Goal: Task Accomplishment & Management: Manage account settings

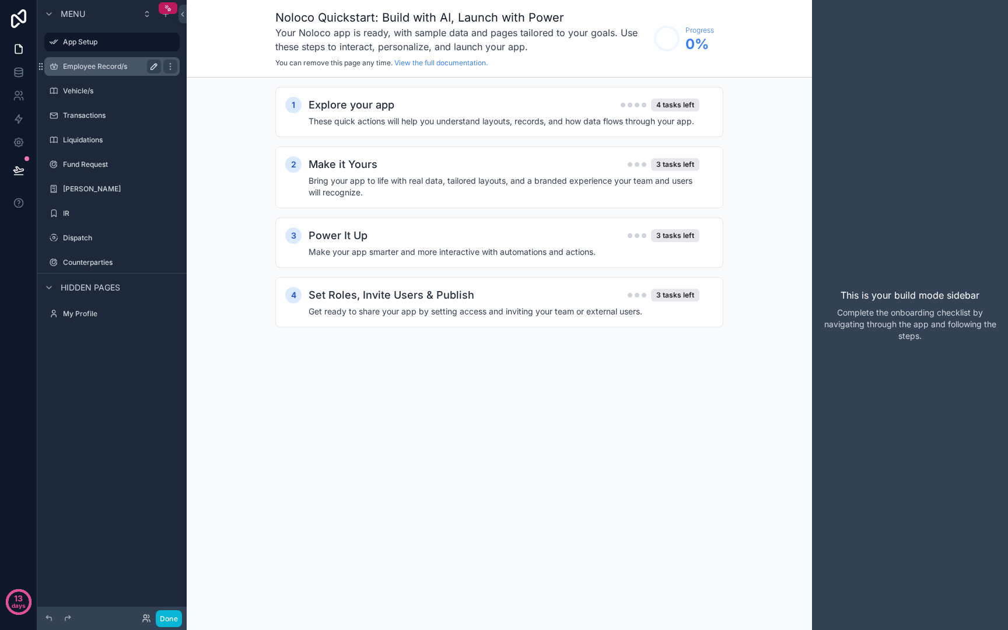
click at [152, 72] on button "scrollable content" at bounding box center [154, 66] width 14 height 14
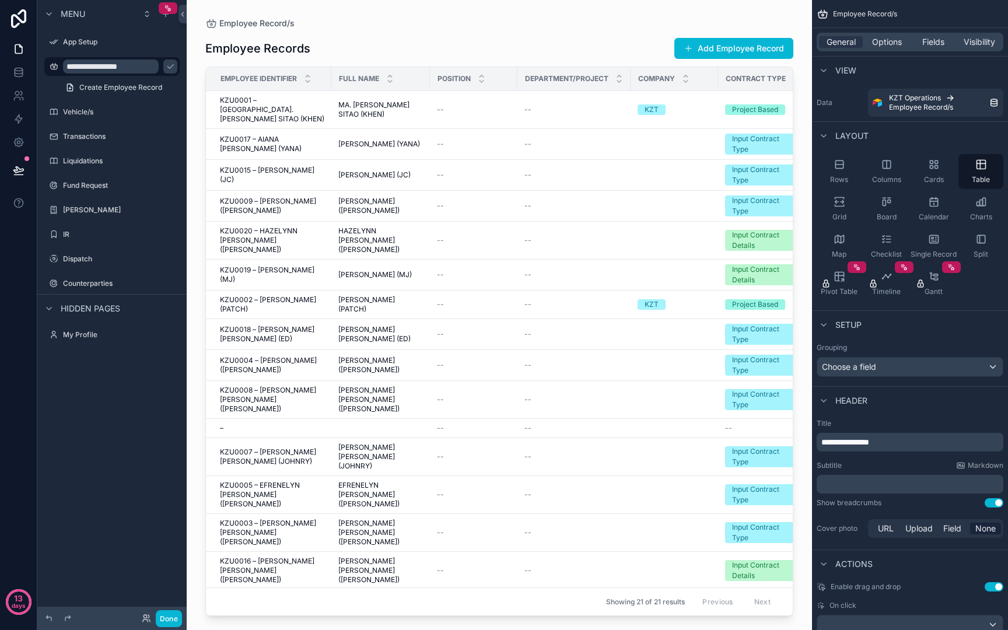
click at [459, 20] on div "scrollable content" at bounding box center [499, 308] width 625 height 616
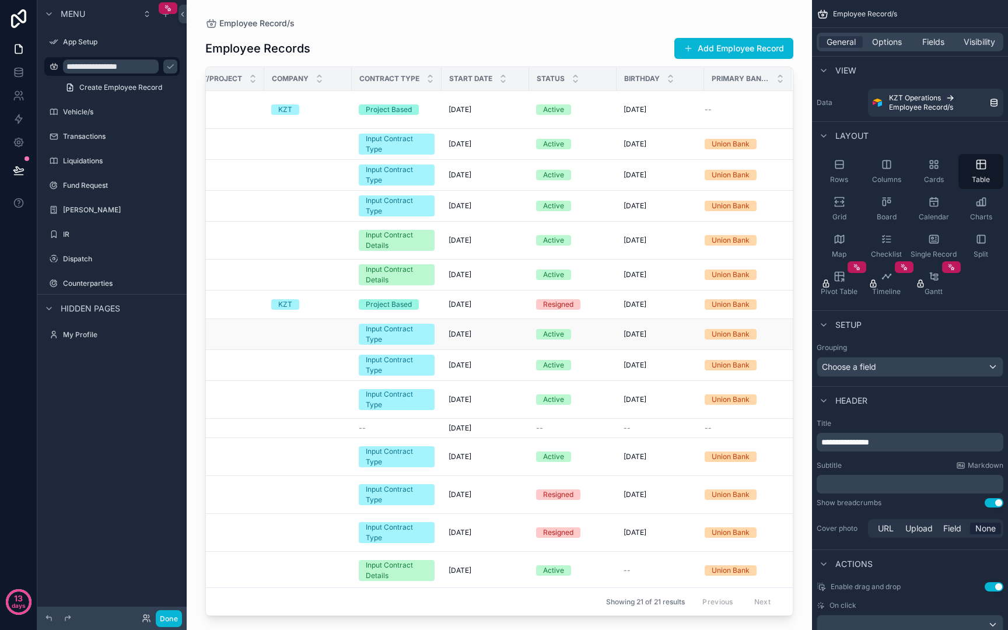
click at [618, 326] on td "9/20/2002 9/20/2002" at bounding box center [660, 334] width 87 height 31
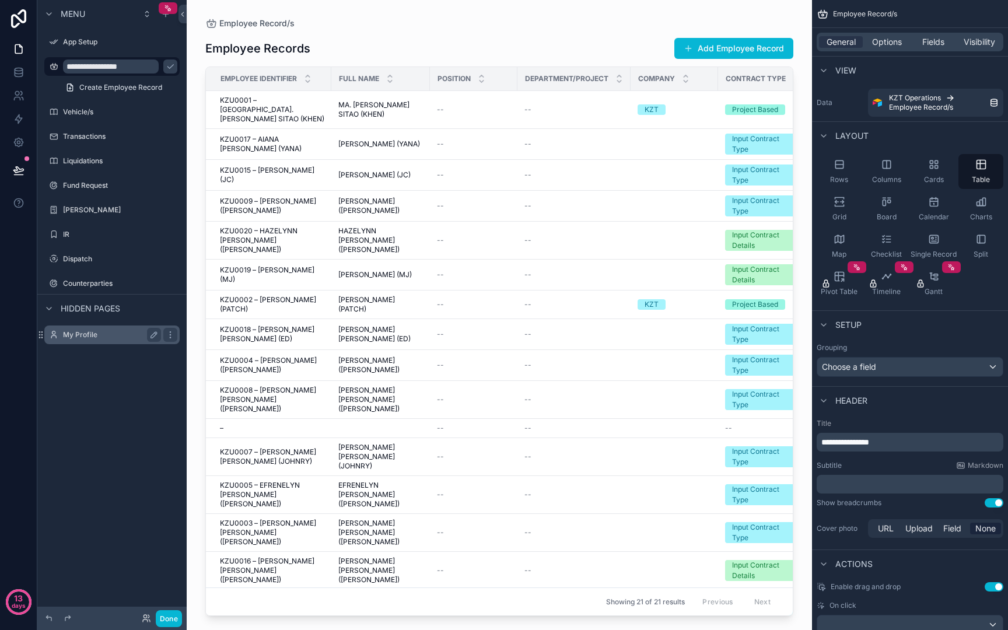
click at [86, 338] on label "My Profile" at bounding box center [109, 334] width 93 height 9
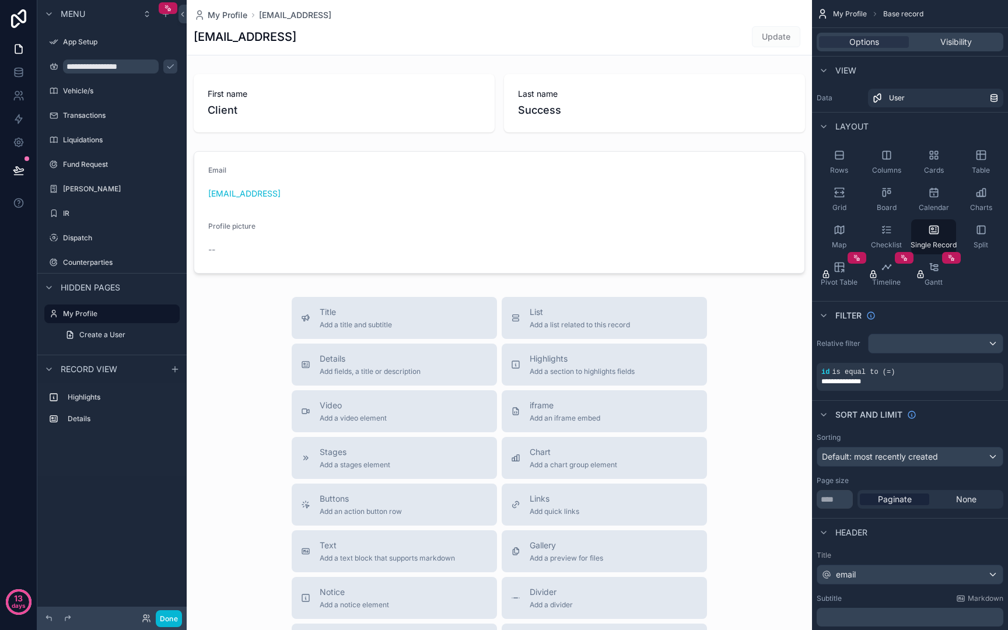
click at [302, 111] on div "scrollable content" at bounding box center [499, 403] width 625 height 806
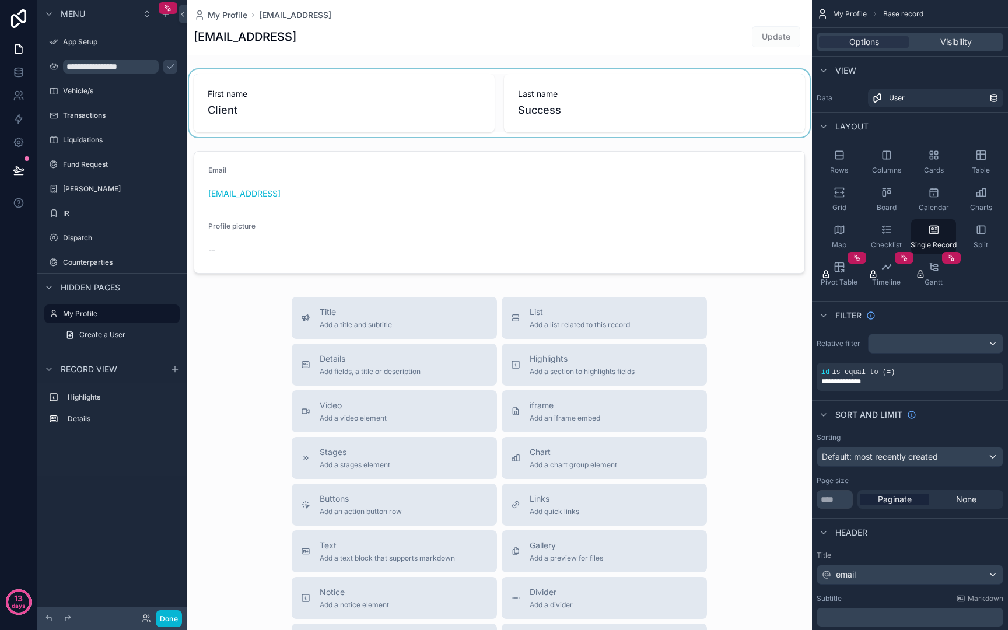
click at [416, 82] on div "scrollable content" at bounding box center [499, 103] width 625 height 68
click at [416, 82] on div "First name Client" at bounding box center [344, 103] width 301 height 58
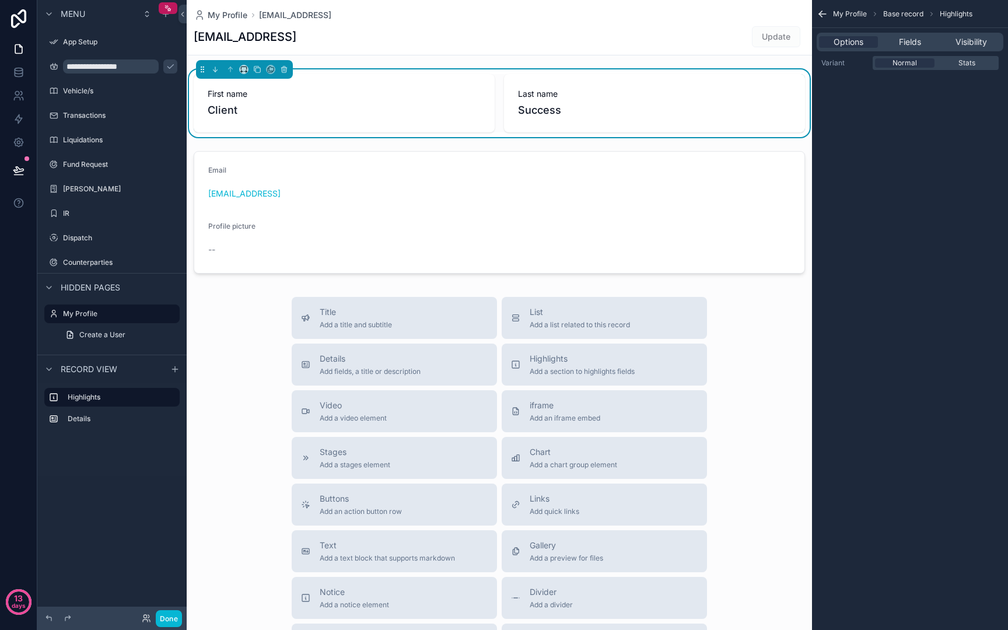
click at [575, 111] on span "Success" at bounding box center [654, 110] width 273 height 16
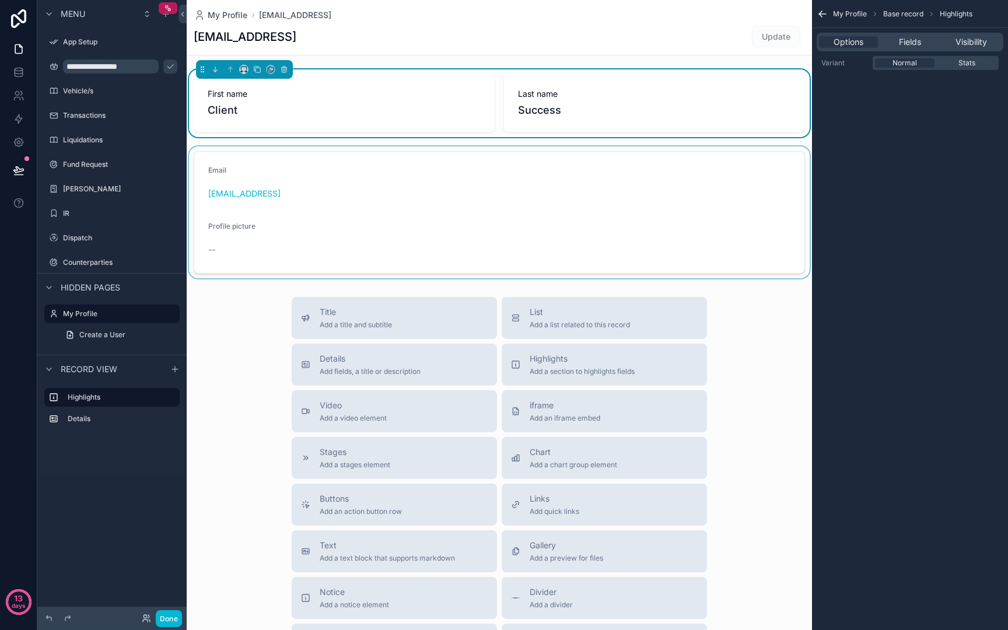
click at [384, 218] on div "scrollable content" at bounding box center [499, 212] width 625 height 132
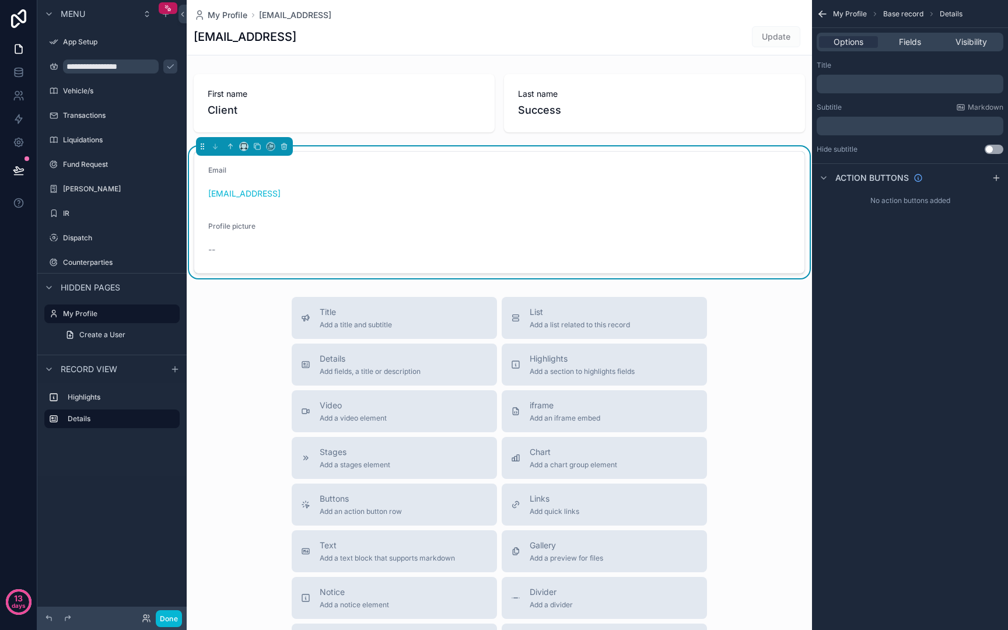
click at [269, 269] on form "Email success@aidus.ai Profile picture --" at bounding box center [499, 212] width 610 height 121
click at [97, 262] on label "Counterparties" at bounding box center [109, 262] width 93 height 9
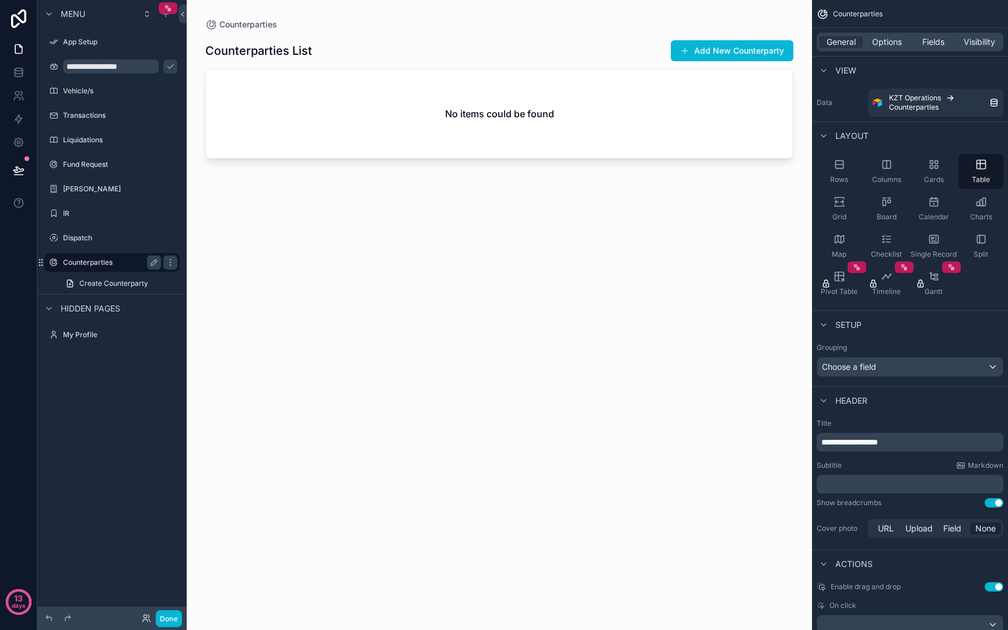
click at [94, 257] on div "Counterparties" at bounding box center [112, 262] width 98 height 14
click at [121, 286] on span "Create Counterparty" at bounding box center [113, 283] width 69 height 9
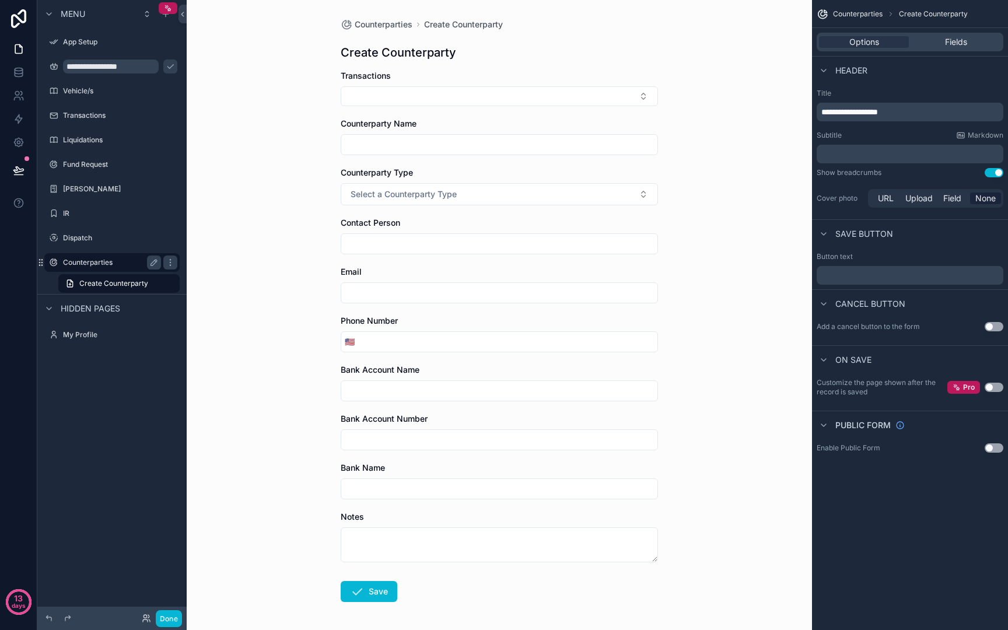
click at [104, 255] on div "Counterparties" at bounding box center [112, 262] width 98 height 14
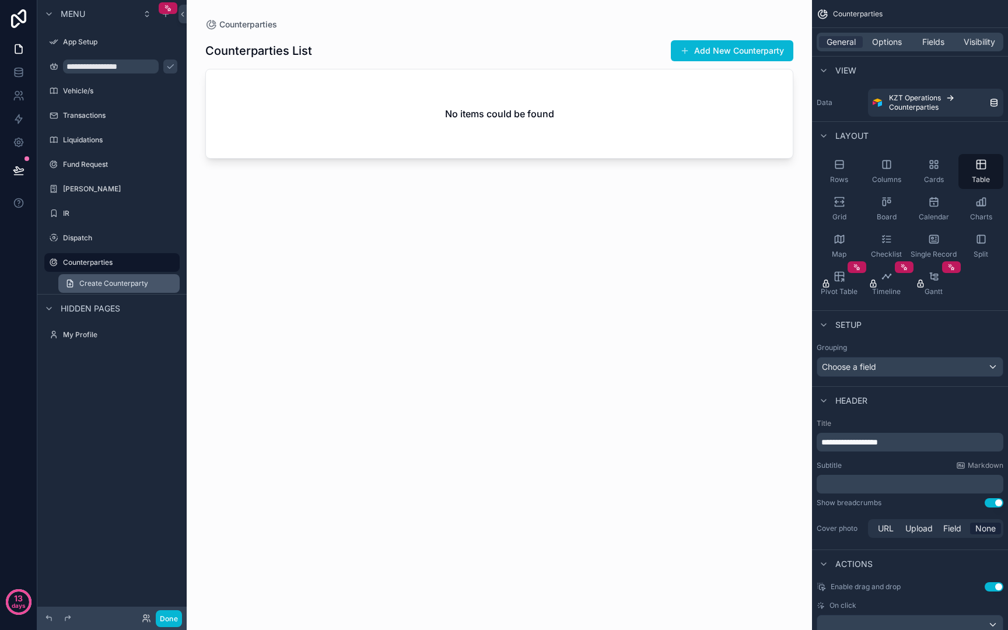
click at [104, 274] on link "Create Counterparty" at bounding box center [118, 283] width 121 height 19
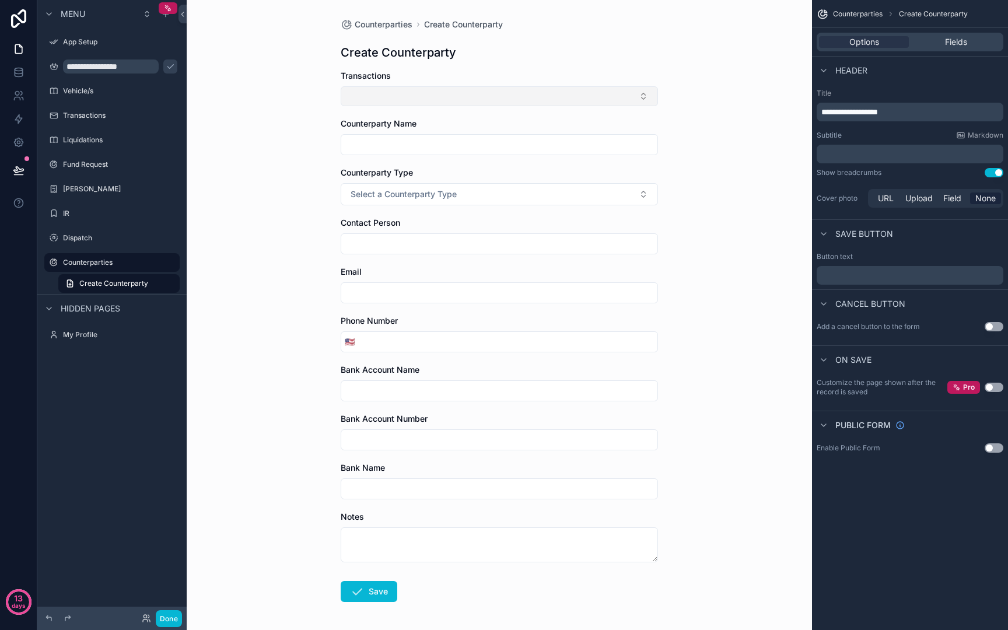
click at [458, 100] on button "Select Button" at bounding box center [499, 96] width 317 height 20
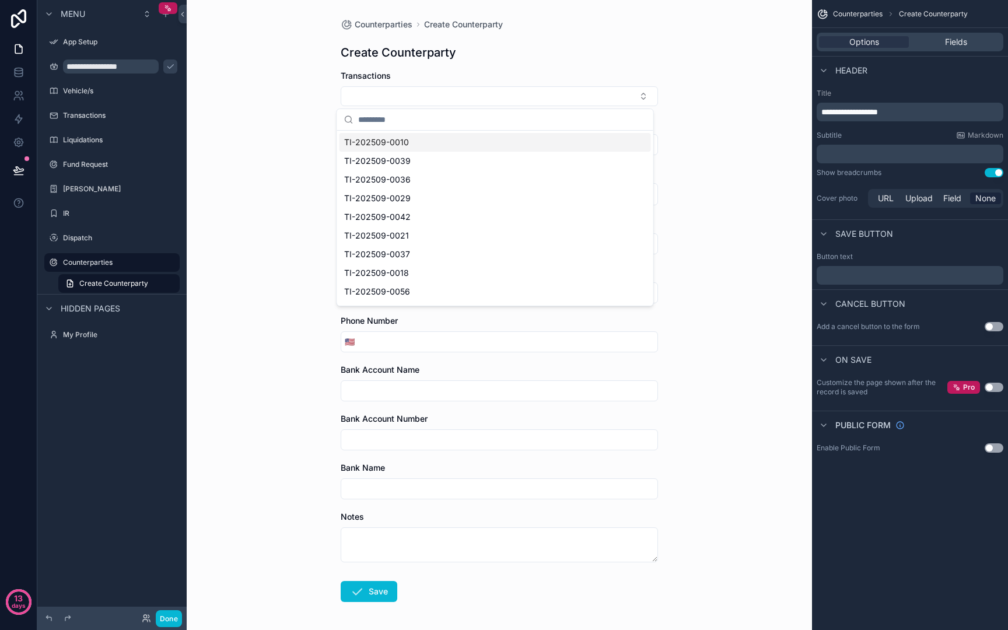
click at [265, 134] on div "Counterparties Create Counterparty Create Counterparty Transactions Counterpart…" at bounding box center [499, 315] width 625 height 630
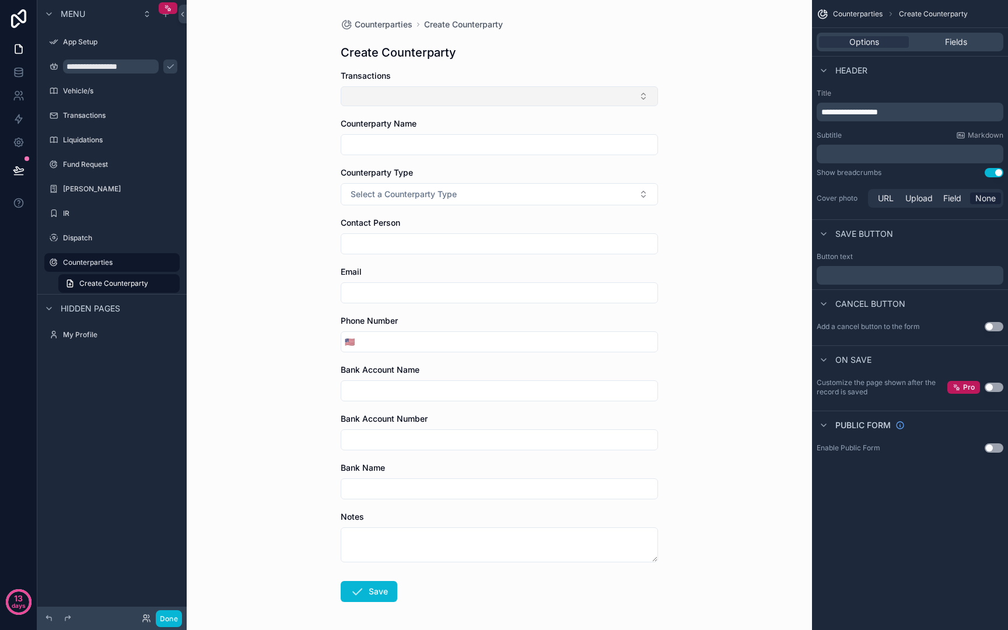
click at [598, 91] on button "Select Button" at bounding box center [499, 96] width 317 height 20
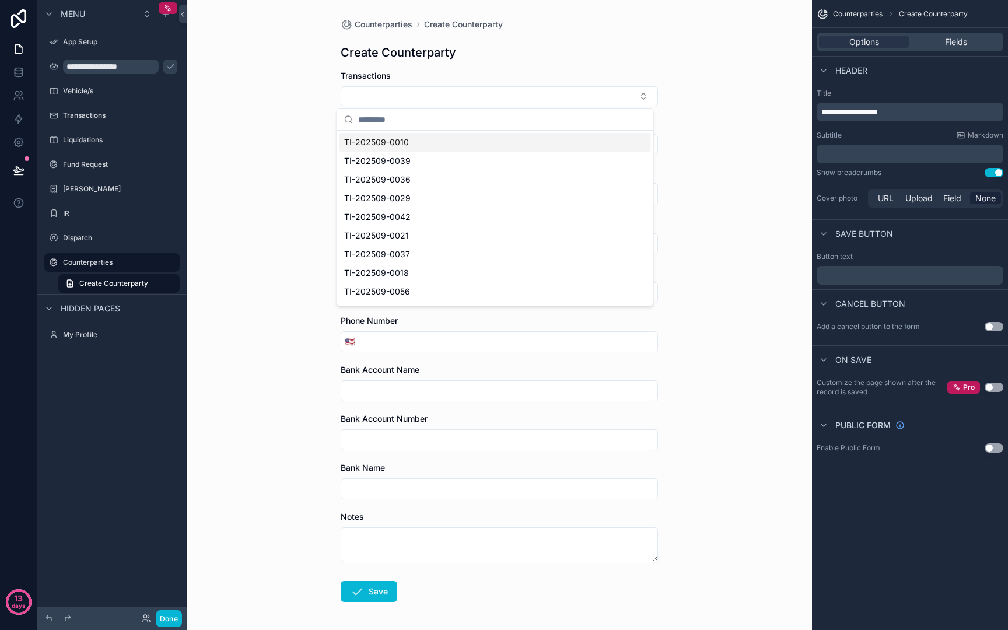
click at [723, 115] on div "Counterparties Create Counterparty Create Counterparty Transactions Counterpart…" at bounding box center [499, 315] width 625 height 630
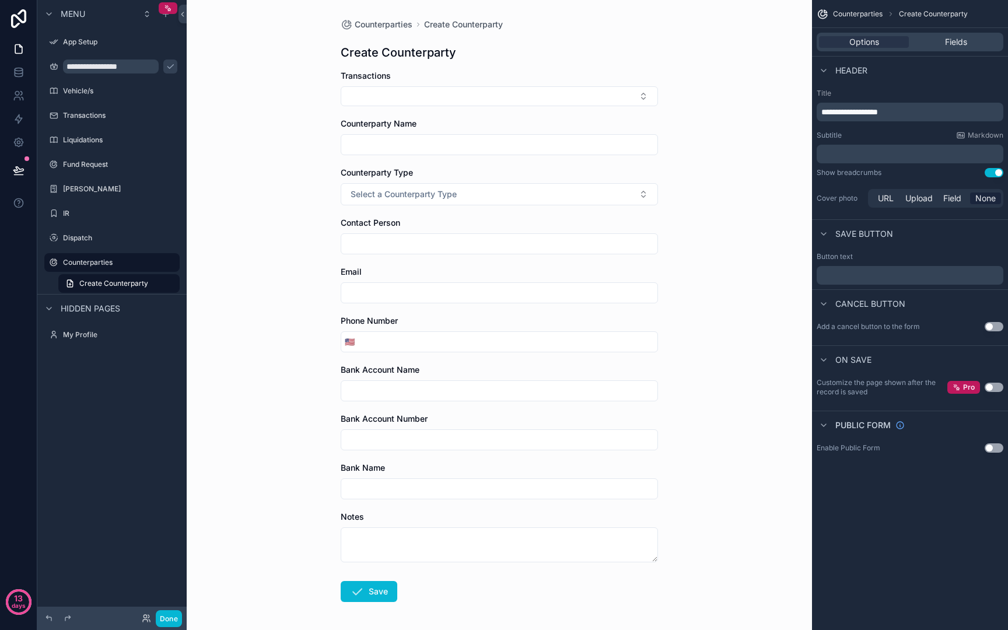
drag, startPoint x: 617, startPoint y: 96, endPoint x: 607, endPoint y: 303, distance: 207.3
click at [607, 303] on form "Transactions Counterparty Name Counterparty Type Select a Counterparty Type Con…" at bounding box center [499, 373] width 317 height 607
click at [958, 36] on div "Options Fields" at bounding box center [910, 42] width 187 height 19
click at [953, 43] on span "Fields" at bounding box center [956, 42] width 22 height 12
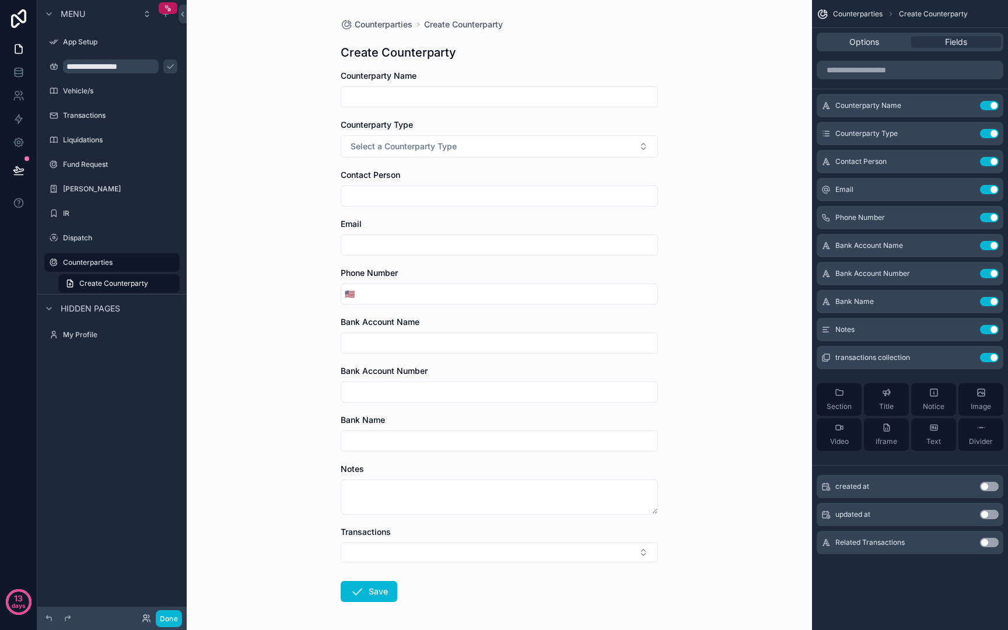
click at [427, 90] on div "scrollable content" at bounding box center [499, 96] width 317 height 21
click at [431, 100] on input "scrollable content" at bounding box center [499, 97] width 316 height 16
click at [882, 40] on div "Options" at bounding box center [864, 42] width 90 height 12
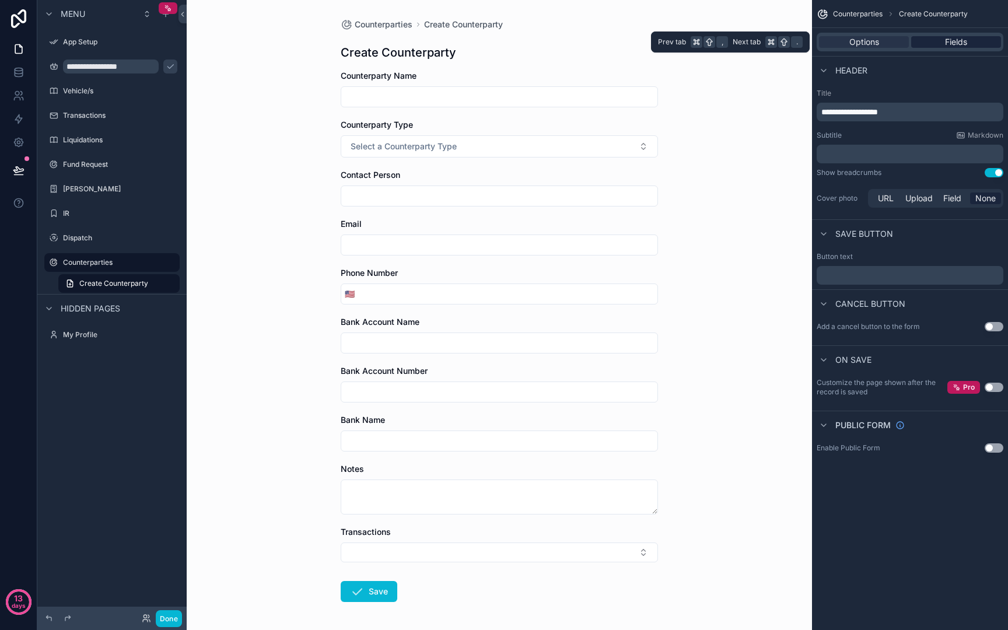
click at [926, 45] on div "Fields" at bounding box center [956, 42] width 90 height 12
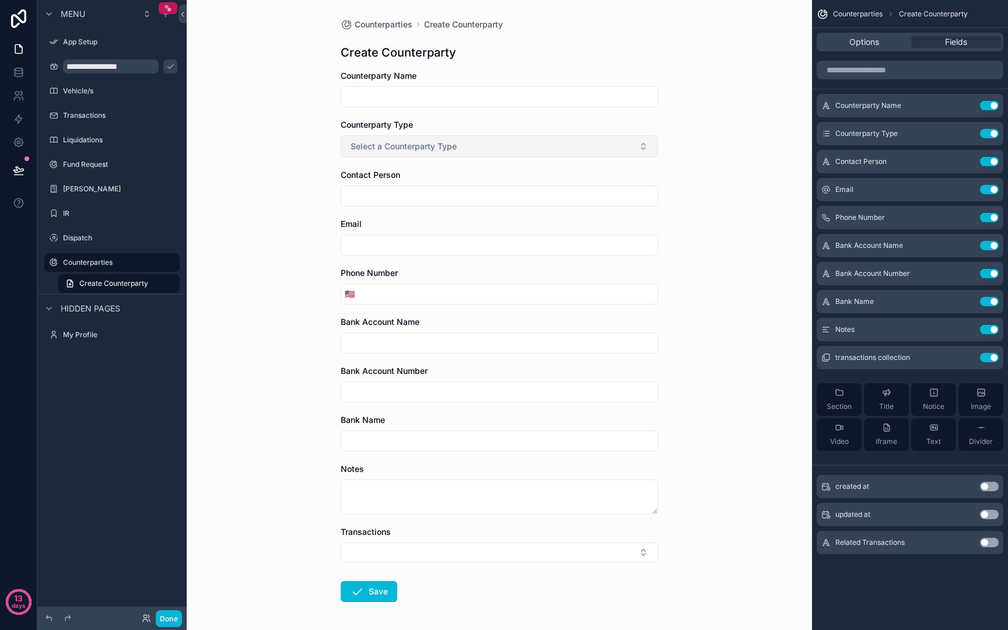
click at [545, 136] on button "Select a Counterparty Type" at bounding box center [499, 146] width 317 height 22
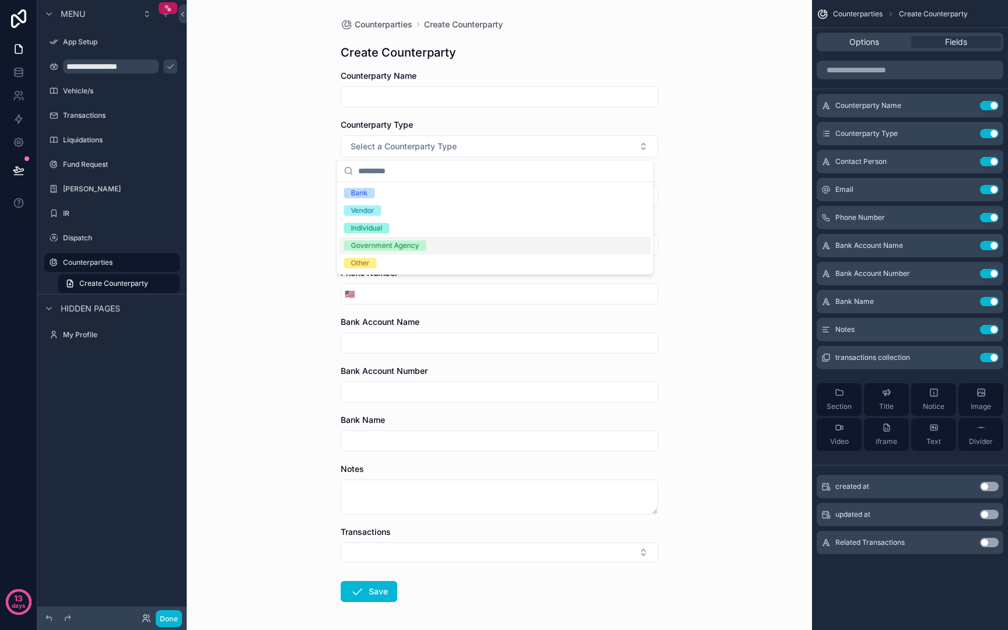
click at [724, 184] on div "Counterparties Create Counterparty Create Counterparty Counterparty Name Counte…" at bounding box center [499, 315] width 625 height 630
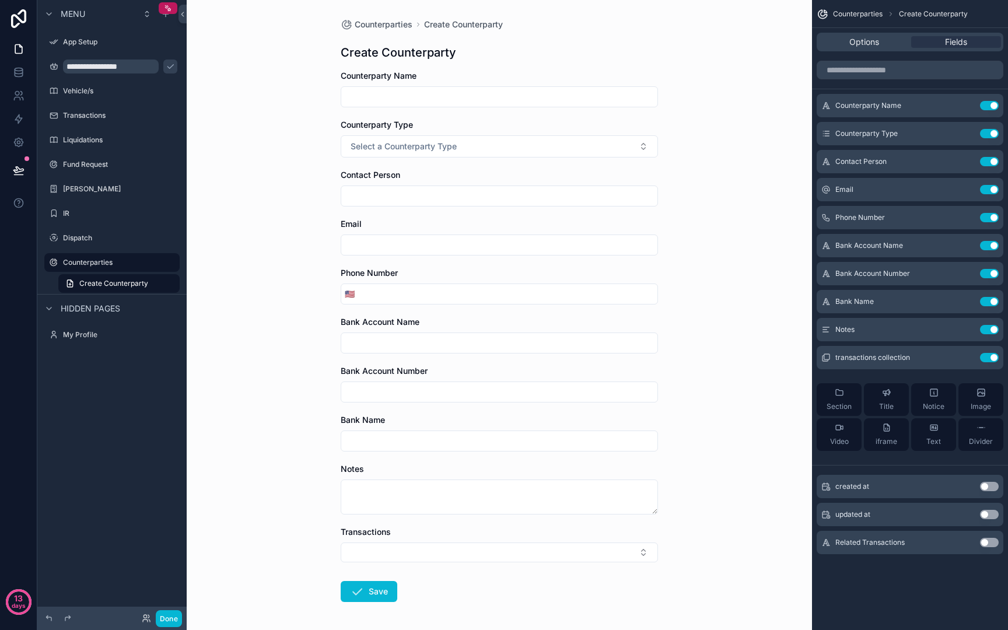
click at [523, 201] on input "scrollable content" at bounding box center [499, 196] width 316 height 16
click at [583, 307] on form "Counterparty Name Counterparty Type Select a Counterparty Type Contact Person E…" at bounding box center [499, 373] width 317 height 607
click at [446, 344] on input "scrollable content" at bounding box center [499, 343] width 316 height 16
click at [453, 391] on input "scrollable content" at bounding box center [499, 392] width 316 height 16
click at [473, 351] on div "scrollable content" at bounding box center [499, 342] width 317 height 21
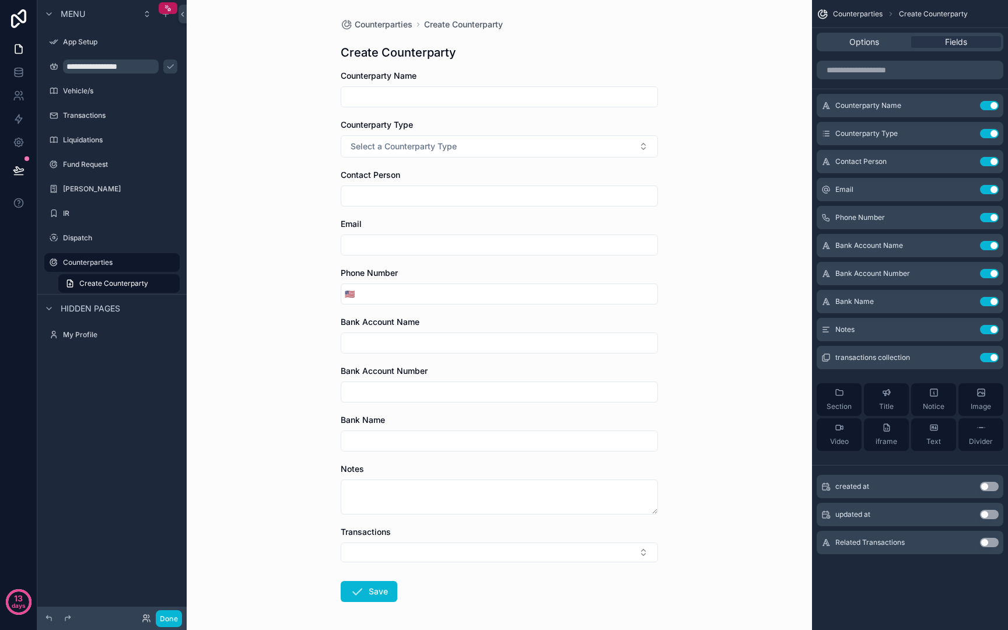
click at [474, 345] on input "scrollable content" at bounding box center [499, 343] width 316 height 16
click at [513, 289] on input "scrollable content" at bounding box center [507, 294] width 299 height 16
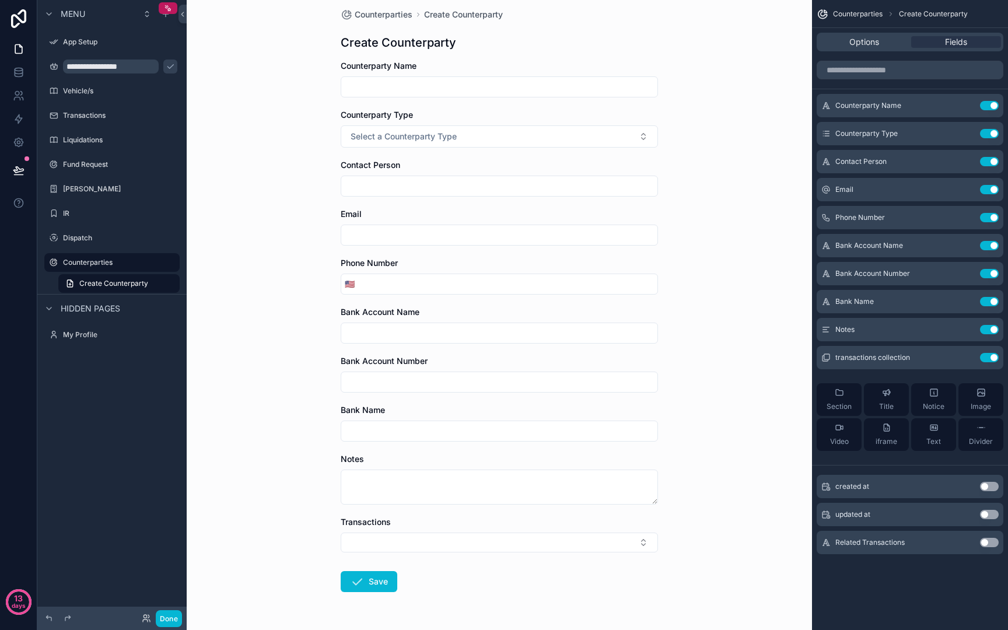
scroll to position [47, 0]
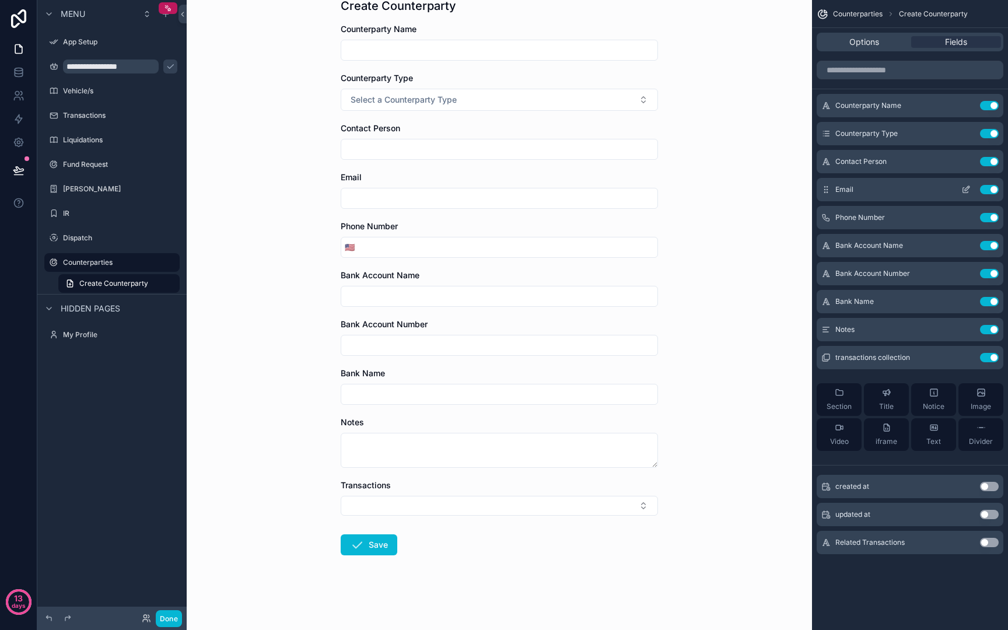
click at [860, 191] on div "Email Use setting" at bounding box center [910, 189] width 187 height 23
click at [890, 133] on span "Counterparty Type" at bounding box center [866, 133] width 62 height 9
click at [887, 105] on span "Counterparty Name" at bounding box center [868, 105] width 66 height 9
click at [881, 40] on div "Options" at bounding box center [864, 42] width 90 height 12
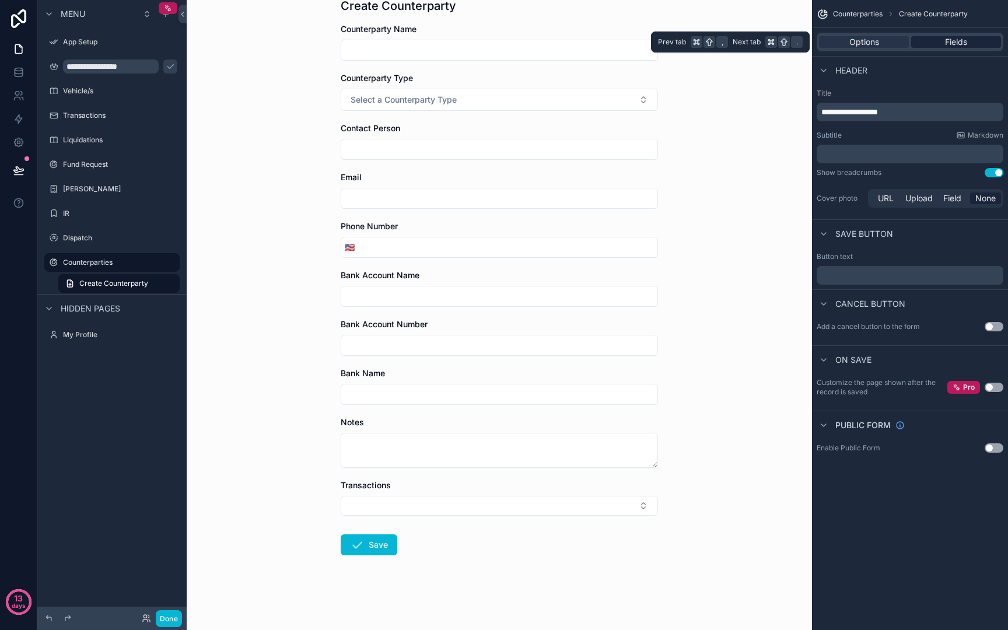
click at [955, 38] on span "Fields" at bounding box center [956, 42] width 22 height 12
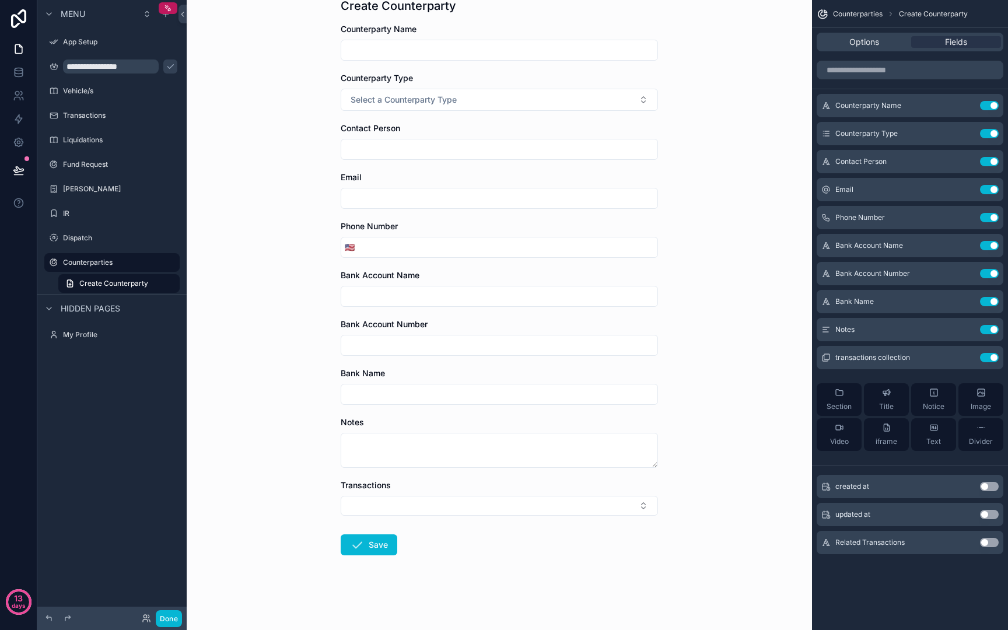
click at [990, 515] on button "Use setting" at bounding box center [989, 514] width 19 height 9
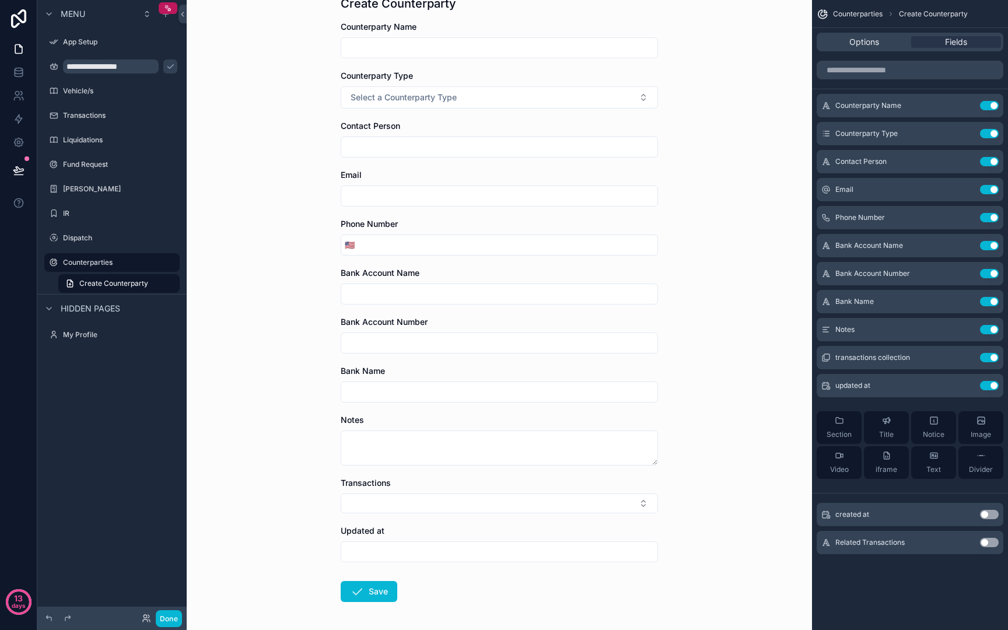
scroll to position [96, 0]
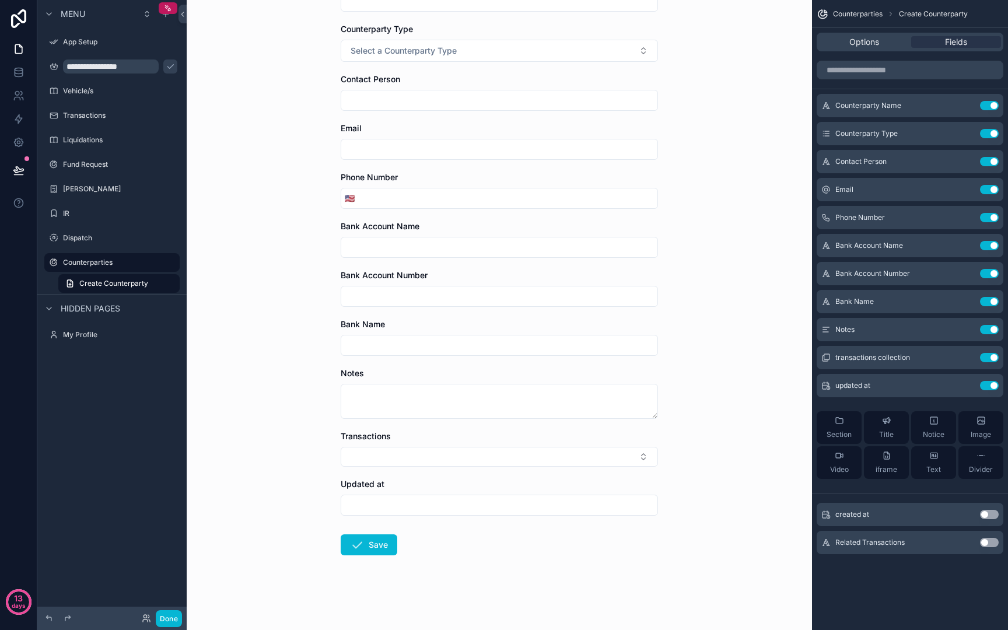
click at [635, 503] on input "scrollable content" at bounding box center [499, 505] width 316 height 16
click at [731, 464] on div "Counterparties Create Counterparty Create Counterparty Counterparty Name Counte…" at bounding box center [499, 219] width 625 height 630
click at [985, 383] on button "Use setting" at bounding box center [989, 385] width 19 height 9
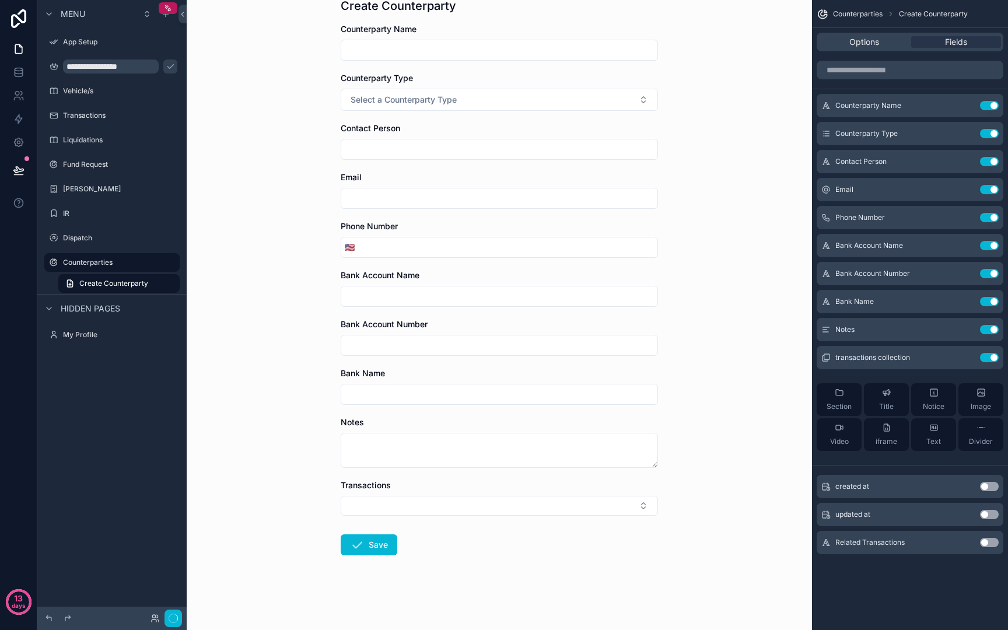
scroll to position [0, 0]
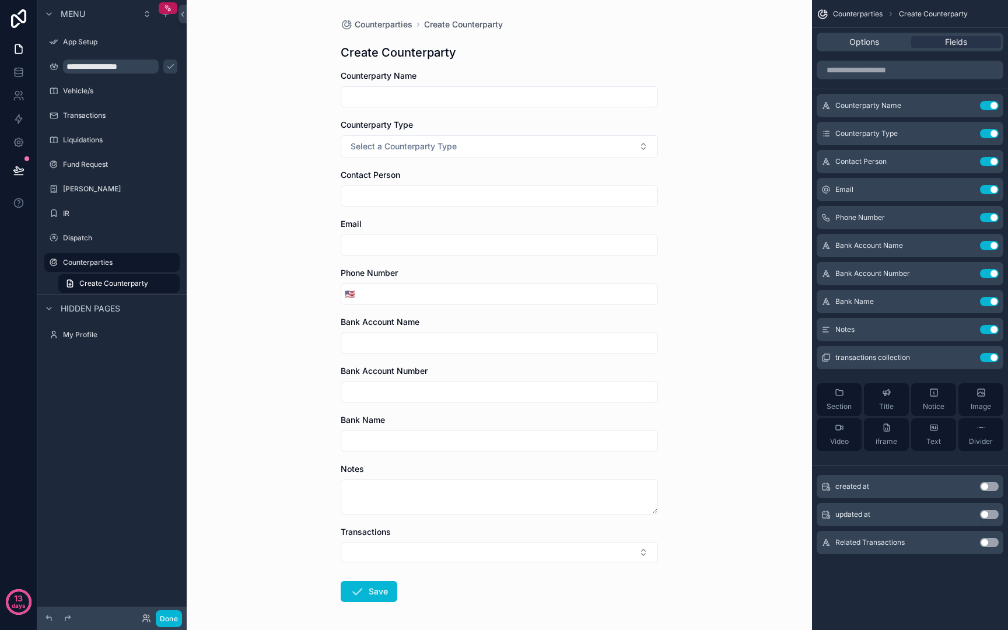
click at [991, 488] on button "Use setting" at bounding box center [989, 486] width 19 height 9
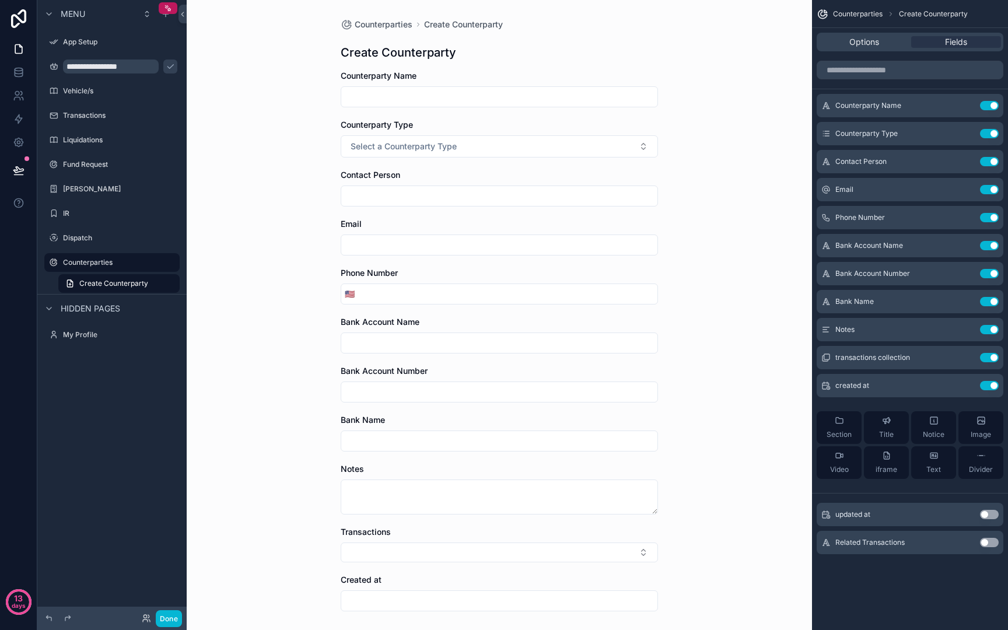
click at [554, 605] on input "scrollable content" at bounding box center [499, 601] width 316 height 16
click at [705, 519] on div "Counterparties Create Counterparty Create Counterparty Counterparty Name Counte…" at bounding box center [499, 315] width 625 height 630
click at [996, 385] on button "Use setting" at bounding box center [989, 385] width 19 height 9
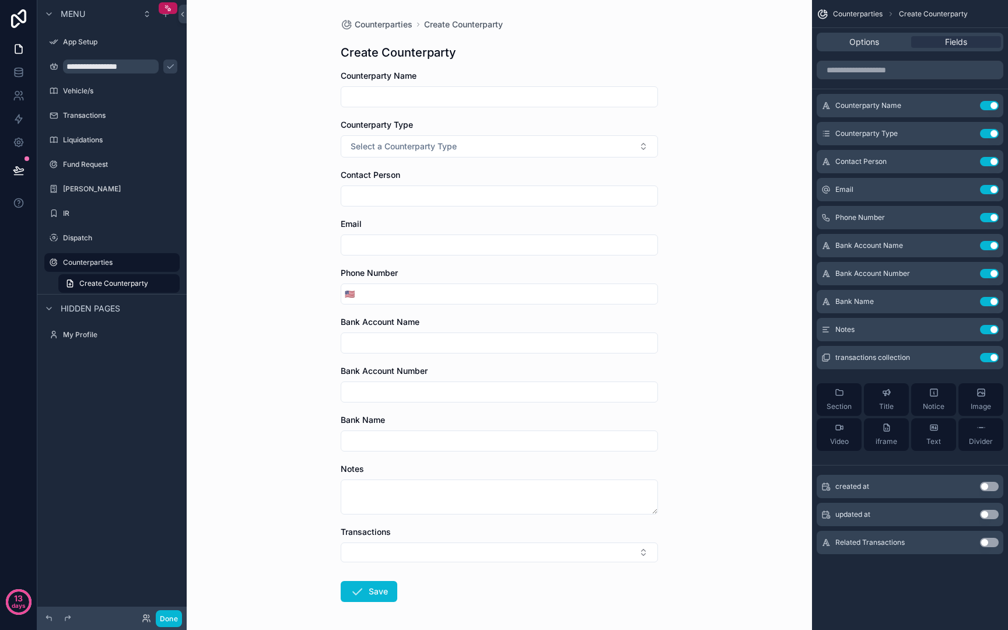
click at [974, 540] on div "Related Transactions Use setting" at bounding box center [910, 542] width 187 height 23
click at [978, 541] on div "Related Transactions Use setting" at bounding box center [910, 542] width 187 height 23
click at [983, 541] on button "Use setting" at bounding box center [989, 542] width 19 height 9
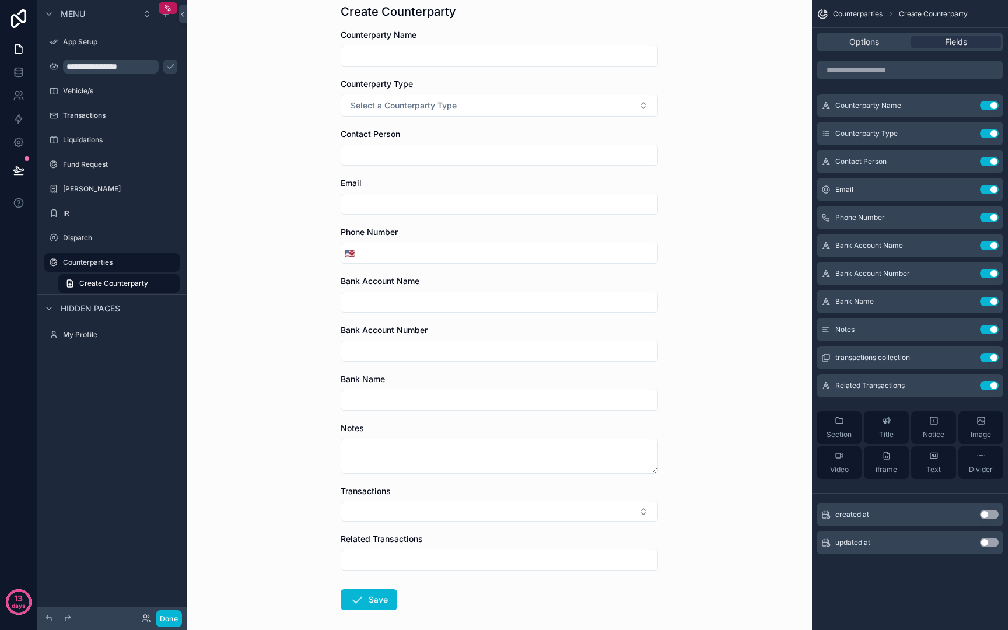
scroll to position [96, 0]
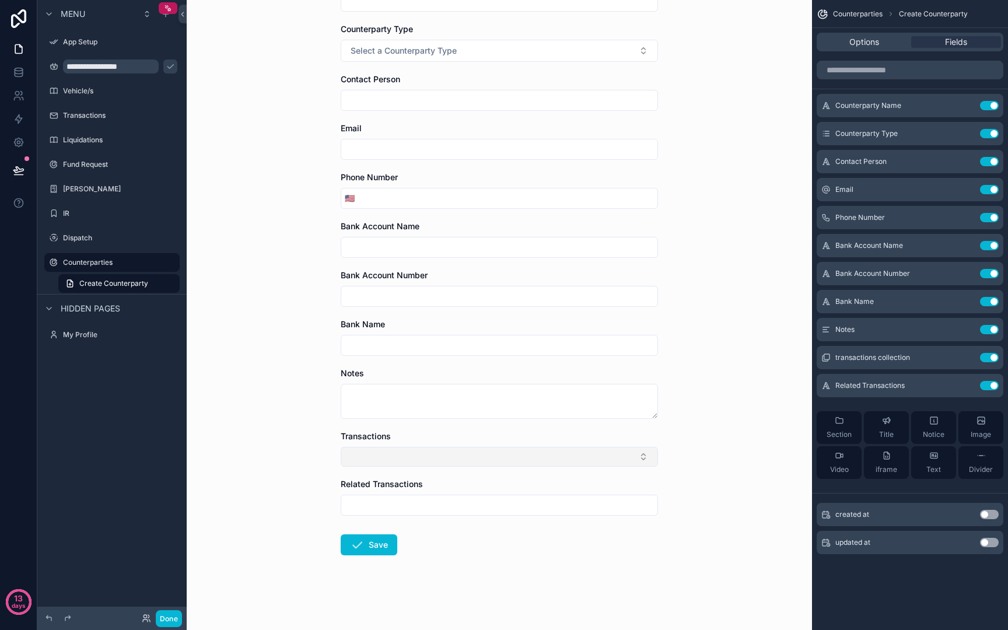
click at [586, 457] on button "Select Button" at bounding box center [499, 457] width 317 height 20
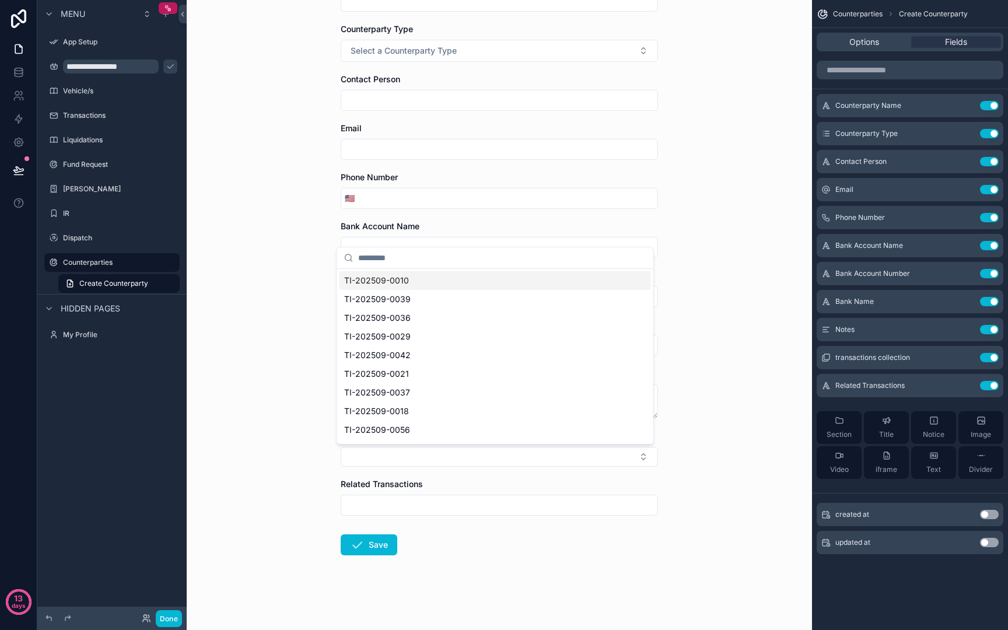
click at [712, 470] on div "Counterparties Create Counterparty Create Counterparty Counterparty Name Counte…" at bounding box center [499, 219] width 625 height 630
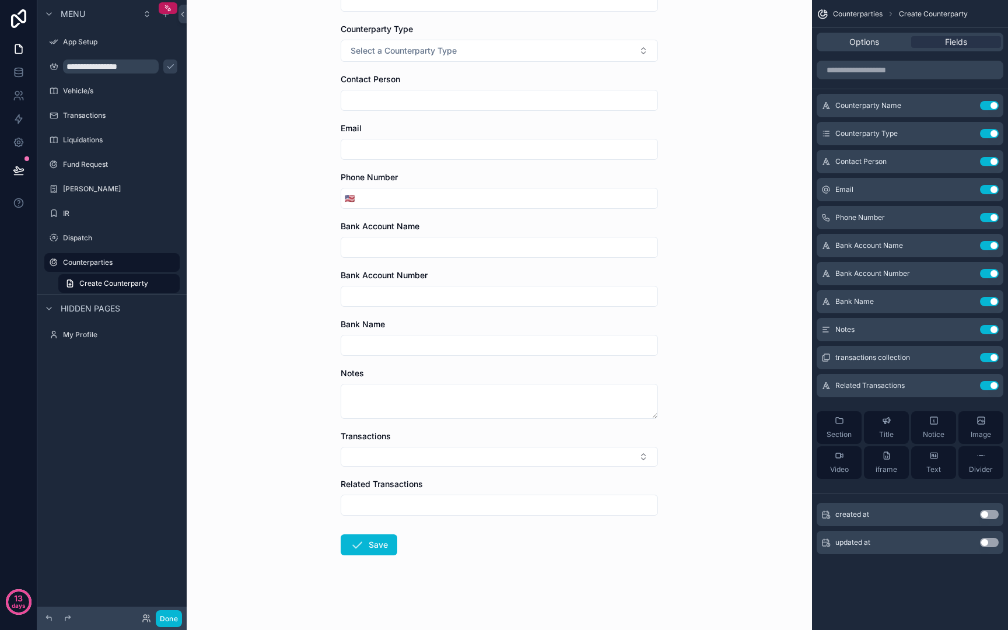
click at [610, 506] on input "scrollable content" at bounding box center [499, 505] width 316 height 16
click at [663, 467] on div "Counterparties Create Counterparty Create Counterparty Counterparty Name Counte…" at bounding box center [499, 219] width 625 height 630
click at [986, 384] on button "Use setting" at bounding box center [989, 385] width 19 height 9
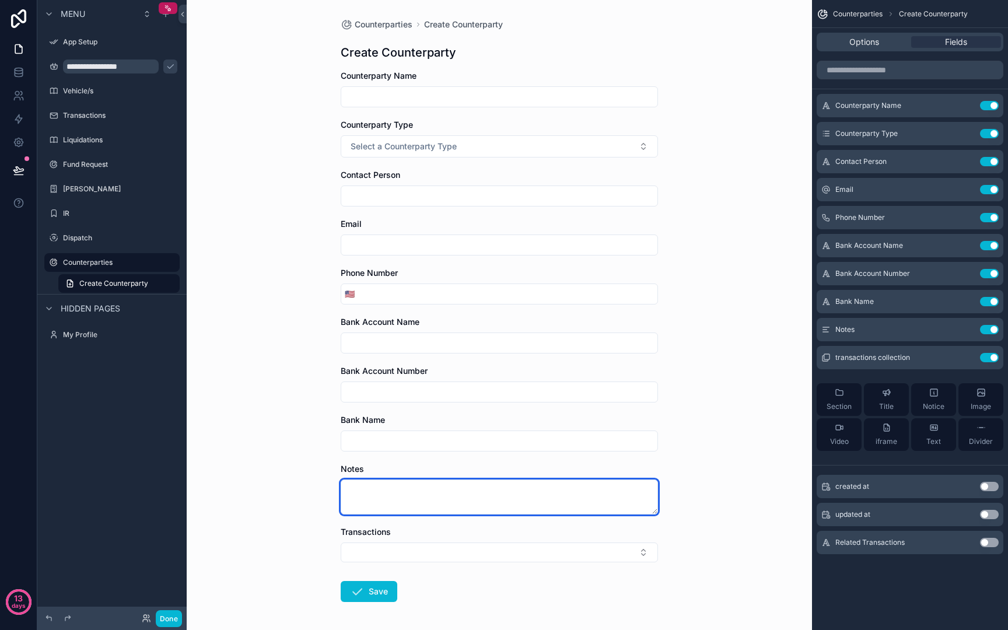
click at [423, 490] on textarea "scrollable content" at bounding box center [499, 496] width 317 height 35
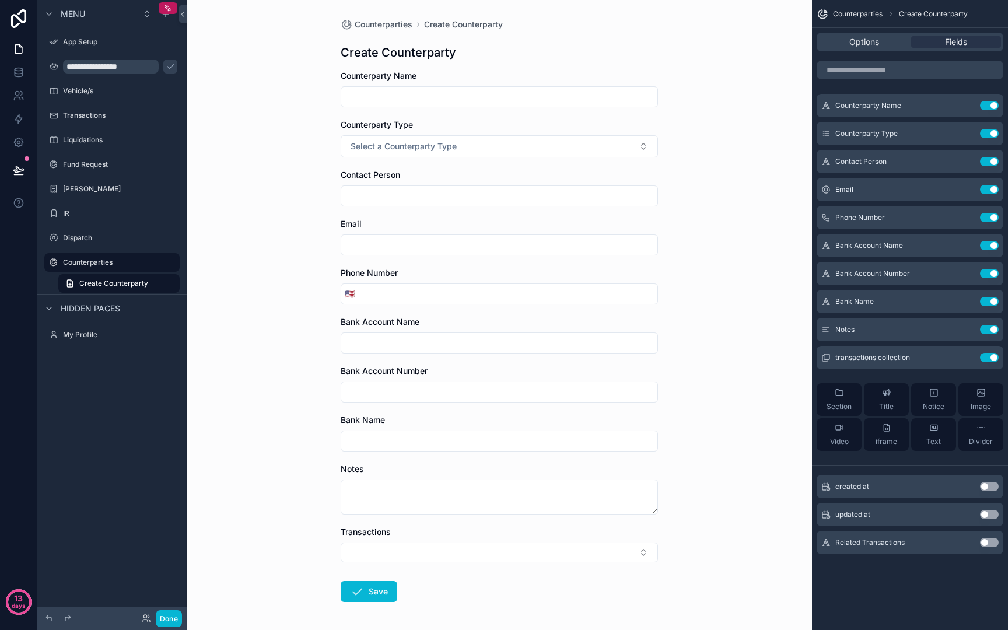
click at [369, 430] on div "scrollable content" at bounding box center [499, 440] width 317 height 21
click at [450, 439] on input "scrollable content" at bounding box center [499, 441] width 316 height 16
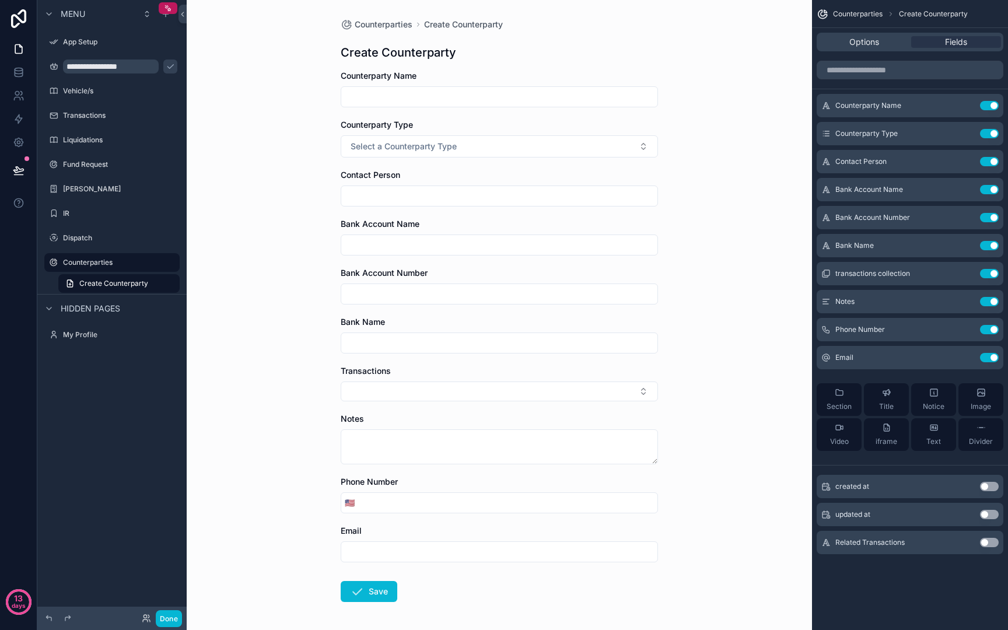
drag, startPoint x: 821, startPoint y: 190, endPoint x: 65, endPoint y: 378, distance: 778.4
click at [408, 135] on button "Select a Counterparty Type" at bounding box center [499, 146] width 317 height 22
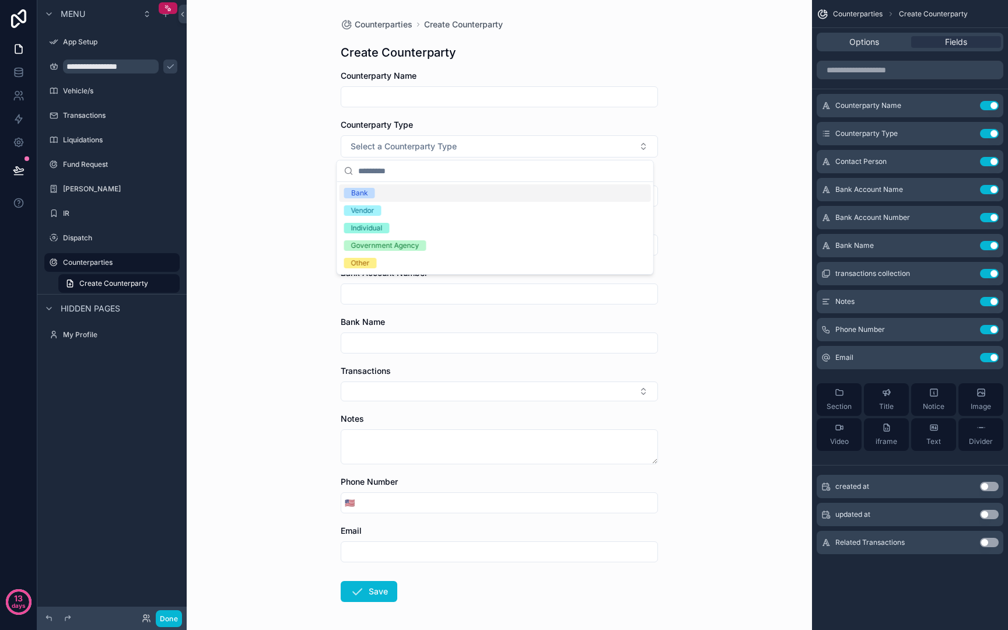
click at [436, 110] on form "Counterparty Name Counterparty Type Select a Counterparty Type Contact Person B…" at bounding box center [499, 373] width 317 height 607
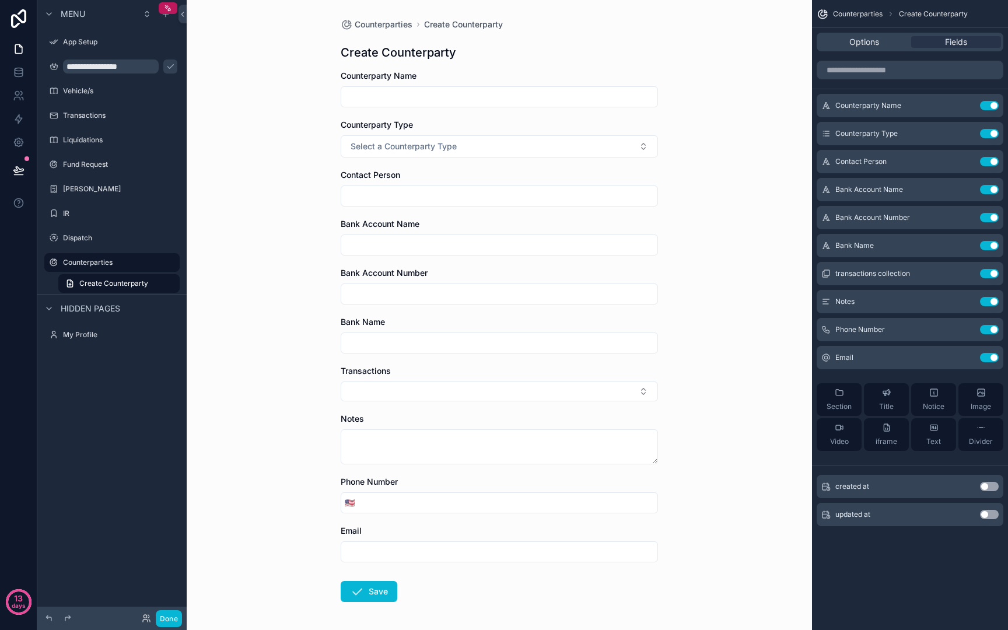
click at [404, 96] on input "scrollable content" at bounding box center [499, 97] width 316 height 16
click at [407, 139] on button "Select a Counterparty Type" at bounding box center [499, 146] width 317 height 22
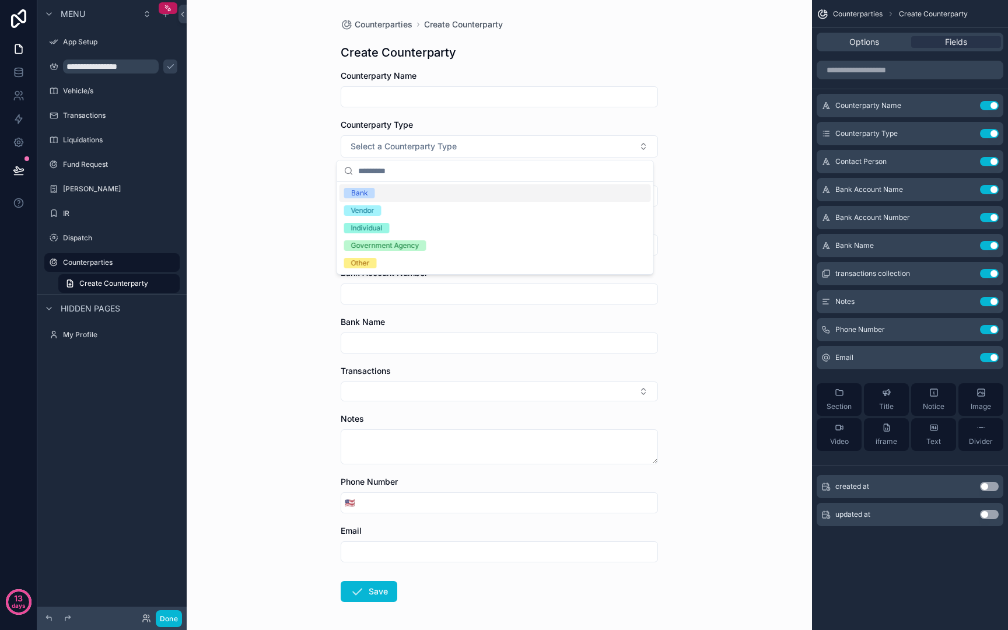
click at [324, 188] on div "Counterparties Create Counterparty Create Counterparty Counterparty Name Counte…" at bounding box center [499, 315] width 625 height 630
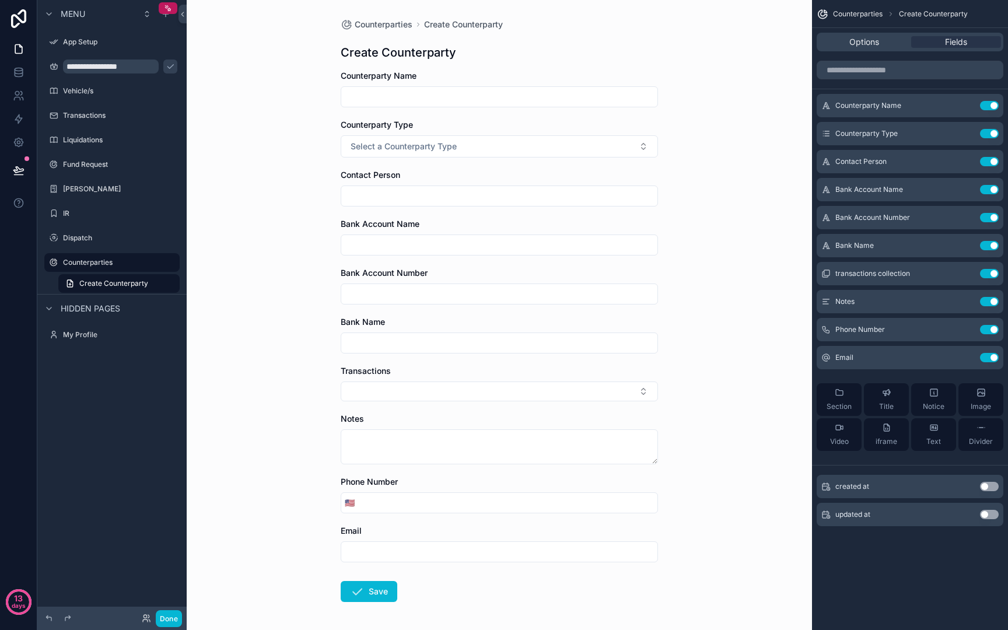
click at [363, 198] on input "scrollable content" at bounding box center [499, 196] width 316 height 16
click at [367, 244] on input "scrollable content" at bounding box center [499, 245] width 316 height 16
click at [379, 286] on input "scrollable content" at bounding box center [499, 294] width 316 height 16
click at [385, 241] on input "scrollable content" at bounding box center [499, 245] width 316 height 16
click at [371, 201] on input "scrollable content" at bounding box center [499, 196] width 316 height 16
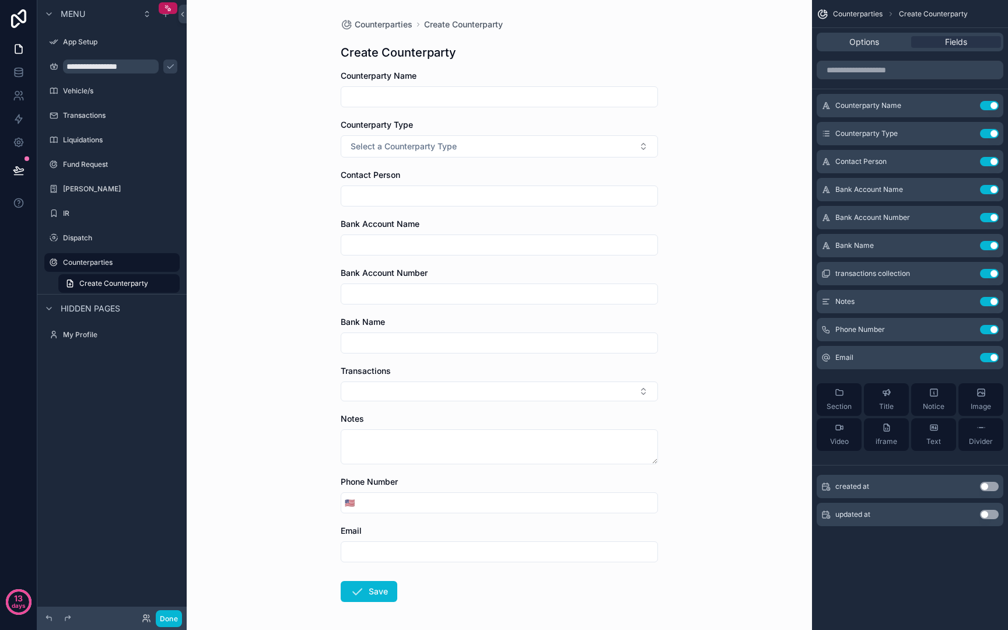
click at [374, 242] on input "scrollable content" at bounding box center [499, 245] width 316 height 16
click at [367, 296] on input "scrollable content" at bounding box center [499, 294] width 316 height 16
click at [373, 244] on input "scrollable content" at bounding box center [499, 245] width 316 height 16
click at [375, 189] on input "scrollable content" at bounding box center [499, 196] width 316 height 16
click at [376, 245] on input "scrollable content" at bounding box center [499, 245] width 316 height 16
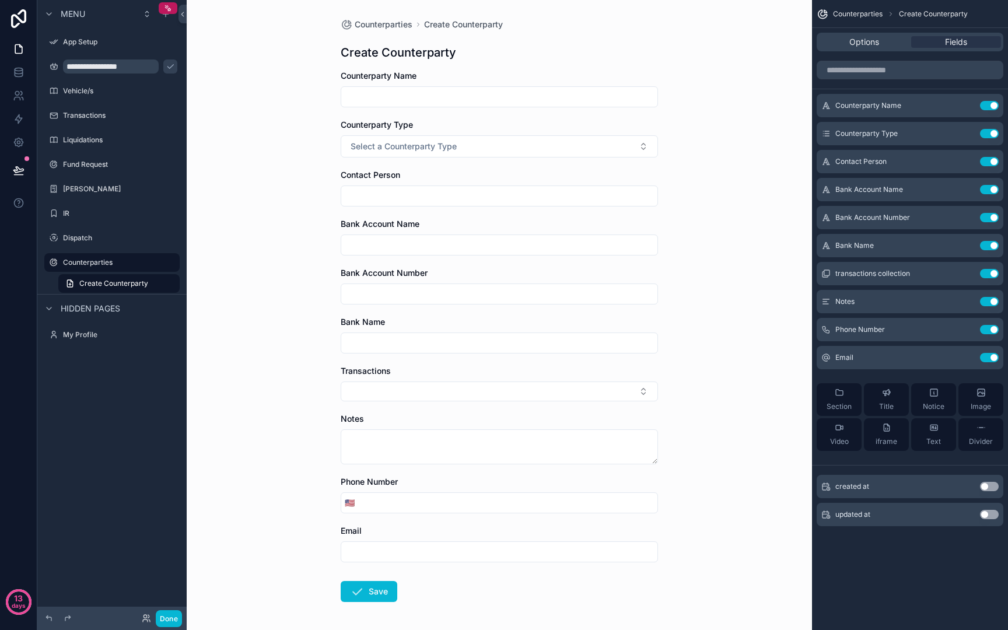
click at [375, 292] on input "scrollable content" at bounding box center [499, 294] width 316 height 16
click at [382, 241] on input "scrollable content" at bounding box center [499, 245] width 316 height 16
click at [378, 180] on label "Contact Person" at bounding box center [370, 175] width 59 height 12
click at [390, 220] on span "Bank Account Name" at bounding box center [380, 224] width 79 height 10
click at [385, 201] on input "scrollable content" at bounding box center [499, 196] width 316 height 16
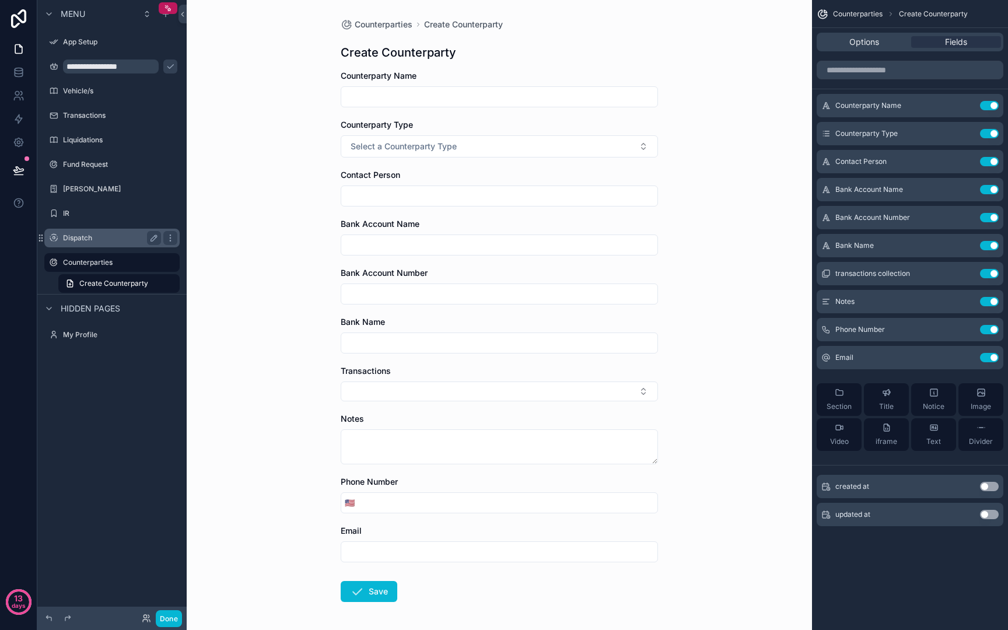
click at [110, 232] on div "Dispatch" at bounding box center [112, 238] width 98 height 14
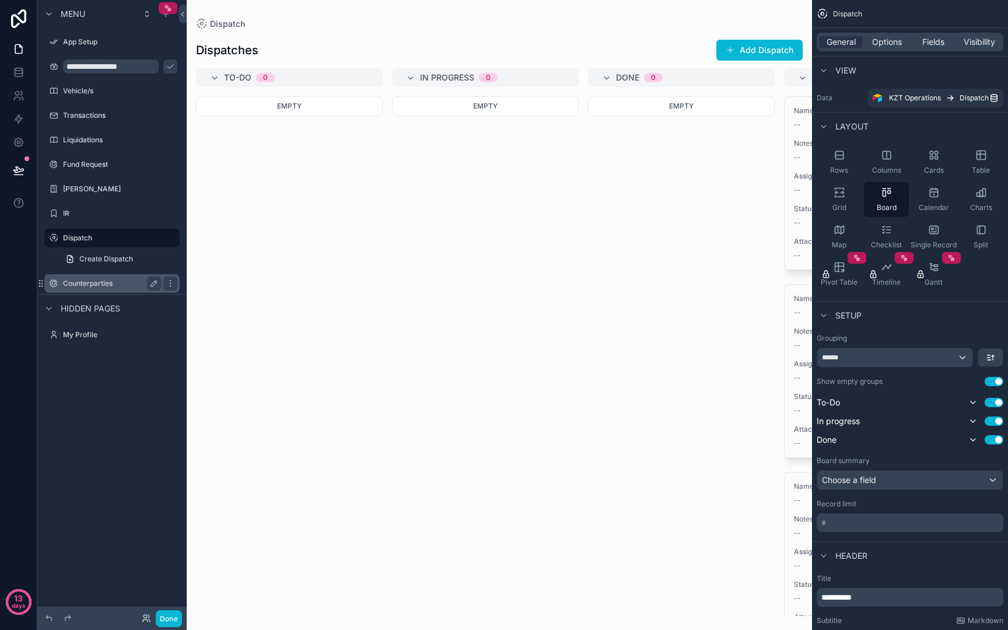
click at [96, 280] on label "Counterparties" at bounding box center [109, 283] width 93 height 9
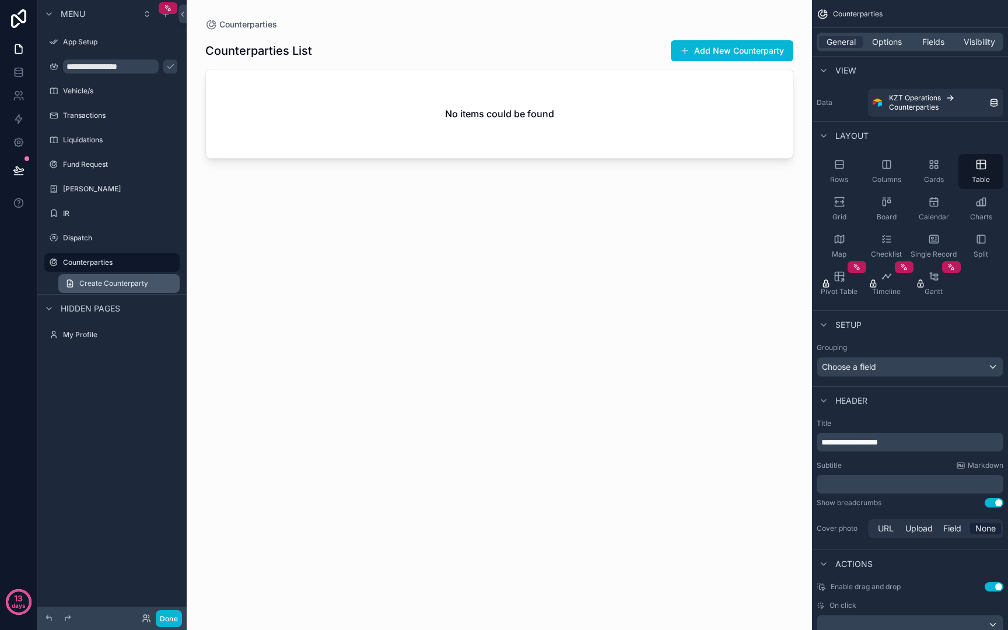
click at [96, 283] on span "Create Counterparty" at bounding box center [113, 283] width 69 height 9
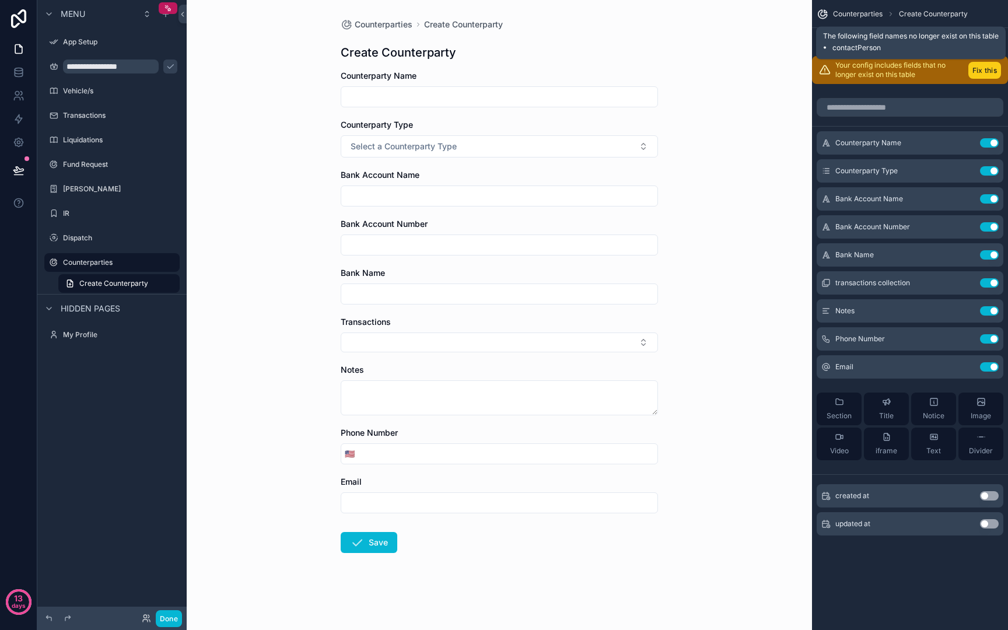
click at [979, 69] on button "Fix this" at bounding box center [984, 70] width 33 height 17
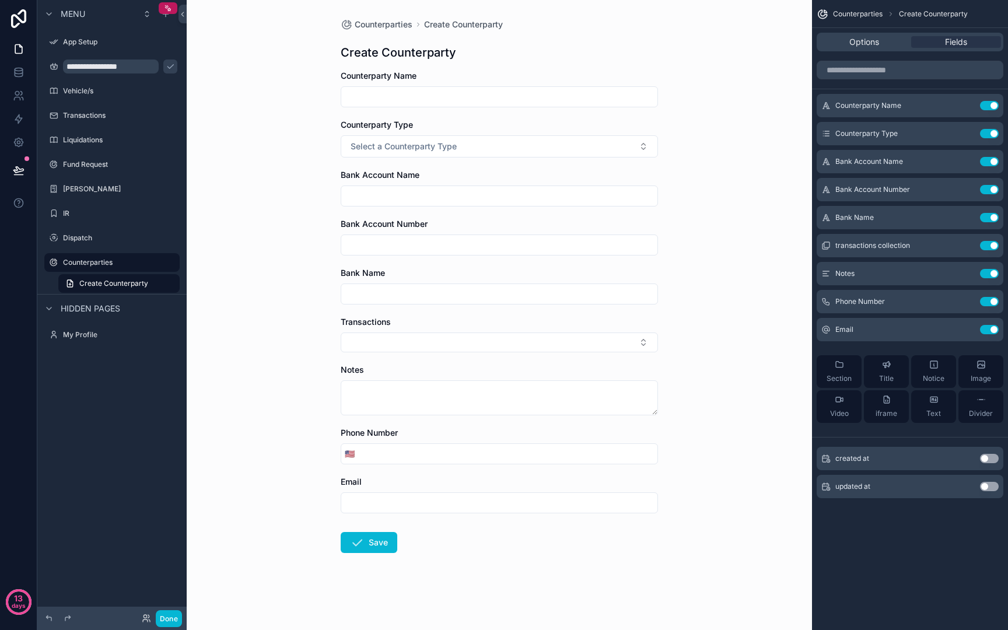
click at [429, 252] on input "scrollable content" at bounding box center [499, 245] width 316 height 16
click at [394, 294] on input "scrollable content" at bounding box center [499, 294] width 316 height 16
click at [291, 299] on div "Counterparties Create Counterparty Create Counterparty Counterparty Name Counte…" at bounding box center [499, 315] width 625 height 630
click at [435, 290] on input "scrollable content" at bounding box center [499, 294] width 316 height 16
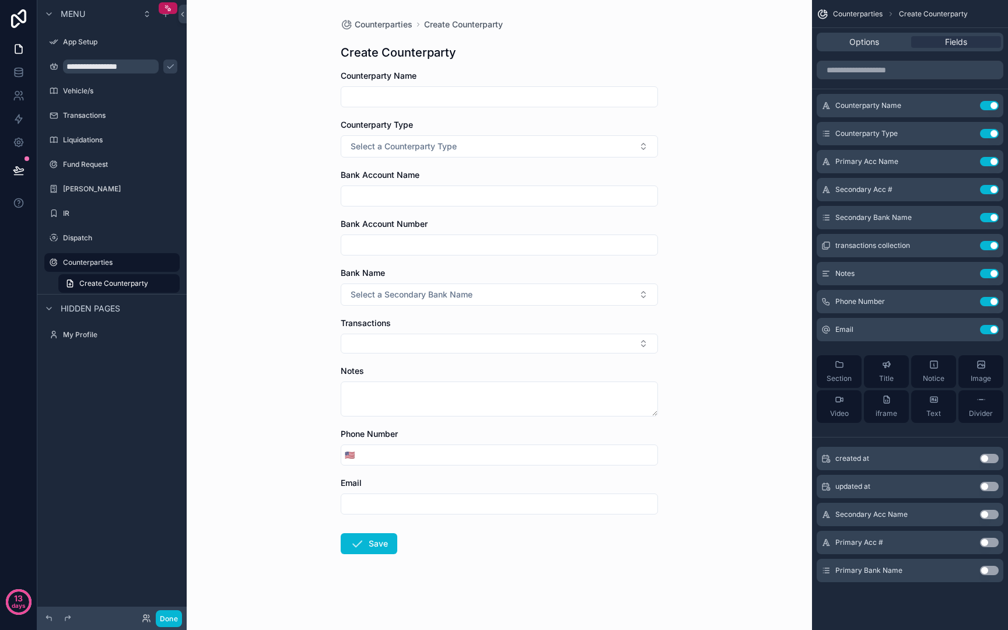
click at [279, 229] on div "Counterparties Create Counterparty Create Counterparty Counterparty Name Counte…" at bounding box center [499, 315] width 625 height 630
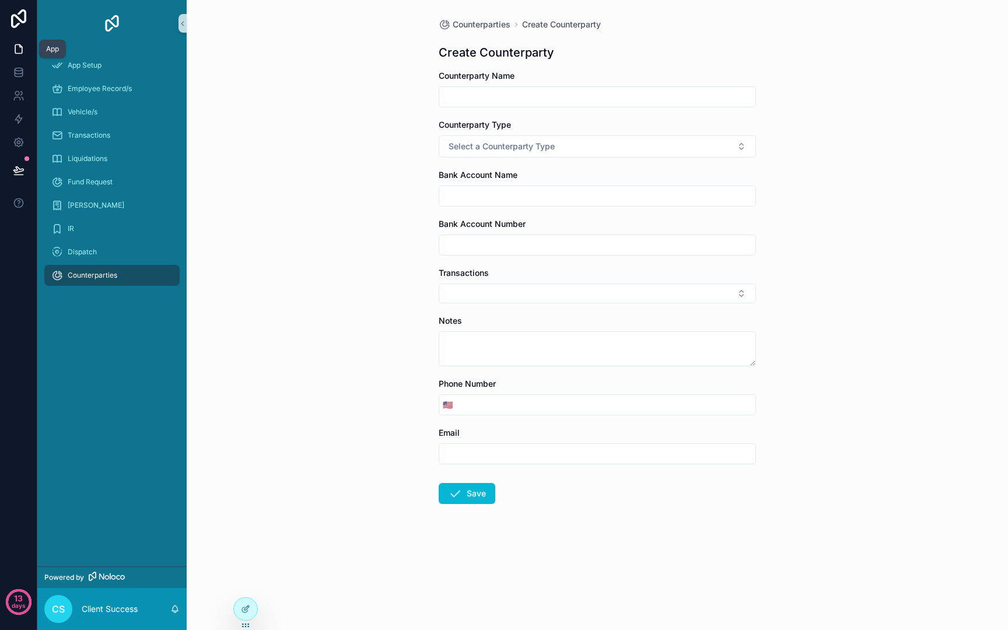
click at [17, 50] on icon at bounding box center [19, 49] width 12 height 12
click at [15, 72] on icon at bounding box center [19, 72] width 12 height 12
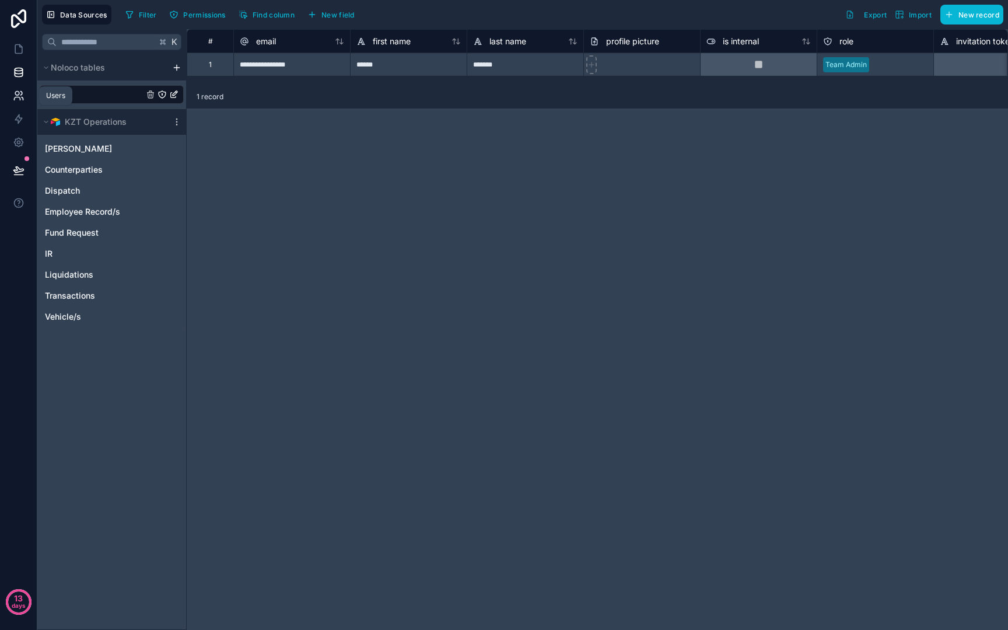
click at [12, 87] on link at bounding box center [18, 95] width 37 height 23
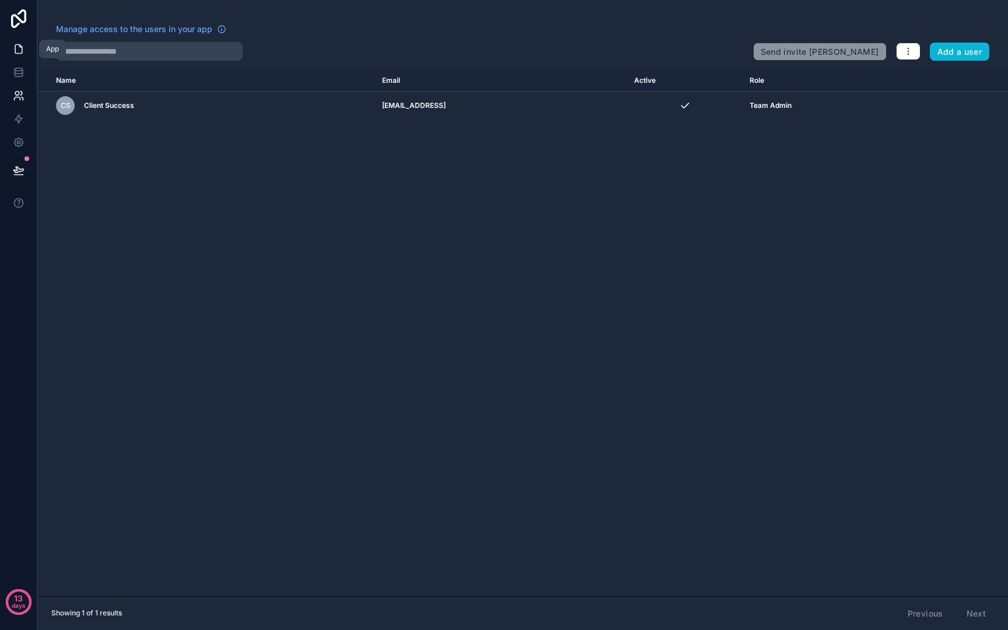
click at [15, 59] on link at bounding box center [18, 48] width 37 height 23
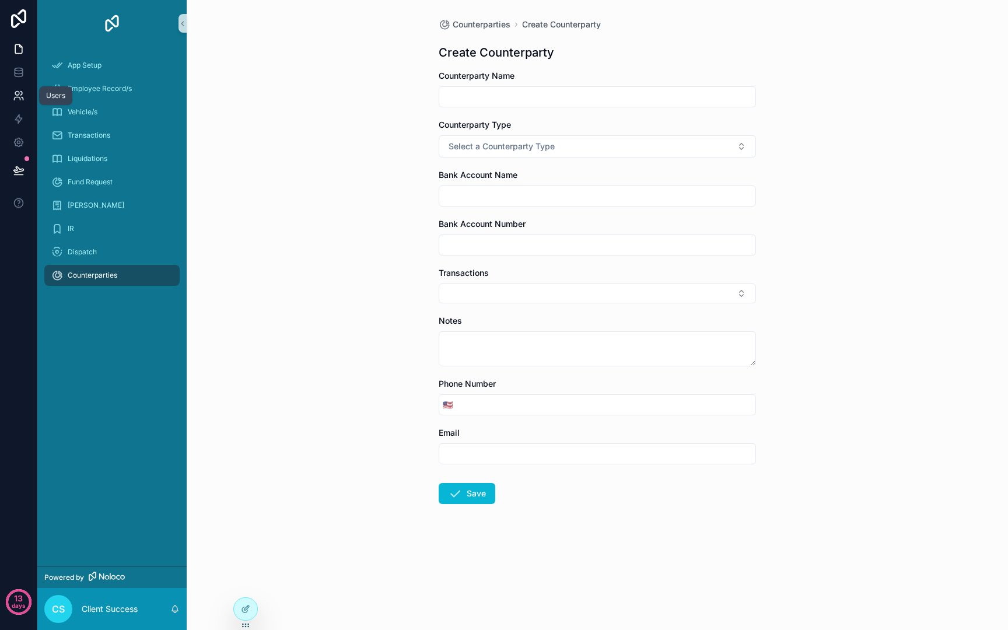
click at [20, 99] on icon at bounding box center [17, 98] width 6 height 3
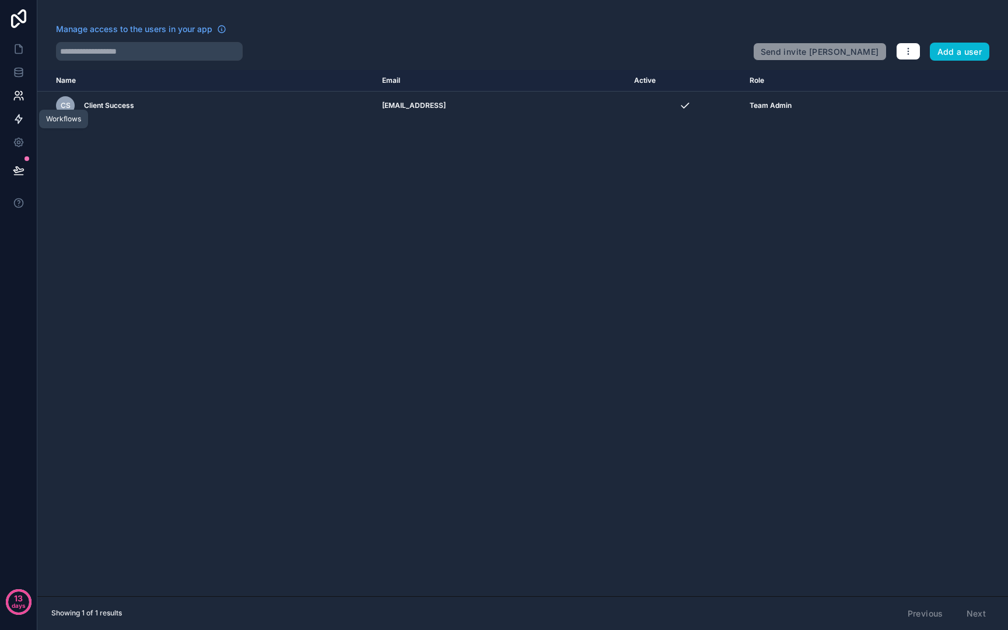
click at [23, 119] on icon at bounding box center [19, 119] width 12 height 12
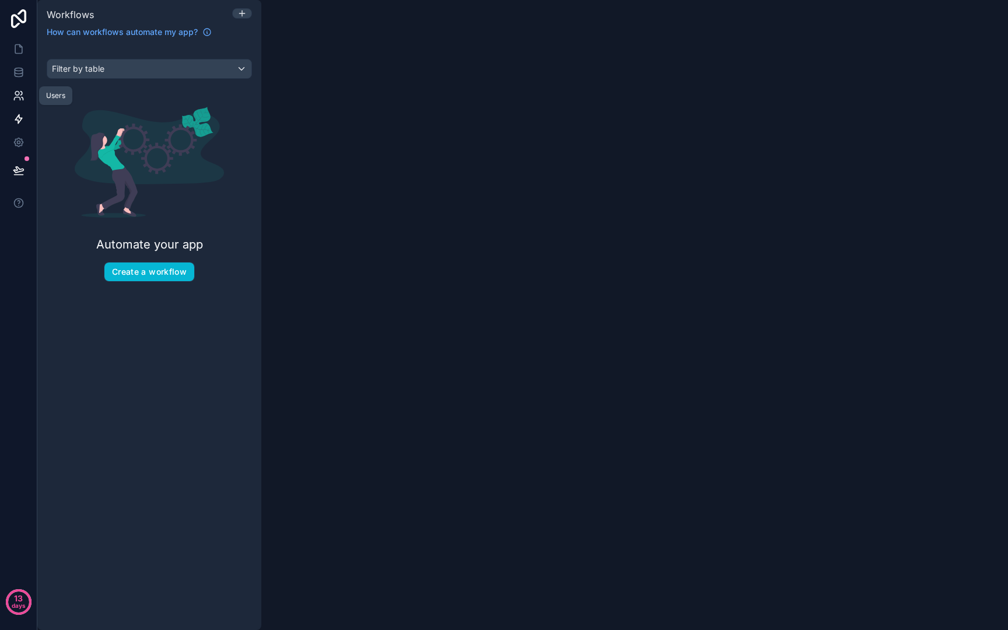
click at [22, 93] on icon at bounding box center [21, 93] width 2 height 3
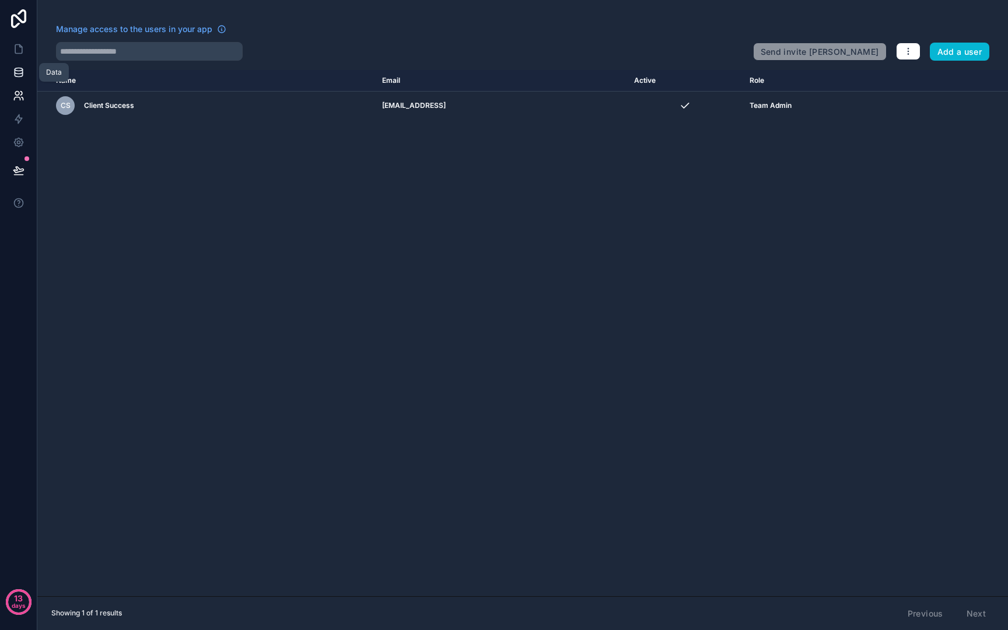
click at [16, 78] on link at bounding box center [18, 72] width 37 height 23
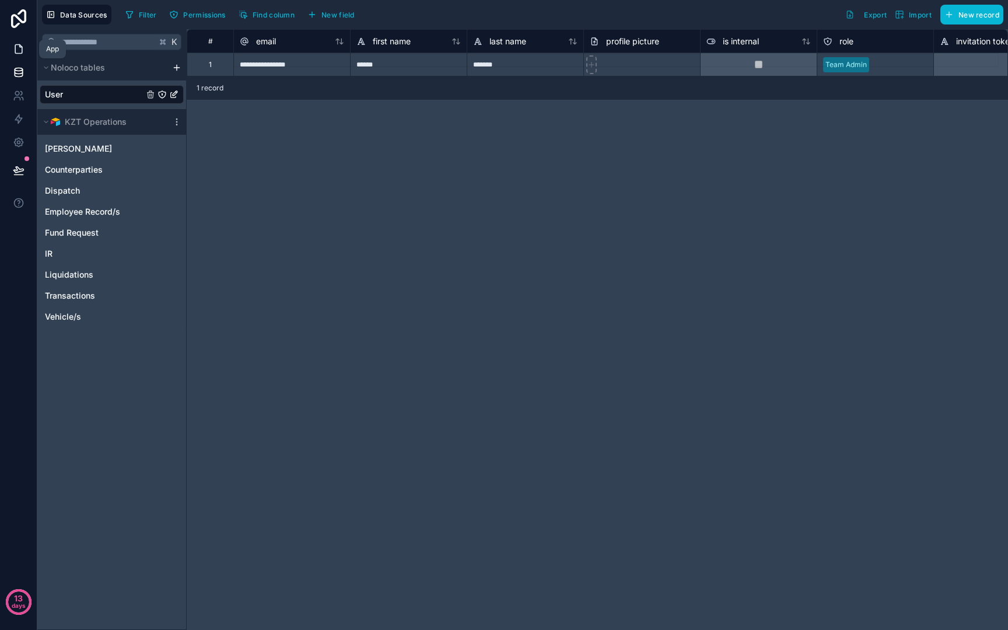
click at [15, 57] on link at bounding box center [18, 48] width 37 height 23
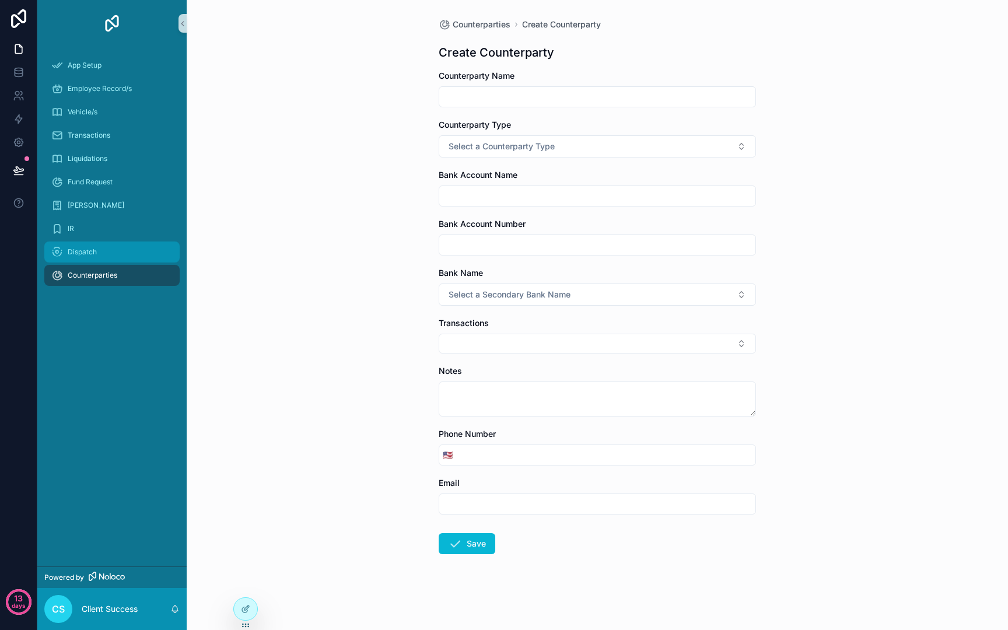
click at [91, 255] on span "Dispatch" at bounding box center [82, 251] width 29 height 9
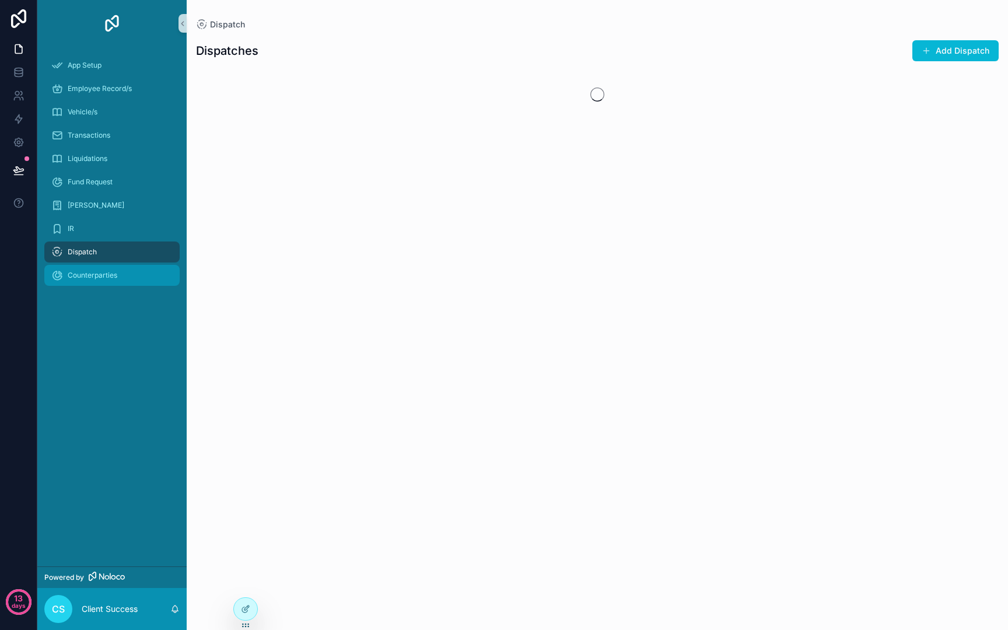
click at [101, 278] on span "Counterparties" at bounding box center [93, 275] width 50 height 9
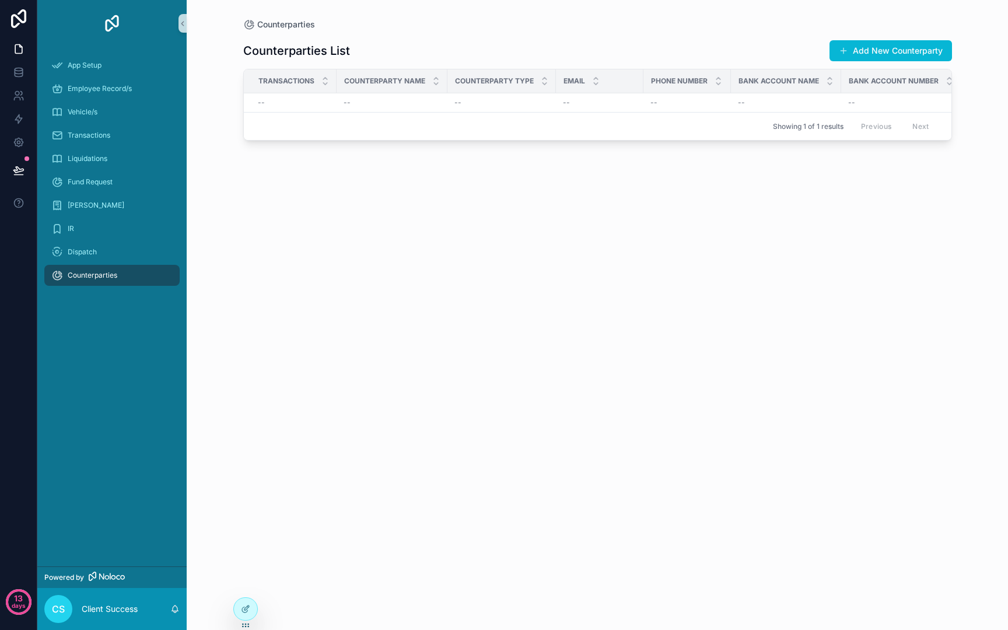
click at [584, 115] on div "Showing 1 of 1 results Previous Next" at bounding box center [598, 126] width 708 height 28
click at [25, 52] on link at bounding box center [18, 48] width 37 height 23
click at [61, 612] on span "CS" at bounding box center [58, 609] width 13 height 14
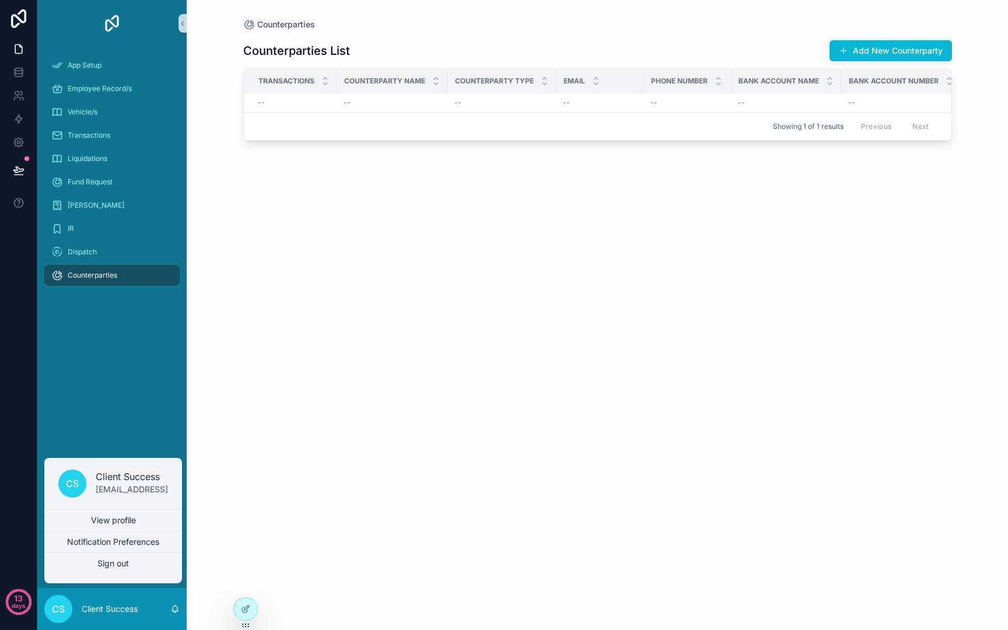
click at [239, 481] on div "Counterparties Counterparties List Add New Counterparty Transactions Counterpar…" at bounding box center [598, 308] width 746 height 616
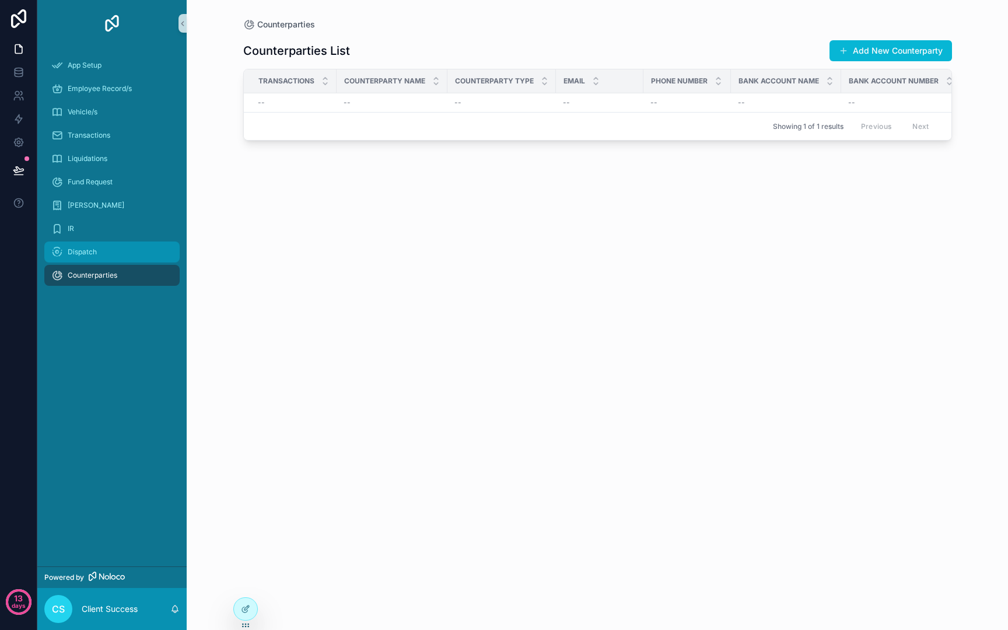
click at [92, 248] on span "Dispatch" at bounding box center [82, 251] width 29 height 9
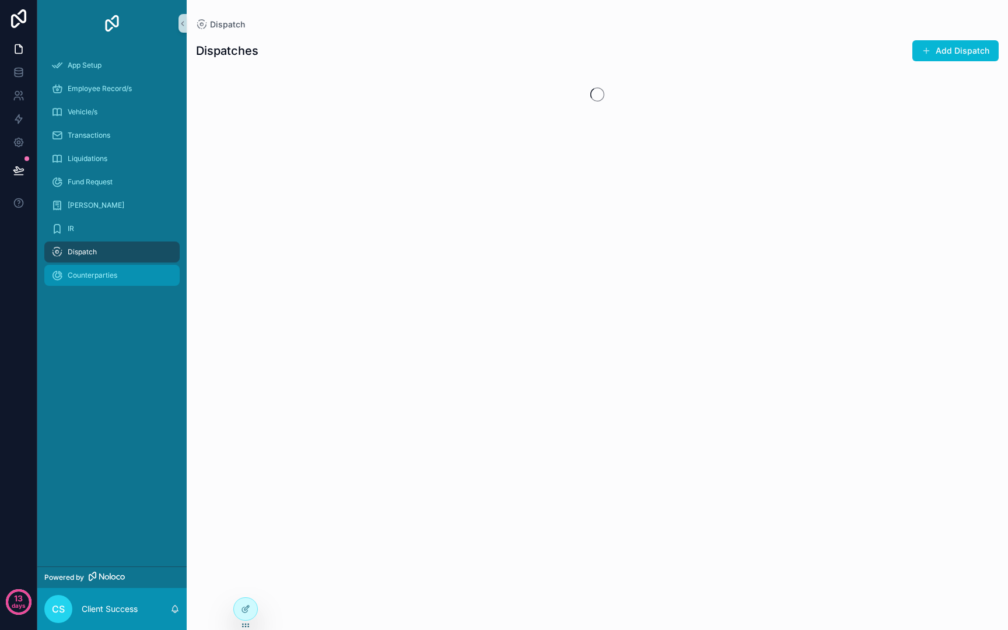
click at [108, 279] on span "Counterparties" at bounding box center [93, 275] width 50 height 9
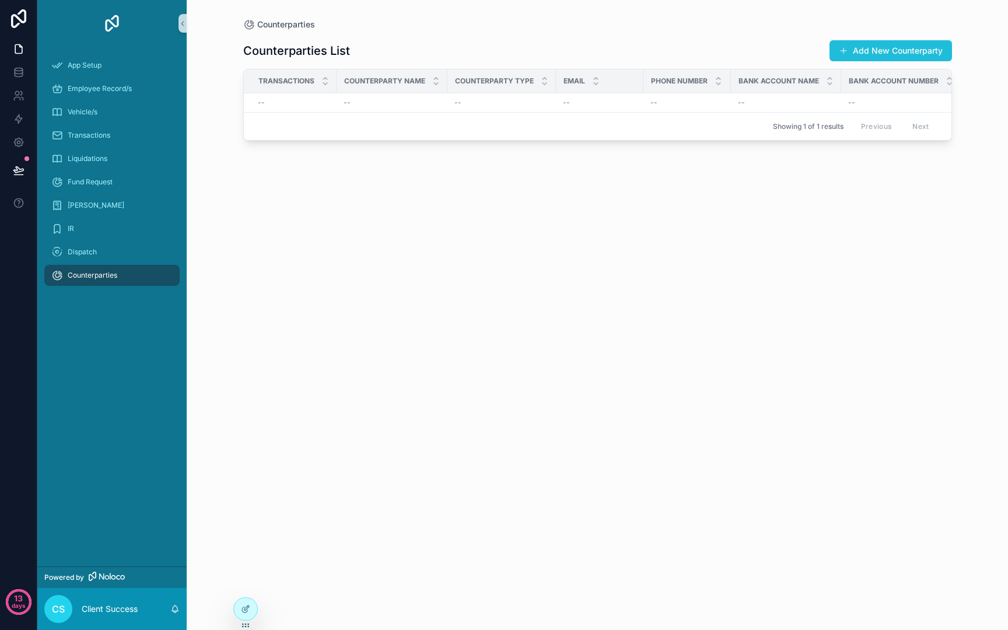
click at [890, 54] on button "Add New Counterparty" at bounding box center [890, 50] width 122 height 21
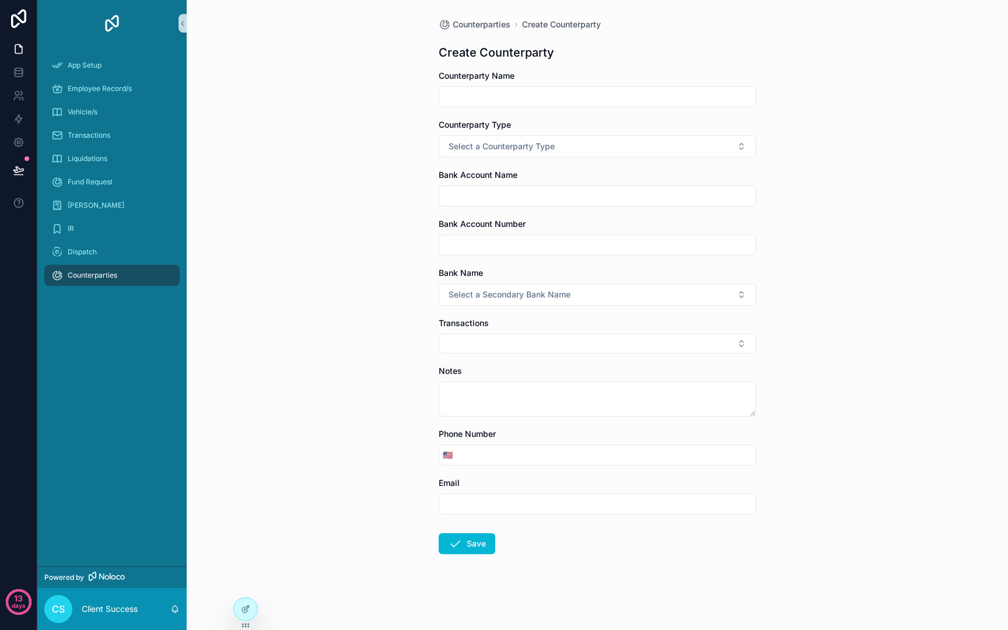
click at [461, 97] on input "scrollable content" at bounding box center [597, 97] width 316 height 16
click at [523, 153] on button "Select a Counterparty Type" at bounding box center [597, 146] width 317 height 22
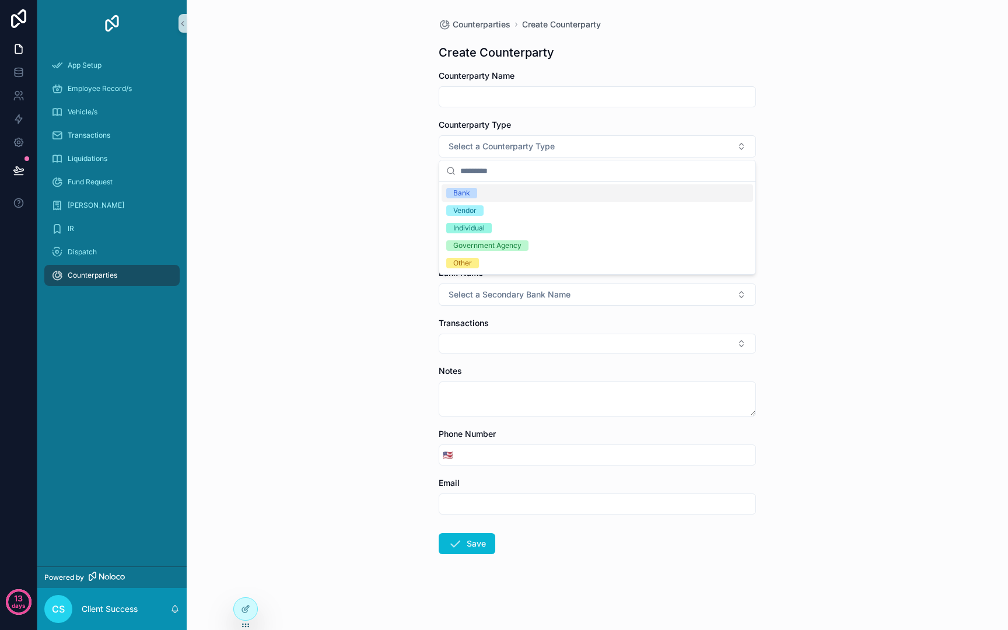
click at [355, 152] on div "Counterparties Create Counterparty Create Counterparty Counterparty Name Counte…" at bounding box center [597, 315] width 821 height 630
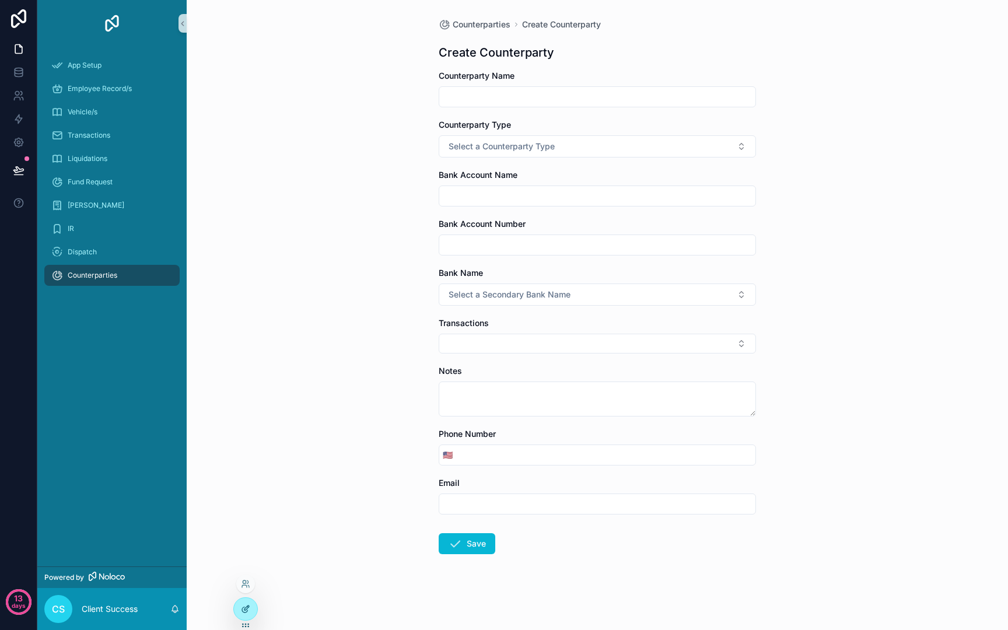
click at [254, 615] on div at bounding box center [245, 609] width 23 height 22
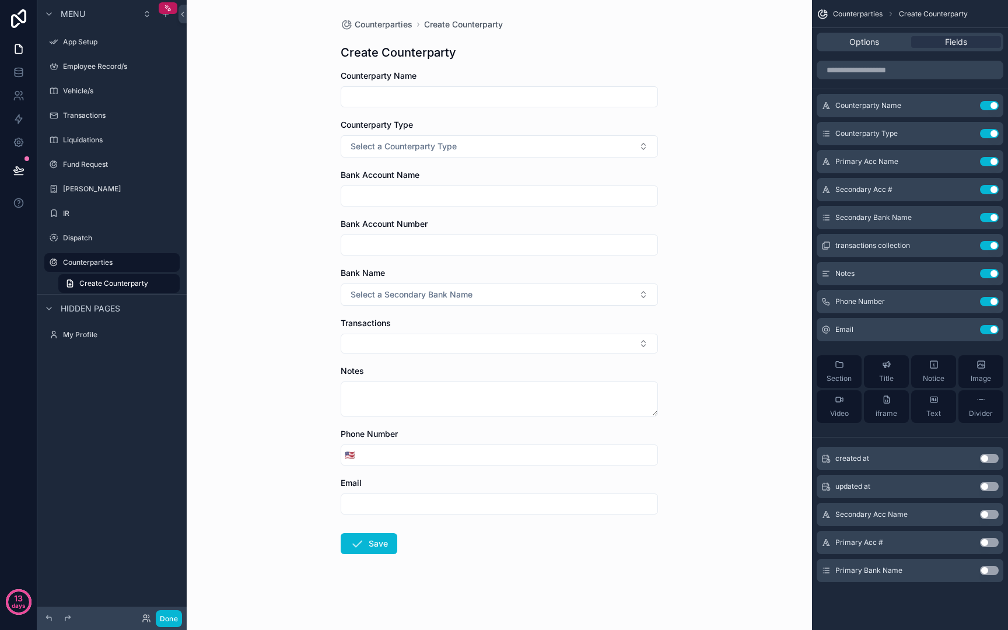
click at [990, 513] on button "Use setting" at bounding box center [989, 514] width 19 height 9
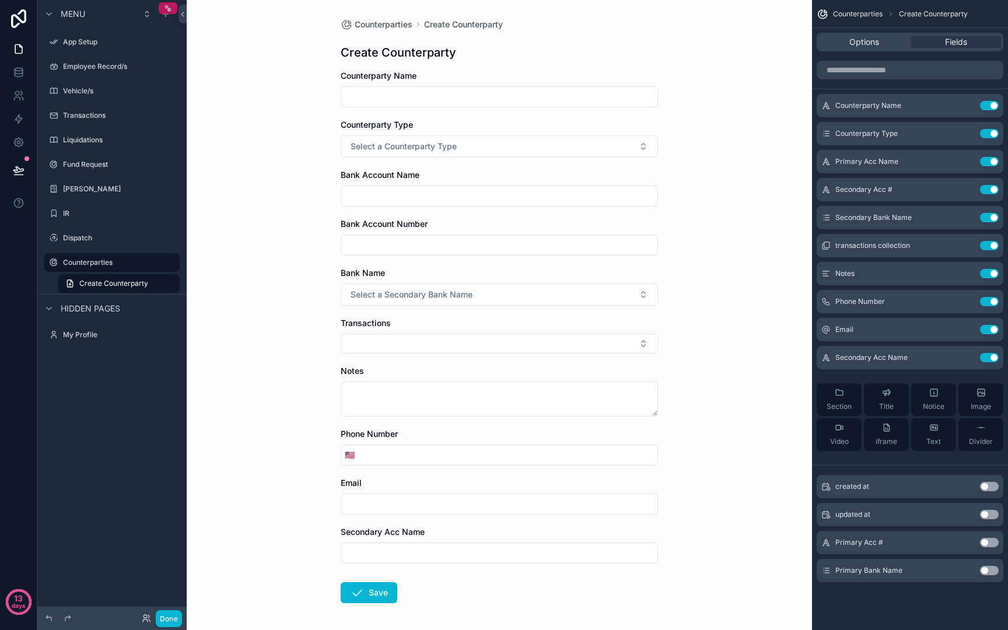
click at [992, 539] on button "Use setting" at bounding box center [989, 542] width 19 height 9
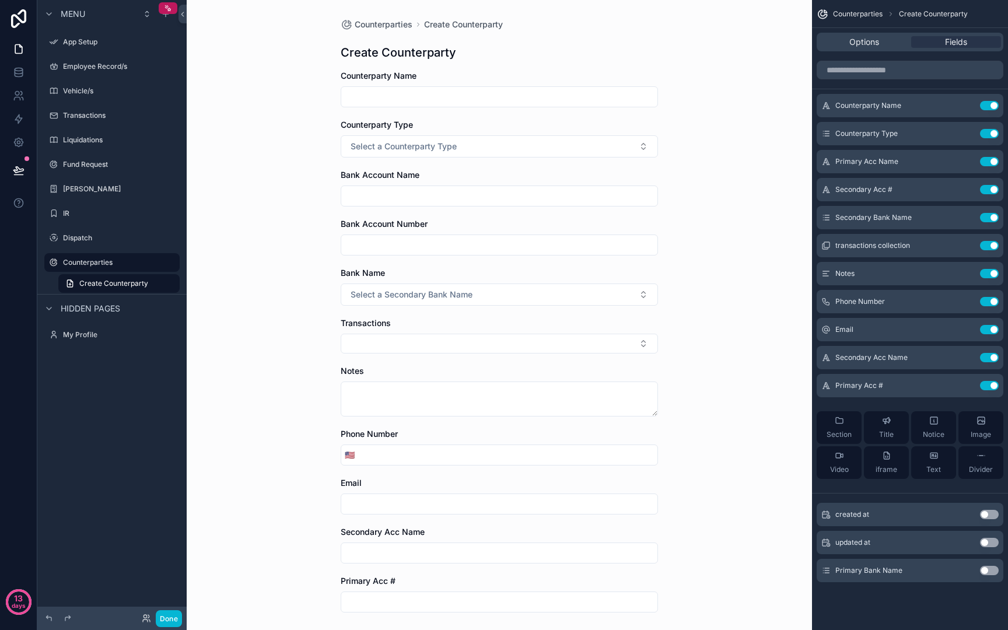
click at [996, 568] on button "Use setting" at bounding box center [989, 570] width 19 height 9
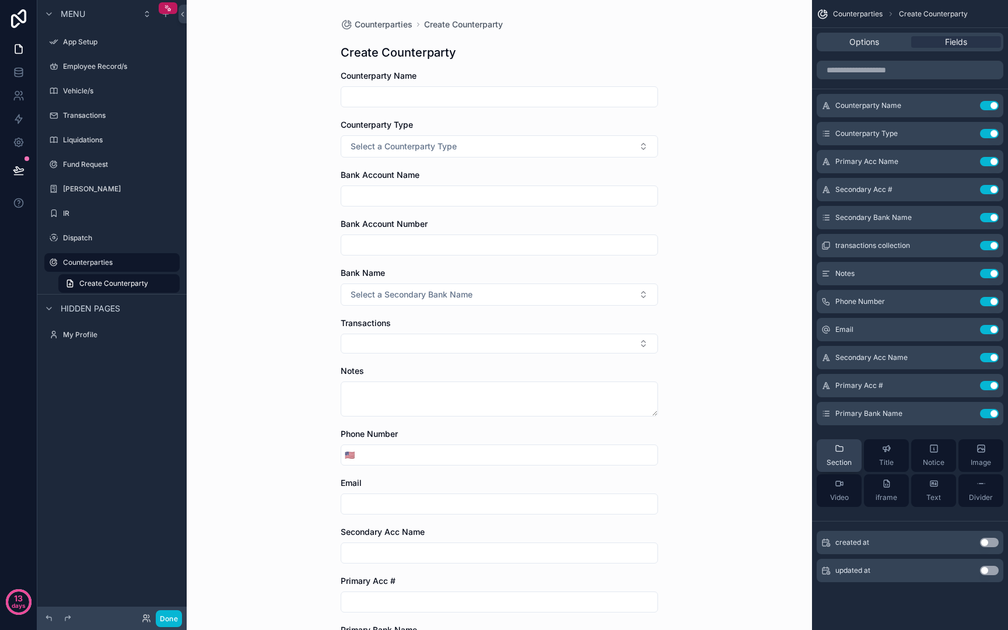
click at [852, 454] on button "Section" at bounding box center [839, 455] width 45 height 33
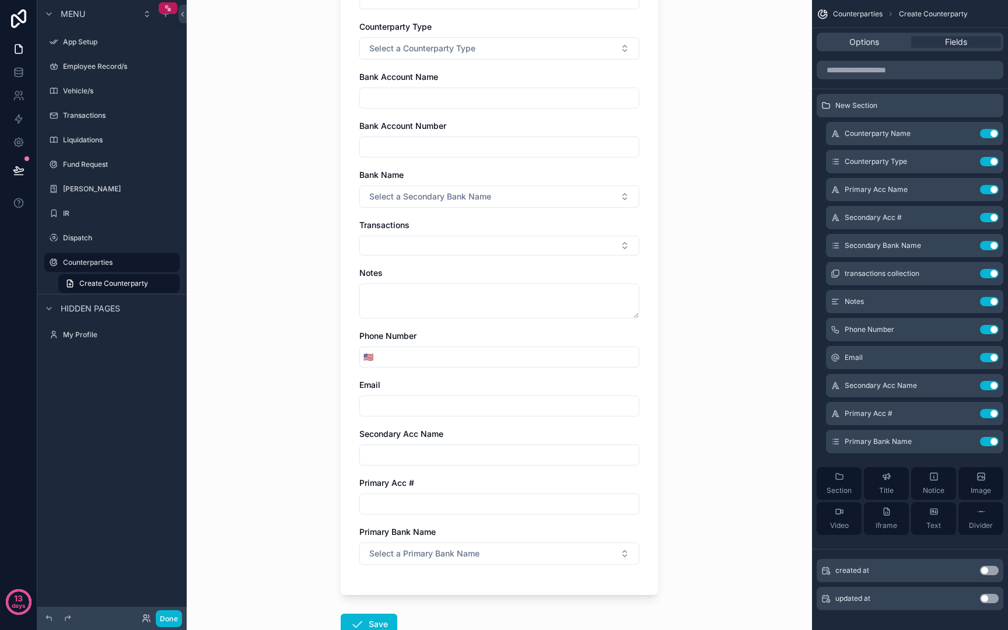
scroll to position [215, 0]
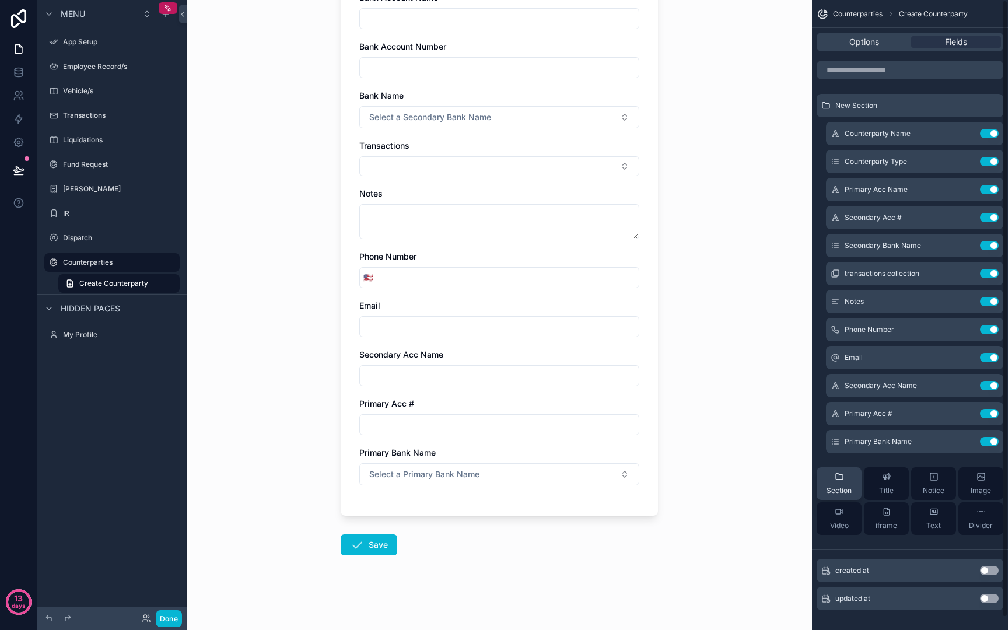
click at [846, 475] on div "Section" at bounding box center [839, 483] width 25 height 23
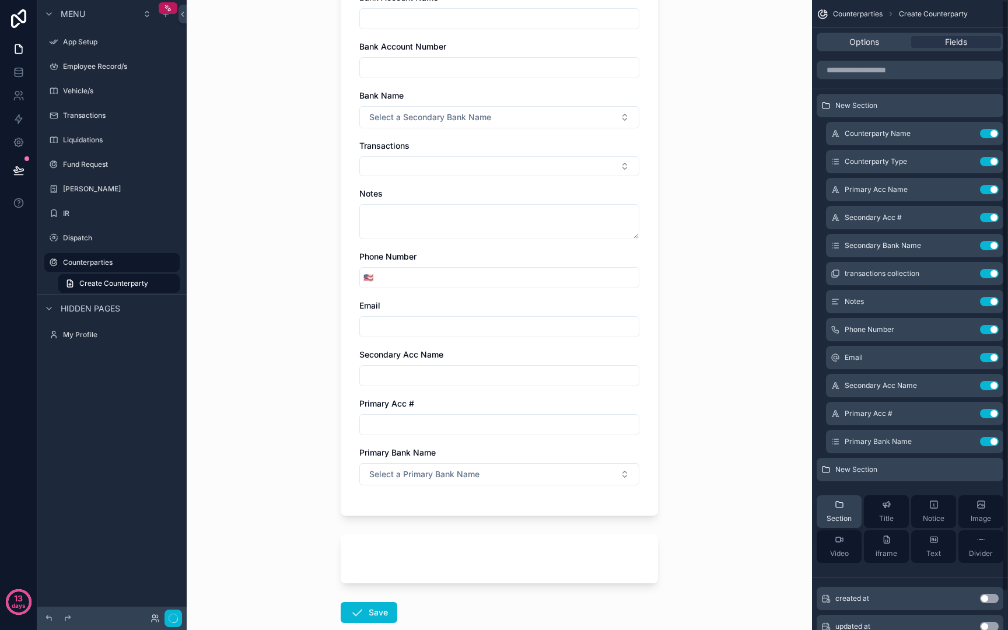
scroll to position [0, 0]
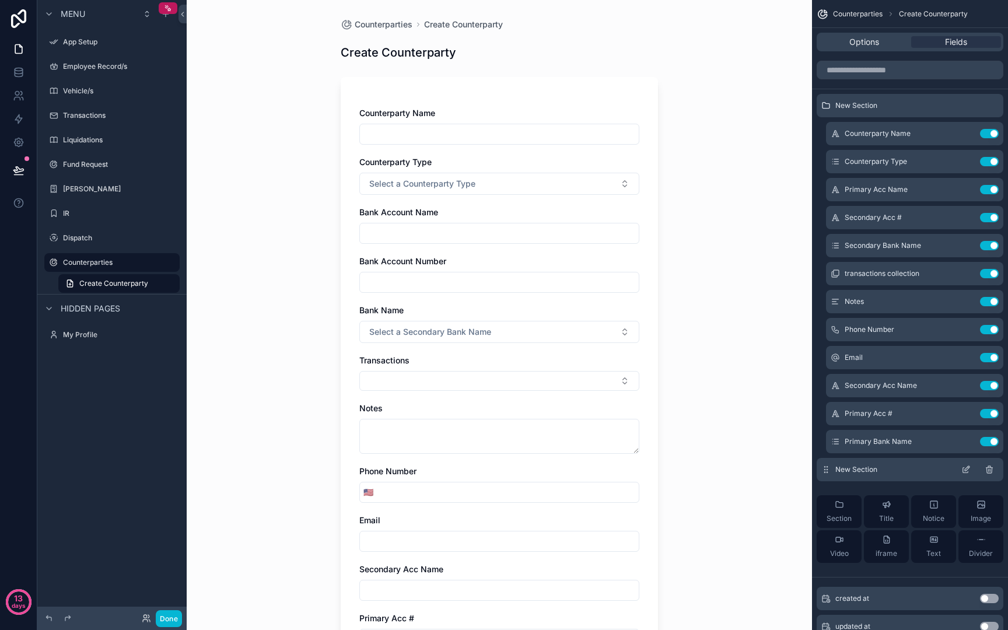
click at [988, 470] on icon "scrollable content" at bounding box center [989, 469] width 9 height 9
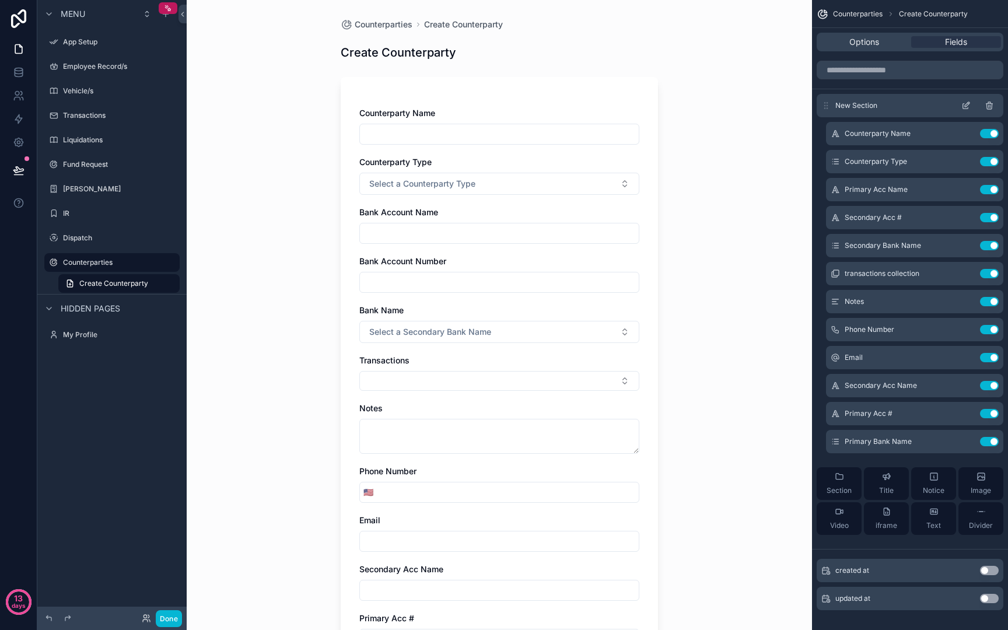
click at [970, 103] on icon "scrollable content" at bounding box center [965, 105] width 9 height 9
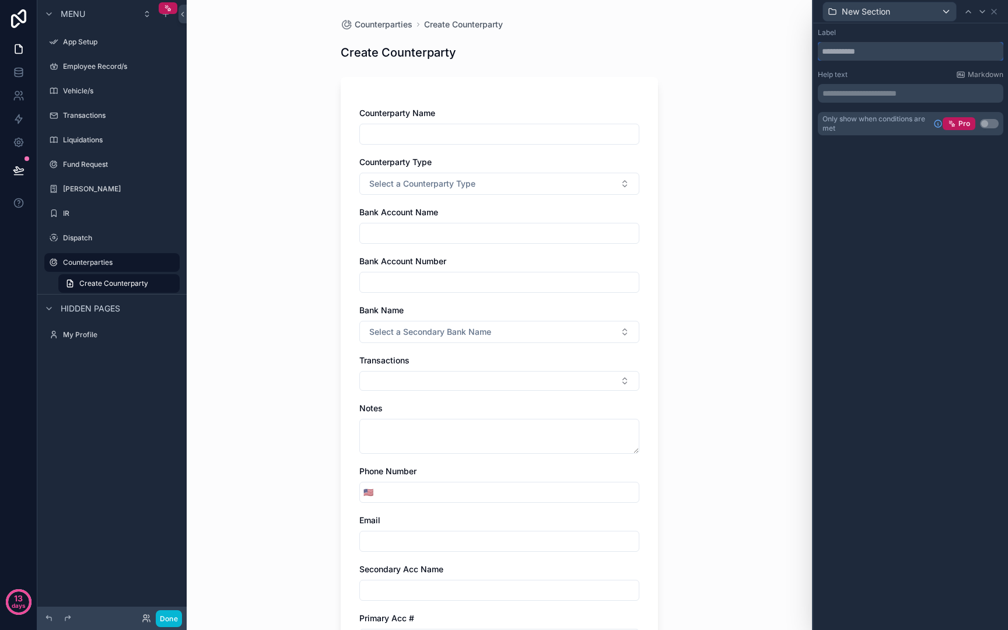
click at [884, 51] on input "text" at bounding box center [910, 51] width 185 height 19
type input "*******"
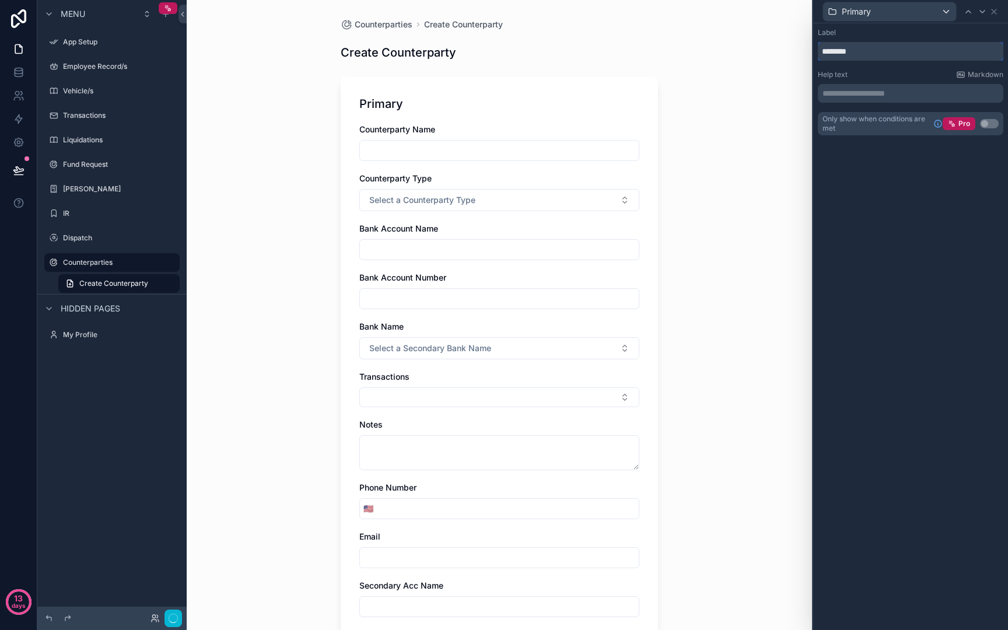
type input "*********"
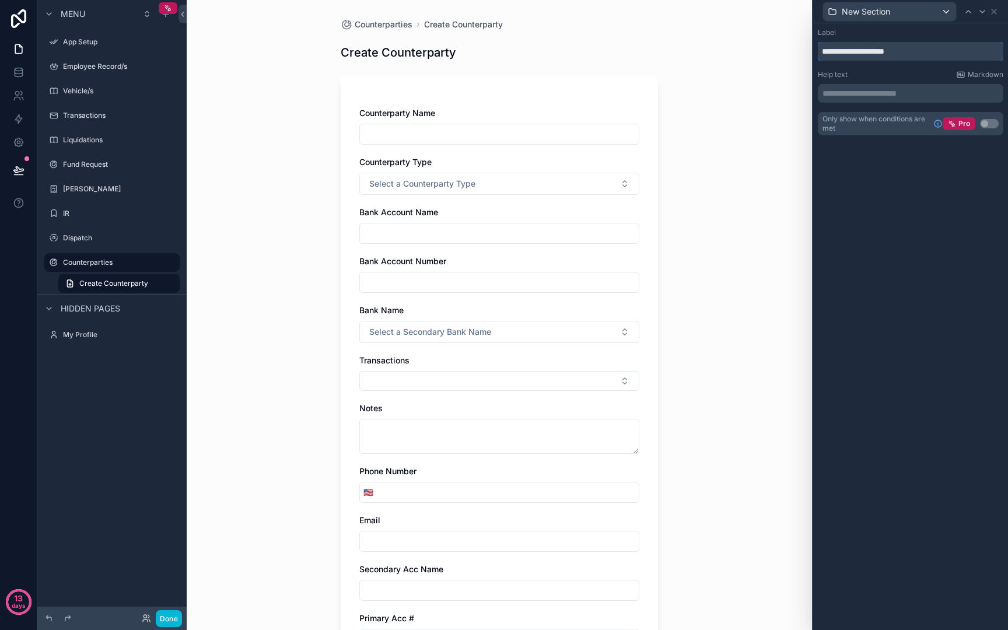
type input "**********"
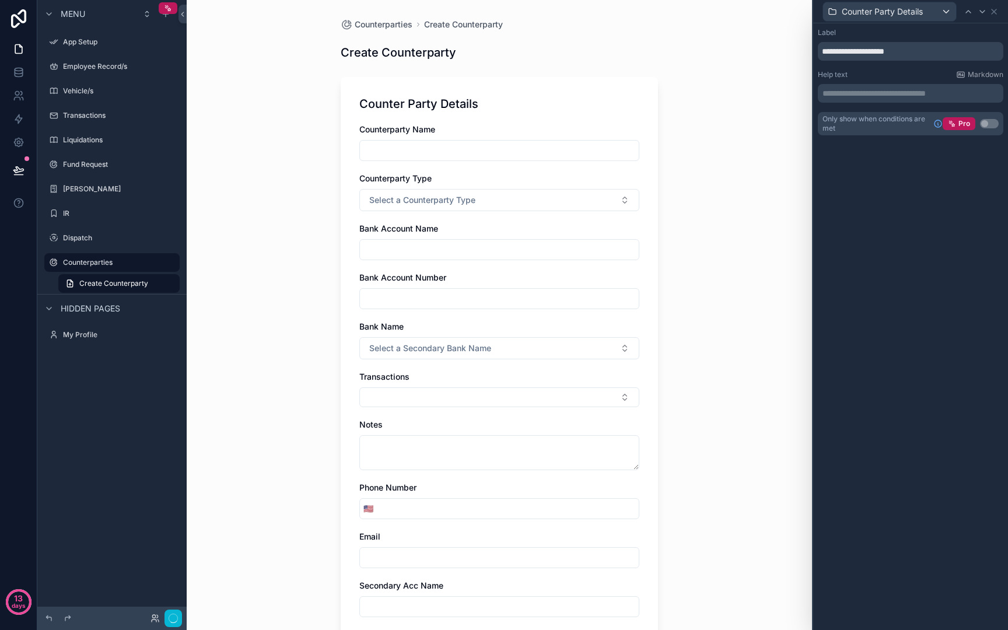
click at [945, 251] on div "**********" at bounding box center [910, 326] width 195 height 607
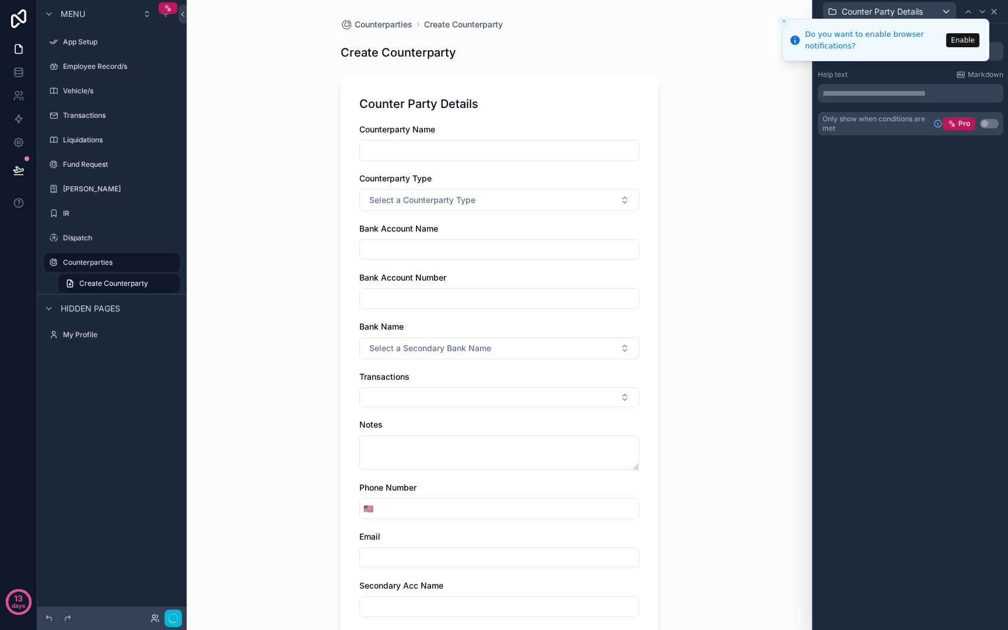
click at [997, 14] on icon at bounding box center [993, 11] width 9 height 9
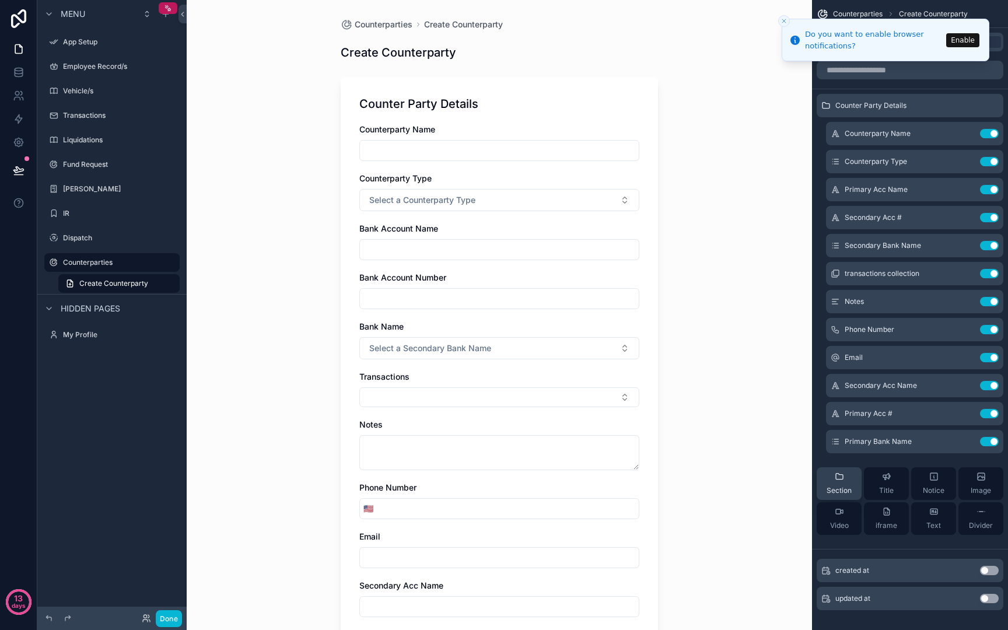
click at [842, 483] on div "Section" at bounding box center [839, 483] width 25 height 23
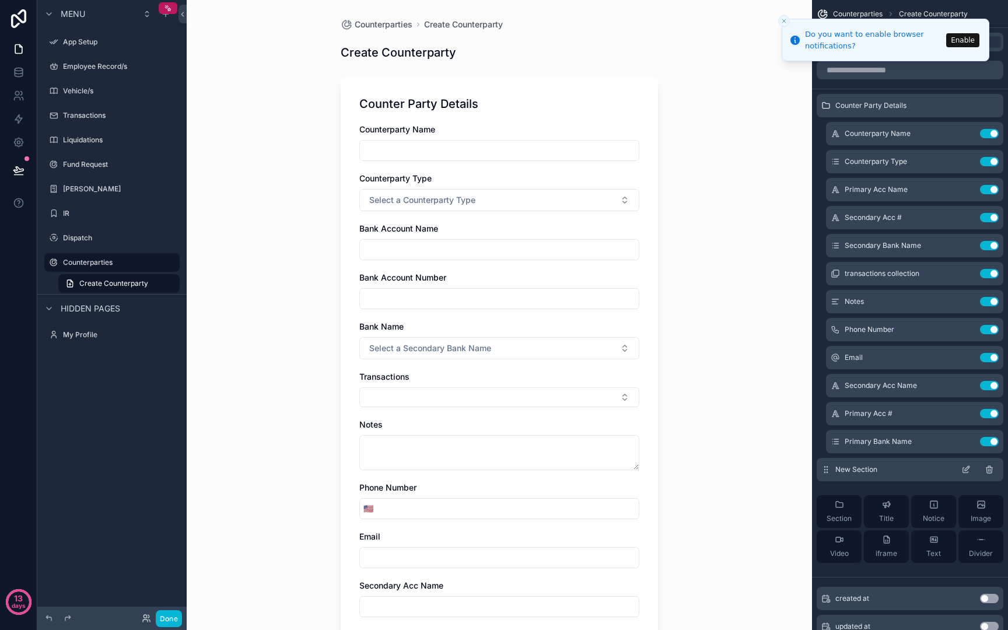
click at [965, 470] on icon "scrollable content" at bounding box center [967, 468] width 5 height 5
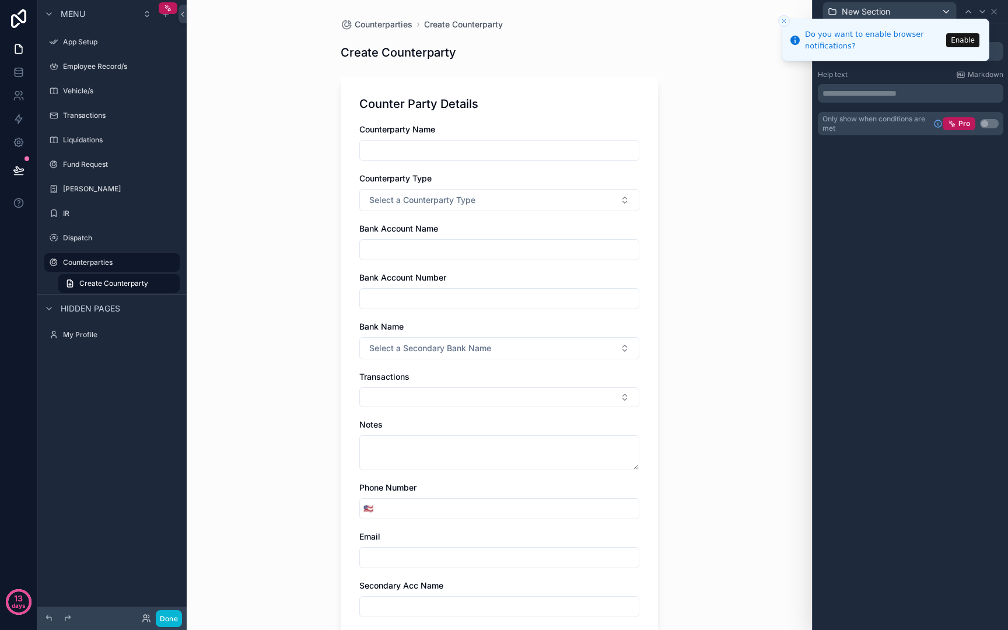
click at [897, 87] on p "**********" at bounding box center [911, 93] width 178 height 12
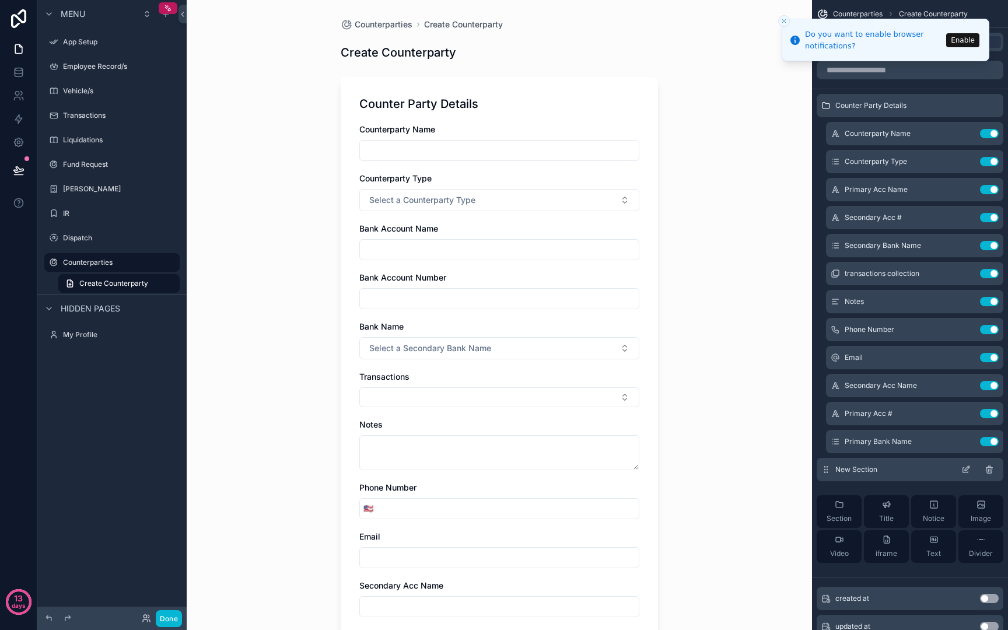
click at [967, 466] on icon "scrollable content" at bounding box center [965, 469] width 9 height 9
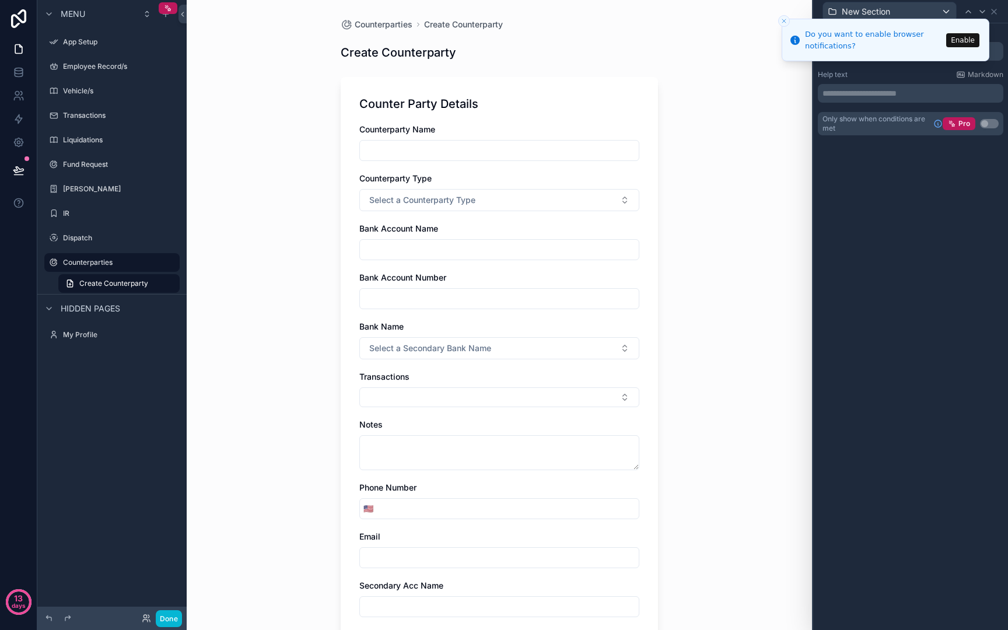
click at [781, 19] on icon "Close toast" at bounding box center [783, 20] width 7 height 7
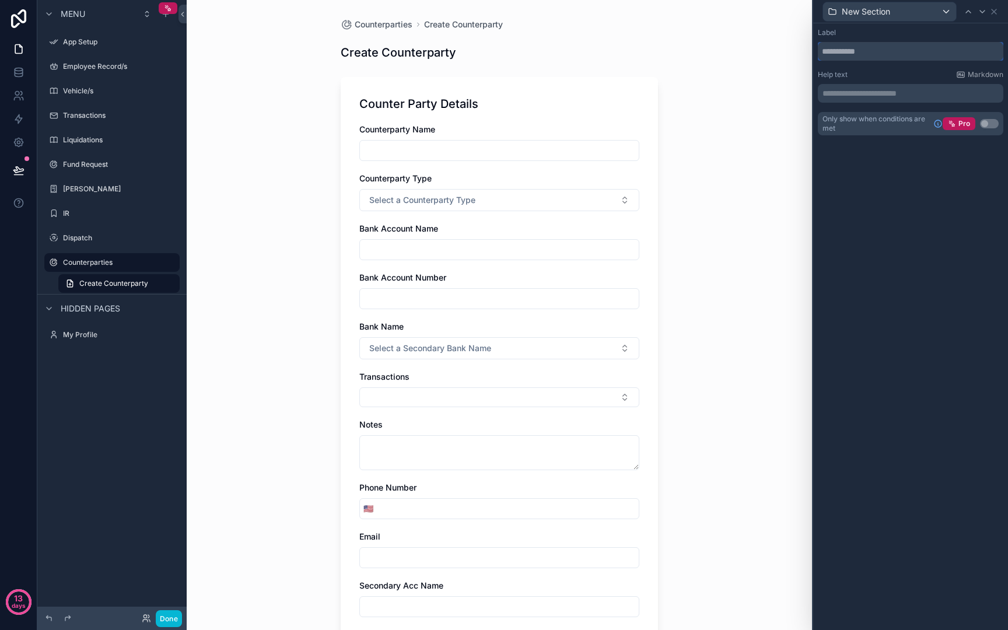
click at [848, 53] on input "text" at bounding box center [910, 51] width 185 height 19
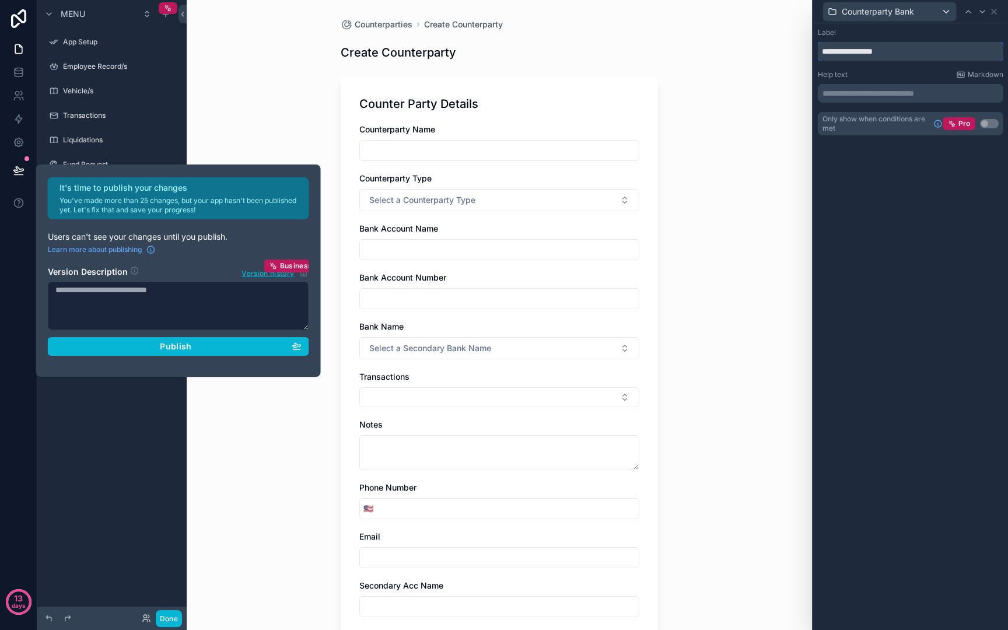
type input "**********"
click at [1007, 278] on div "**********" at bounding box center [910, 326] width 195 height 607
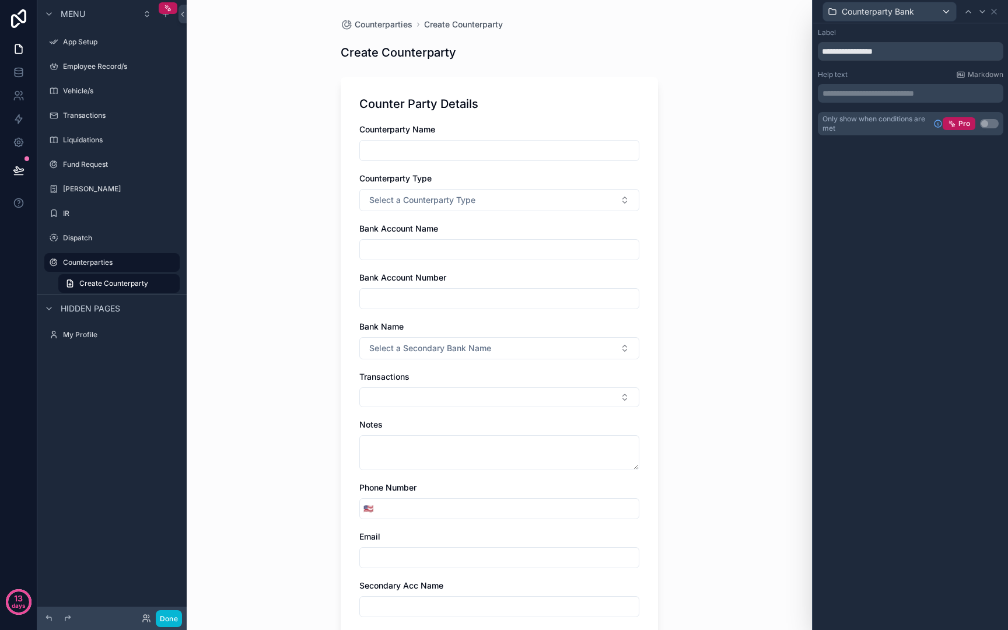
click at [916, 173] on div "**********" at bounding box center [910, 326] width 195 height 607
click at [997, 9] on icon at bounding box center [993, 11] width 9 height 9
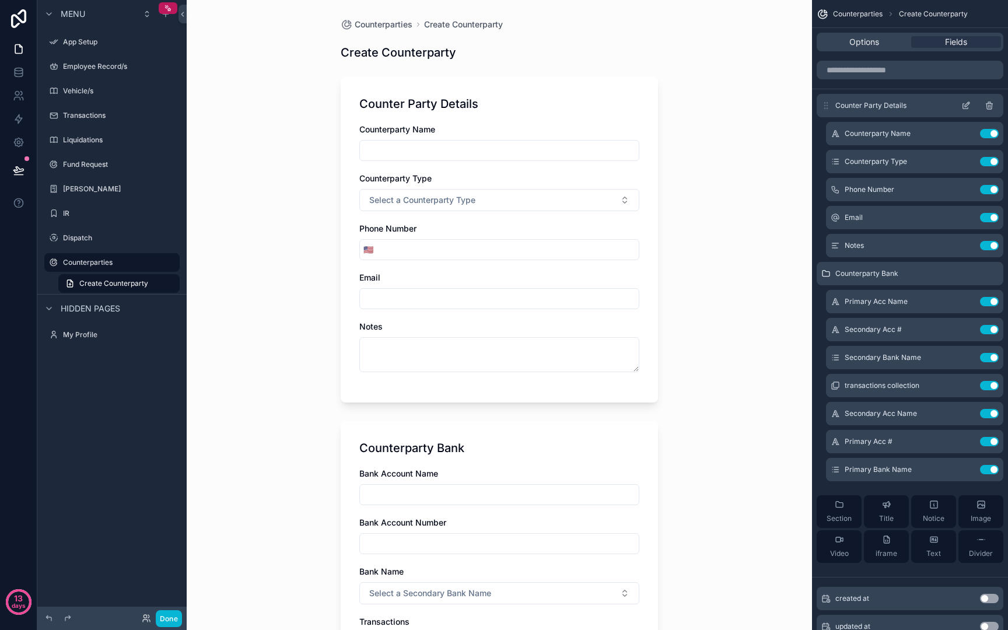
click at [894, 103] on span "Counter Party Details" at bounding box center [870, 105] width 71 height 9
click at [966, 104] on icon "scrollable content" at bounding box center [965, 105] width 9 height 9
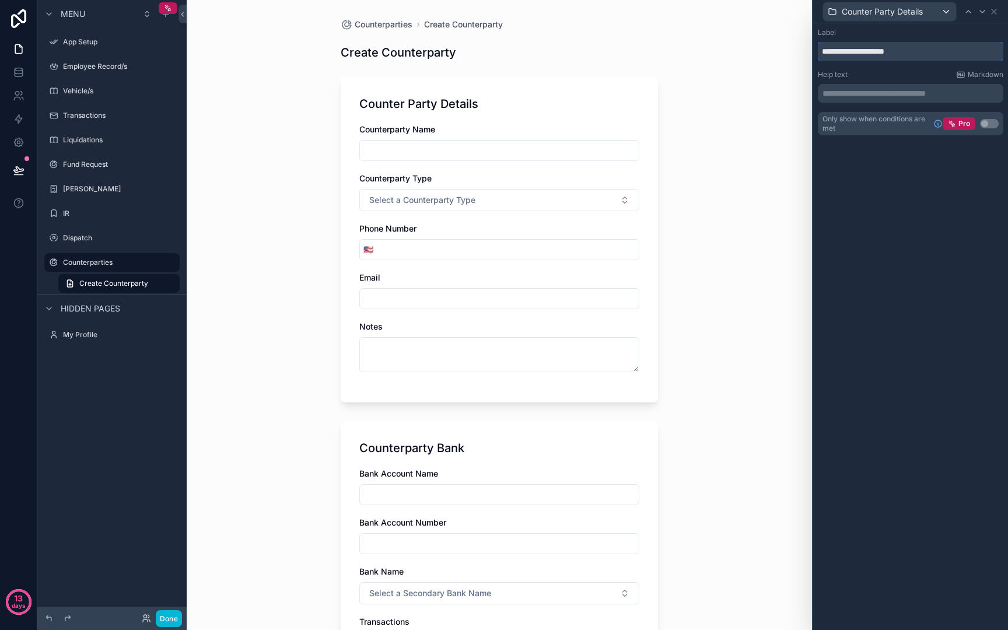
click at [860, 56] on input "**********" at bounding box center [910, 51] width 185 height 19
type input "**********"
click at [993, 8] on icon at bounding box center [993, 11] width 9 height 9
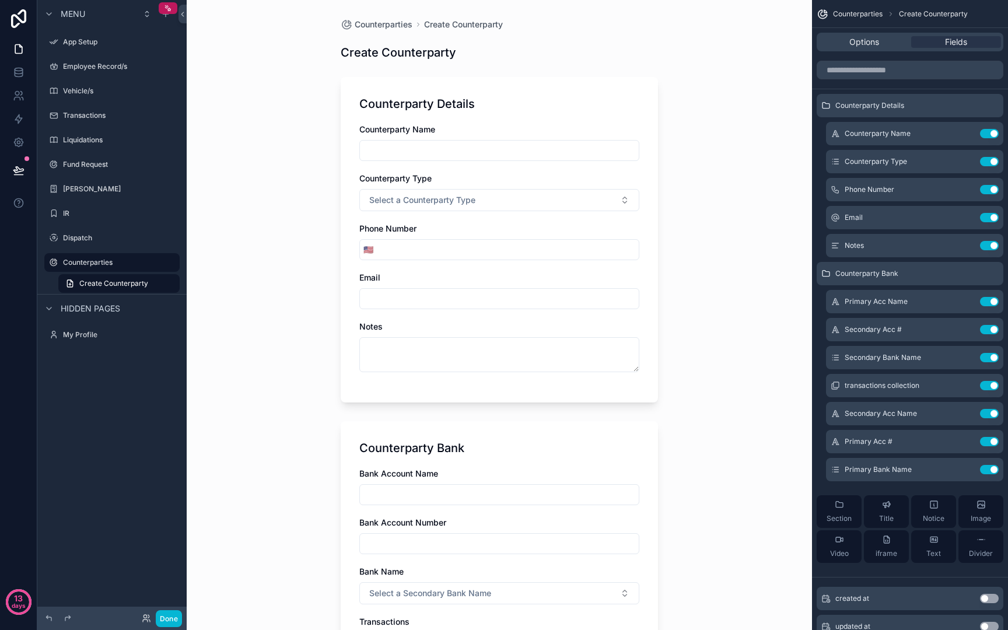
click at [521, 457] on div "Counterparty Bank Bank Account Name Bank Account Number Bank Name Select a Seco…" at bounding box center [499, 625] width 317 height 409
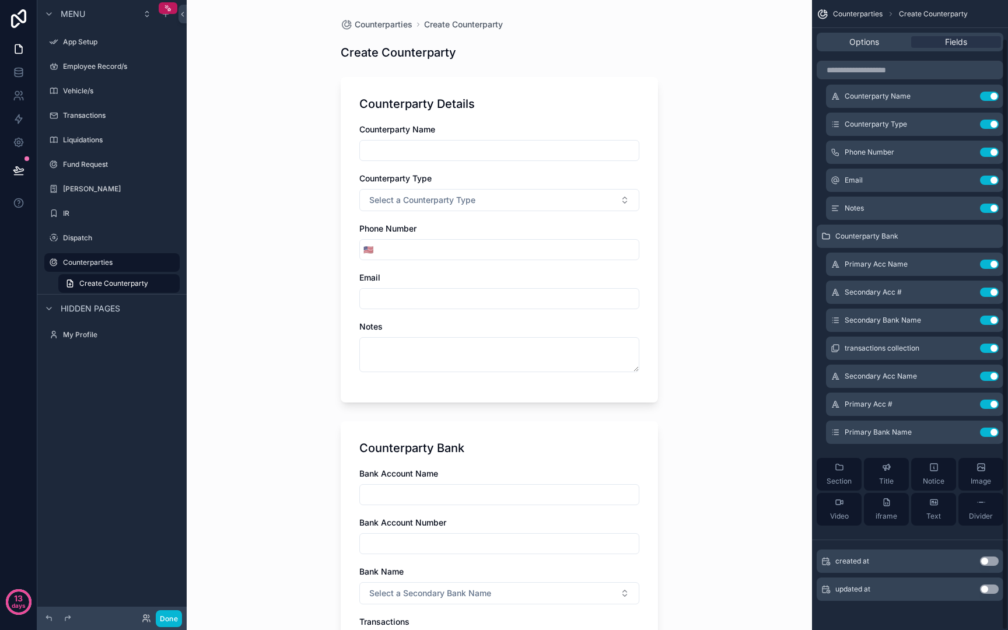
scroll to position [41, 0]
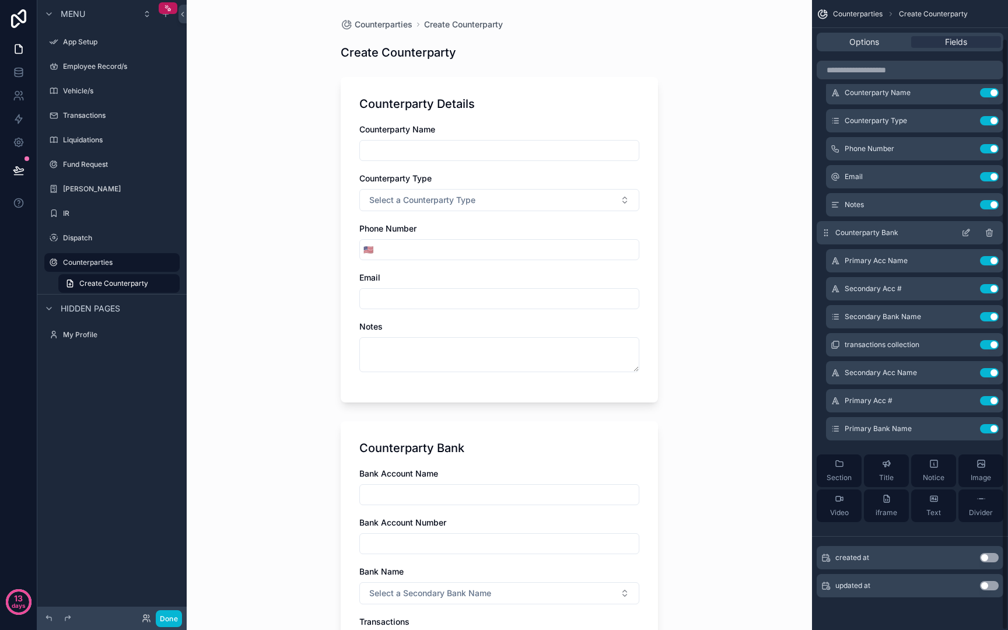
click at [963, 233] on icon "scrollable content" at bounding box center [965, 233] width 5 height 5
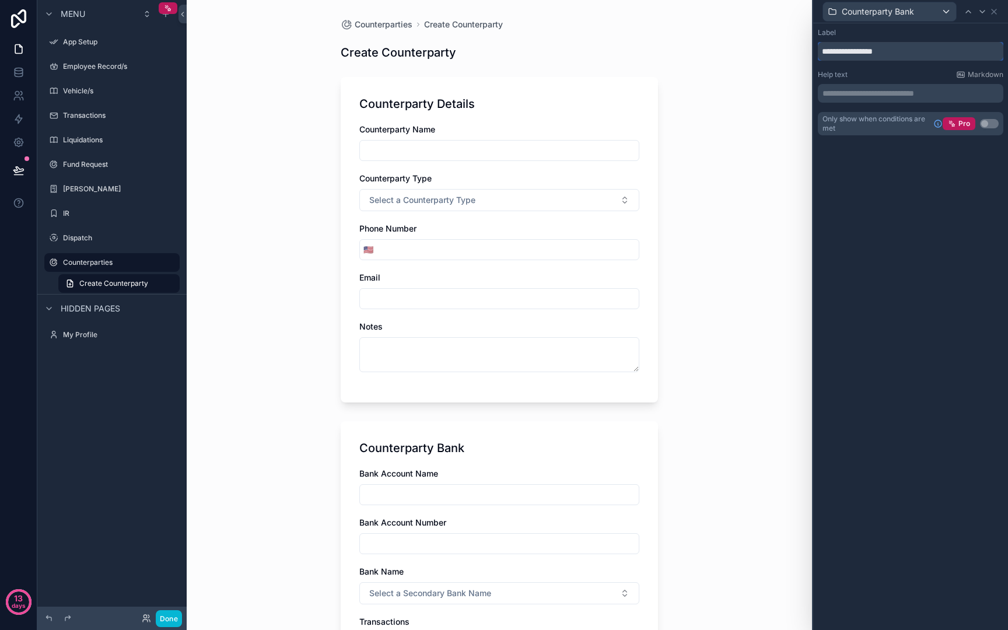
click at [937, 53] on input "**********" at bounding box center [910, 51] width 185 height 19
type input "**********"
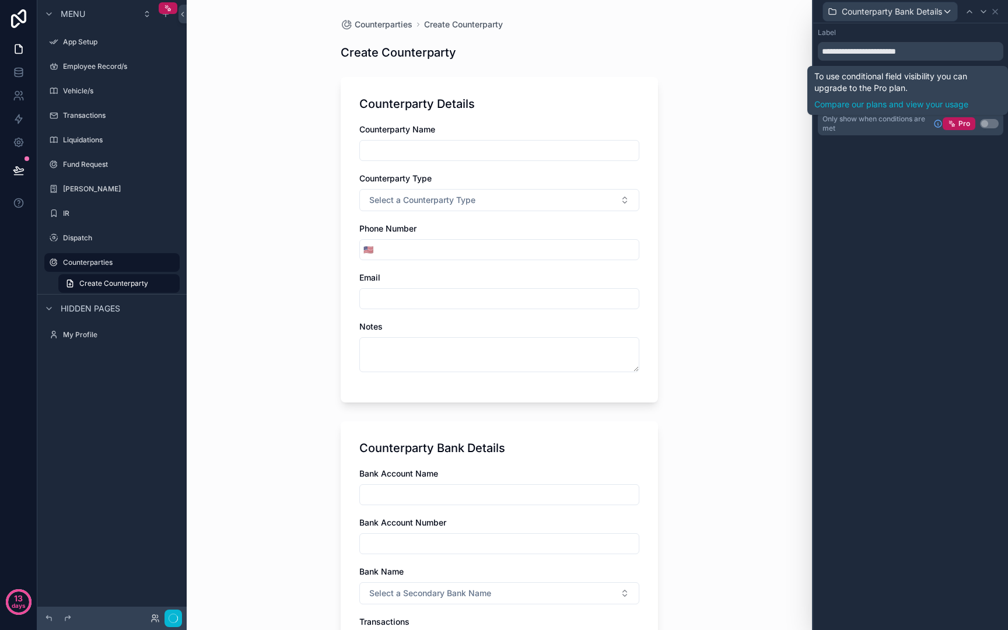
click at [957, 209] on div "**********" at bounding box center [910, 326] width 195 height 607
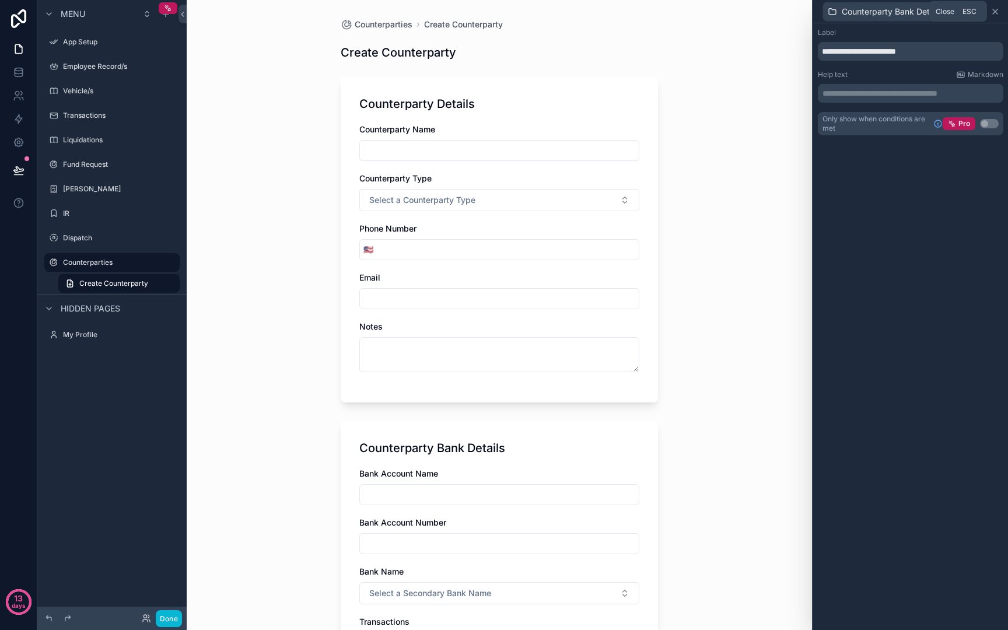
click at [995, 15] on icon at bounding box center [994, 11] width 9 height 9
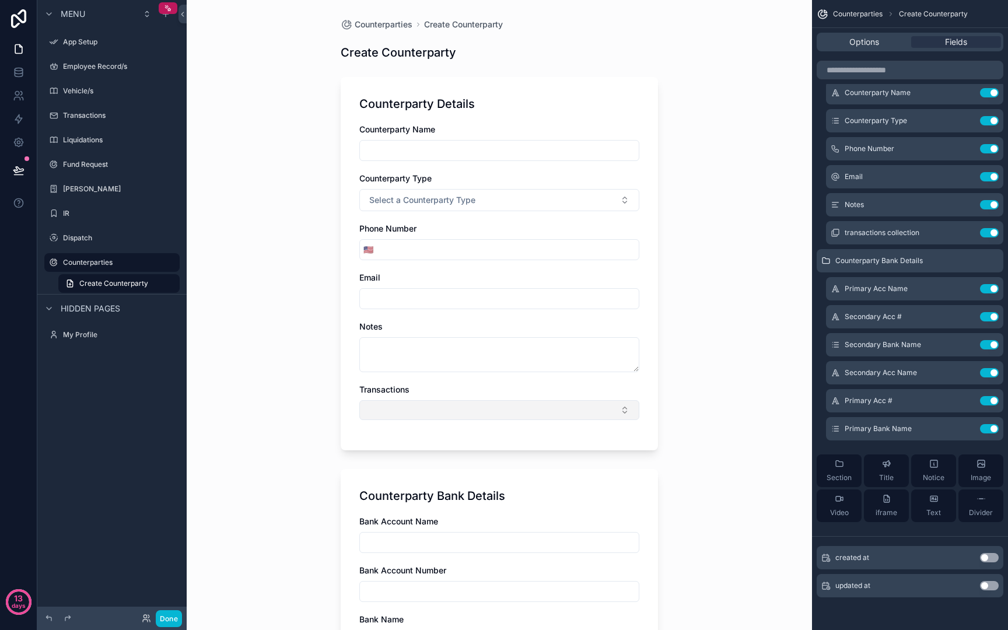
click at [575, 411] on button "Select Button" at bounding box center [499, 410] width 280 height 20
click at [706, 337] on div "Counterparties Create Counterparty Create Counterparty Counterparty Details Cou…" at bounding box center [499, 315] width 625 height 630
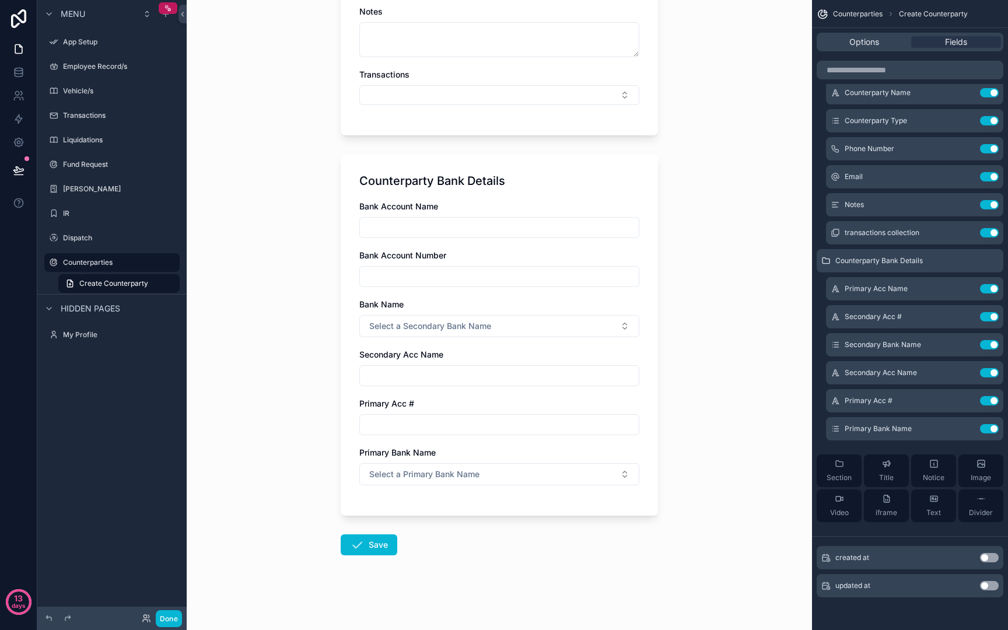
scroll to position [0, 0]
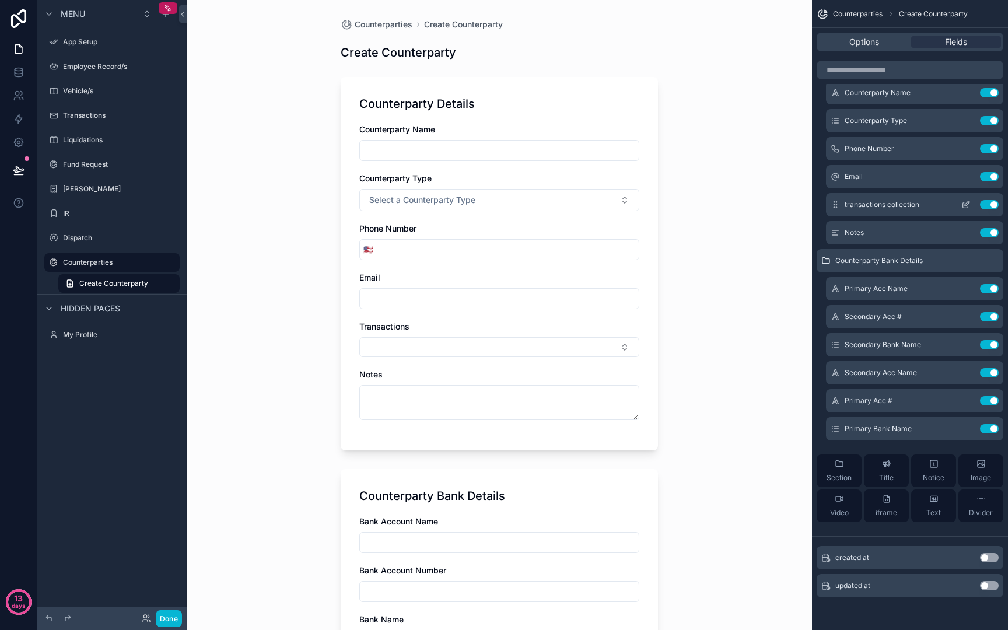
click at [966, 201] on icon "scrollable content" at bounding box center [965, 204] width 9 height 9
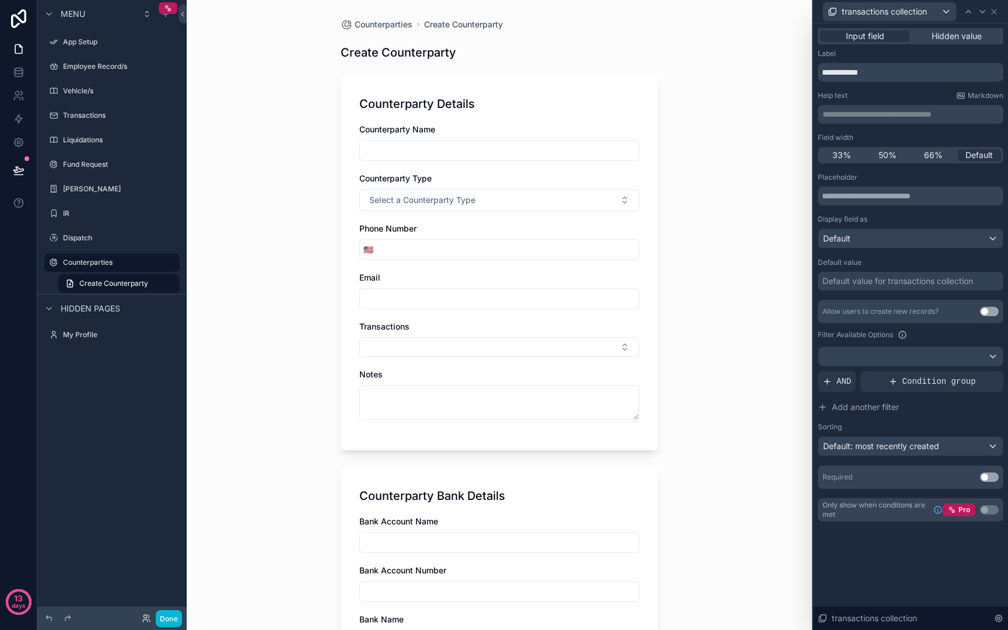
click at [602, 148] on input "scrollable content" at bounding box center [499, 150] width 279 height 16
click at [986, 477] on button "Use setting" at bounding box center [989, 476] width 19 height 9
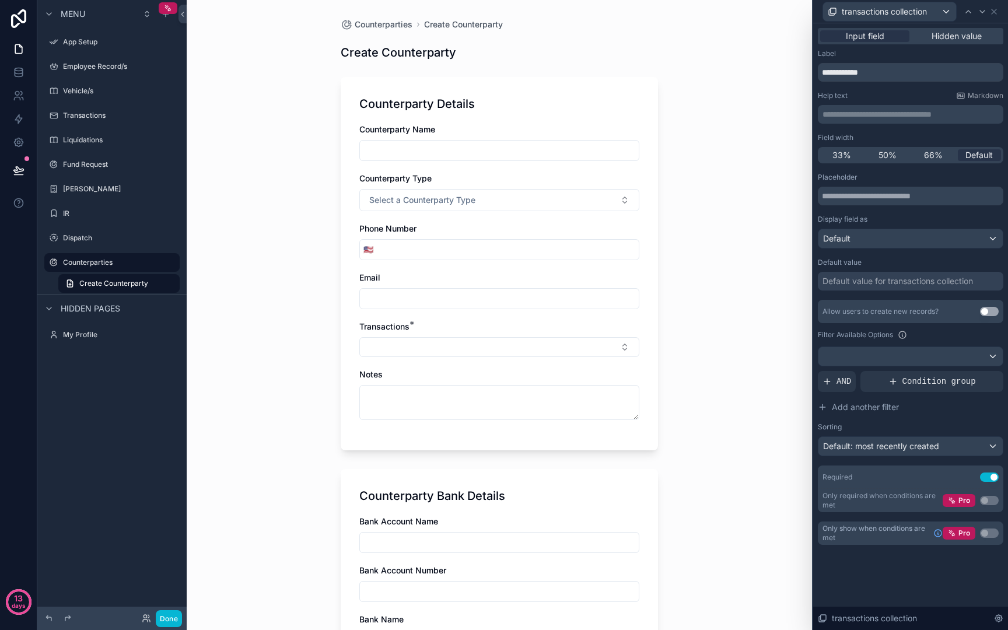
click at [987, 476] on button "Use setting" at bounding box center [989, 476] width 19 height 9
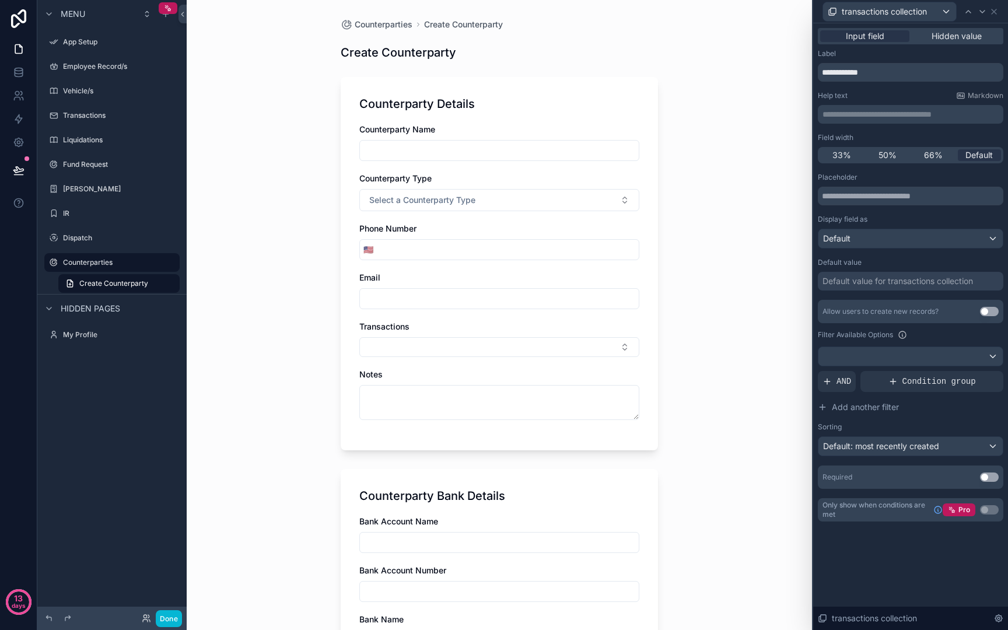
click at [514, 149] on input "scrollable content" at bounding box center [499, 150] width 279 height 16
click at [965, 11] on icon at bounding box center [968, 11] width 9 height 9
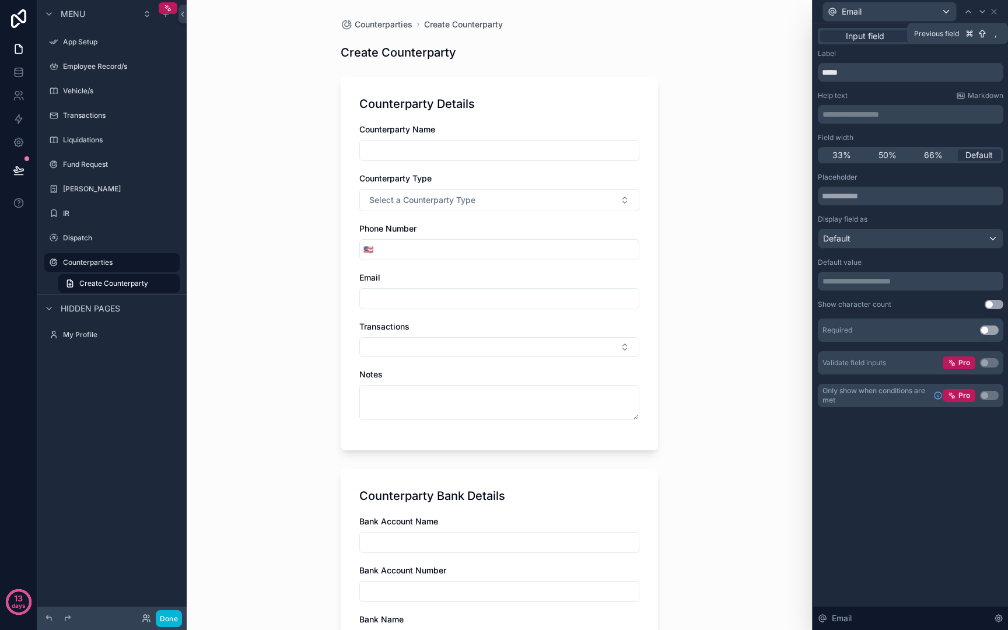
click at [965, 11] on icon at bounding box center [968, 11] width 9 height 9
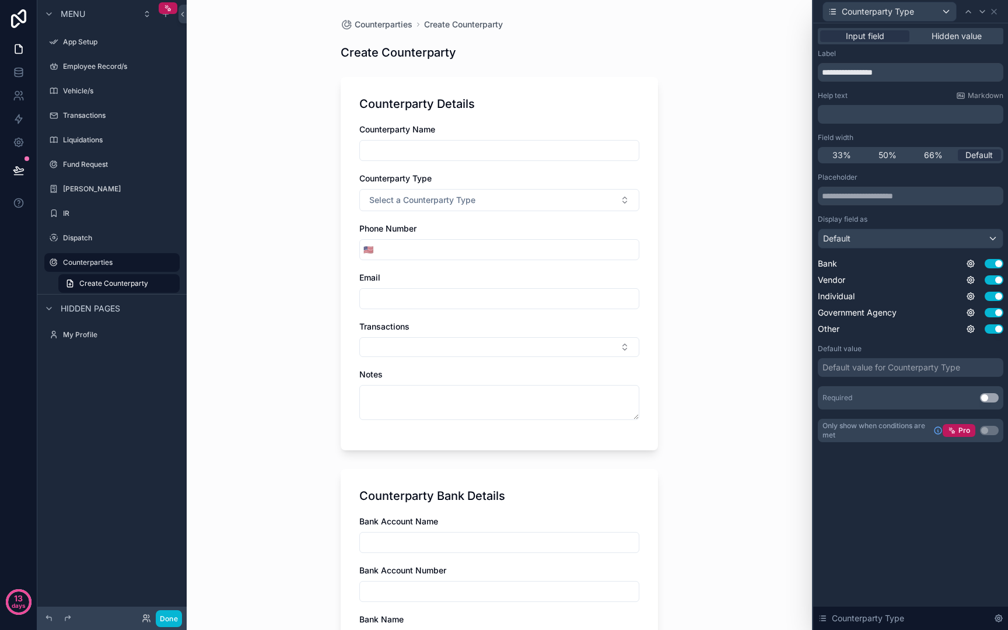
click at [965, 11] on icon at bounding box center [968, 11] width 9 height 9
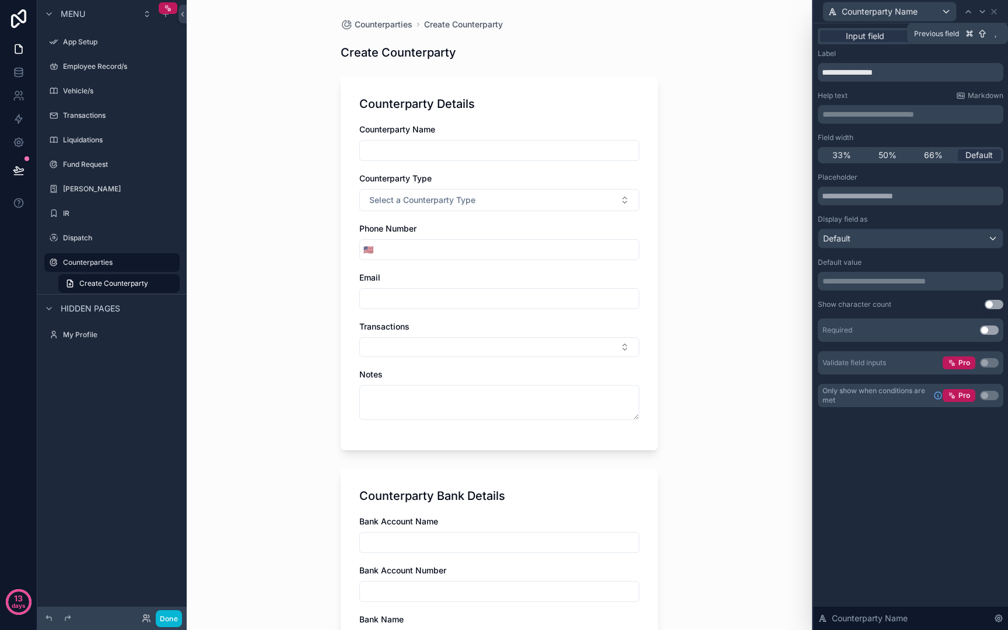
click at [965, 11] on icon at bounding box center [968, 11] width 9 height 9
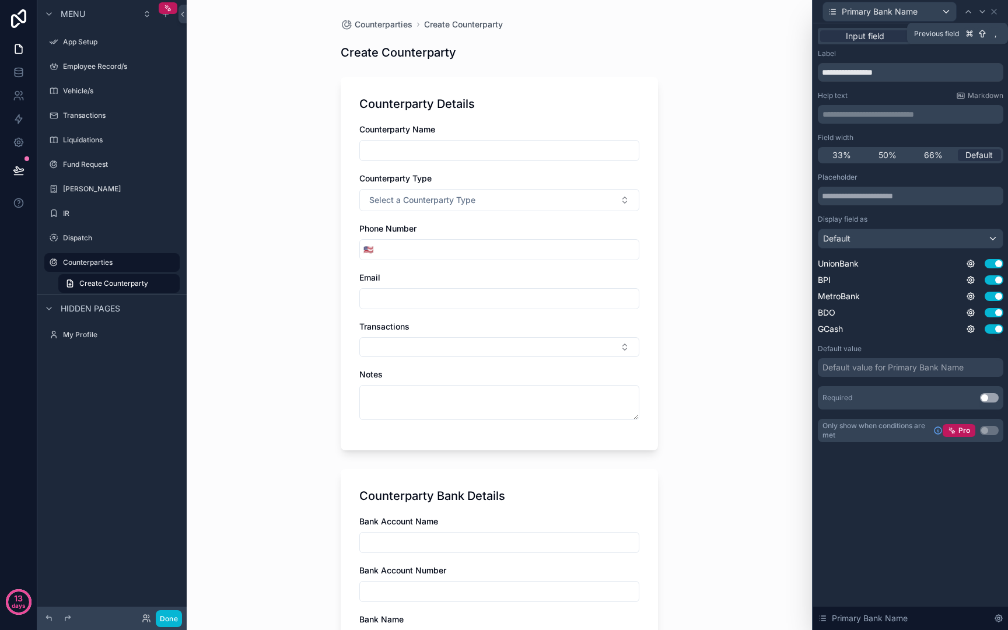
click at [965, 11] on icon at bounding box center [968, 11] width 9 height 9
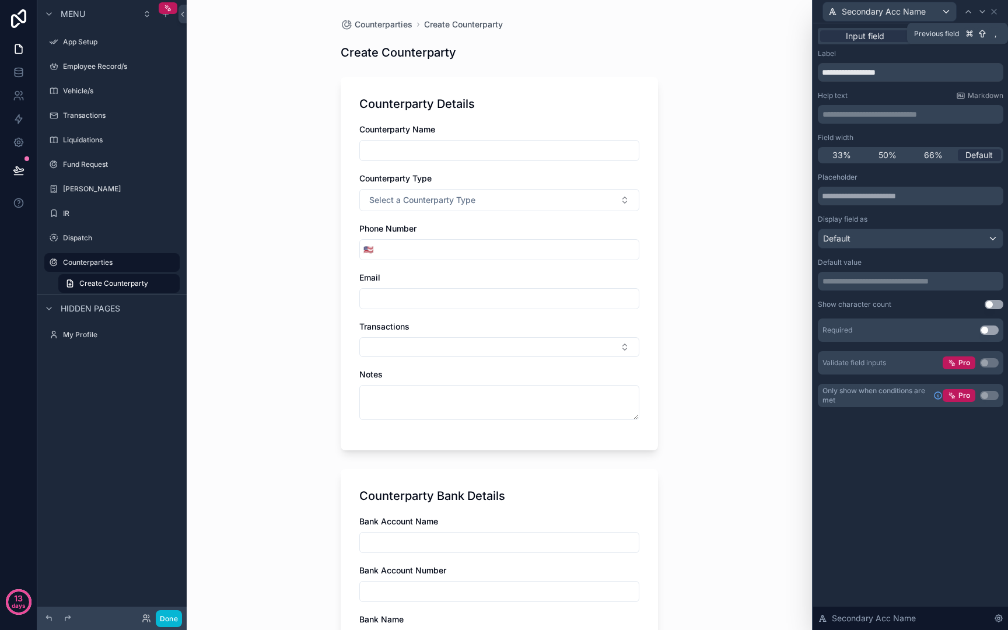
click at [965, 11] on icon at bounding box center [968, 11] width 9 height 9
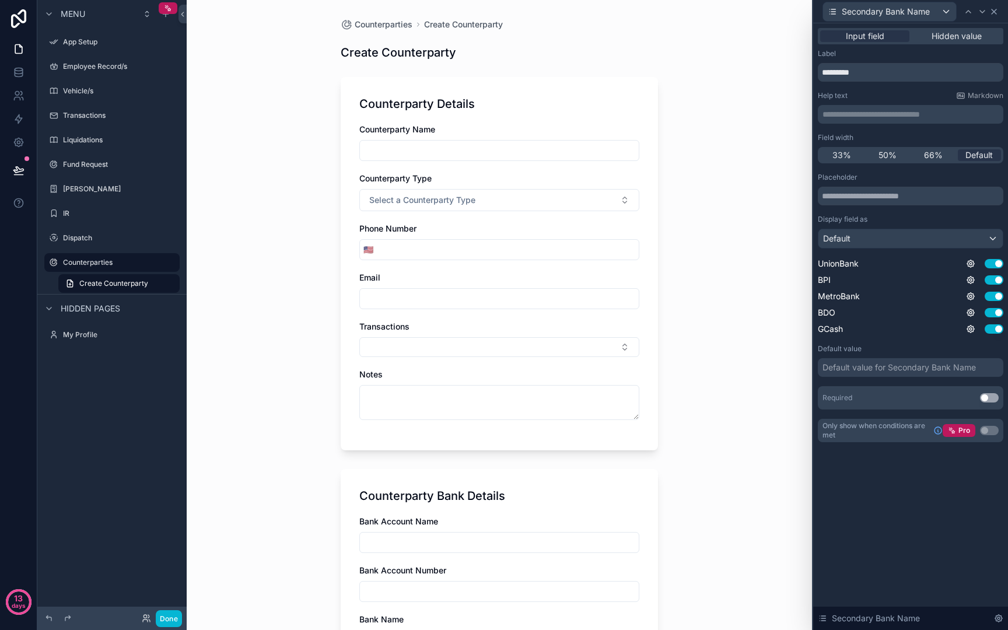
click at [998, 12] on icon at bounding box center [993, 11] width 9 height 9
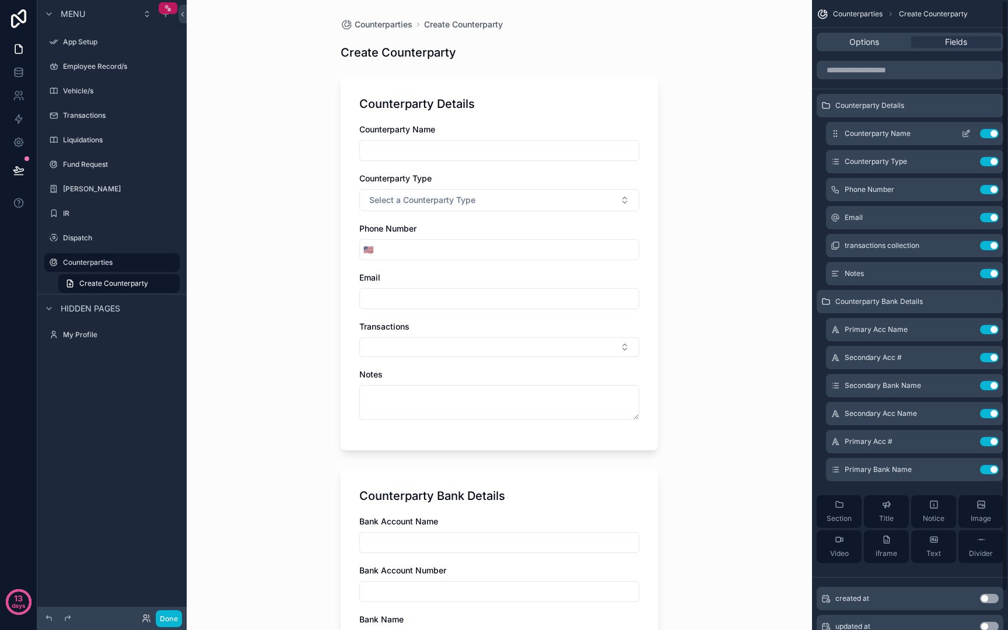
click at [964, 134] on icon "scrollable content" at bounding box center [965, 133] width 9 height 9
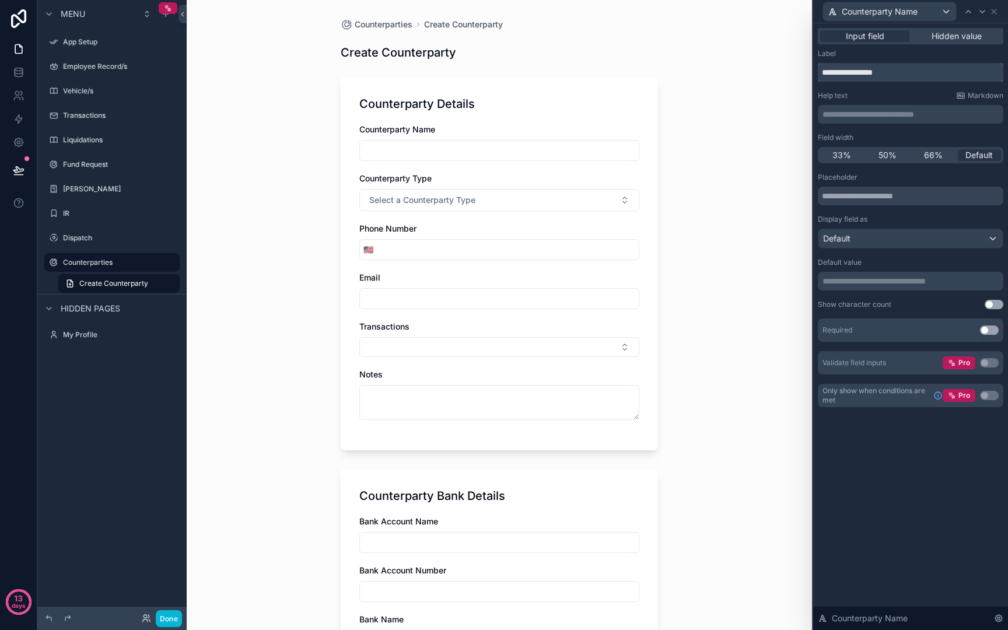
click at [872, 72] on input "**********" at bounding box center [910, 72] width 185 height 19
type input "**********"
click at [990, 307] on button "Use setting" at bounding box center [994, 304] width 19 height 9
click at [991, 328] on button "Use setting" at bounding box center [989, 329] width 19 height 9
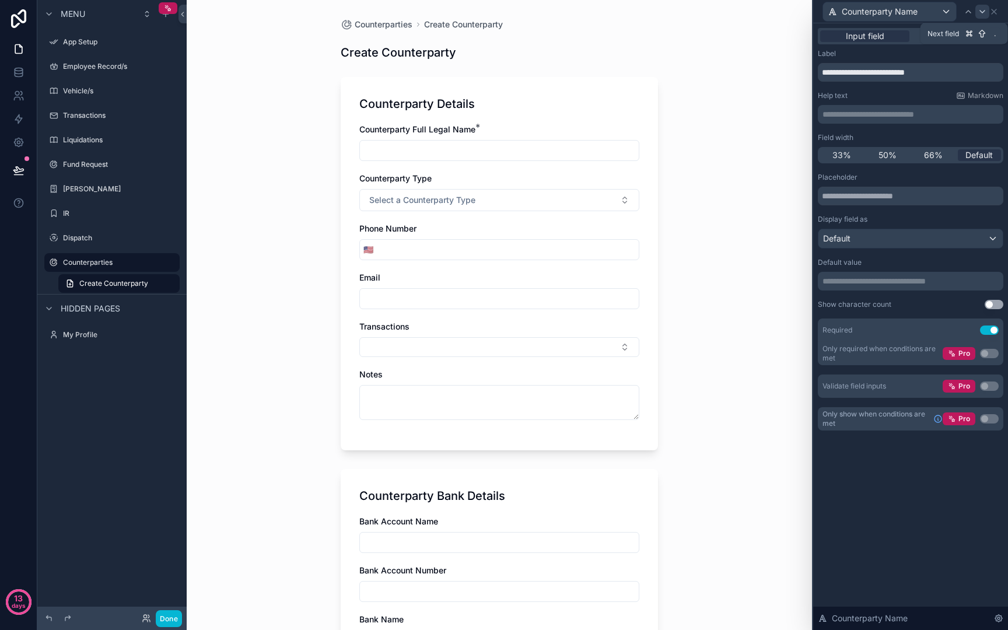
click at [979, 12] on icon at bounding box center [982, 11] width 9 height 9
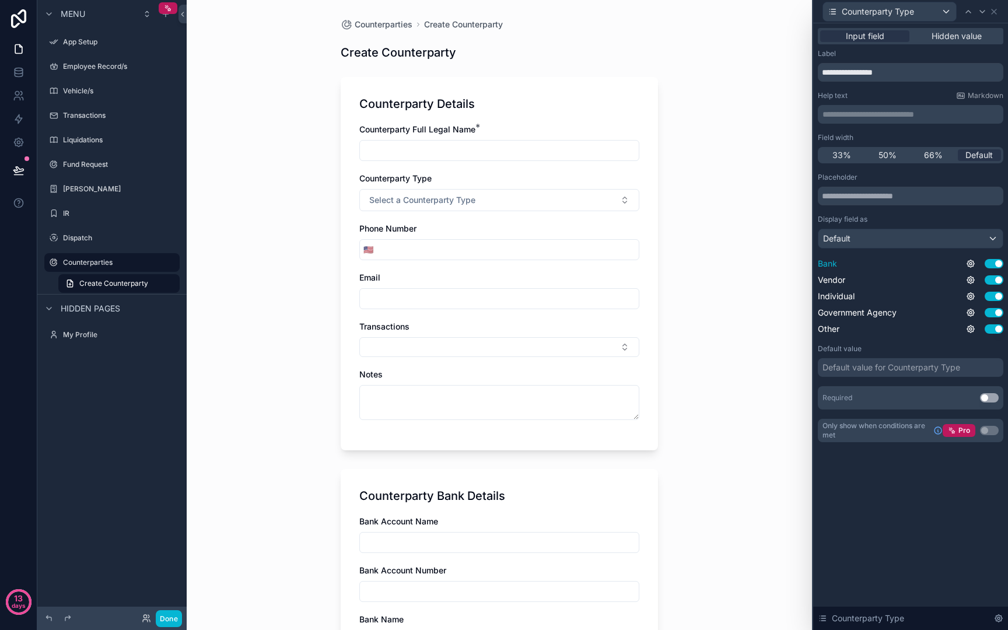
drag, startPoint x: 989, startPoint y: 398, endPoint x: 979, endPoint y: 269, distance: 129.9
click at [989, 397] on button "Use setting" at bounding box center [989, 397] width 19 height 9
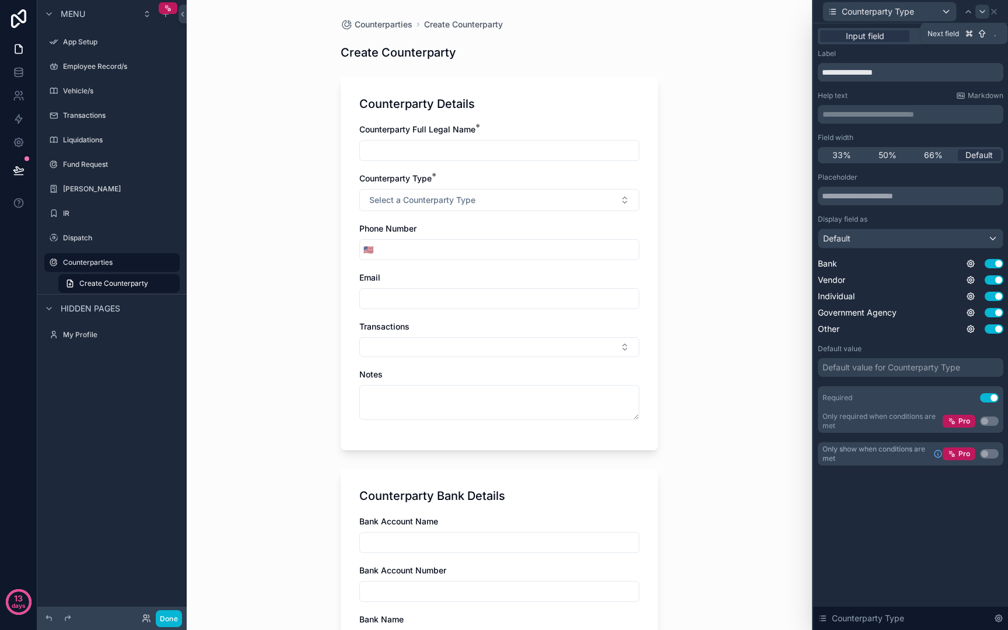
click at [979, 10] on icon at bounding box center [982, 11] width 9 height 9
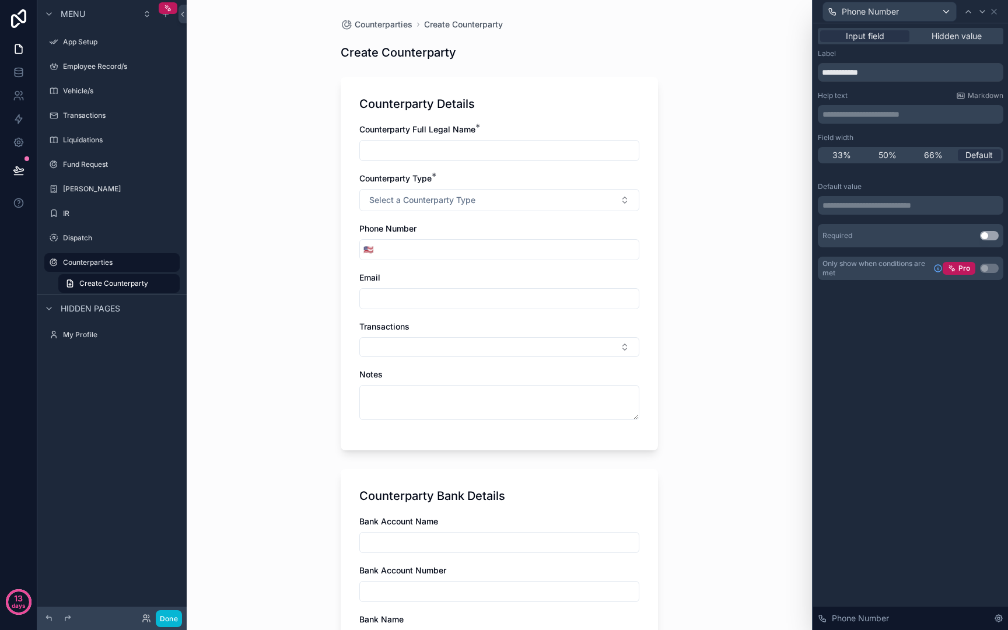
click at [983, 237] on button "Use setting" at bounding box center [989, 235] width 19 height 9
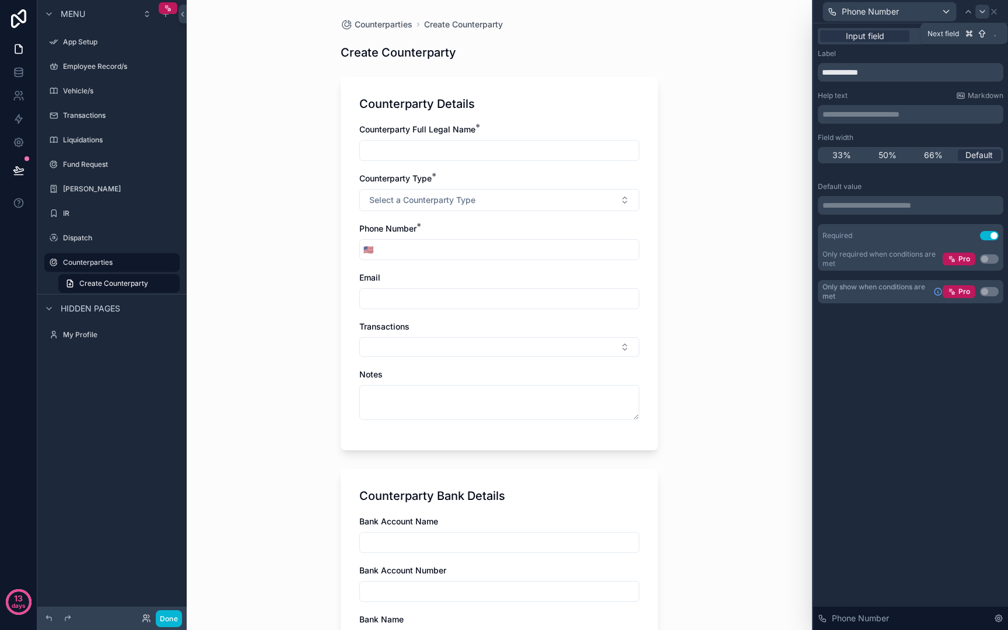
click at [975, 12] on div at bounding box center [982, 12] width 14 height 14
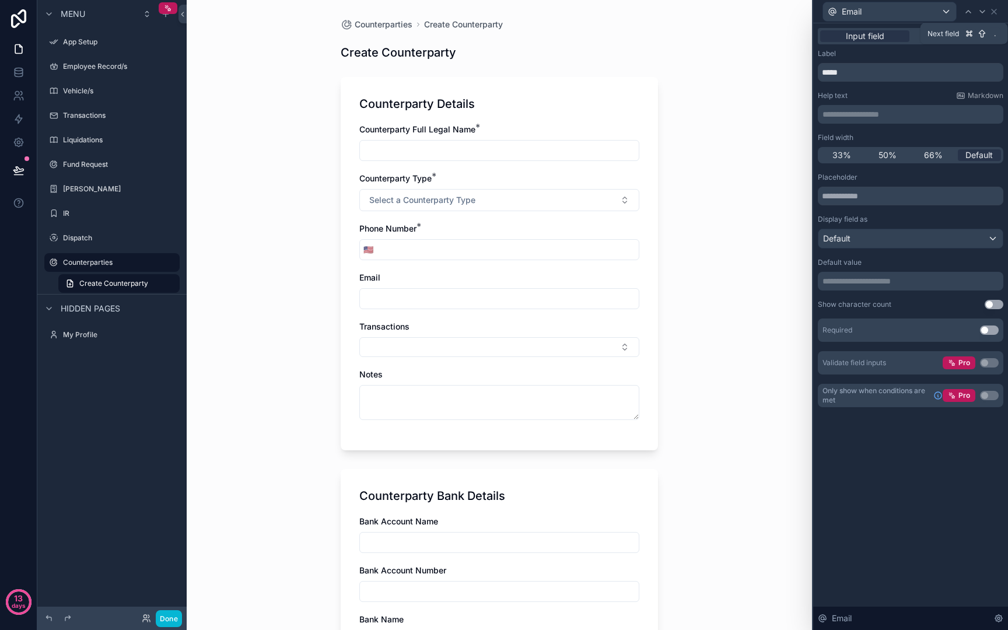
click at [975, 12] on div at bounding box center [982, 12] width 14 height 14
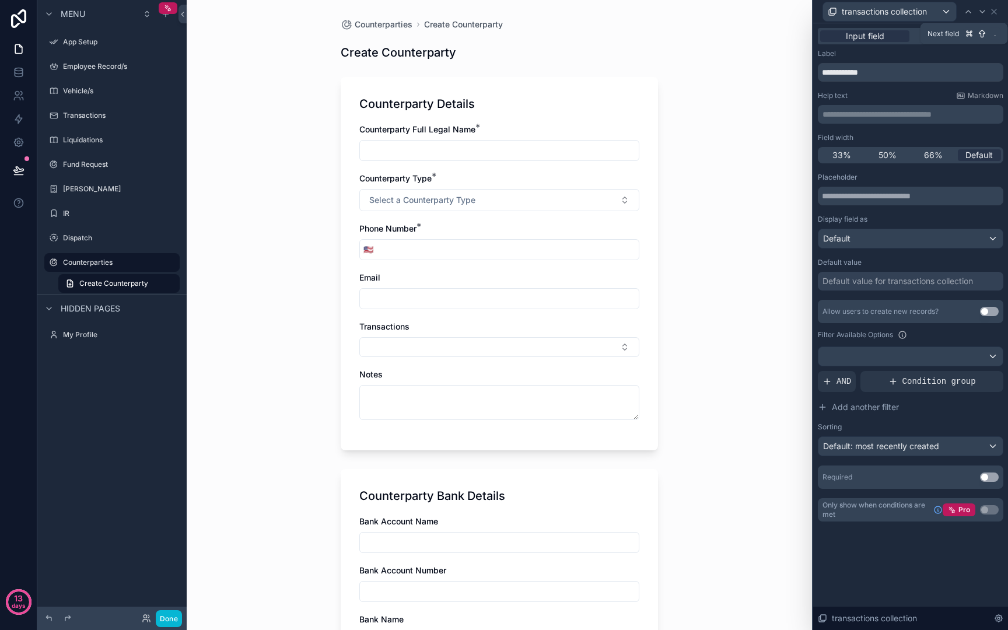
click at [975, 12] on div at bounding box center [982, 12] width 14 height 14
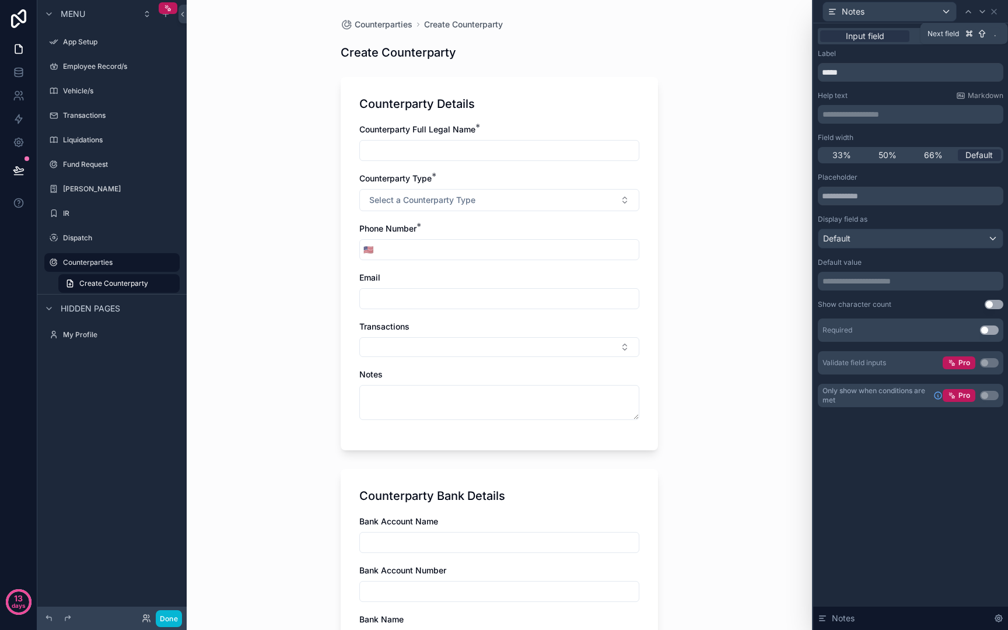
click at [975, 12] on div at bounding box center [982, 12] width 14 height 14
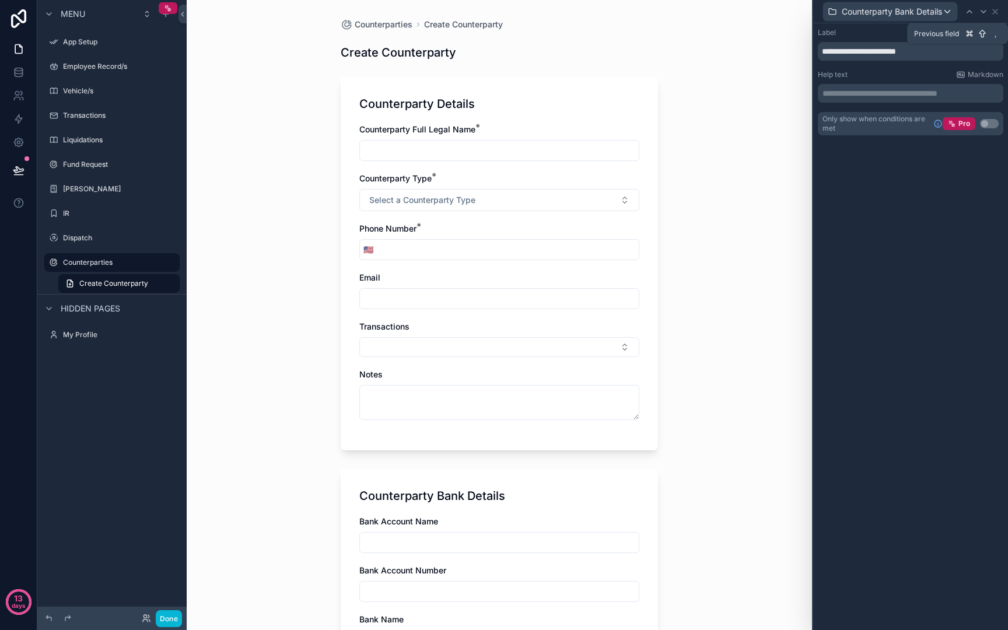
click at [975, 12] on div at bounding box center [969, 12] width 14 height 14
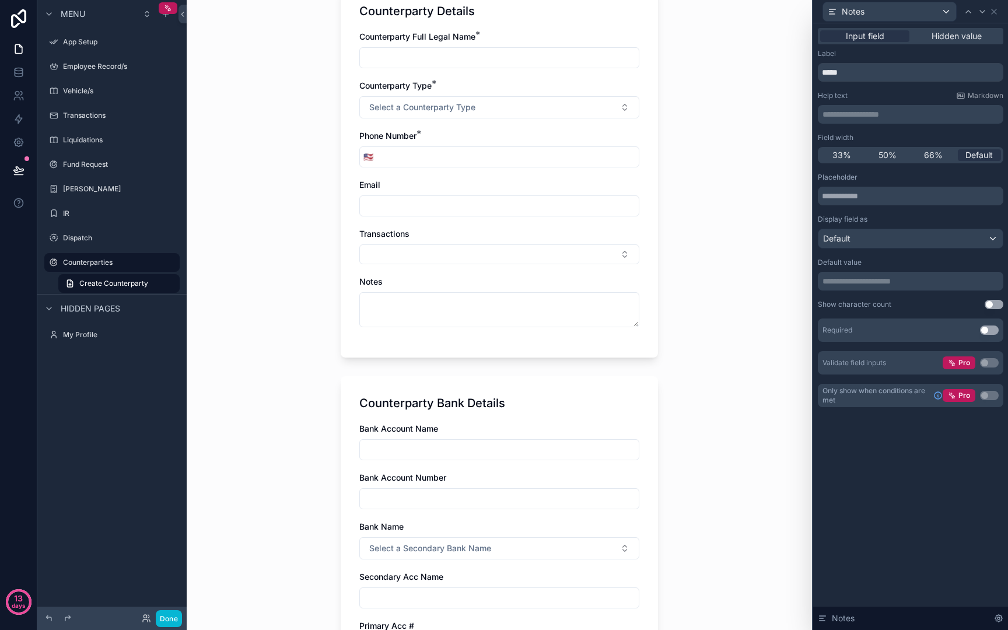
scroll to position [250, 0]
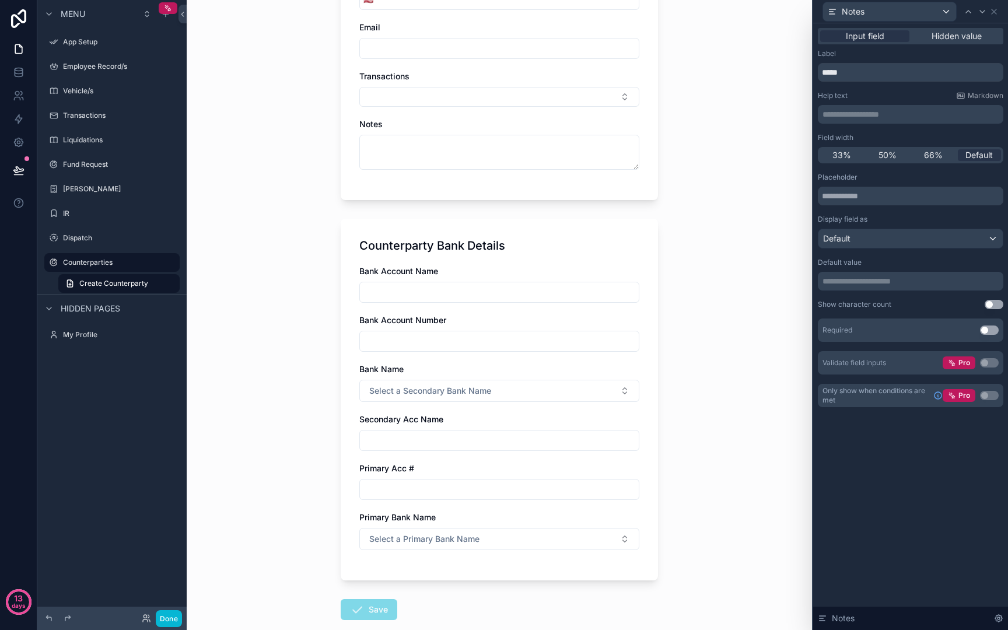
click at [991, 332] on button "Use setting" at bounding box center [989, 329] width 19 height 9
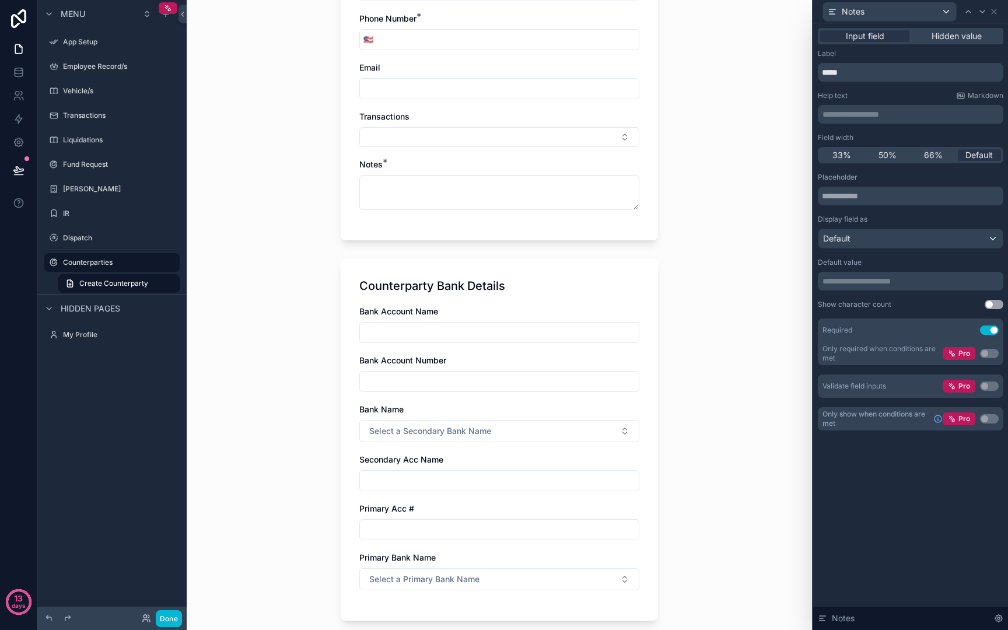
scroll to position [239, 0]
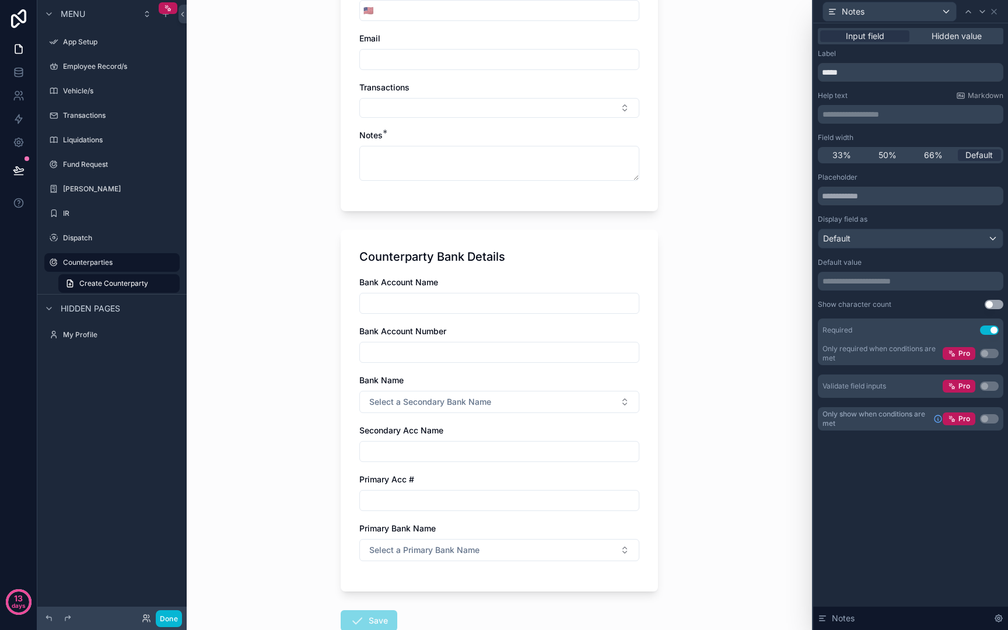
click at [991, 331] on button "Use setting" at bounding box center [989, 329] width 19 height 9
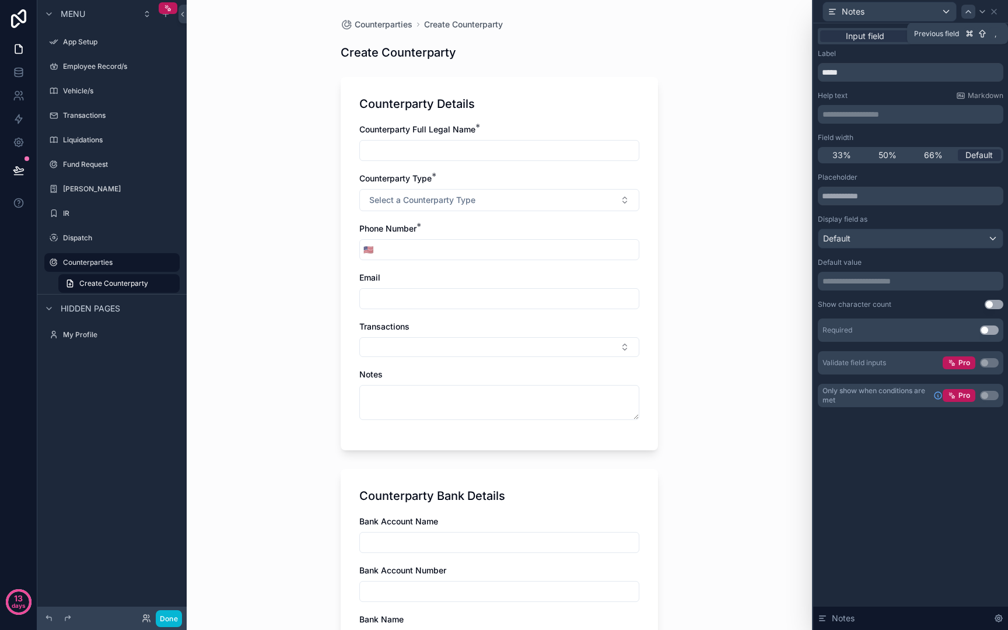
click at [965, 12] on icon at bounding box center [968, 11] width 9 height 9
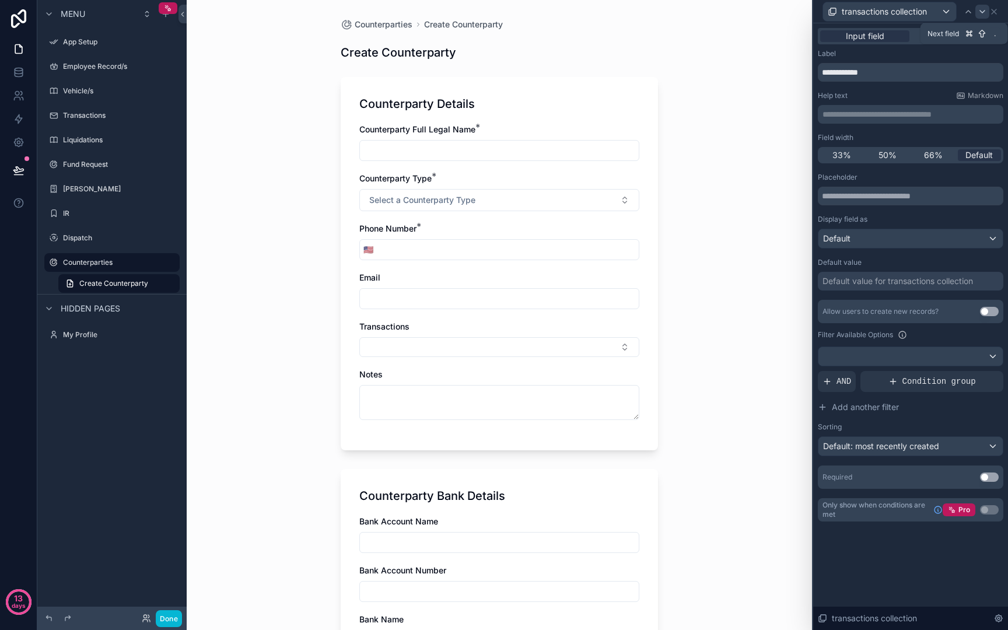
click at [978, 15] on icon at bounding box center [982, 11] width 9 height 9
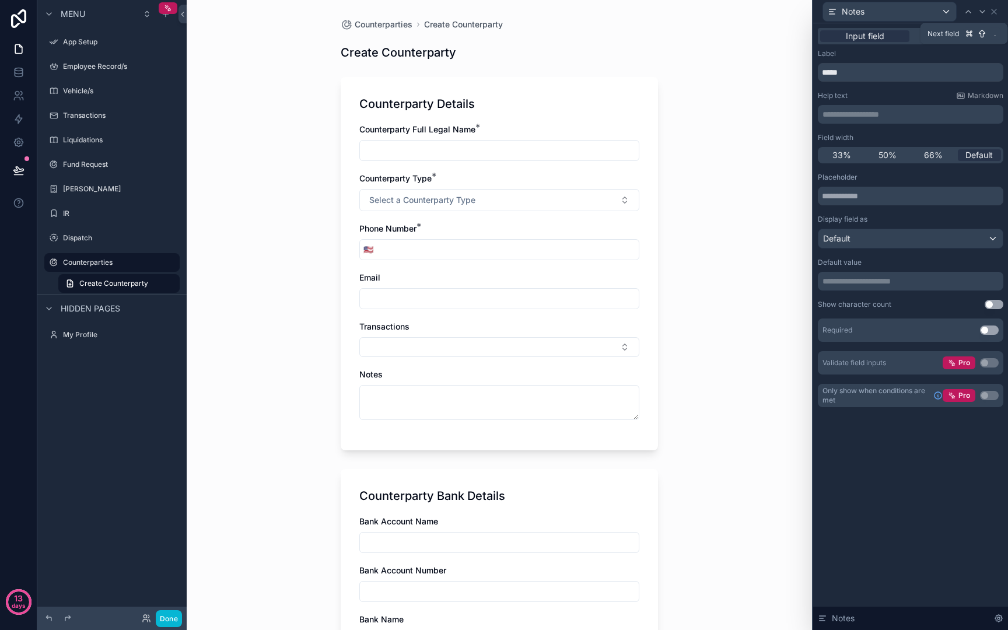
click at [978, 15] on icon at bounding box center [982, 11] width 9 height 9
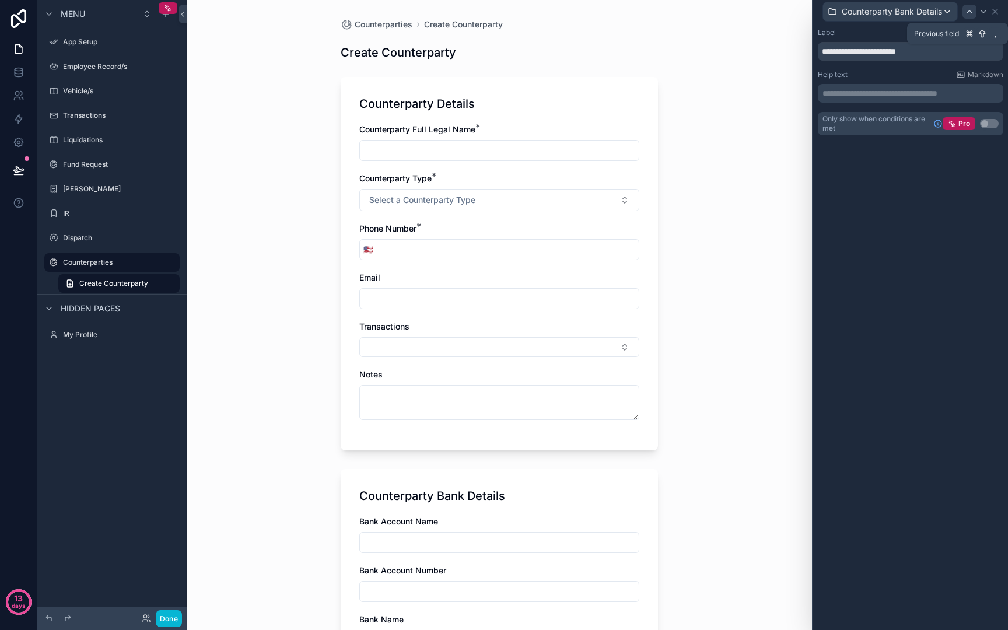
click at [976, 15] on div at bounding box center [969, 12] width 14 height 14
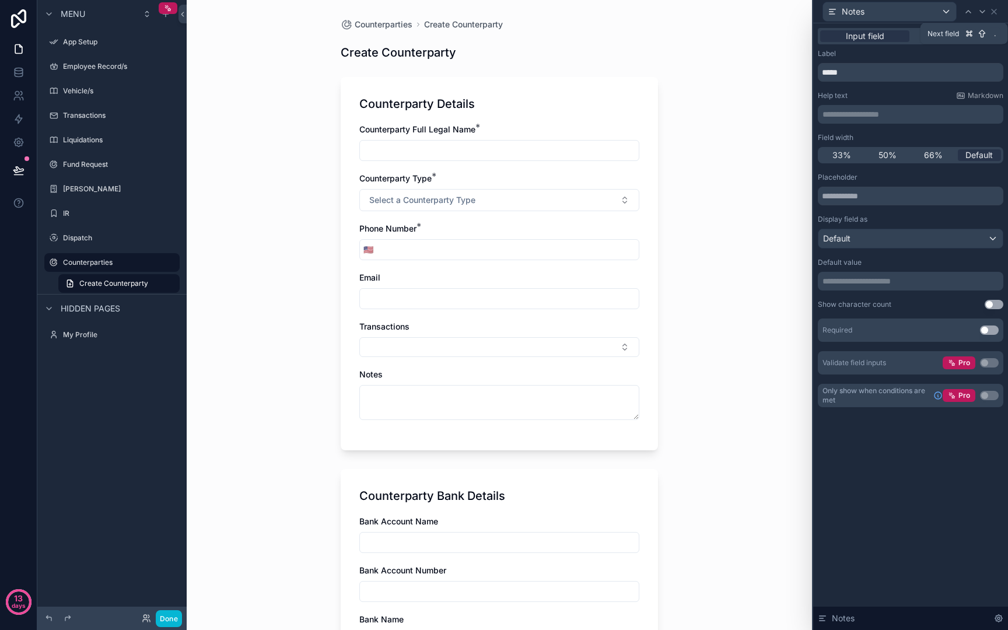
click at [976, 15] on div at bounding box center [982, 12] width 14 height 14
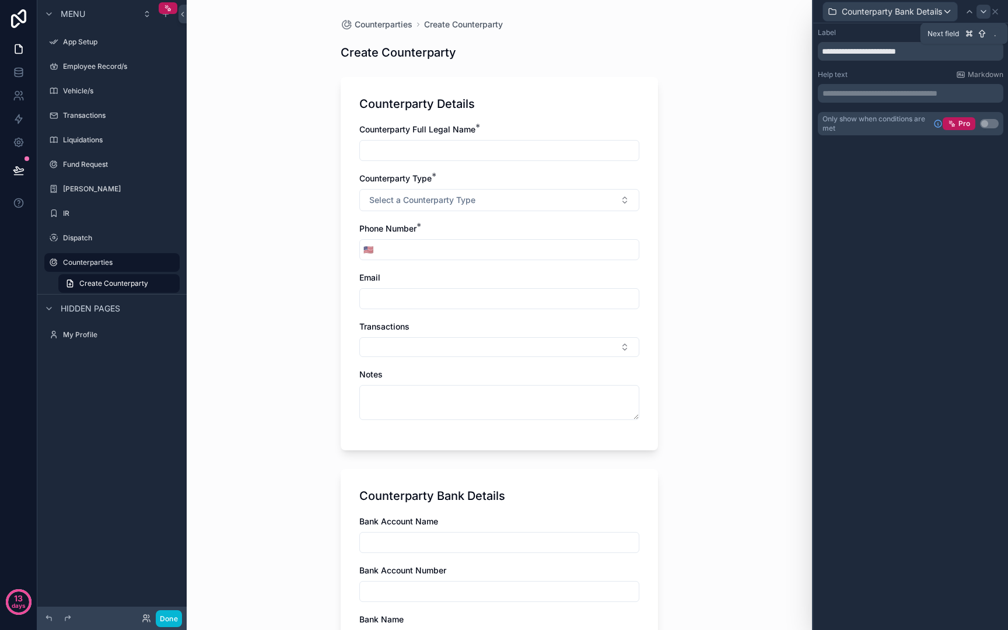
click at [981, 12] on icon at bounding box center [983, 11] width 9 height 9
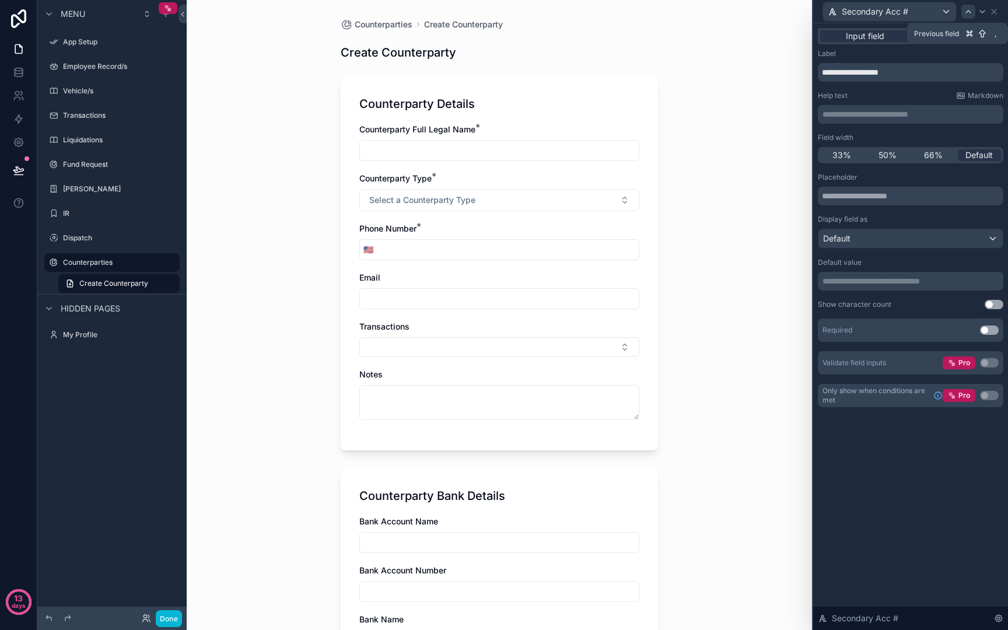
click at [968, 9] on icon at bounding box center [968, 11] width 9 height 9
click at [968, 8] on icon at bounding box center [968, 11] width 9 height 9
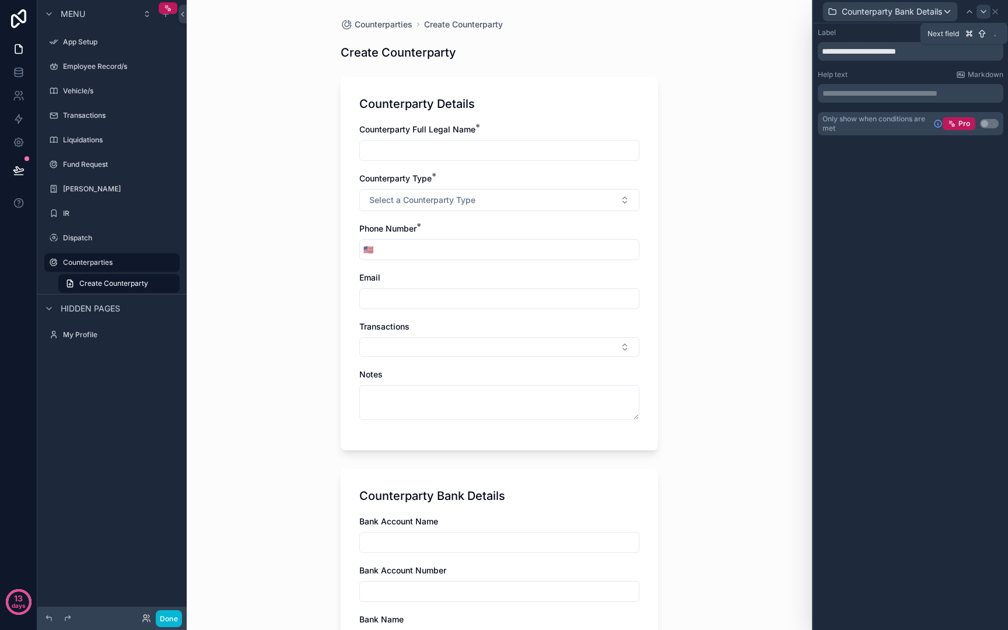
click at [983, 15] on icon at bounding box center [983, 11] width 9 height 9
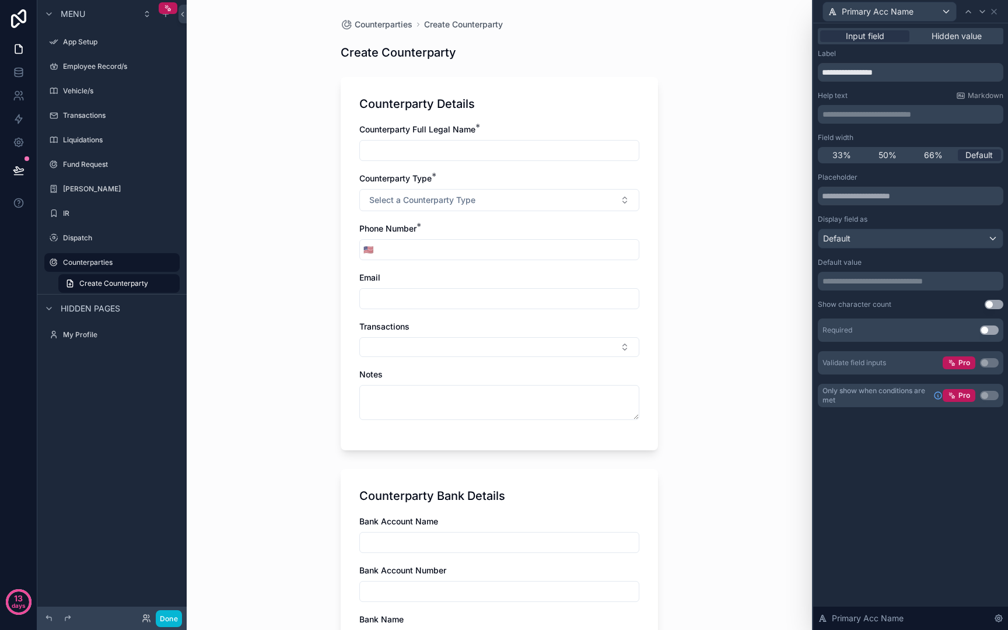
click at [994, 331] on button "Use setting" at bounding box center [989, 329] width 19 height 9
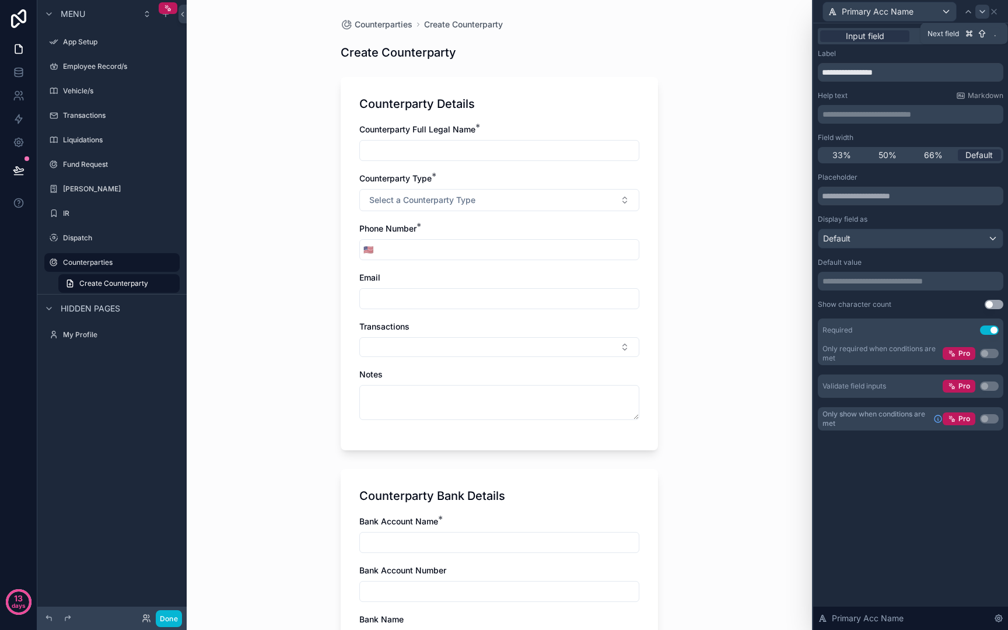
click at [979, 10] on icon at bounding box center [982, 11] width 9 height 9
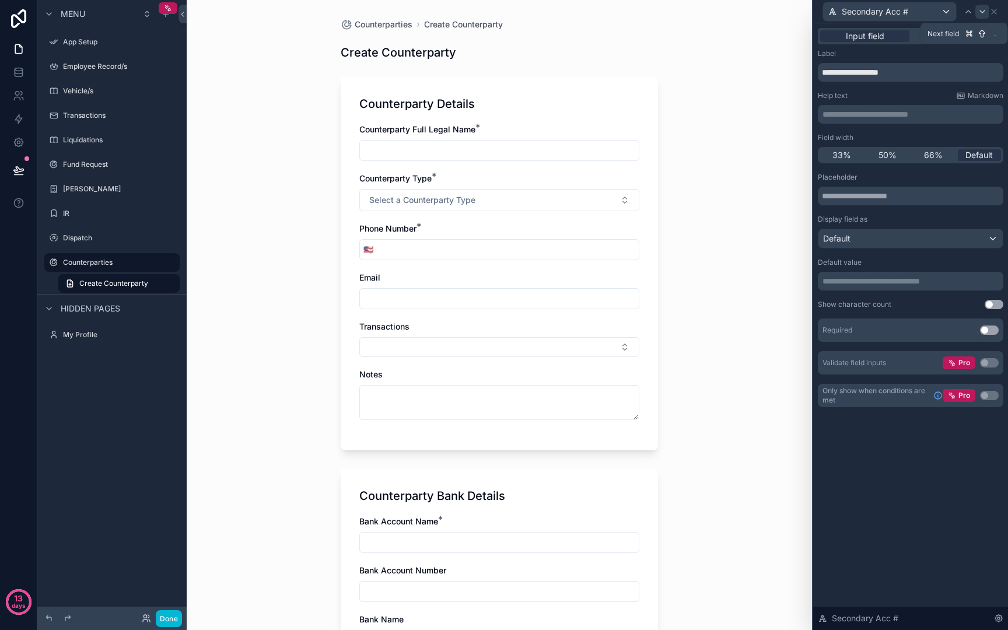
click at [983, 16] on div at bounding box center [982, 12] width 14 height 14
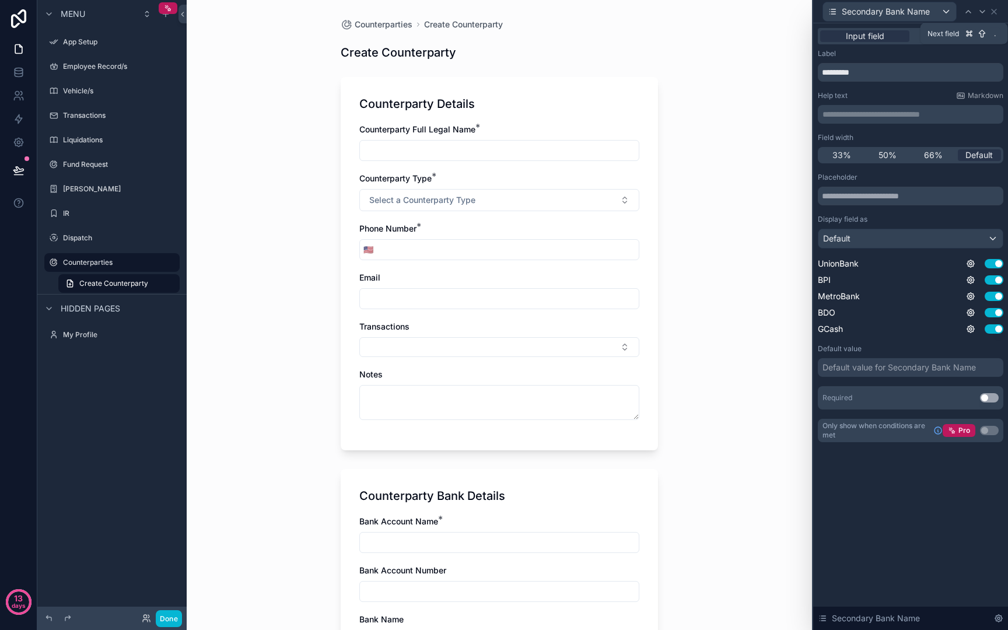
click at [983, 16] on div at bounding box center [982, 12] width 14 height 14
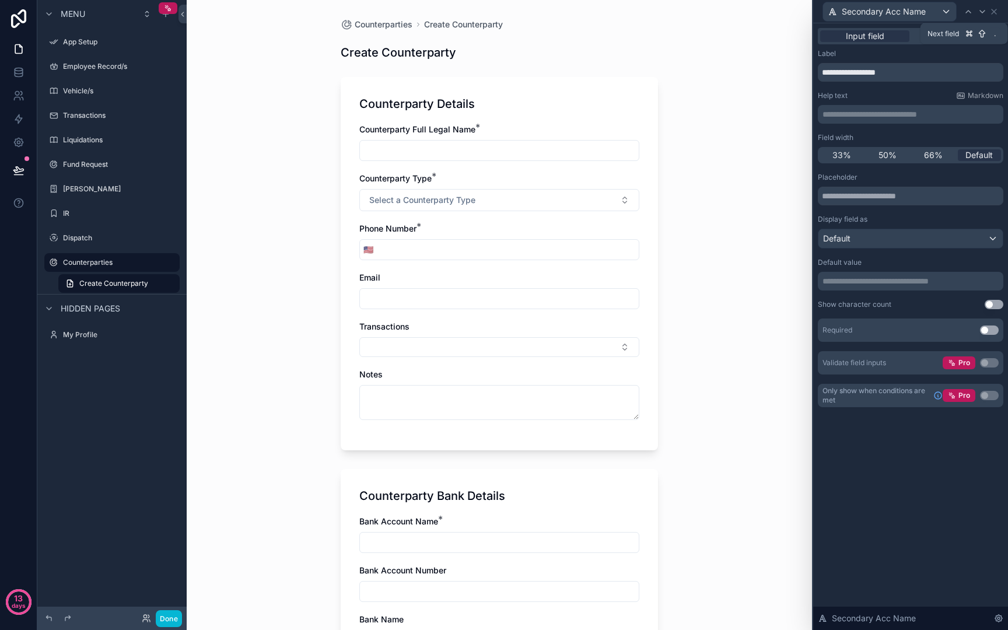
click at [983, 16] on div at bounding box center [982, 12] width 14 height 14
click at [993, 333] on button "Use setting" at bounding box center [989, 329] width 19 height 9
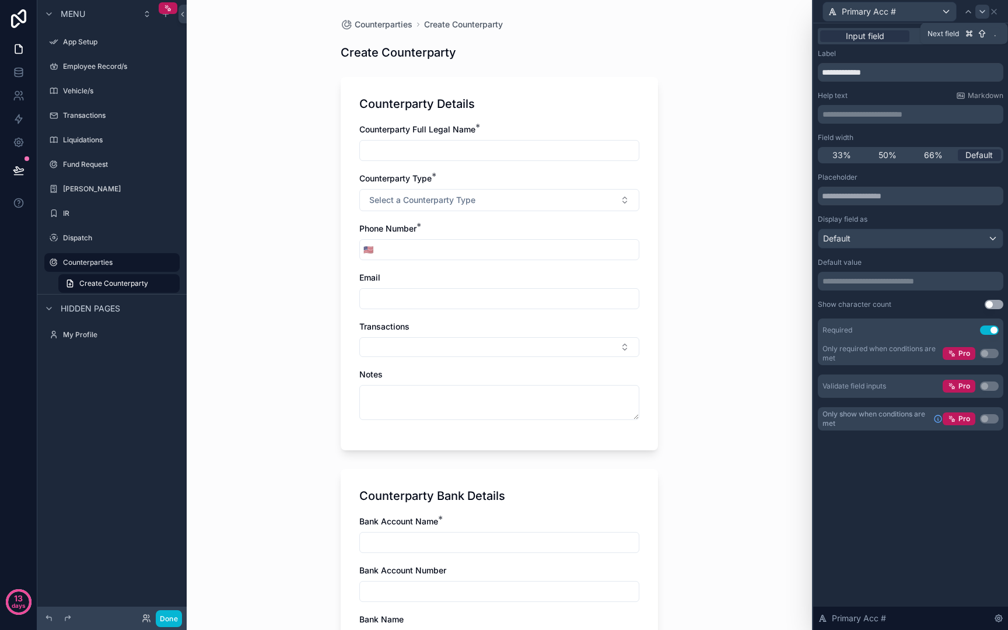
click at [977, 17] on div at bounding box center [982, 12] width 14 height 14
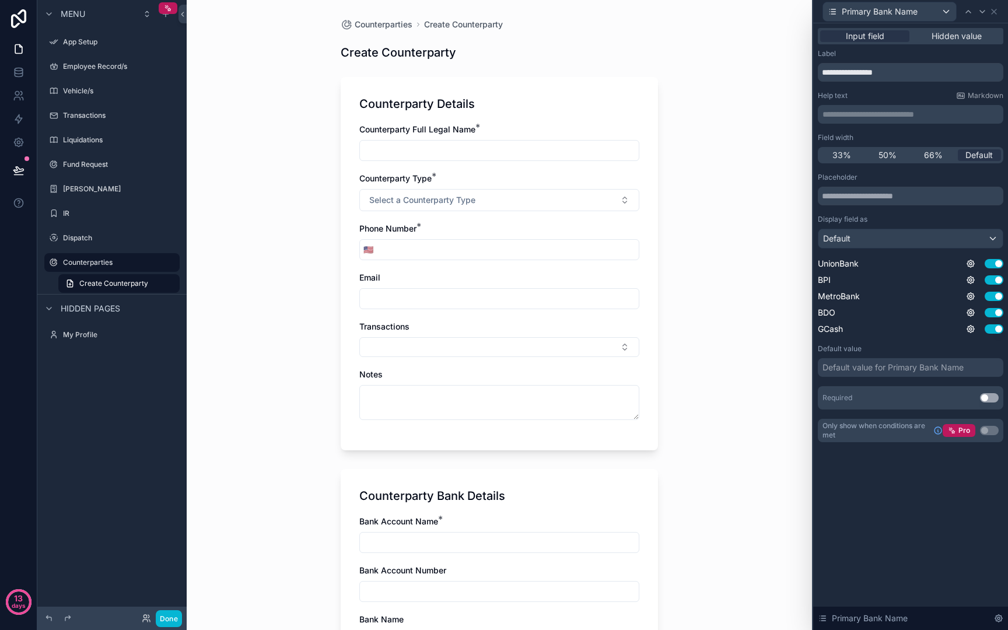
click at [990, 400] on button "Use setting" at bounding box center [989, 397] width 19 height 9
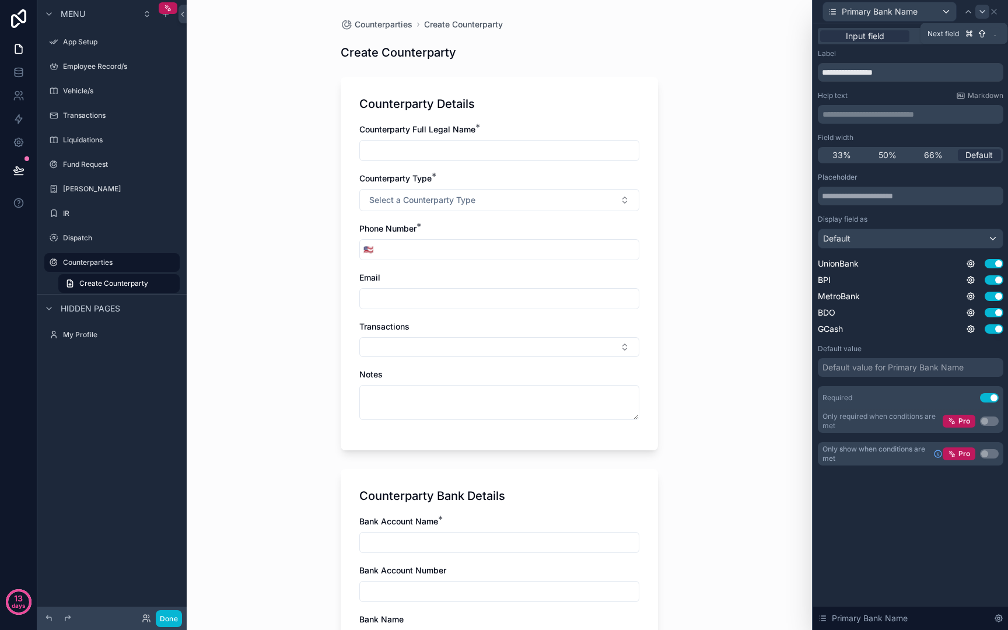
click at [978, 16] on div at bounding box center [982, 12] width 14 height 14
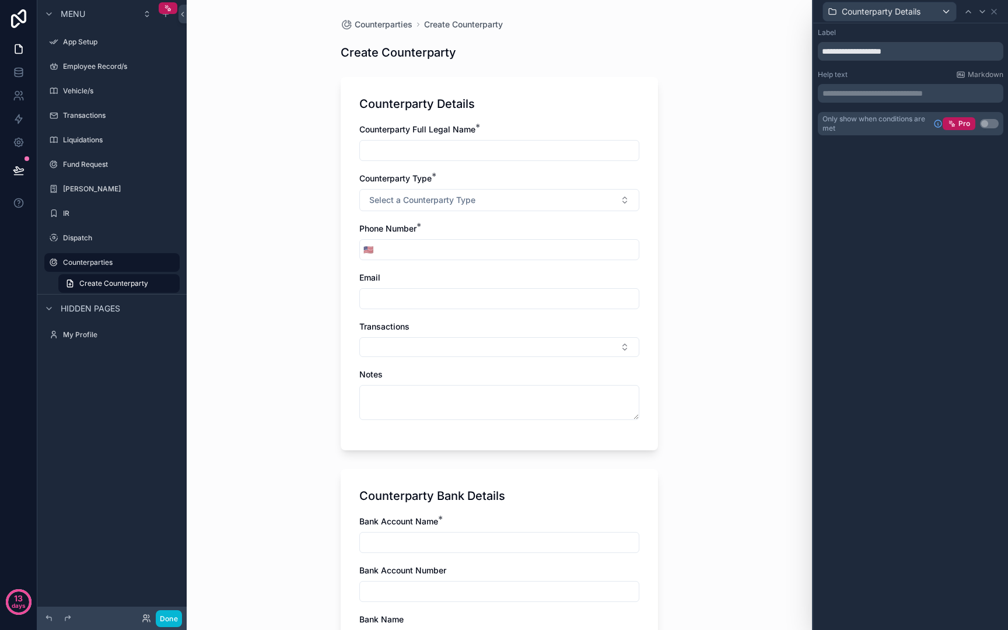
scroll to position [255, 0]
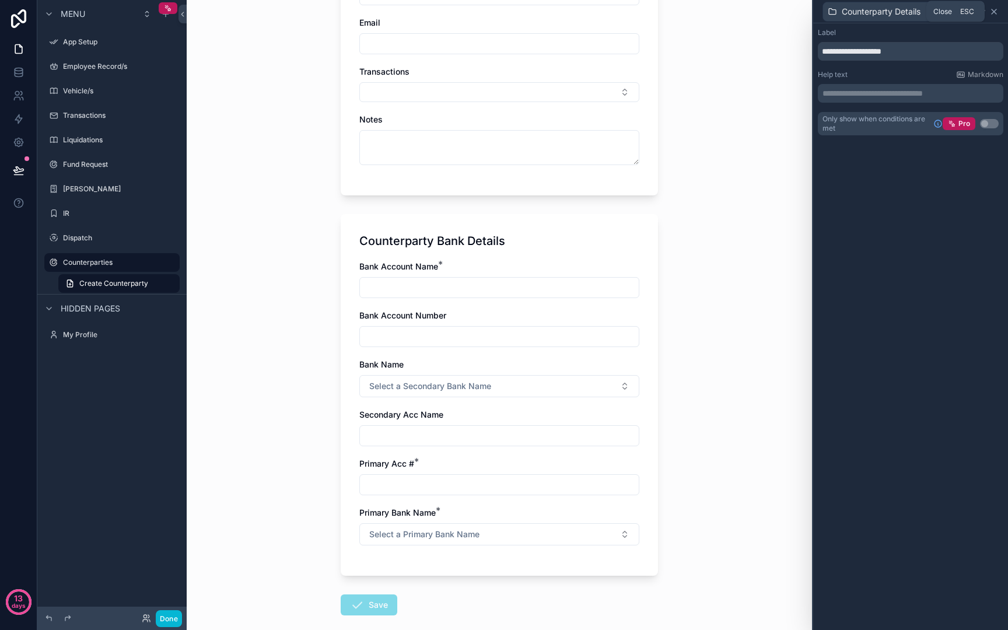
click at [997, 13] on icon at bounding box center [993, 11] width 9 height 9
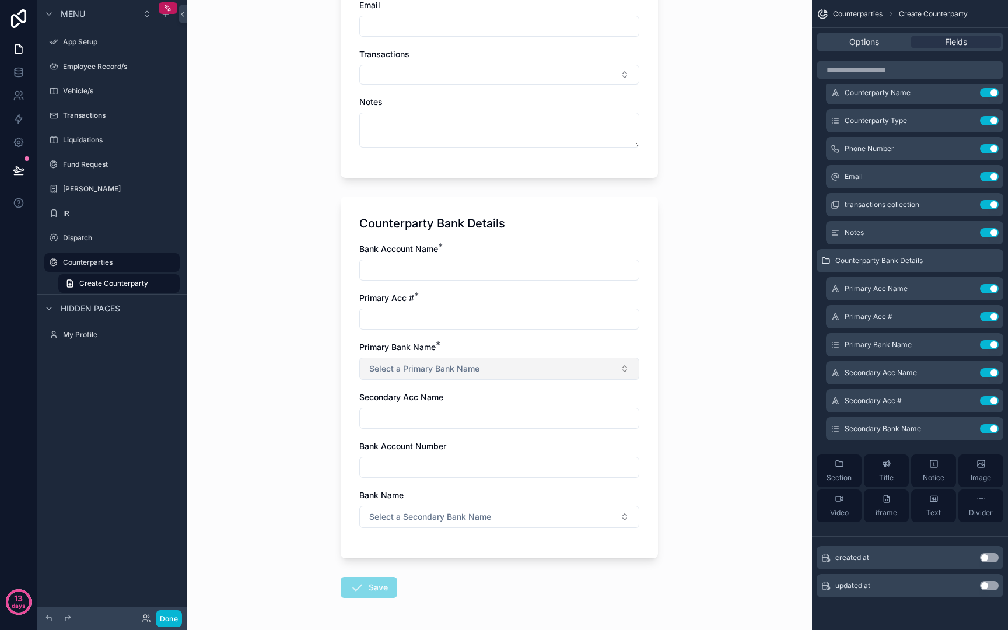
scroll to position [315, 0]
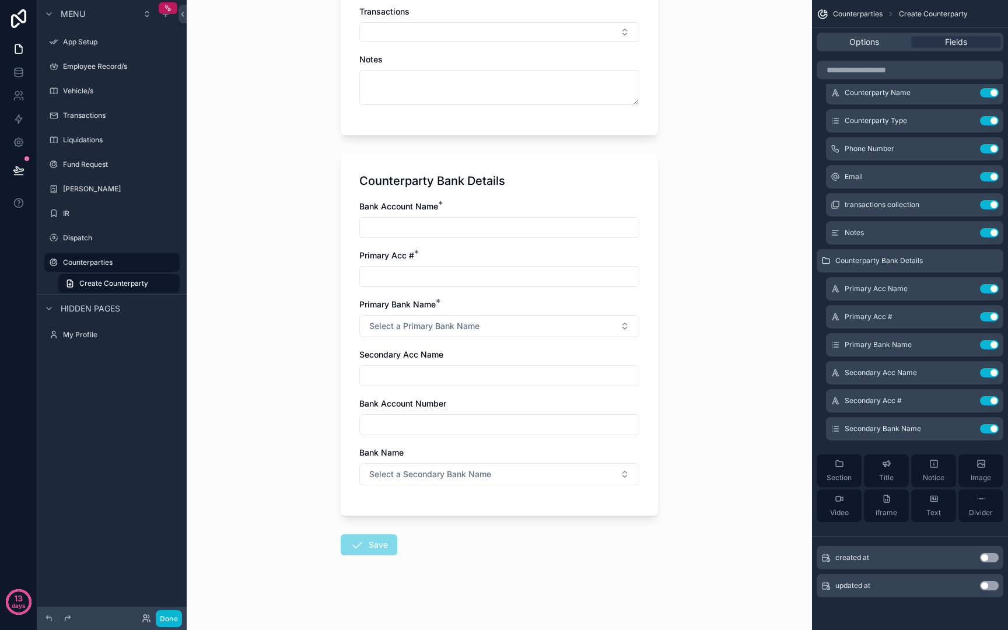
click at [433, 222] on input "scrollable content" at bounding box center [499, 227] width 279 height 16
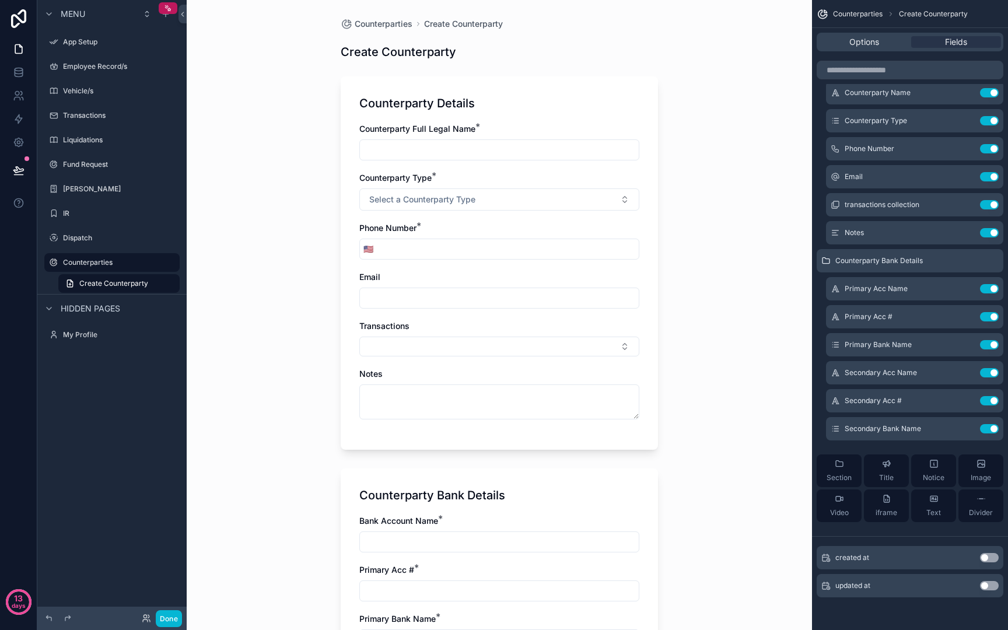
scroll to position [0, 0]
click at [535, 152] on input "scrollable content" at bounding box center [499, 150] width 279 height 16
click at [887, 34] on div "Options Fields" at bounding box center [910, 42] width 187 height 19
click at [850, 46] on span "Options" at bounding box center [864, 42] width 30 height 12
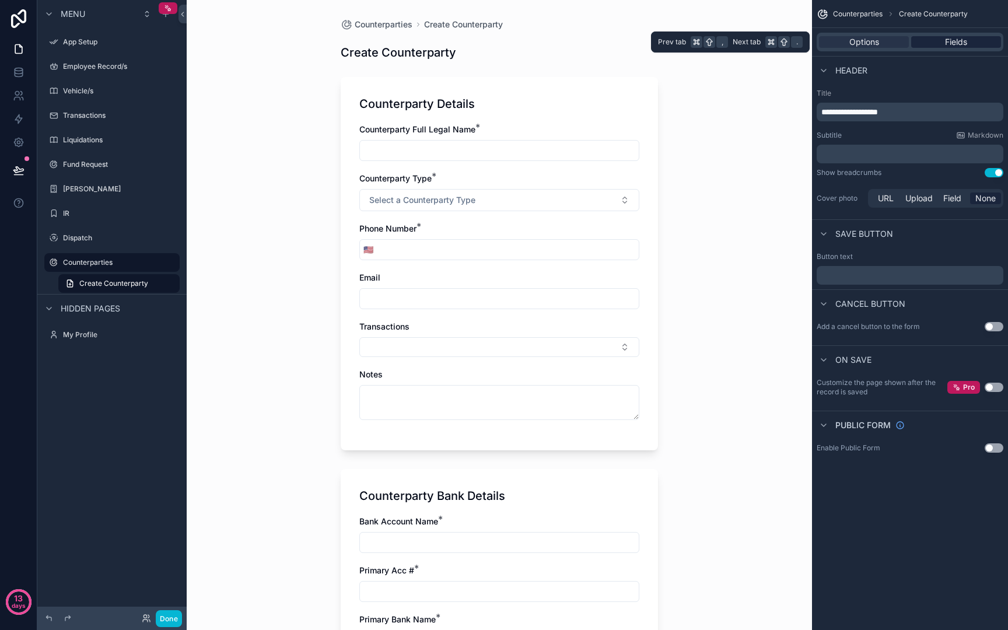
click at [950, 43] on span "Fields" at bounding box center [956, 42] width 22 height 12
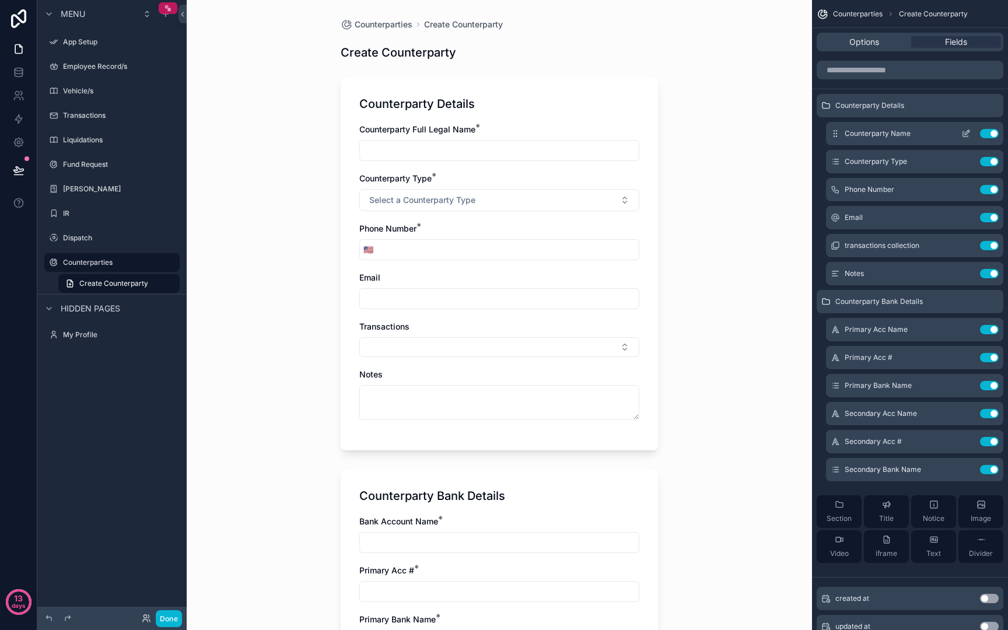
click at [957, 134] on button "scrollable content" at bounding box center [966, 133] width 19 height 9
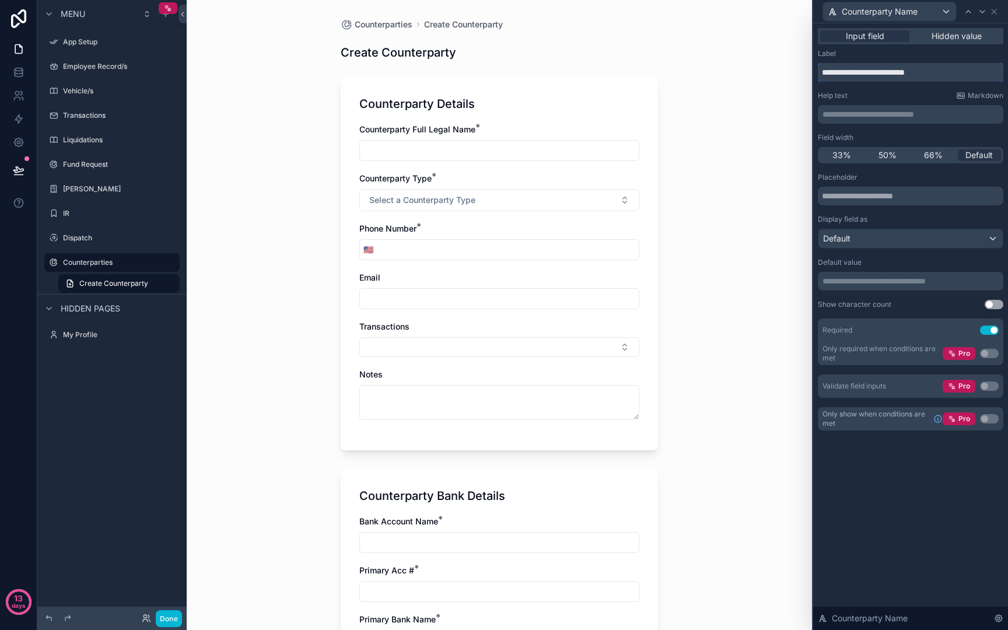
click at [884, 69] on input "**********" at bounding box center [910, 72] width 185 height 19
drag, startPoint x: 884, startPoint y: 69, endPoint x: 895, endPoint y: 72, distance: 11.9
click at [895, 72] on input "**********" at bounding box center [910, 72] width 185 height 19
type input "**********"
click at [992, 9] on icon at bounding box center [994, 11] width 5 height 5
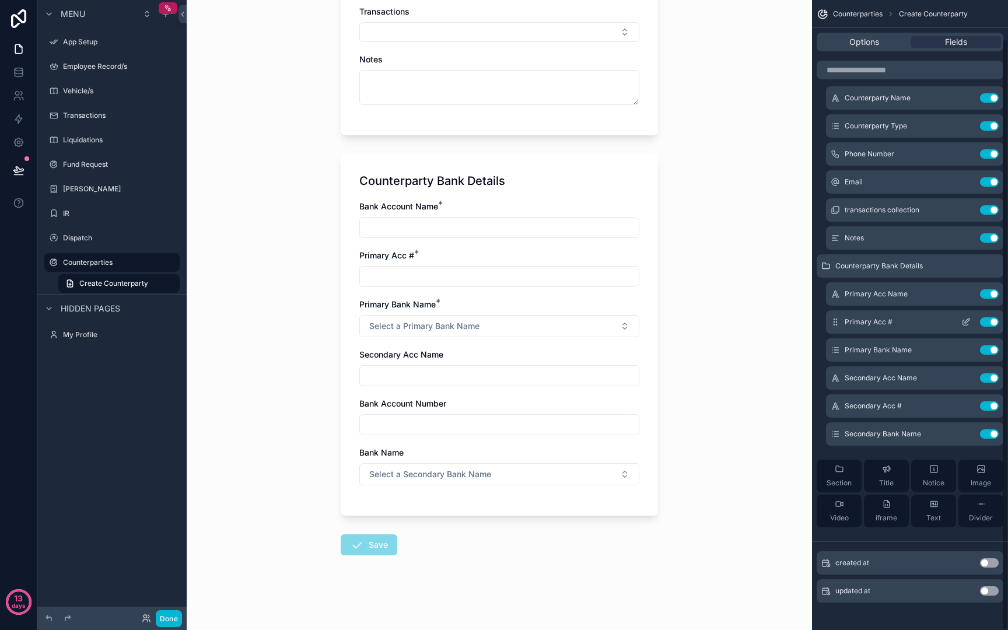
scroll to position [41, 0]
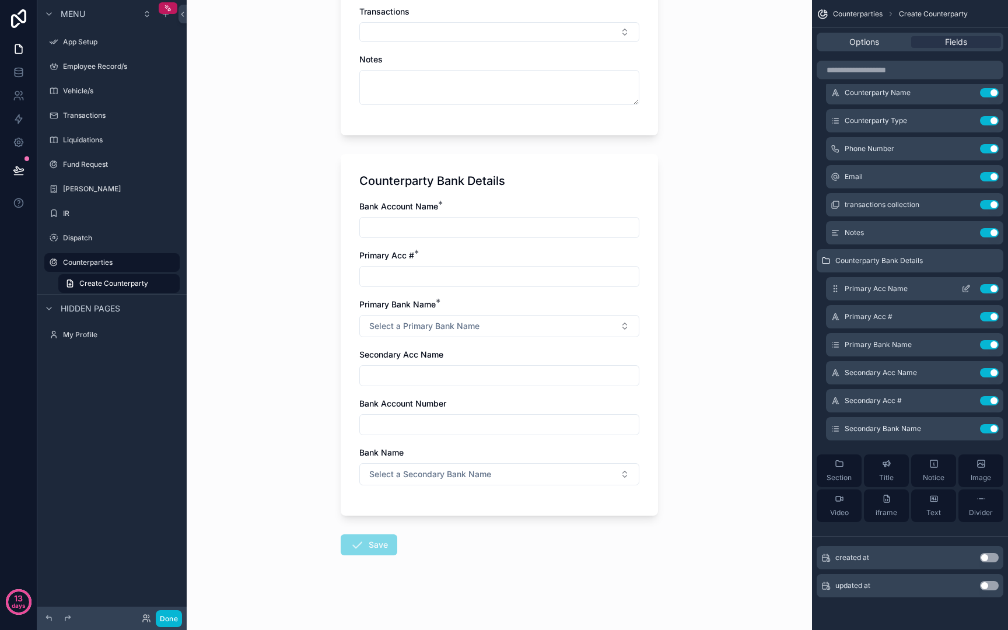
click at [964, 287] on icon "scrollable content" at bounding box center [965, 289] width 5 height 5
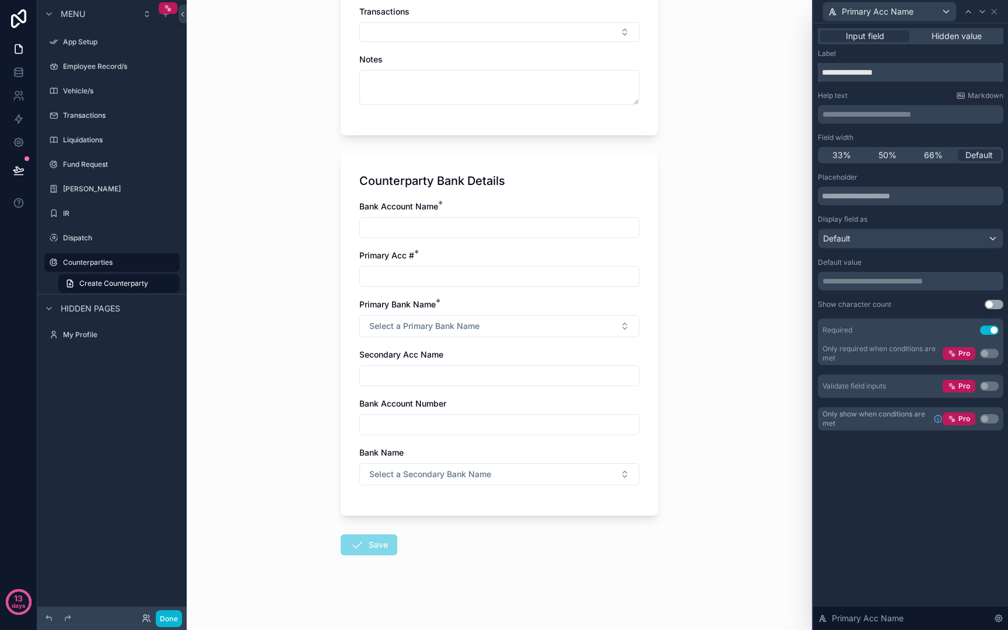
click at [875, 76] on input "**********" at bounding box center [910, 72] width 185 height 19
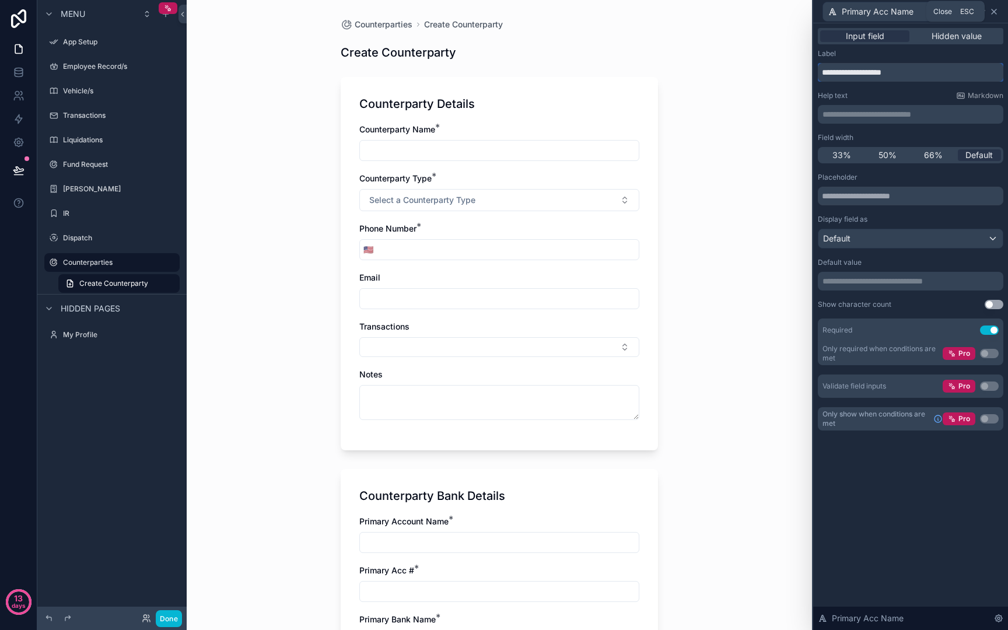
type input "**********"
click at [993, 12] on icon at bounding box center [994, 11] width 5 height 5
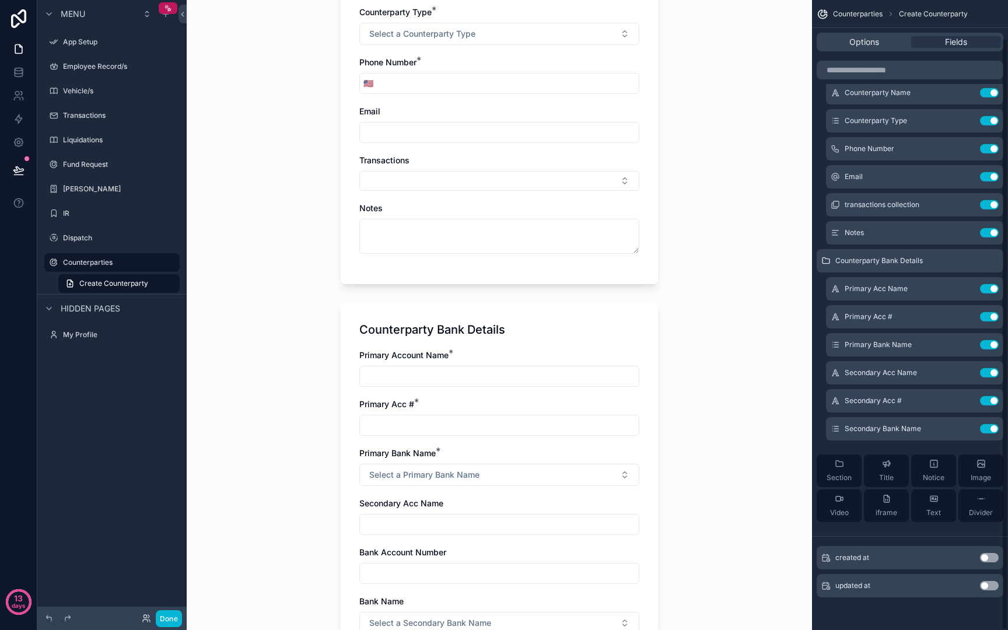
scroll to position [315, 0]
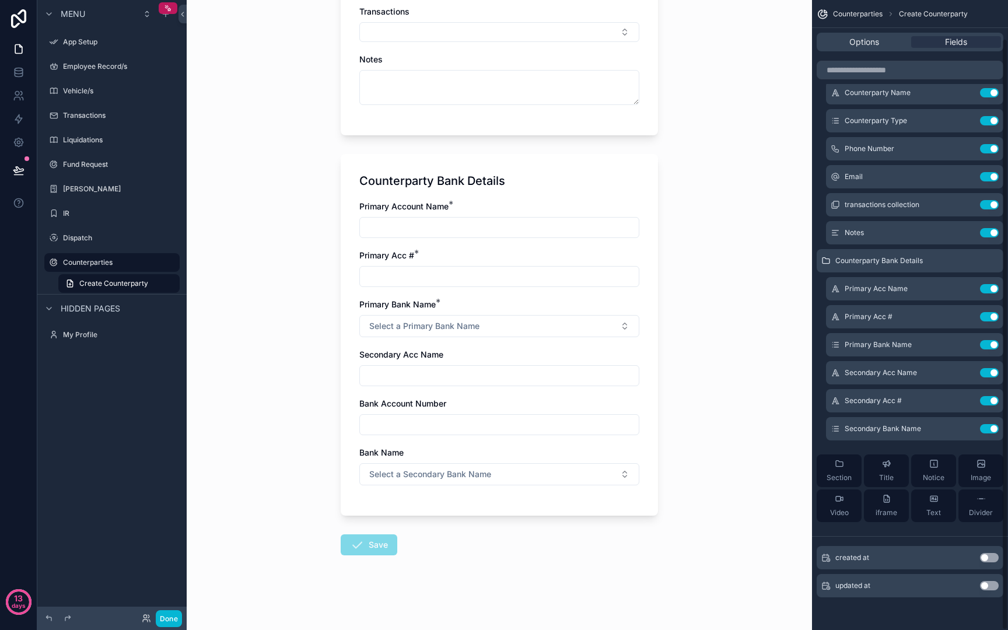
click at [461, 230] on input "scrollable content" at bounding box center [499, 227] width 279 height 16
click at [673, 197] on div "Counterparties Create Counterparty Create Counterparty Counterparty Details Cou…" at bounding box center [499, 0] width 625 height 630
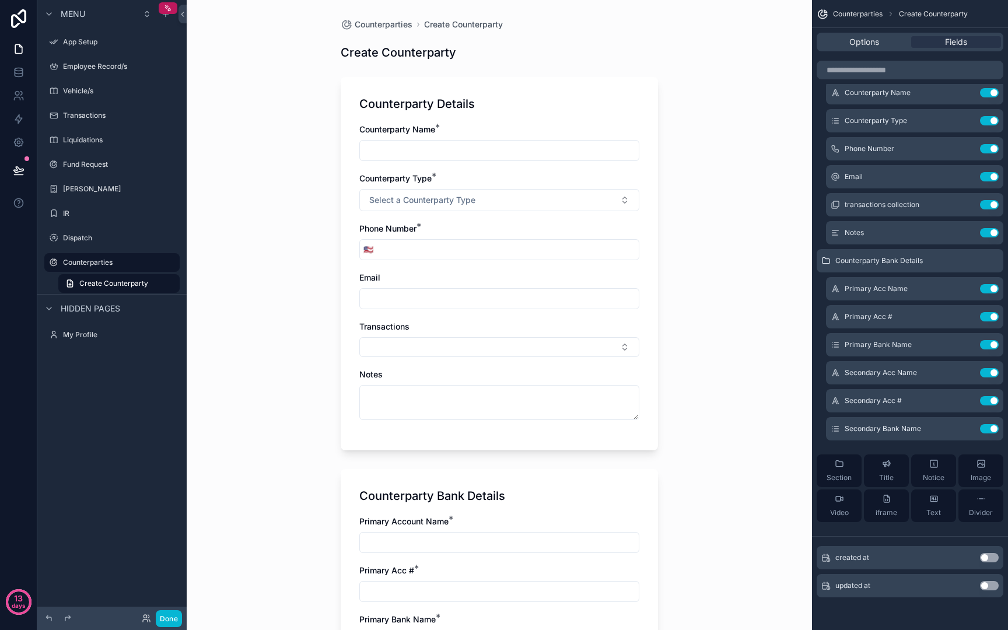
click at [510, 149] on input "scrollable content" at bounding box center [499, 150] width 279 height 16
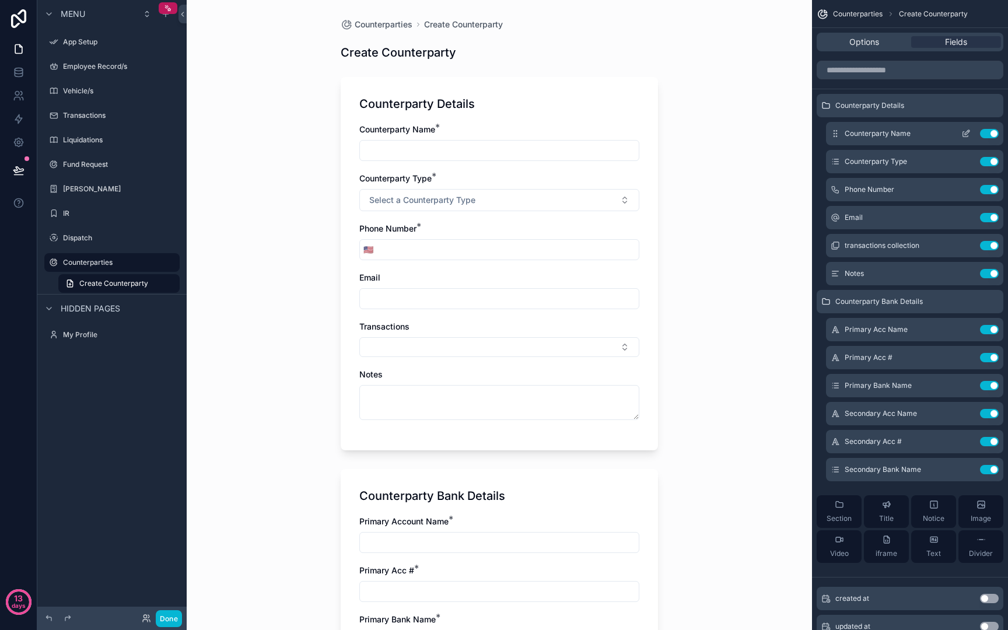
click at [960, 134] on button "scrollable content" at bounding box center [966, 133] width 19 height 9
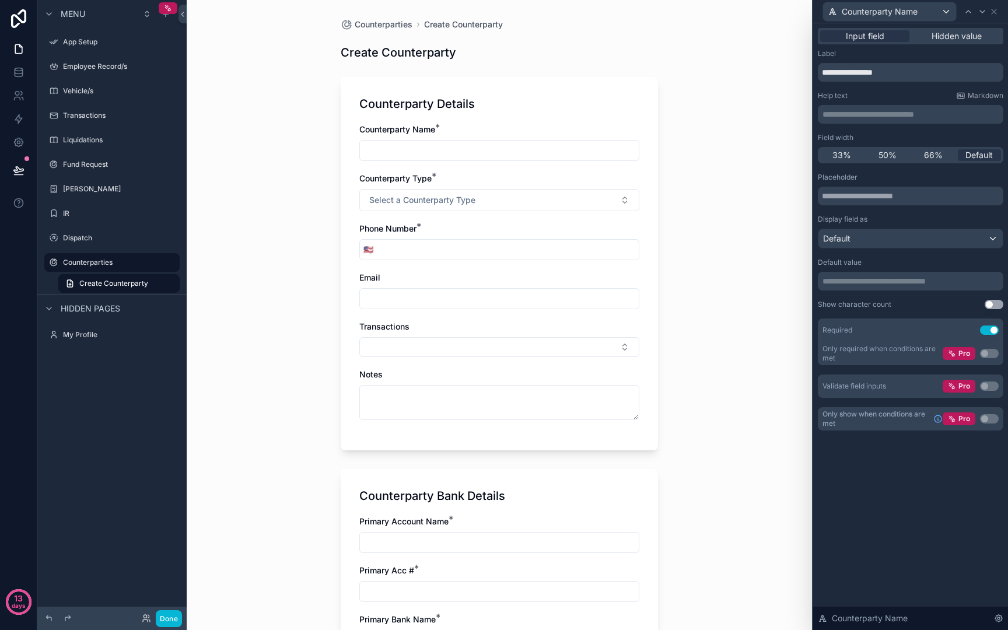
click at [896, 113] on p "**********" at bounding box center [911, 114] width 178 height 12
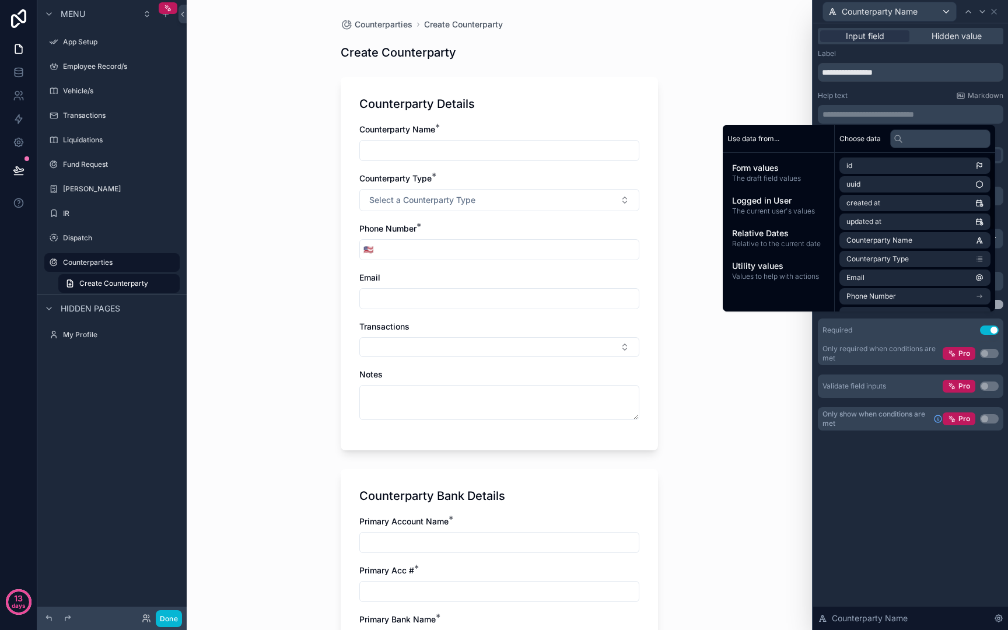
click at [891, 597] on div "**********" at bounding box center [910, 326] width 195 height 607
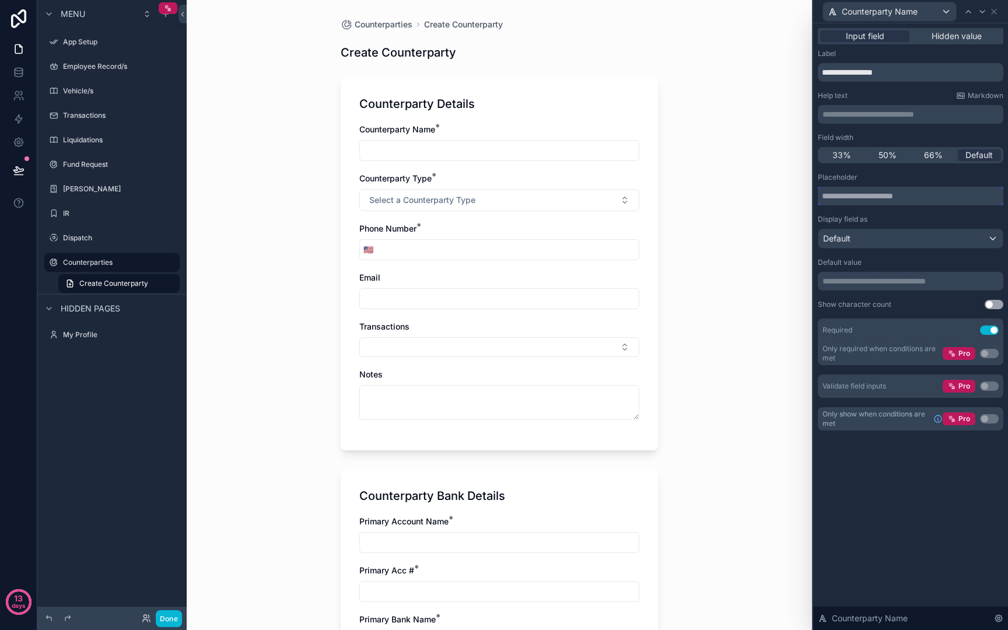
click at [898, 199] on input "text" at bounding box center [910, 196] width 185 height 19
type input "*********"
click at [940, 38] on span "Hidden value" at bounding box center [957, 36] width 50 height 12
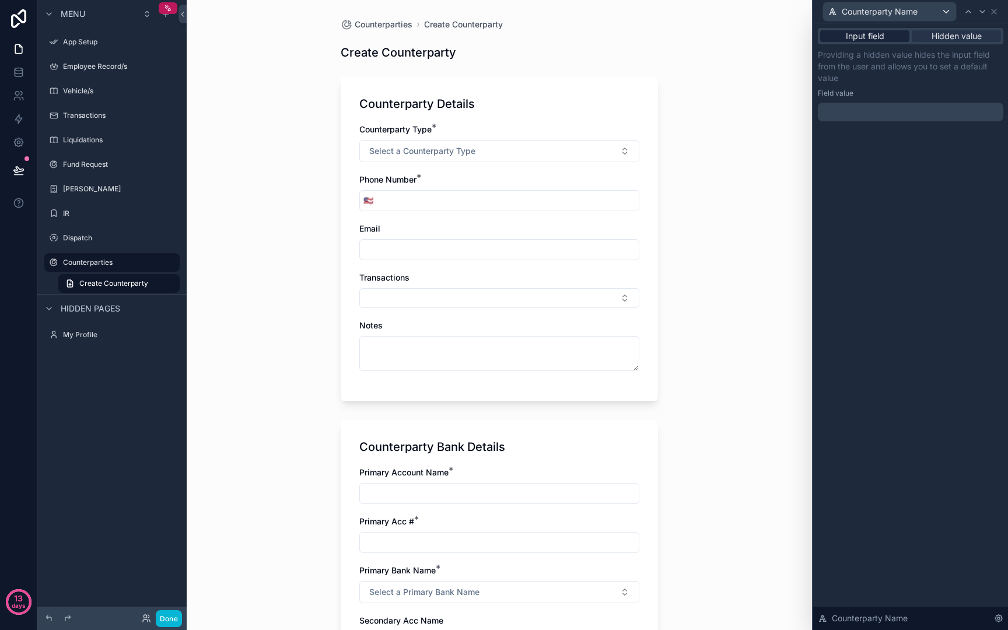
click at [882, 40] on span "Input field" at bounding box center [865, 36] width 38 height 12
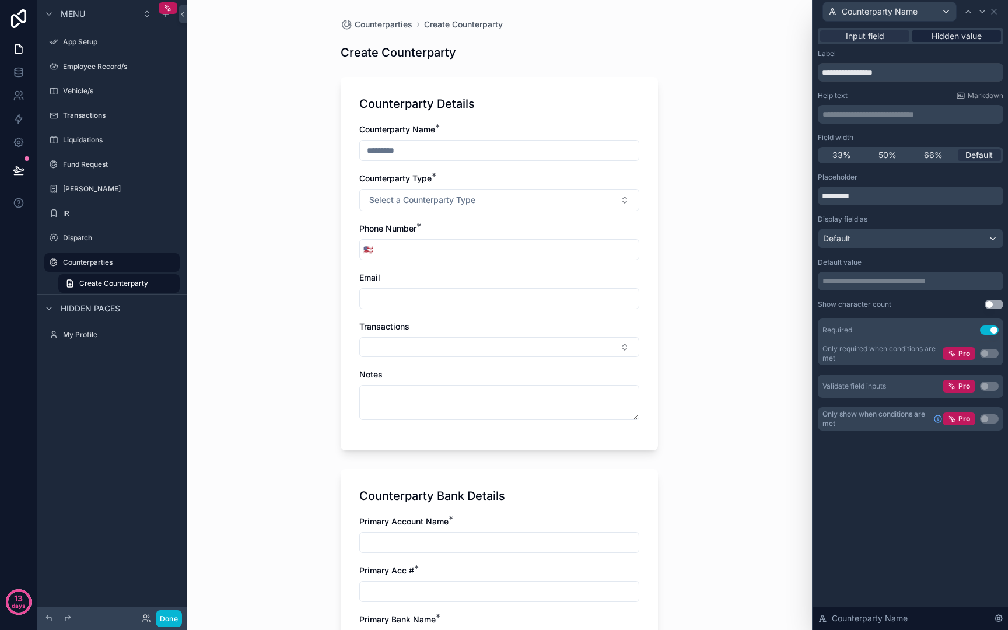
click at [969, 32] on span "Hidden value" at bounding box center [957, 36] width 50 height 12
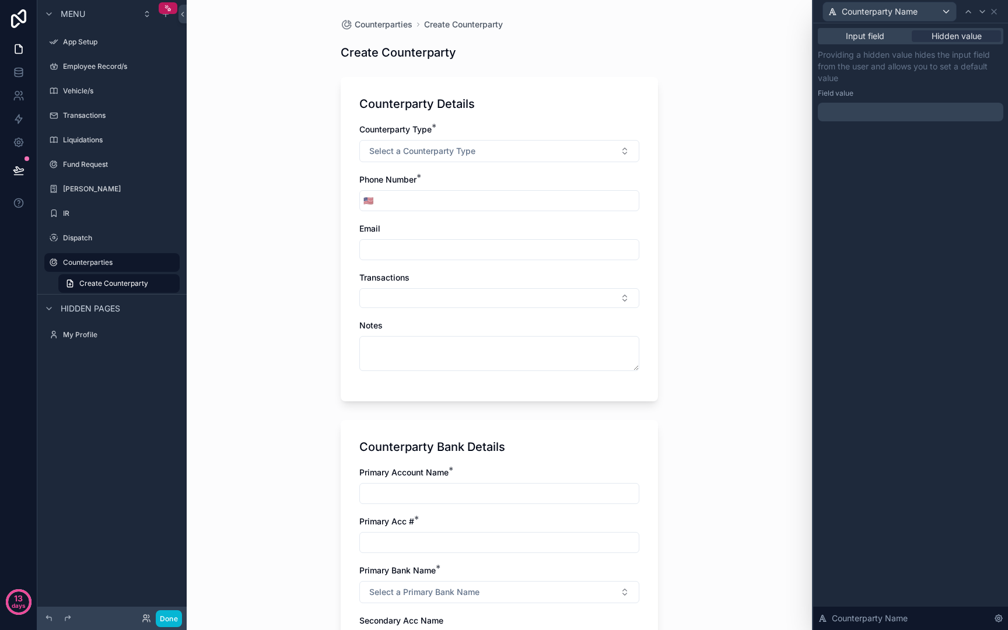
click at [872, 114] on p "﻿" at bounding box center [911, 112] width 178 height 12
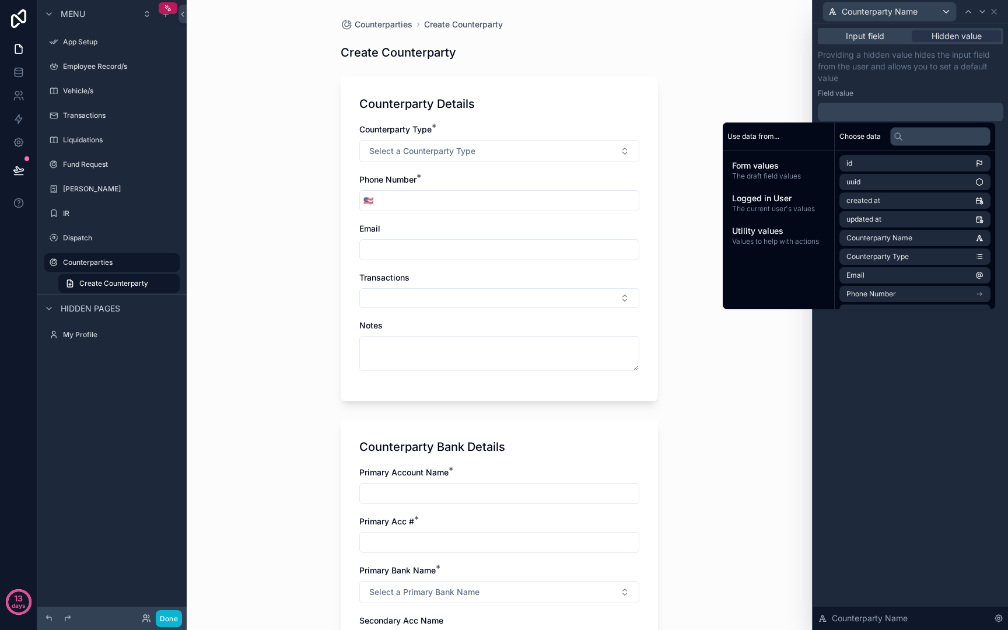
click at [869, 77] on p "Providing a hidden value hides the input field from the user and allows you to …" at bounding box center [910, 66] width 185 height 35
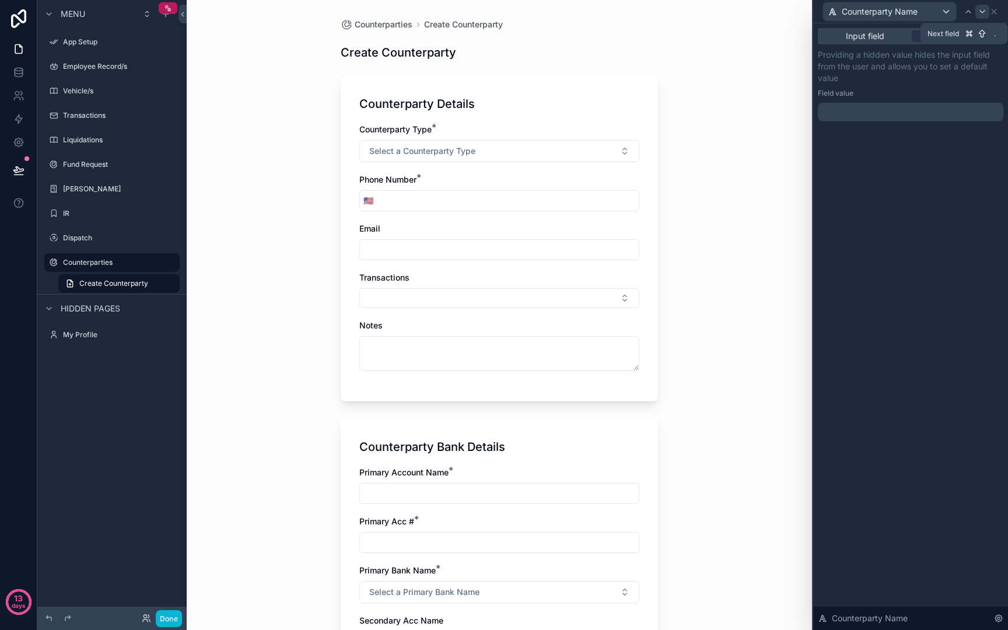
click at [979, 14] on icon at bounding box center [982, 11] width 9 height 9
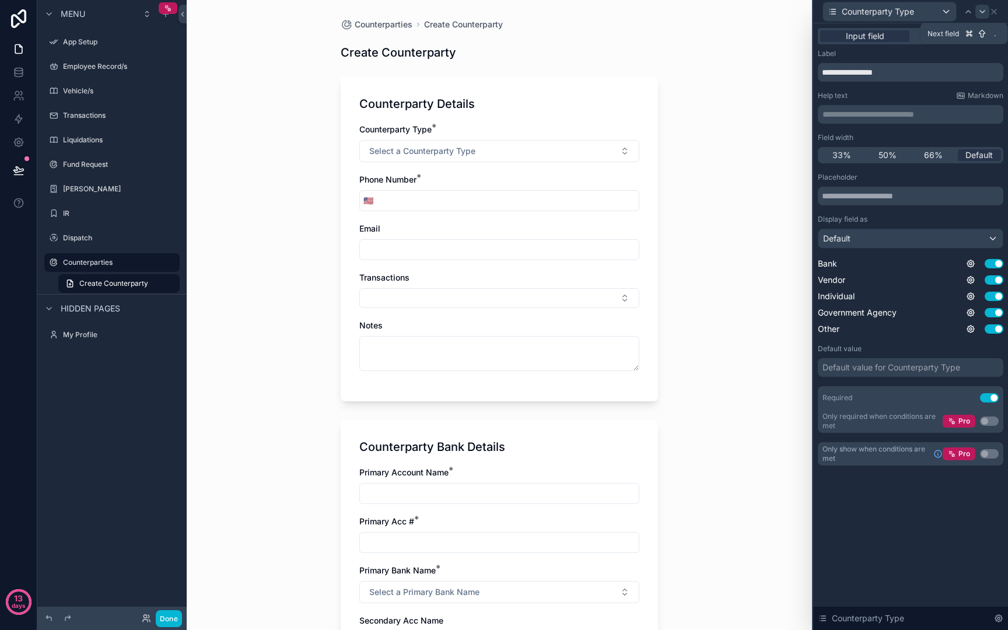
click at [978, 14] on icon at bounding box center [982, 11] width 9 height 9
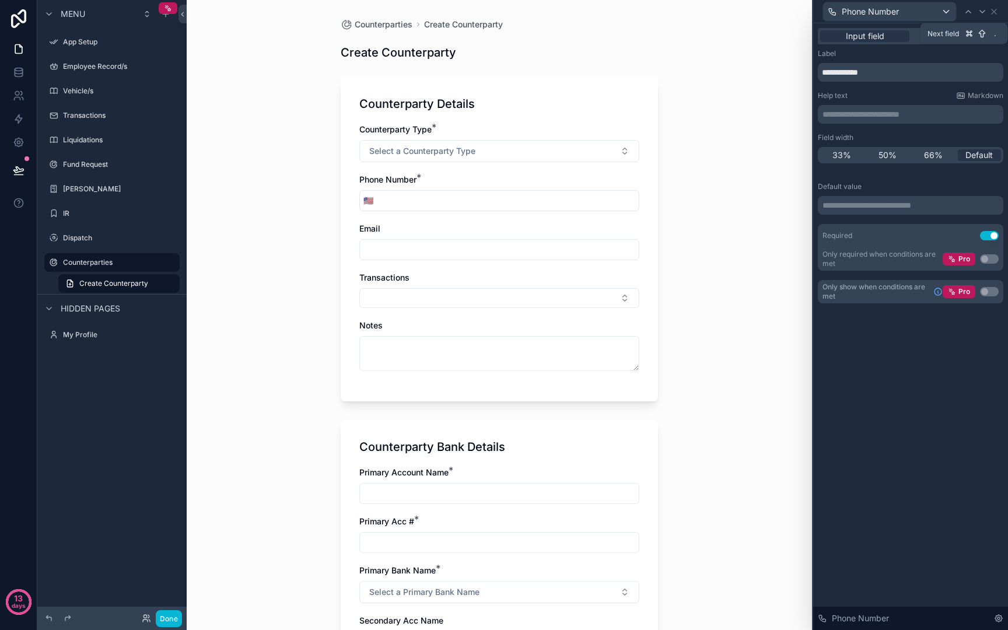
click at [978, 14] on icon at bounding box center [982, 11] width 9 height 9
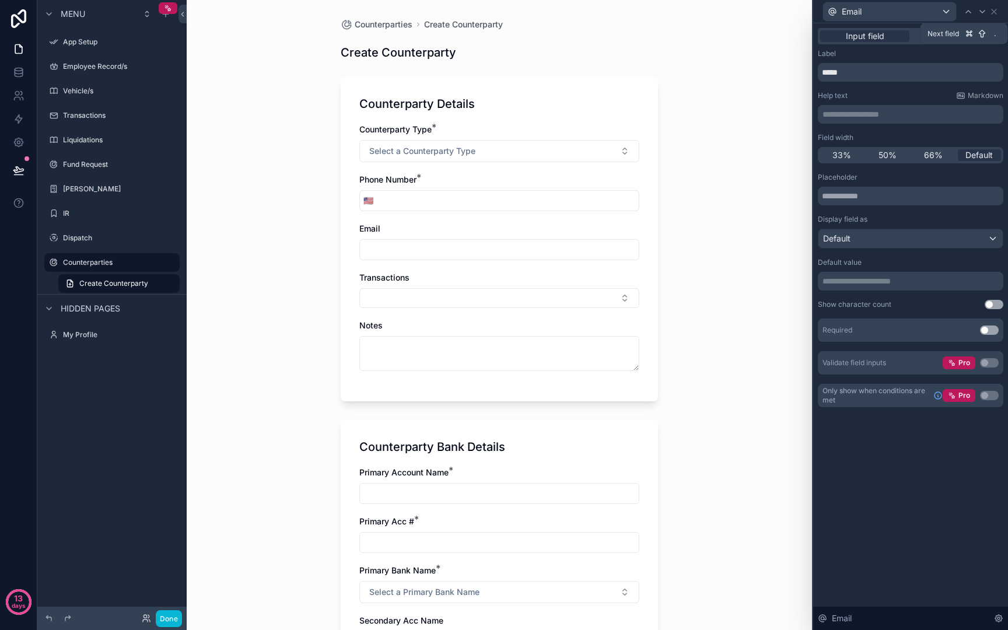
click at [978, 14] on icon at bounding box center [982, 11] width 9 height 9
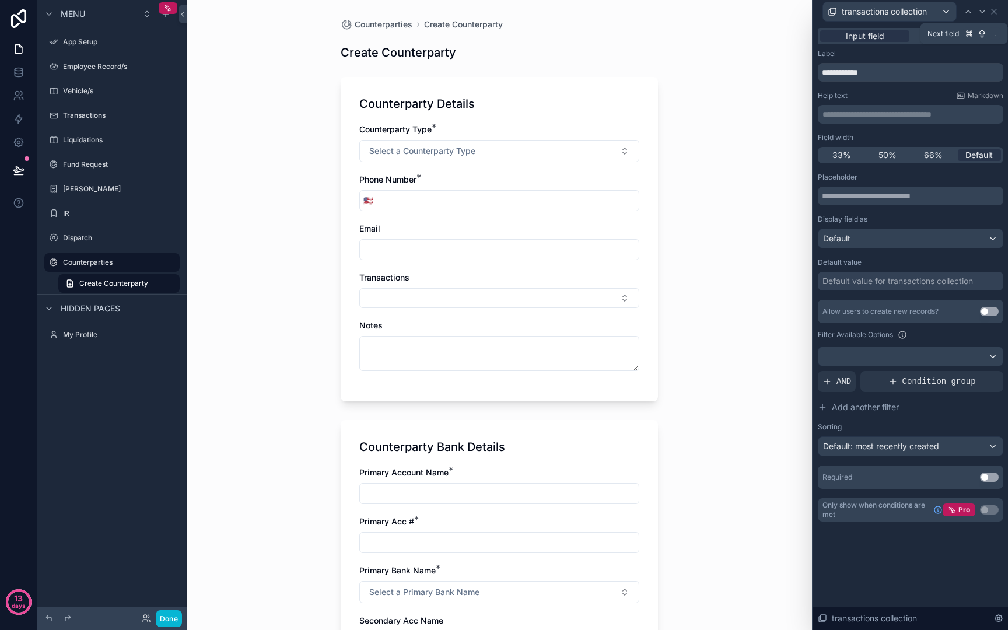
click at [978, 14] on icon at bounding box center [982, 11] width 9 height 9
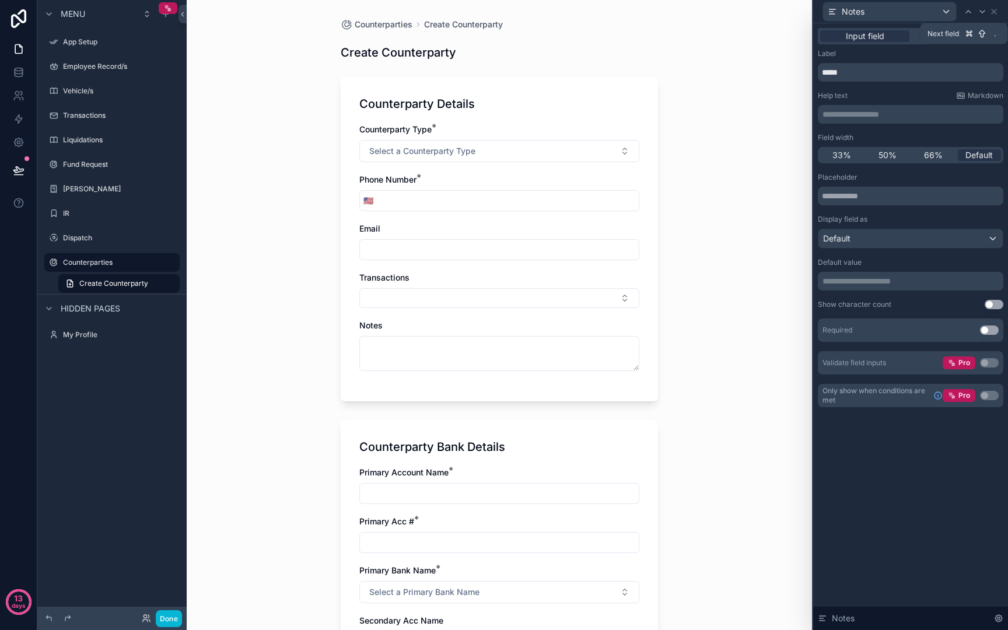
click at [978, 14] on icon at bounding box center [982, 11] width 9 height 9
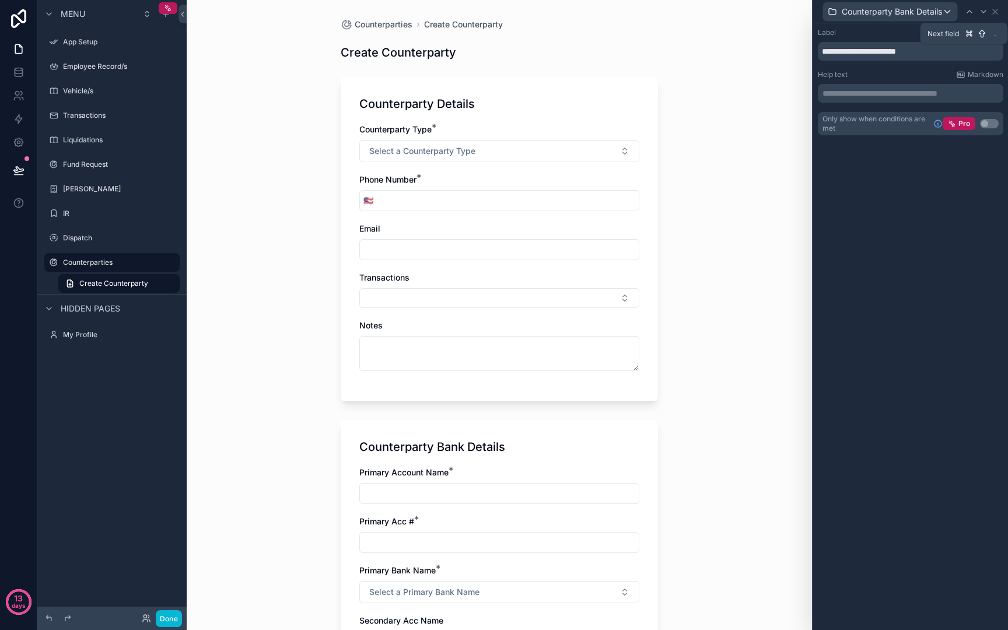
click at [978, 14] on div at bounding box center [983, 12] width 14 height 14
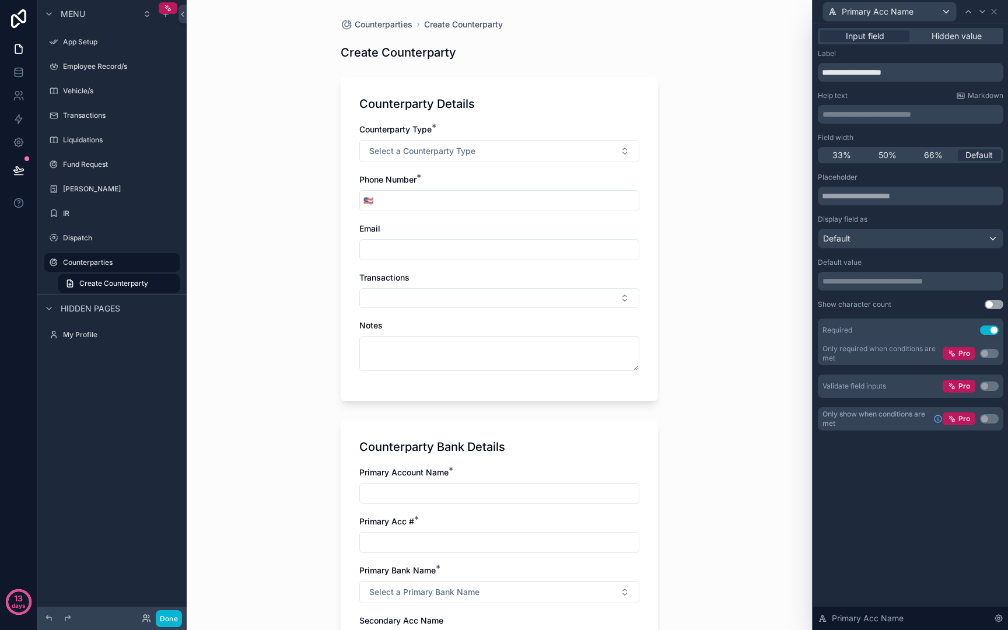
click at [881, 205] on div "Placeholder Display field as Default" at bounding box center [910, 211] width 185 height 76
click at [876, 193] on input "text" at bounding box center [910, 196] width 185 height 19
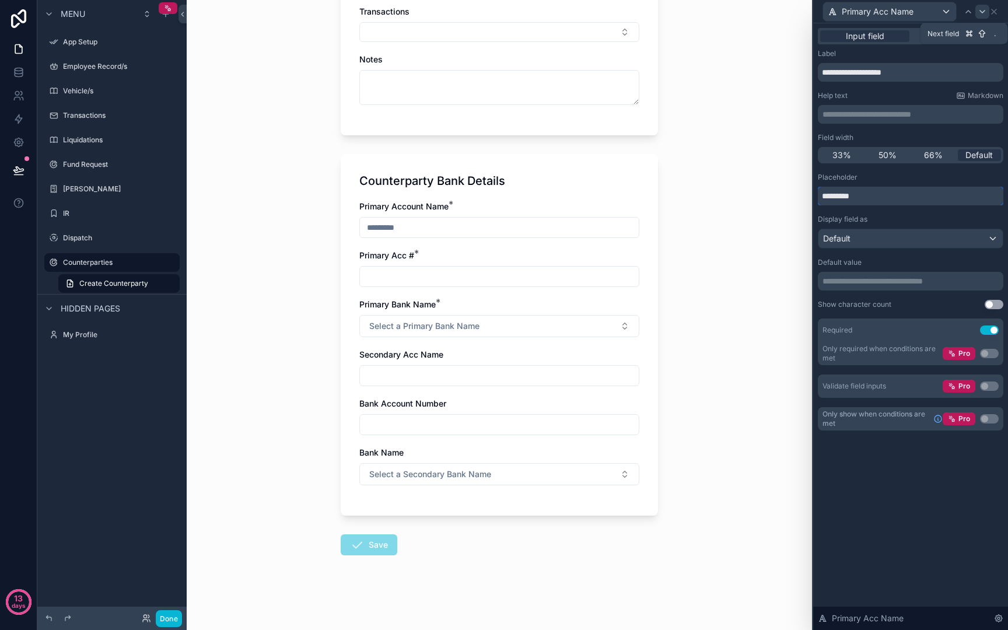
type input "*********"
click at [976, 15] on div at bounding box center [982, 12] width 14 height 14
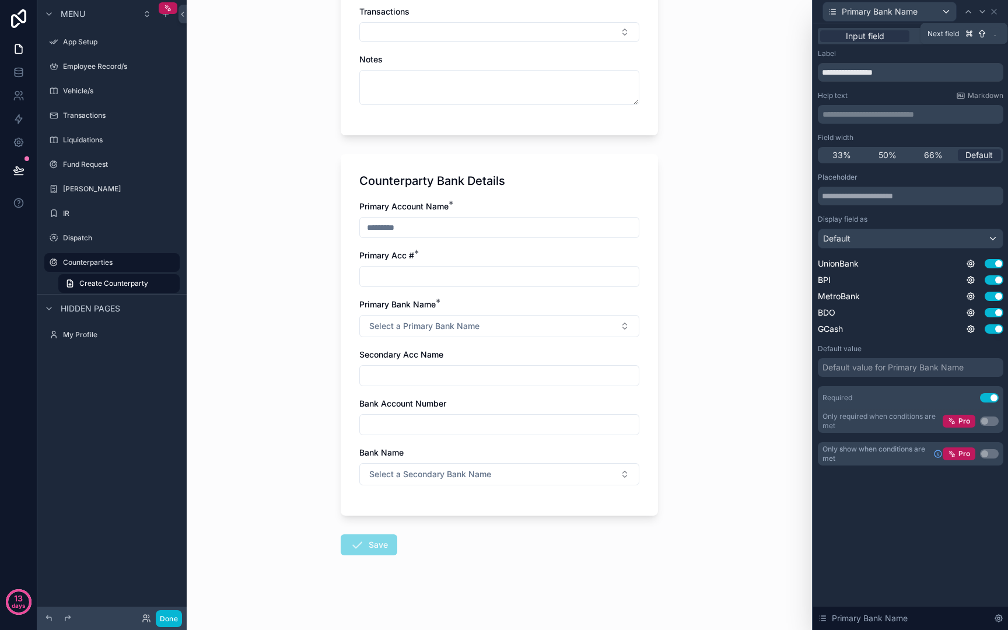
click at [976, 15] on div at bounding box center [982, 12] width 14 height 14
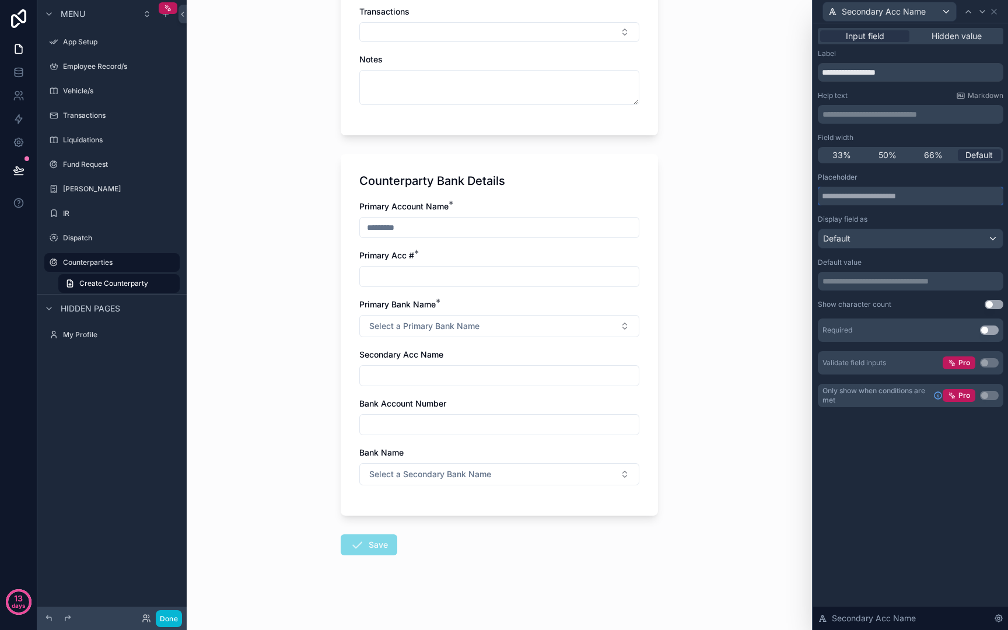
click at [848, 199] on input "text" at bounding box center [910, 196] width 185 height 19
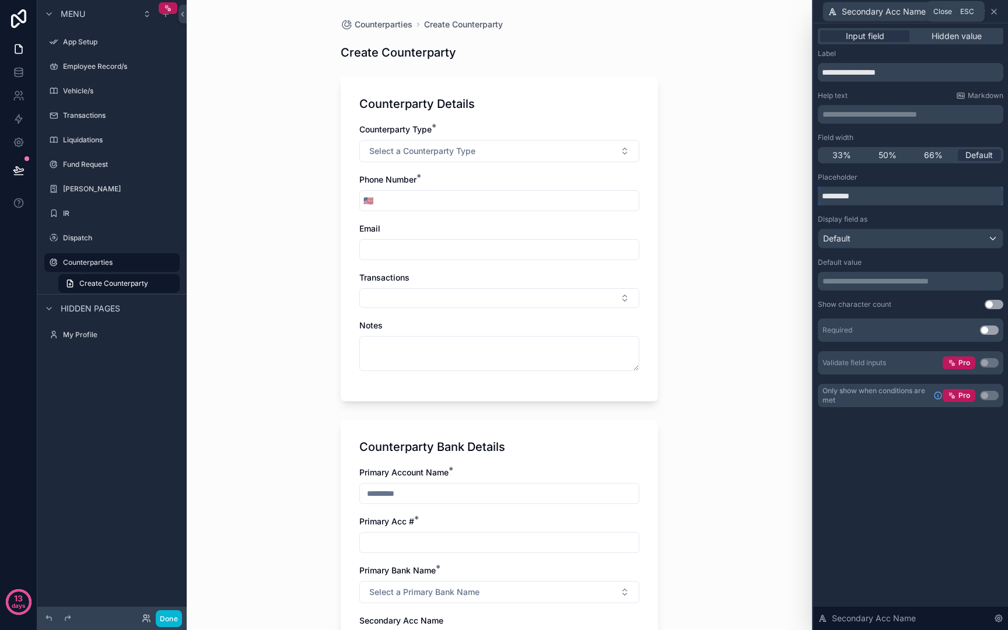
type input "*********"
click at [998, 10] on icon at bounding box center [993, 11] width 9 height 9
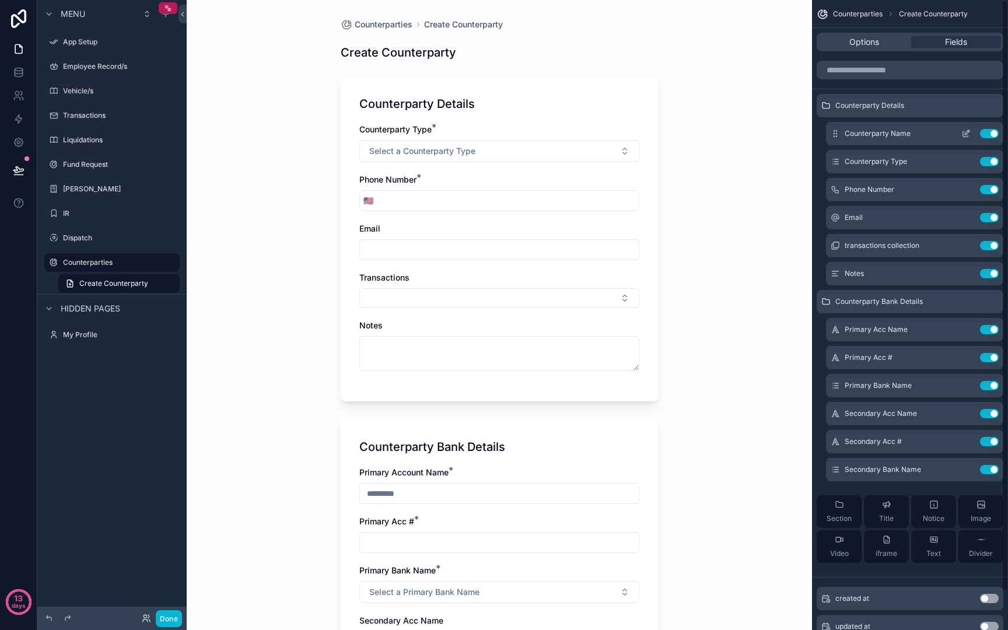
click at [967, 133] on icon "scrollable content" at bounding box center [965, 133] width 9 height 9
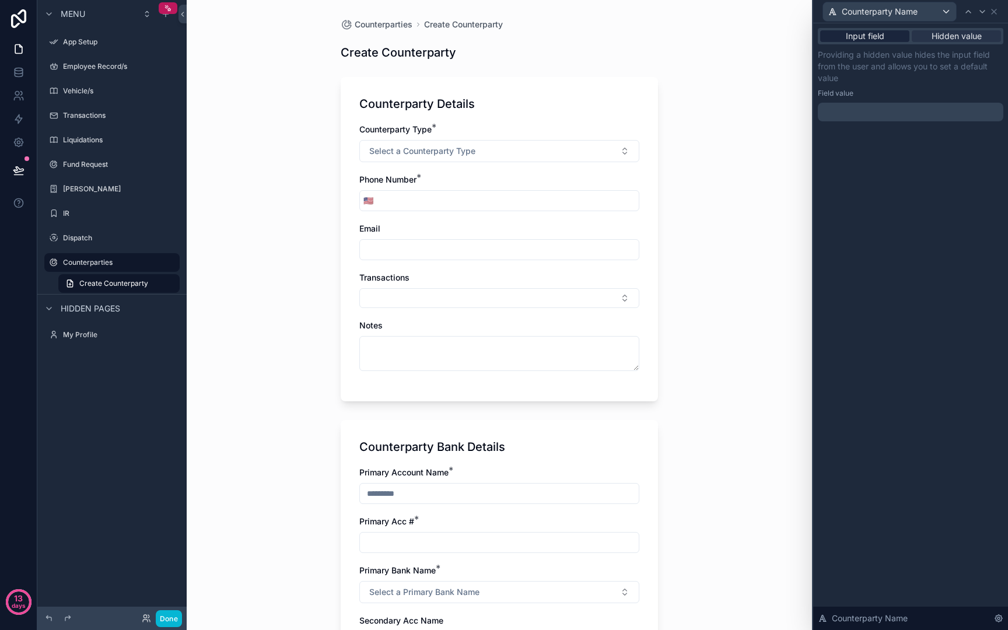
click at [878, 36] on span "Input field" at bounding box center [865, 36] width 38 height 12
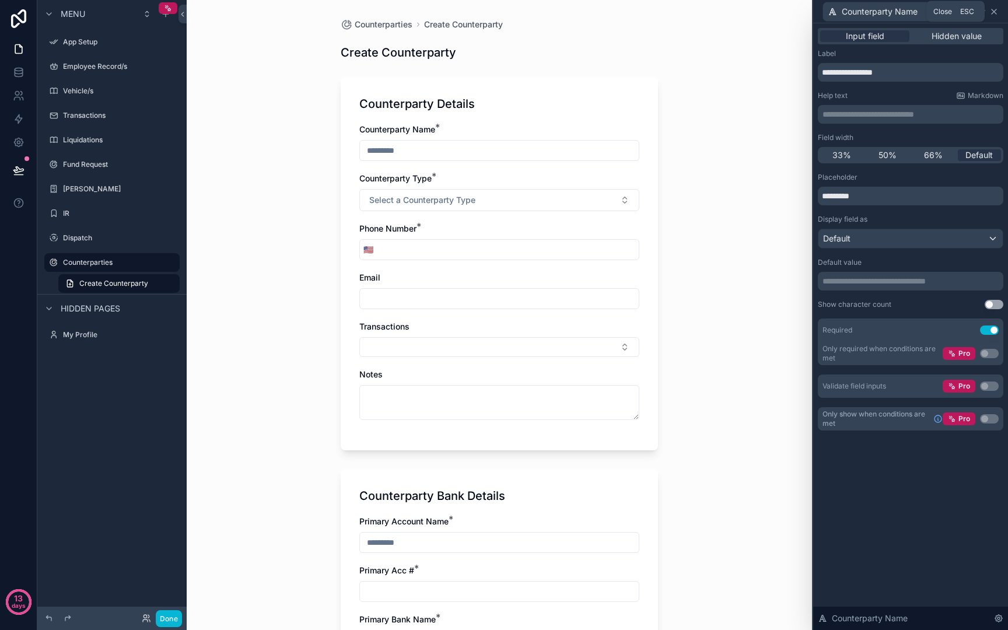
click at [993, 10] on icon at bounding box center [994, 11] width 5 height 5
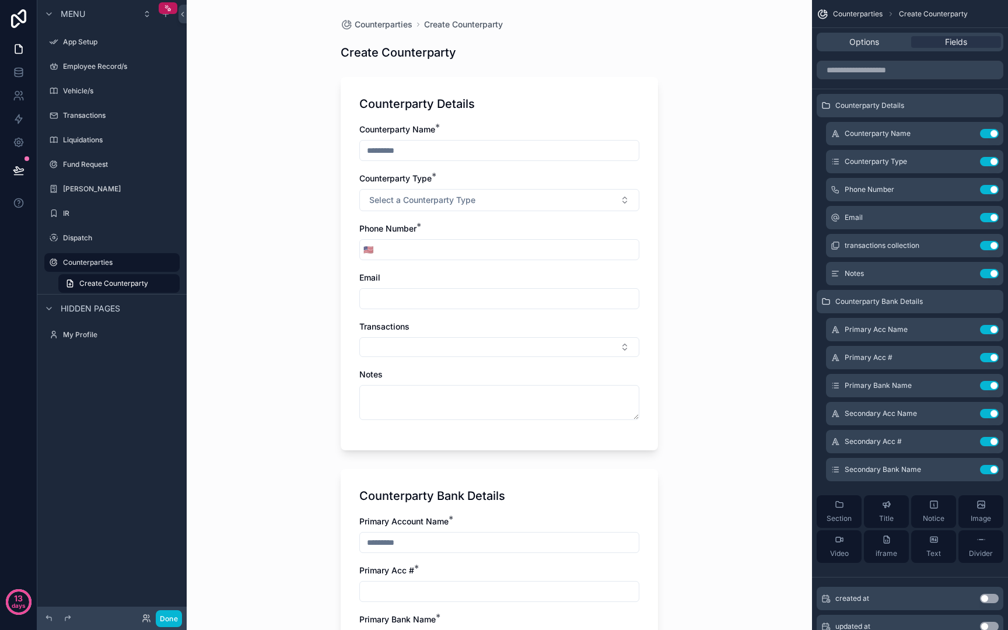
click at [451, 253] on input "scrollable content" at bounding box center [508, 249] width 262 height 16
click at [360, 251] on button "🇺🇸" at bounding box center [368, 249] width 17 height 21
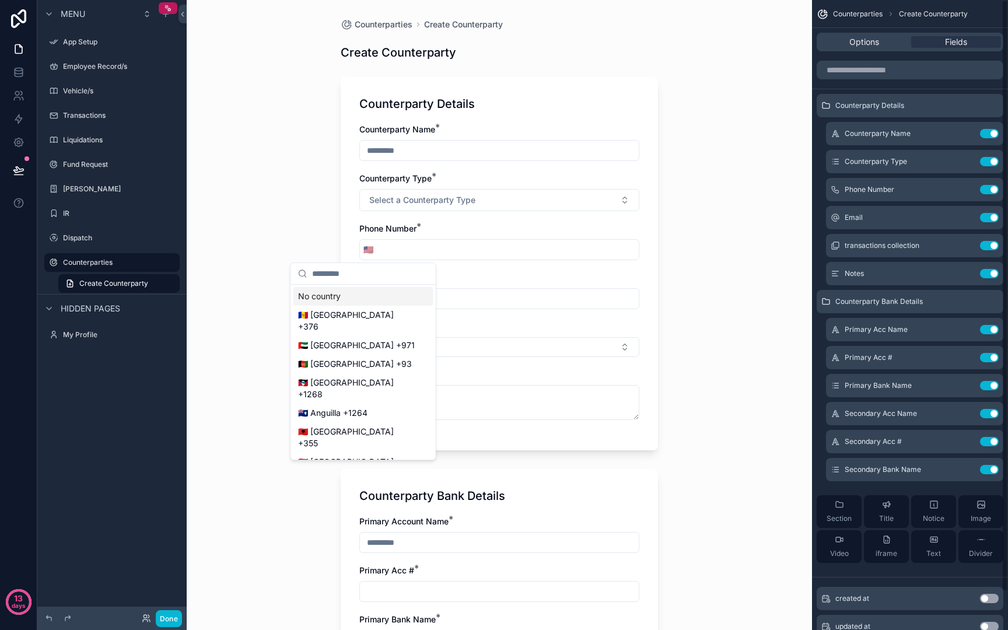
click at [869, 48] on div "Options Fields" at bounding box center [910, 42] width 187 height 19
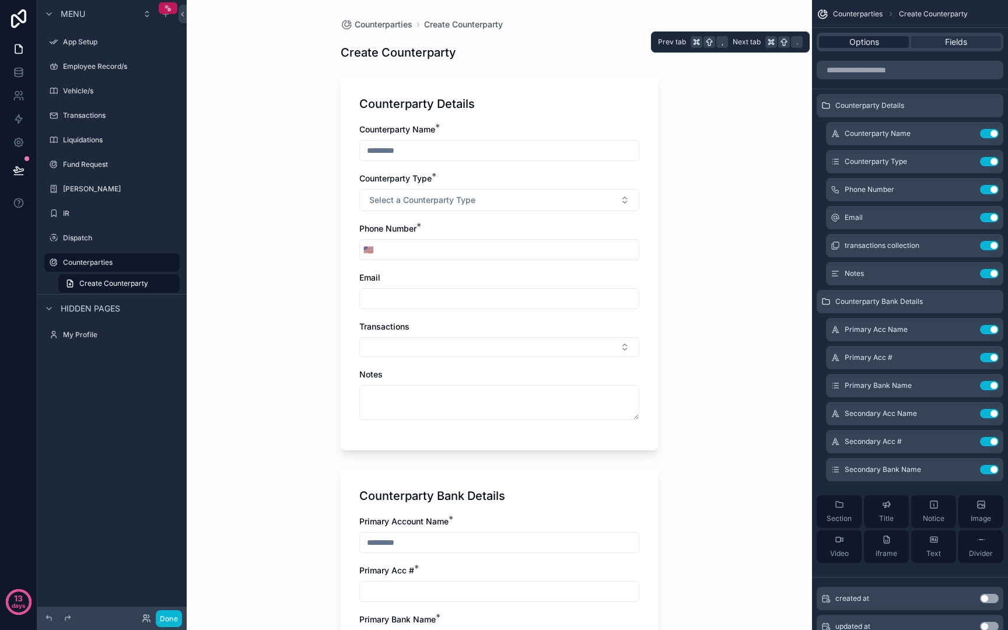
click at [867, 44] on span "Options" at bounding box center [864, 42] width 30 height 12
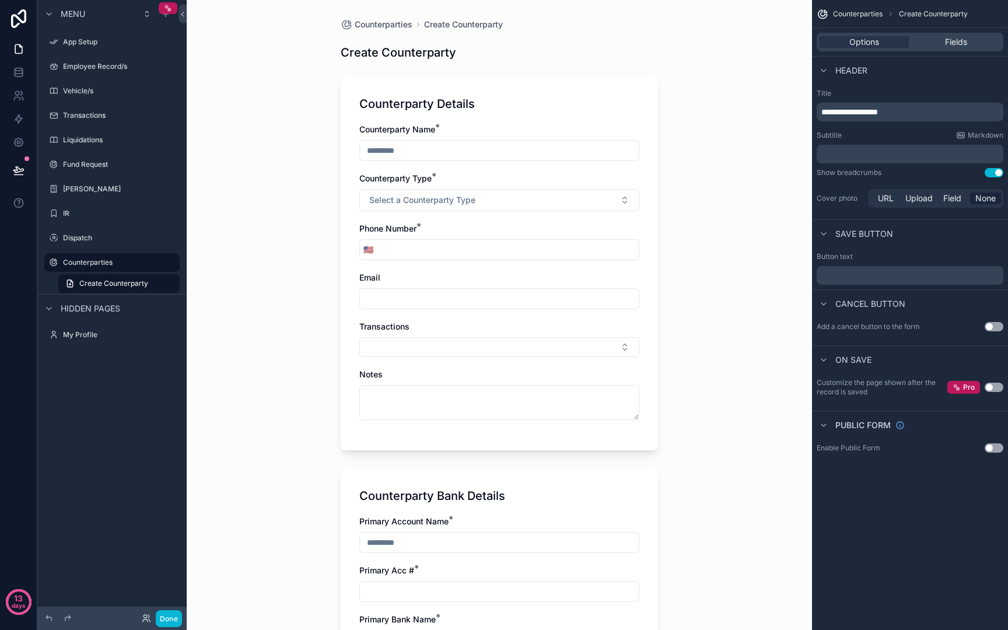
click at [948, 32] on div "Options Fields" at bounding box center [910, 42] width 196 height 28
click at [947, 38] on span "Fields" at bounding box center [956, 42] width 22 height 12
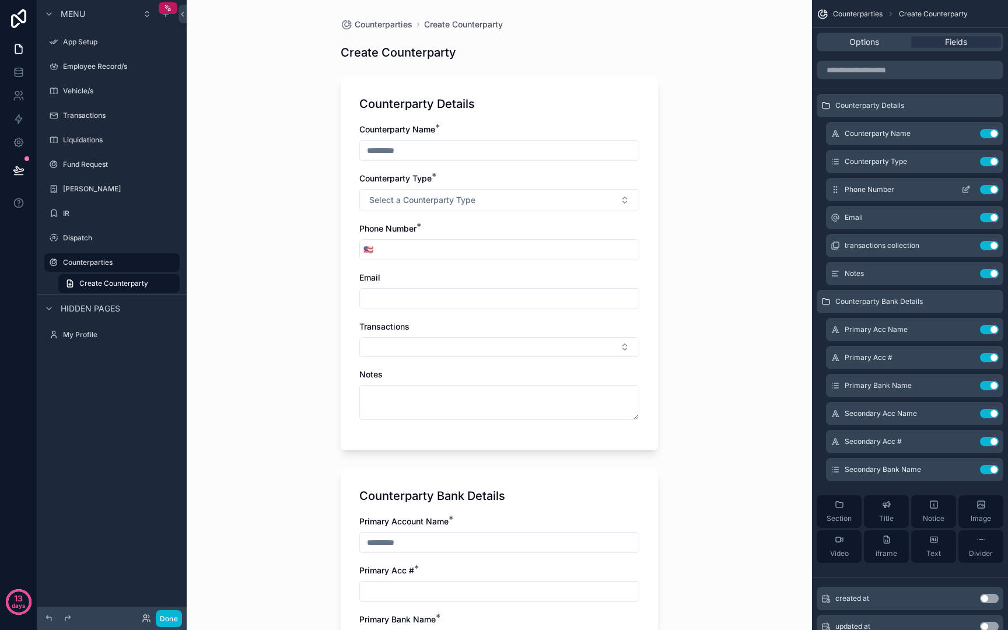
click at [964, 185] on icon "scrollable content" at bounding box center [965, 189] width 9 height 9
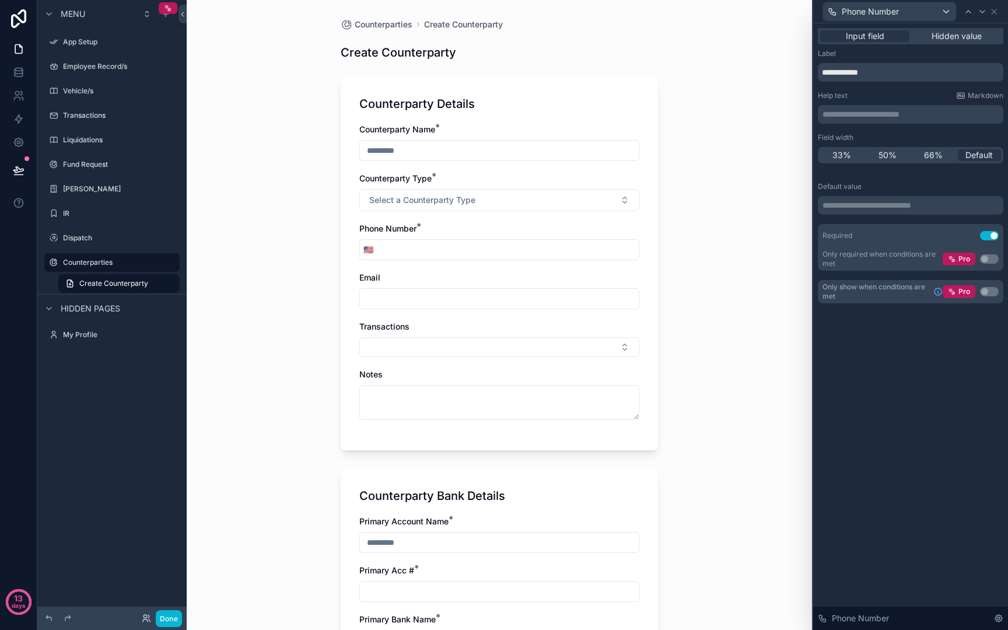
click at [904, 208] on p "**********" at bounding box center [911, 205] width 178 height 12
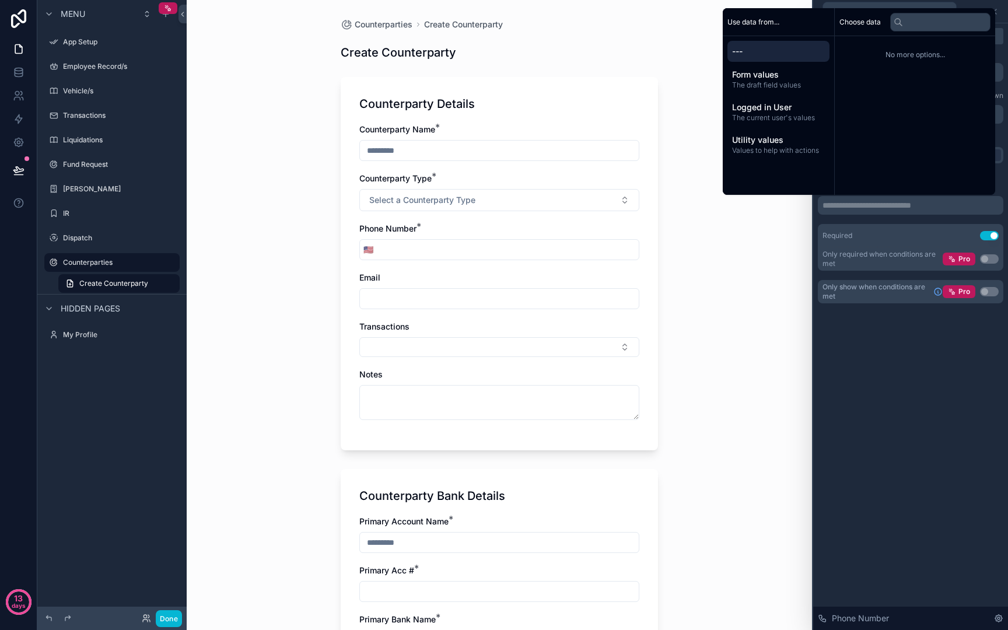
click at [903, 375] on div "**********" at bounding box center [910, 326] width 195 height 607
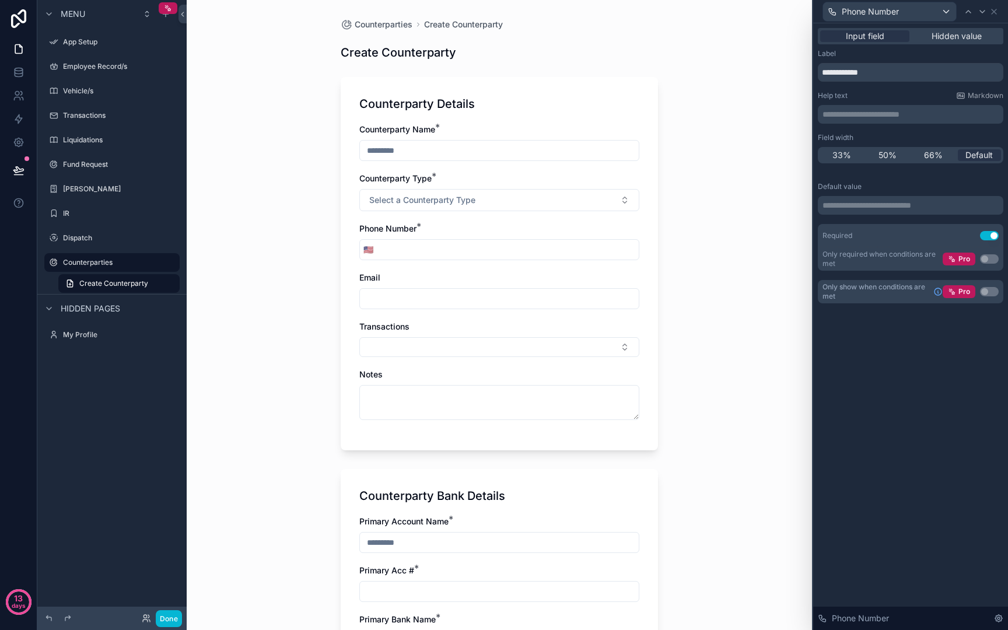
click at [884, 208] on p "**********" at bounding box center [911, 205] width 178 height 12
drag, startPoint x: 869, startPoint y: 522, endPoint x: 871, endPoint y: 514, distance: 7.9
click at [869, 522] on div "**********" at bounding box center [910, 326] width 195 height 607
click at [933, 40] on span "Hidden value" at bounding box center [957, 36] width 50 height 12
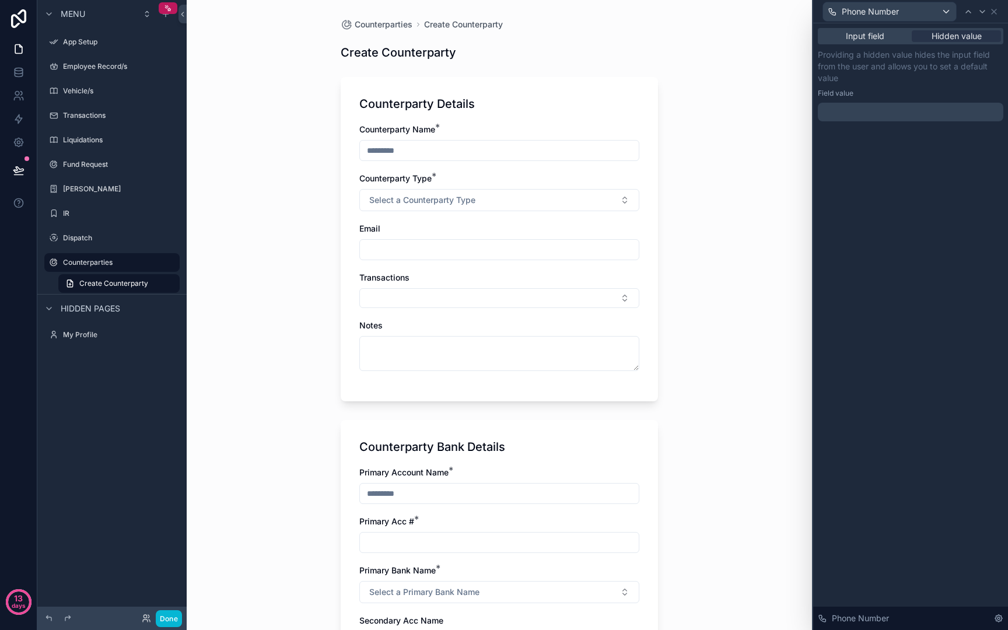
click at [880, 42] on div "Input field Hidden value" at bounding box center [910, 36] width 185 height 16
click at [889, 43] on div "Input field Hidden value" at bounding box center [910, 36] width 185 height 16
click at [882, 37] on span "Input field" at bounding box center [865, 36] width 38 height 12
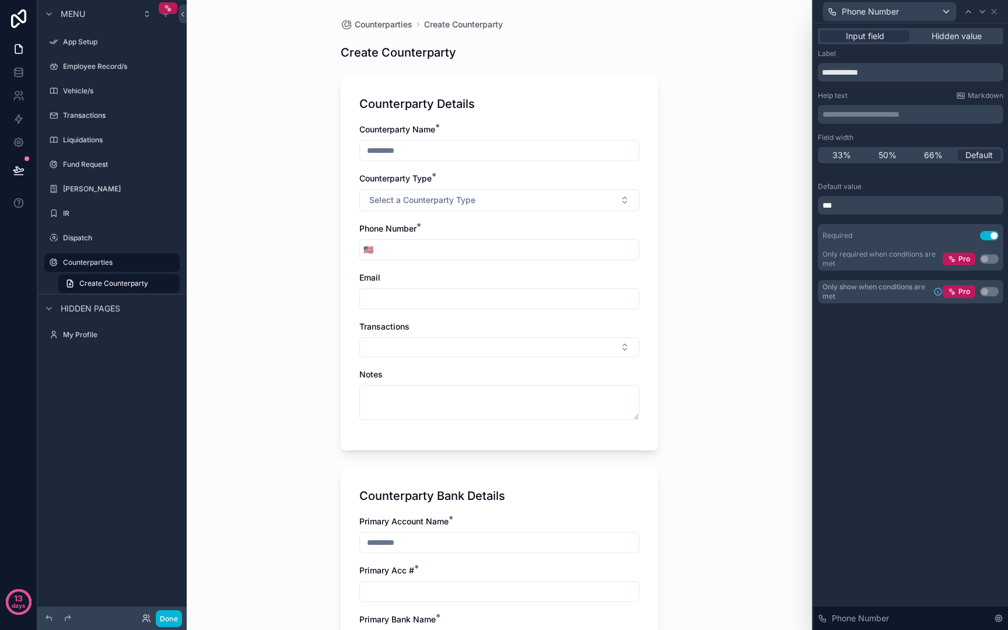
click at [903, 201] on p "***" at bounding box center [911, 205] width 178 height 12
click at [940, 451] on div "**********" at bounding box center [910, 326] width 195 height 607
click at [783, 455] on div "Counterparties Create Counterparty Create Counterparty Counterparty Details Cou…" at bounding box center [499, 315] width 625 height 630
click at [877, 117] on p "**********" at bounding box center [911, 114] width 178 height 12
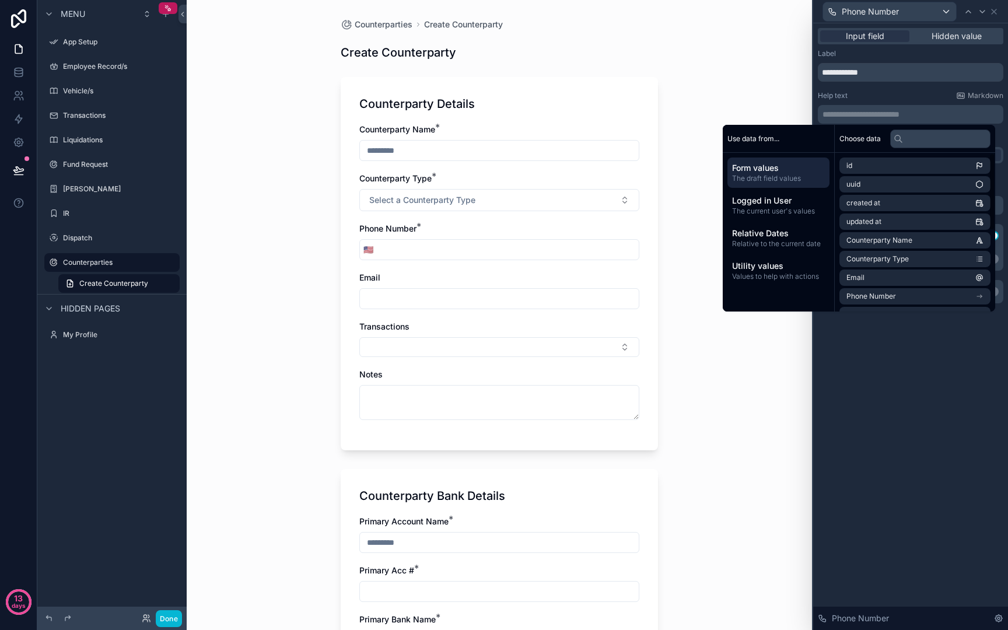
click at [875, 421] on div "**********" at bounding box center [910, 326] width 195 height 607
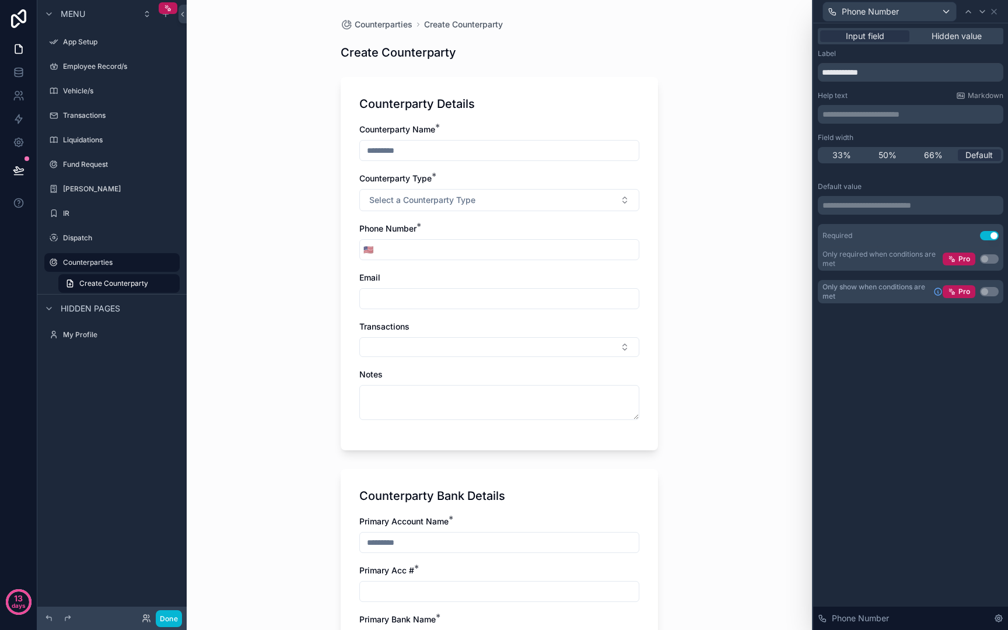
click at [870, 205] on p "**********" at bounding box center [911, 205] width 178 height 12
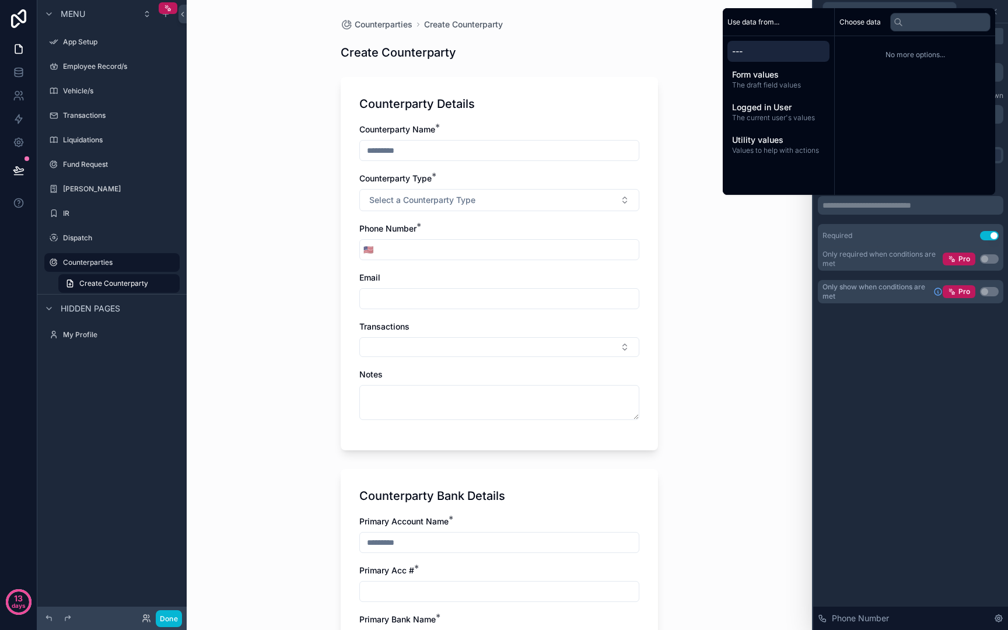
click at [889, 405] on div "**********" at bounding box center [910, 326] width 195 height 607
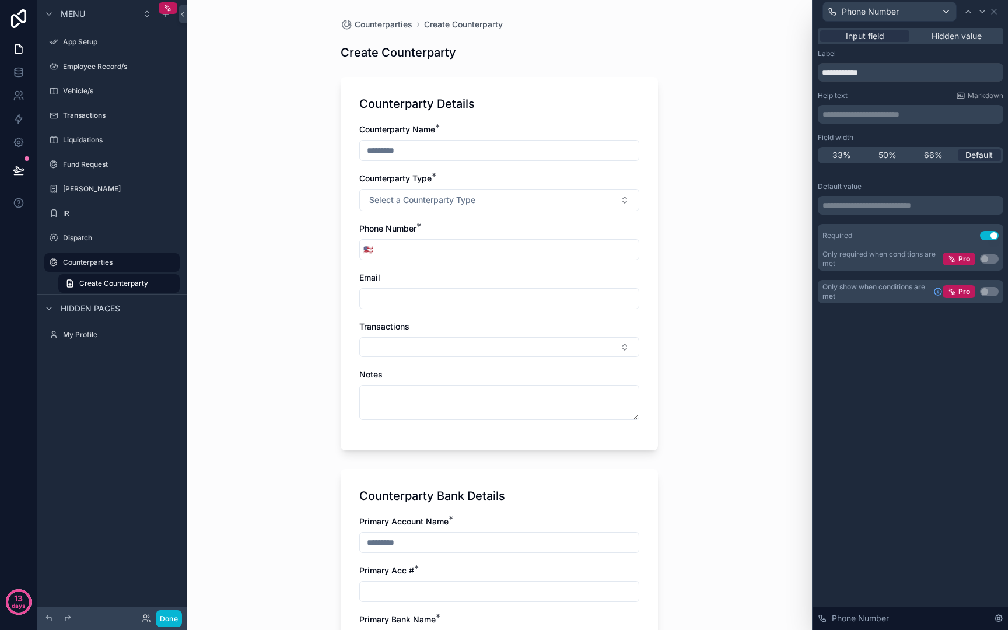
click at [876, 111] on p "**********" at bounding box center [911, 114] width 178 height 12
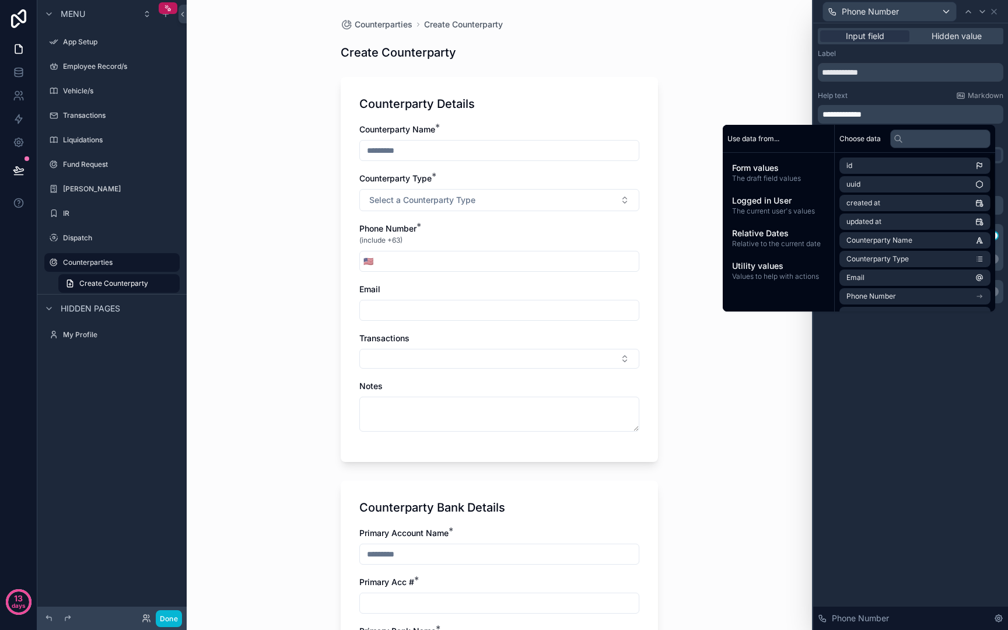
click at [761, 416] on div "Counterparties Create Counterparty Create Counterparty Counterparty Details Cou…" at bounding box center [499, 315] width 625 height 630
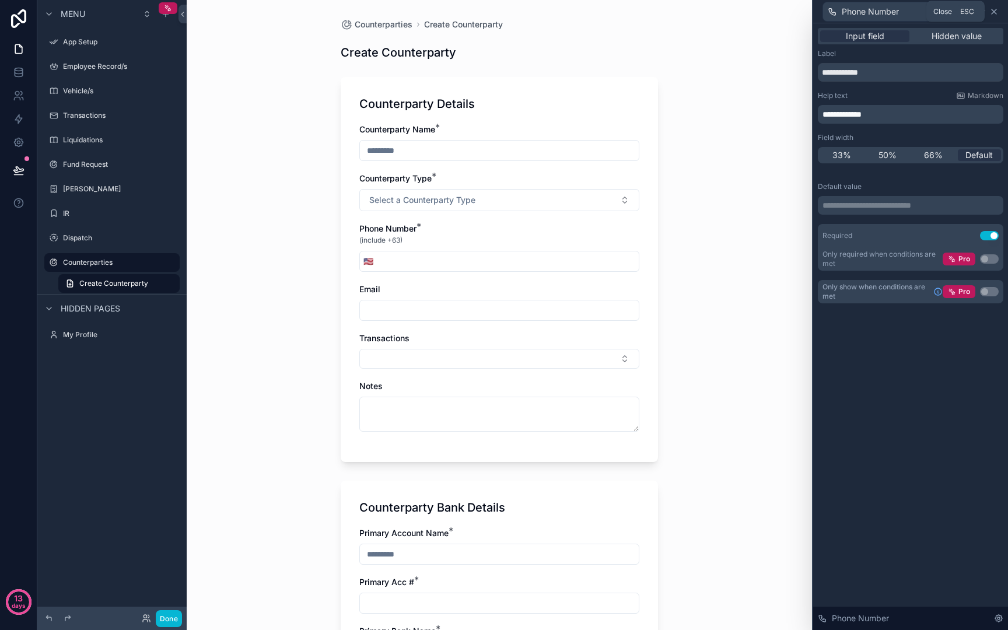
click at [993, 10] on icon at bounding box center [994, 11] width 5 height 5
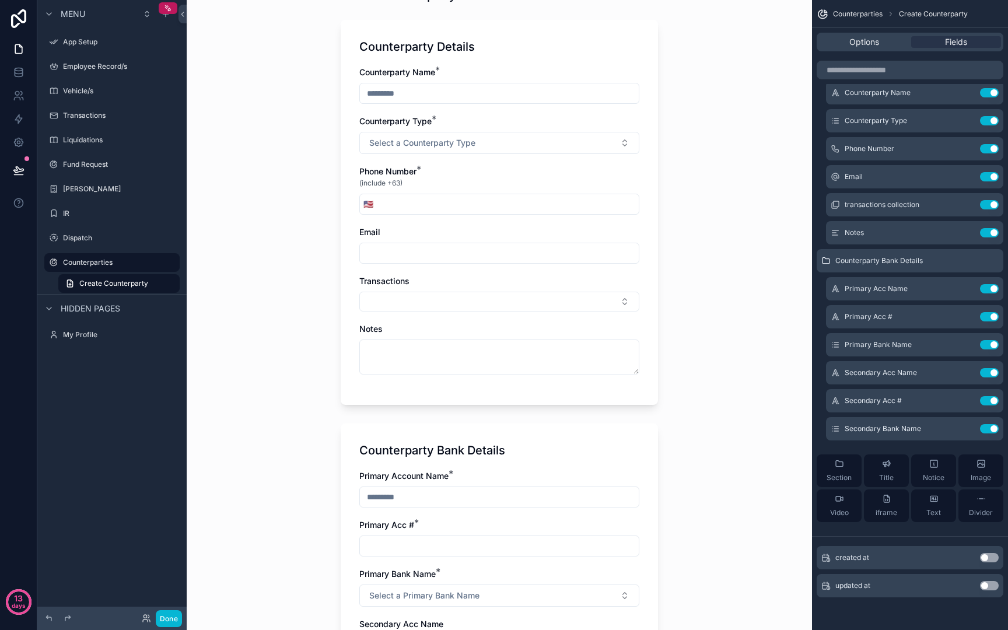
scroll to position [232, 0]
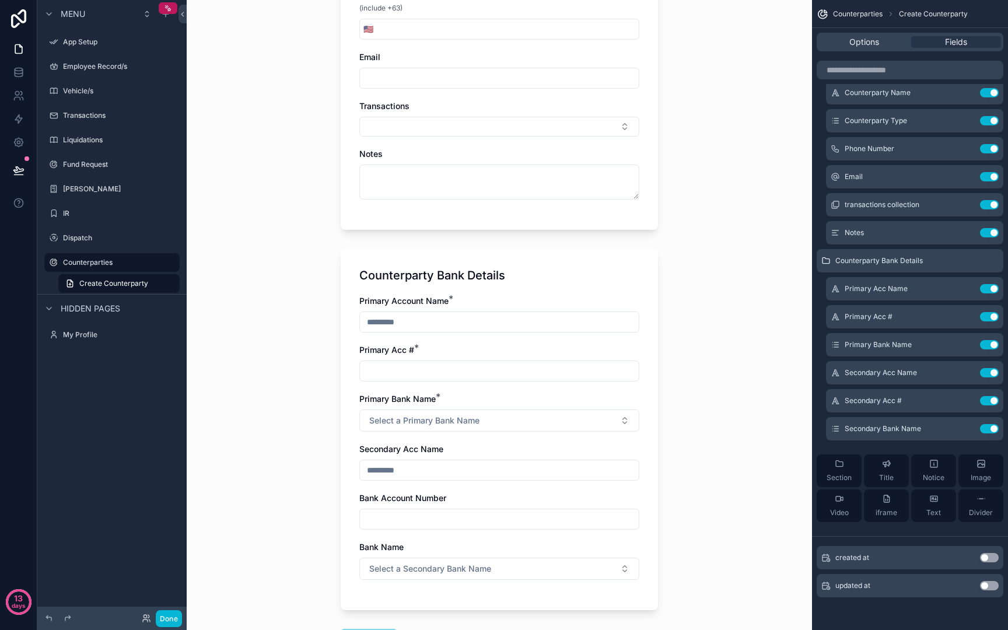
click at [507, 276] on div "Counterparty Bank Details" at bounding box center [499, 275] width 280 height 16
click at [106, 244] on div "Dispatch" at bounding box center [112, 238] width 98 height 14
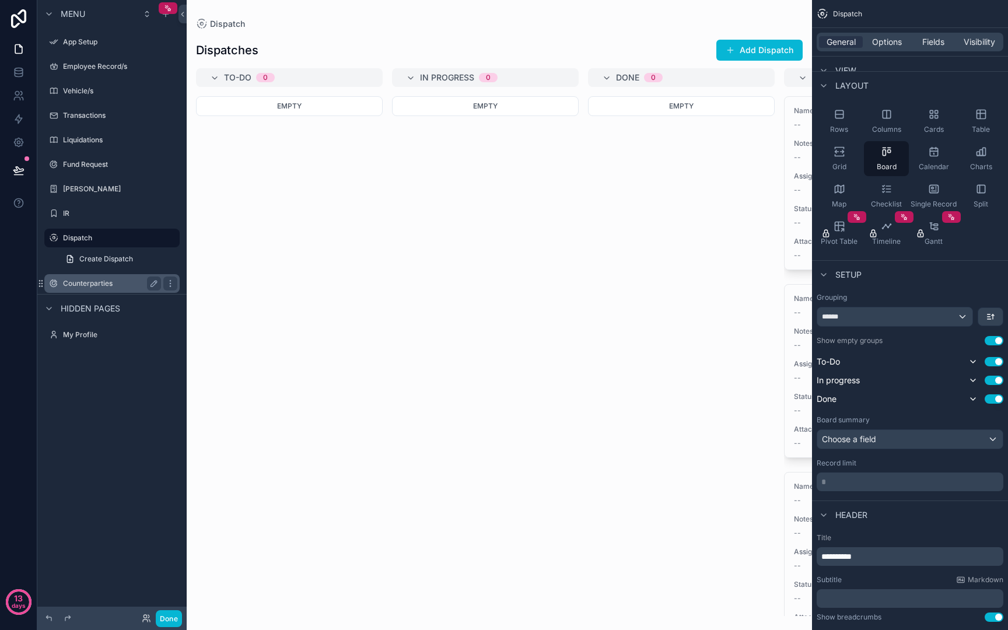
click at [93, 278] on div "Counterparties" at bounding box center [112, 283] width 98 height 14
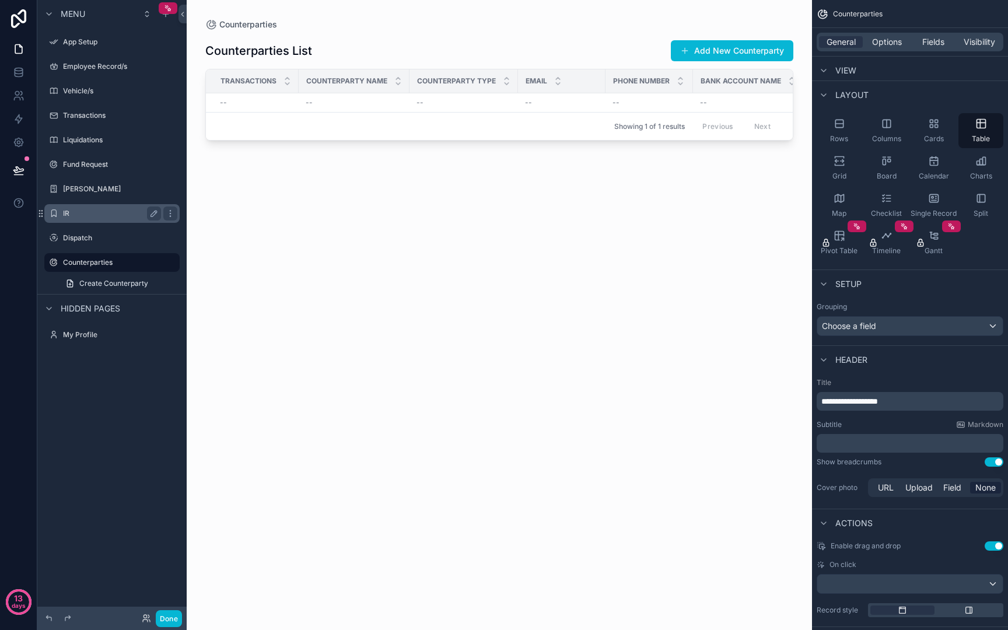
click at [94, 205] on div "IR" at bounding box center [112, 213] width 131 height 19
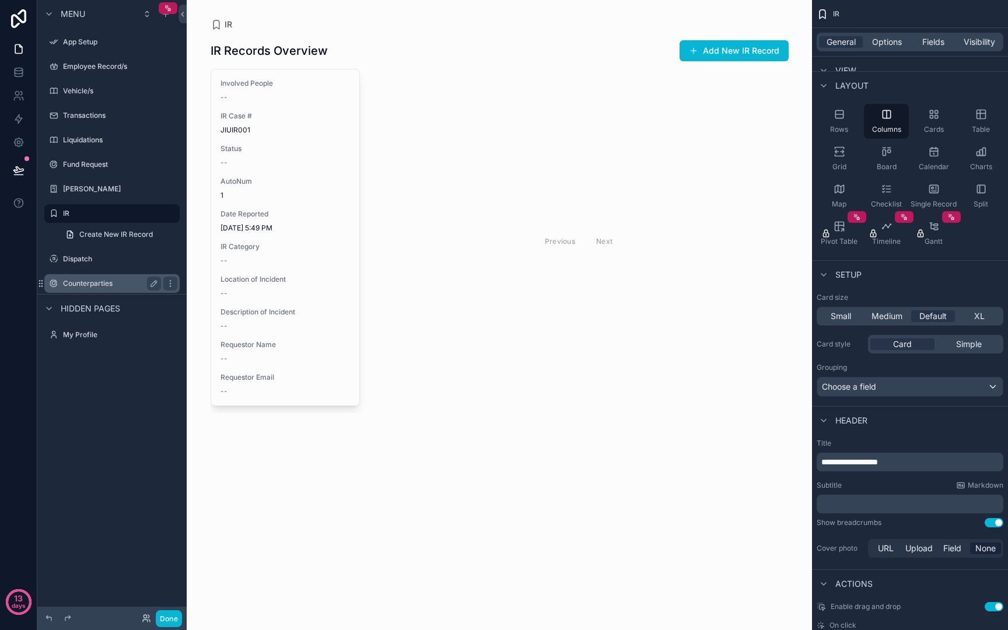
click at [89, 289] on div "Counterparties" at bounding box center [112, 283] width 98 height 14
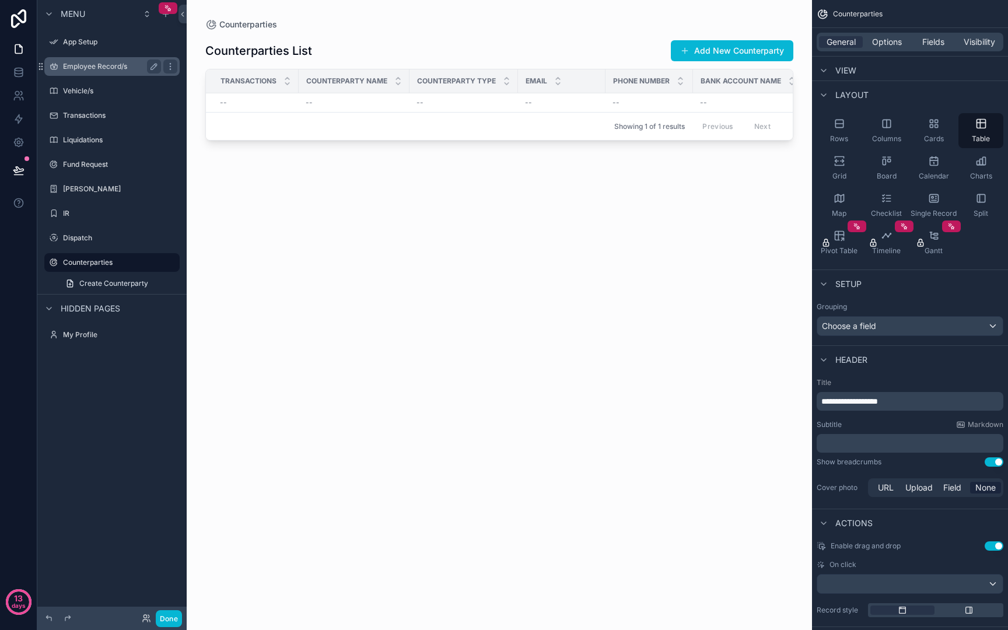
click at [103, 69] on label "Employee Record/s" at bounding box center [109, 66] width 93 height 9
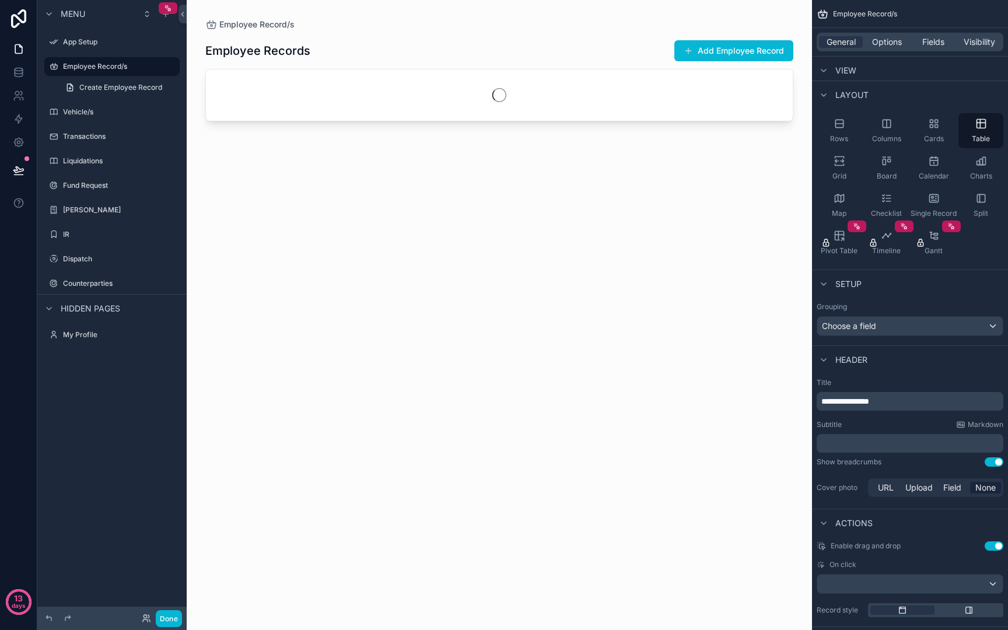
click at [83, 28] on div "scrollable content" at bounding box center [111, 29] width 149 height 2
click at [88, 37] on label "App Setup" at bounding box center [109, 41] width 93 height 9
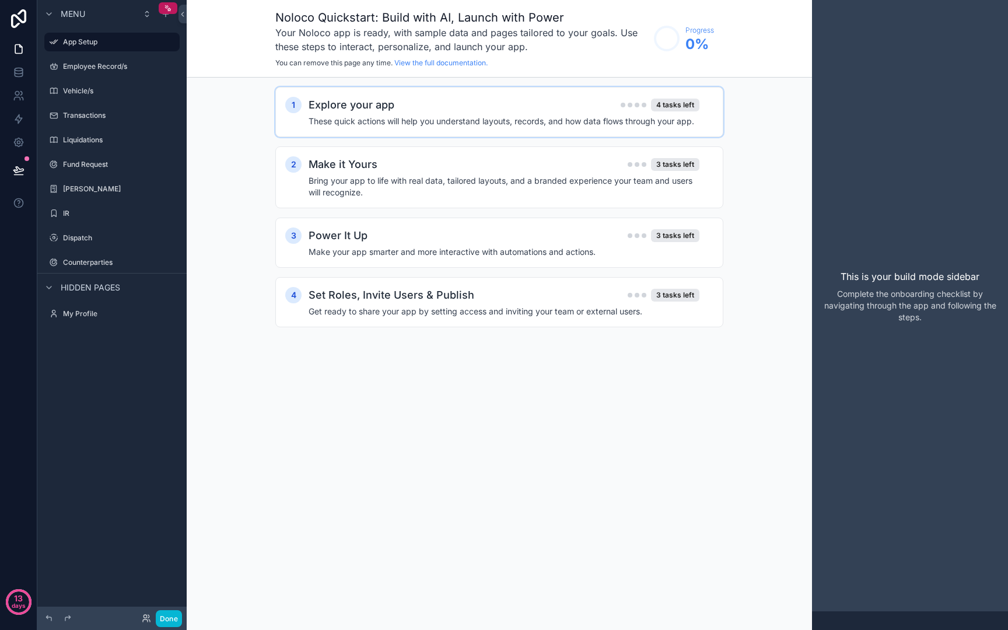
click at [534, 115] on div "Explore your app 4 tasks left These quick actions will help you understand layo…" at bounding box center [511, 112] width 405 height 30
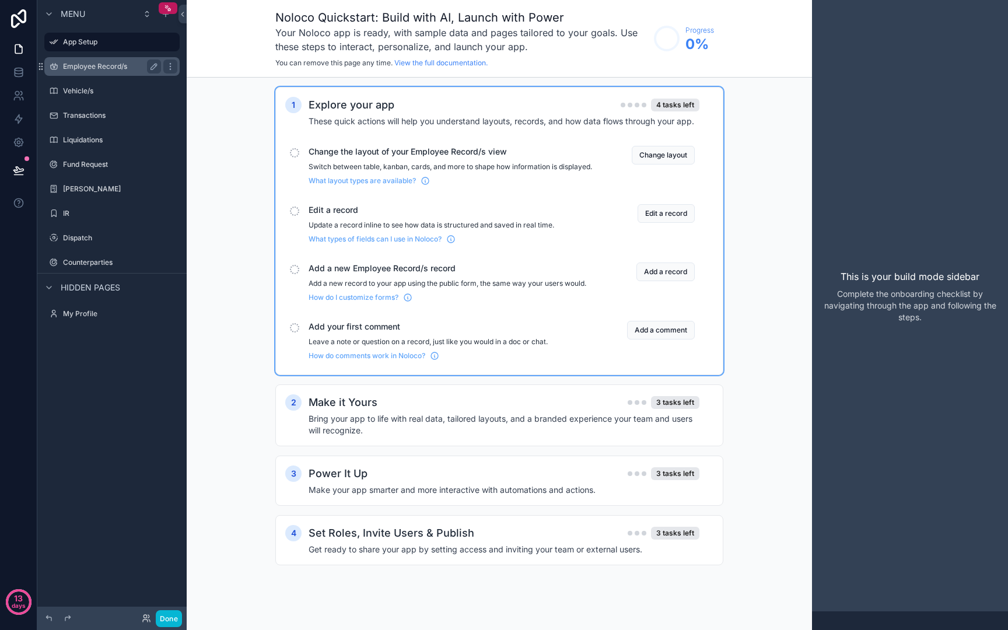
click at [105, 73] on div "Employee Record/s" at bounding box center [112, 66] width 131 height 19
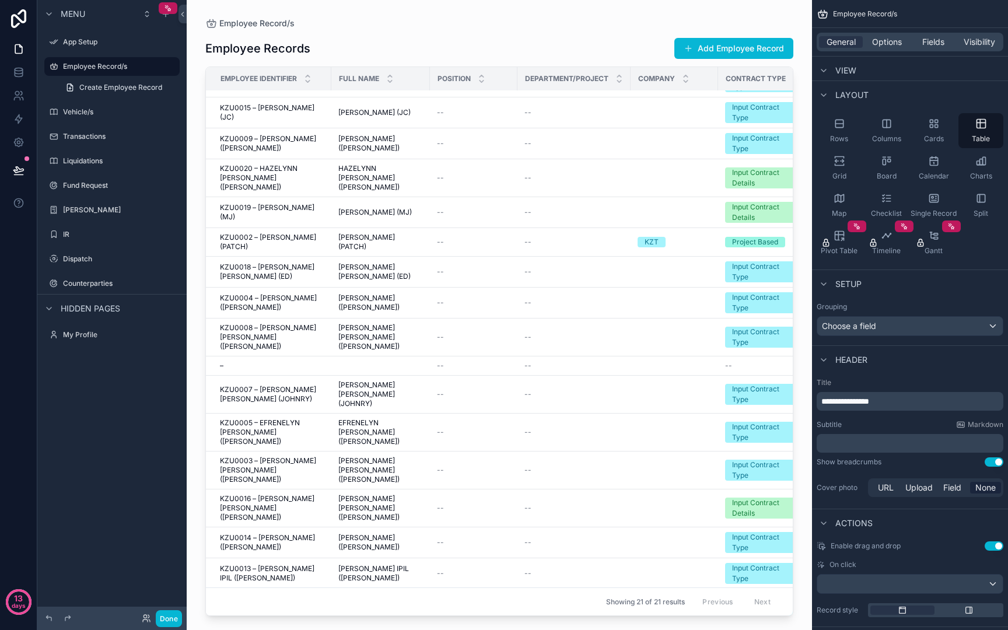
scroll to position [145, 0]
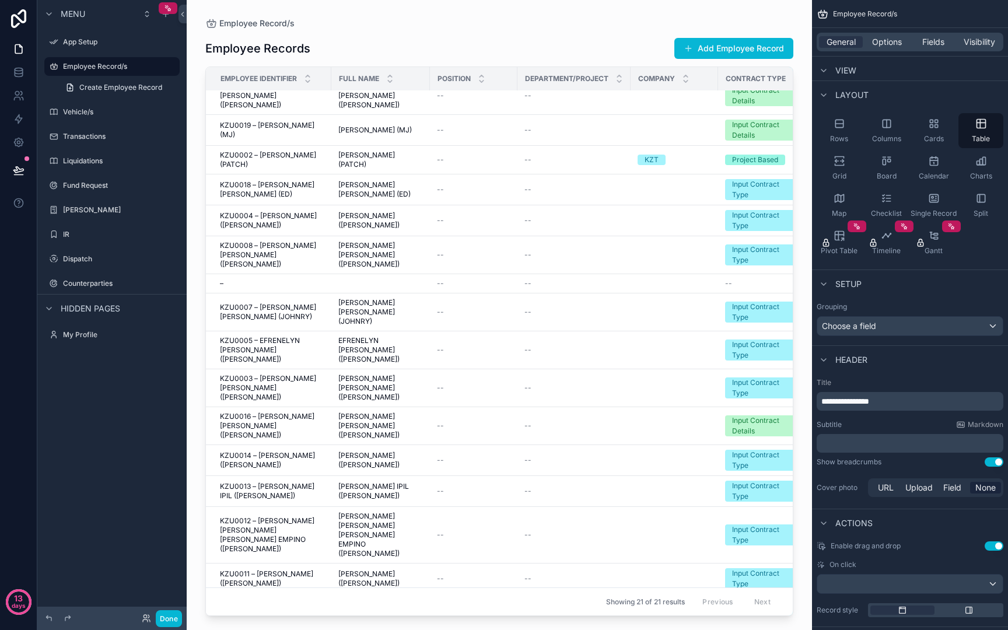
drag, startPoint x: 383, startPoint y: 607, endPoint x: 530, endPoint y: 450, distance: 215.4
click at [530, 450] on div "scrollable content" at bounding box center [499, 308] width 625 height 616
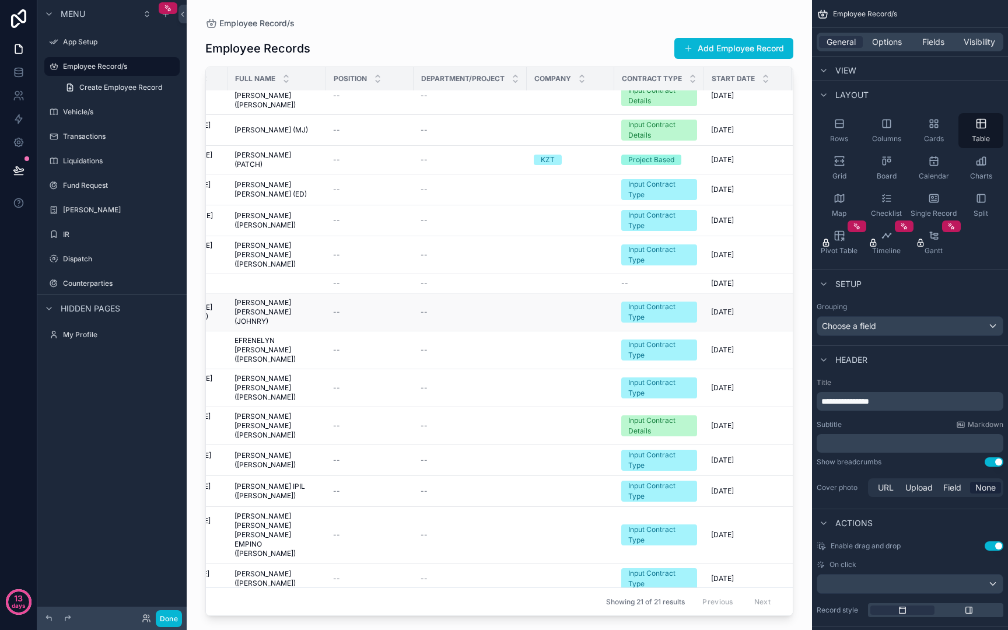
scroll to position [145, 375]
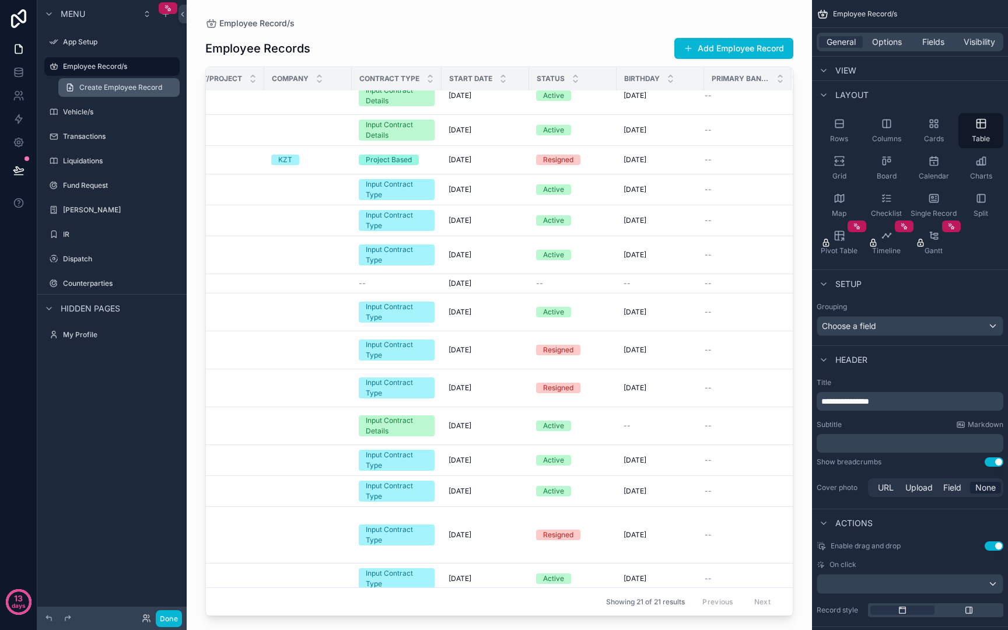
click at [83, 78] on link "Create Employee Record" at bounding box center [118, 87] width 121 height 19
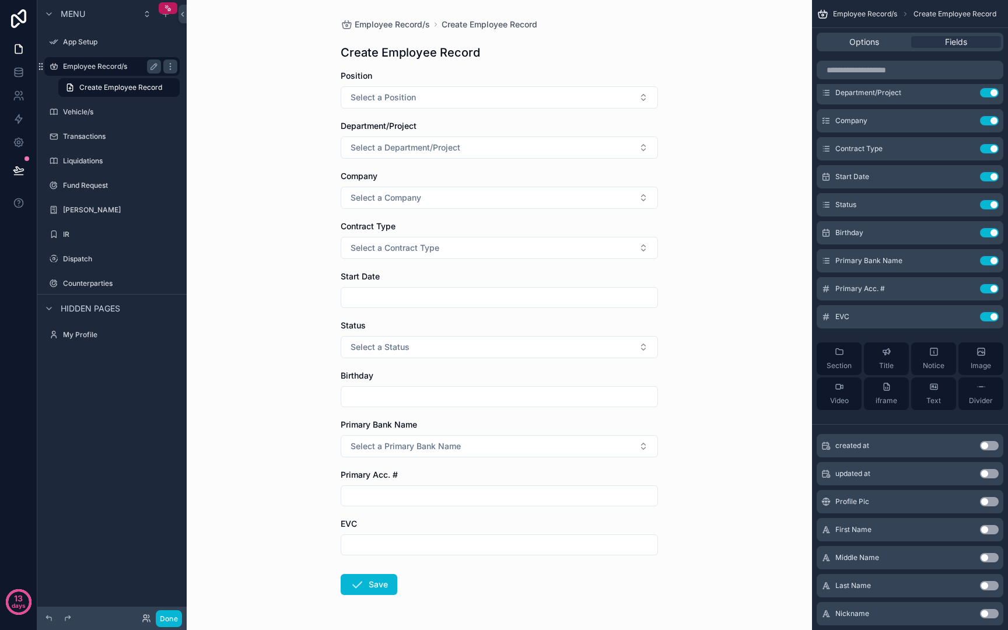
click at [83, 69] on label "Employee Record/s" at bounding box center [109, 66] width 93 height 9
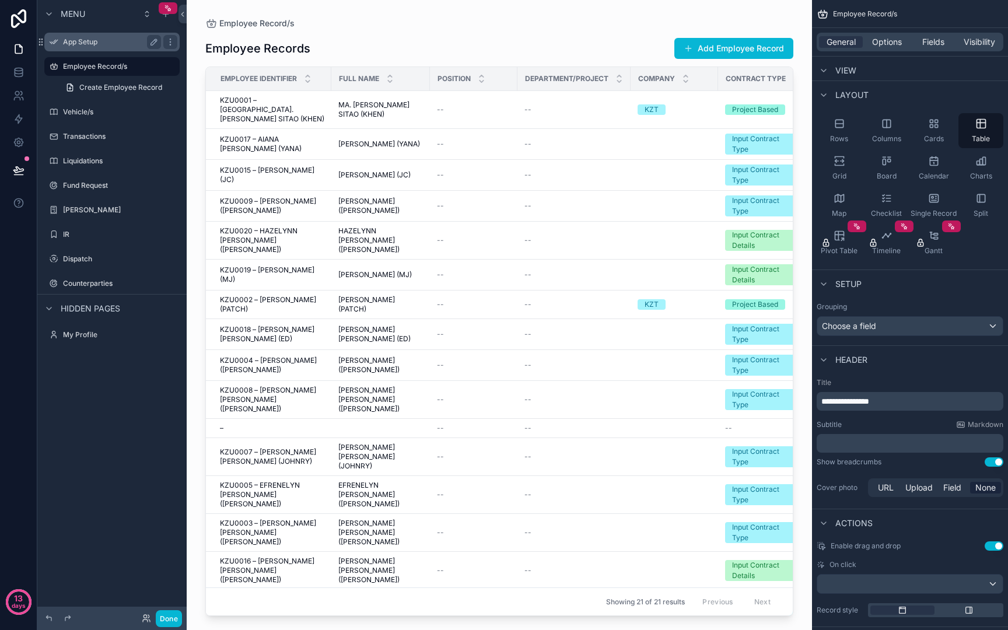
click at [77, 36] on div "App Setup" at bounding box center [112, 42] width 98 height 14
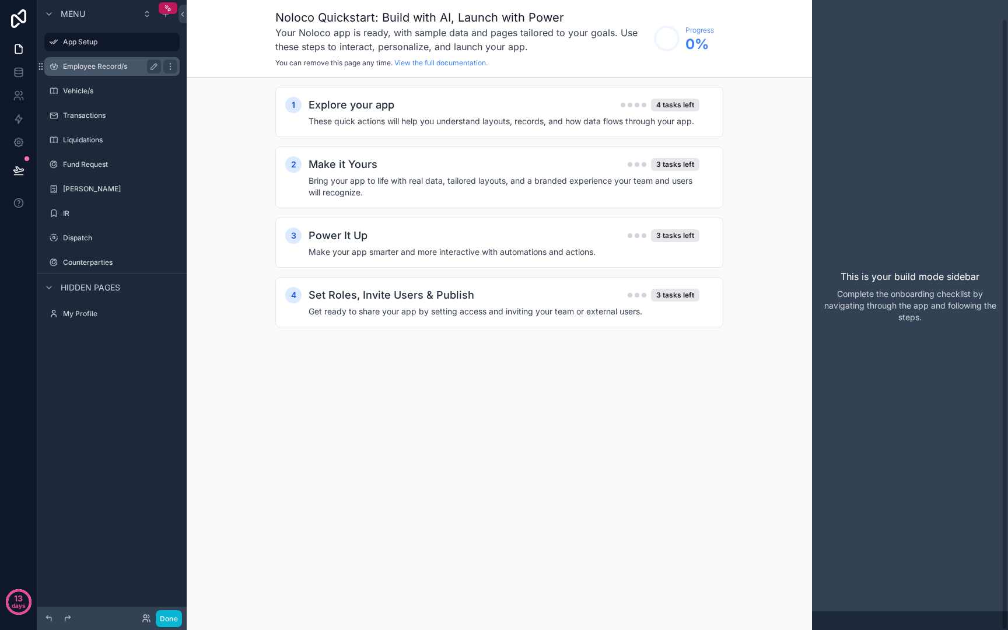
click at [84, 63] on label "Employee Record/s" at bounding box center [109, 66] width 93 height 9
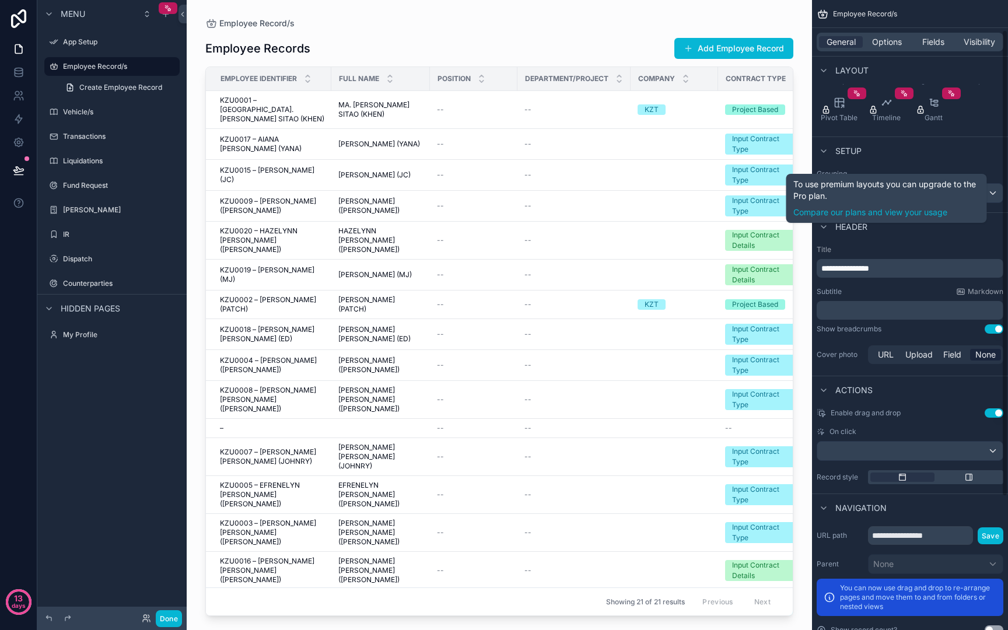
scroll to position [220, 0]
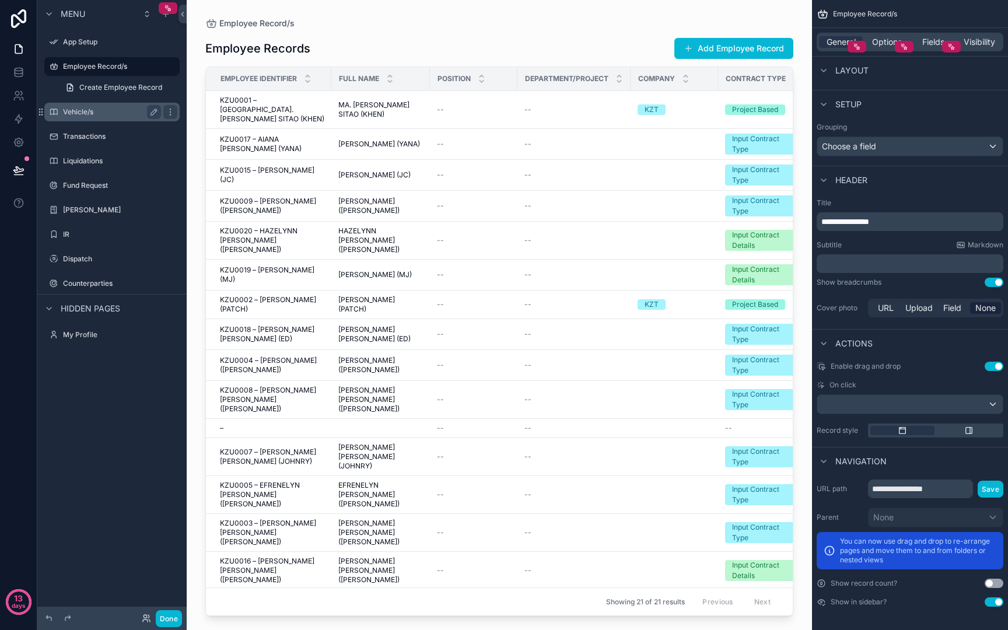
click at [89, 116] on label "Vehicle/s" at bounding box center [109, 111] width 93 height 9
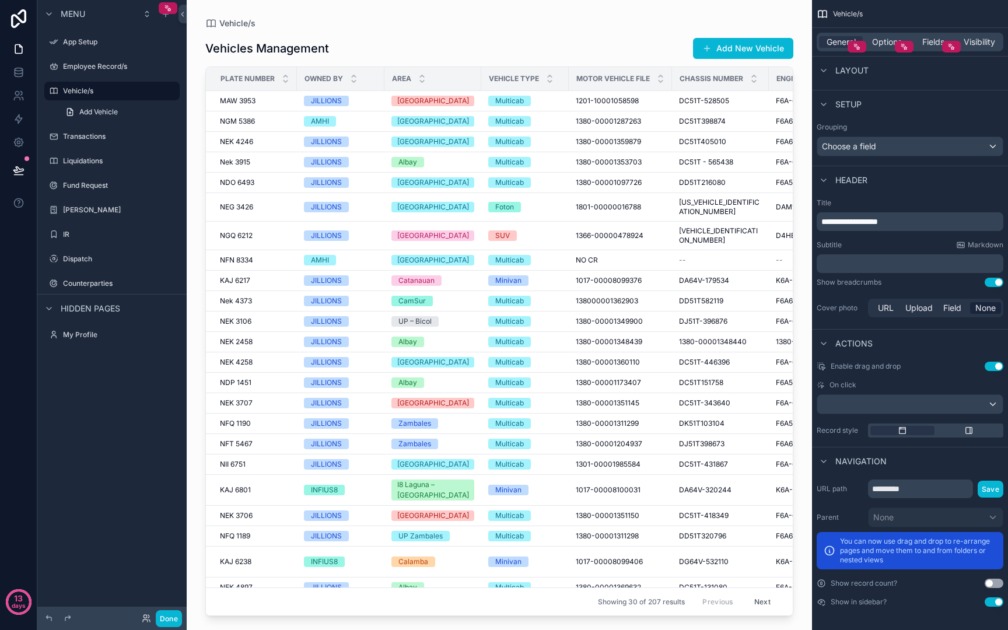
click at [573, 56] on div "scrollable content" at bounding box center [499, 308] width 625 height 616
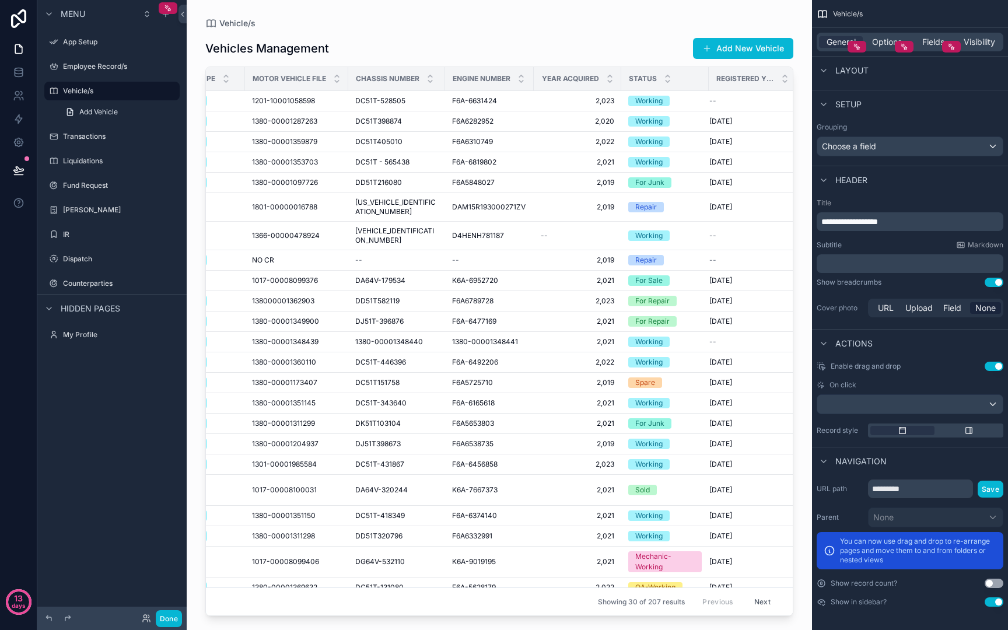
drag, startPoint x: 631, startPoint y: 78, endPoint x: 535, endPoint y: 75, distance: 95.1
click at [535, 75] on tr "Plate Number Owned By Area Vehicle Type Motor Vehicle File Chassis Number Engin…" at bounding box center [339, 79] width 915 height 24
click at [915, 38] on div "Fields" at bounding box center [933, 42] width 44 height 12
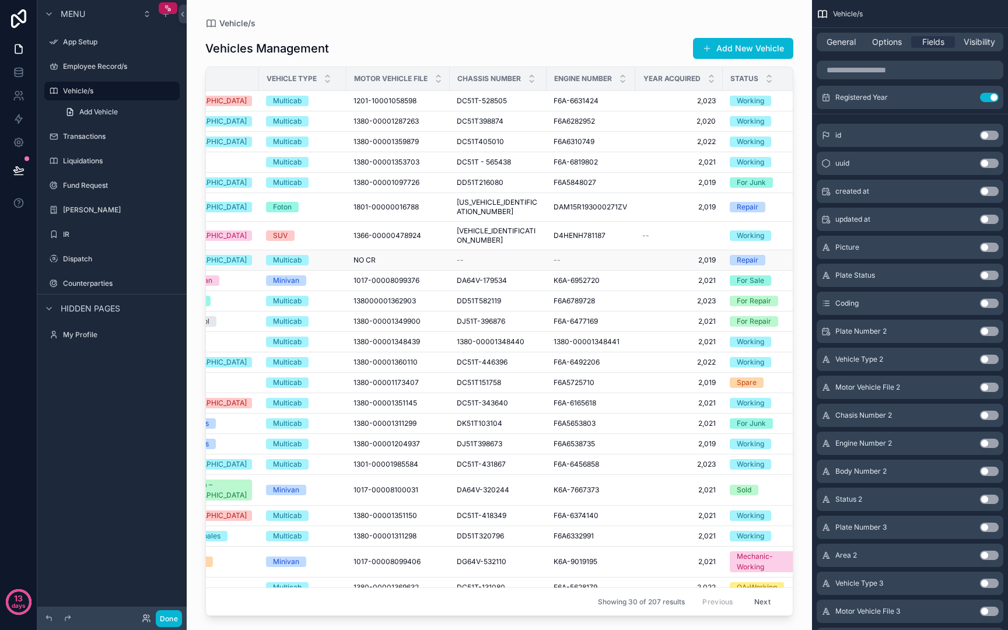
scroll to position [0, 0]
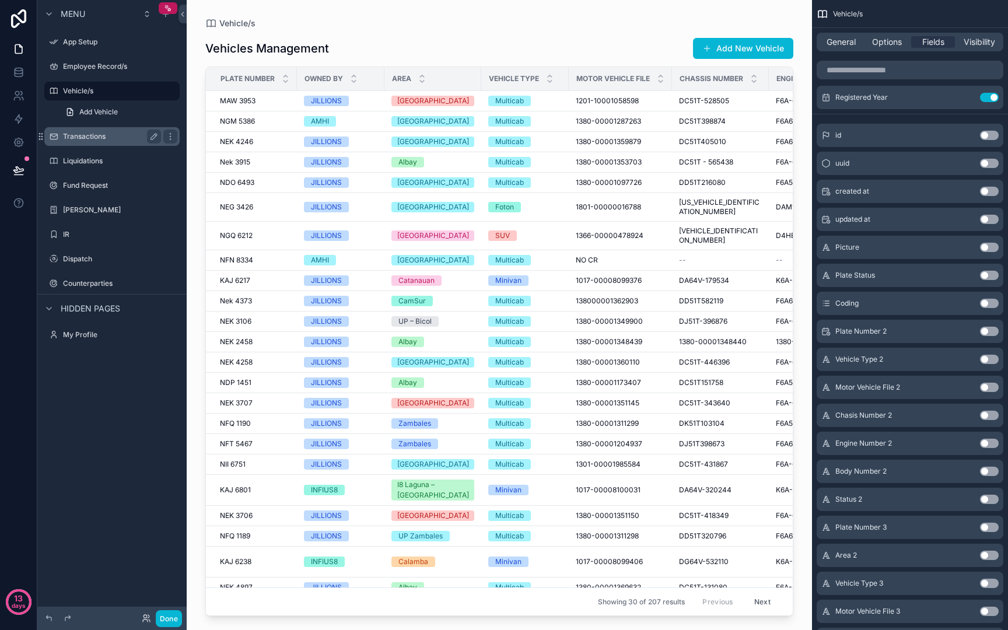
click at [89, 139] on label "Transactions" at bounding box center [109, 136] width 93 height 9
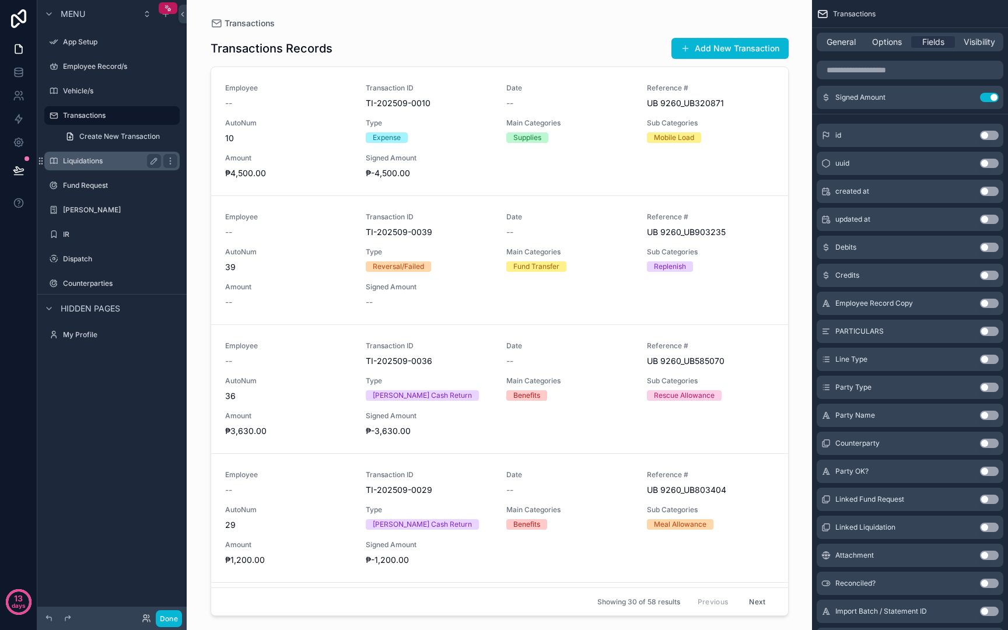
click at [90, 170] on div "Liquidations" at bounding box center [112, 161] width 131 height 19
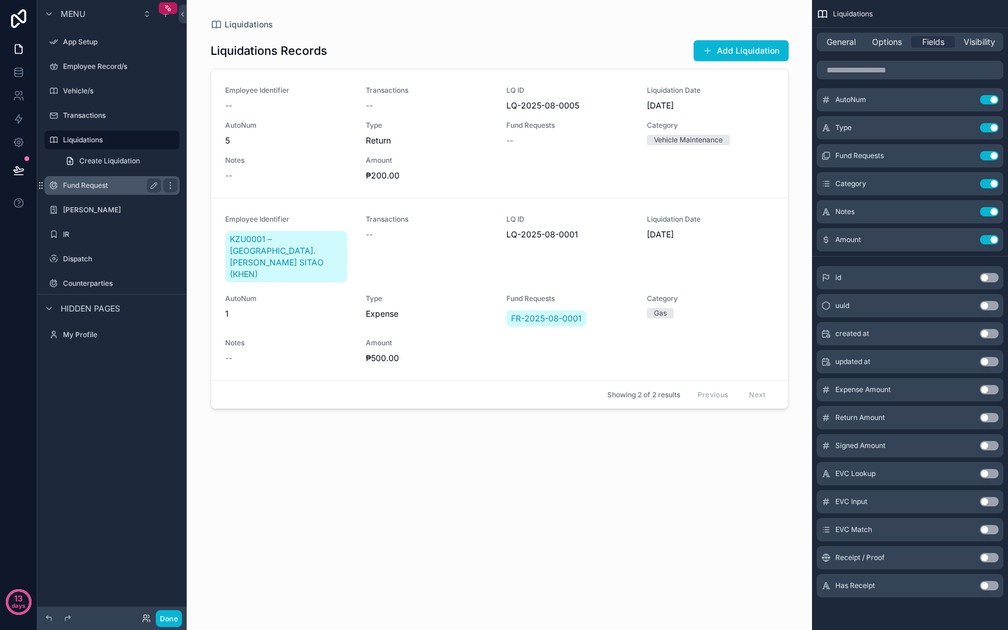
click at [80, 187] on label "Fund Request" at bounding box center [109, 185] width 93 height 9
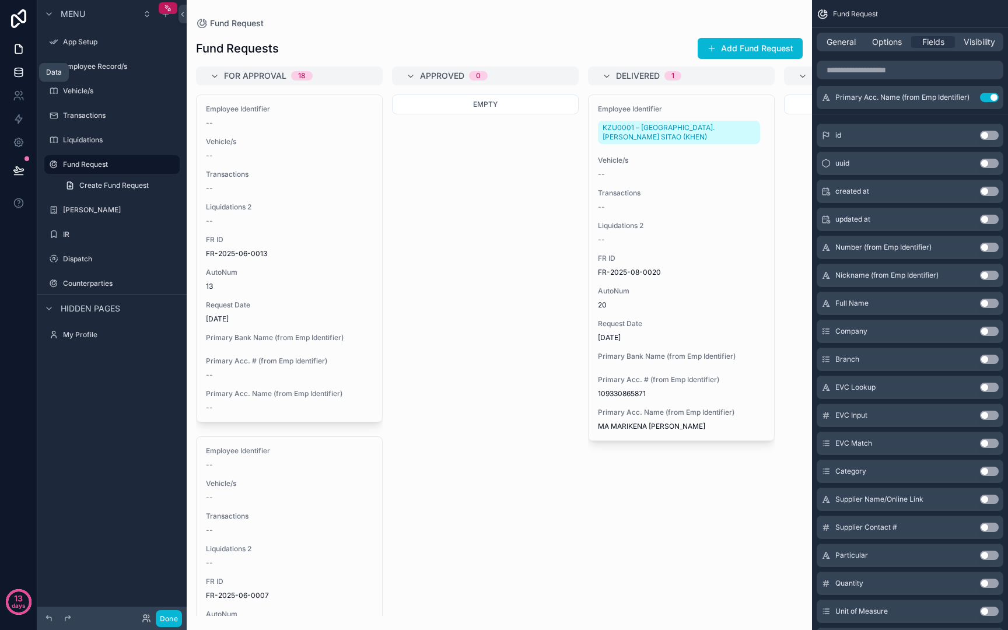
click at [16, 75] on icon at bounding box center [19, 72] width 12 height 12
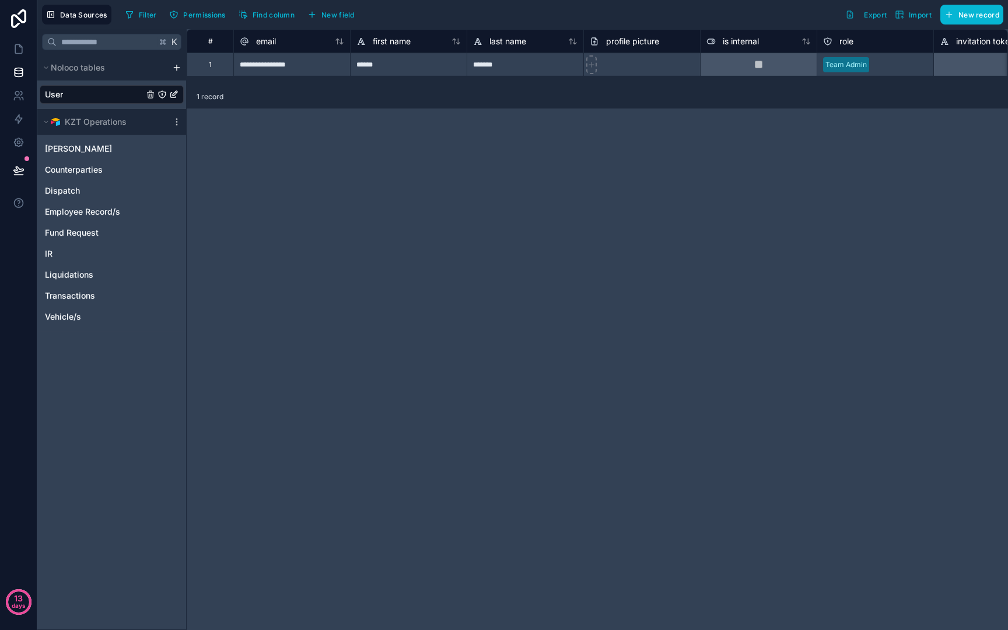
click at [129, 26] on div "Data Sources Filter Permissions Find column New field Export Import New record" at bounding box center [522, 14] width 971 height 29
click at [133, 17] on icon "button" at bounding box center [129, 14] width 9 height 9
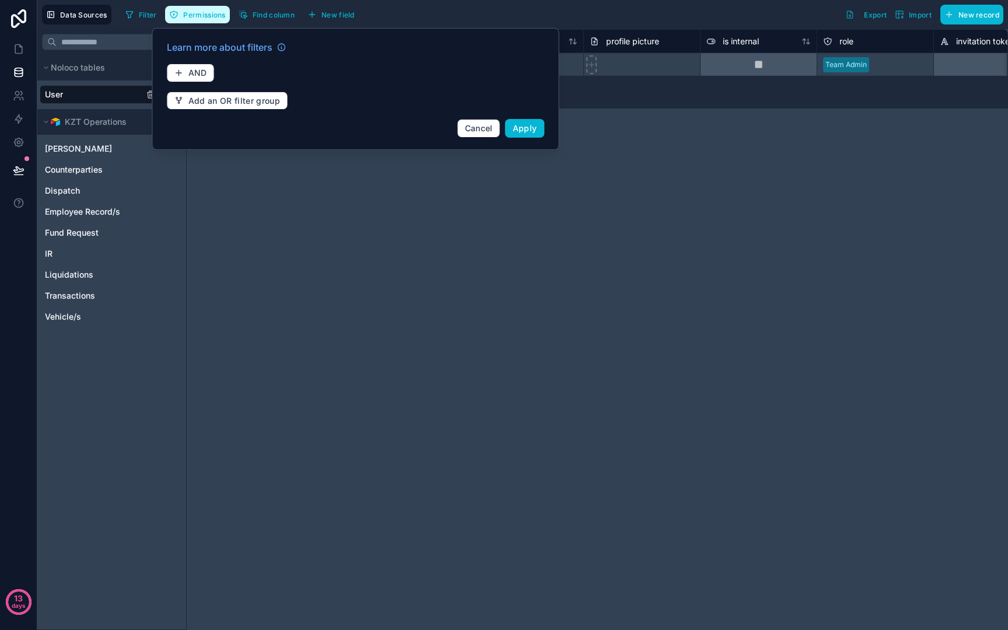
click at [205, 20] on button "Permissions" at bounding box center [197, 14] width 64 height 17
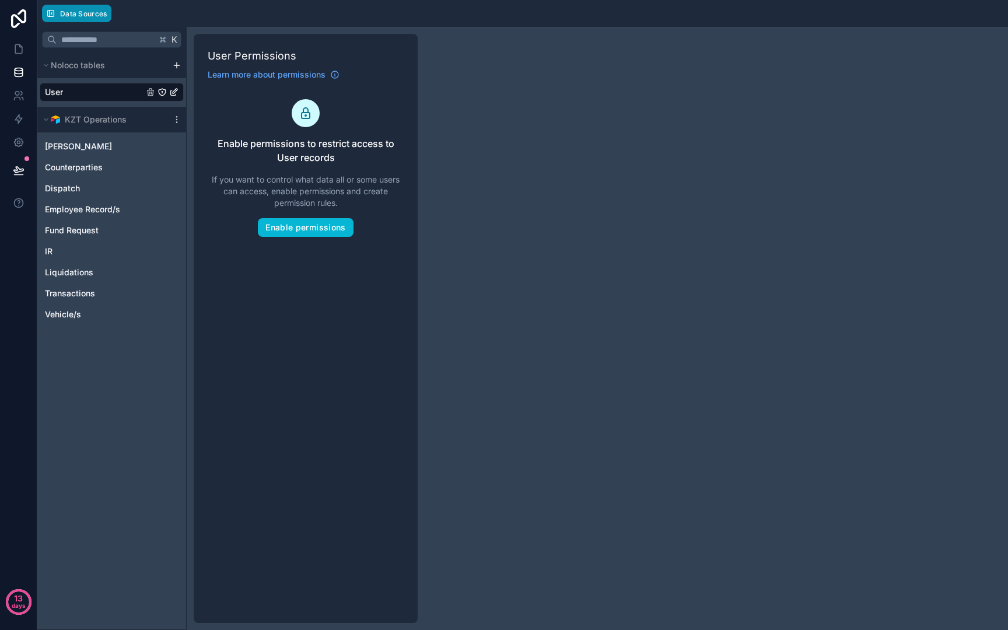
click at [88, 16] on span "Data Sources" at bounding box center [83, 13] width 47 height 9
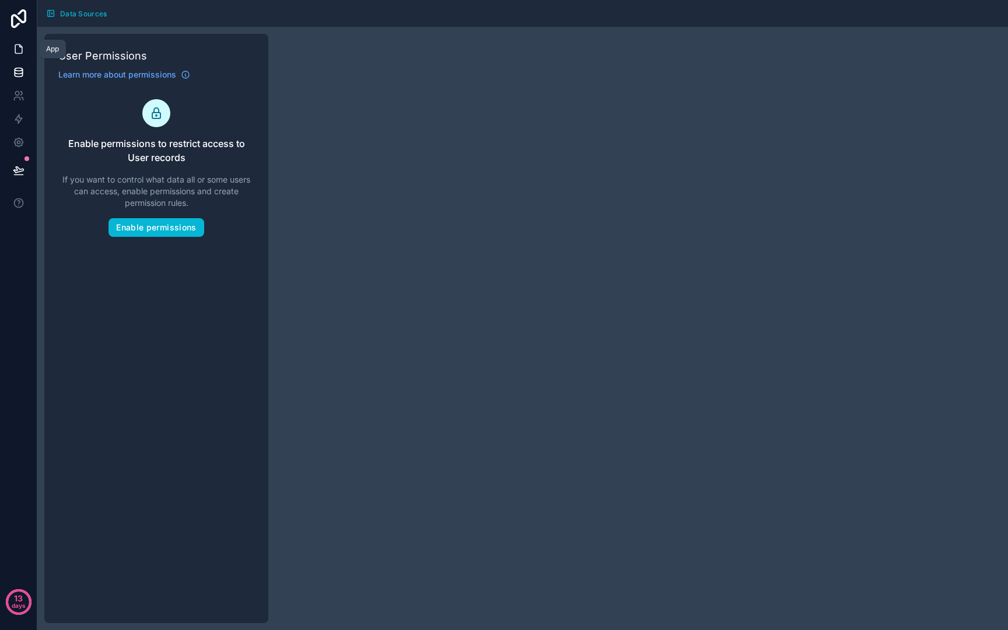
click at [23, 47] on icon at bounding box center [19, 49] width 12 height 12
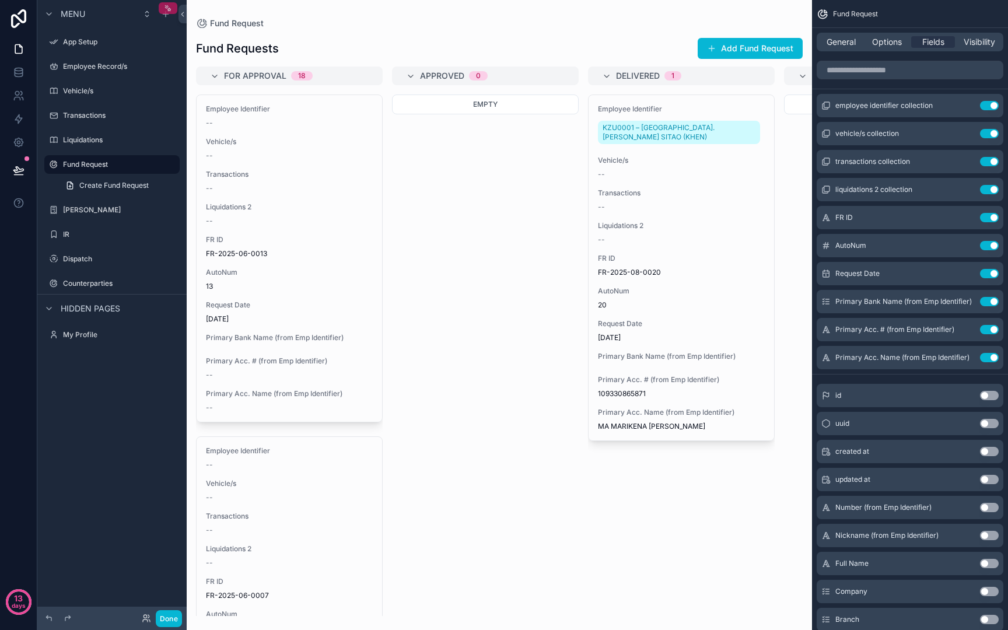
click at [172, 6] on div "scrollable content" at bounding box center [168, 8] width 19 height 12
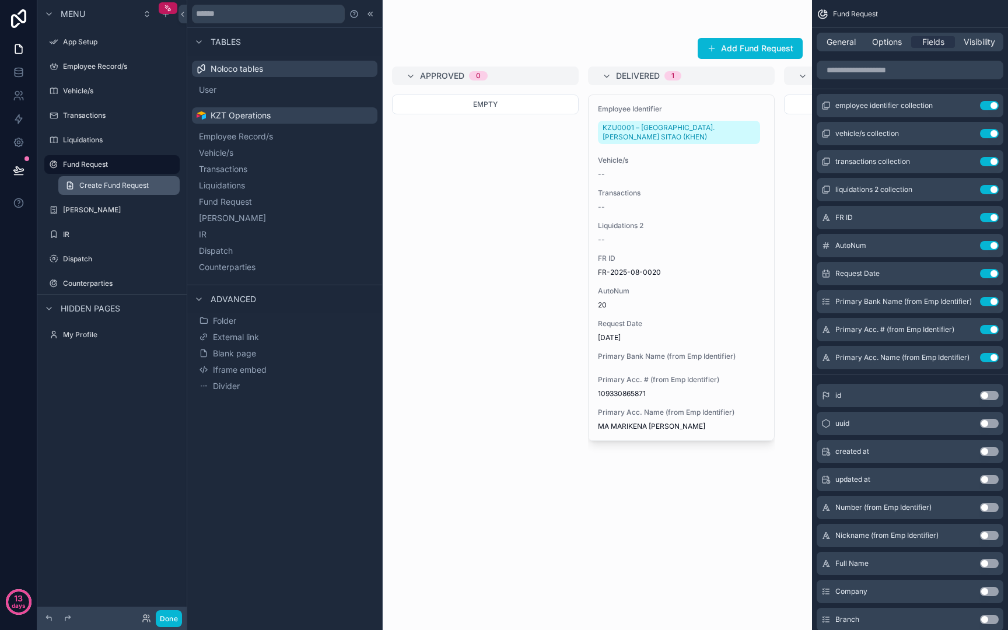
click at [91, 185] on span "Create Fund Request" at bounding box center [113, 185] width 69 height 9
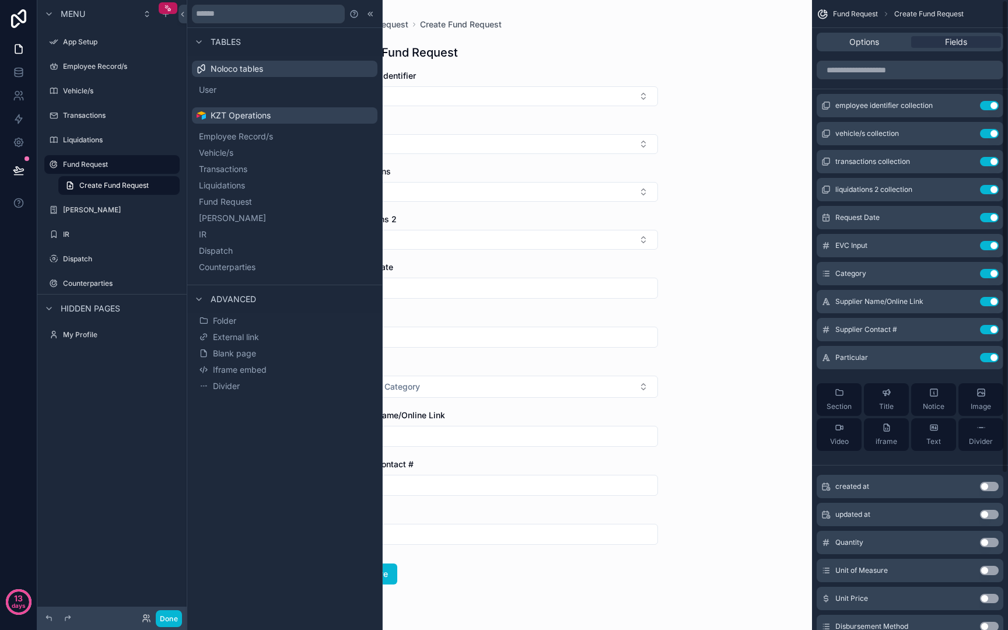
click at [792, 220] on div "Fund Request Create Fund Request Create Fund Request Employee Identifier Vehicl…" at bounding box center [499, 315] width 625 height 630
click at [366, 15] on icon at bounding box center [370, 13] width 9 height 9
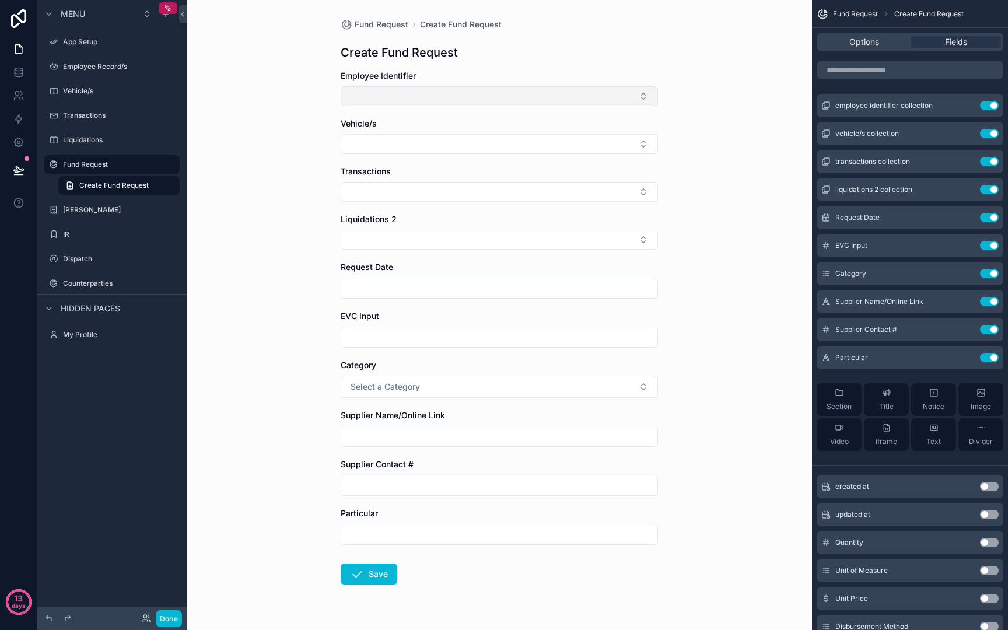
click at [400, 96] on button "Select Button" at bounding box center [499, 96] width 317 height 20
drag, startPoint x: 729, startPoint y: 123, endPoint x: 687, endPoint y: 127, distance: 42.2
click at [733, 125] on div "Fund Request Create Fund Request Create Fund Request Employee Identifier Vehicl…" at bounding box center [499, 315] width 625 height 630
click at [122, 149] on div "Liquidations" at bounding box center [112, 140] width 131 height 19
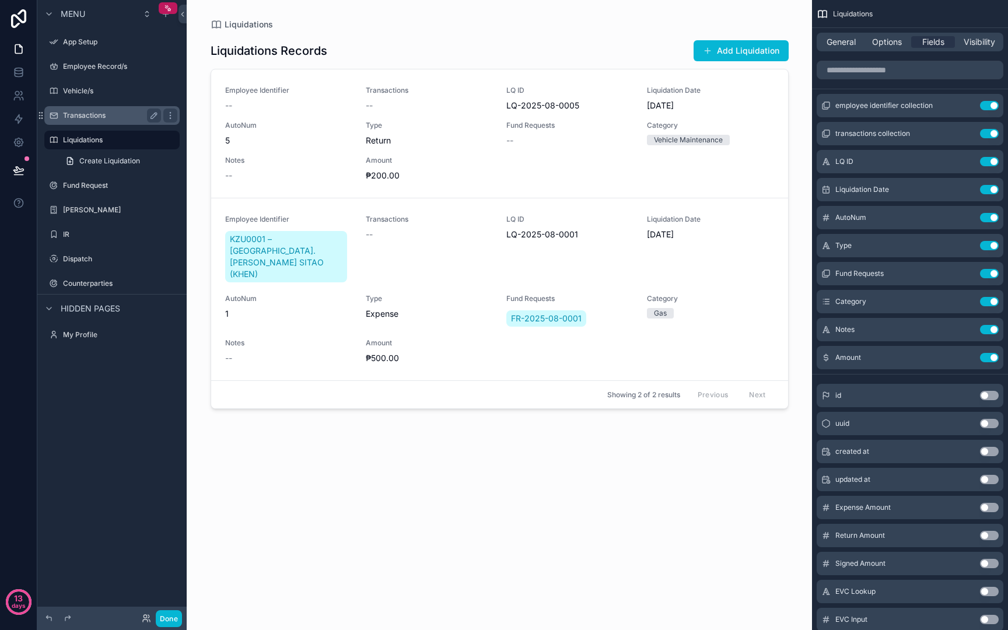
click at [109, 120] on div "Transactions" at bounding box center [112, 115] width 98 height 14
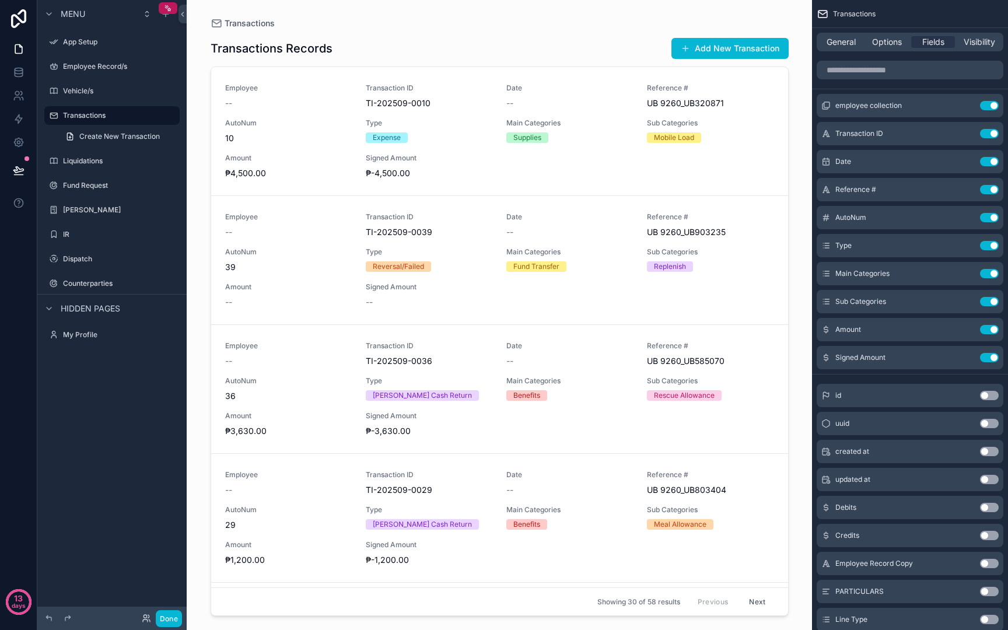
click at [97, 102] on div "scrollable content" at bounding box center [111, 102] width 149 height 2
click at [95, 85] on div "Vehicle/s" at bounding box center [112, 91] width 98 height 14
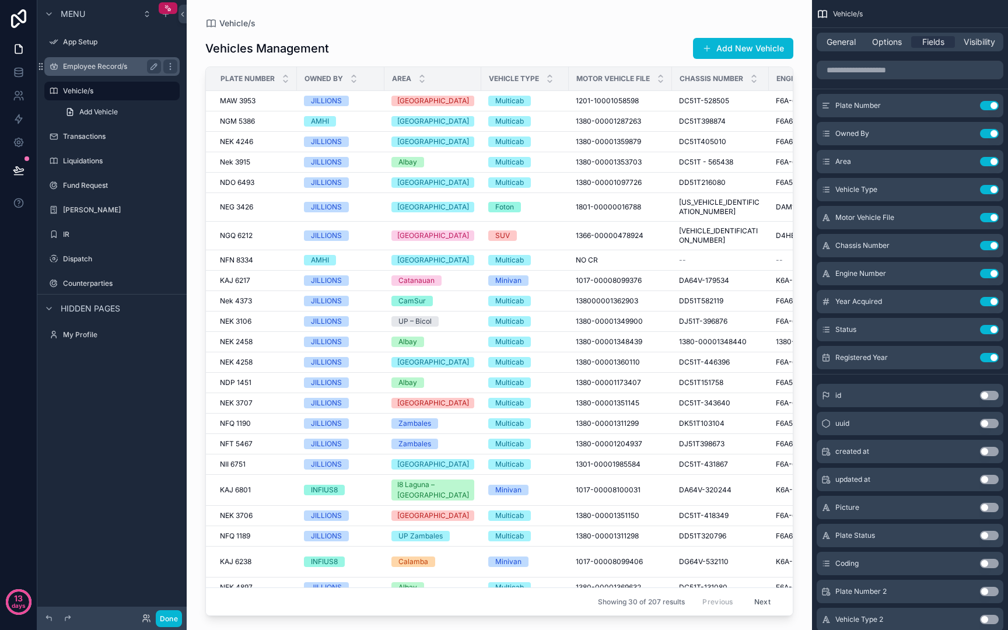
click at [99, 69] on label "Employee Record/s" at bounding box center [109, 66] width 93 height 9
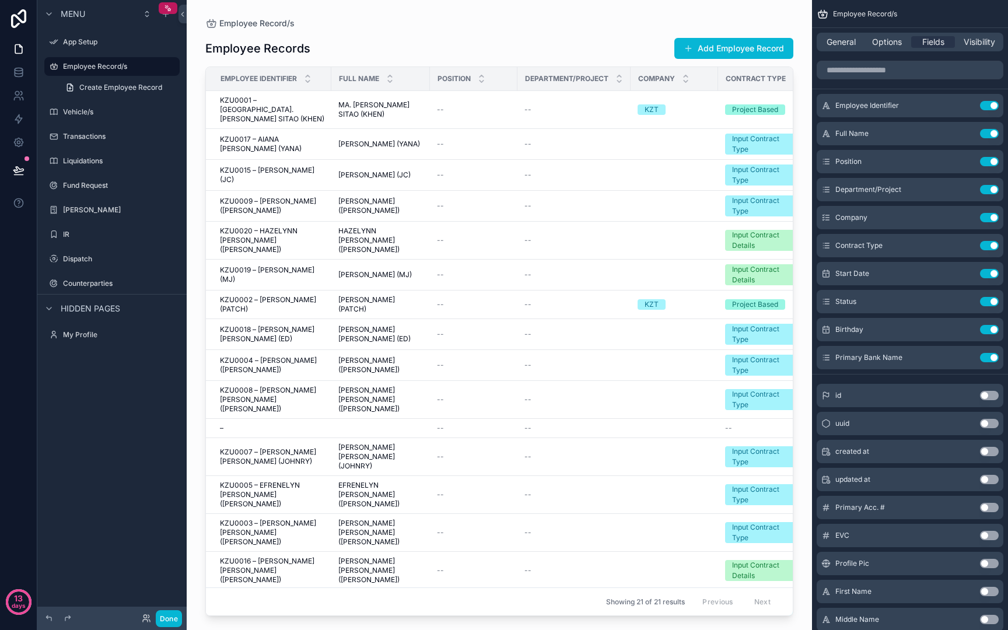
click at [105, 51] on div "App Setup" at bounding box center [111, 41] width 149 height 21
click at [106, 47] on div "App Setup" at bounding box center [112, 42] width 98 height 14
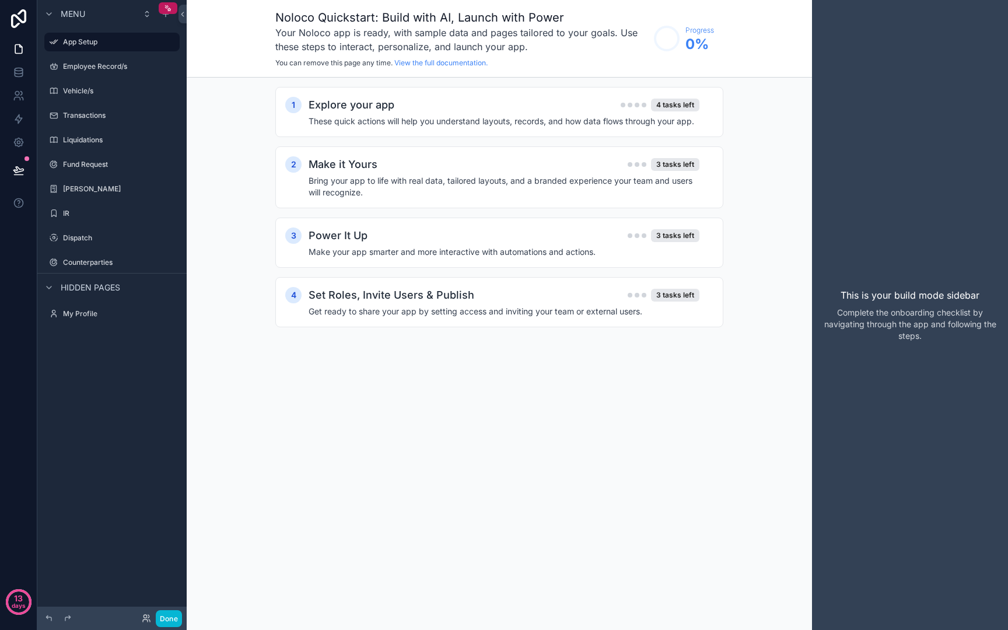
click at [103, 330] on div "Menu App Setup Employee Record/s Vehicle/s Transactions Liquidations Fund Reque…" at bounding box center [111, 167] width 149 height 334
click at [99, 323] on div "My Profile" at bounding box center [111, 313] width 149 height 21
click at [93, 316] on label "My Profile" at bounding box center [109, 313] width 93 height 9
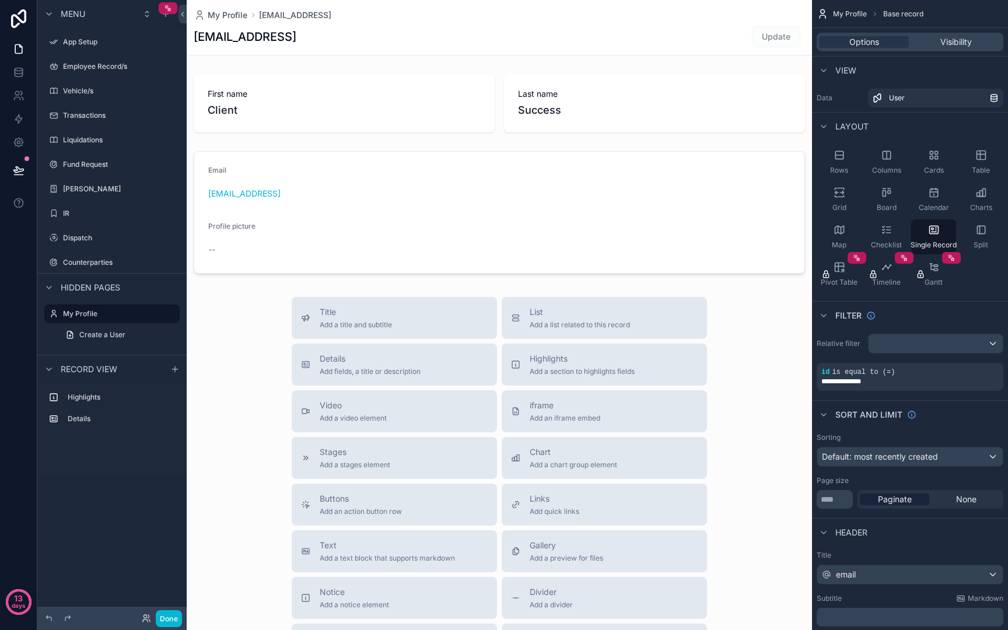
scroll to position [176, 0]
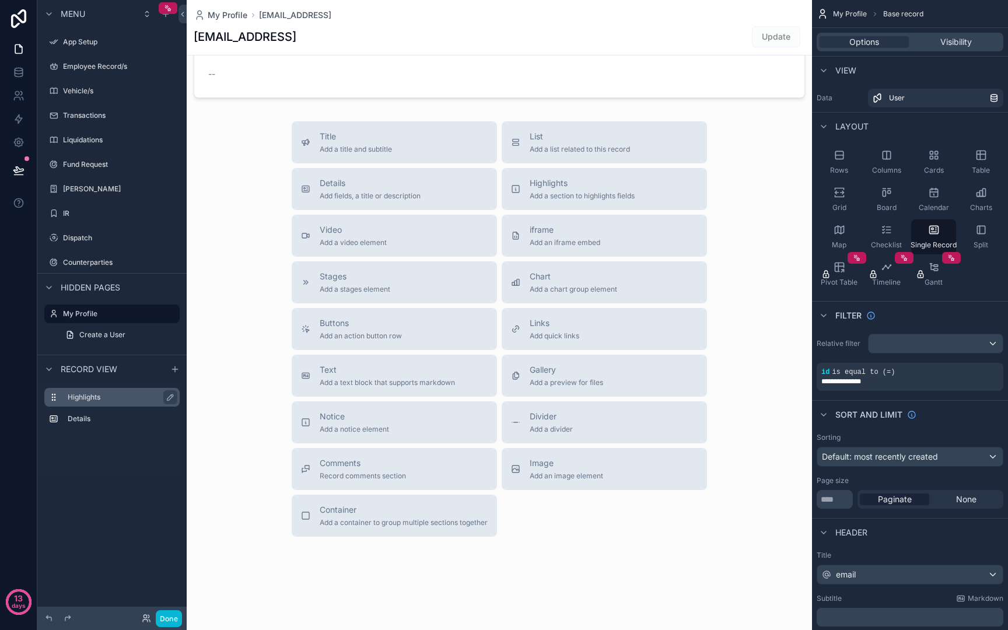
click at [87, 398] on label "Highlights" at bounding box center [119, 397] width 103 height 9
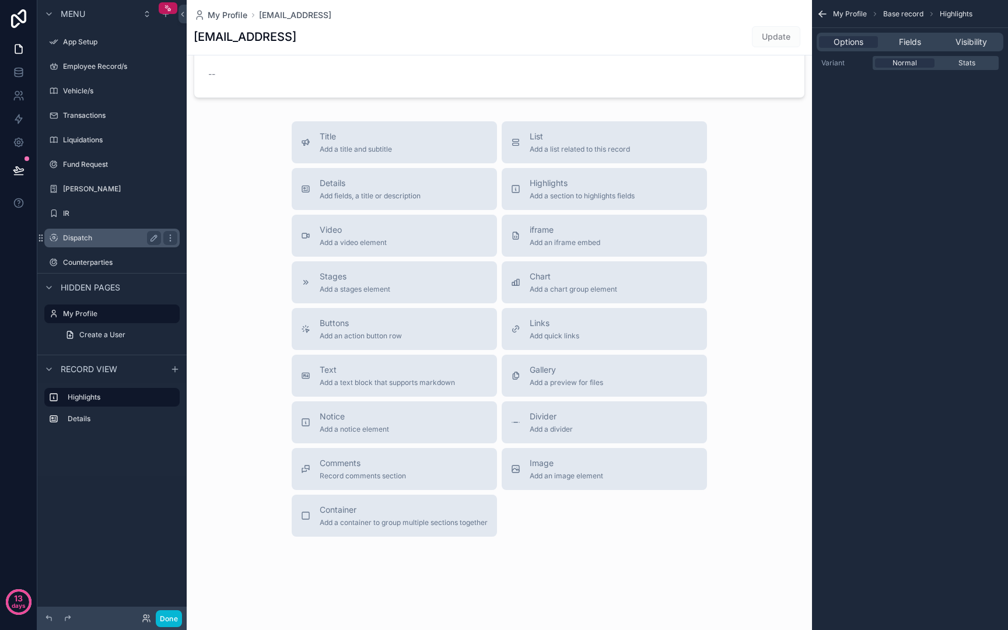
click at [99, 235] on label "Dispatch" at bounding box center [109, 237] width 93 height 9
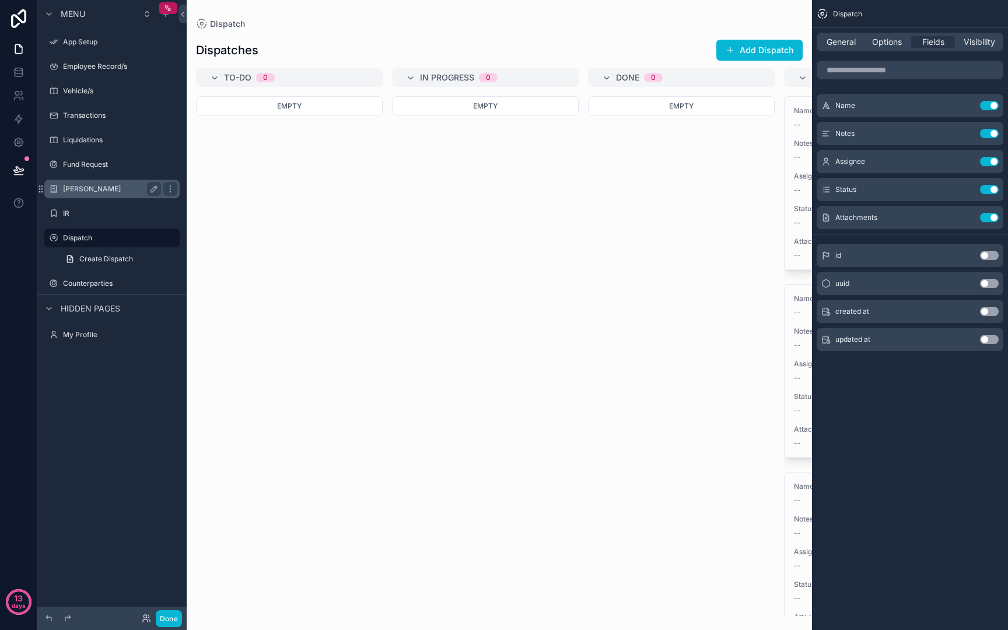
click at [73, 193] on label "[PERSON_NAME]" at bounding box center [109, 188] width 93 height 9
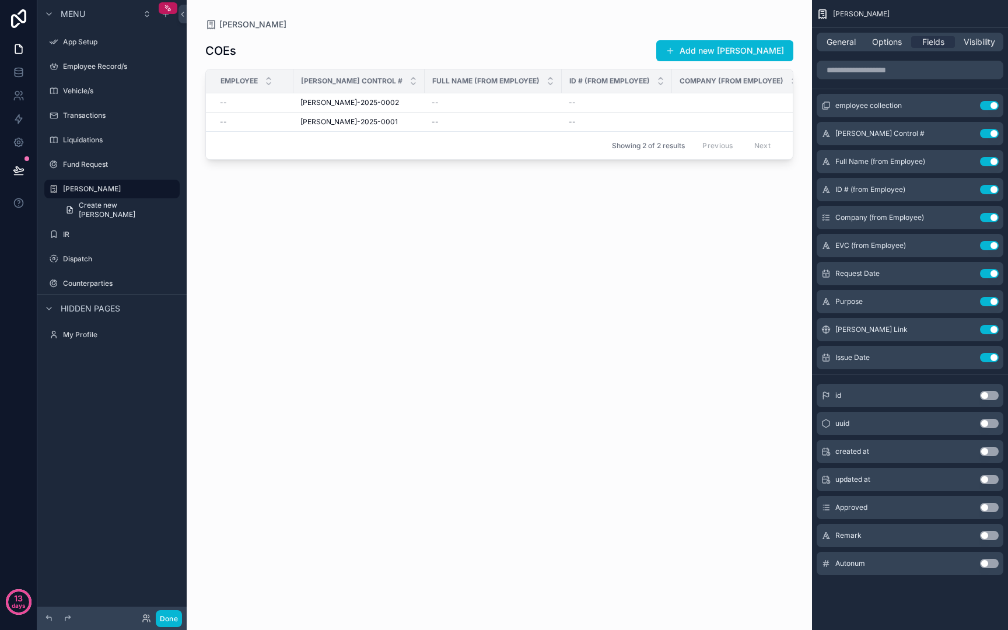
scroll to position [0, 430]
click at [577, 113] on div "scrollable content" at bounding box center [499, 308] width 625 height 616
click at [121, 205] on link "Create new COE" at bounding box center [118, 210] width 121 height 19
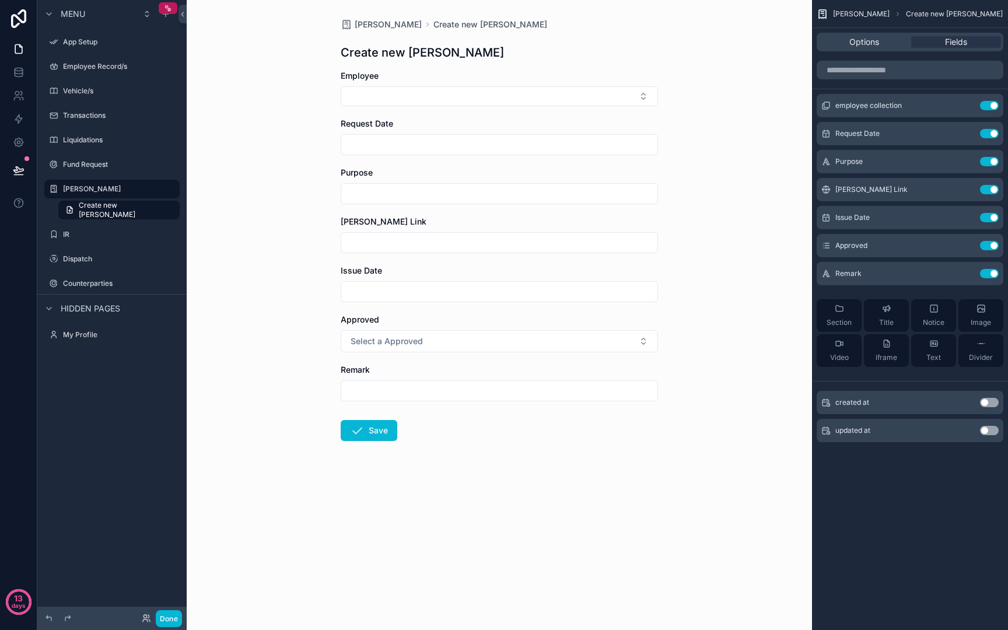
click at [250, 241] on div "COE Create new COE Create new COE Employee Request Date Purpose COE Link Issue …" at bounding box center [499, 315] width 625 height 630
click at [124, 167] on label "Fund Request" at bounding box center [109, 164] width 93 height 9
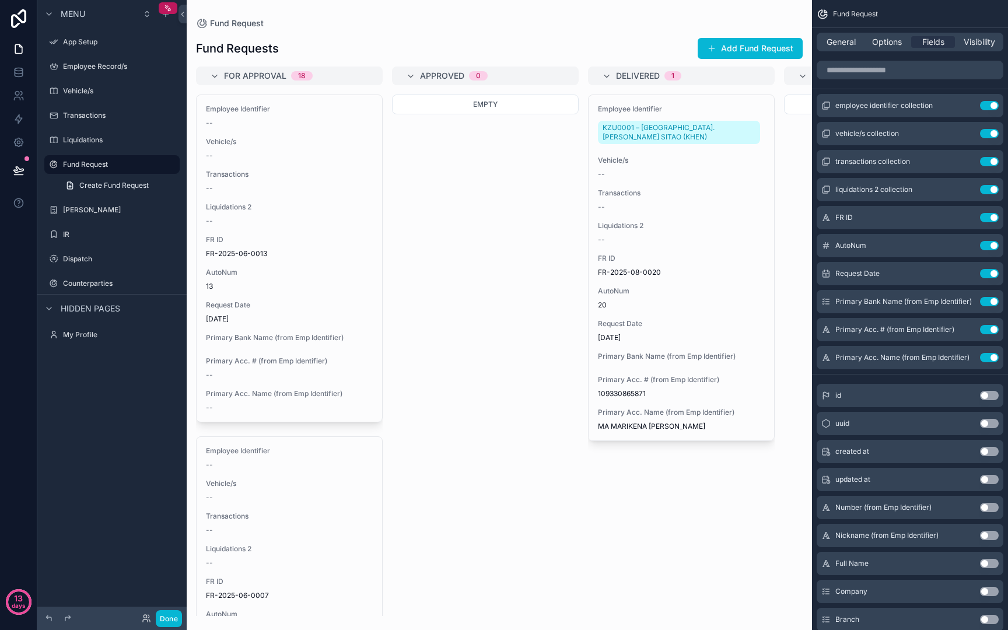
click at [394, 607] on div "scrollable content" at bounding box center [499, 315] width 625 height 630
click at [85, 139] on label "Liquidations" at bounding box center [109, 139] width 93 height 9
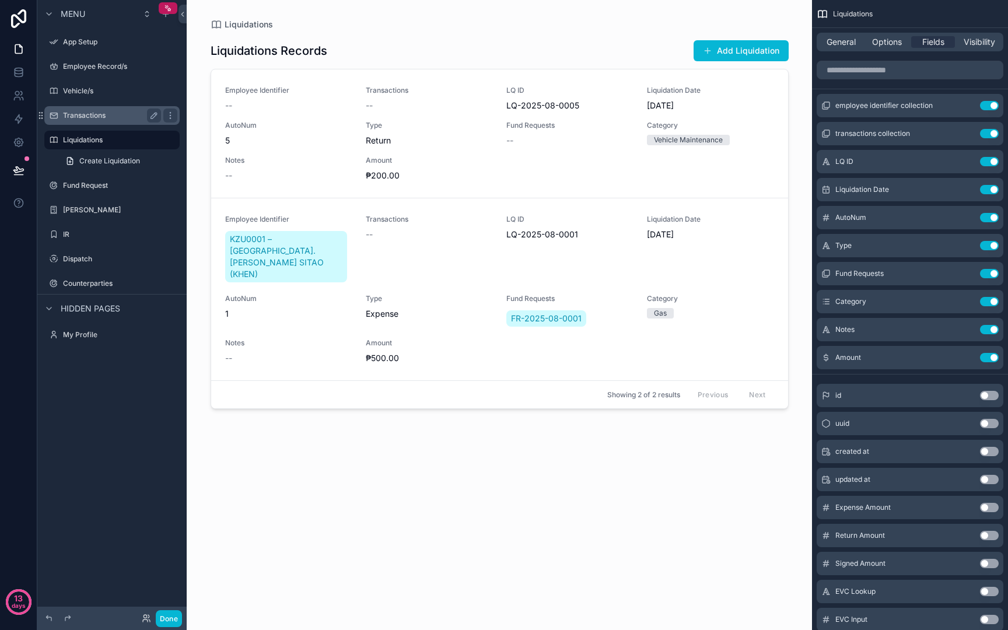
click at [83, 116] on label "Transactions" at bounding box center [109, 115] width 93 height 9
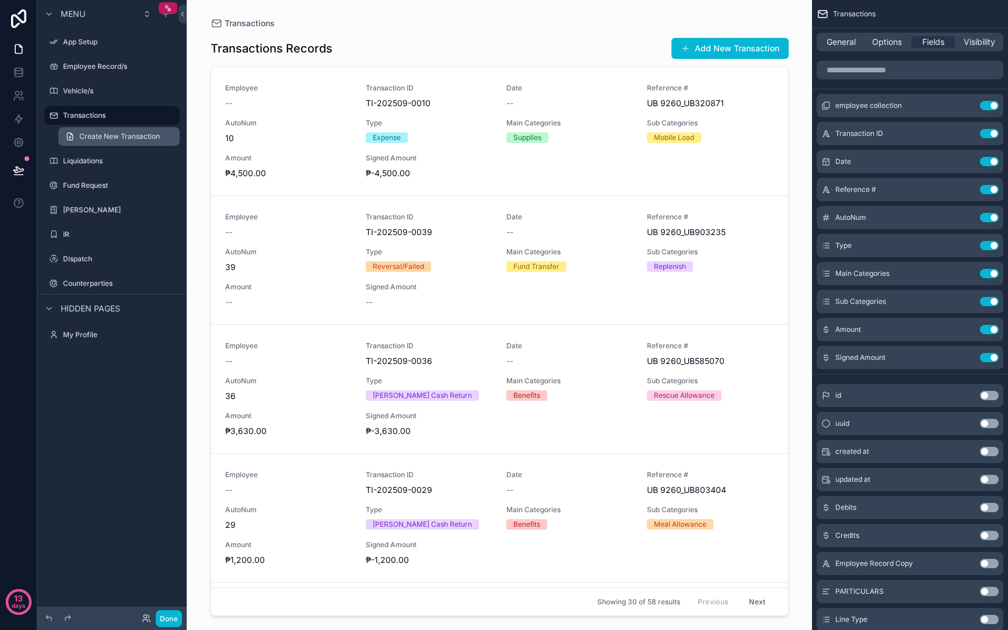
click at [92, 138] on span "Create New Transaction" at bounding box center [119, 136] width 80 height 9
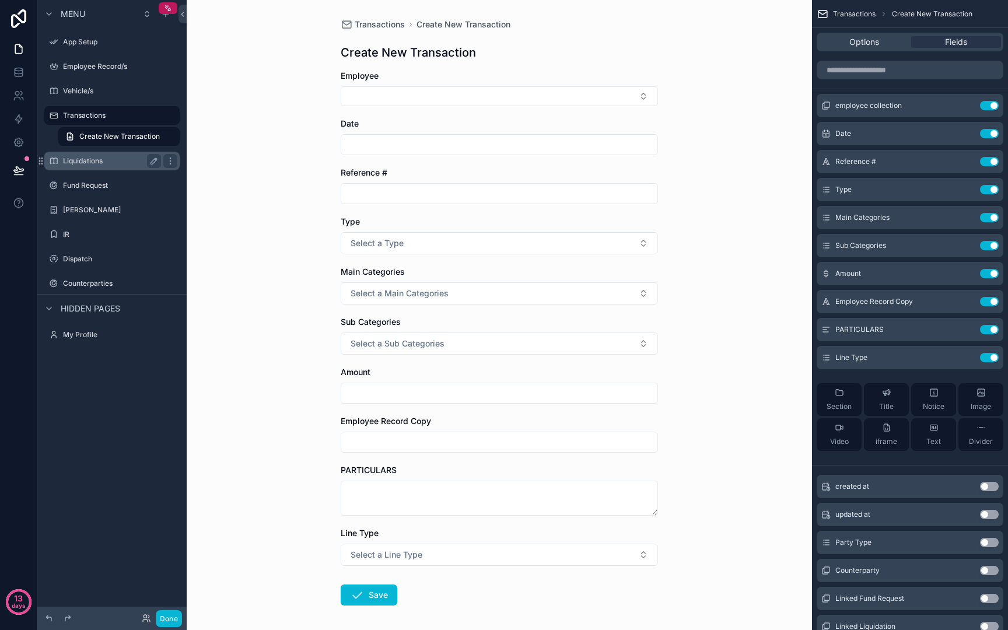
click at [87, 163] on label "Liquidations" at bounding box center [109, 160] width 93 height 9
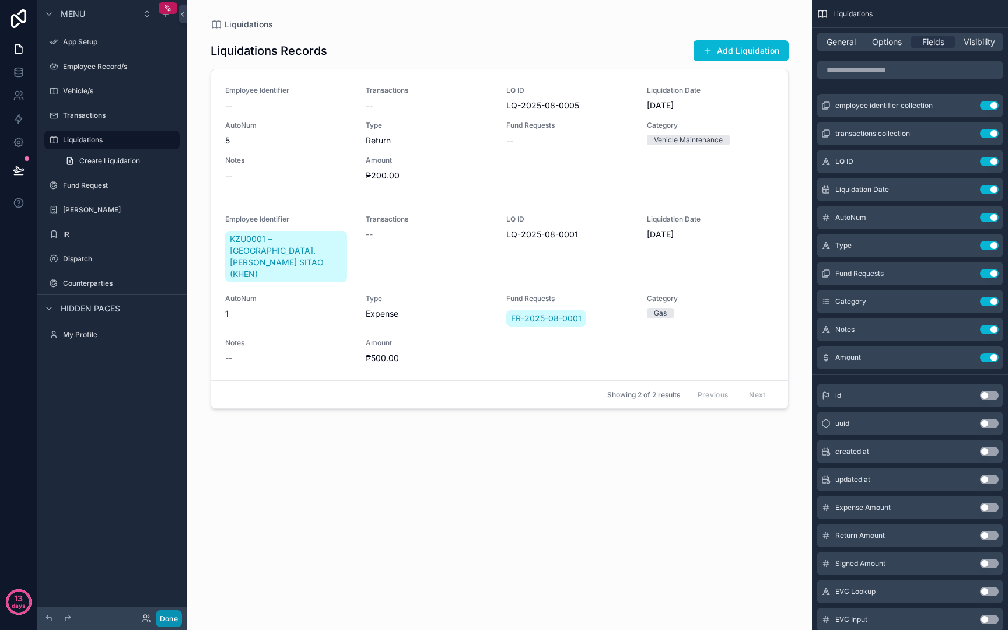
click at [171, 619] on button "Done" at bounding box center [169, 618] width 26 height 17
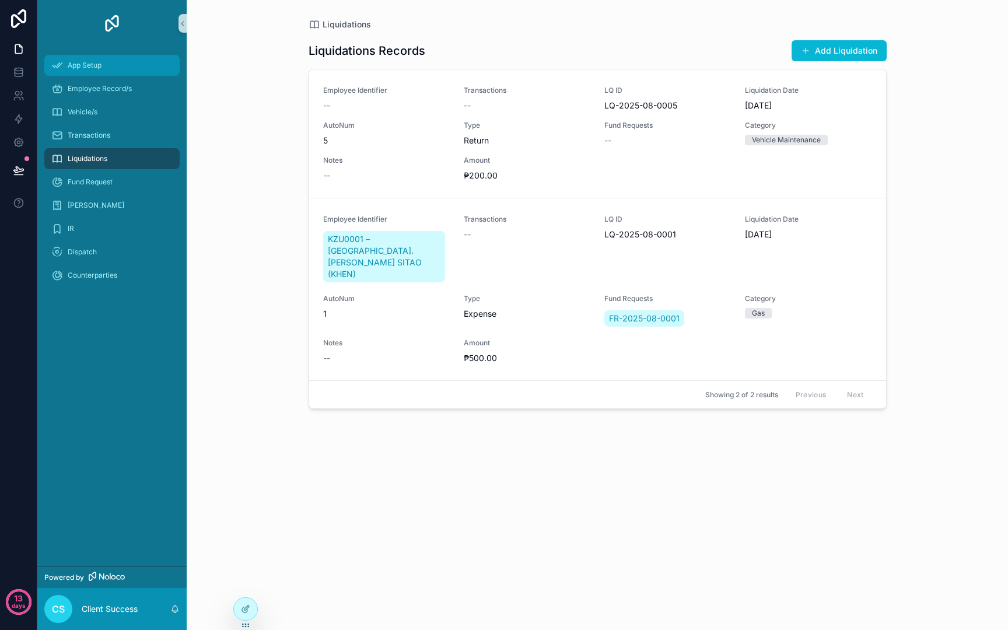
click at [121, 73] on div "App Setup" at bounding box center [111, 65] width 121 height 19
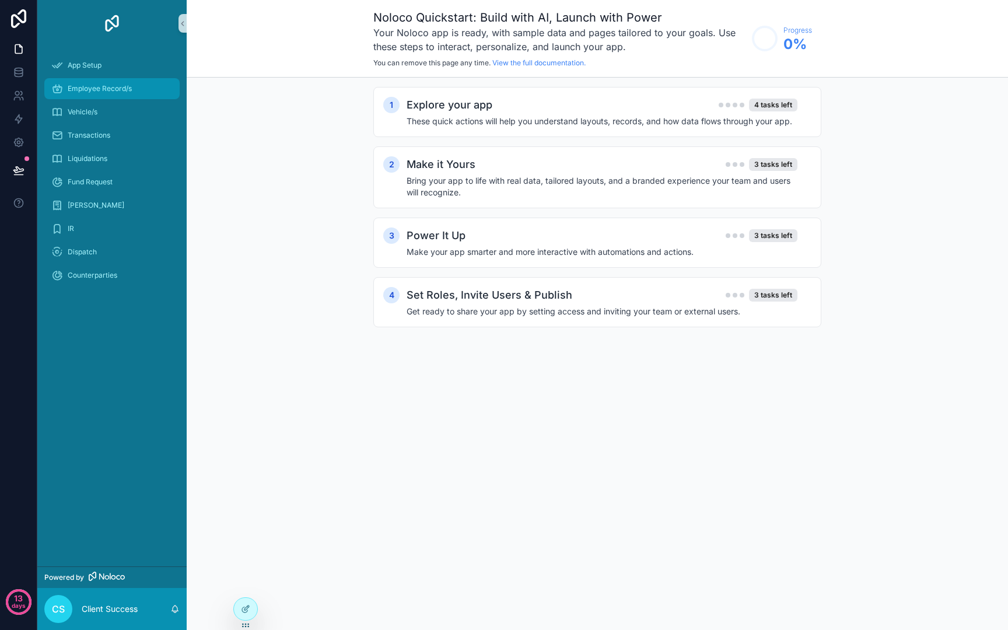
click at [106, 91] on span "Employee Record/s" at bounding box center [100, 88] width 64 height 9
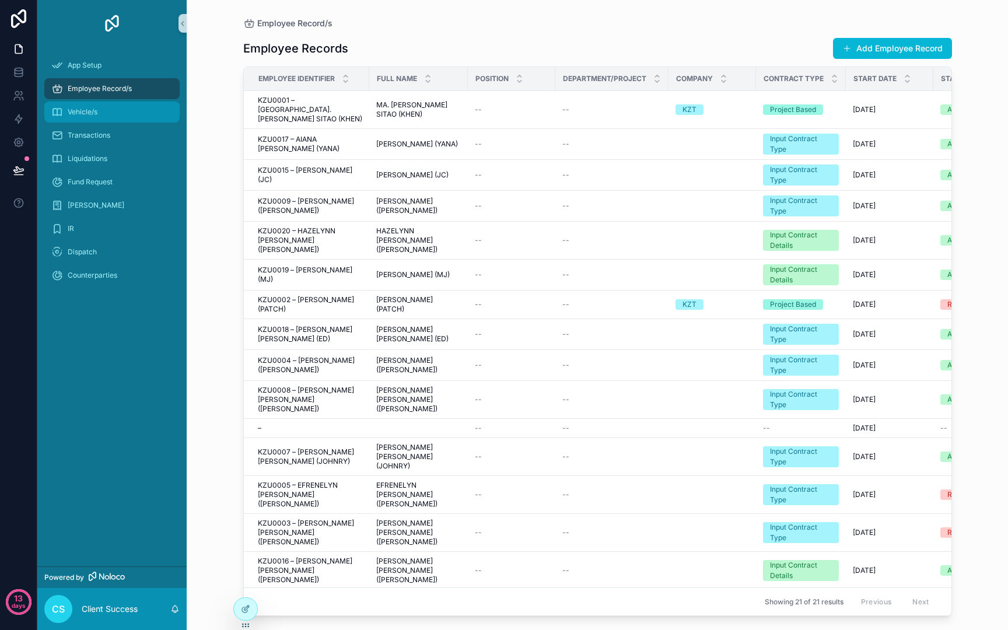
click at [107, 114] on div "Vehicle/s" at bounding box center [111, 112] width 121 height 19
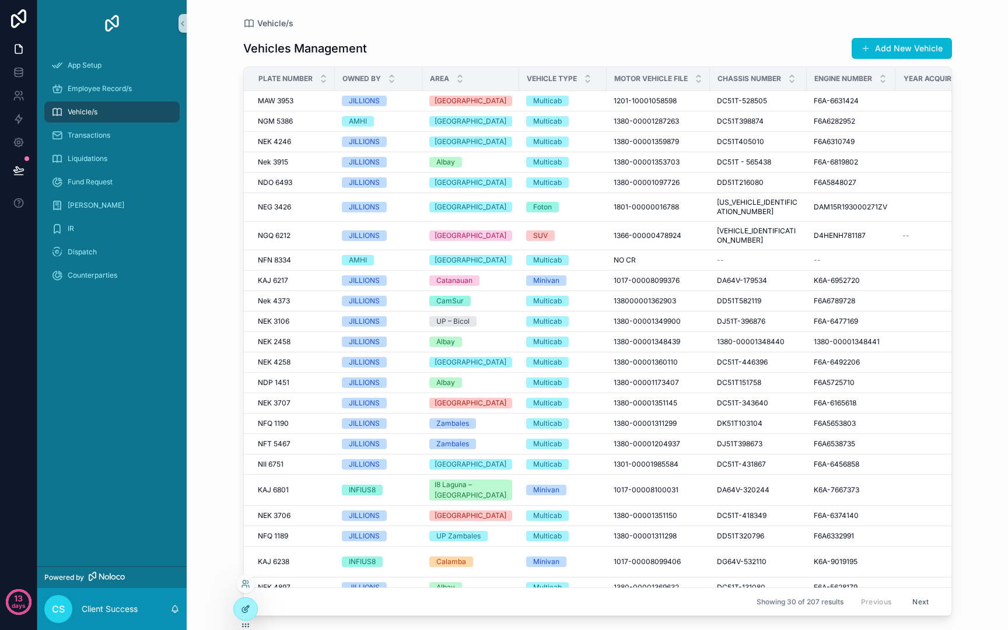
click at [245, 608] on icon at bounding box center [246, 607] width 5 height 5
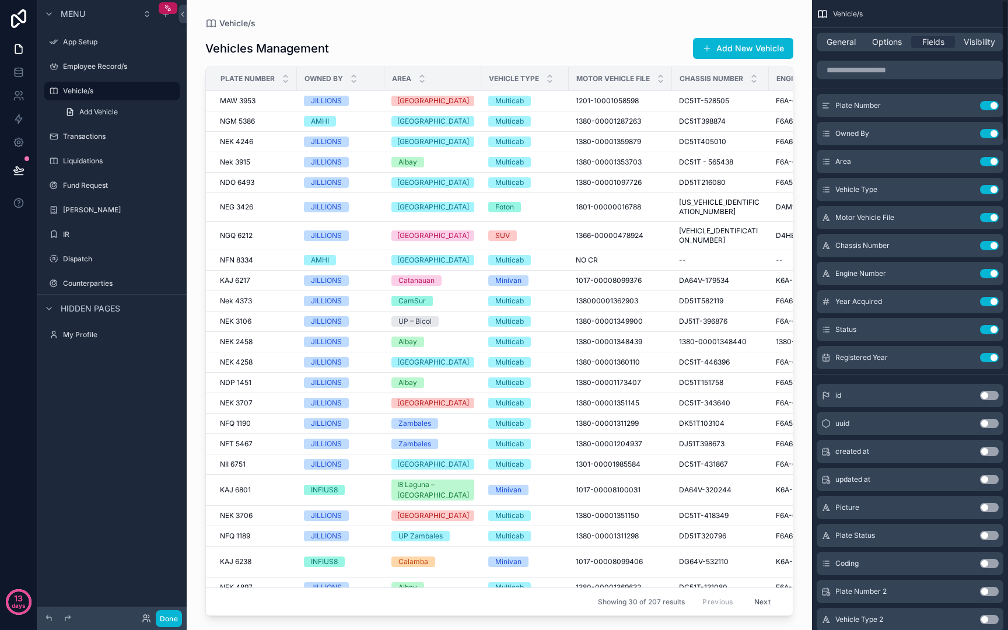
click at [96, 397] on div "Menu App Setup Employee Record/s Vehicle/s Add Vehicle Transactions Liquidation…" at bounding box center [111, 308] width 149 height 616
click at [100, 14] on span "Expand all" at bounding box center [111, 13] width 34 height 9
click at [70, 13] on span "Menu" at bounding box center [73, 14] width 24 height 12
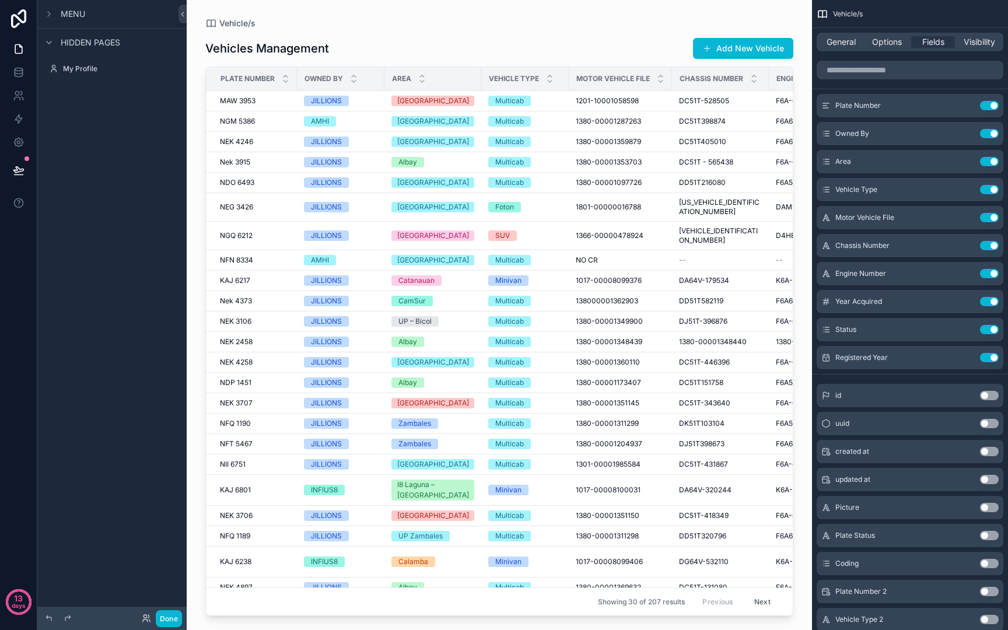
click at [72, 12] on span "Menu" at bounding box center [73, 14] width 24 height 12
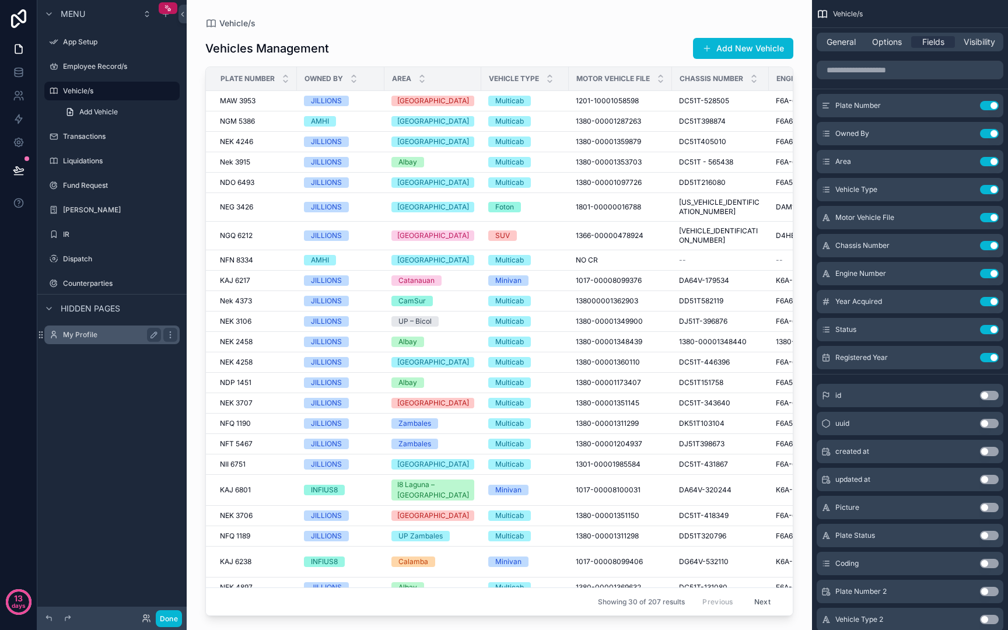
click at [68, 337] on label "My Profile" at bounding box center [109, 334] width 93 height 9
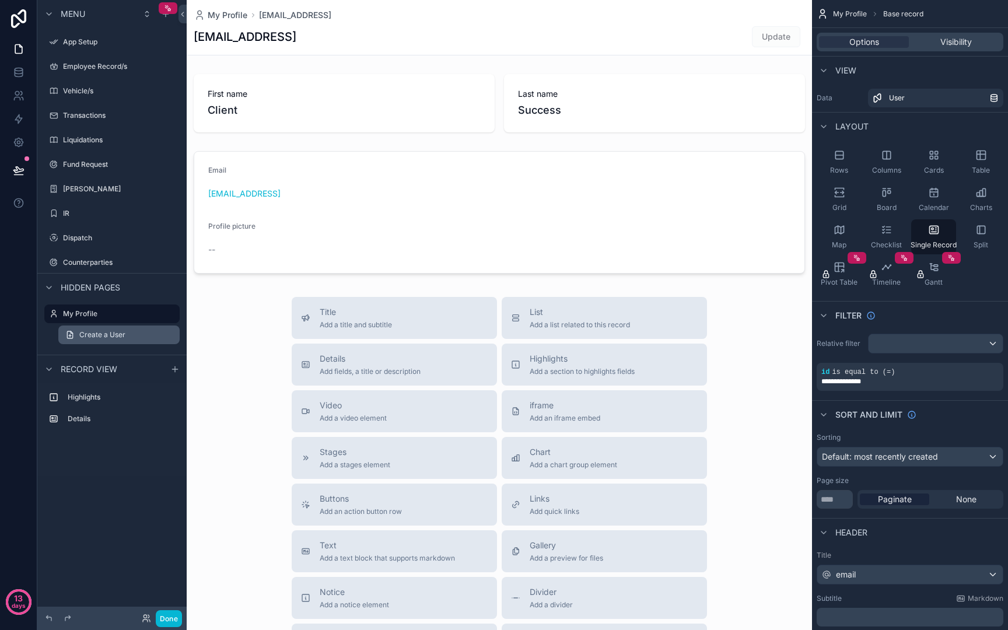
click at [112, 341] on link "Create a User" at bounding box center [118, 334] width 121 height 19
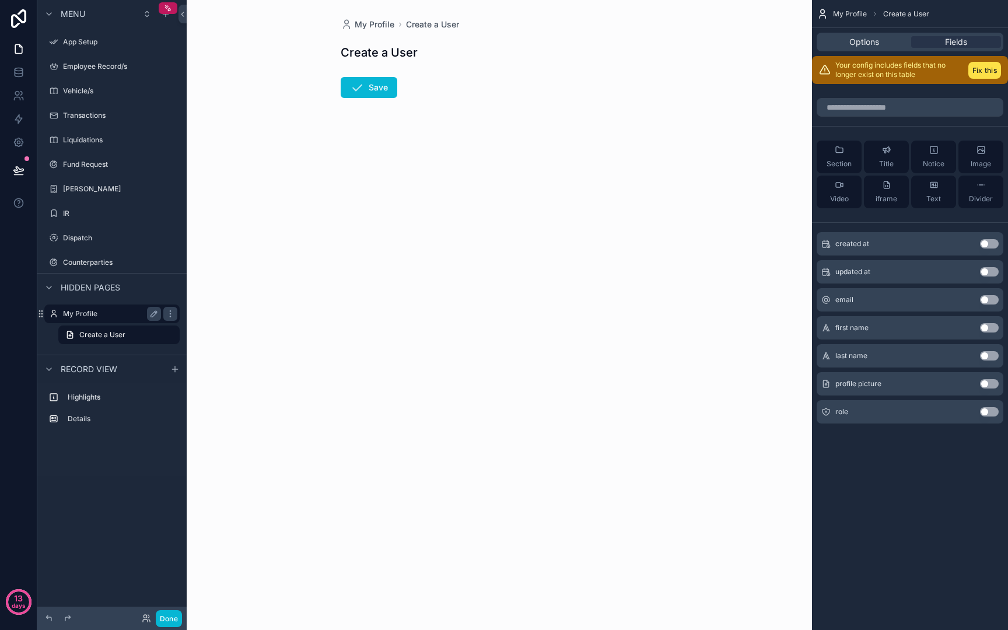
click at [94, 310] on label "My Profile" at bounding box center [109, 313] width 93 height 9
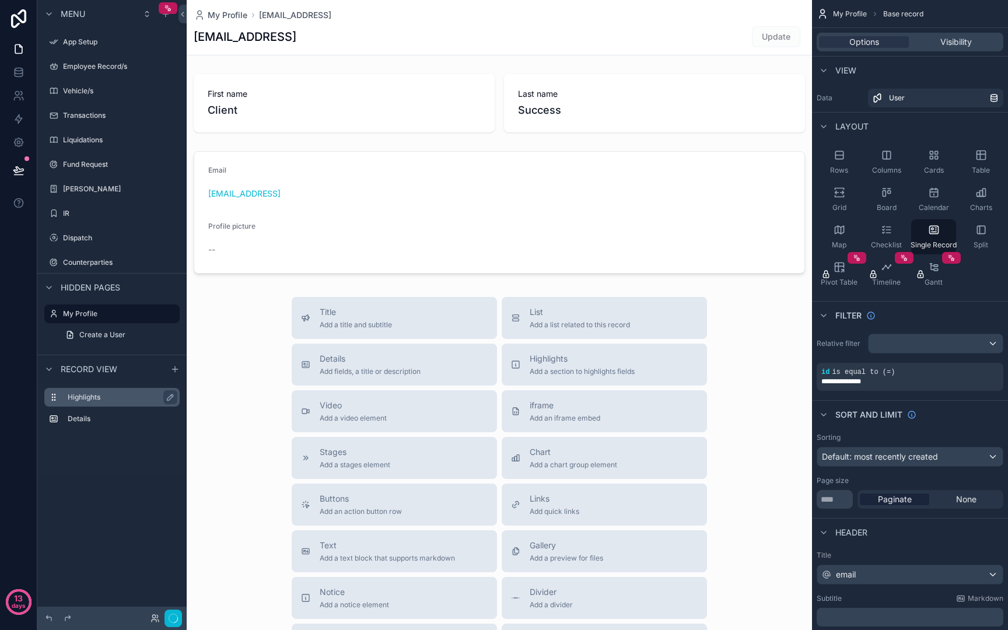
click at [84, 395] on label "Highlights" at bounding box center [119, 397] width 103 height 9
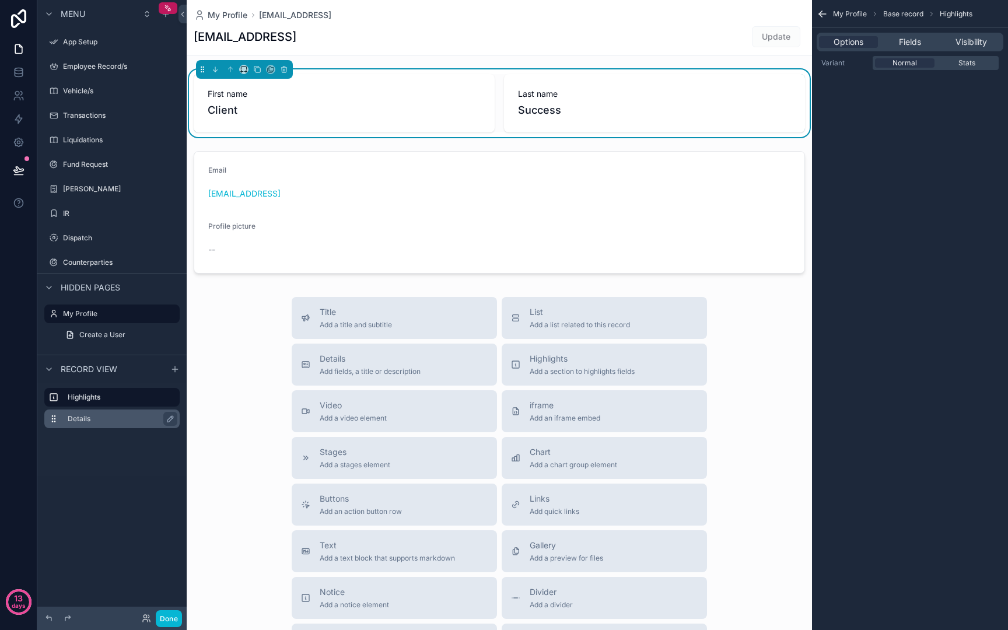
click at [92, 425] on div "Details" at bounding box center [121, 419] width 107 height 14
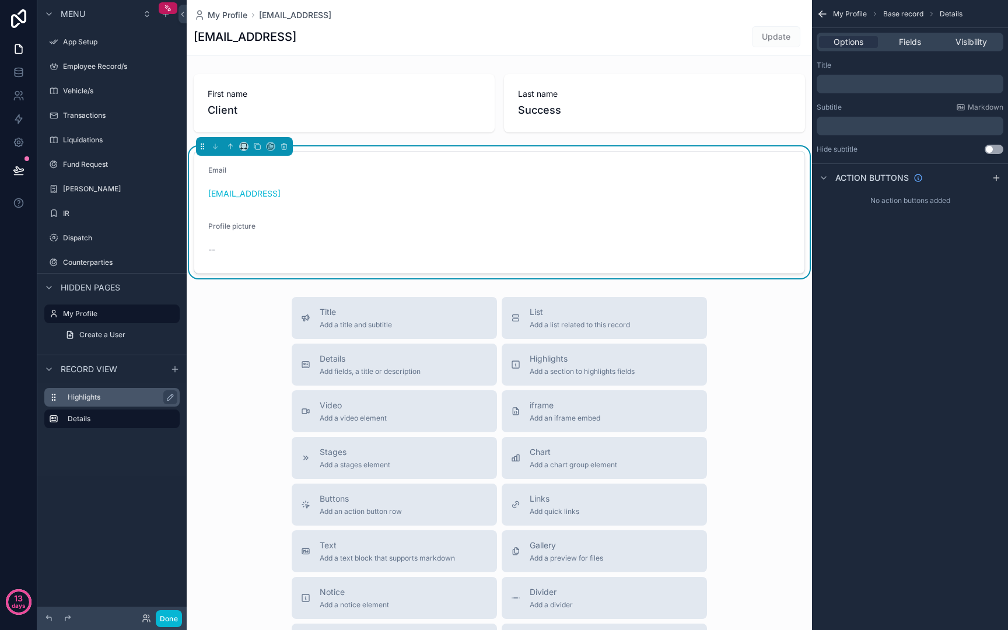
click at [92, 401] on label "Highlights" at bounding box center [119, 397] width 103 height 9
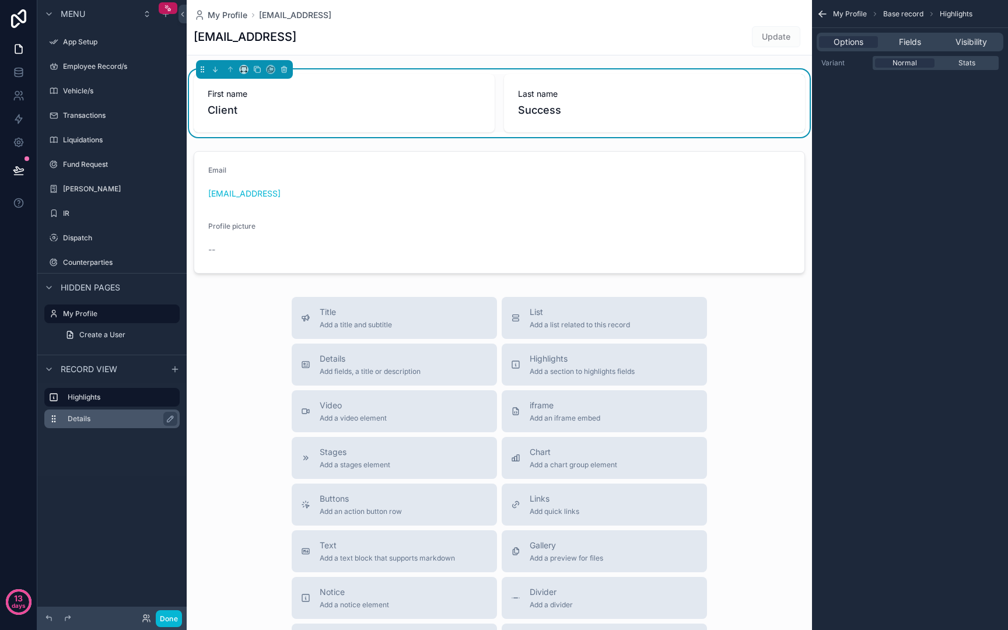
click at [116, 423] on div "Details" at bounding box center [121, 419] width 107 height 14
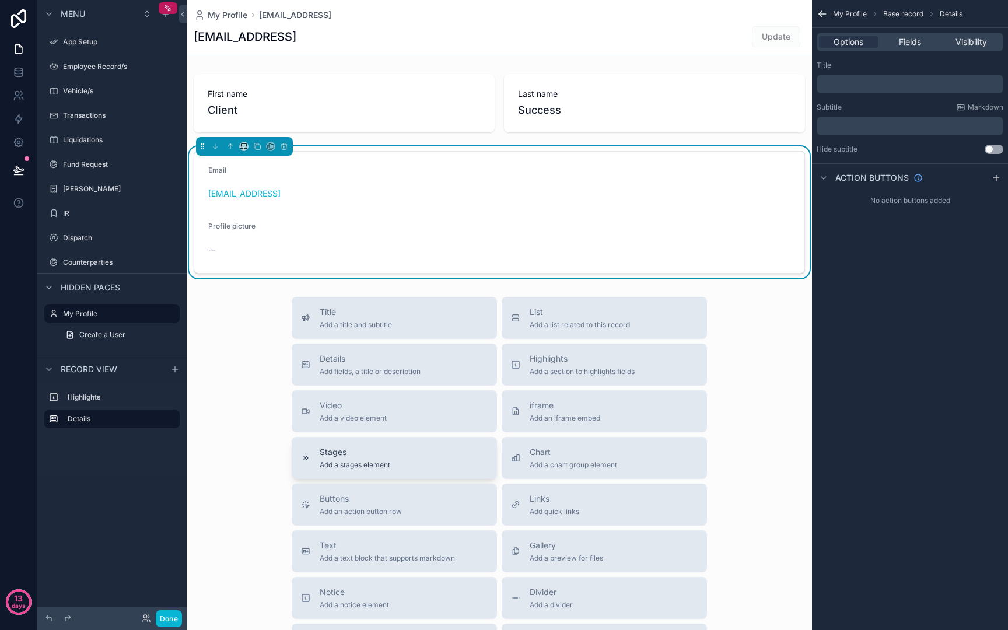
scroll to position [176, 0]
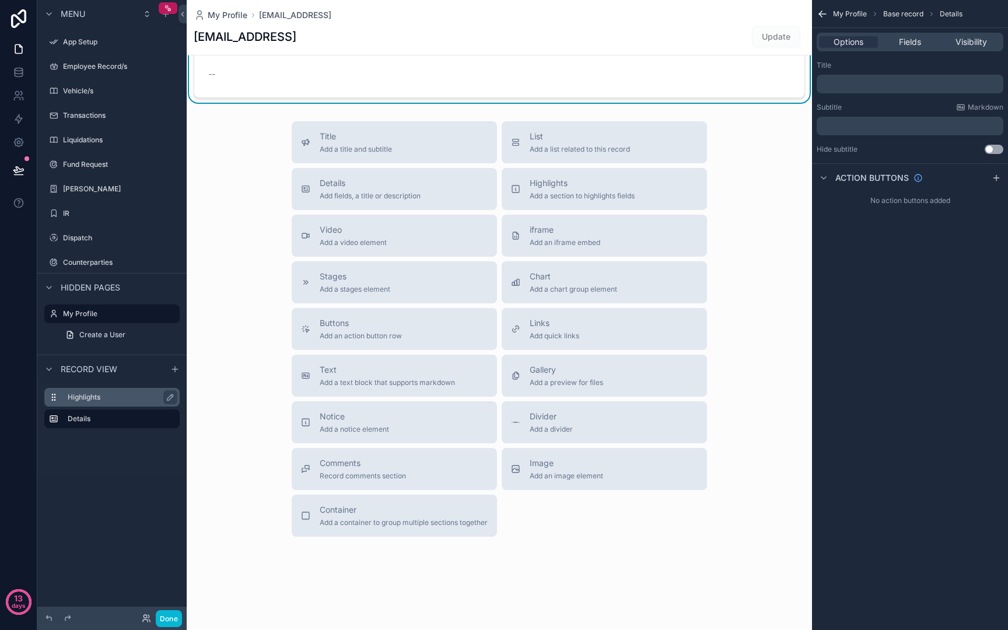
click at [131, 398] on label "Highlights" at bounding box center [119, 397] width 103 height 9
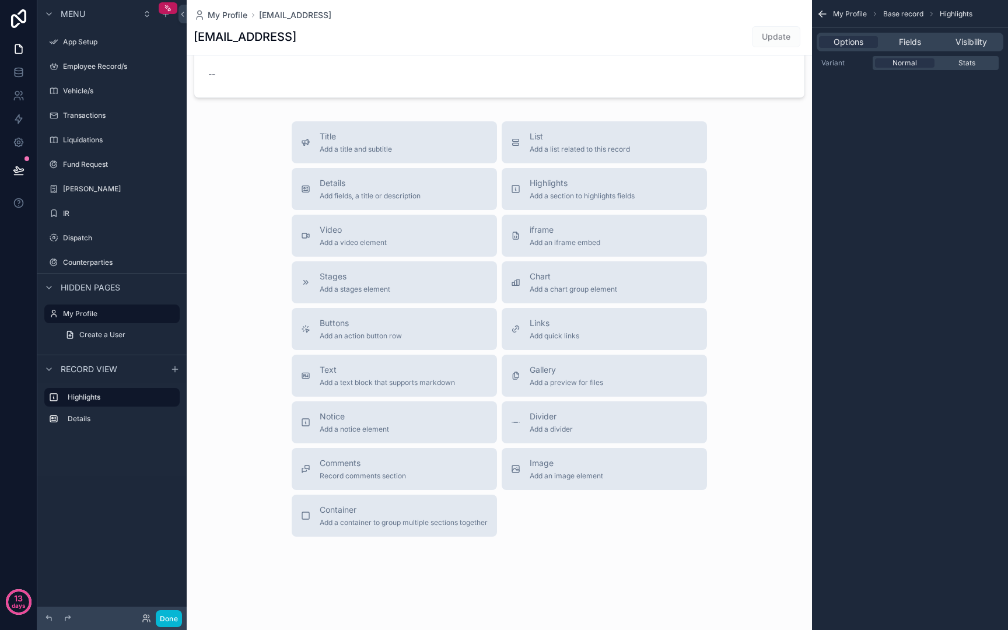
click at [94, 369] on span "Record view" at bounding box center [89, 369] width 57 height 12
click at [70, 290] on span "Hidden pages" at bounding box center [90, 288] width 59 height 12
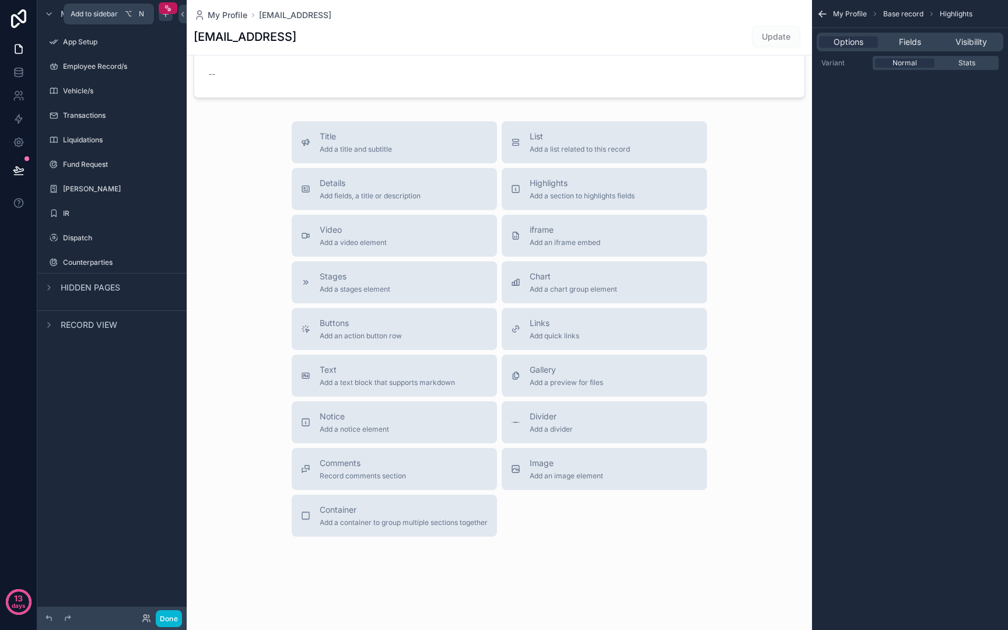
click at [169, 17] on icon "scrollable content" at bounding box center [165, 13] width 9 height 9
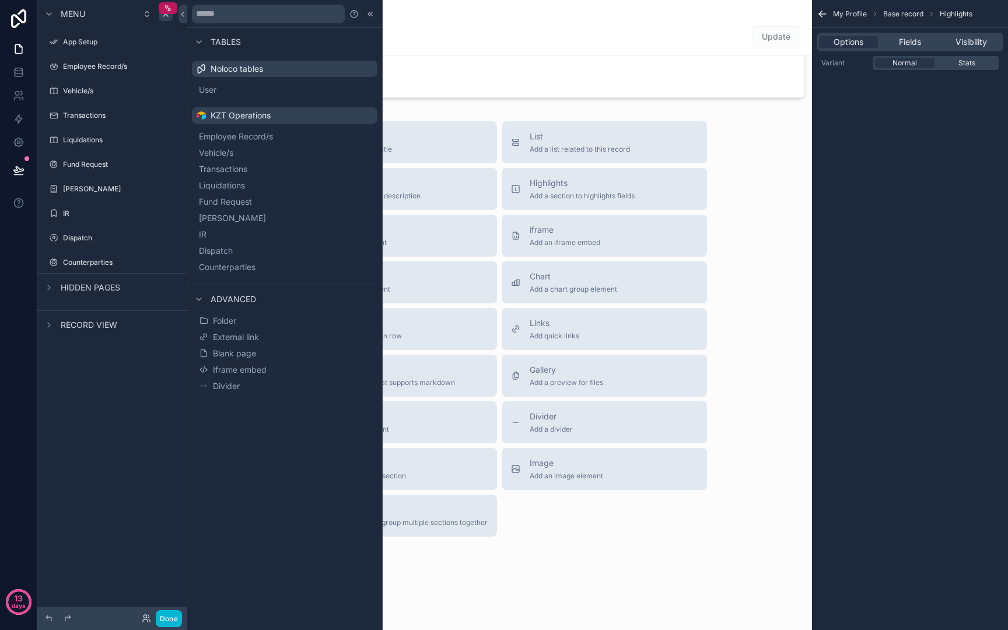
click at [248, 66] on span "Noloco tables" at bounding box center [237, 69] width 52 height 12
click at [223, 85] on span "User" at bounding box center [221, 90] width 17 height 12
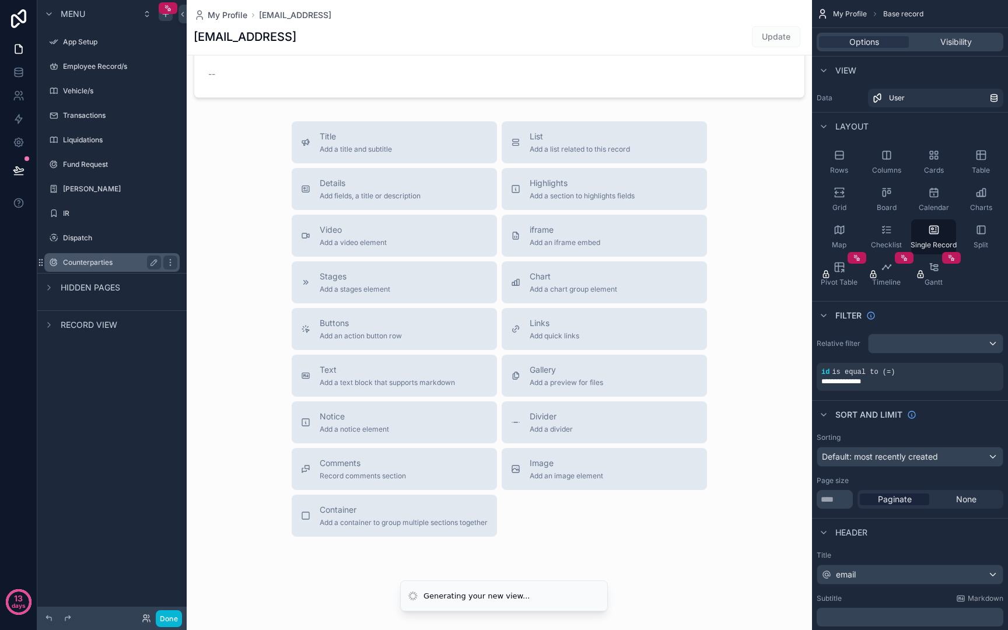
click at [98, 256] on div "Counterparties" at bounding box center [112, 262] width 98 height 14
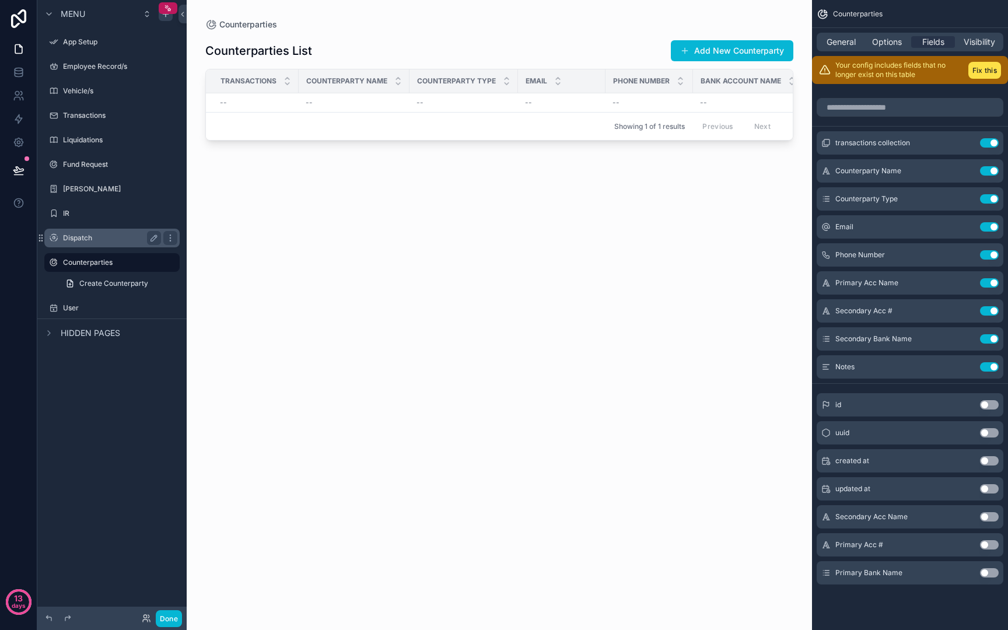
click at [94, 235] on label "Dispatch" at bounding box center [109, 237] width 93 height 9
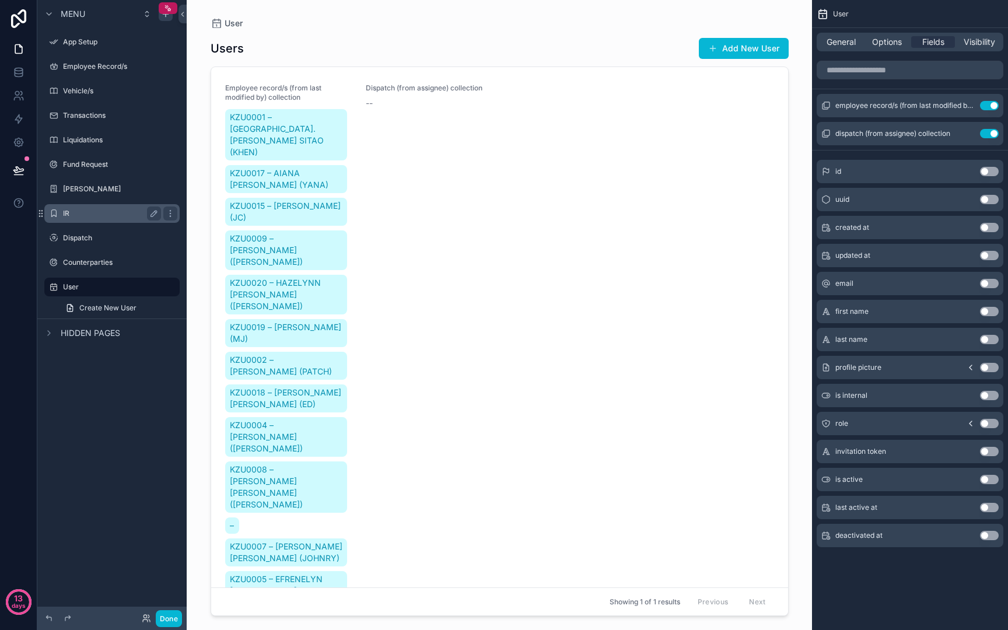
click at [94, 217] on label "IR" at bounding box center [109, 213] width 93 height 9
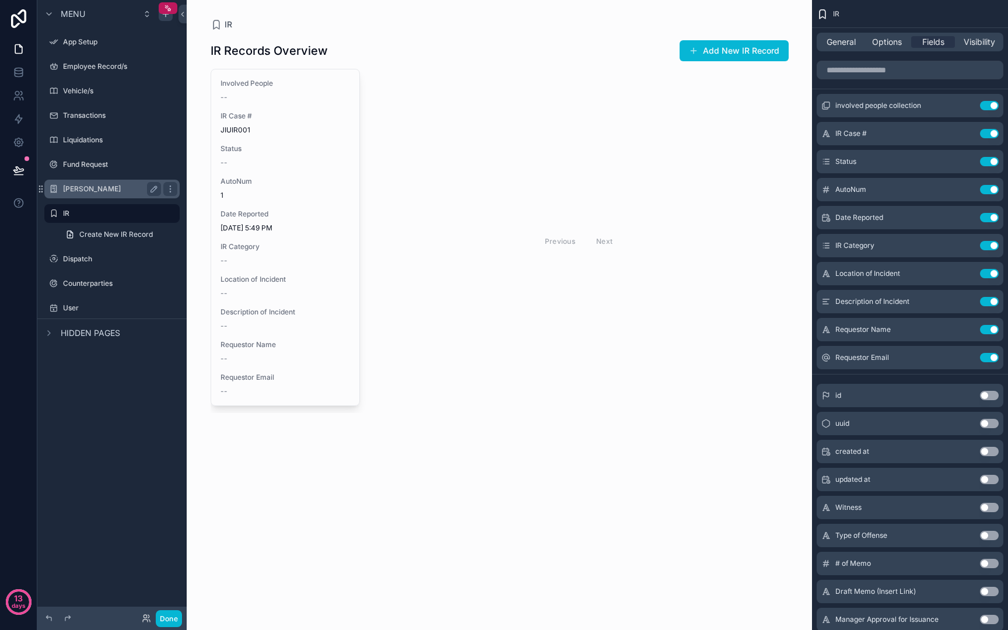
click at [97, 185] on label "[PERSON_NAME]" at bounding box center [109, 188] width 93 height 9
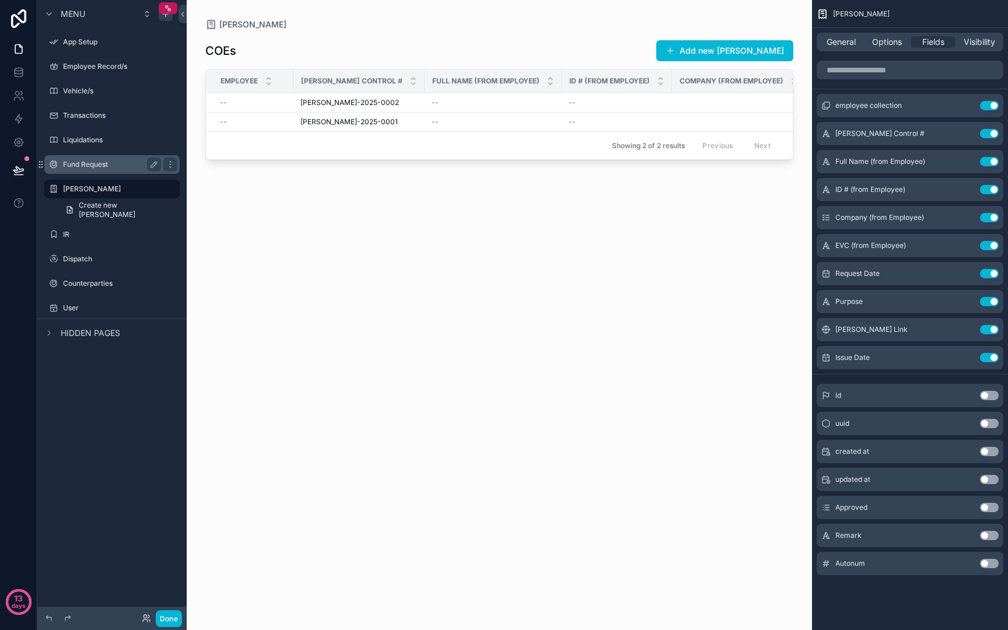
click at [97, 163] on label "Fund Request" at bounding box center [109, 164] width 93 height 9
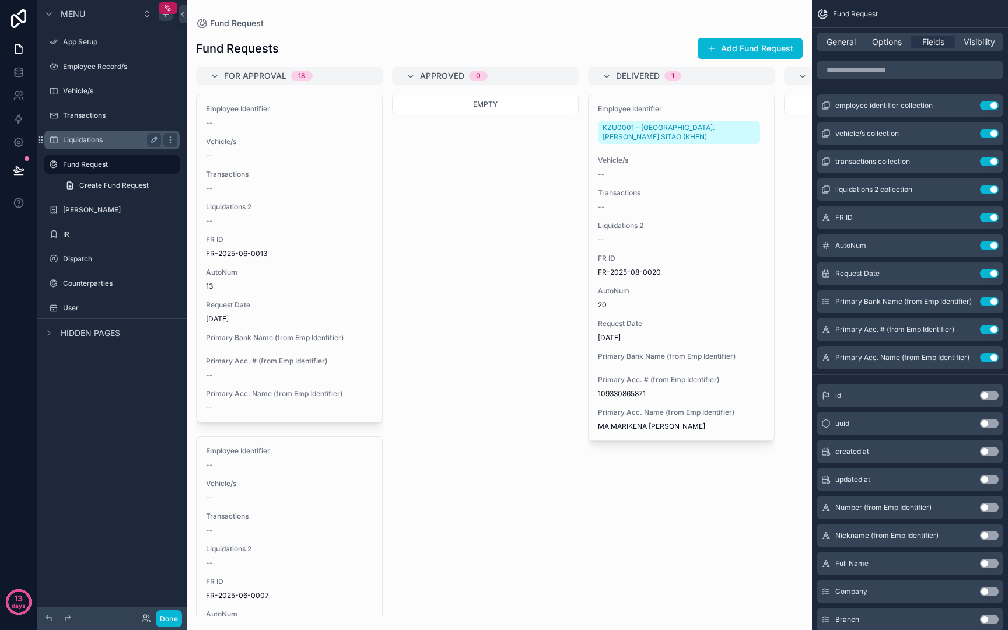
click at [92, 146] on div "Liquidations" at bounding box center [112, 140] width 98 height 14
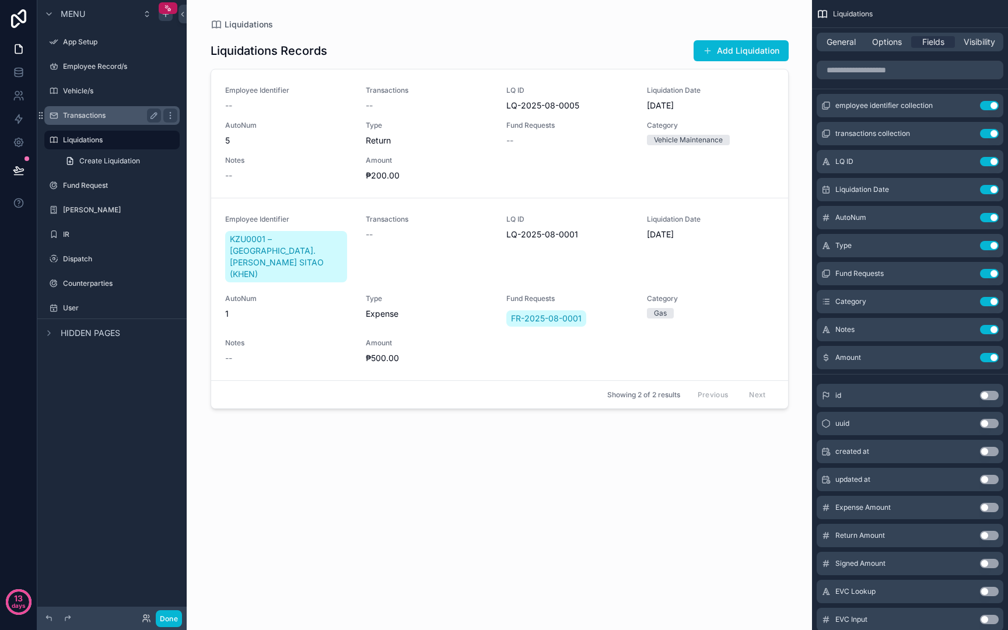
click at [92, 116] on label "Transactions" at bounding box center [109, 115] width 93 height 9
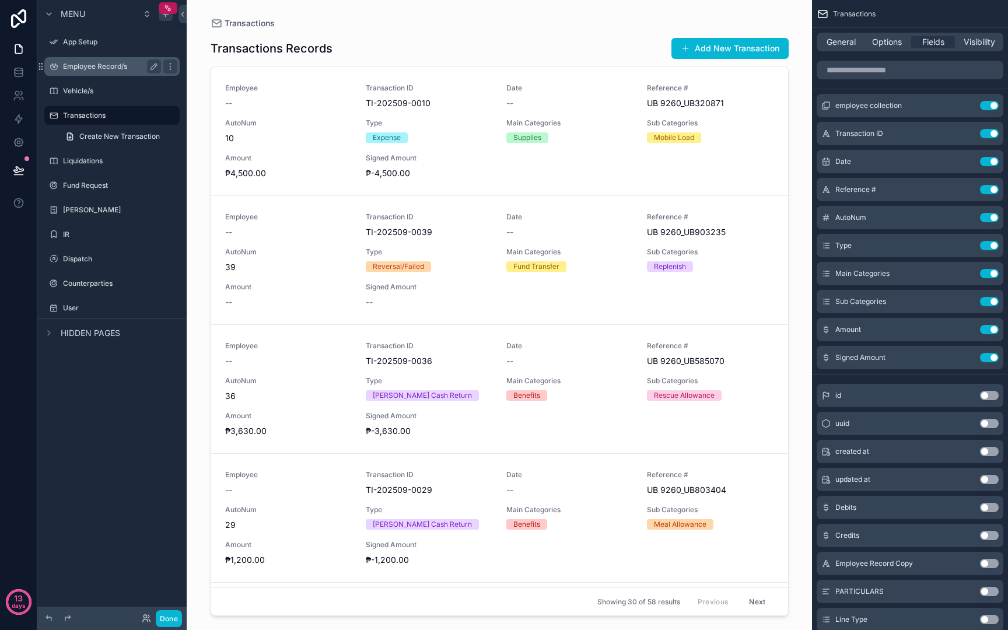
click at [89, 88] on label "Vehicle/s" at bounding box center [120, 90] width 114 height 9
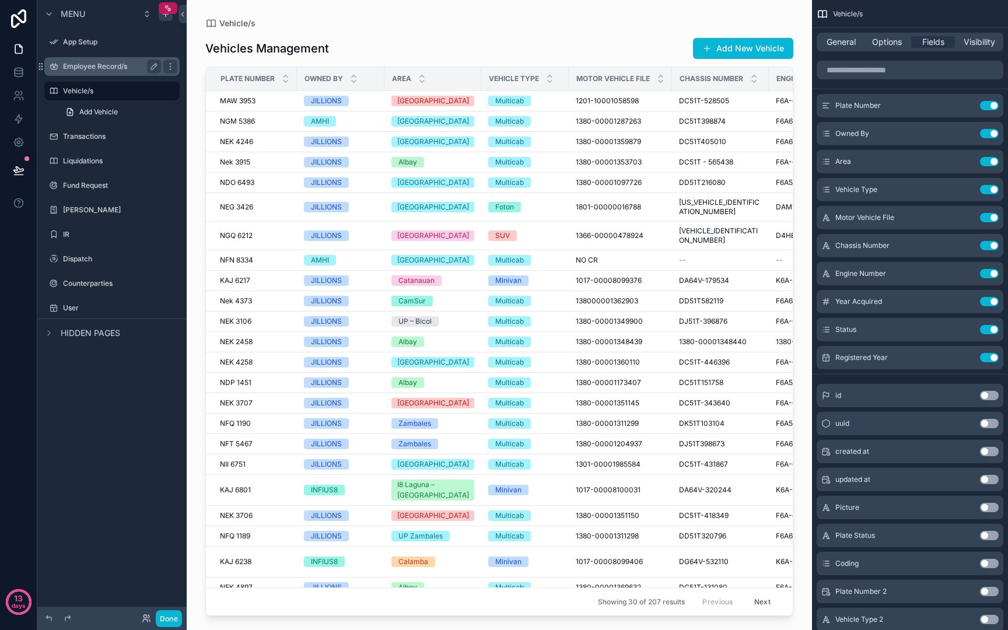
click at [92, 72] on div "Employee Record/s" at bounding box center [112, 66] width 98 height 14
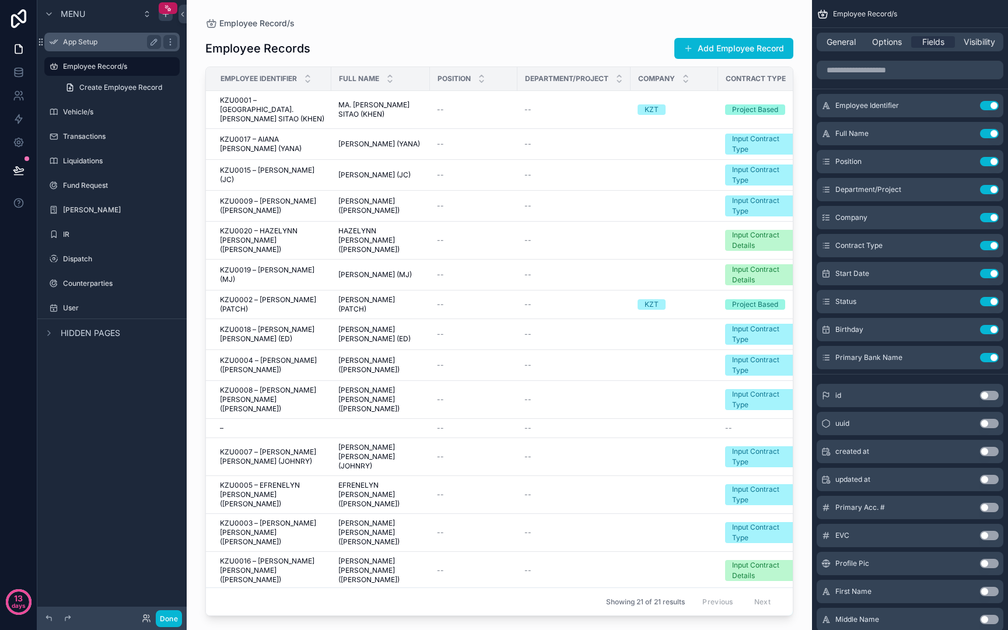
click at [90, 50] on div "App Setup" at bounding box center [112, 42] width 131 height 19
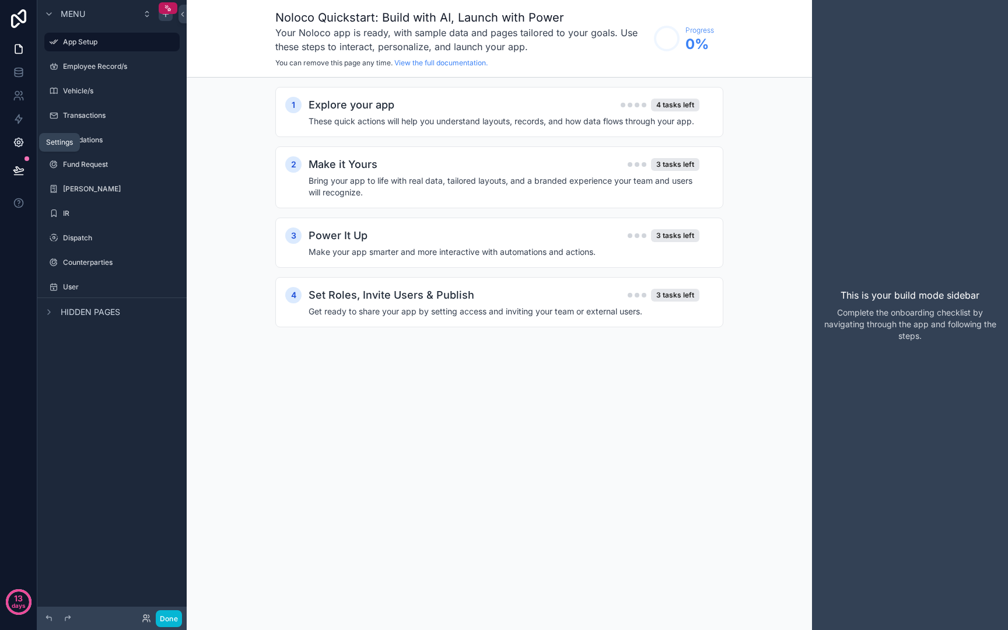
click at [22, 134] on link at bounding box center [18, 142] width 37 height 23
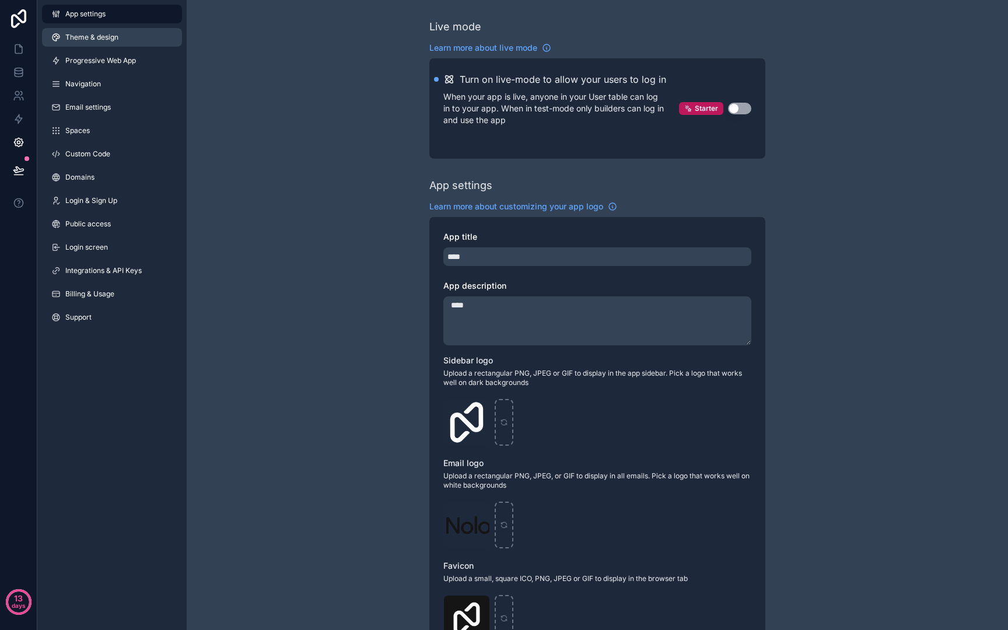
click at [107, 41] on span "Theme & design" at bounding box center [91, 37] width 53 height 9
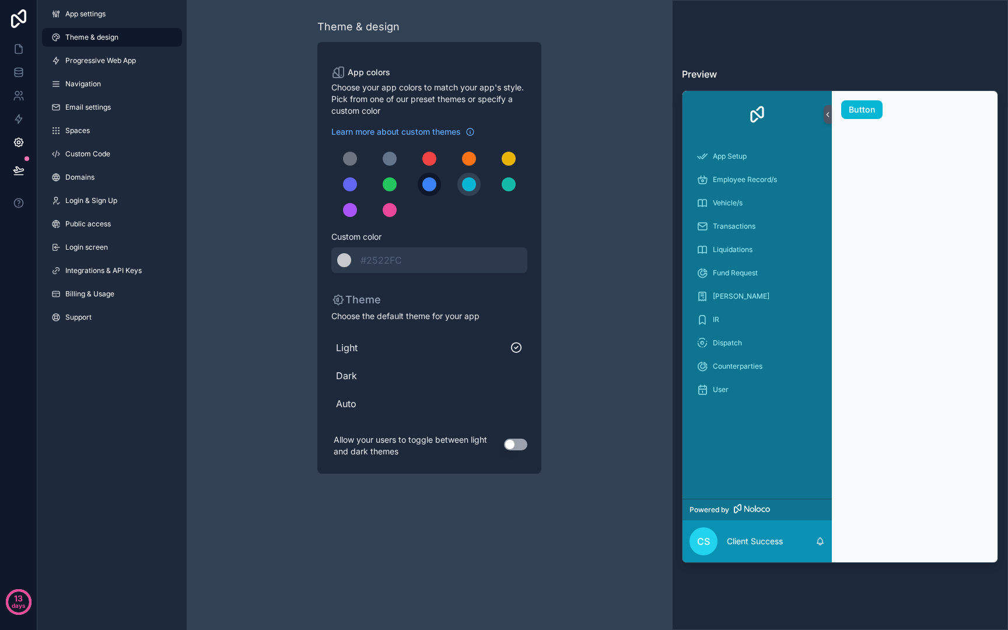
click at [432, 180] on div "scrollable content" at bounding box center [429, 184] width 14 height 14
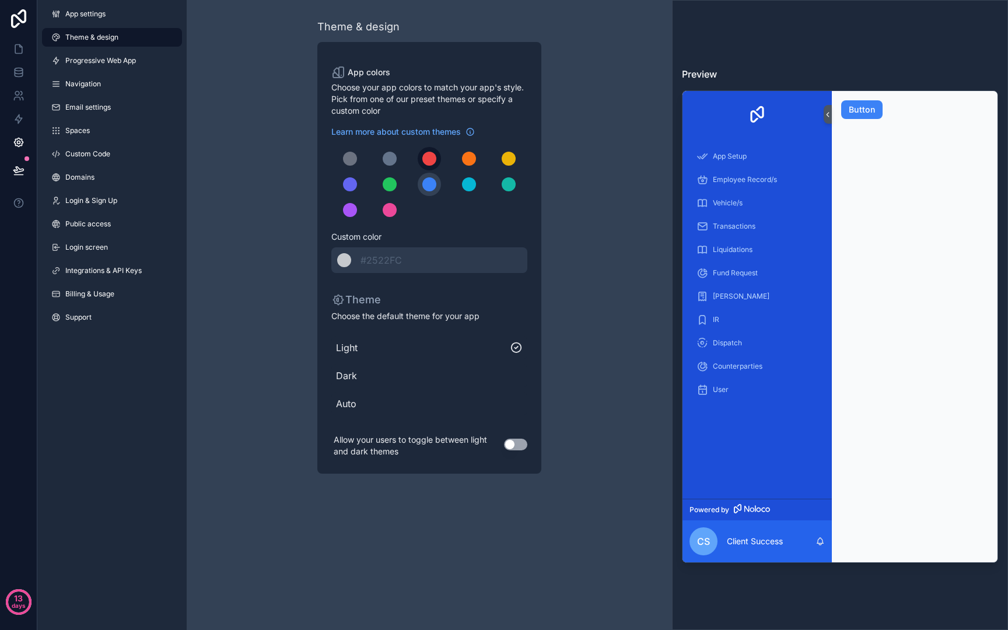
click at [435, 164] on button "scrollable content" at bounding box center [429, 158] width 23 height 23
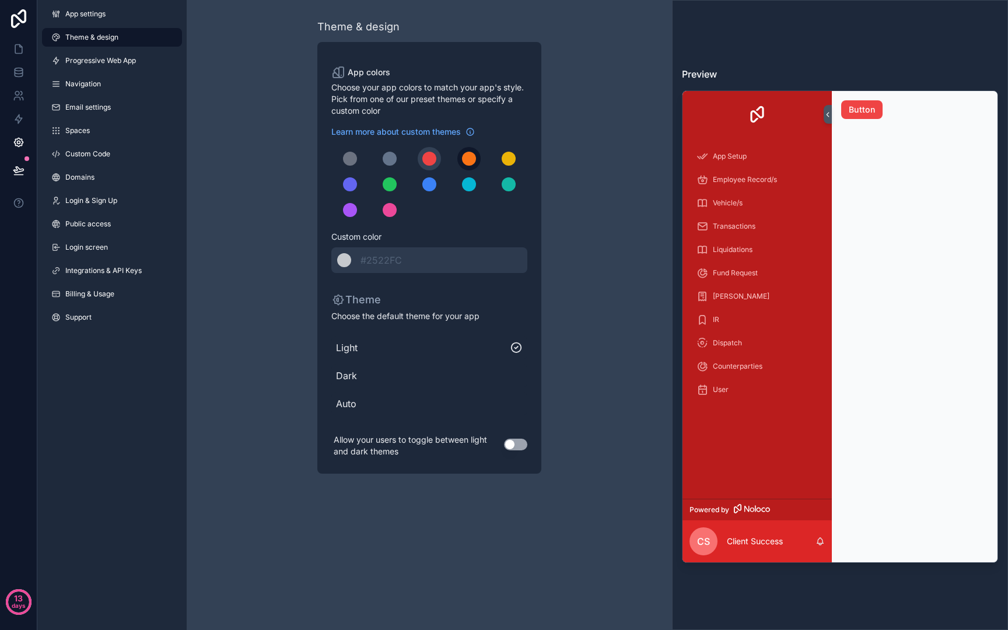
click at [472, 155] on div "scrollable content" at bounding box center [469, 159] width 14 height 14
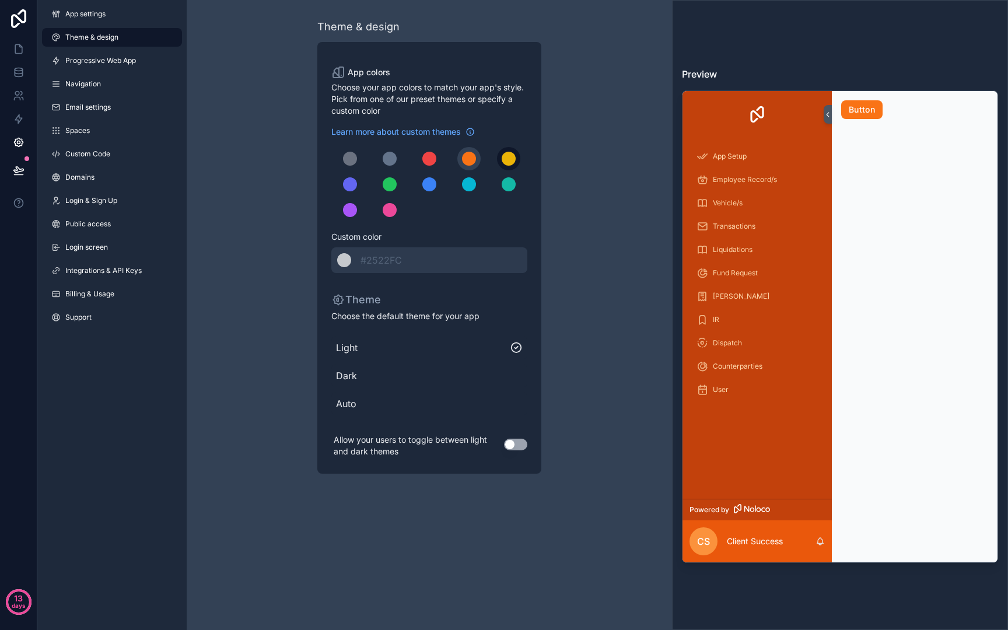
click at [502, 159] on div "scrollable content" at bounding box center [509, 159] width 14 height 14
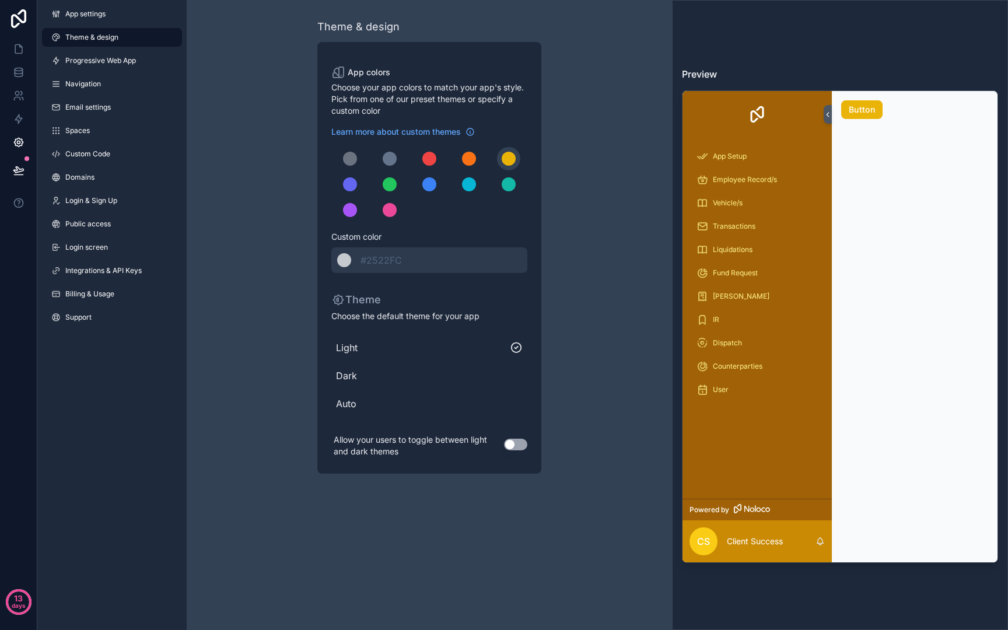
click at [349, 379] on span "Dark" at bounding box center [429, 376] width 187 height 14
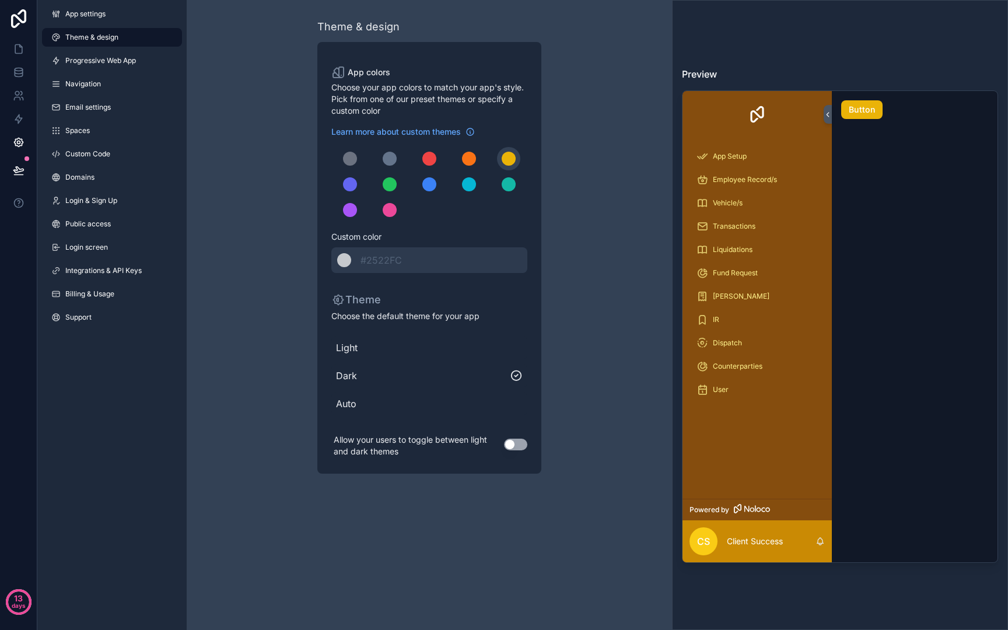
click at [341, 349] on span "Light" at bounding box center [429, 348] width 187 height 14
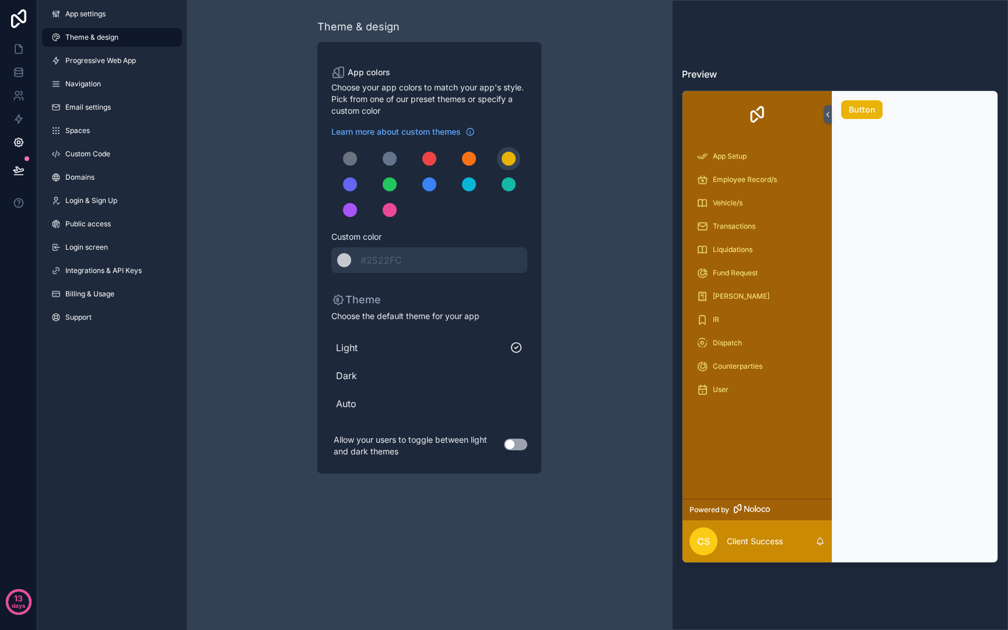
click at [339, 399] on span "Auto" at bounding box center [429, 404] width 187 height 14
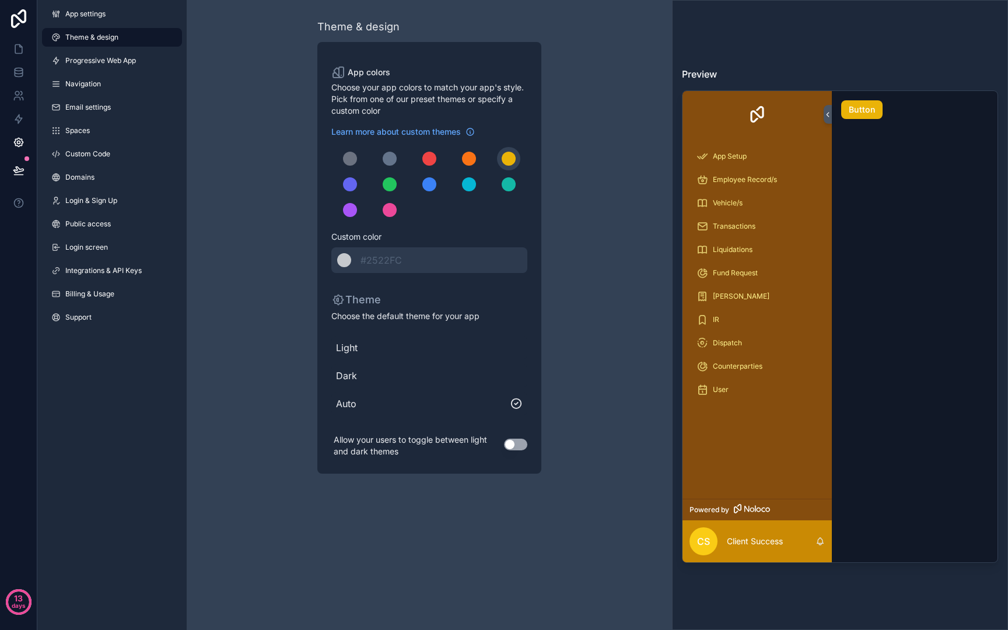
click at [349, 346] on span "Light" at bounding box center [429, 348] width 187 height 14
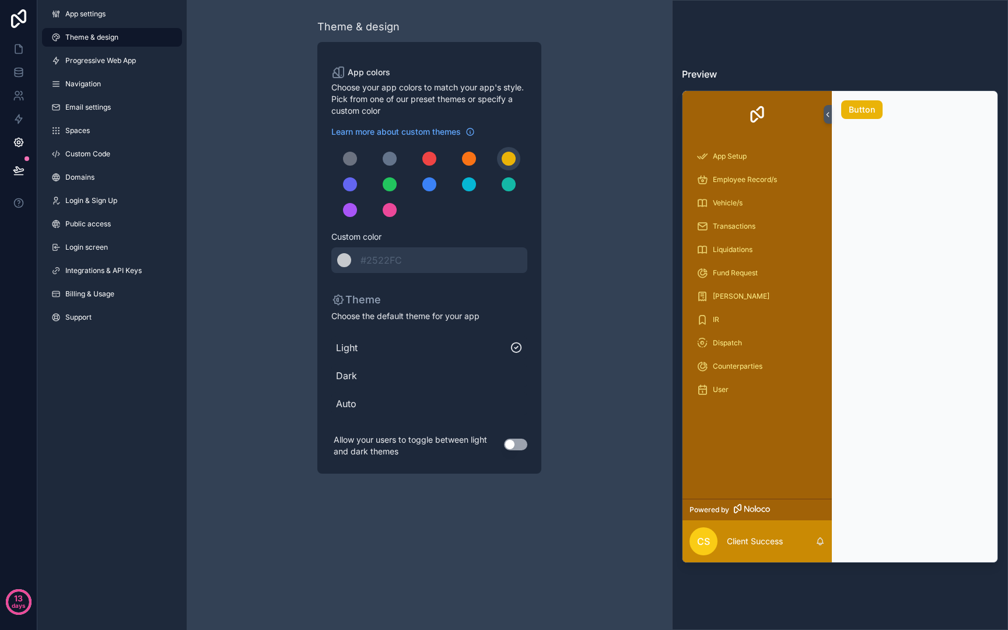
click at [259, 85] on div "Theme & design App colors Choose your app colors to match your app's style. Pic…" at bounding box center [429, 246] width 485 height 492
click at [109, 56] on span "Progressive Web App" at bounding box center [100, 60] width 71 height 9
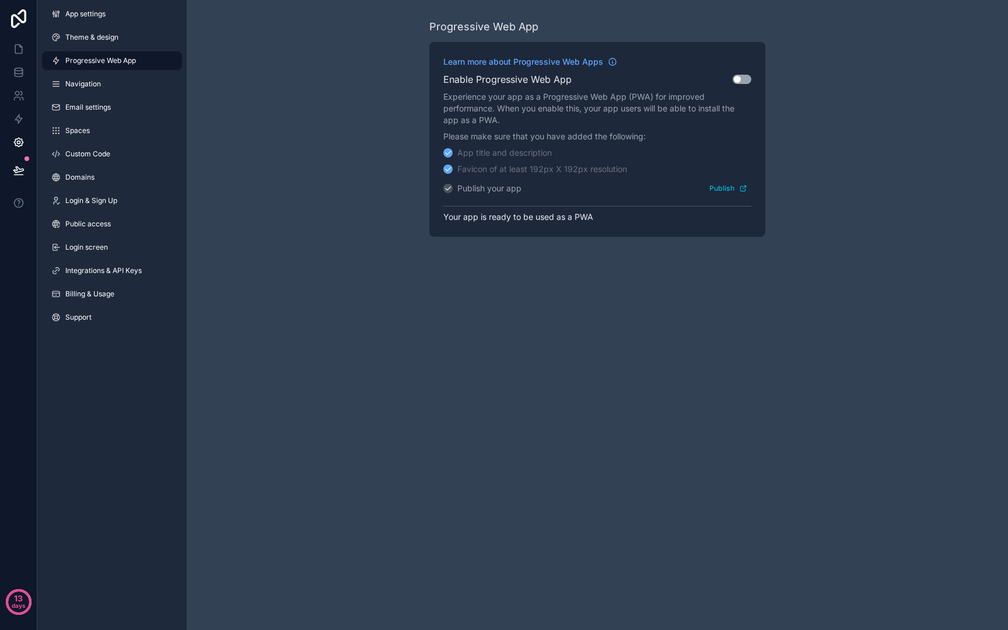
click at [744, 77] on button "Use setting" at bounding box center [742, 79] width 19 height 9
click at [729, 190] on button "Publish" at bounding box center [728, 188] width 46 height 17
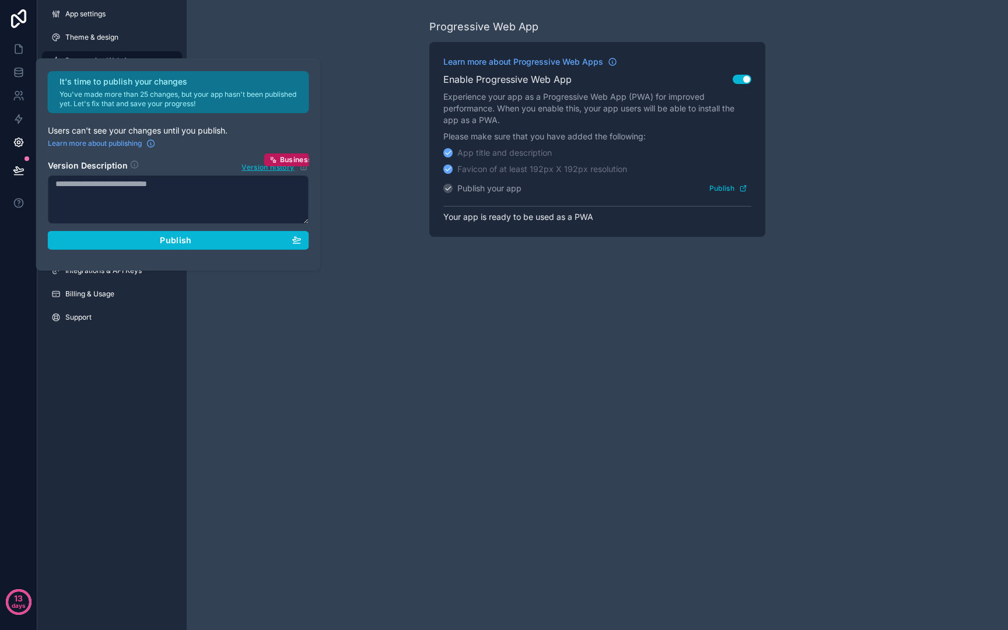
click at [394, 128] on div "Progressive Web App Learn more about Progressive Web Apps Enable Progressive We…" at bounding box center [597, 127] width 821 height 255
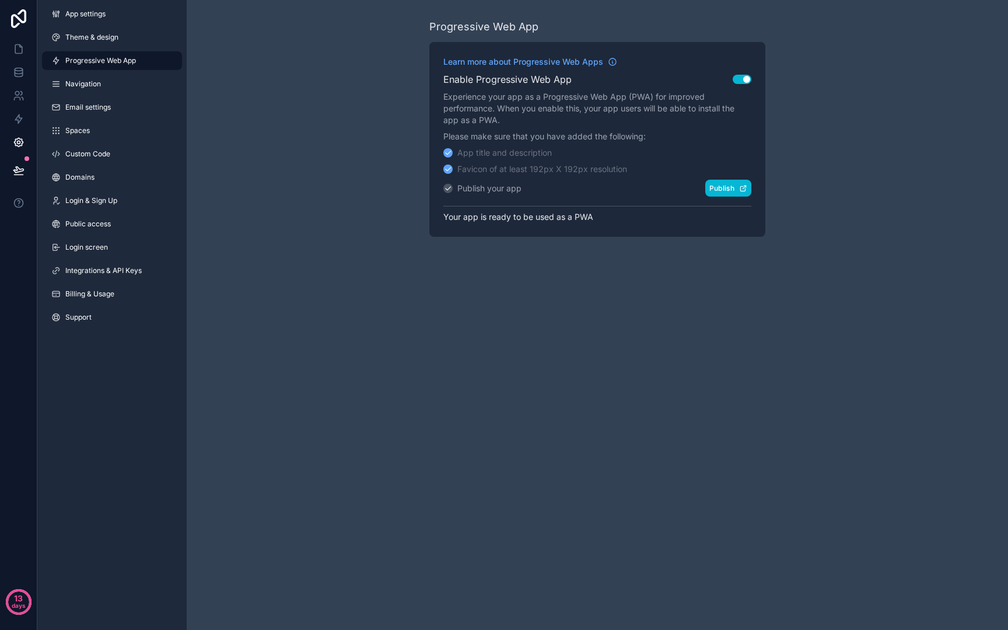
click at [741, 192] on button "Publish" at bounding box center [728, 188] width 46 height 17
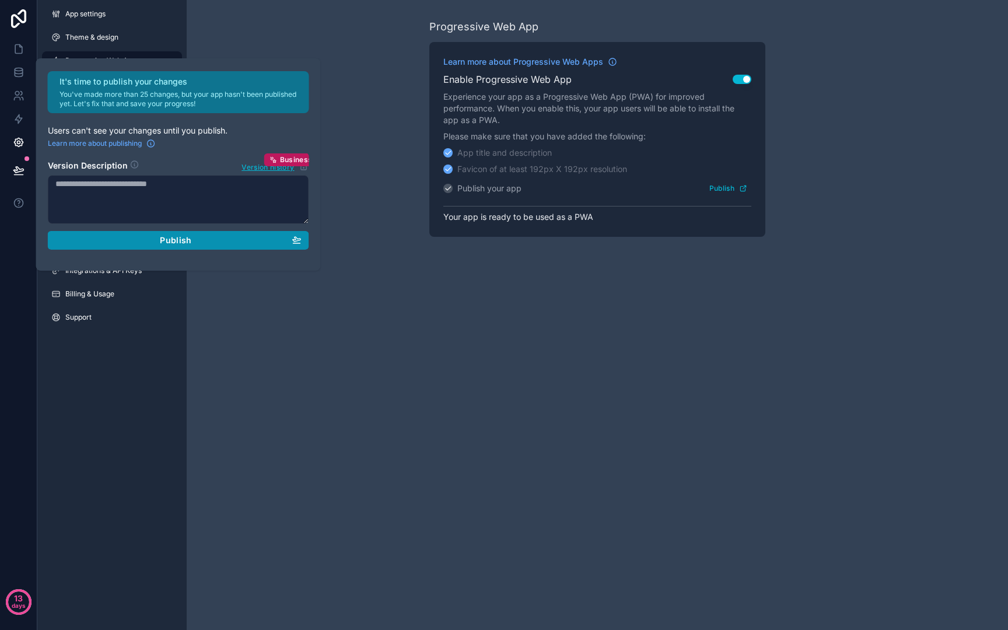
click at [252, 240] on div "Publish" at bounding box center [178, 240] width 246 height 10
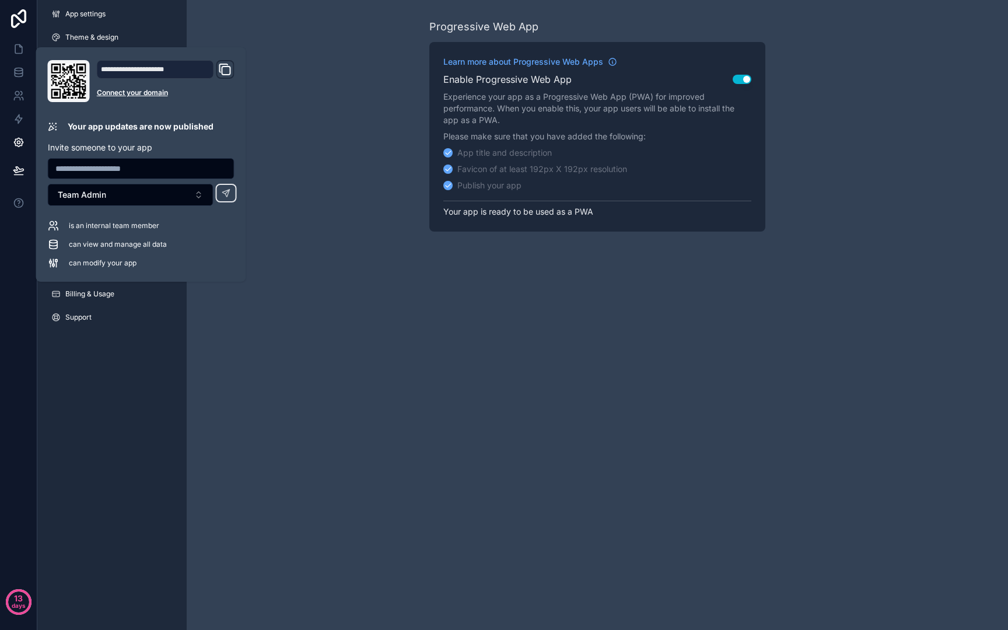
click at [232, 71] on icon "Domain and Custom Link" at bounding box center [225, 69] width 14 height 14
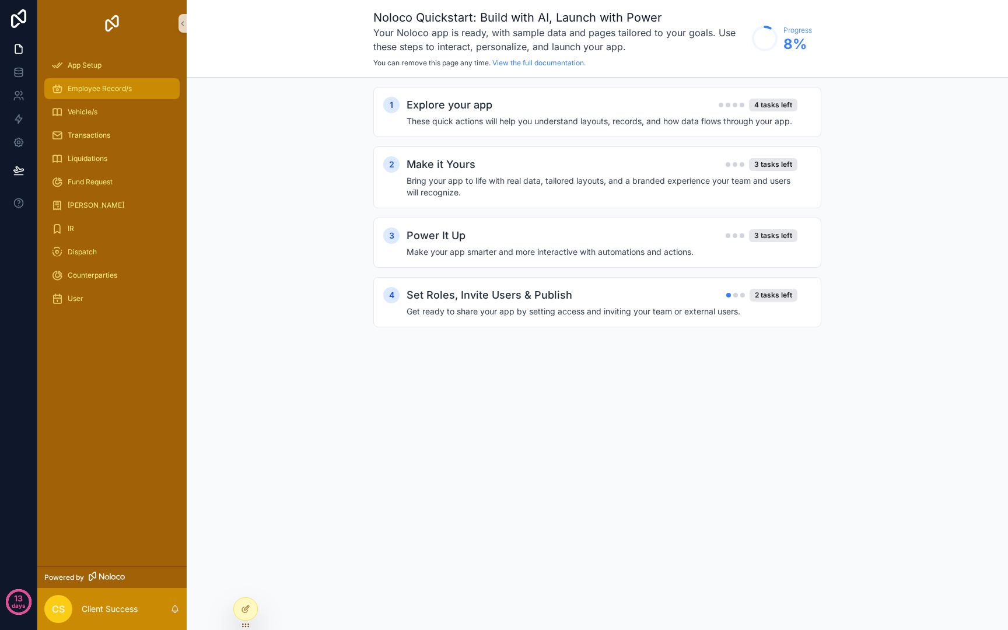
click at [114, 89] on span "Employee Record/s" at bounding box center [100, 88] width 64 height 9
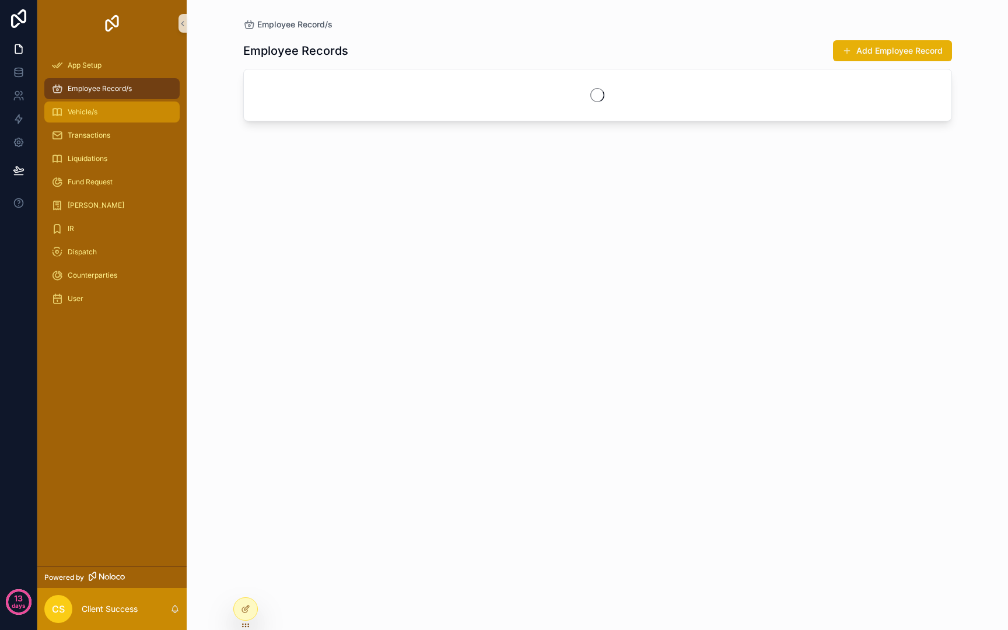
click at [114, 104] on div "Vehicle/s" at bounding box center [111, 112] width 121 height 19
click at [112, 93] on div "Employee Record/s" at bounding box center [111, 88] width 121 height 19
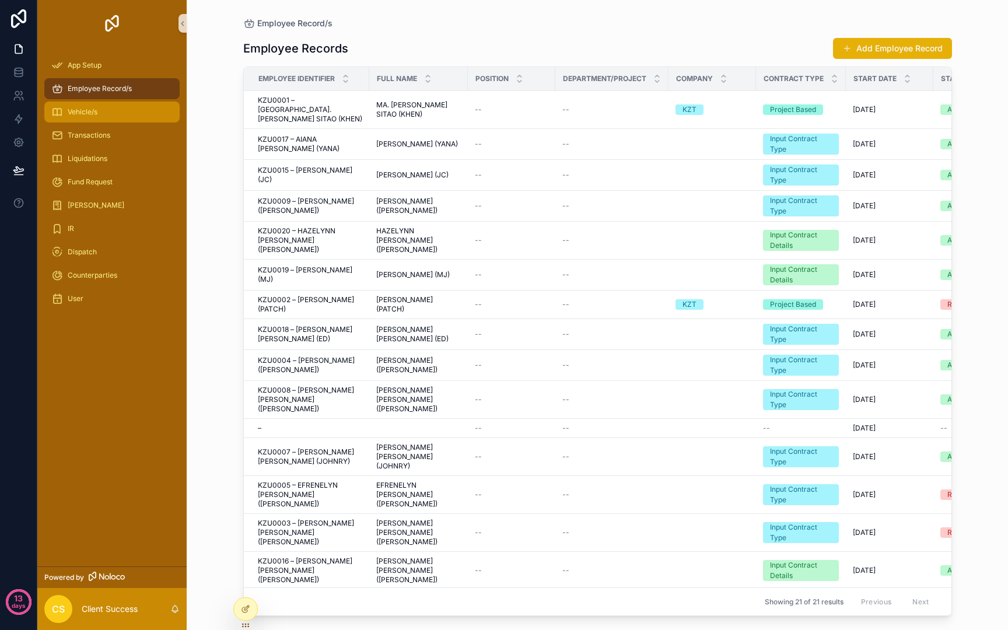
click at [104, 116] on div "Vehicle/s" at bounding box center [111, 112] width 121 height 19
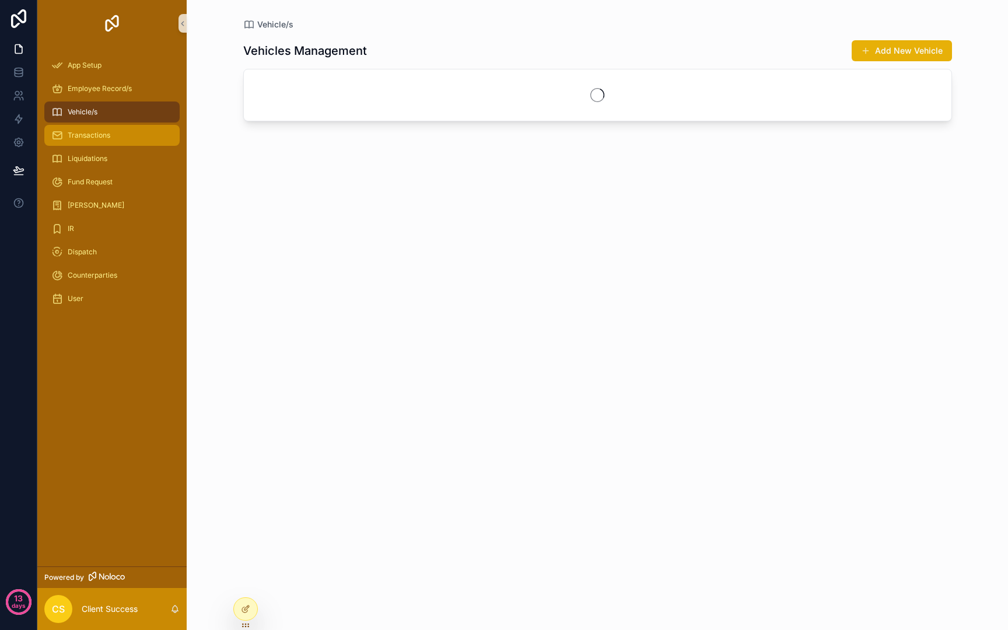
click at [100, 145] on link "Transactions" at bounding box center [111, 135] width 135 height 21
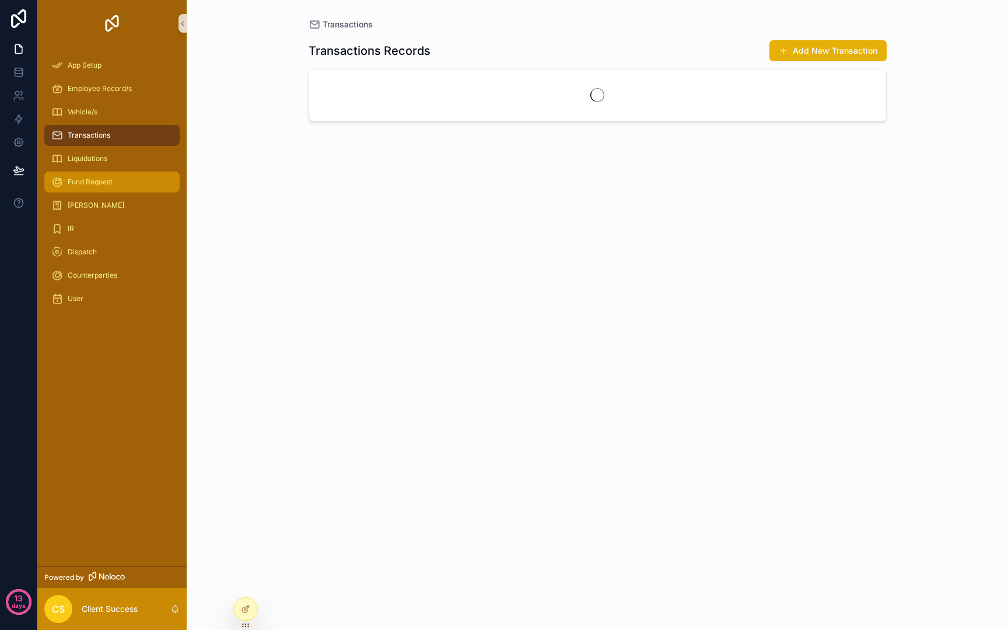
click at [103, 174] on div "Fund Request" at bounding box center [111, 182] width 121 height 19
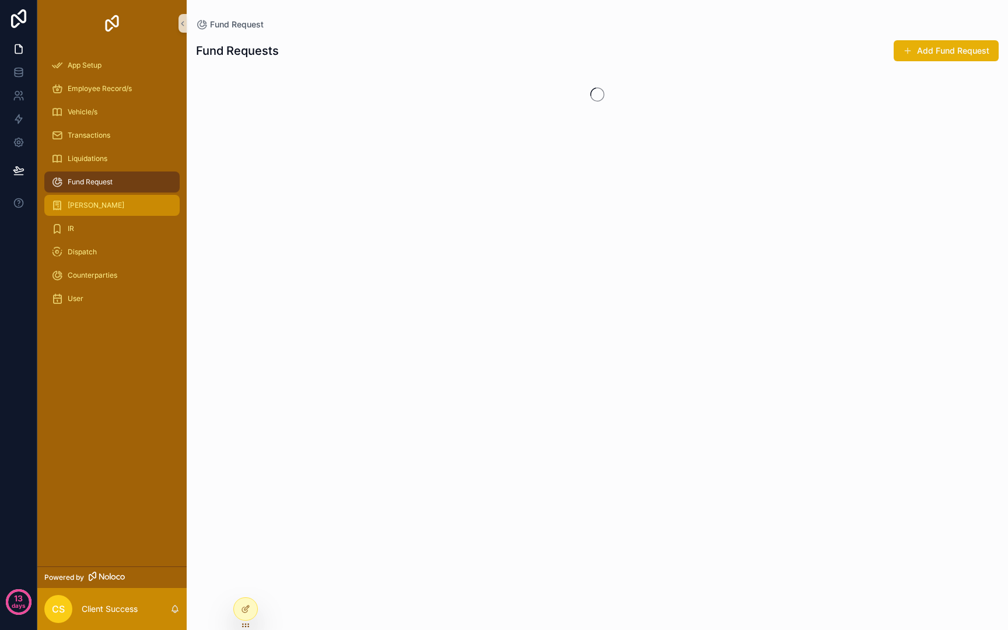
click at [111, 205] on div "[PERSON_NAME]" at bounding box center [111, 205] width 121 height 19
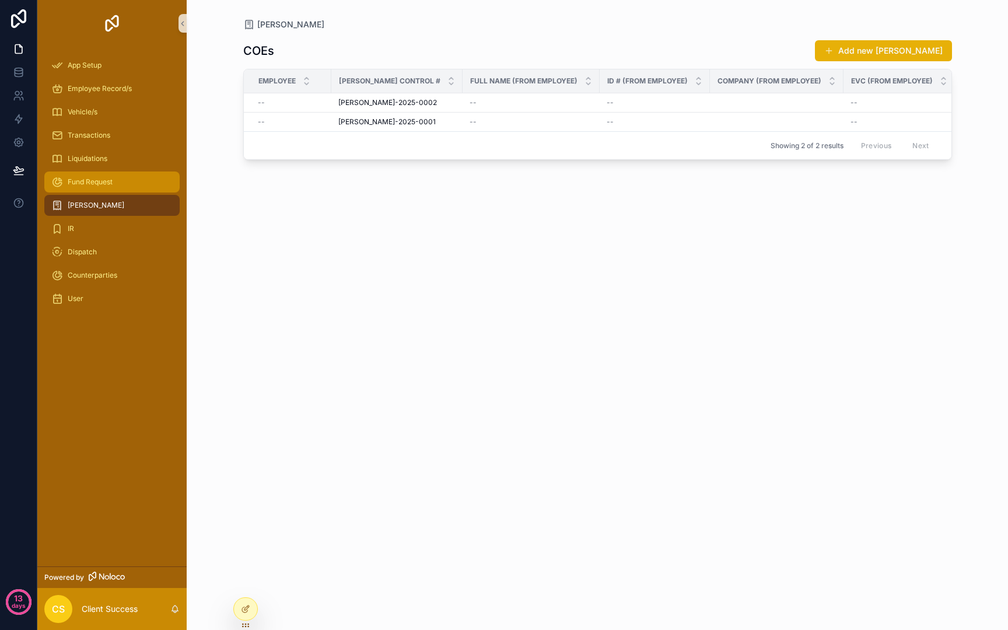
click at [105, 190] on div "Fund Request" at bounding box center [111, 182] width 121 height 19
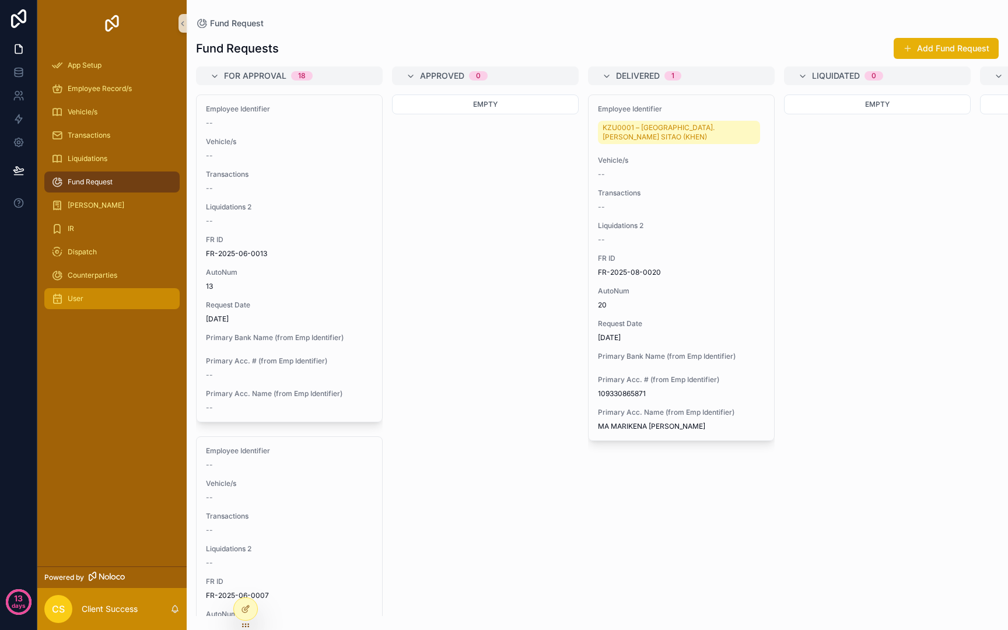
click at [102, 289] on div "User" at bounding box center [111, 298] width 121 height 19
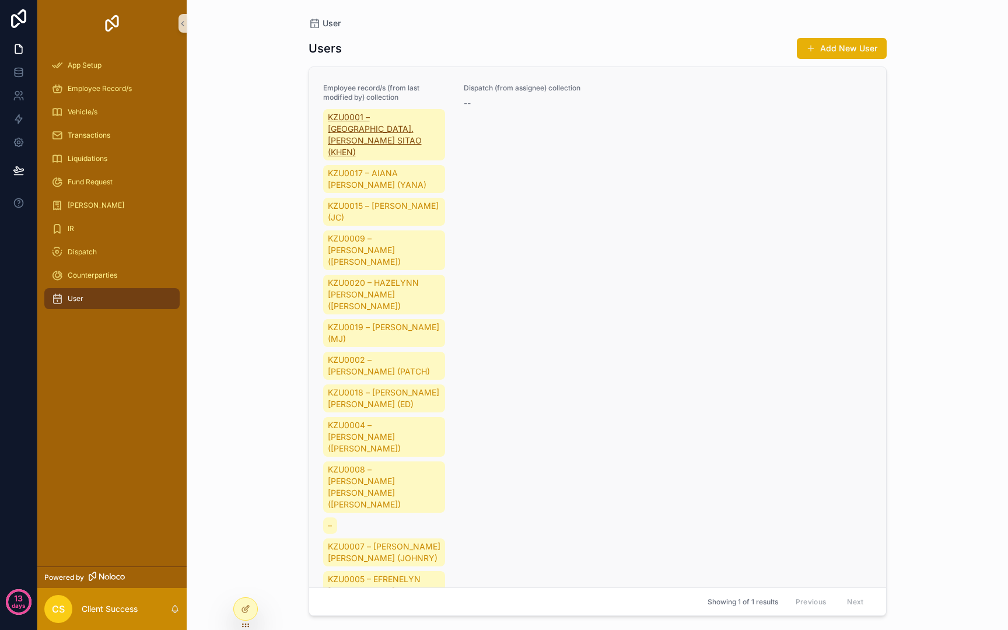
click at [393, 129] on span "KZU0001 – [GEOGRAPHIC_DATA]. [PERSON_NAME] SITAO (KHEN)" at bounding box center [384, 134] width 113 height 47
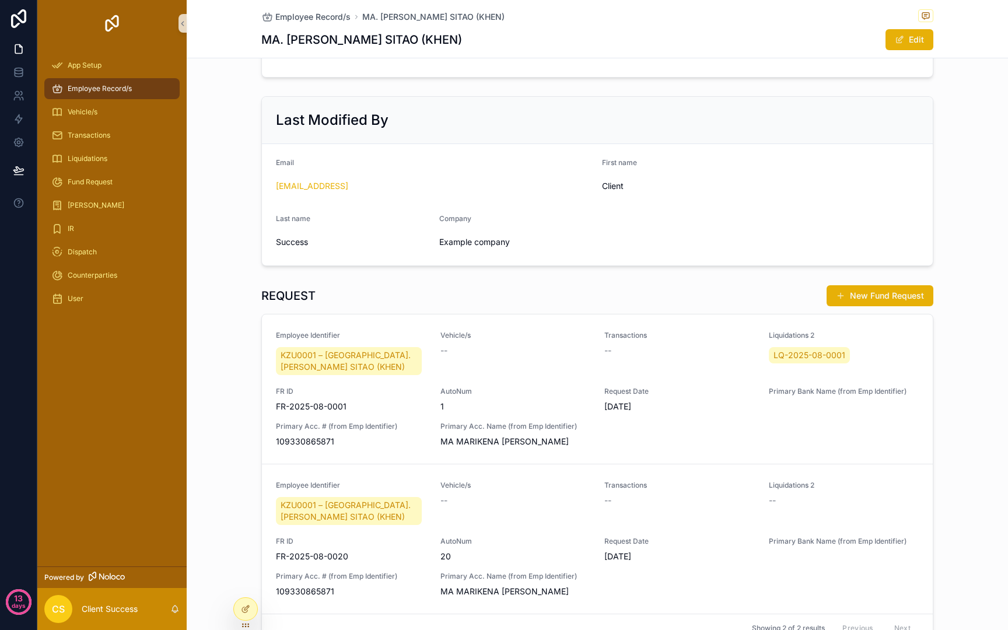
scroll to position [336, 0]
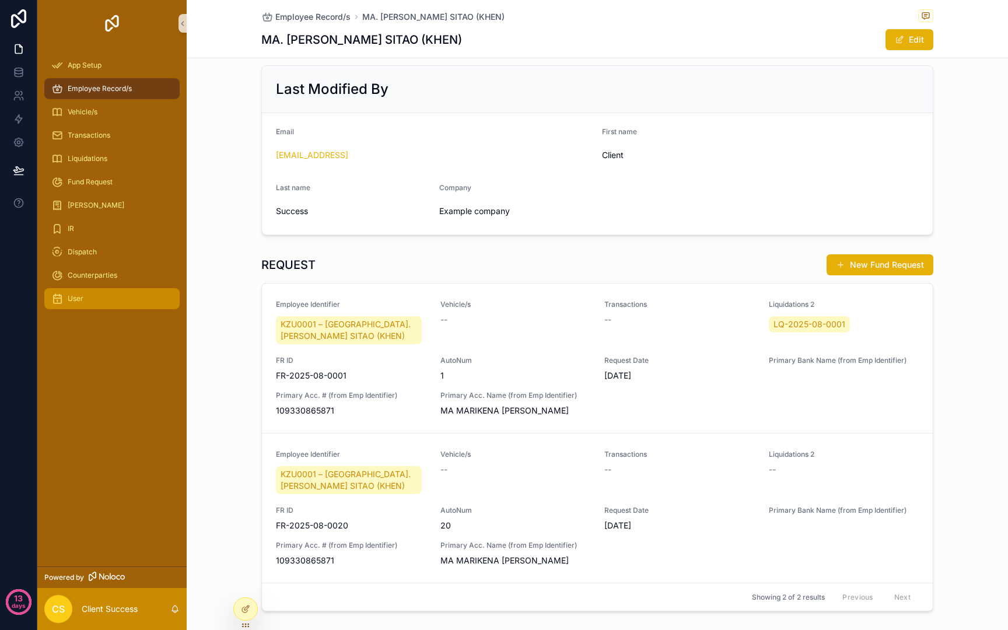
click at [86, 305] on div "User" at bounding box center [111, 298] width 121 height 19
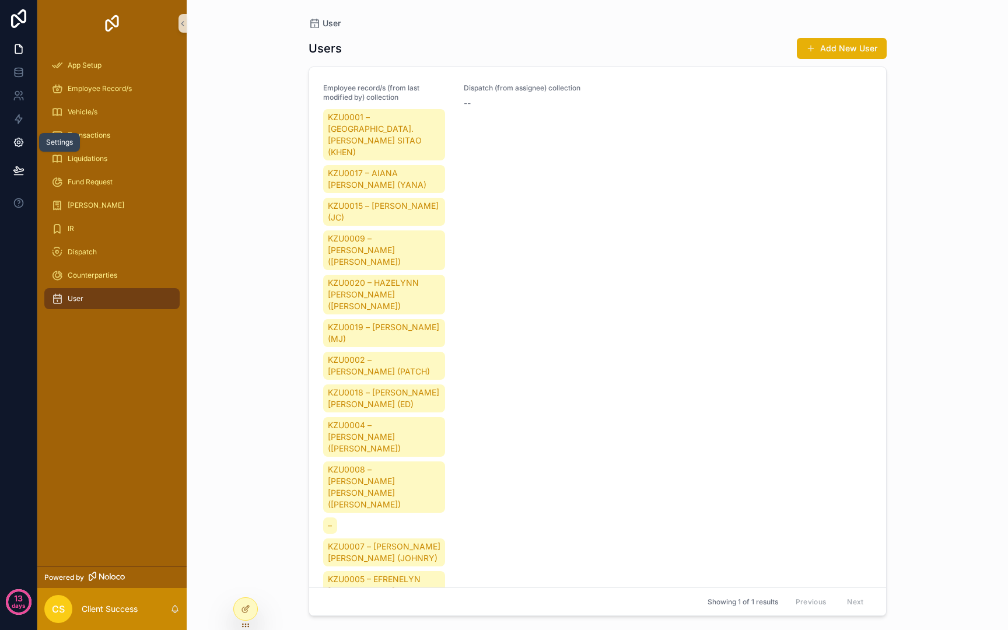
click at [17, 139] on icon at bounding box center [19, 142] width 12 height 12
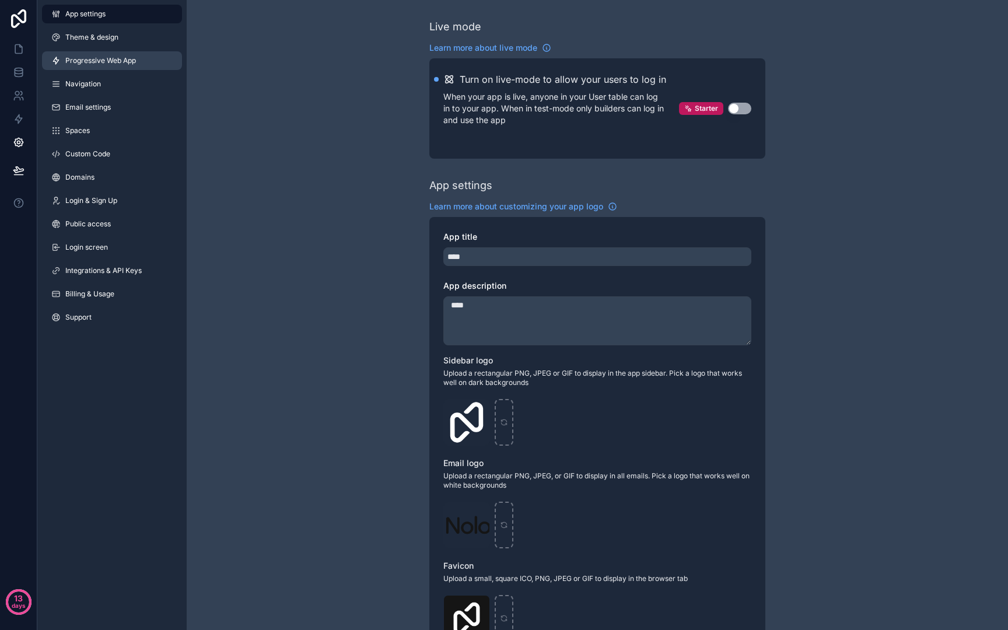
click at [74, 54] on link "Progressive Web App" at bounding box center [112, 60] width 140 height 19
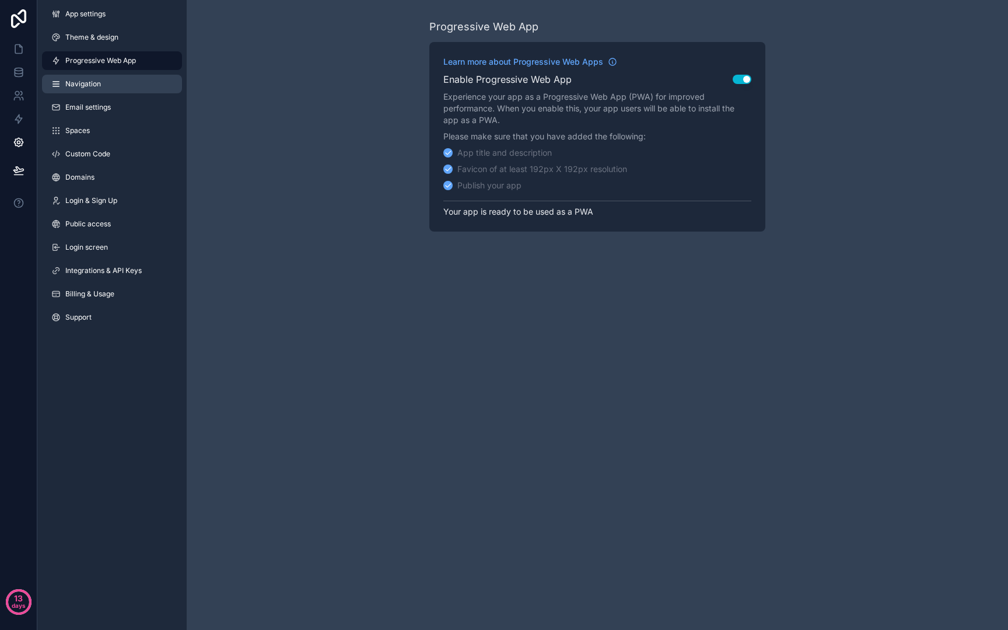
click at [88, 85] on span "Navigation" at bounding box center [83, 83] width 36 height 9
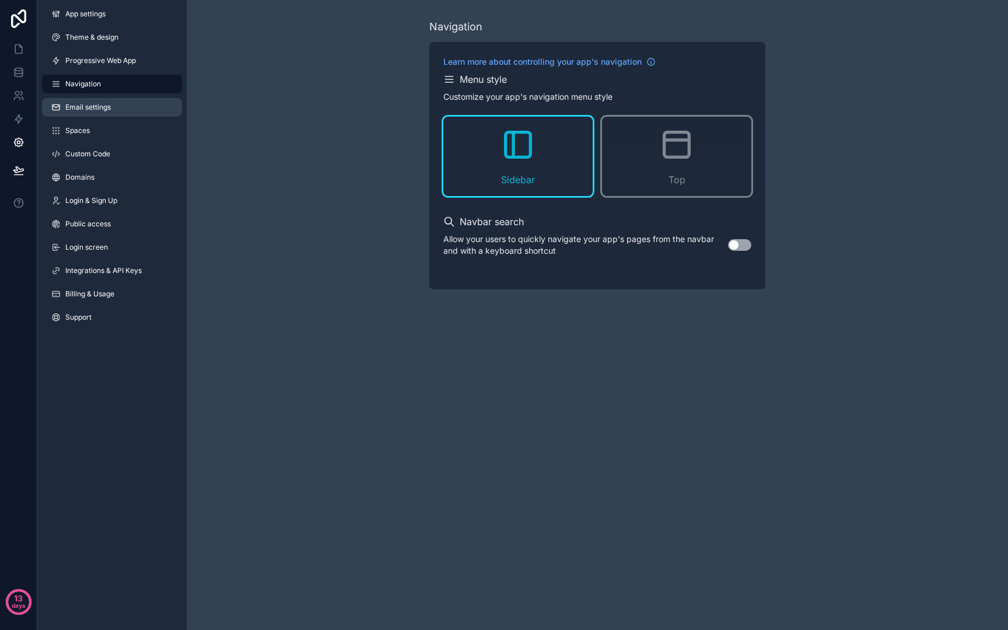
click at [97, 114] on link "Email settings" at bounding box center [112, 107] width 140 height 19
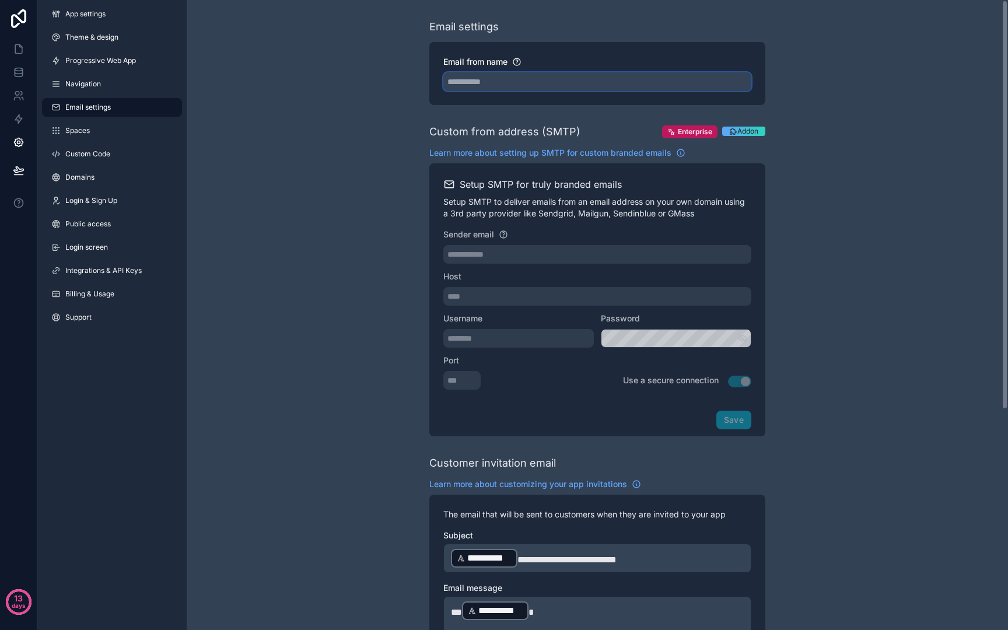
click at [520, 83] on input "Email from name" at bounding box center [597, 81] width 308 height 19
type input "***"
click at [385, 128] on div "**********" at bounding box center [597, 477] width 821 height 954
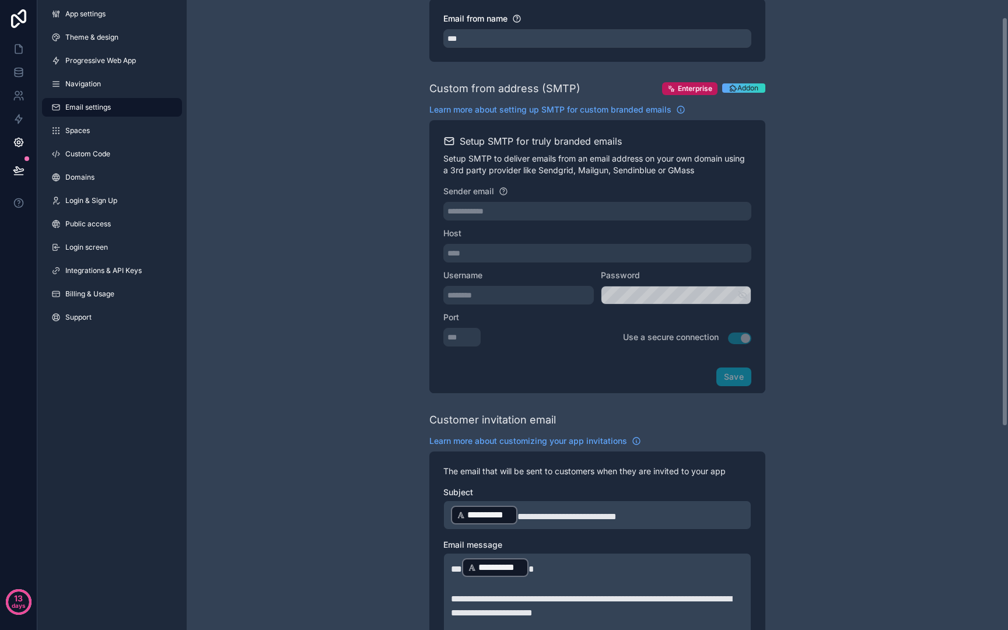
scroll to position [146, 0]
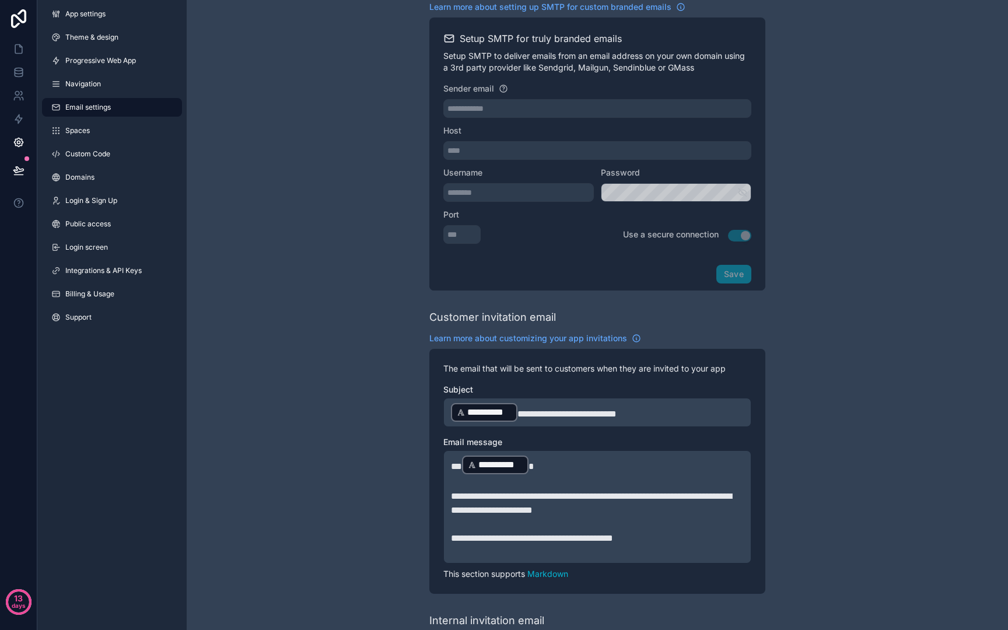
click at [671, 411] on p "**********" at bounding box center [597, 412] width 293 height 21
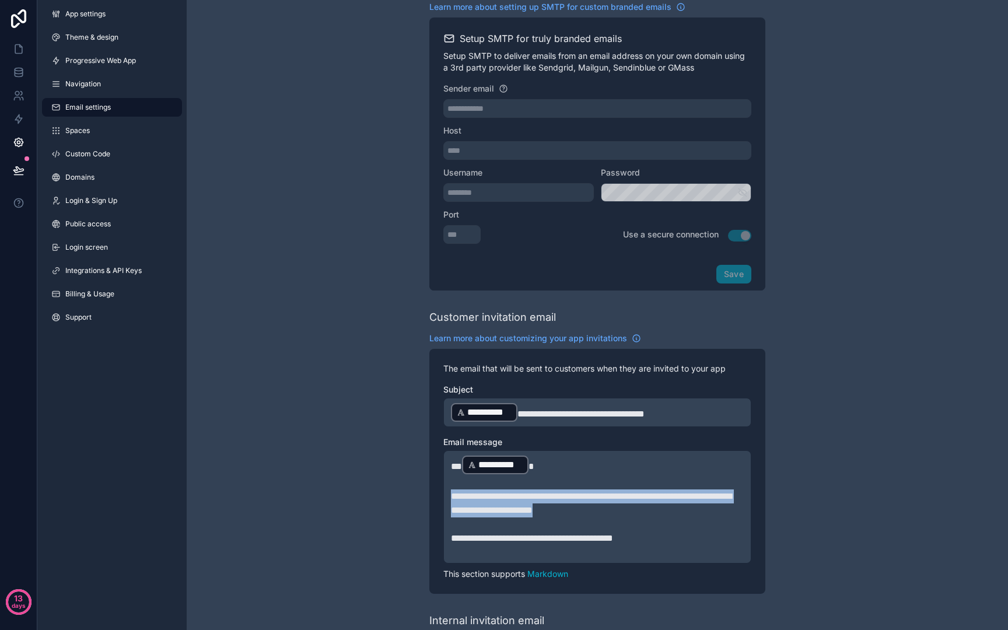
drag, startPoint x: 654, startPoint y: 514, endPoint x: 423, endPoint y: 492, distance: 232.6
click at [423, 492] on div "**********" at bounding box center [597, 331] width 821 height 954
click at [670, 510] on p "**********" at bounding box center [597, 503] width 293 height 28
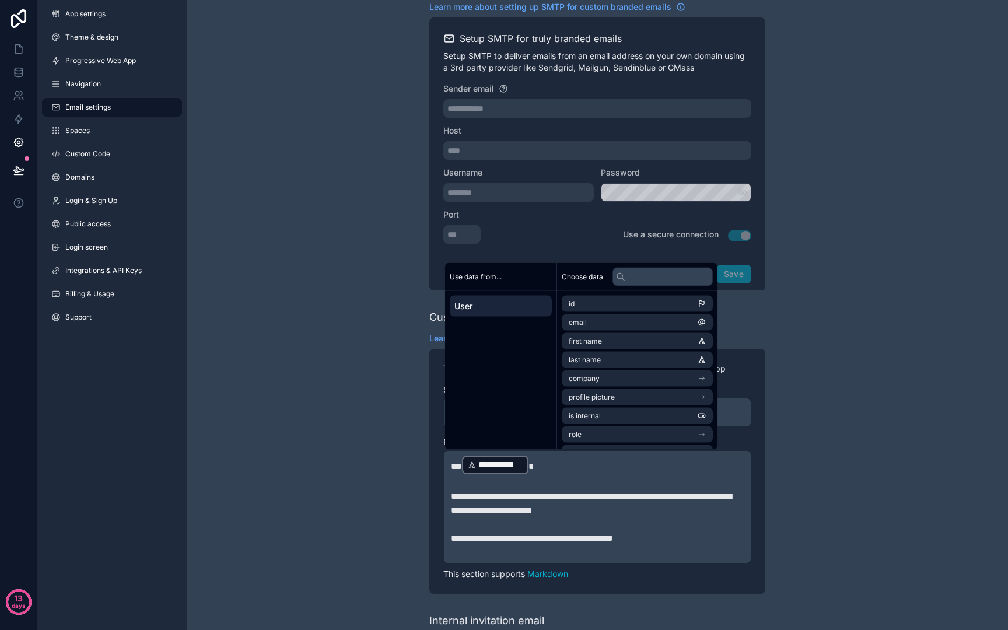
click at [547, 499] on span "**********" at bounding box center [591, 503] width 281 height 23
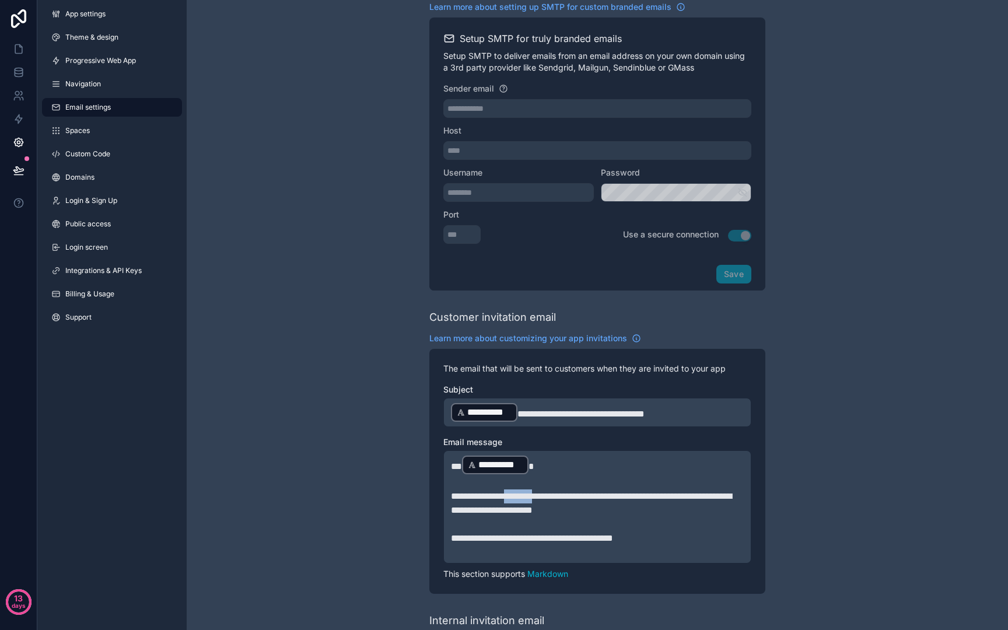
click at [547, 499] on span "**********" at bounding box center [591, 503] width 281 height 23
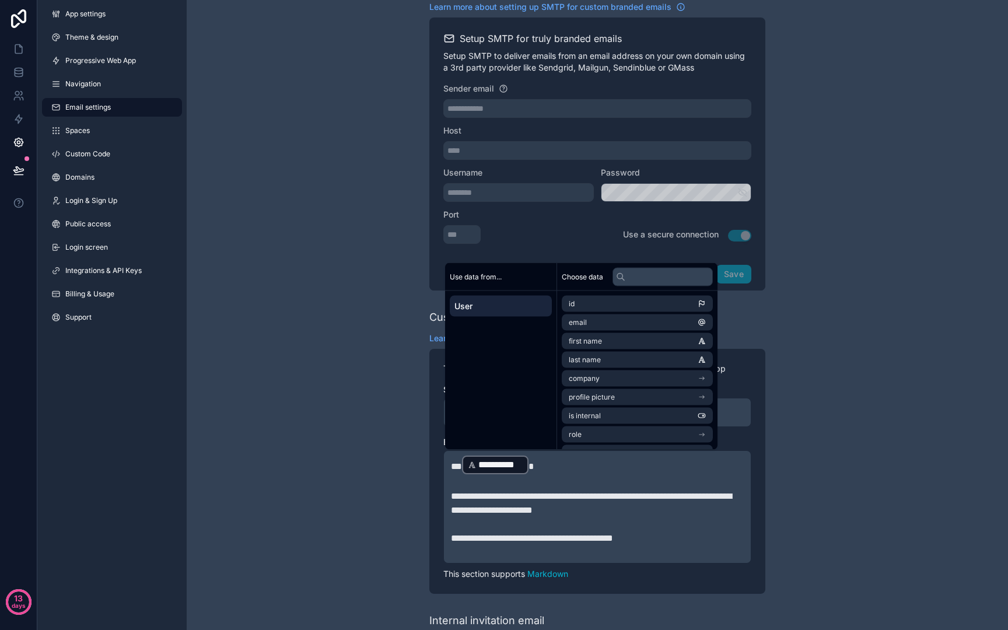
click at [649, 510] on p "**********" at bounding box center [597, 503] width 293 height 28
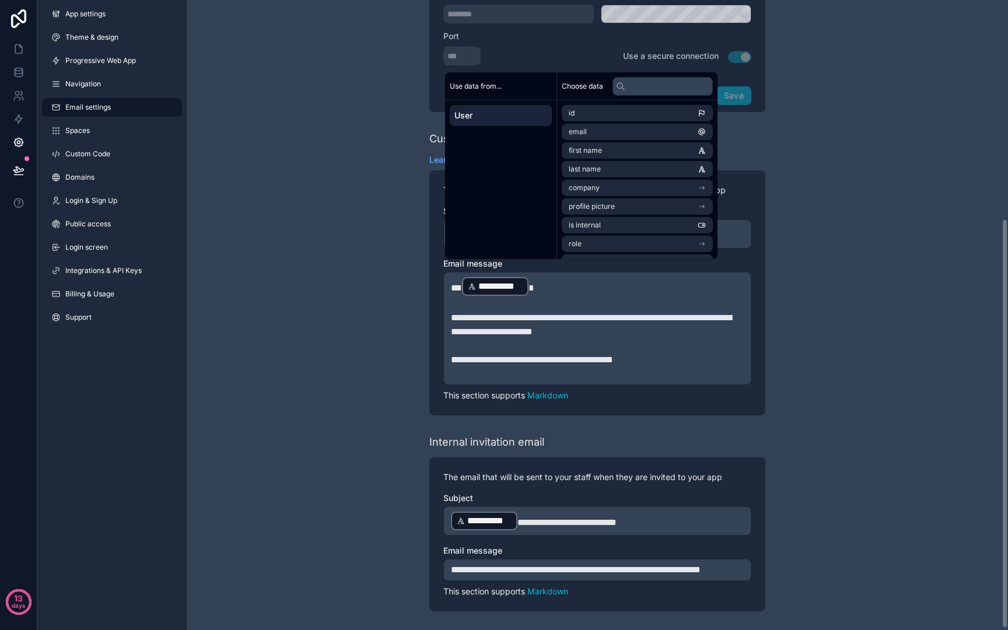
scroll to position [338, 0]
click at [386, 411] on div "**********" at bounding box center [597, 153] width 821 height 954
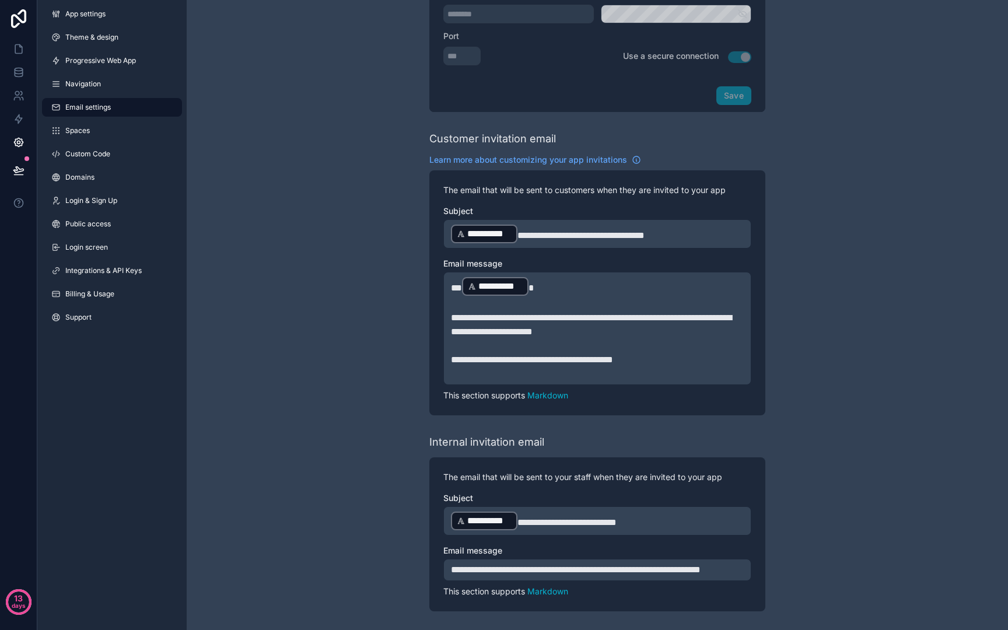
click at [549, 518] on span "**********" at bounding box center [566, 522] width 99 height 9
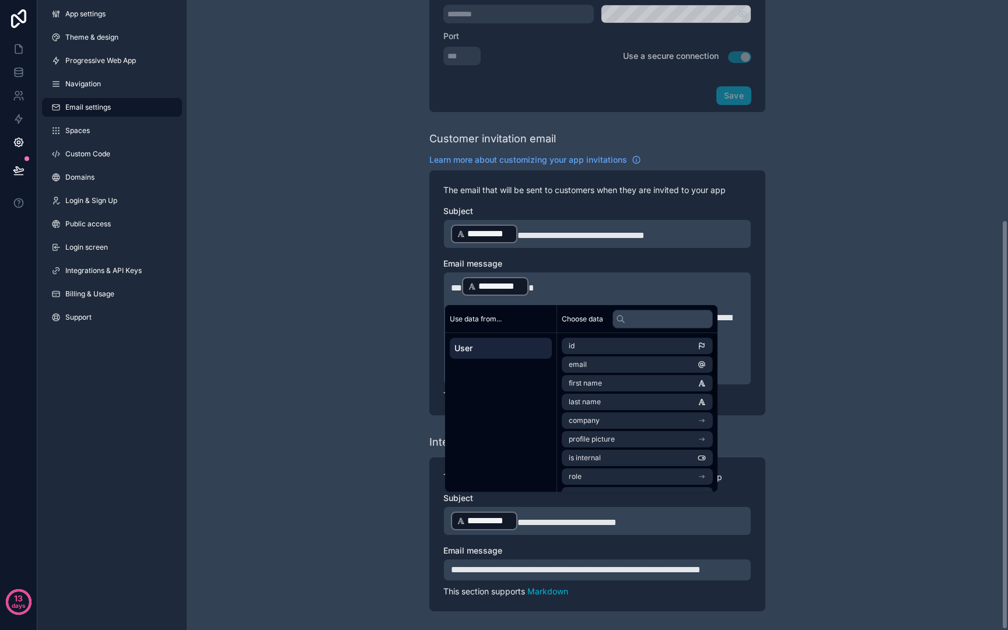
click at [786, 427] on div "**********" at bounding box center [597, 153] width 821 height 954
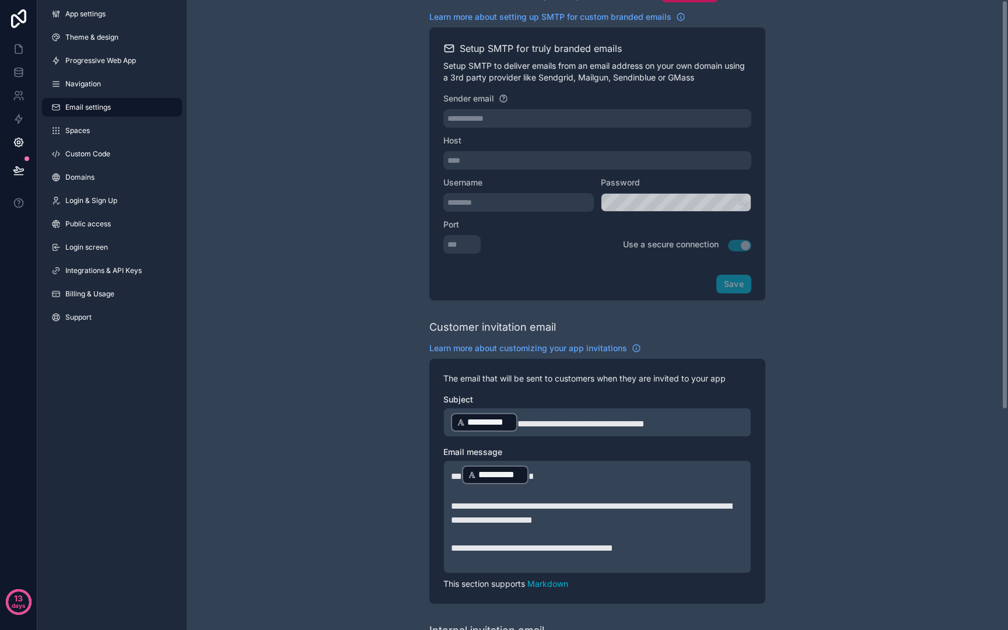
scroll to position [0, 0]
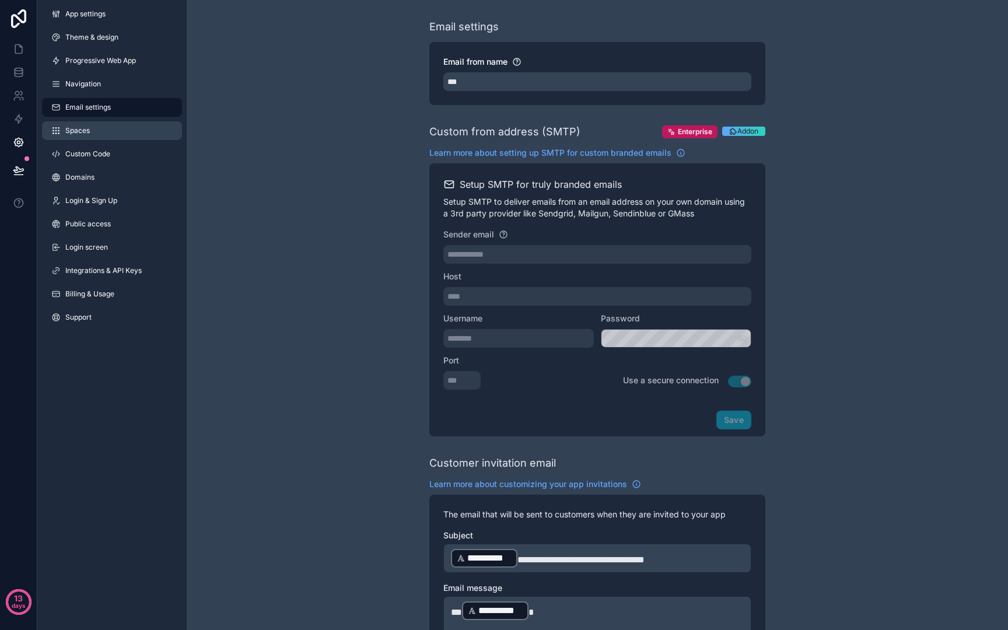
click at [122, 132] on link "Spaces" at bounding box center [112, 130] width 140 height 19
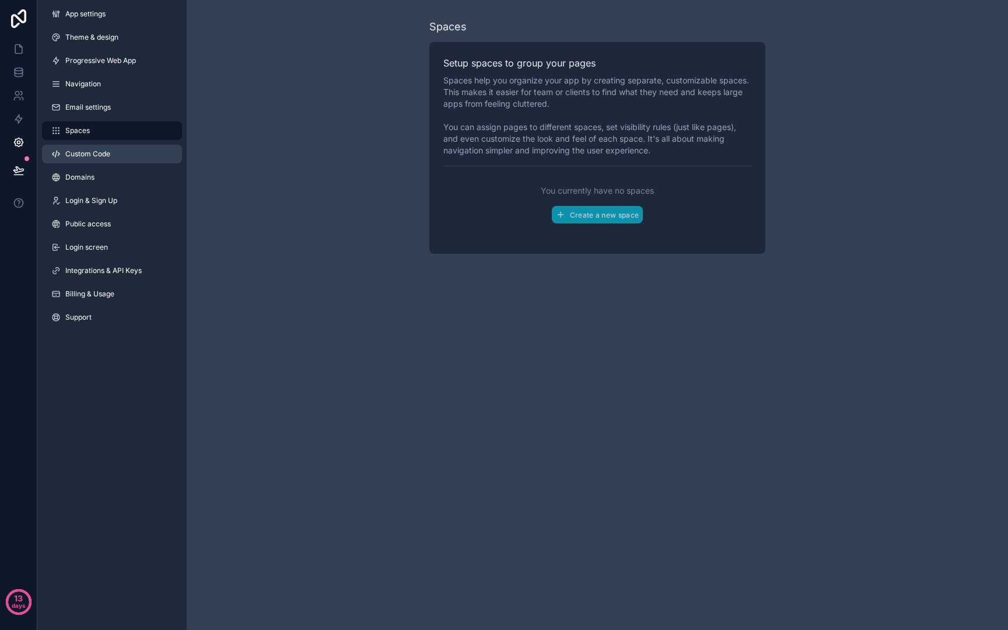
click at [129, 145] on link "Custom Code" at bounding box center [112, 154] width 140 height 19
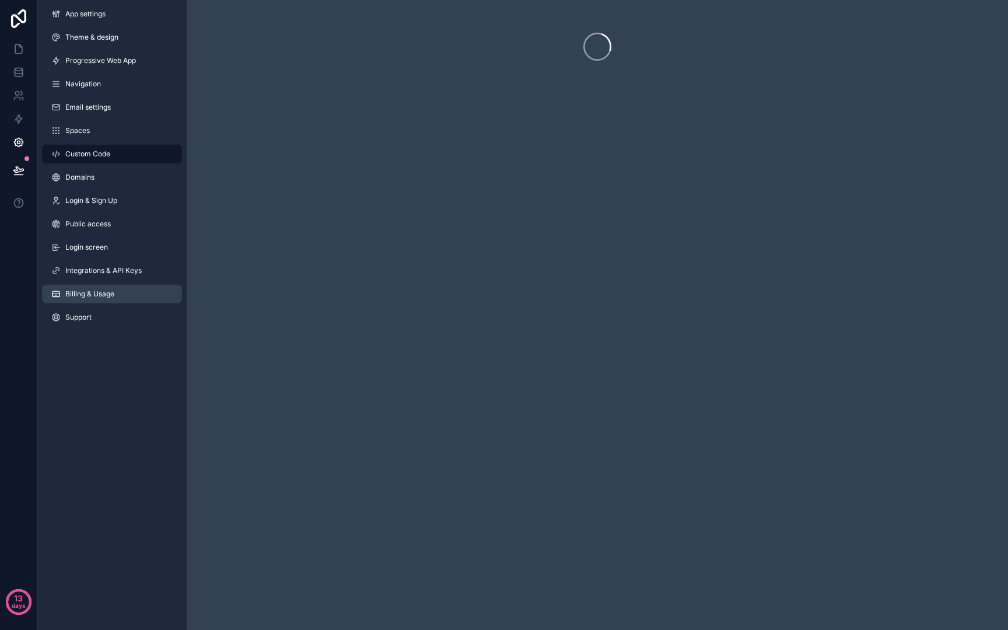
click at [117, 286] on link "Billing & Usage" at bounding box center [112, 294] width 140 height 19
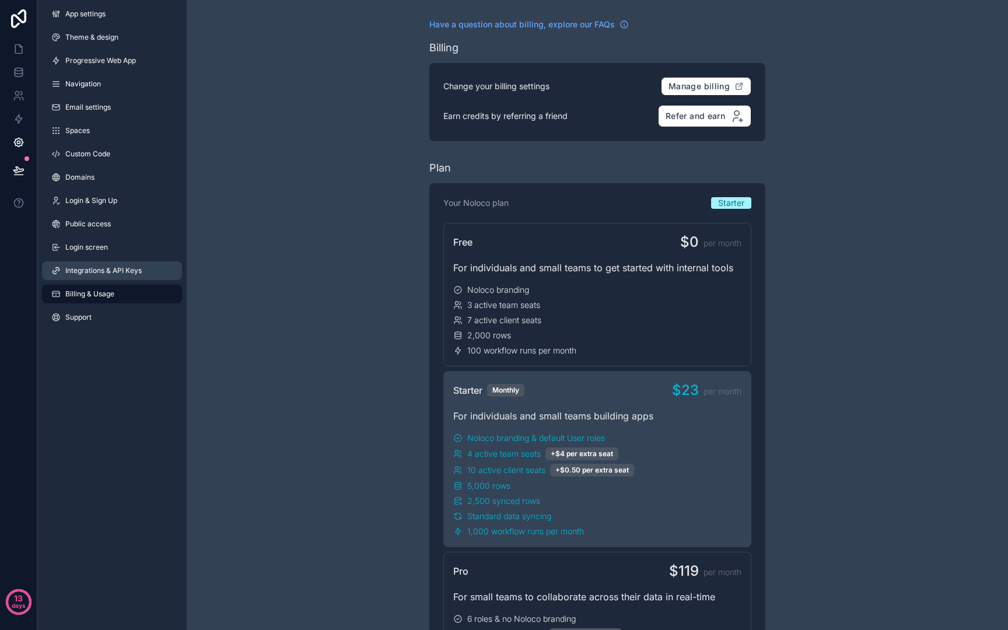
click at [119, 276] on link "Integrations & API Keys" at bounding box center [112, 270] width 140 height 19
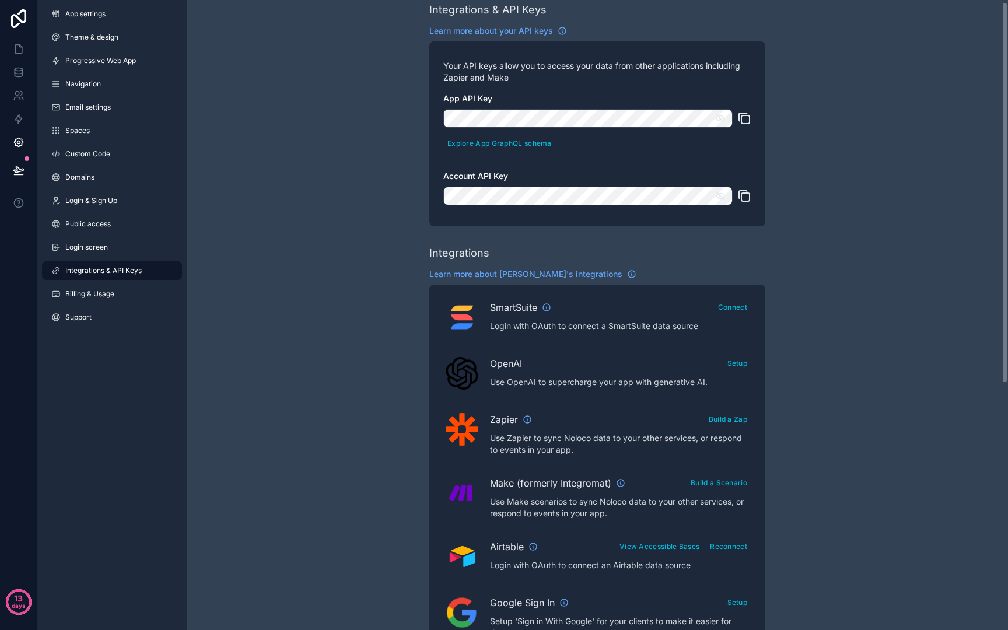
scroll to position [19, 0]
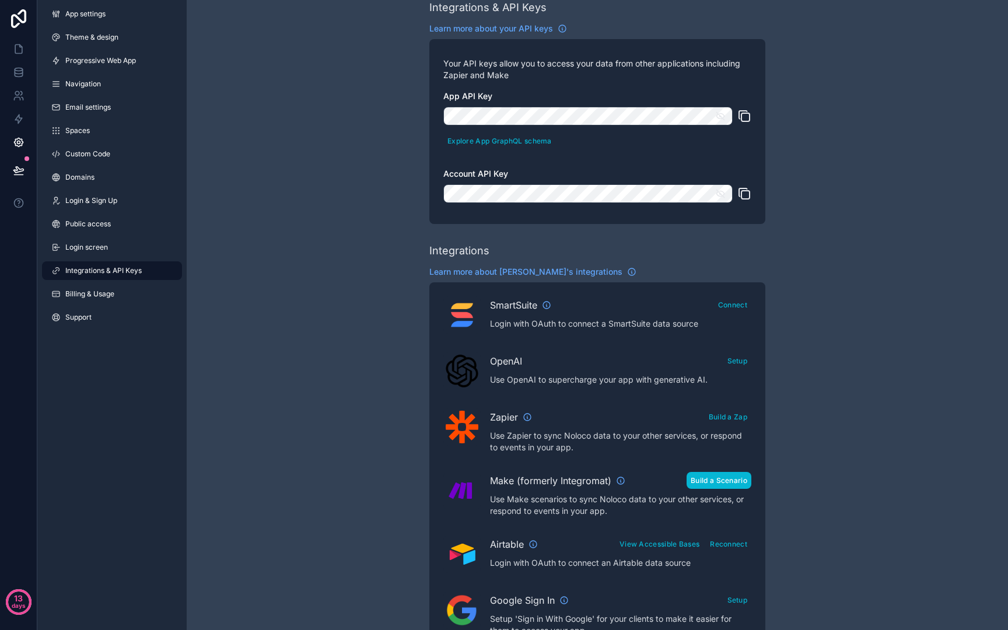
click at [738, 481] on button "Build a Scenario" at bounding box center [719, 480] width 65 height 17
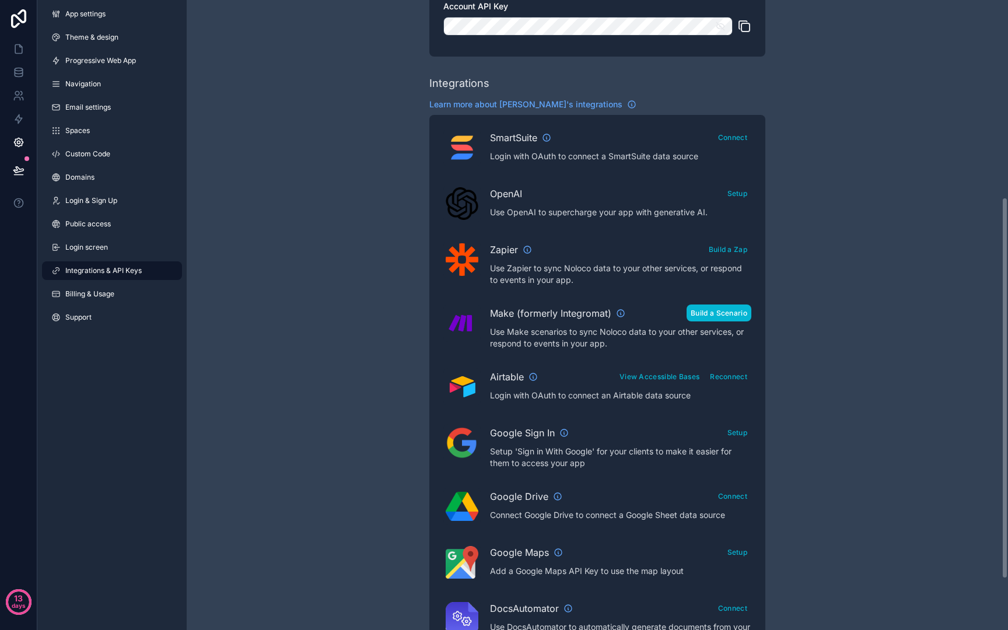
scroll to position [181, 0]
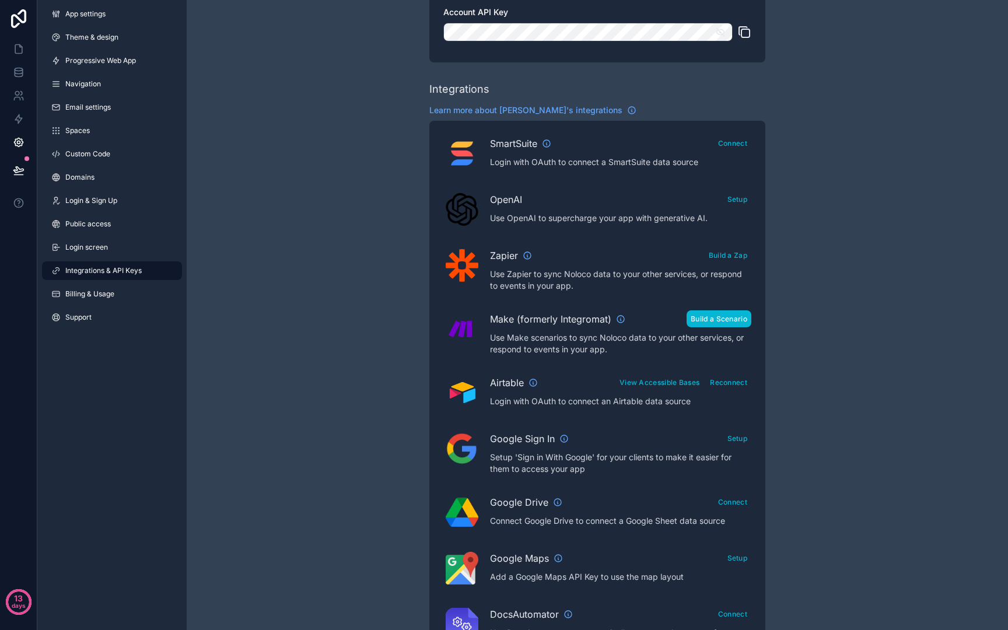
click at [733, 318] on button "Build a Scenario" at bounding box center [719, 318] width 65 height 17
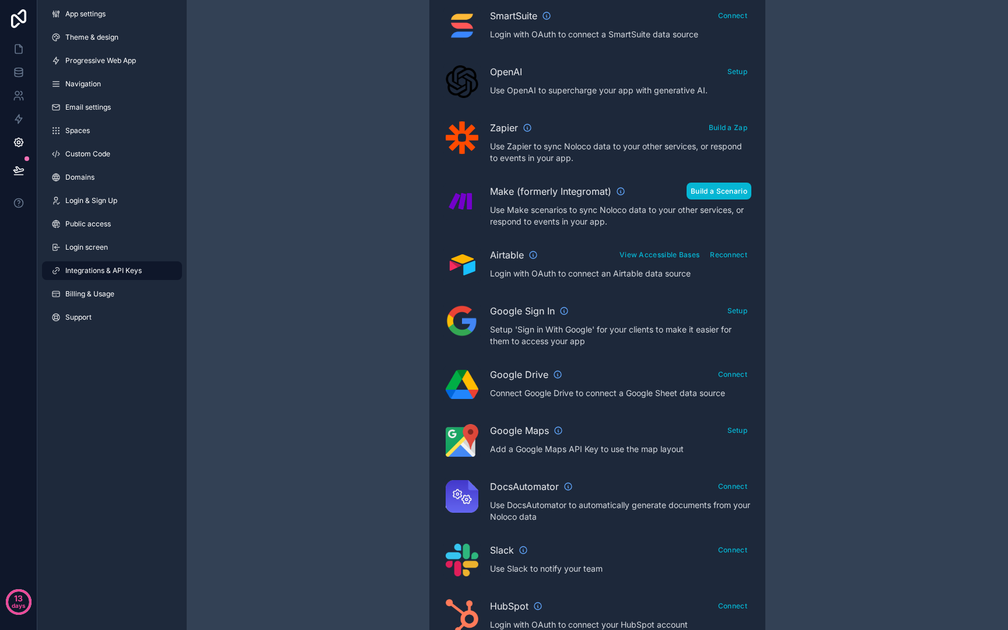
scroll to position [409, 0]
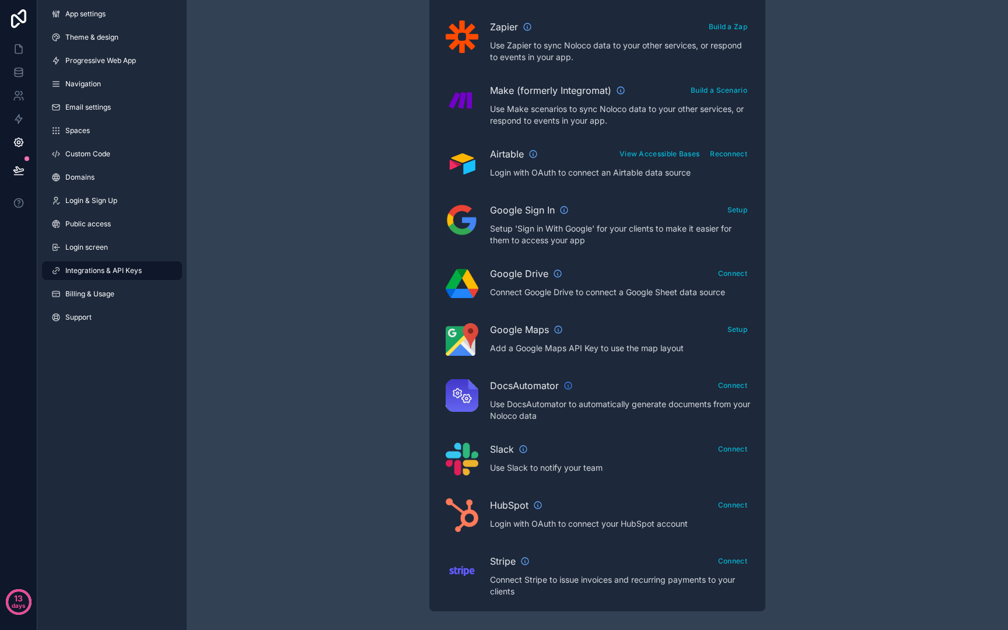
click at [564, 387] on icon "scrollable content" at bounding box center [567, 385] width 9 height 9
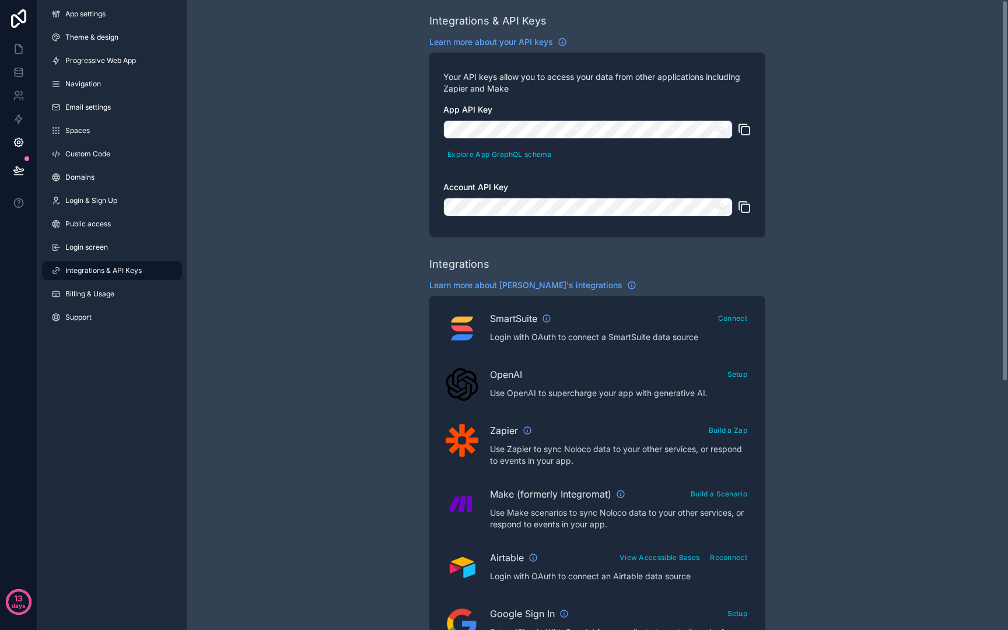
scroll to position [0, 0]
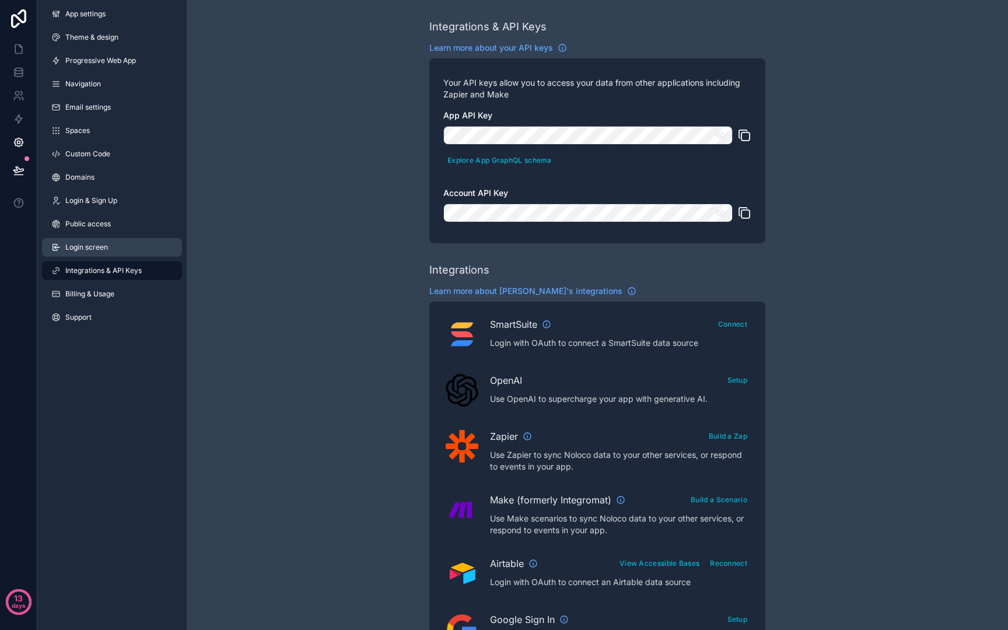
click at [117, 247] on link "Login screen" at bounding box center [112, 247] width 140 height 19
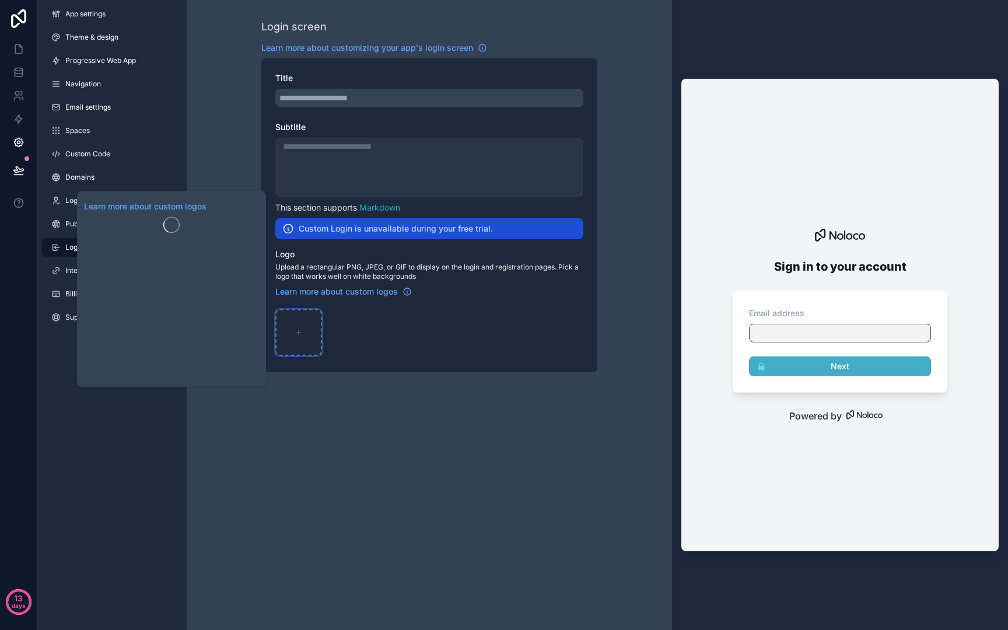
click at [304, 327] on div "scrollable content" at bounding box center [298, 332] width 47 height 47
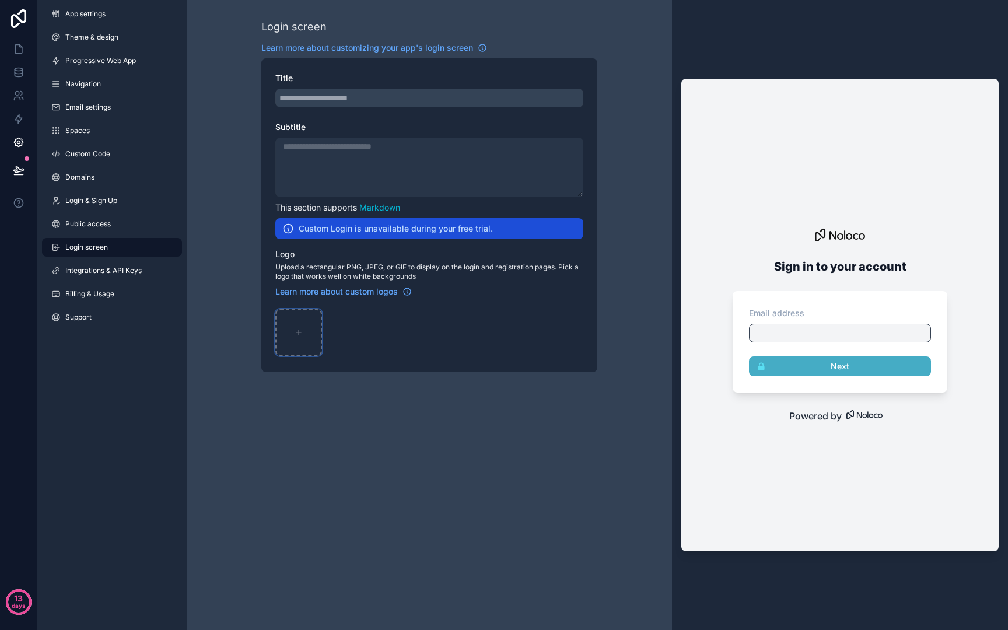
type input "**********"
click at [365, 102] on div "scrollable content" at bounding box center [429, 98] width 308 height 19
click at [442, 175] on div "scrollable content" at bounding box center [429, 167] width 308 height 59
click at [397, 100] on div "scrollable content" at bounding box center [429, 98] width 308 height 19
click at [387, 90] on div "scrollable content" at bounding box center [429, 98] width 308 height 19
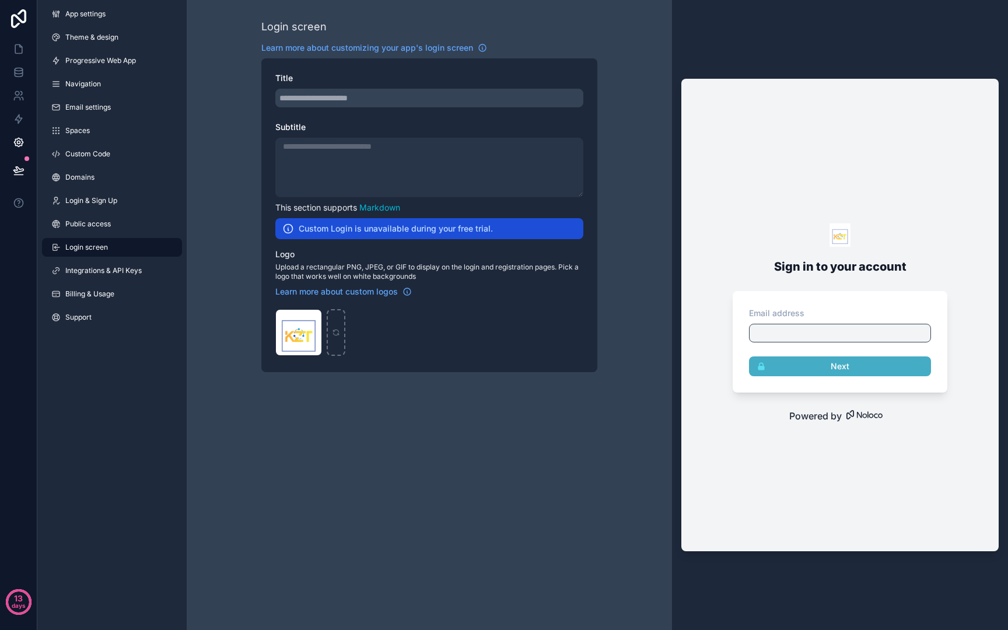
click at [368, 163] on div "scrollable content" at bounding box center [429, 167] width 308 height 59
click at [111, 291] on span "Billing & Usage" at bounding box center [89, 293] width 49 height 9
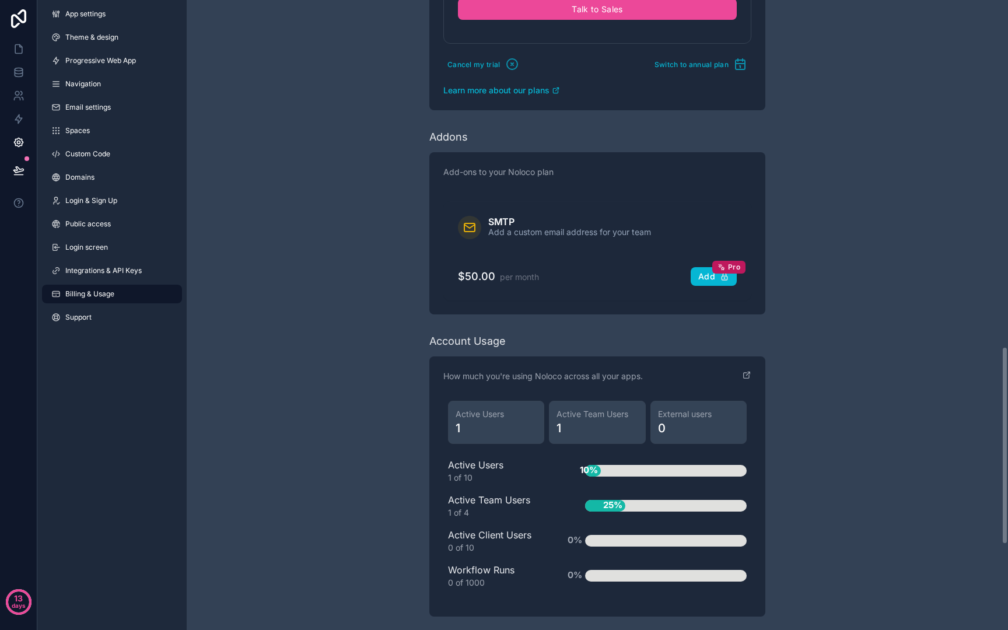
scroll to position [1362, 0]
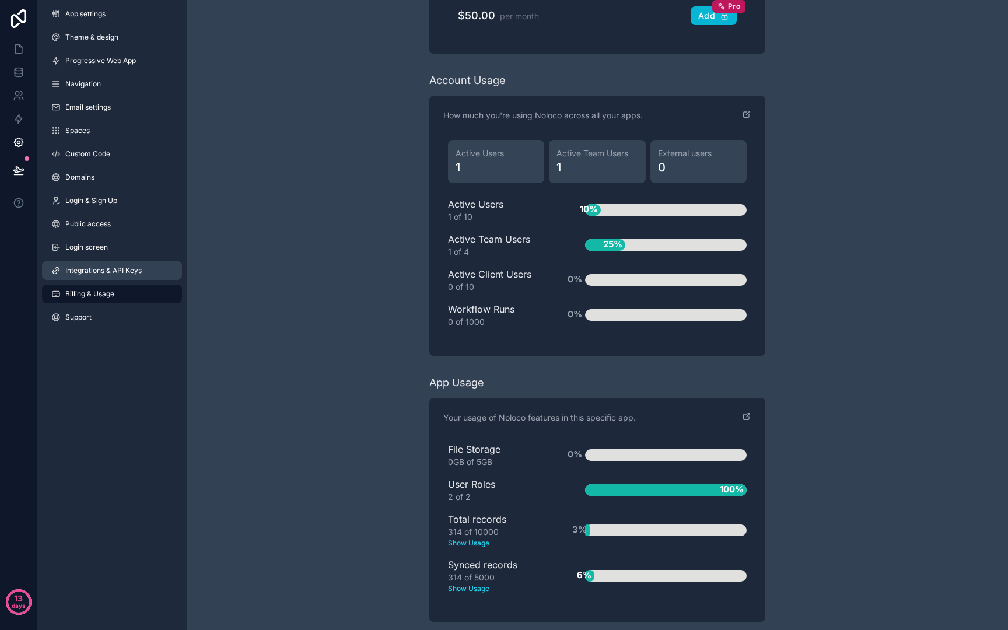
click at [118, 273] on span "Integrations & API Keys" at bounding box center [103, 270] width 76 height 9
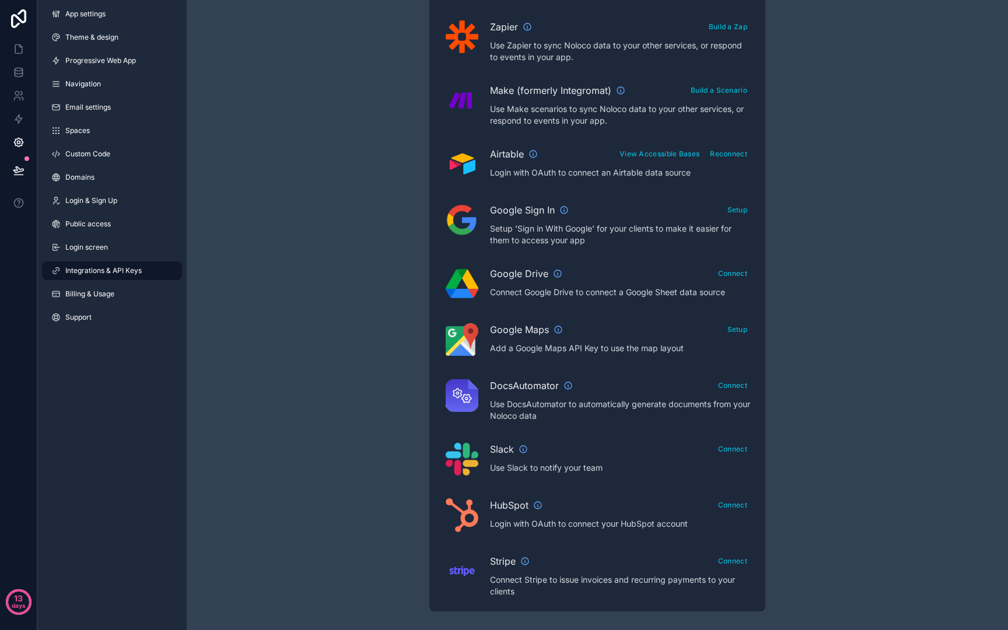
click at [116, 258] on div "App settings Theme & design Progressive Web App Navigation Email settings Space…" at bounding box center [111, 168] width 149 height 336
click at [113, 254] on link "Login screen" at bounding box center [112, 247] width 140 height 19
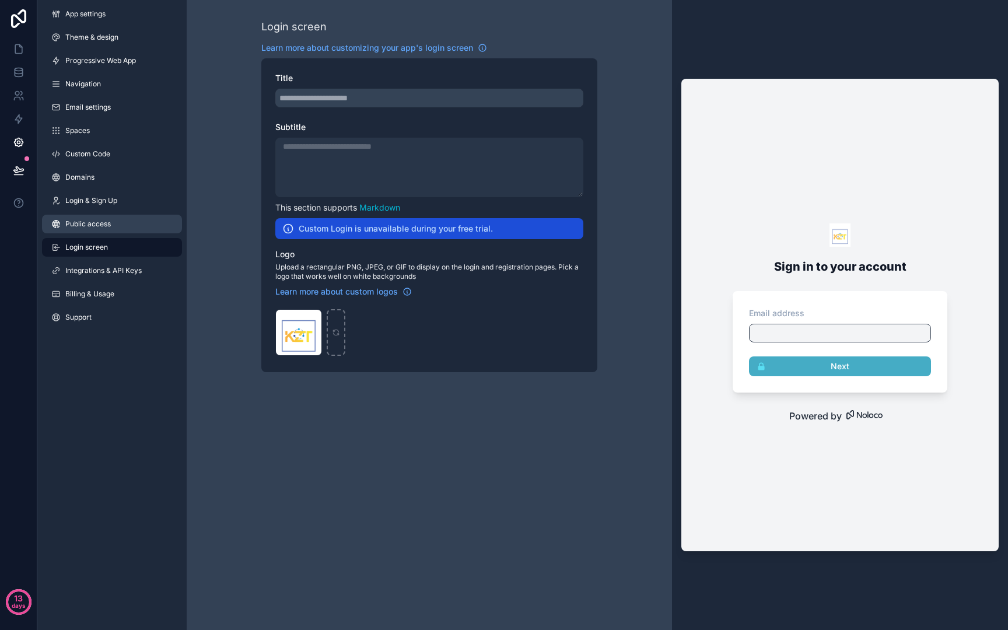
click at [122, 223] on link "Public access" at bounding box center [112, 224] width 140 height 19
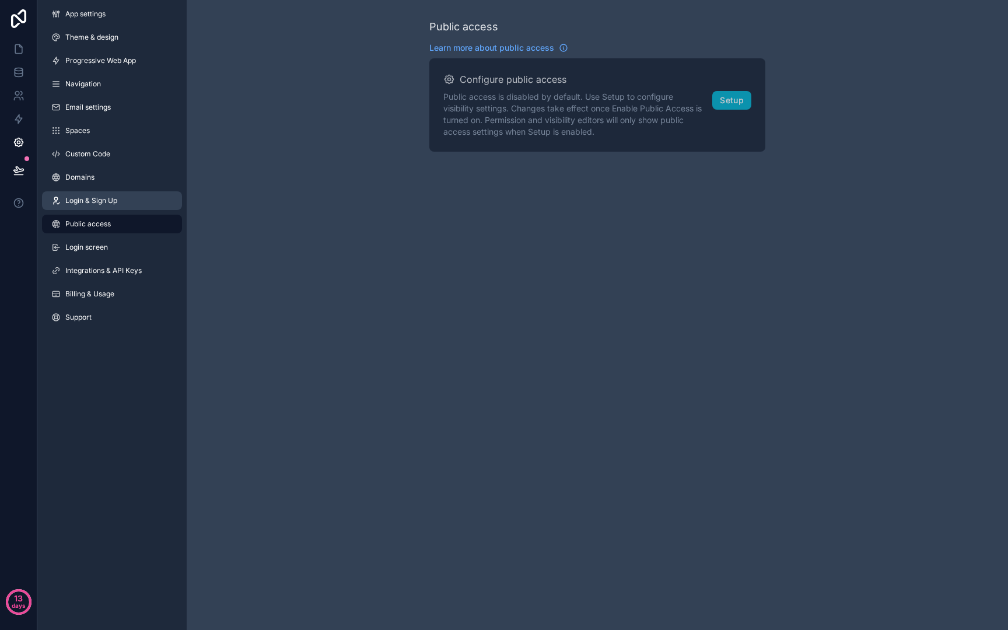
click at [86, 202] on span "Login & Sign Up" at bounding box center [91, 200] width 52 height 9
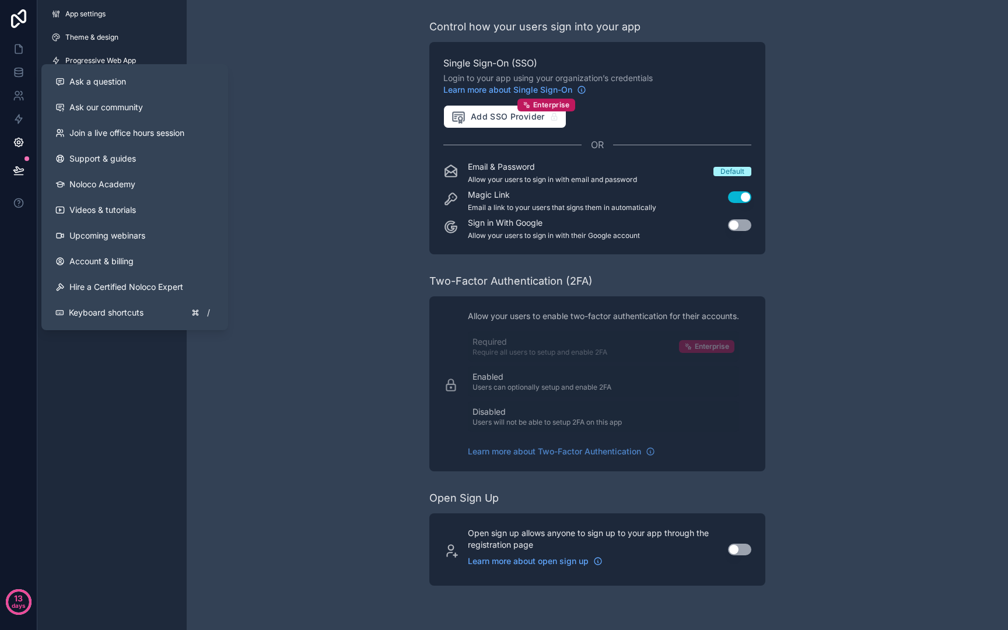
click at [358, 184] on div "Control how your users sign into your app Single Sign-On (SSO) Login to your ap…" at bounding box center [597, 302] width 821 height 604
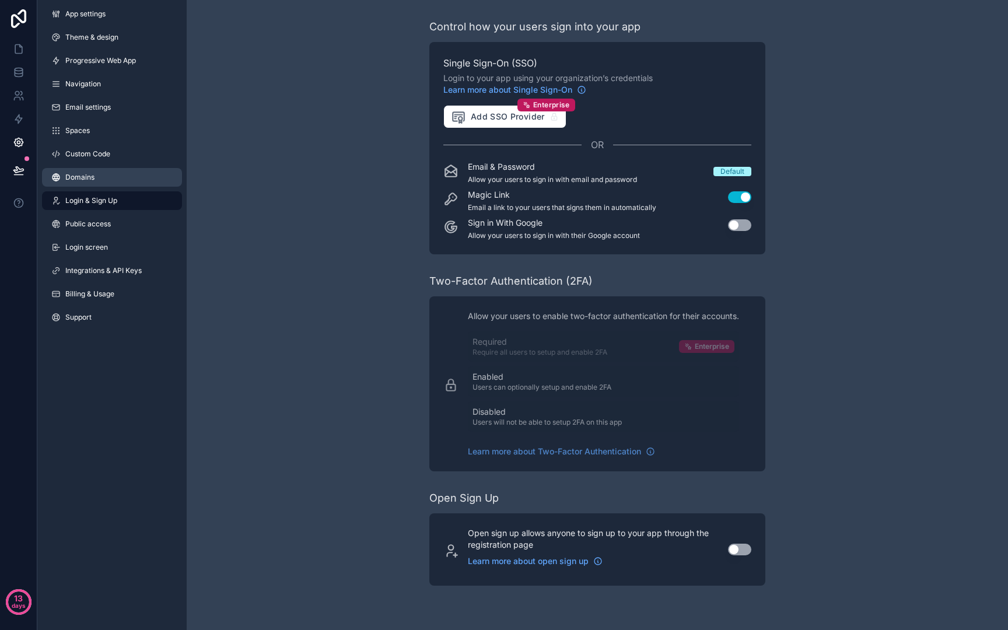
click at [134, 172] on link "Domains" at bounding box center [112, 177] width 140 height 19
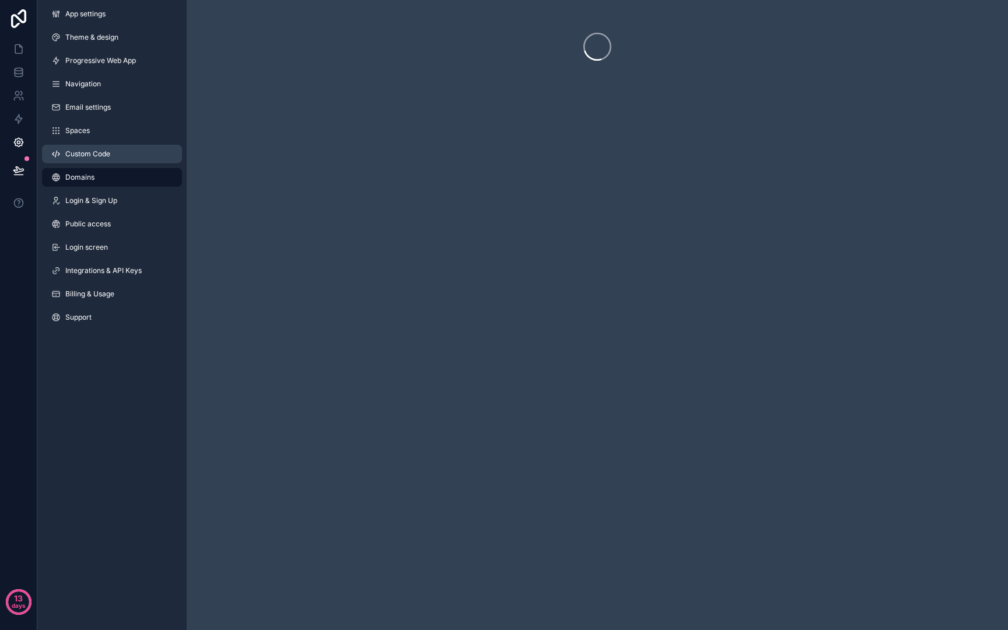
click at [108, 146] on link "Custom Code" at bounding box center [112, 154] width 140 height 19
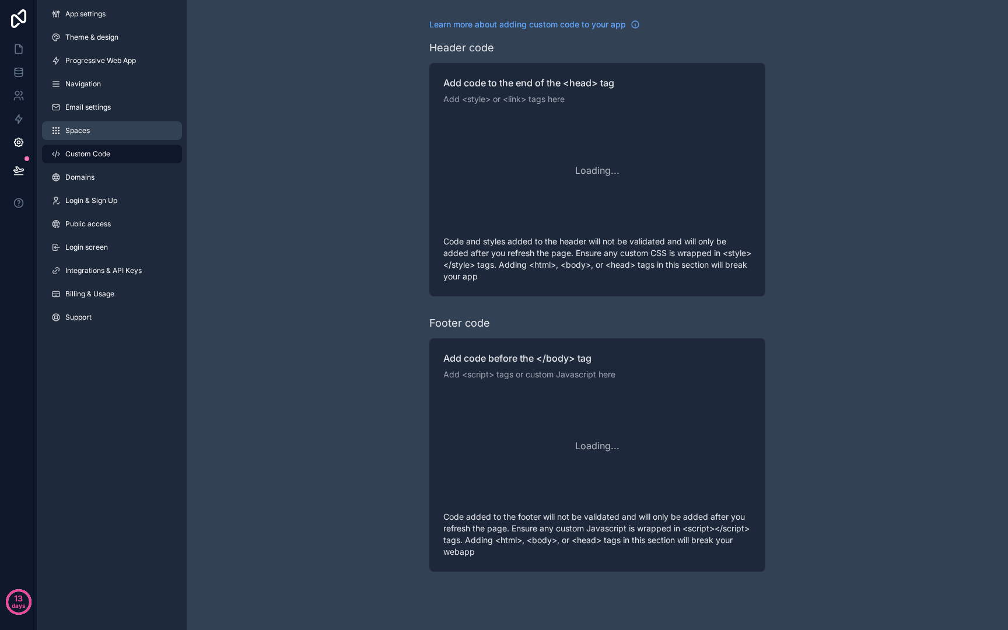
click at [111, 124] on link "Spaces" at bounding box center [112, 130] width 140 height 19
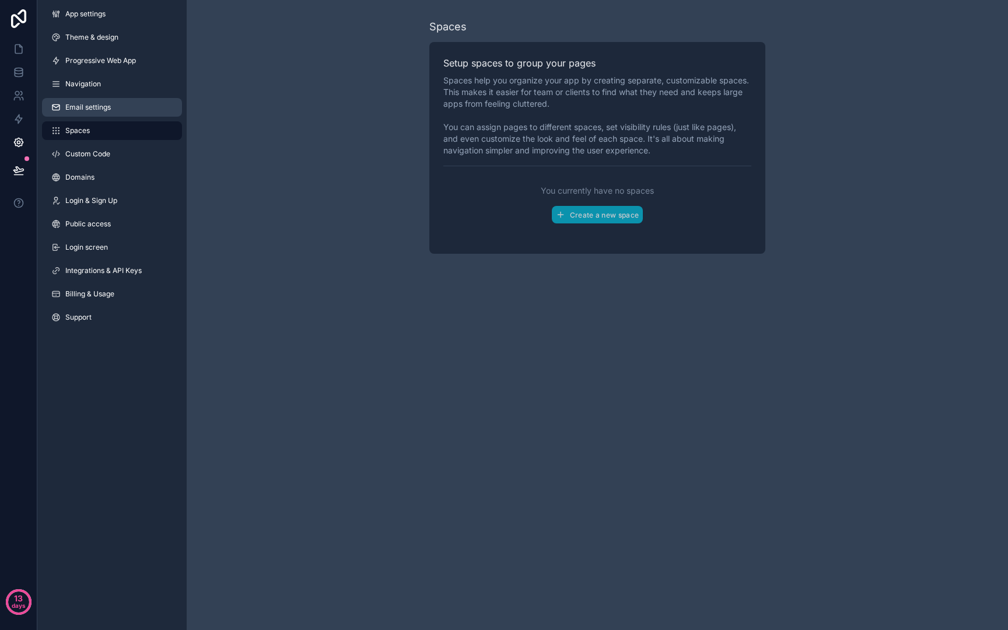
click at [112, 106] on link "Email settings" at bounding box center [112, 107] width 140 height 19
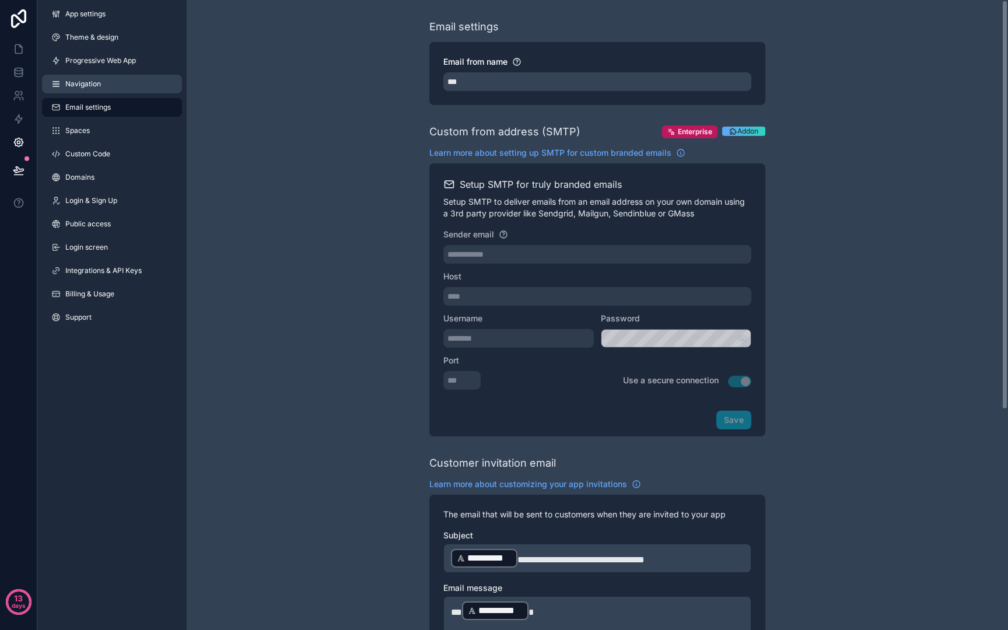
click at [90, 76] on link "Navigation" at bounding box center [112, 84] width 140 height 19
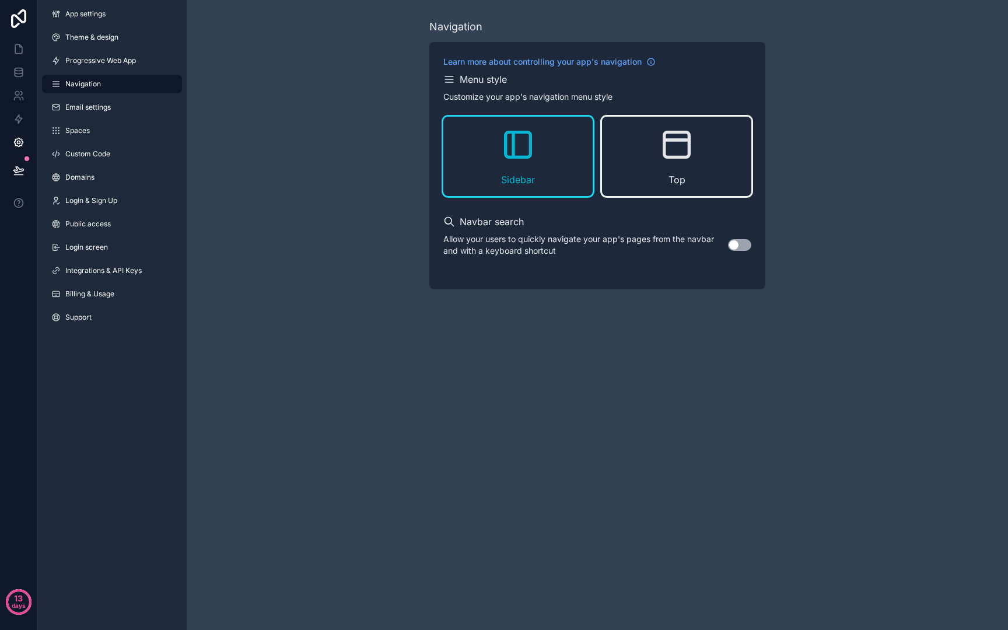
click at [675, 177] on span "Top" at bounding box center [676, 180] width 17 height 14
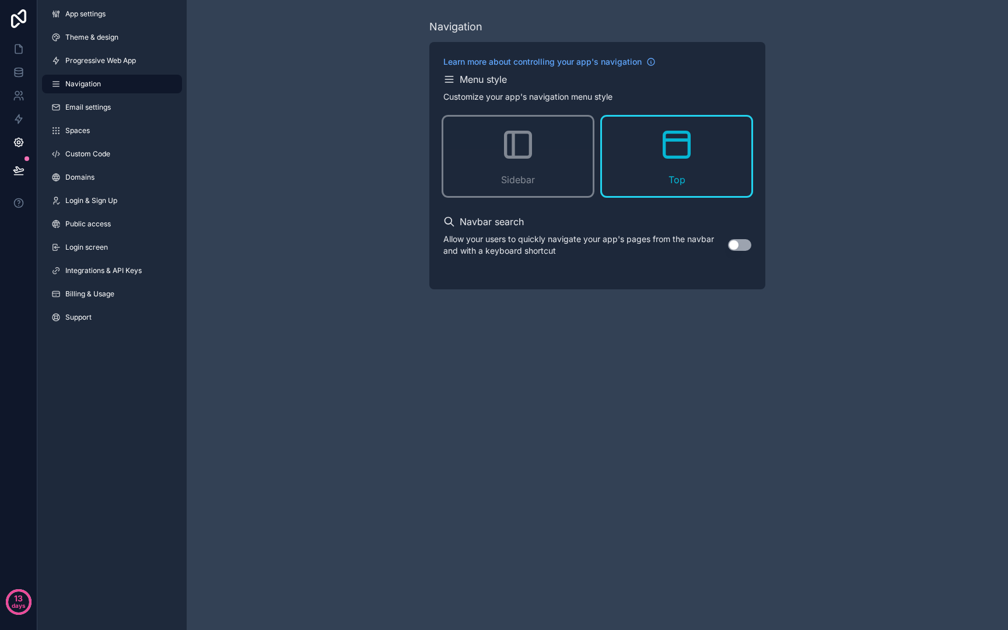
click at [743, 242] on button "Use setting" at bounding box center [739, 245] width 23 height 12
click at [218, 152] on div "Navigation Learn more about controlling your app's navigation Menu style Custom…" at bounding box center [597, 154] width 821 height 308
click at [115, 72] on div "App settings Theme & design Progressive Web App Navigation Email settings Space…" at bounding box center [111, 168] width 149 height 336
click at [115, 64] on span "Progressive Web App" at bounding box center [100, 60] width 71 height 9
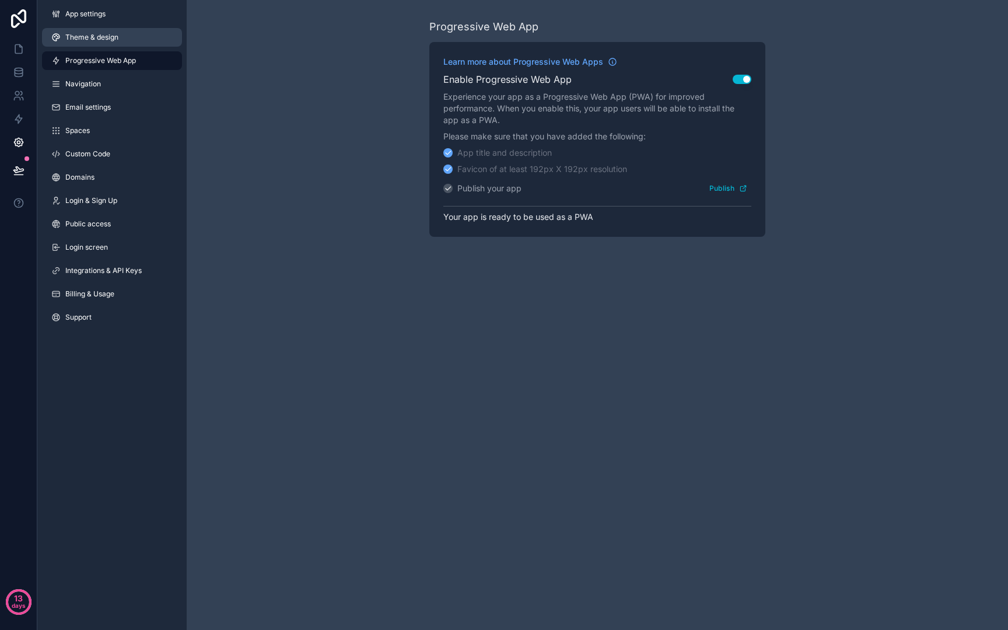
click at [113, 46] on link "Theme & design" at bounding box center [112, 37] width 140 height 19
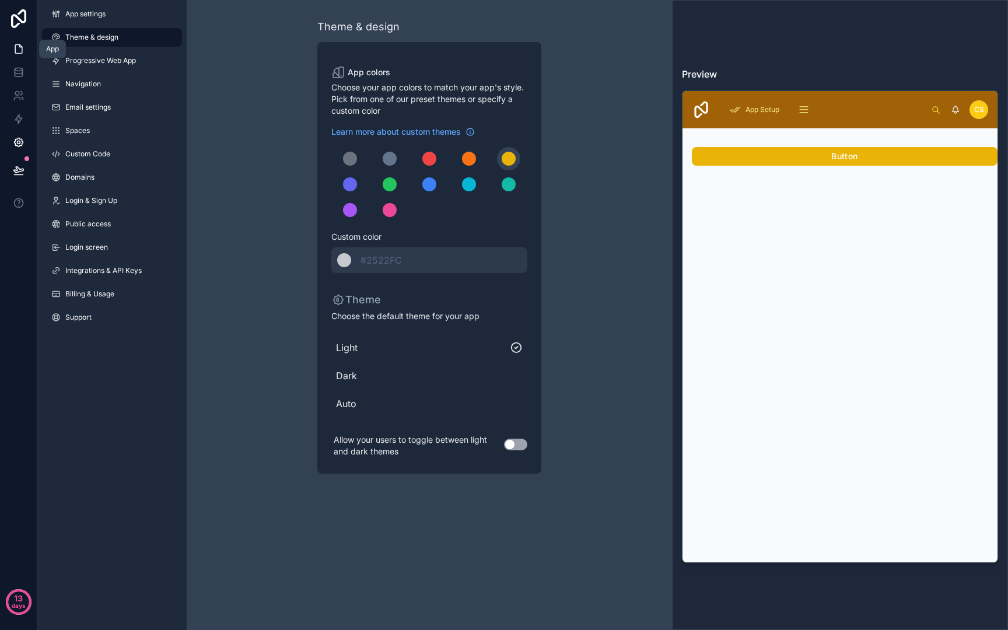
click at [25, 44] on link at bounding box center [18, 48] width 37 height 23
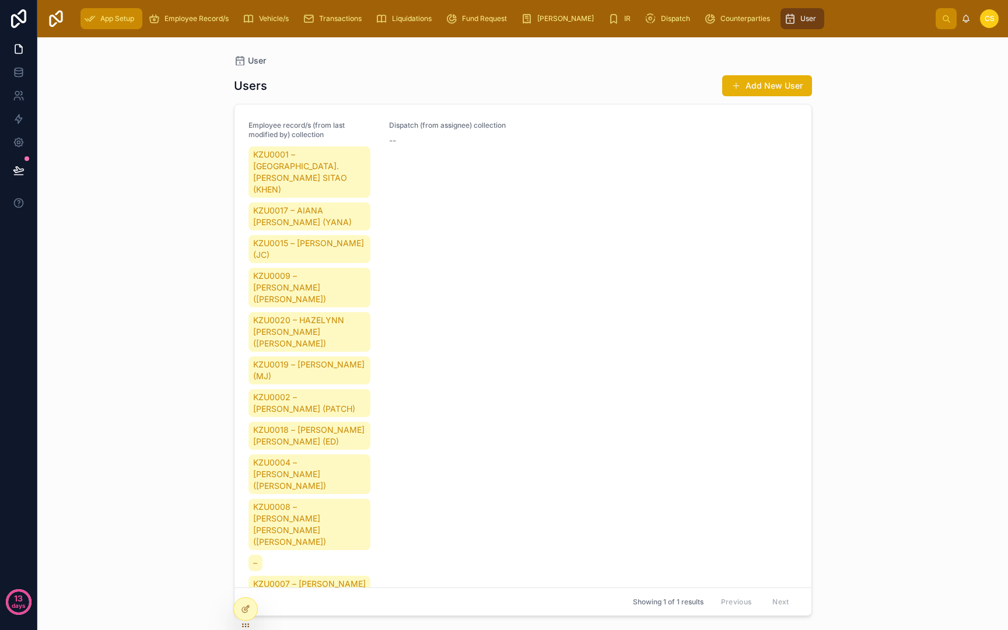
click at [107, 15] on span "App Setup" at bounding box center [117, 18] width 34 height 9
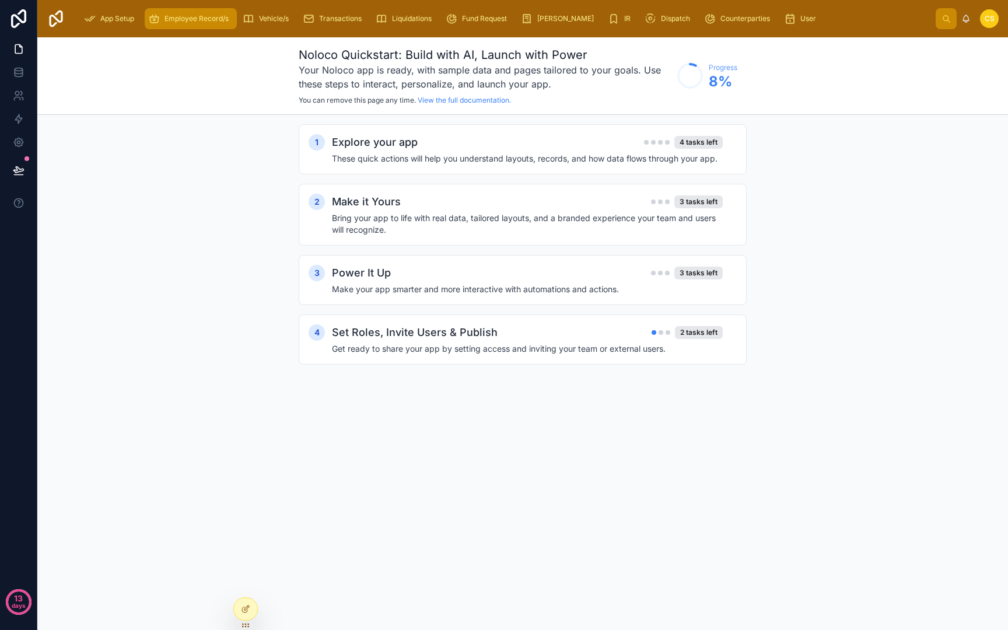
click at [174, 17] on span "Employee Record/s" at bounding box center [196, 18] width 64 height 9
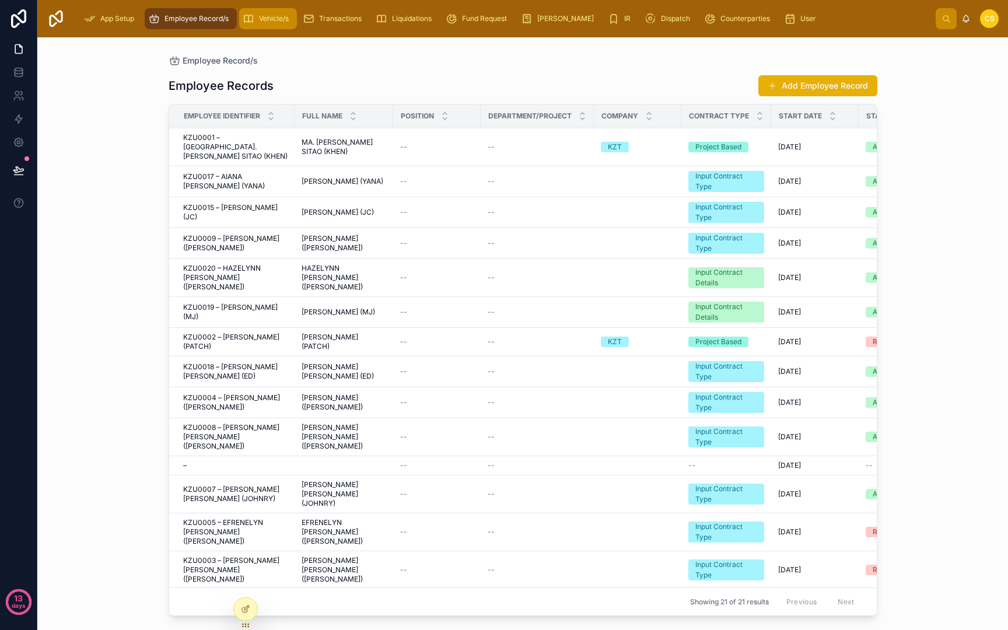
click at [269, 22] on span "Vehicle/s" at bounding box center [274, 18] width 30 height 9
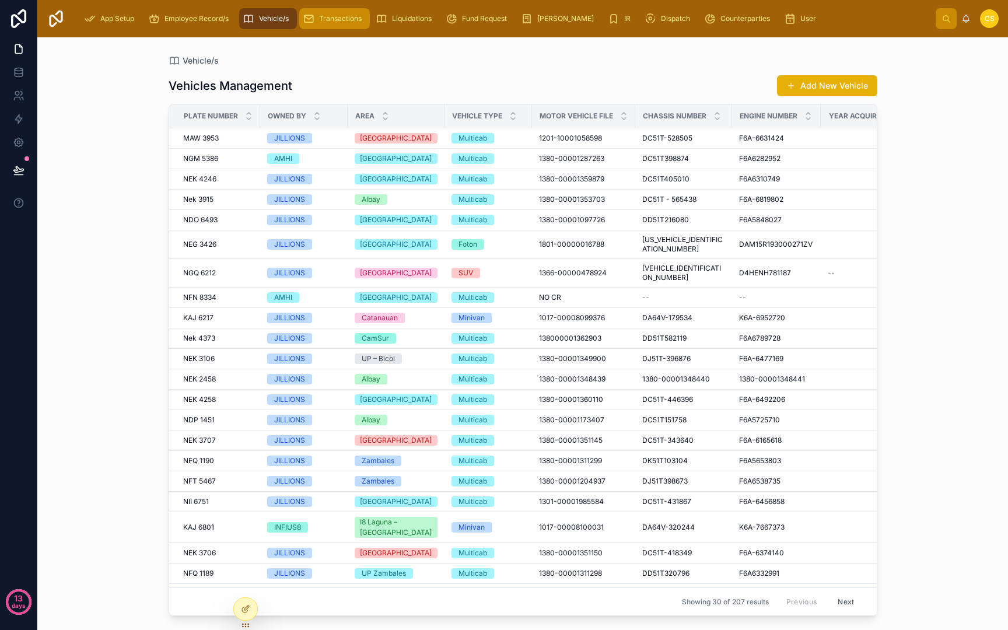
click at [367, 25] on link "Transactions" at bounding box center [334, 18] width 71 height 21
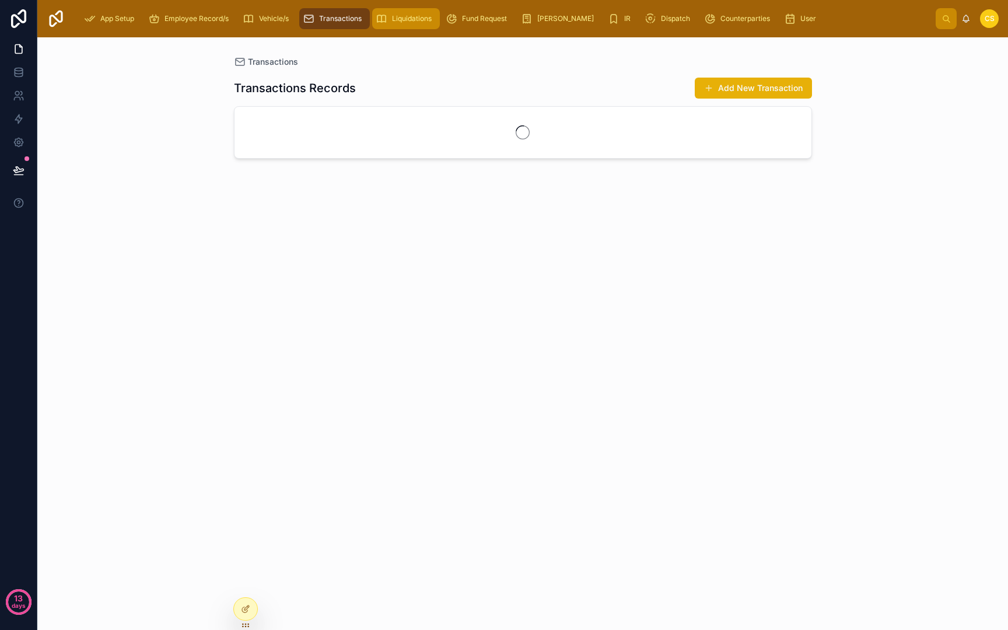
click at [423, 21] on span "Liquidations" at bounding box center [412, 18] width 40 height 9
click at [542, 22] on span "[PERSON_NAME]" at bounding box center [565, 18] width 57 height 9
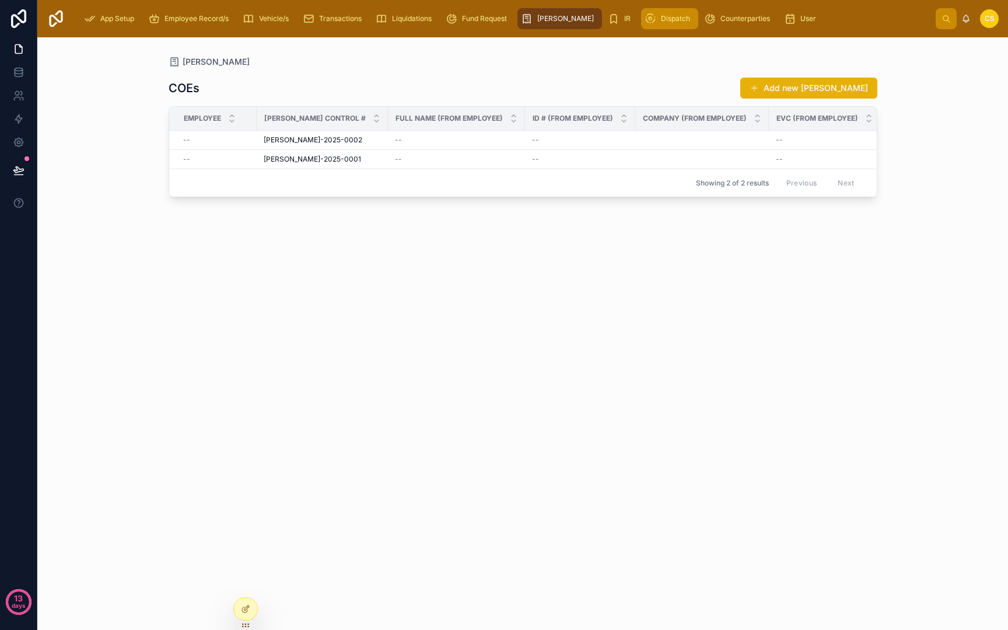
click at [645, 17] on div "Dispatch" at bounding box center [670, 18] width 50 height 19
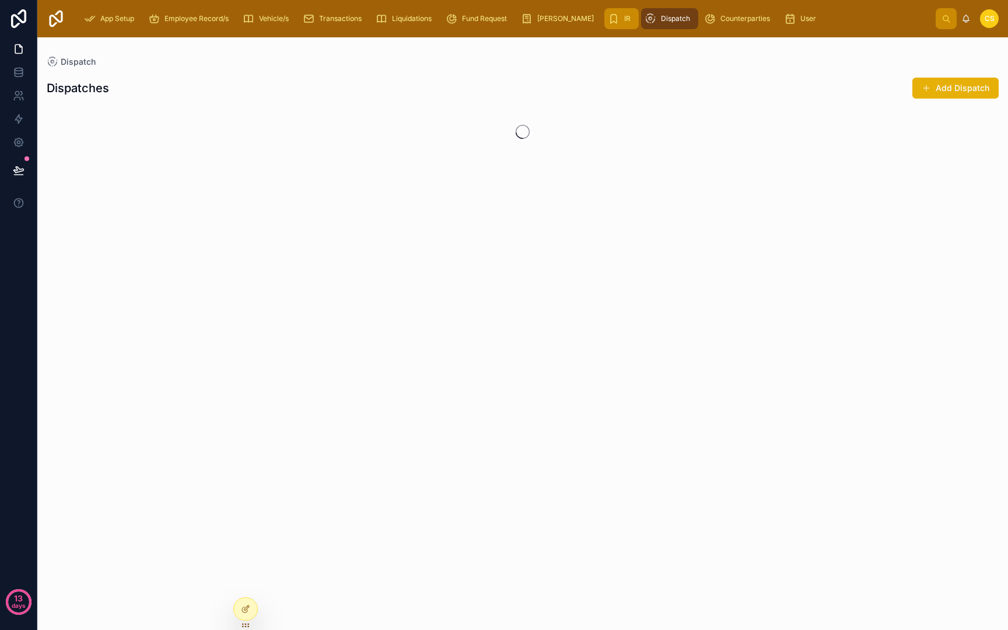
click at [608, 17] on div "IR" at bounding box center [621, 18] width 27 height 19
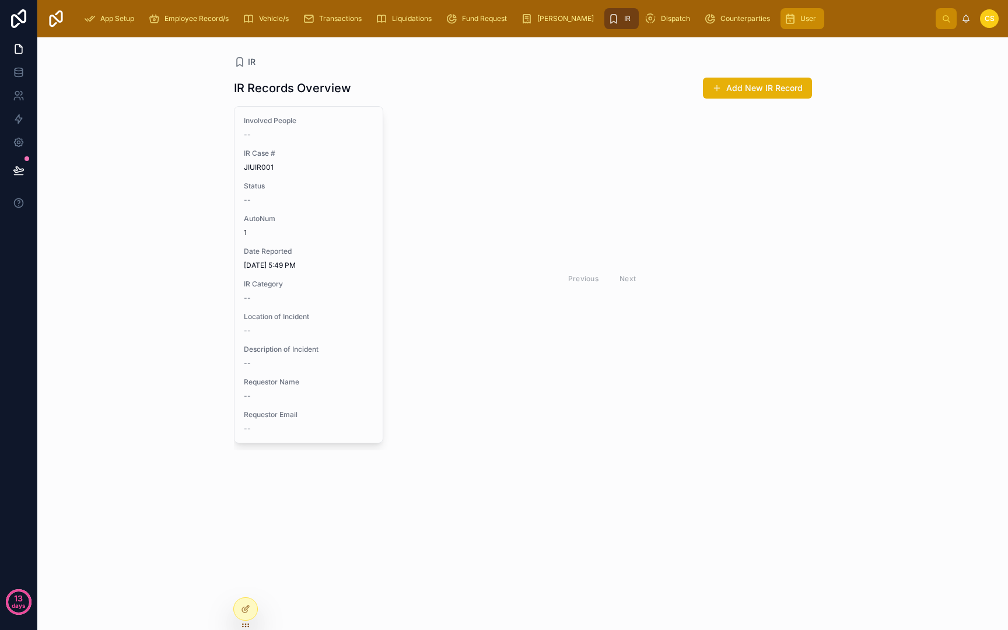
click at [800, 22] on span "User" at bounding box center [808, 18] width 16 height 9
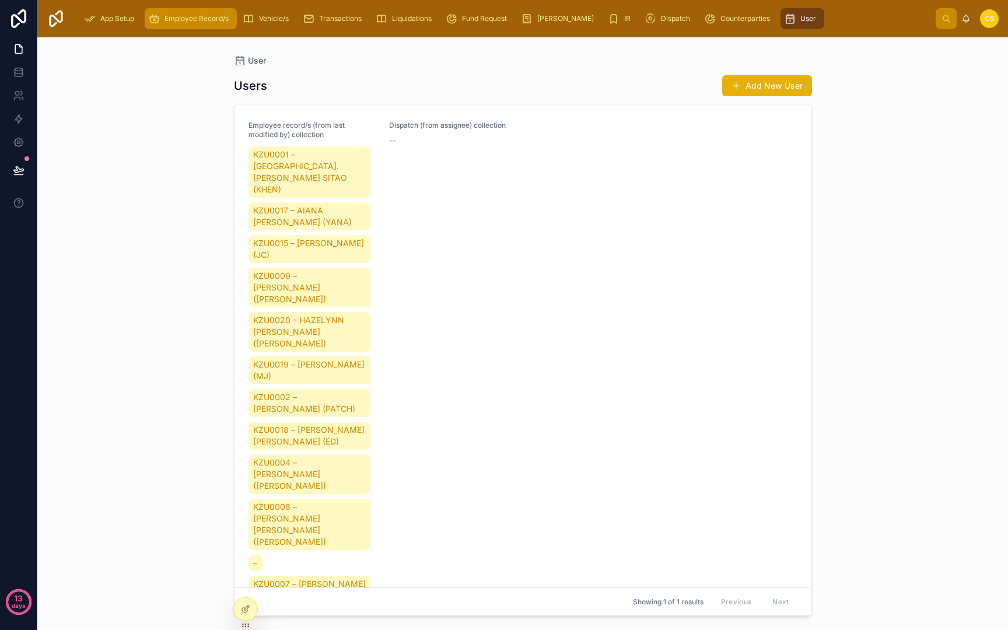
click at [216, 16] on span "Employee Record/s" at bounding box center [196, 18] width 64 height 9
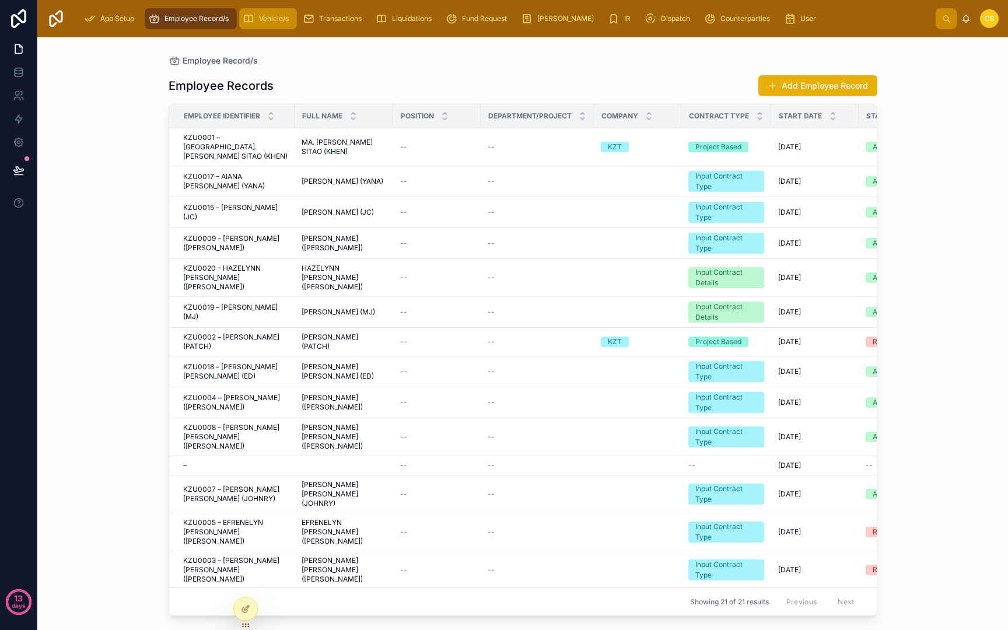
click at [258, 14] on div "Vehicle/s" at bounding box center [268, 18] width 51 height 19
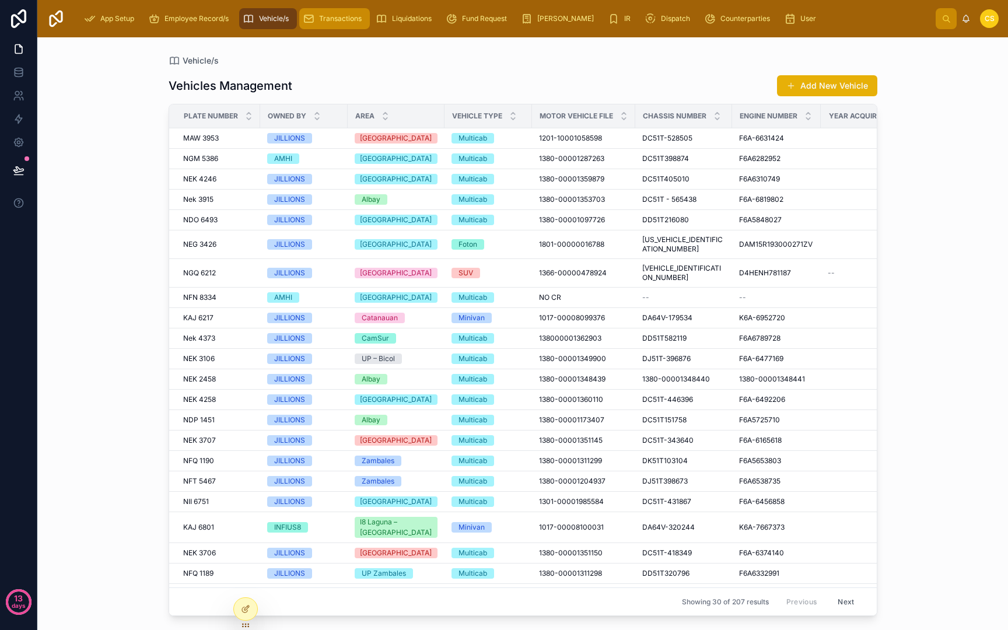
click at [296, 19] on link "Vehicle/s" at bounding box center [268, 18] width 58 height 21
click at [341, 20] on span "Transactions" at bounding box center [340, 18] width 43 height 9
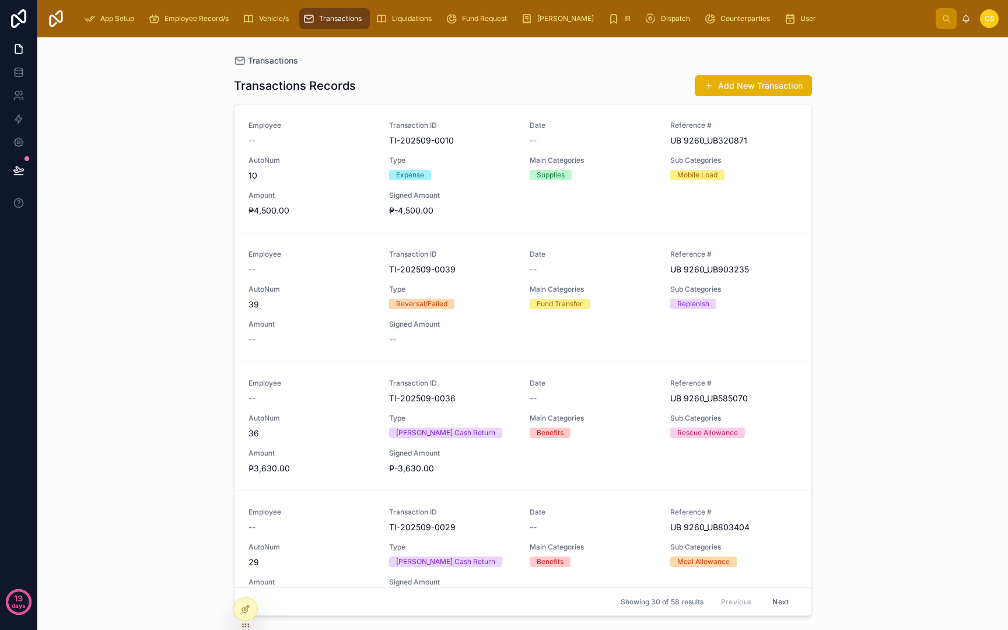
click at [340, 17] on span "Transactions" at bounding box center [340, 18] width 43 height 9
click at [281, 21] on span "Vehicle/s" at bounding box center [274, 18] width 30 height 9
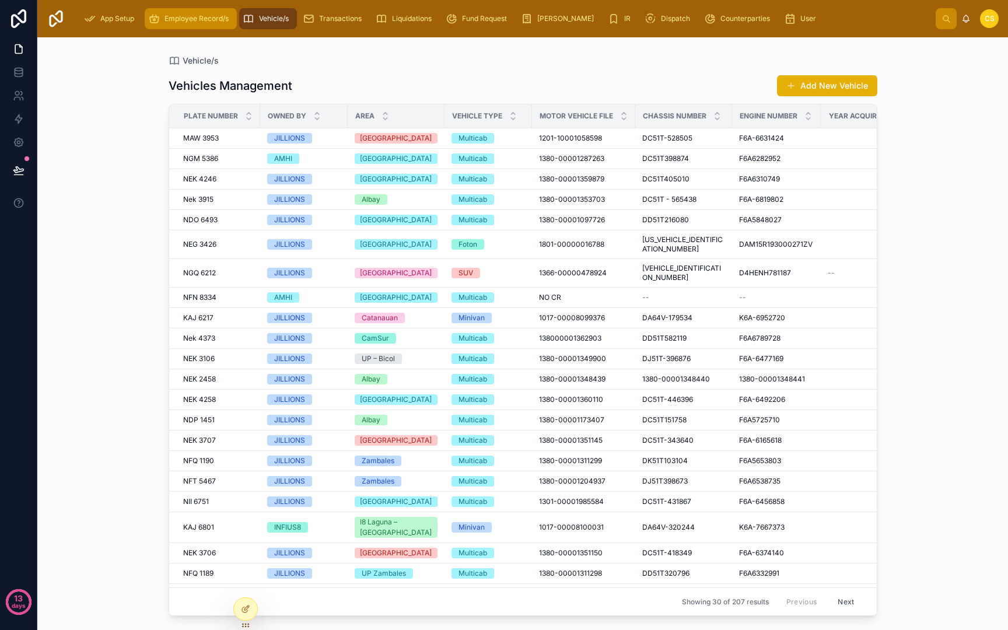
click at [210, 16] on span "Employee Record/s" at bounding box center [196, 18] width 64 height 9
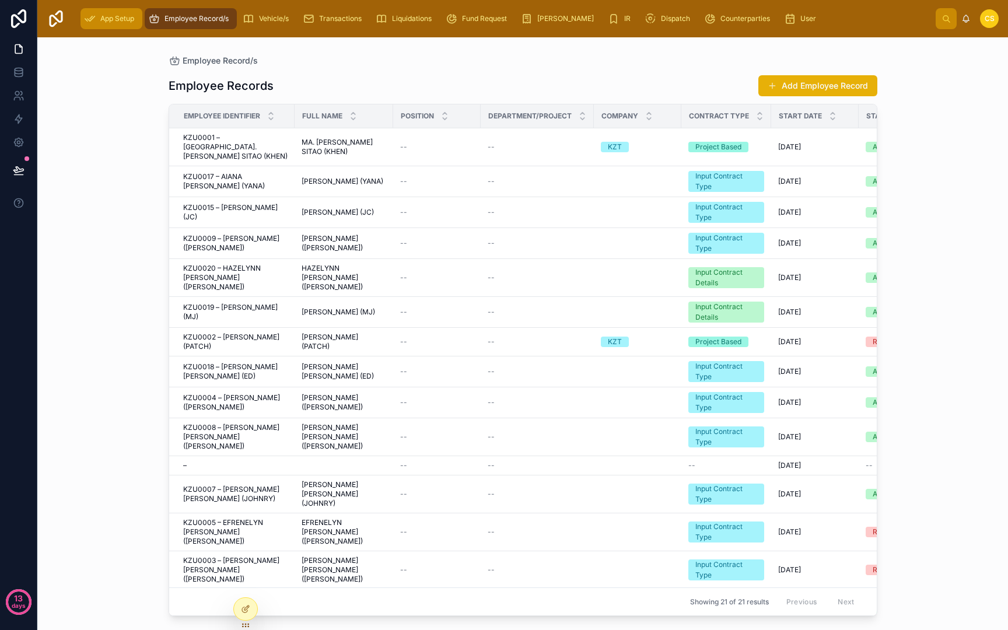
click at [134, 13] on div "App Setup" at bounding box center [111, 18] width 55 height 19
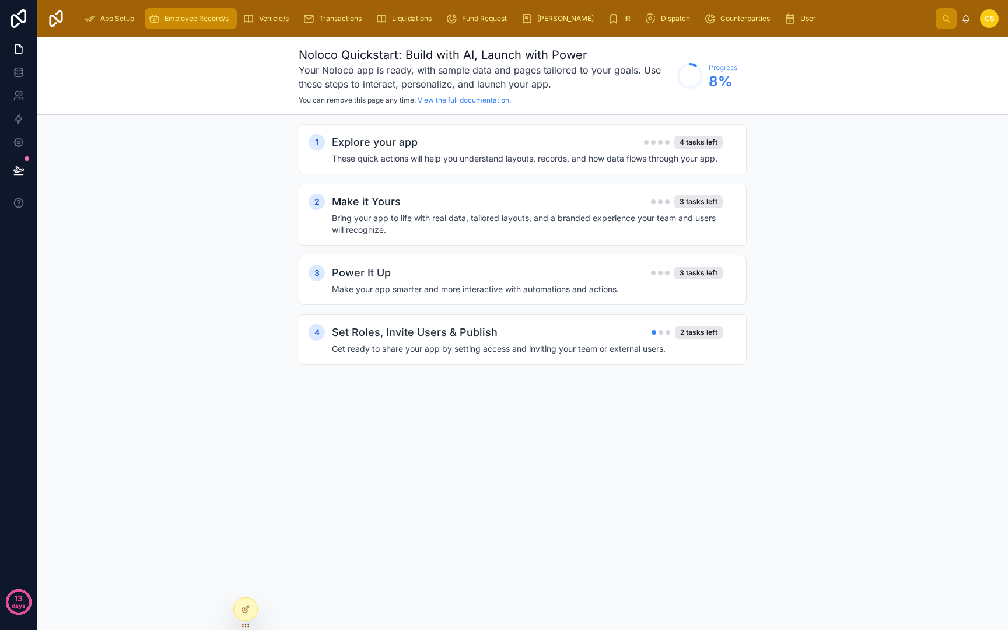
click at [177, 9] on link "Employee Record/s" at bounding box center [191, 18] width 92 height 21
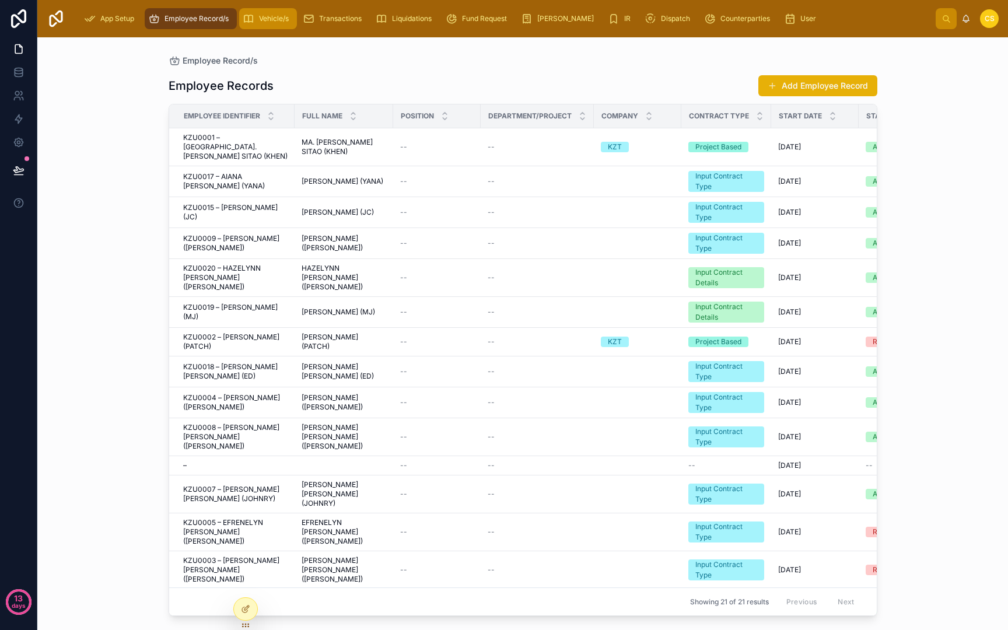
drag, startPoint x: 264, startPoint y: 8, endPoint x: 327, endPoint y: 3, distance: 62.6
click at [264, 8] on link "Vehicle/s" at bounding box center [268, 18] width 58 height 21
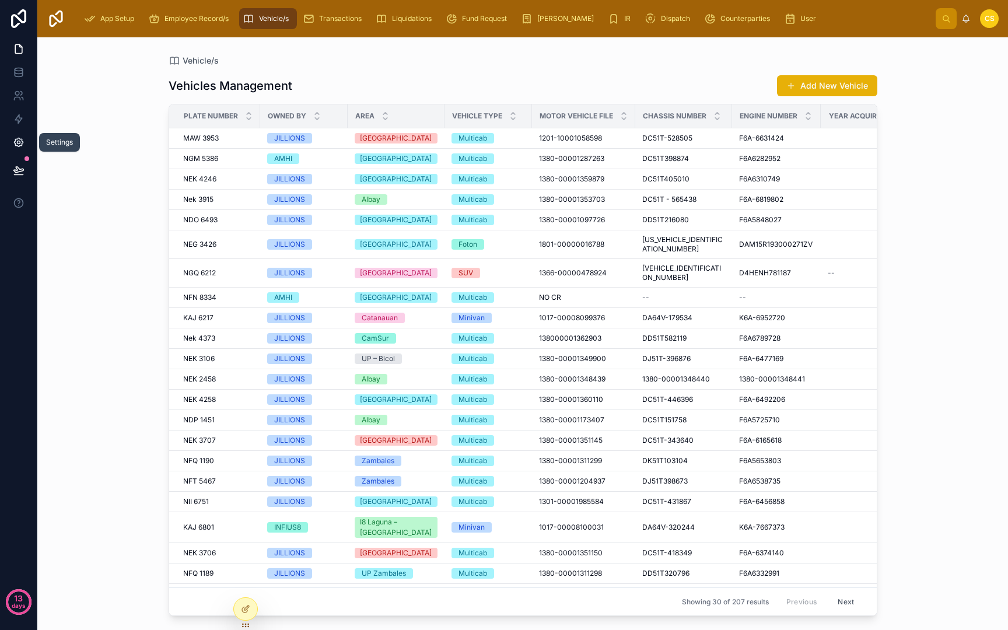
click at [22, 144] on icon at bounding box center [18, 142] width 9 height 9
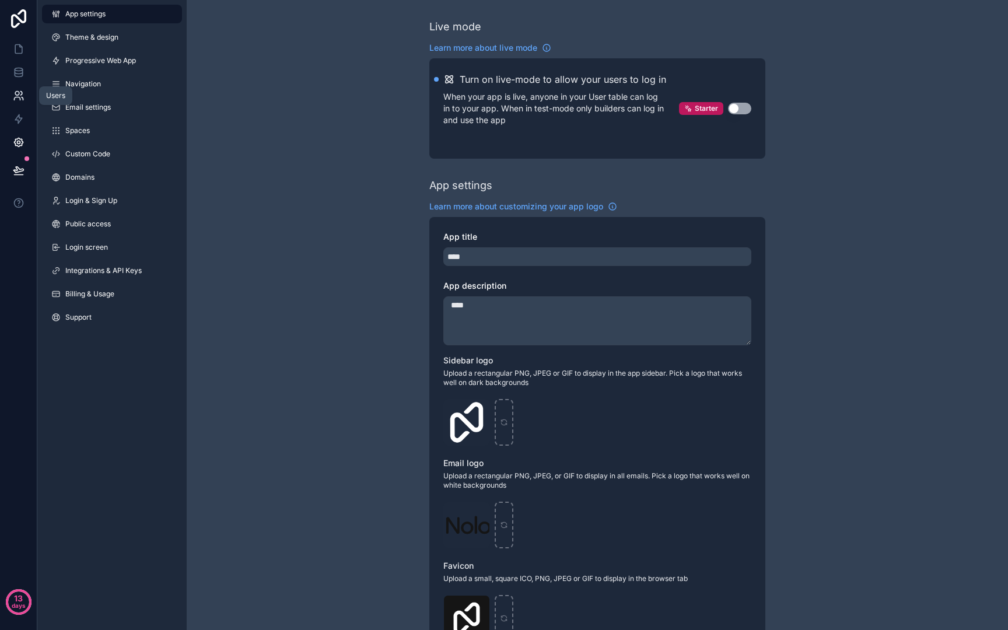
click at [19, 94] on icon at bounding box center [17, 94] width 4 height 4
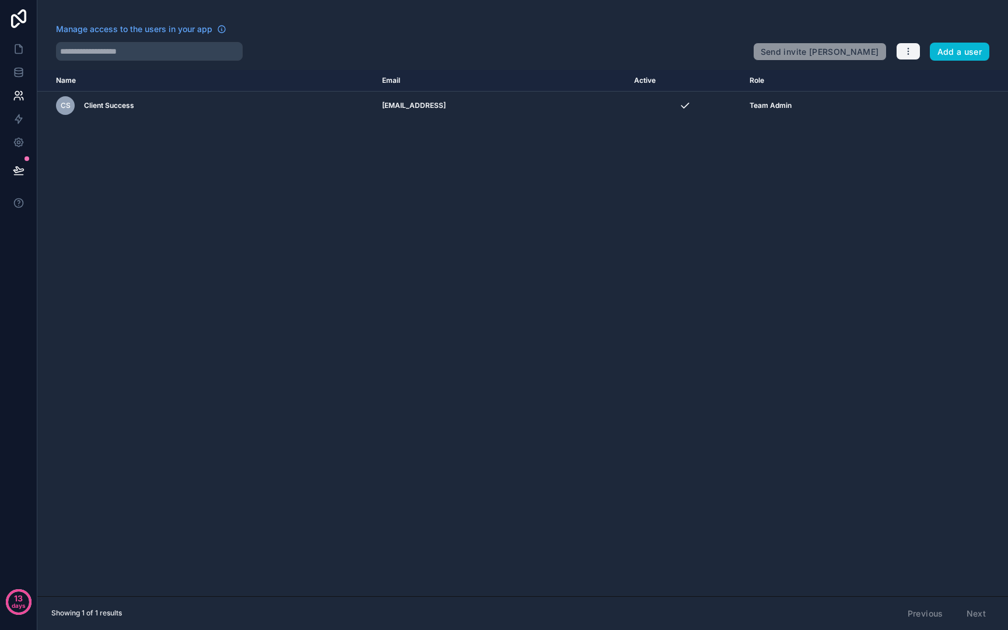
click at [909, 51] on icon "button" at bounding box center [908, 51] width 9 height 9
click at [661, 272] on div "Name Email Active Role userTable.email CS Client Success success@aidus.ai Team …" at bounding box center [522, 333] width 971 height 526
click at [957, 57] on button "Add a user" at bounding box center [960, 52] width 60 height 19
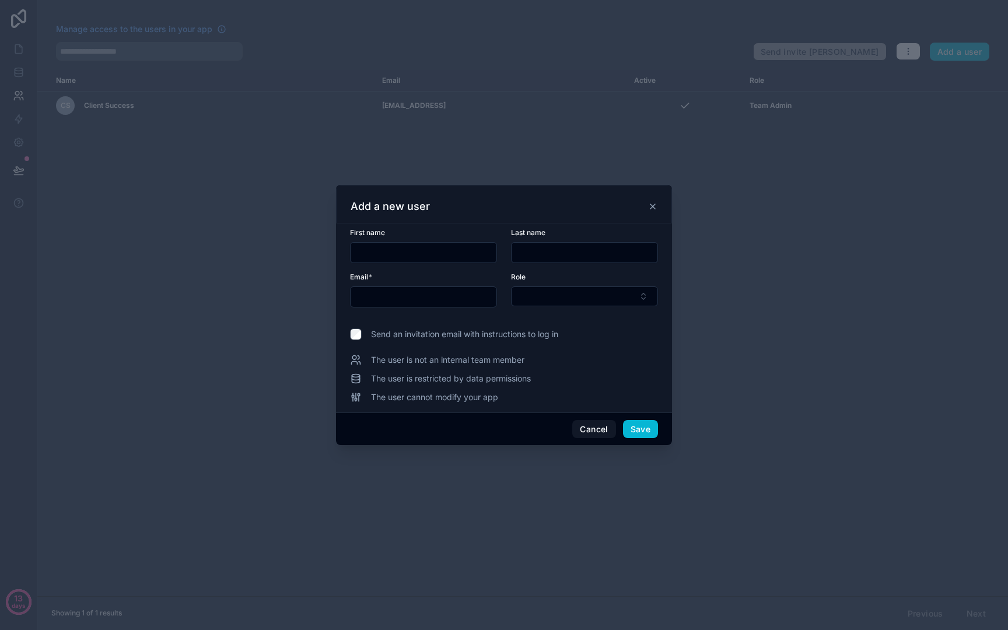
click at [450, 247] on input "text" at bounding box center [424, 252] width 146 height 16
click at [648, 202] on icon at bounding box center [652, 206] width 9 height 9
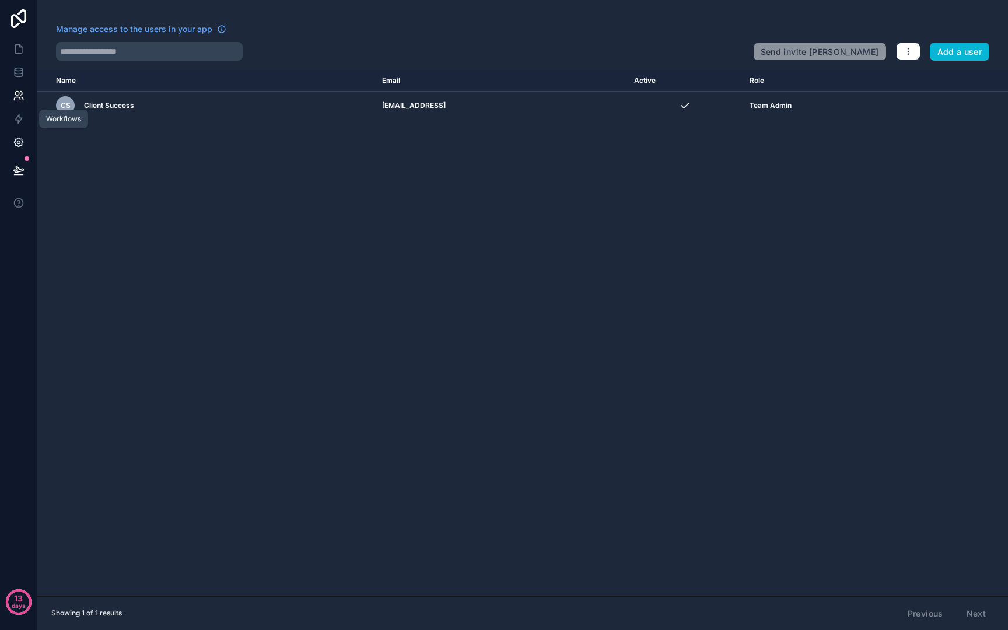
click at [20, 136] on icon at bounding box center [19, 142] width 12 height 12
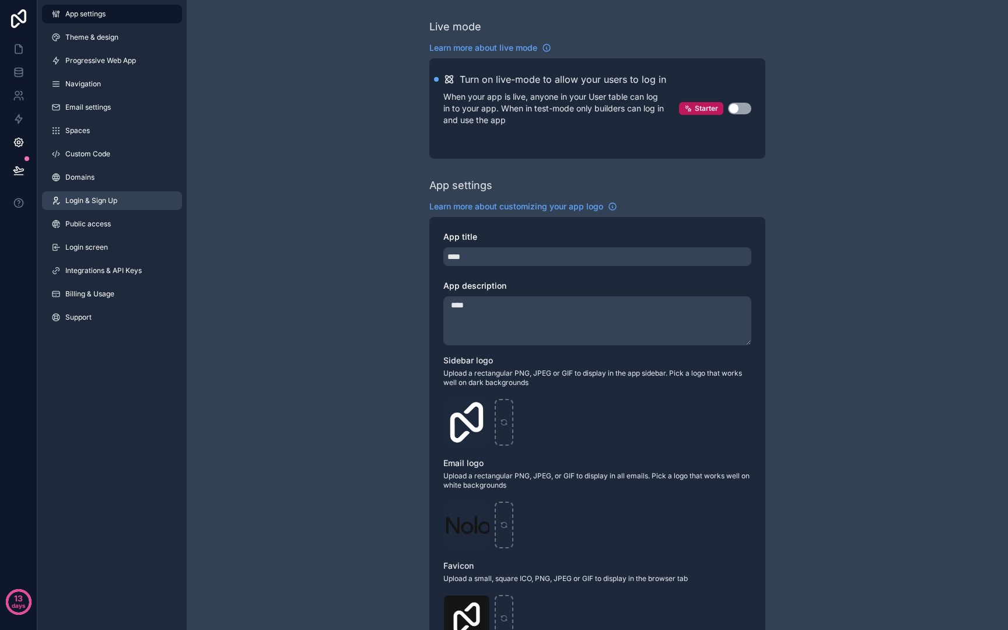
click at [91, 197] on span "Login & Sign Up" at bounding box center [91, 200] width 52 height 9
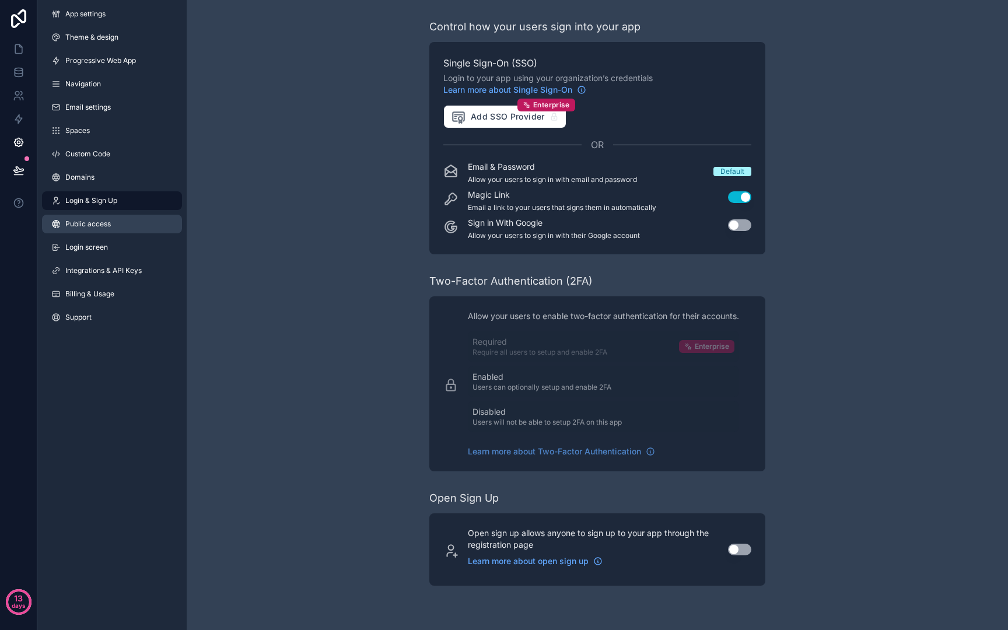
click at [87, 226] on span "Public access" at bounding box center [87, 223] width 45 height 9
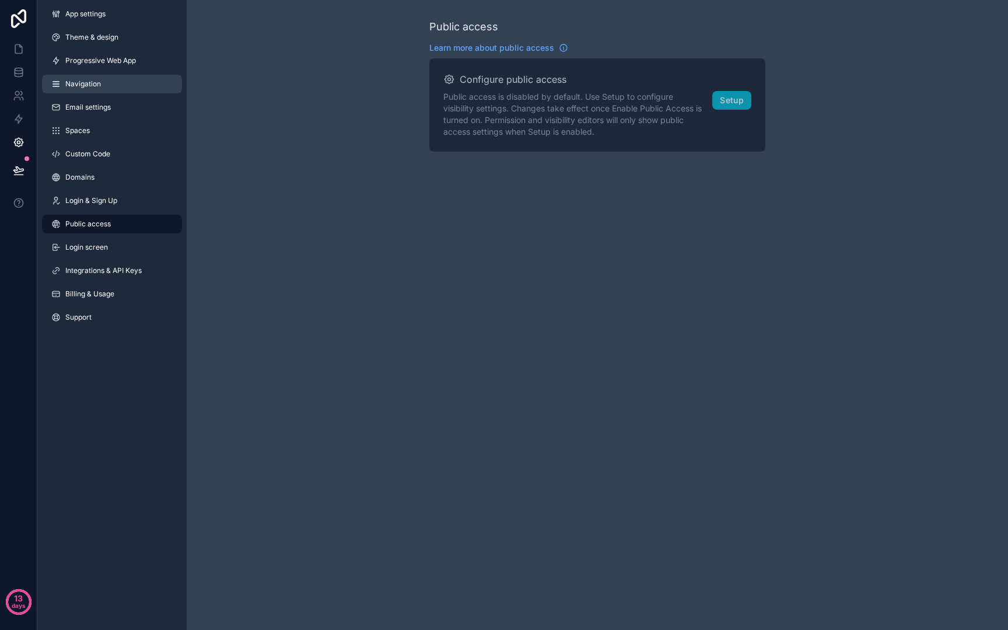
click at [97, 89] on link "Navigation" at bounding box center [112, 84] width 140 height 19
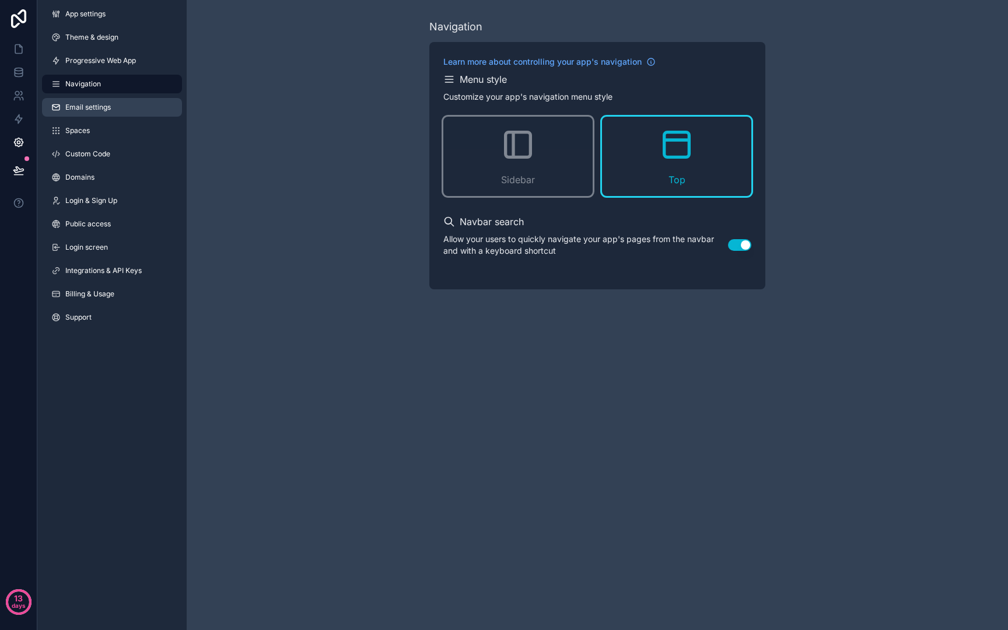
click at [92, 99] on link "Email settings" at bounding box center [112, 107] width 140 height 19
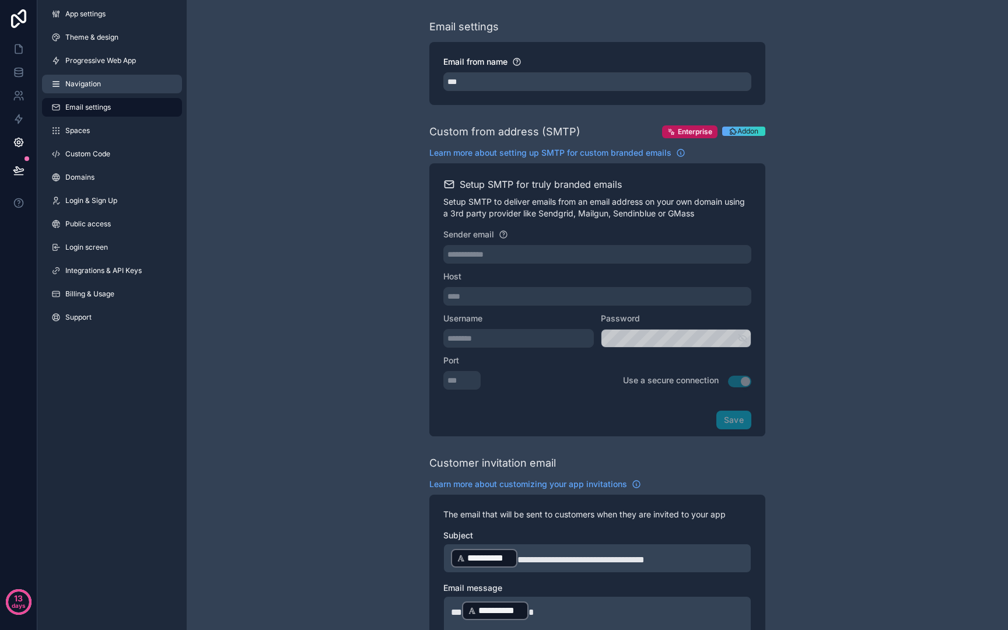
click at [91, 82] on span "Navigation" at bounding box center [83, 83] width 36 height 9
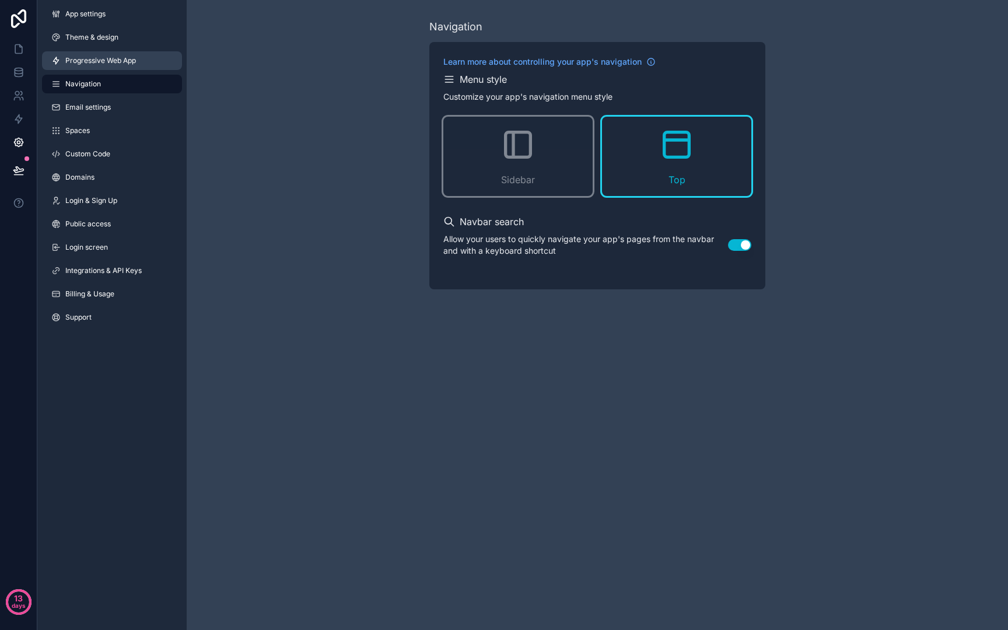
click at [95, 57] on span "Progressive Web App" at bounding box center [100, 60] width 71 height 9
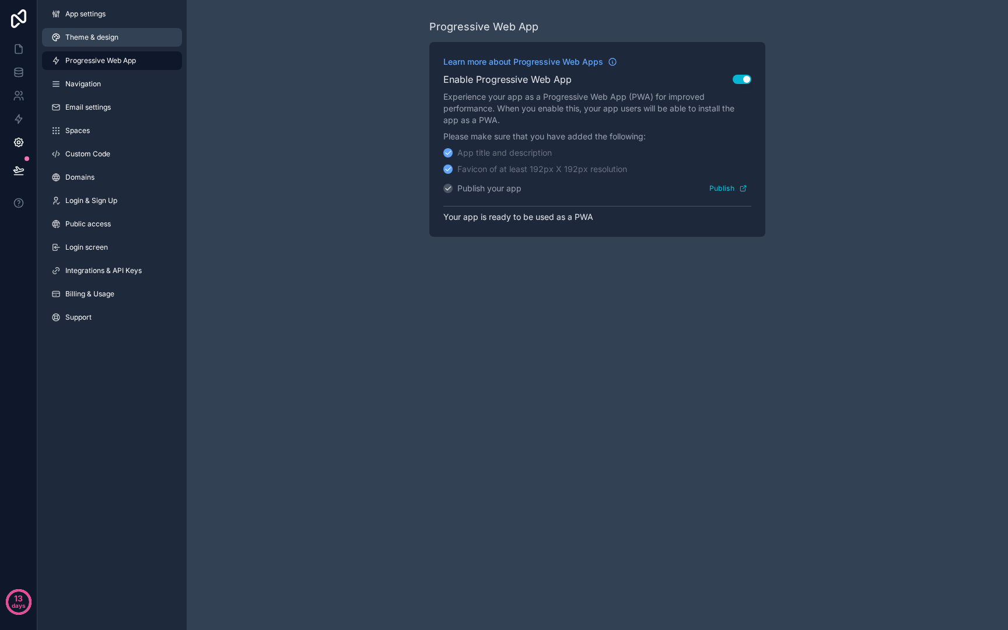
click at [97, 43] on link "Theme & design" at bounding box center [112, 37] width 140 height 19
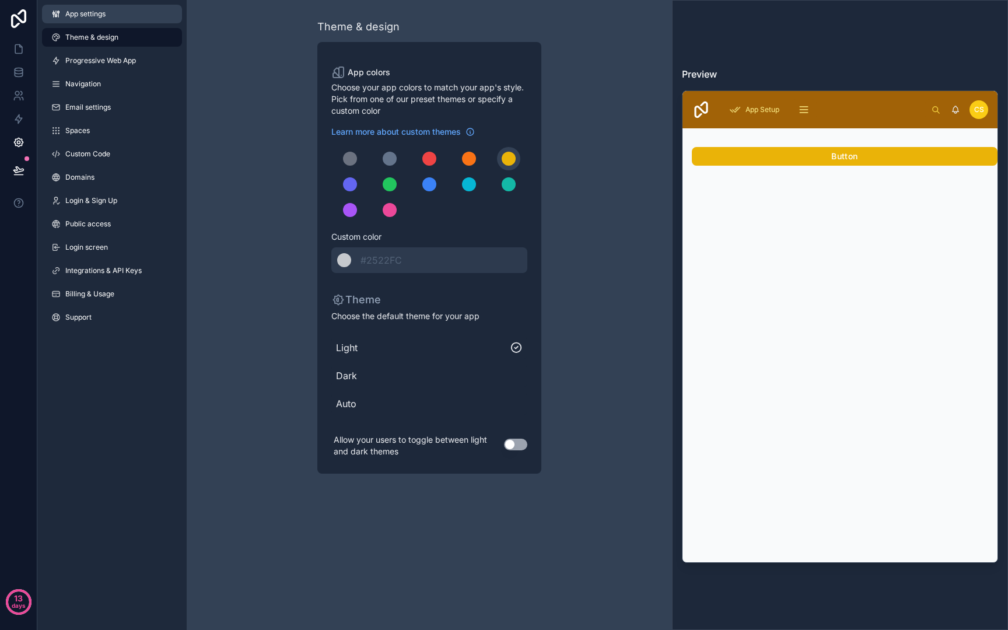
click at [95, 19] on link "App settings" at bounding box center [112, 14] width 140 height 19
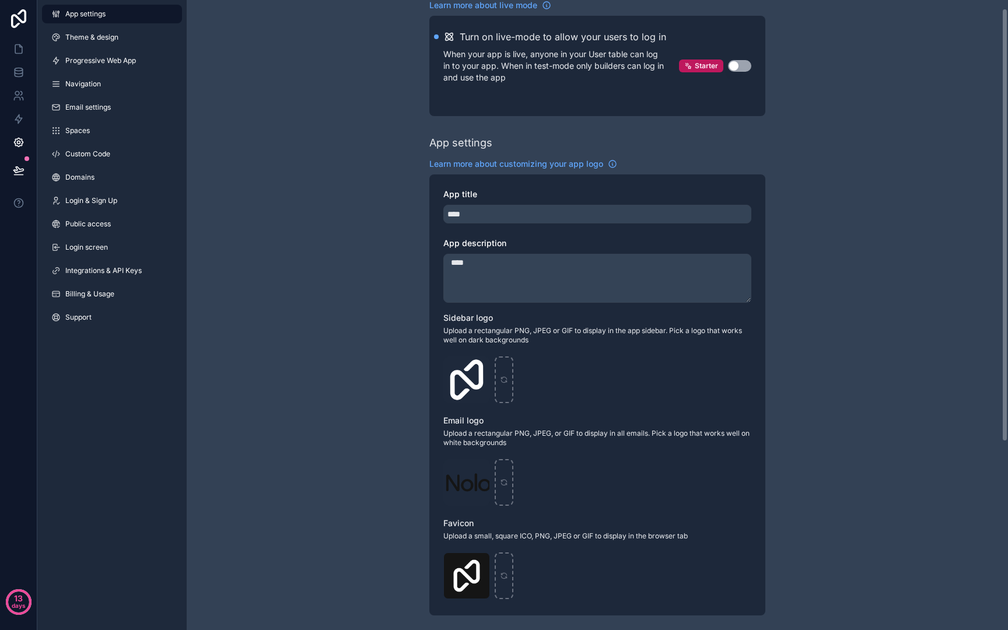
scroll to position [114, 0]
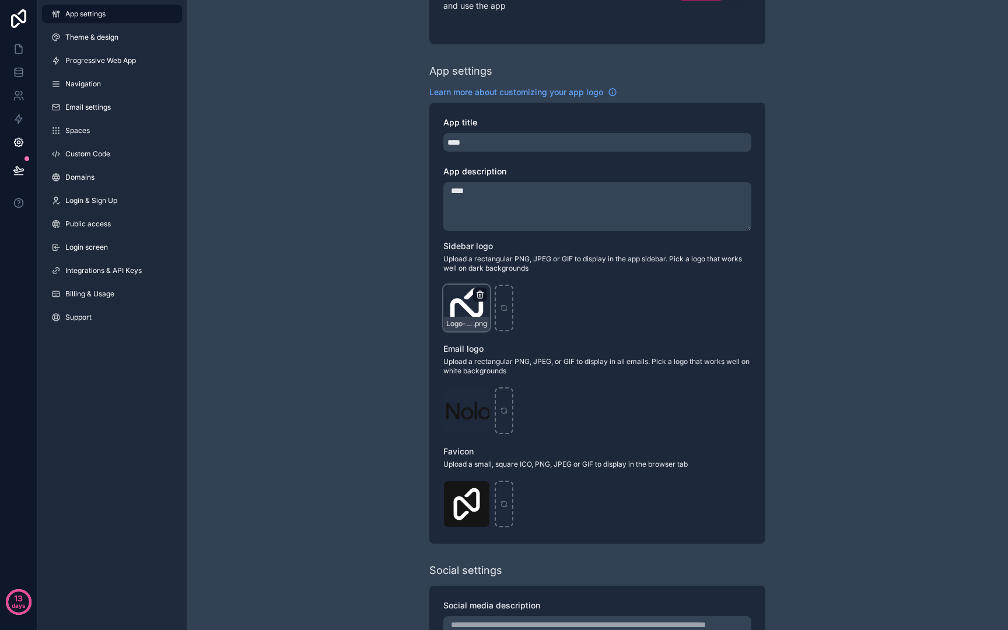
click at [480, 291] on icon "scrollable content" at bounding box center [480, 292] width 2 height 2
click at [505, 272] on icon "button" at bounding box center [504, 273] width 9 height 9
click at [480, 302] on div "scrollable content" at bounding box center [466, 308] width 47 height 47
type input "**********"
click at [484, 400] on icon "scrollable content" at bounding box center [479, 397] width 9 height 9
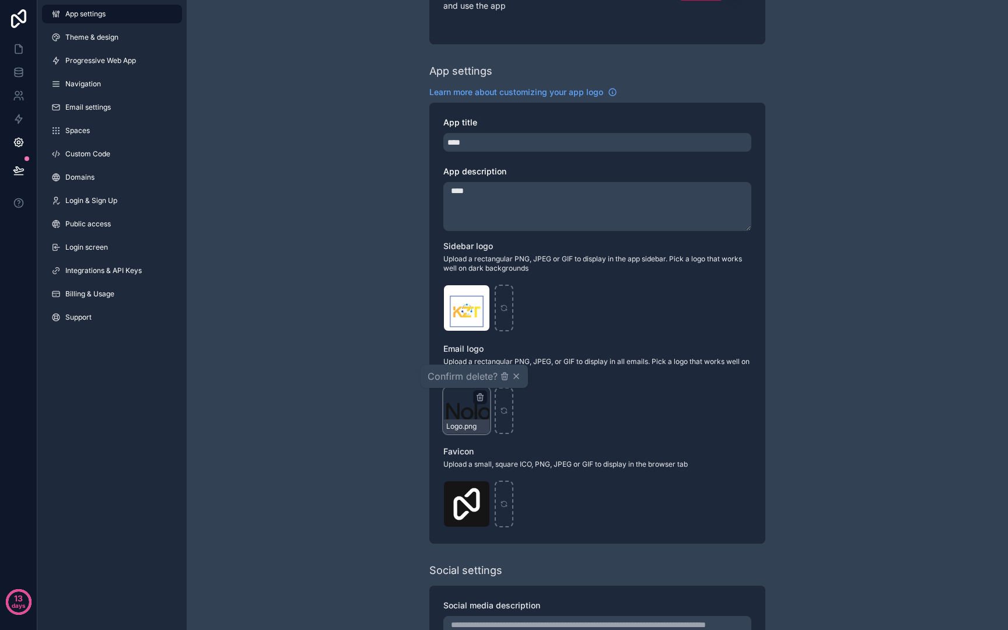
click at [498, 381] on div "Confirm delete?" at bounding box center [474, 376] width 93 height 14
click at [505, 380] on icon "button" at bounding box center [504, 376] width 5 height 5
click at [459, 410] on div "scrollable content" at bounding box center [466, 410] width 47 height 47
type input "**********"
click at [478, 489] on icon "scrollable content" at bounding box center [479, 490] width 9 height 9
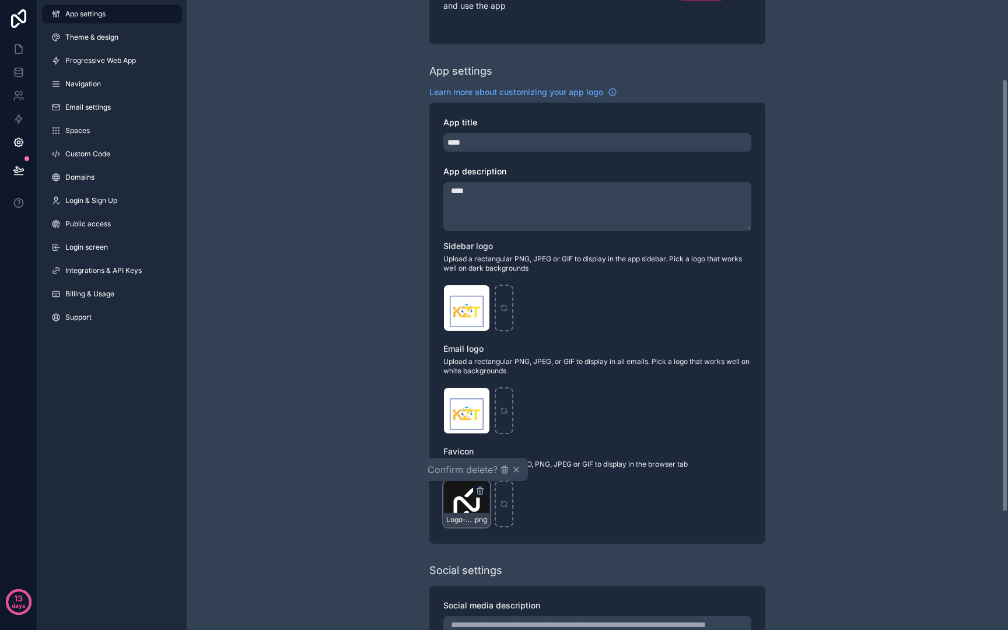
click at [479, 468] on span "Confirm delete?" at bounding box center [463, 470] width 70 height 14
click at [503, 466] on icon "button" at bounding box center [504, 469] width 9 height 9
click at [479, 496] on div "scrollable content" at bounding box center [466, 504] width 47 height 47
type input "**********"
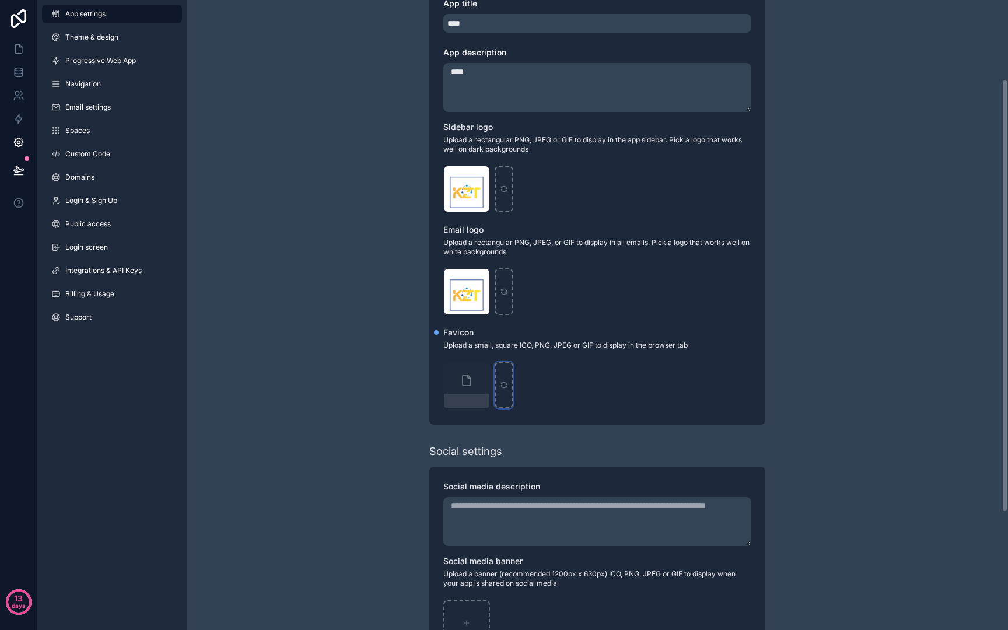
scroll to position [285, 0]
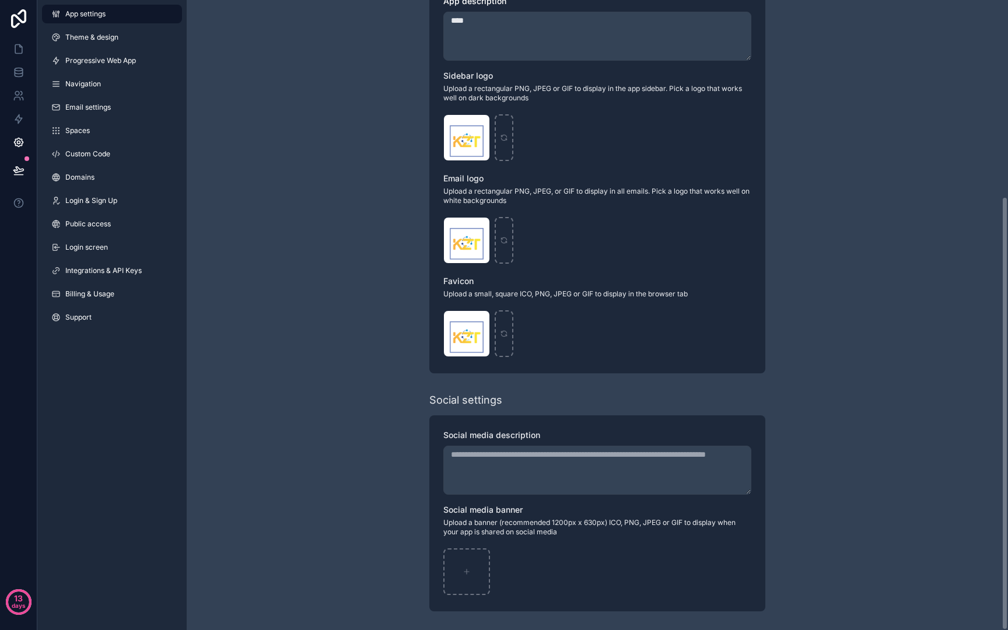
click at [534, 479] on textarea "App title" at bounding box center [597, 470] width 308 height 49
click at [459, 575] on div "scrollable content" at bounding box center [466, 571] width 47 height 47
type input "**********"
click at [574, 477] on textarea "App title" at bounding box center [597, 470] width 308 height 49
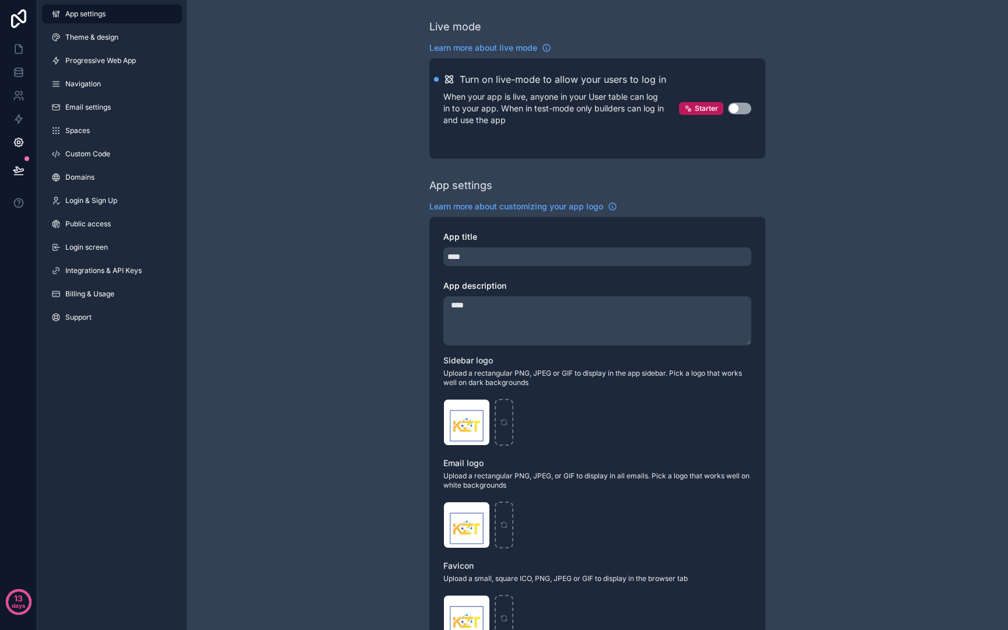
click at [603, 93] on p "When your app is live, anyone in your User table can log in to your app. When i…" at bounding box center [561, 108] width 236 height 35
click at [738, 103] on button "Use setting" at bounding box center [739, 109] width 23 height 12
click at [482, 262] on input "****" at bounding box center [597, 256] width 308 height 19
type input "*"
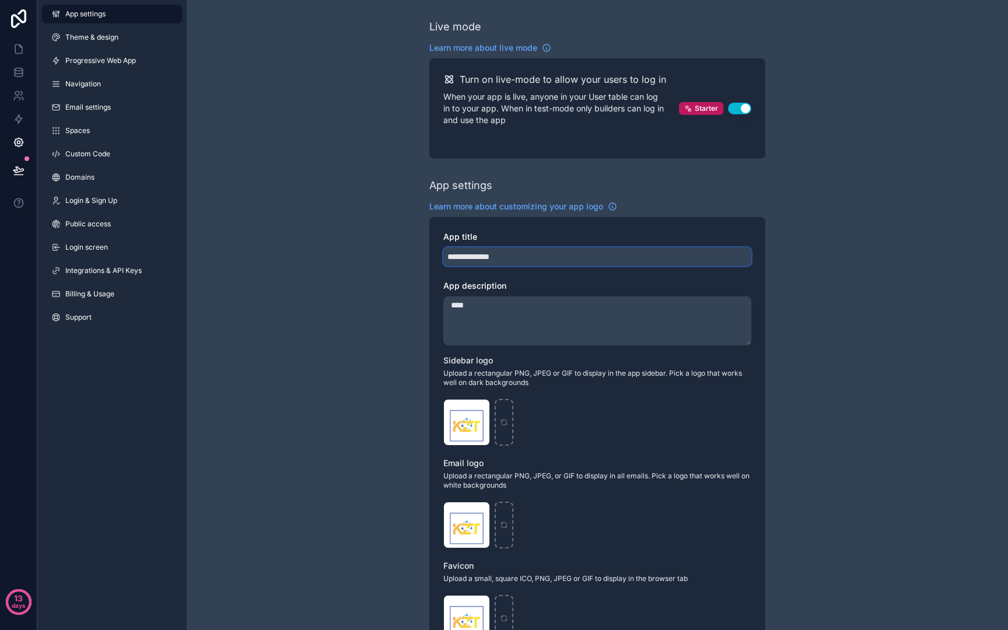
type input "**********"
click at [491, 323] on textarea "****" at bounding box center [597, 320] width 308 height 49
click at [122, 44] on link "Theme & design" at bounding box center [112, 37] width 140 height 19
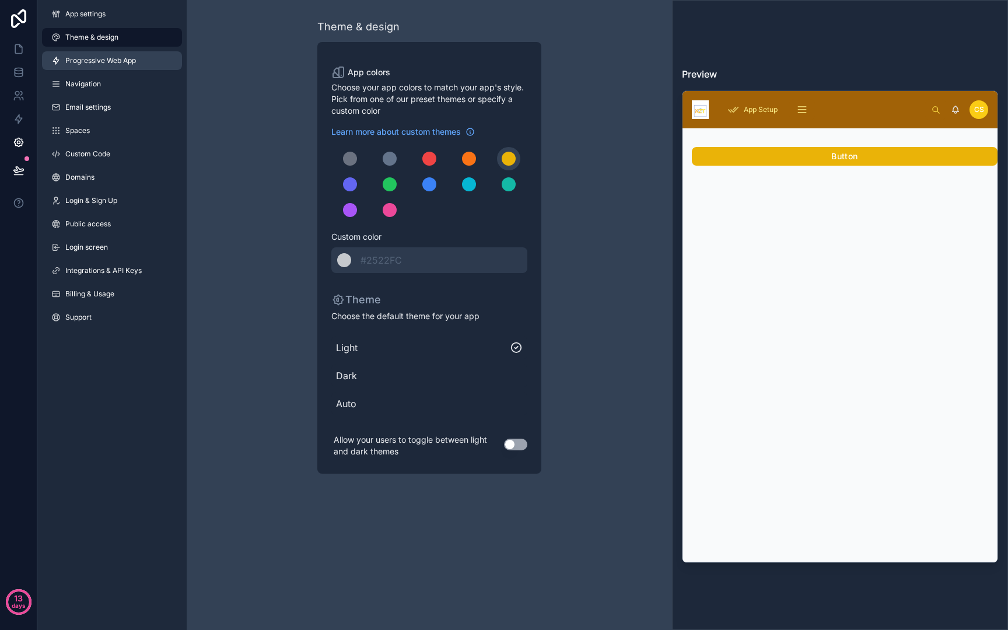
click at [120, 63] on span "Progressive Web App" at bounding box center [100, 60] width 71 height 9
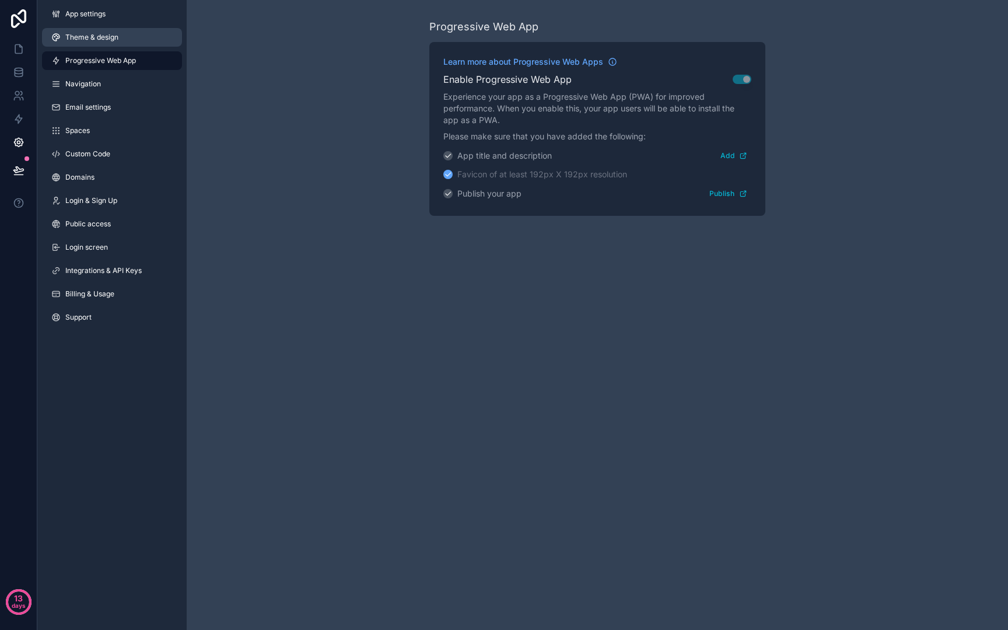
click at [124, 30] on link "Theme & design" at bounding box center [112, 37] width 140 height 19
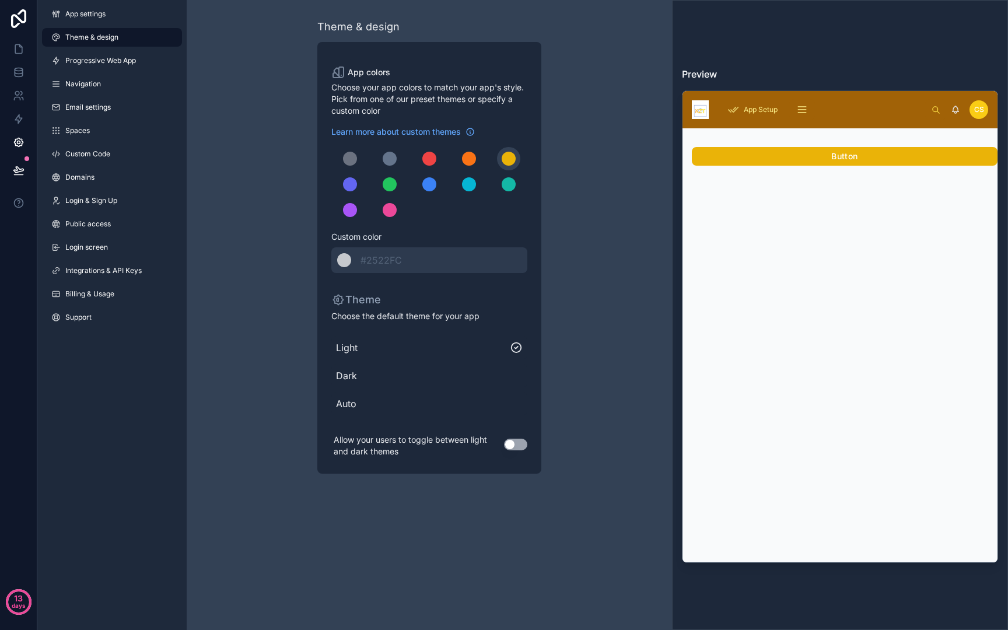
click at [603, 107] on div "Theme & design App colors Choose your app colors to match your app's style. Pic…" at bounding box center [429, 246] width 485 height 492
drag, startPoint x: 610, startPoint y: 303, endPoint x: 549, endPoint y: 272, distance: 68.1
click at [610, 303] on div "Theme & design App colors Choose your app colors to match your app's style. Pic…" at bounding box center [429, 246] width 485 height 492
click at [16, 52] on icon at bounding box center [18, 49] width 7 height 9
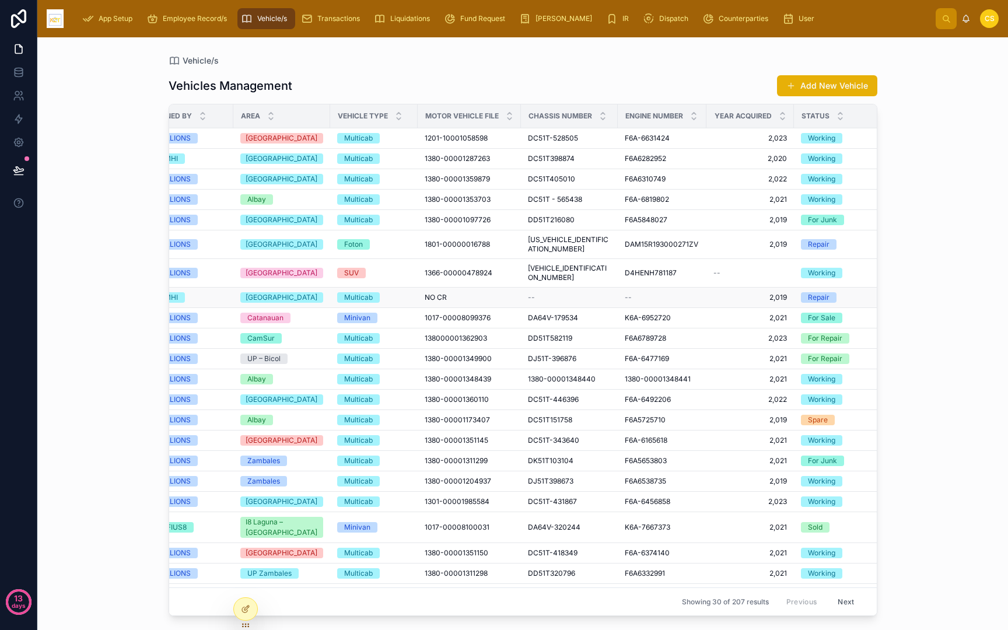
scroll to position [0, 203]
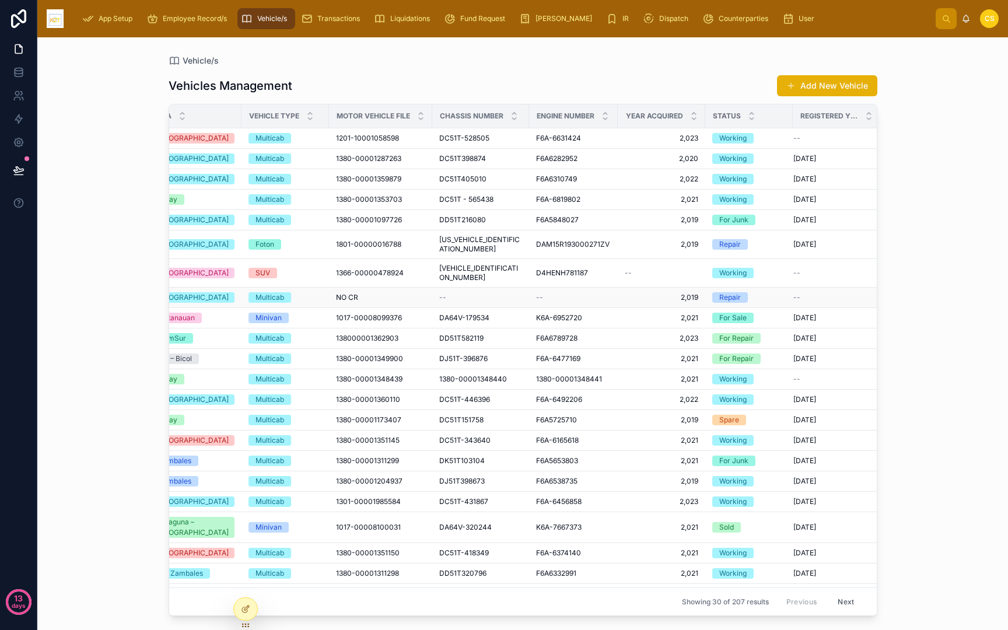
click at [464, 293] on div "--" at bounding box center [480, 297] width 83 height 9
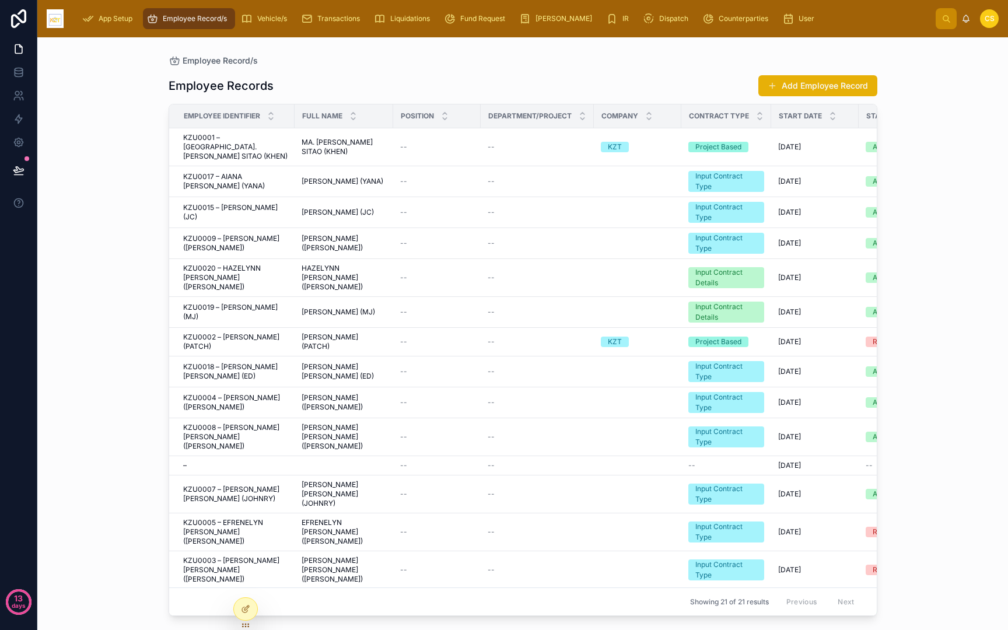
click at [997, 17] on div "CS" at bounding box center [989, 18] width 19 height 19
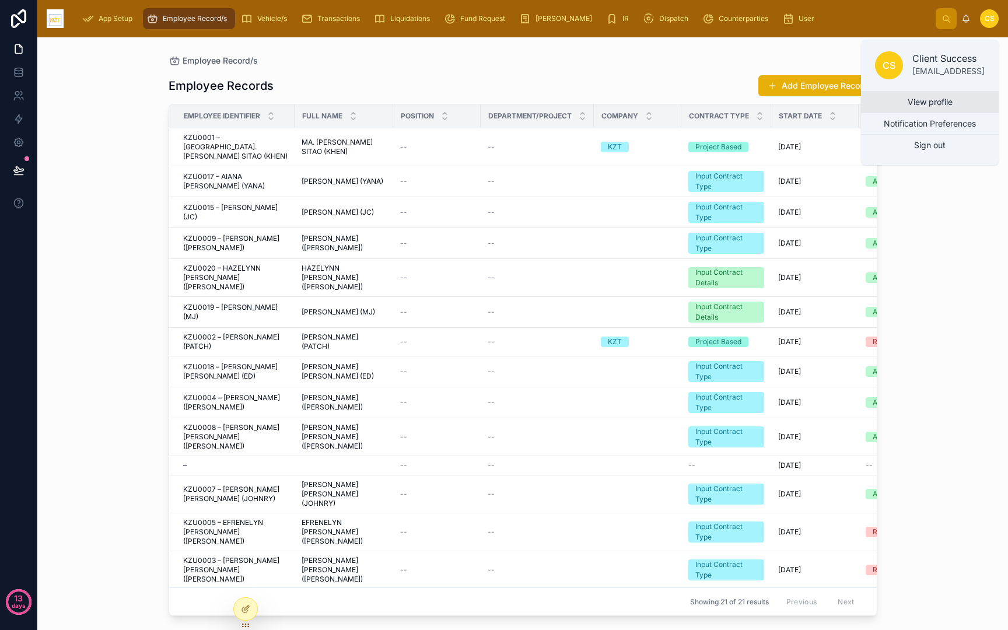
click at [927, 100] on link "View profile" at bounding box center [930, 102] width 138 height 21
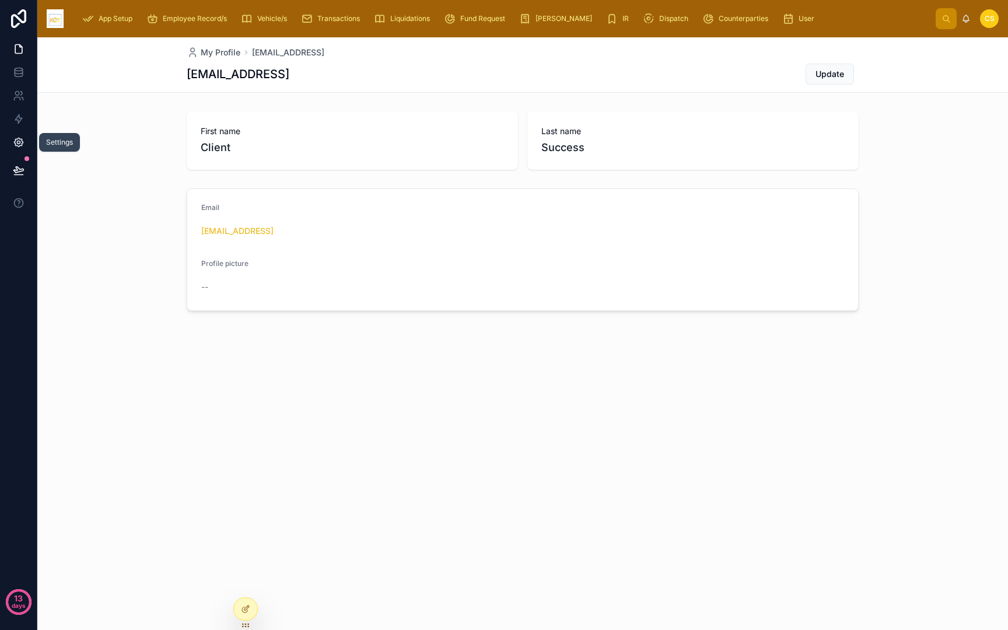
click at [16, 146] on icon at bounding box center [19, 142] width 12 height 12
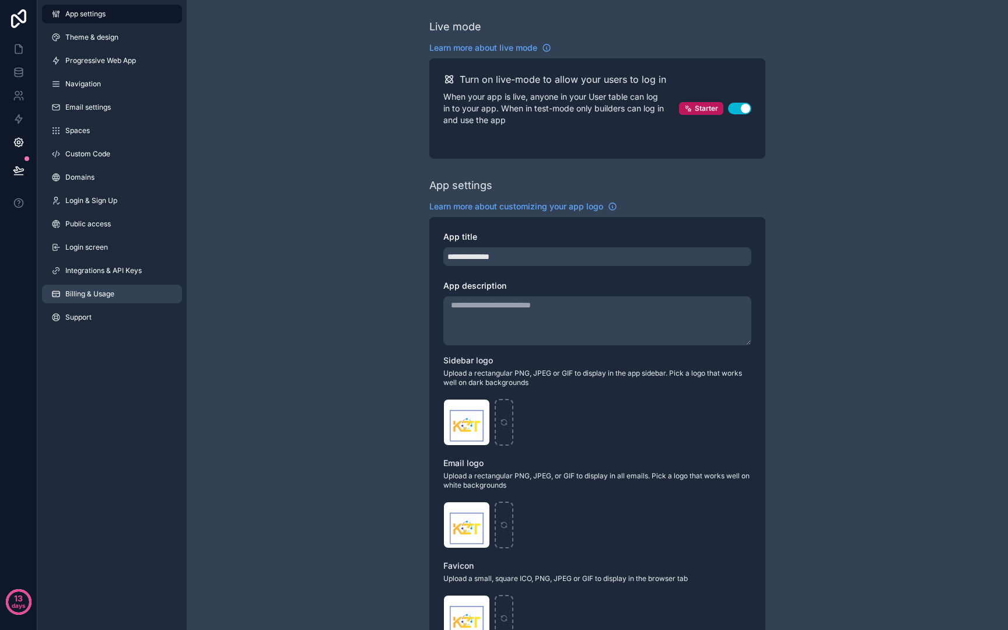
click at [139, 298] on link "Billing & Usage" at bounding box center [112, 294] width 140 height 19
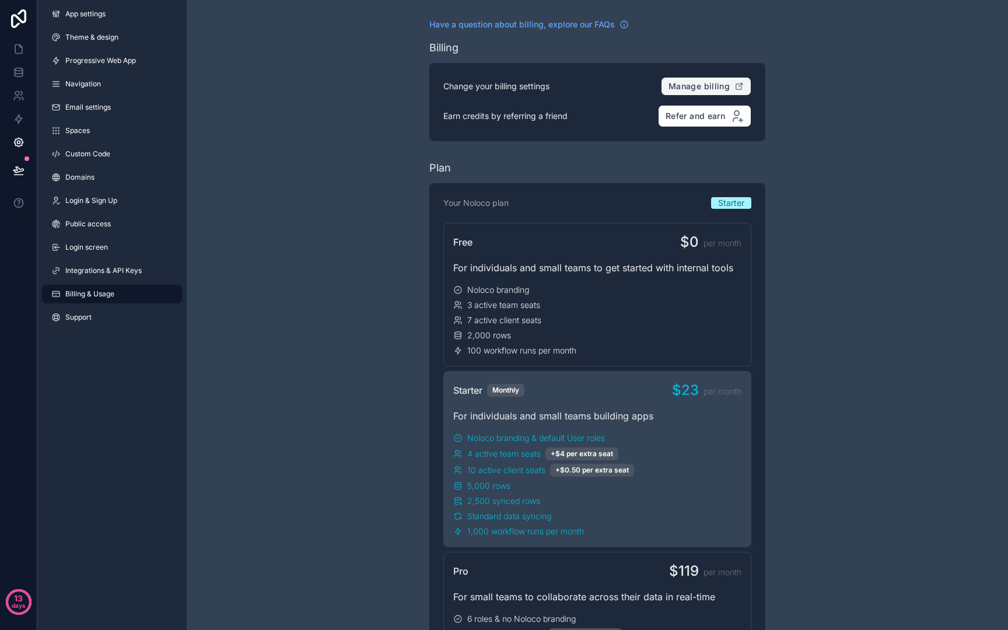
click at [702, 85] on span "Manage billing" at bounding box center [698, 86] width 61 height 10
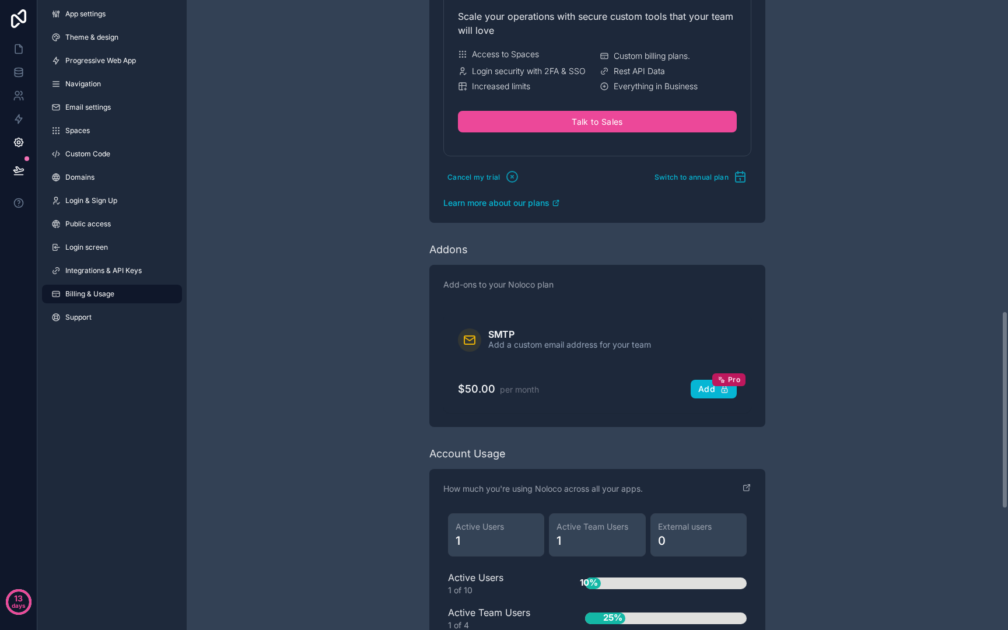
scroll to position [788, 0]
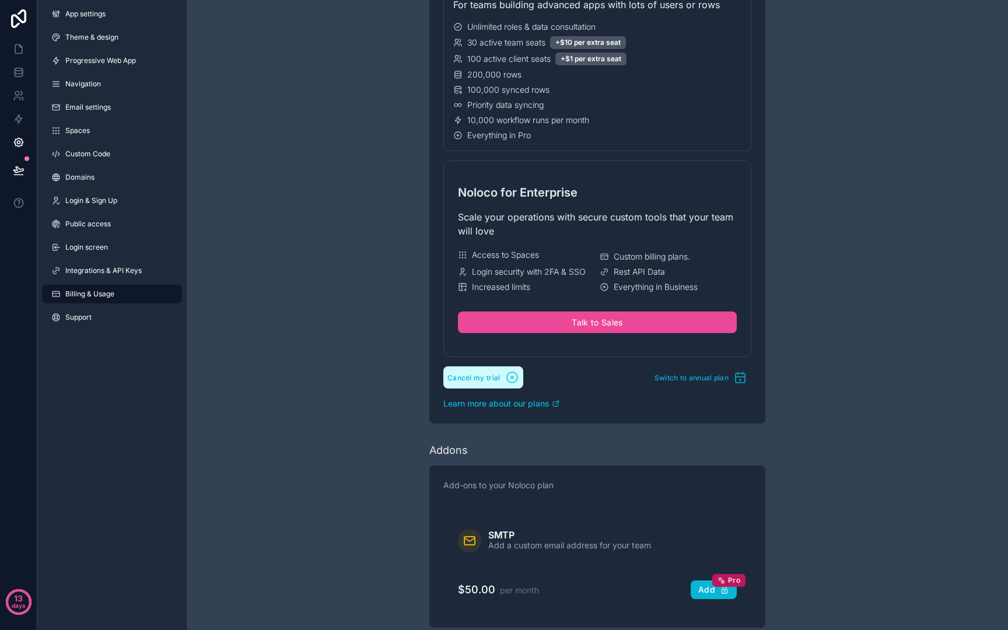
click at [505, 379] on icon "scrollable content" at bounding box center [512, 377] width 14 height 14
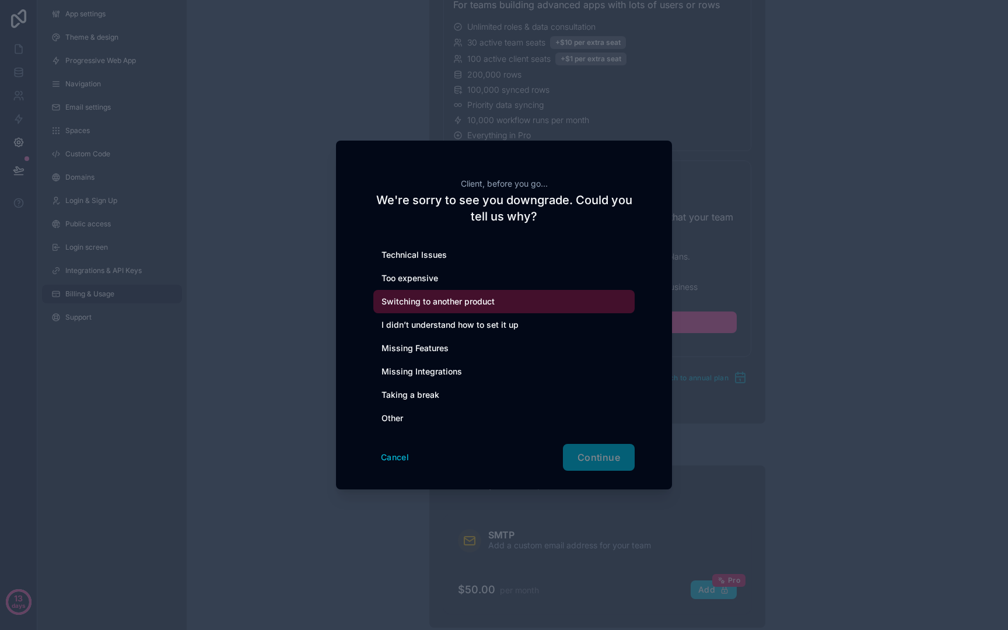
click at [492, 290] on div "Switching to another product" at bounding box center [503, 301] width 261 height 23
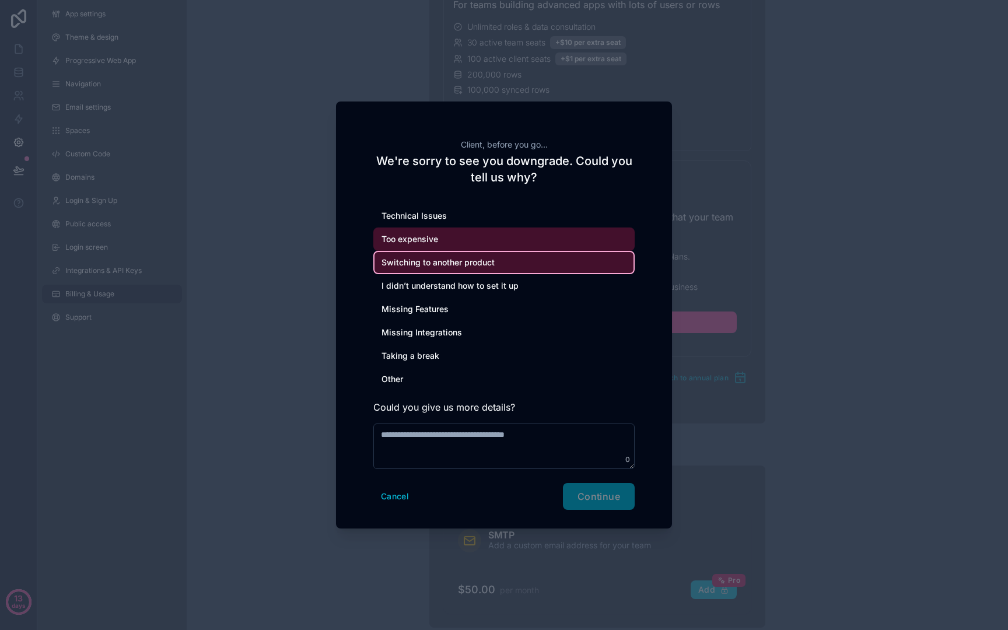
click at [471, 246] on div "Too expensive" at bounding box center [503, 238] width 261 height 23
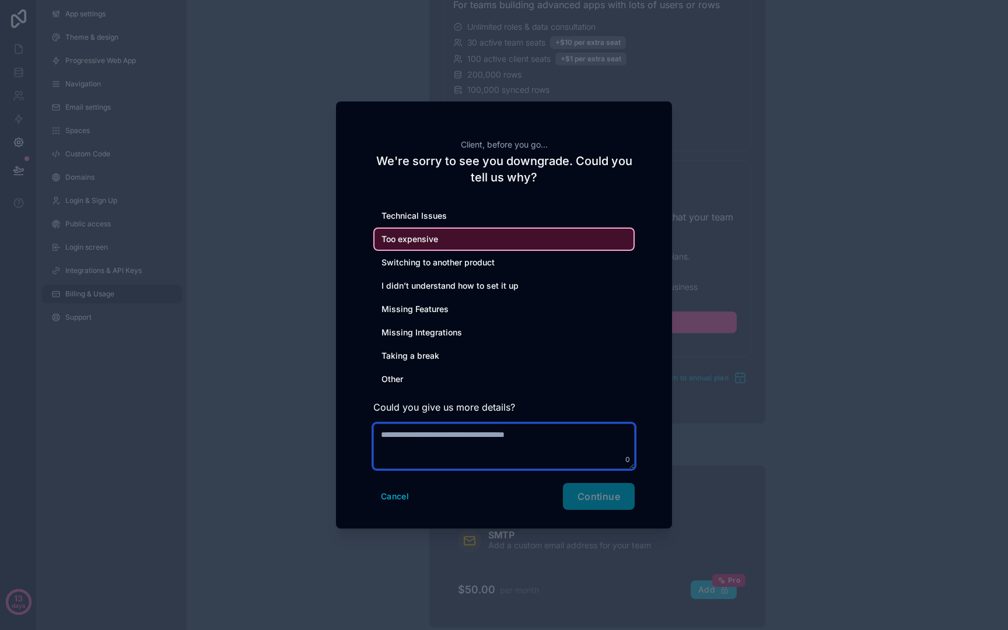
click at [572, 430] on textarea at bounding box center [503, 445] width 261 height 45
click at [637, 376] on div "Client, before you go... We're sorry to see you downgrade. Could you tell us wh…" at bounding box center [504, 314] width 336 height 427
click at [552, 441] on textarea "*********" at bounding box center [503, 445] width 261 height 45
click at [360, 301] on div "Client, before you go... We're sorry to see you downgrade. Could you tell us wh…" at bounding box center [504, 314] width 336 height 427
click at [485, 478] on form "Technical Issues Too expensive Switching to another product I didn’t understand…" at bounding box center [503, 357] width 261 height 306
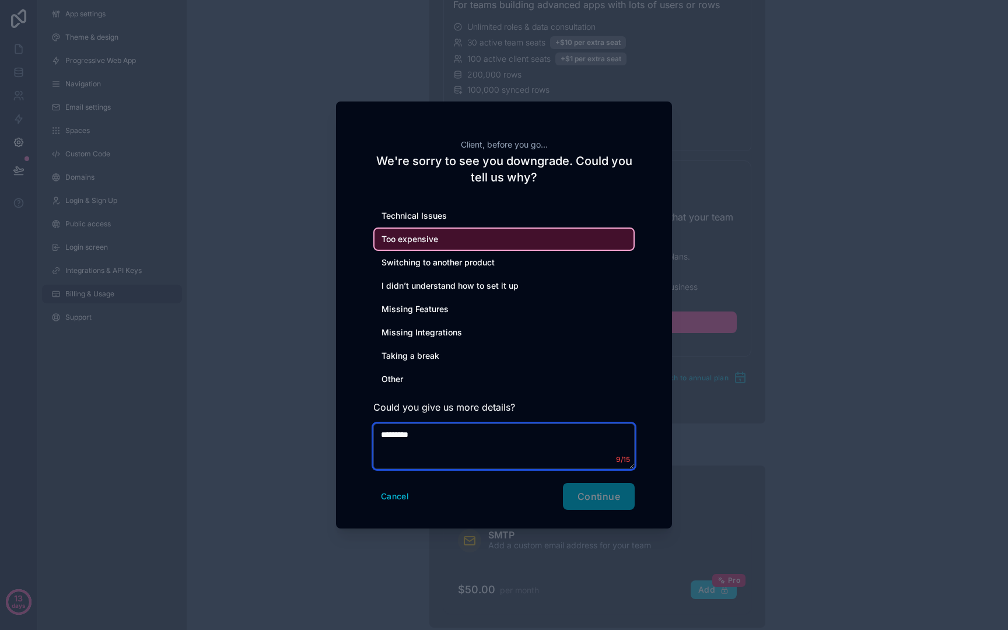
click at [475, 450] on textarea "*********" at bounding box center [503, 445] width 261 height 45
type textarea "**********"
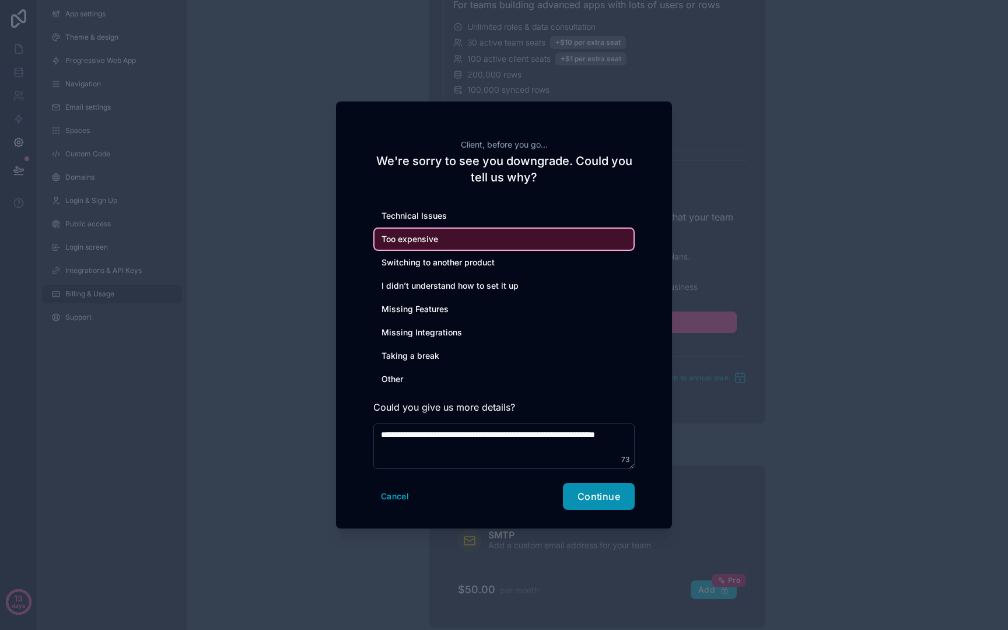
click at [572, 497] on button "Continue" at bounding box center [599, 496] width 72 height 27
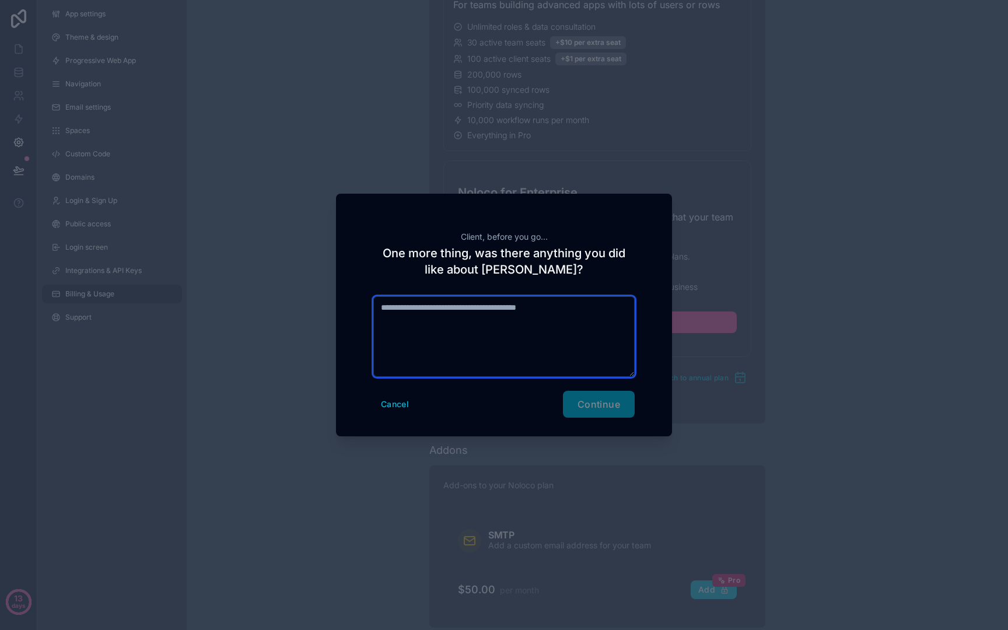
click at [504, 372] on textarea at bounding box center [503, 336] width 261 height 80
type textarea "**********"
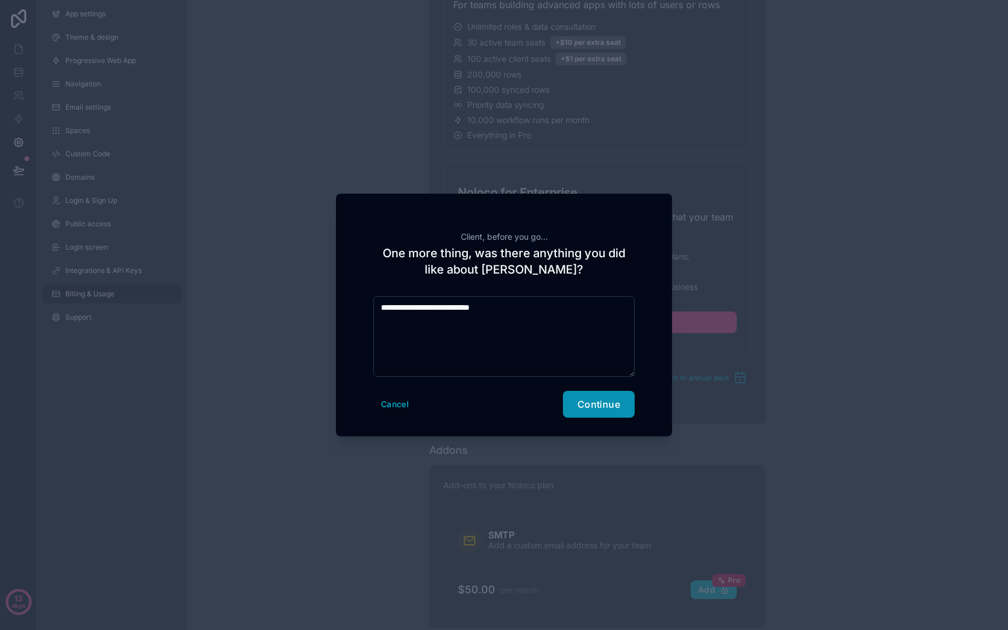
click at [624, 413] on button "Continue" at bounding box center [599, 404] width 72 height 27
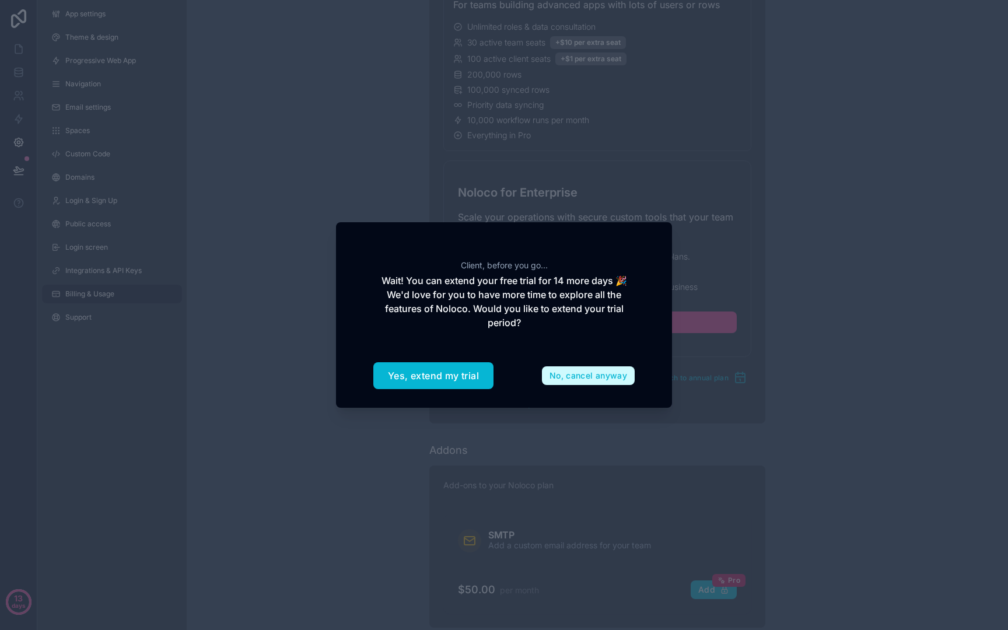
click at [614, 370] on button "No, cancel anyway" at bounding box center [588, 375] width 93 height 19
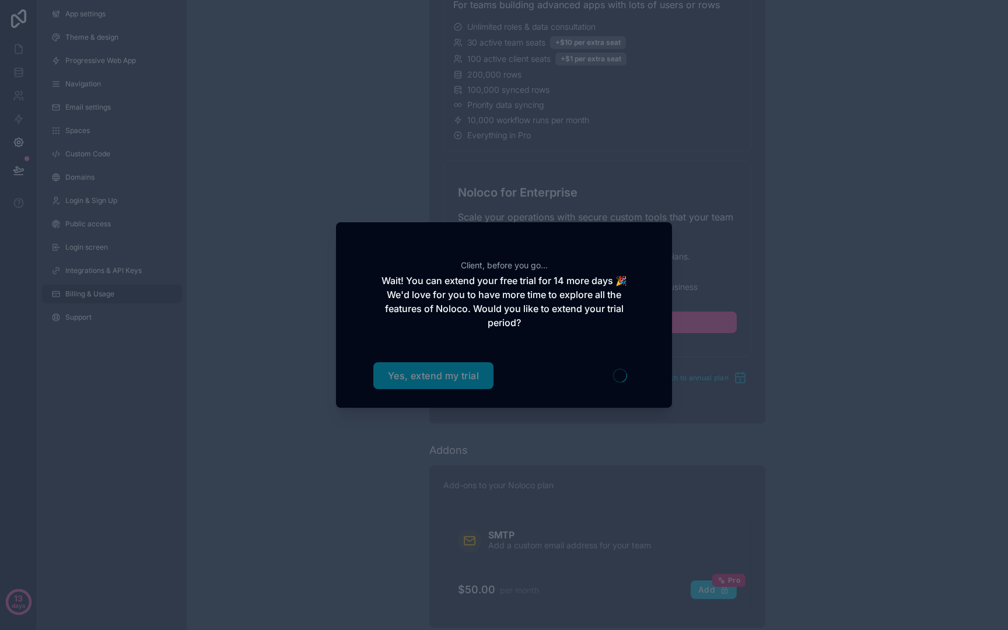
click at [490, 307] on h2 "Wait! You can extend your free trial for 14 more days 🎉 We'd love for you to ha…" at bounding box center [503, 302] width 261 height 56
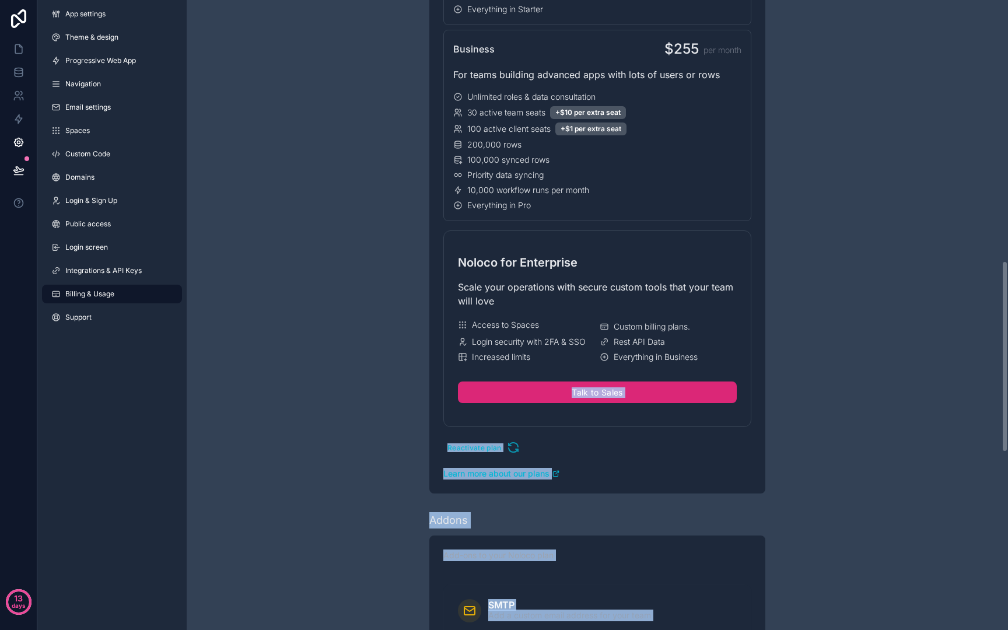
drag, startPoint x: 490, startPoint y: 307, endPoint x: 503, endPoint y: 315, distance: 15.7
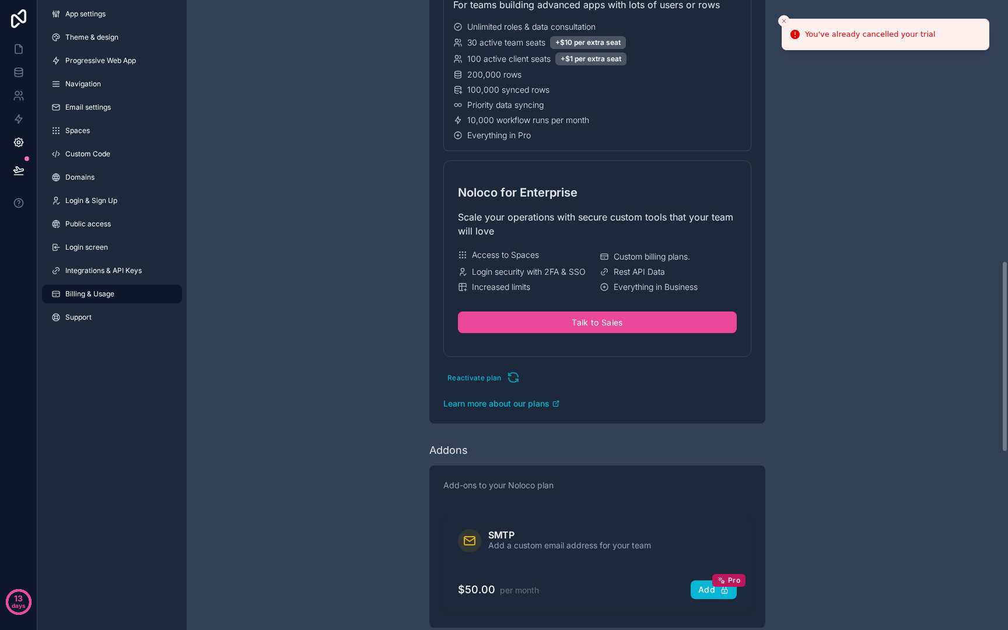
click at [338, 222] on div "Have a question about billing, explore our FAQs Billing Change your billing set…" at bounding box center [597, 178] width 821 height 2073
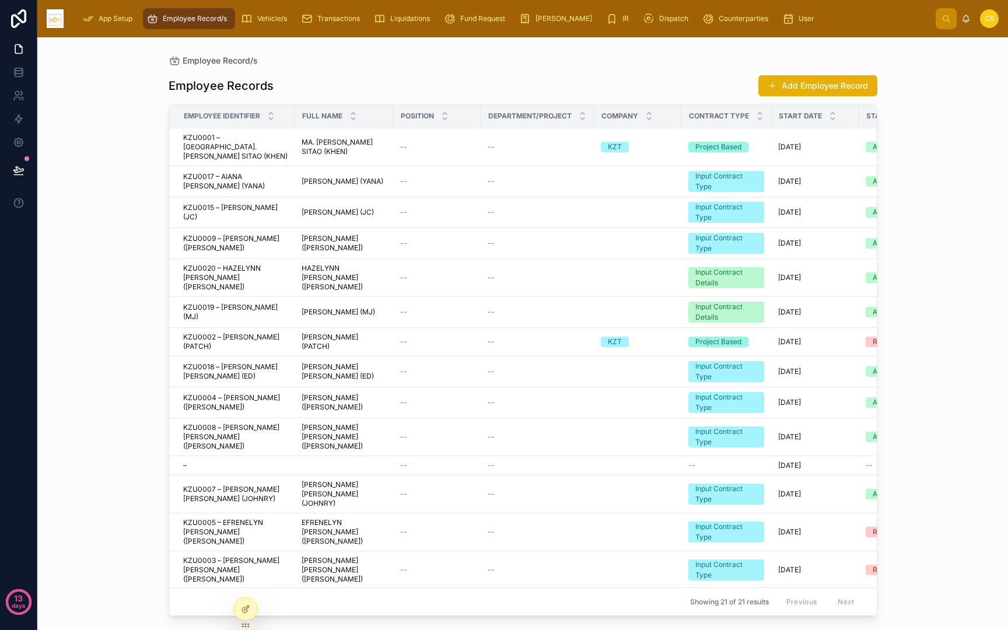
click at [957, 186] on div "Employee Record/s Employee Records Add Employee Record Employee Identifier Full…" at bounding box center [522, 333] width 971 height 593
click at [89, 82] on div "Employee Record/s Employee Records Add Employee Record Employee Identifier Full…" at bounding box center [522, 333] width 971 height 593
click at [123, 20] on span "App Setup" at bounding box center [116, 18] width 34 height 9
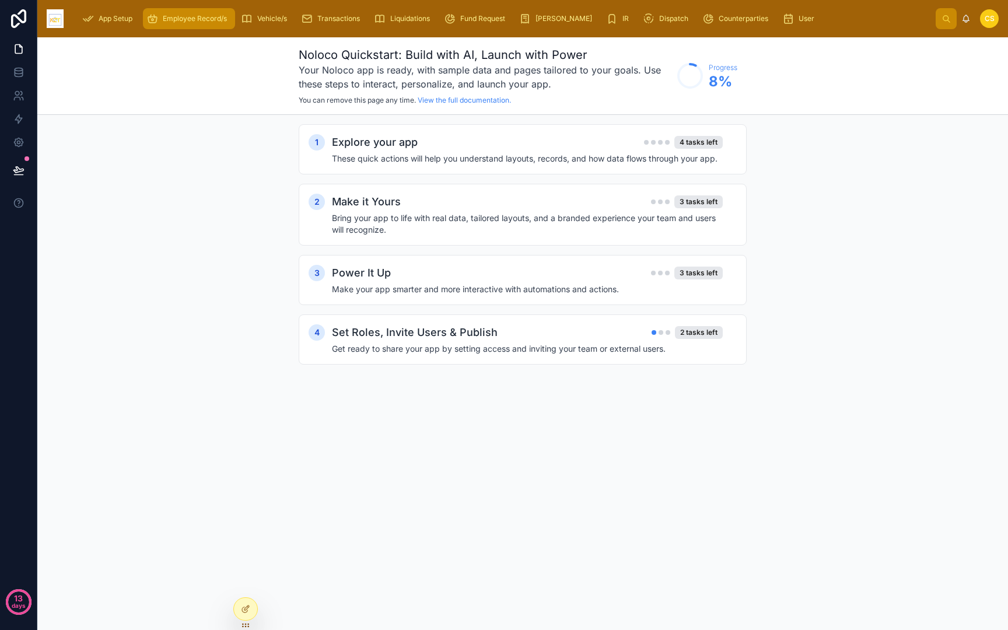
click at [200, 24] on div "Employee Record/s" at bounding box center [188, 18] width 85 height 19
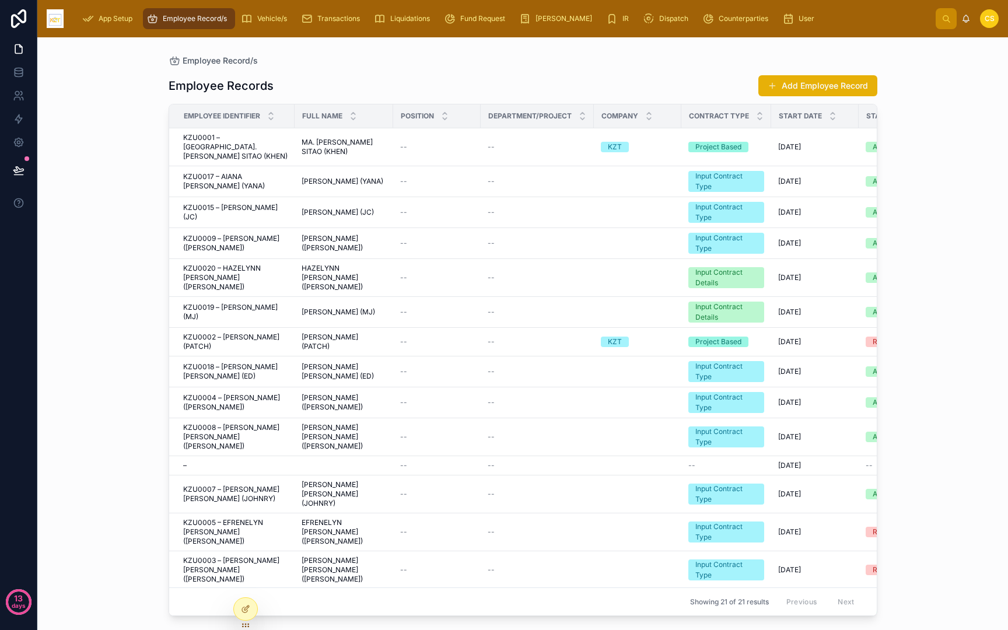
click at [280, 30] on div "App Setup Employee Record/s Vehicle/s Transactions Liquidations Fund Request [P…" at bounding box center [504, 19] width 863 height 26
click at [272, 21] on span "Vehicle/s" at bounding box center [272, 18] width 30 height 9
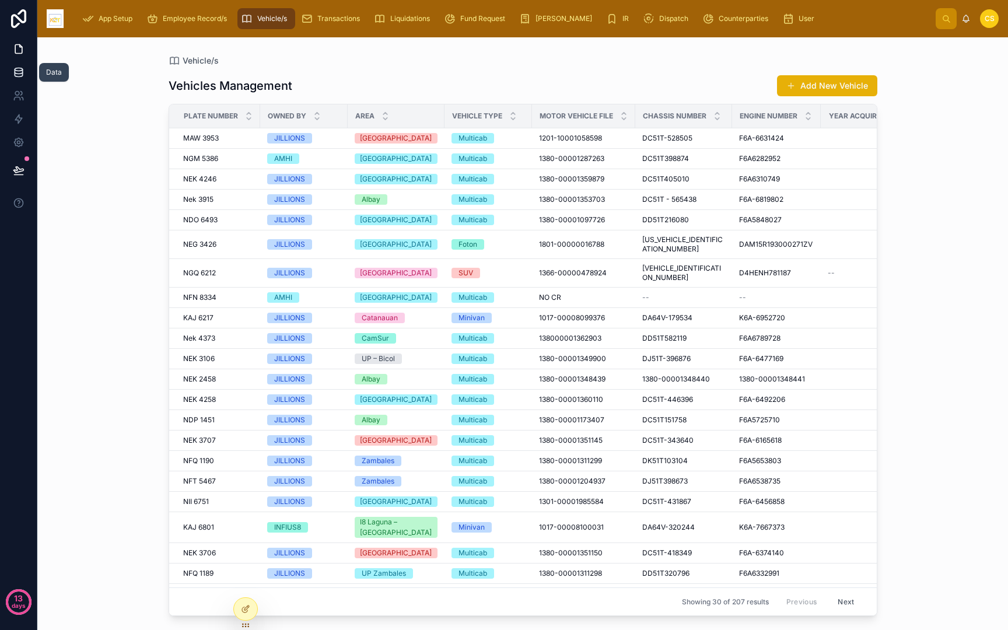
click at [23, 71] on icon at bounding box center [19, 72] width 12 height 12
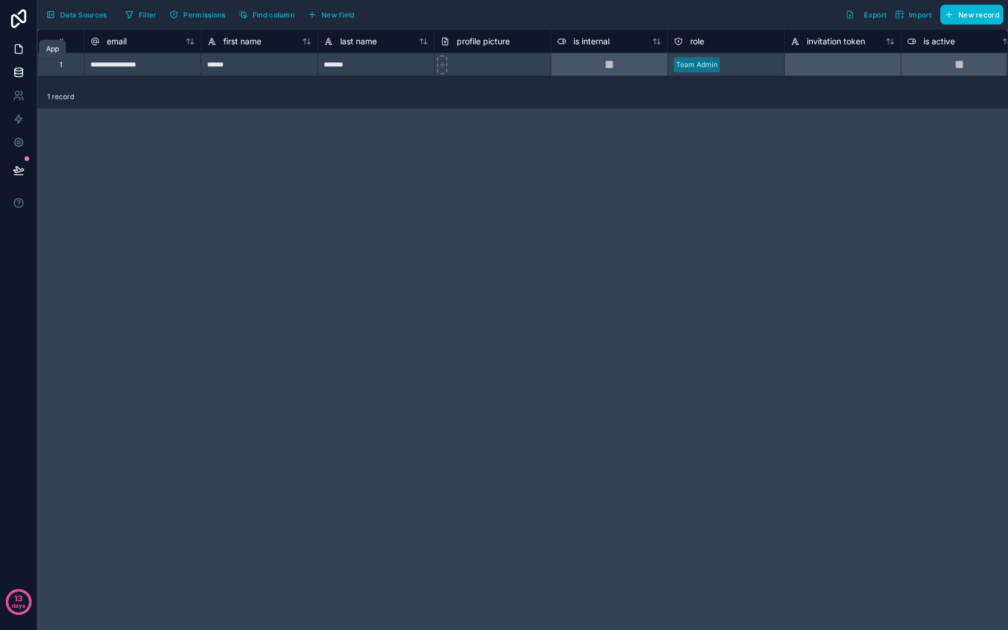
click at [20, 47] on icon at bounding box center [19, 49] width 12 height 12
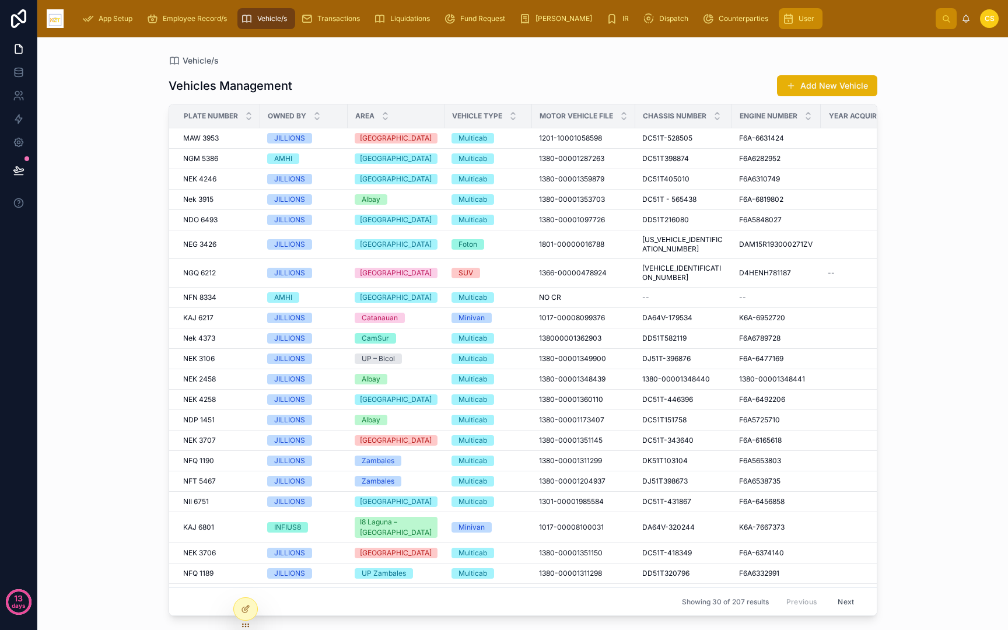
click at [779, 18] on link "User" at bounding box center [801, 18] width 44 height 21
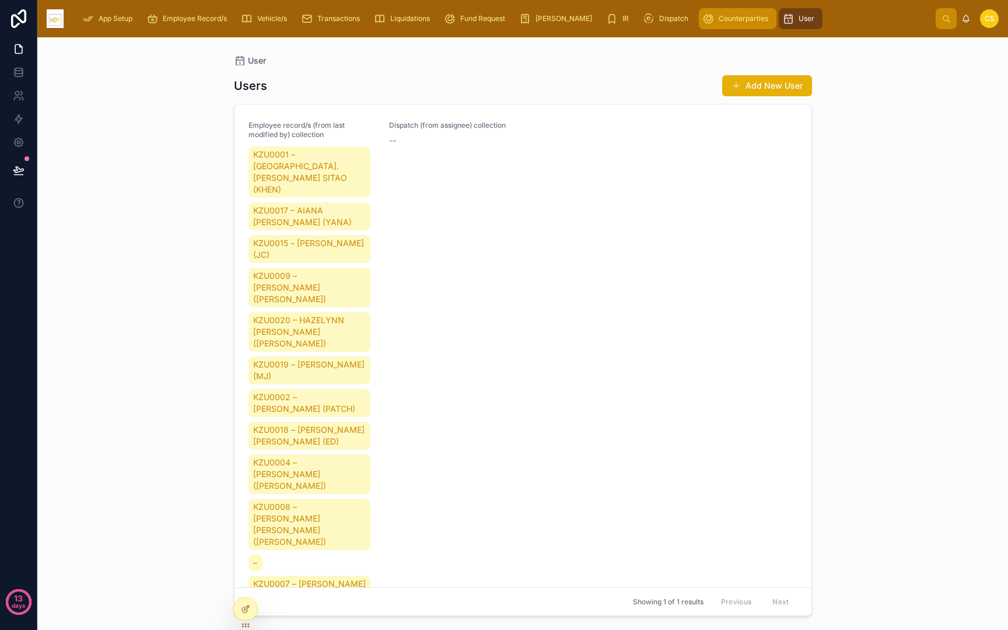
click at [719, 21] on span "Counterparties" at bounding box center [744, 18] width 50 height 9
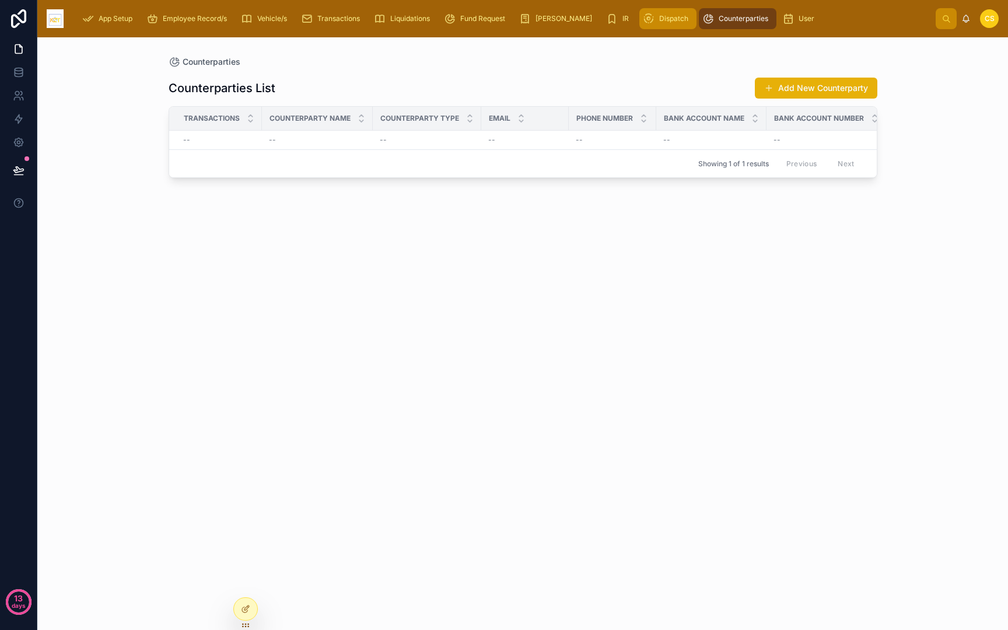
click at [659, 22] on span "Dispatch" at bounding box center [673, 18] width 29 height 9
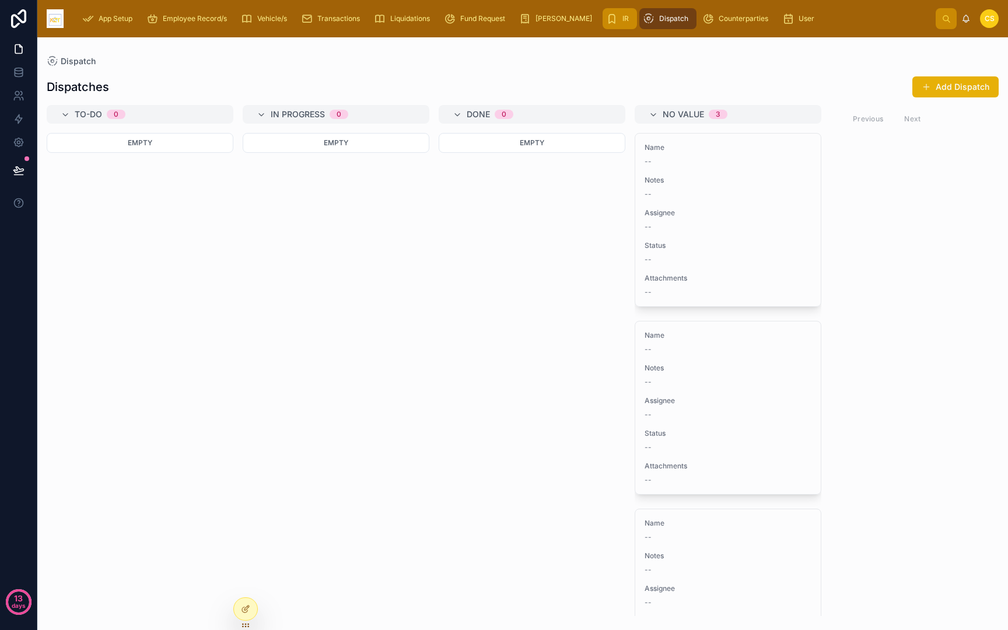
click at [606, 20] on icon "scrollable content" at bounding box center [612, 19] width 12 height 12
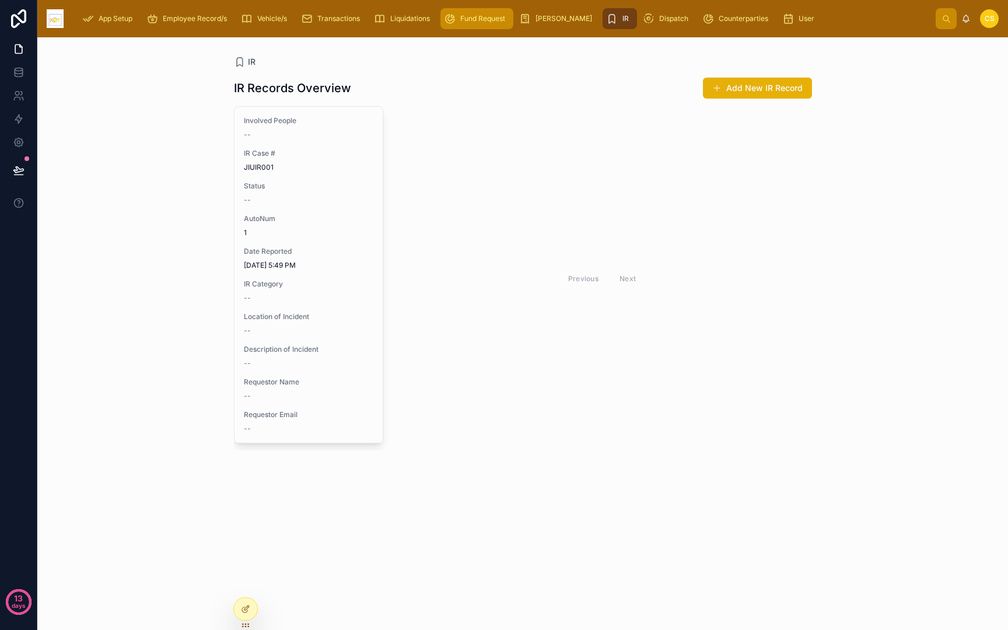
click at [513, 22] on link "Fund Request" at bounding box center [476, 18] width 73 height 21
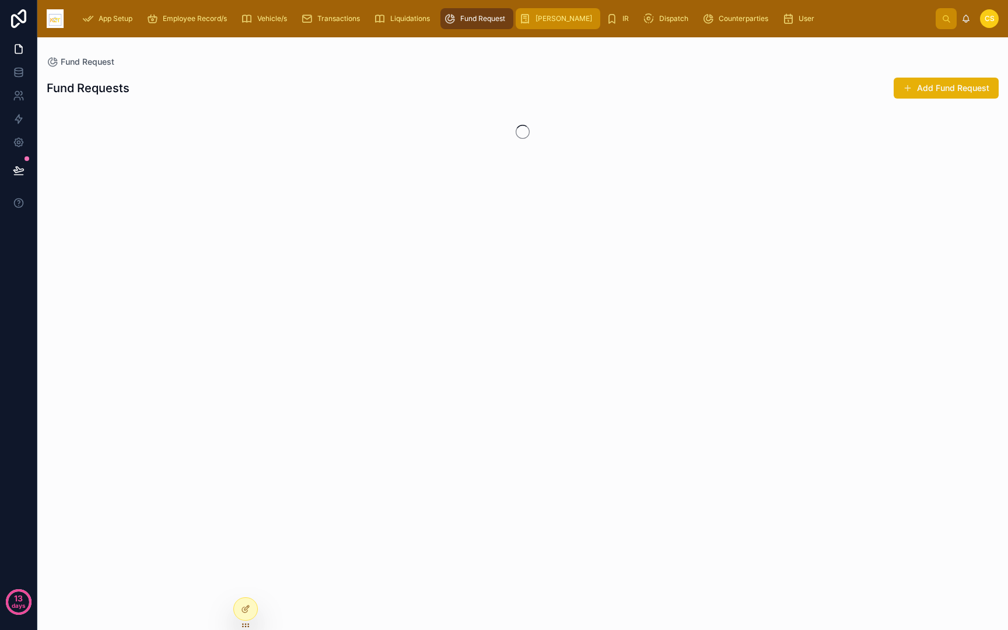
click at [553, 19] on div "[PERSON_NAME]" at bounding box center [558, 18] width 78 height 19
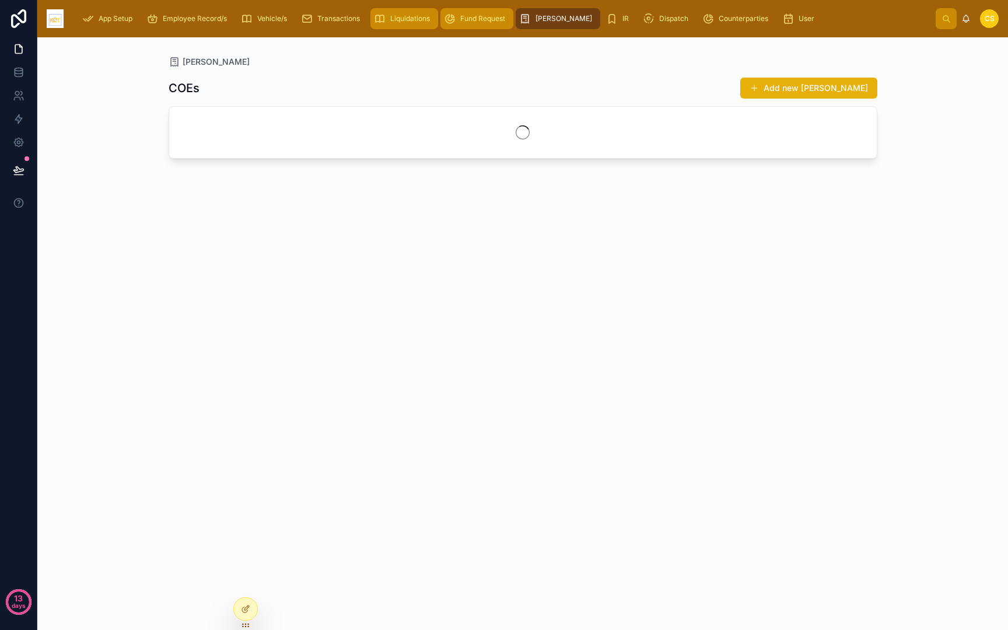
drag, startPoint x: 444, startPoint y: 22, endPoint x: 402, endPoint y: 22, distance: 42.0
click at [444, 22] on link "Fund Request" at bounding box center [476, 18] width 73 height 21
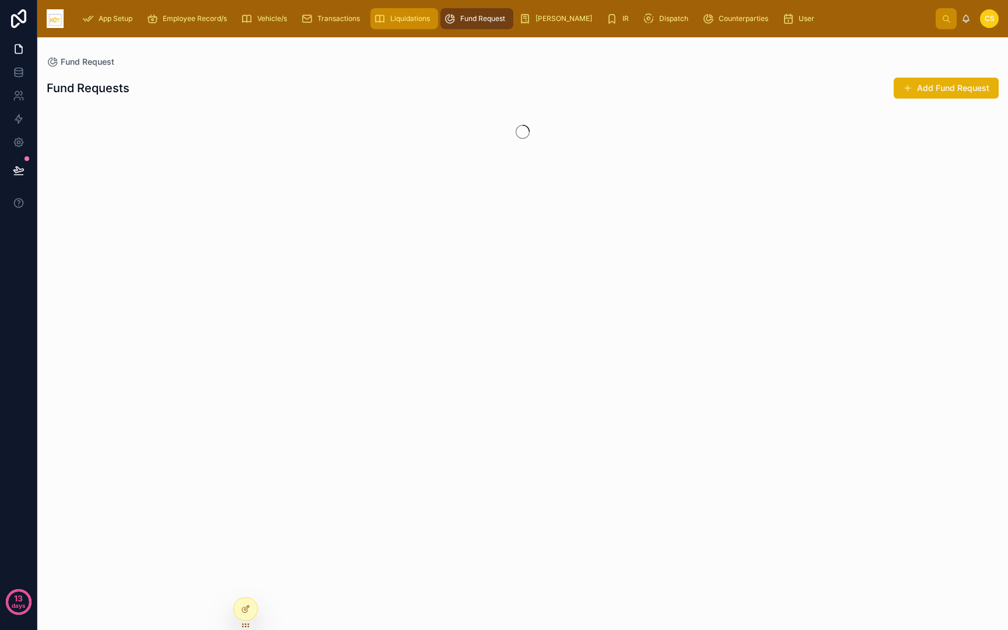
click at [398, 22] on span "Liquidations" at bounding box center [410, 18] width 40 height 9
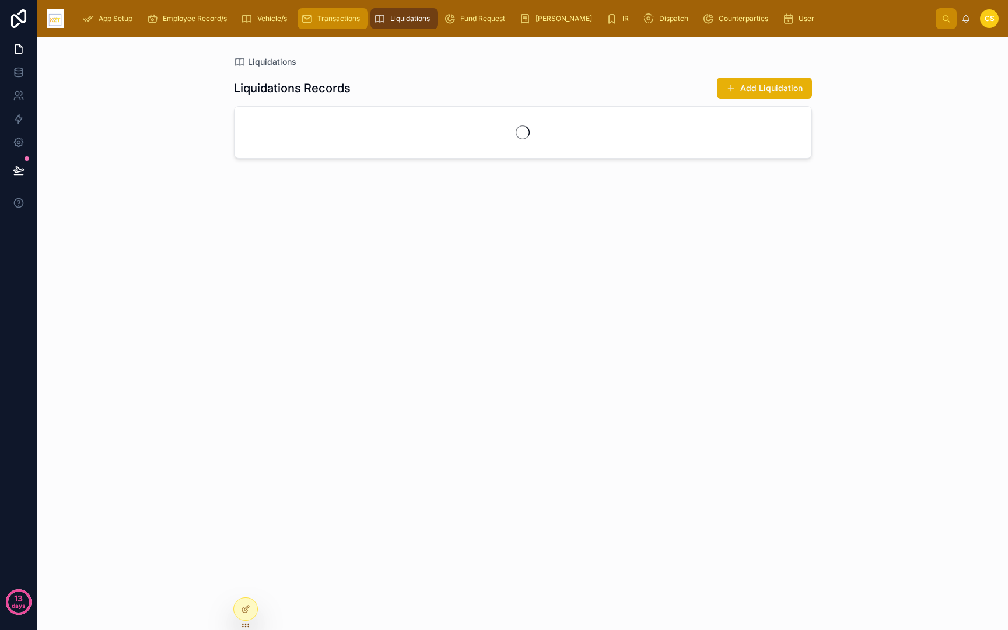
click at [300, 22] on link "Transactions" at bounding box center [332, 18] width 71 height 21
click at [226, 24] on div "Employee Record/s" at bounding box center [188, 18] width 85 height 19
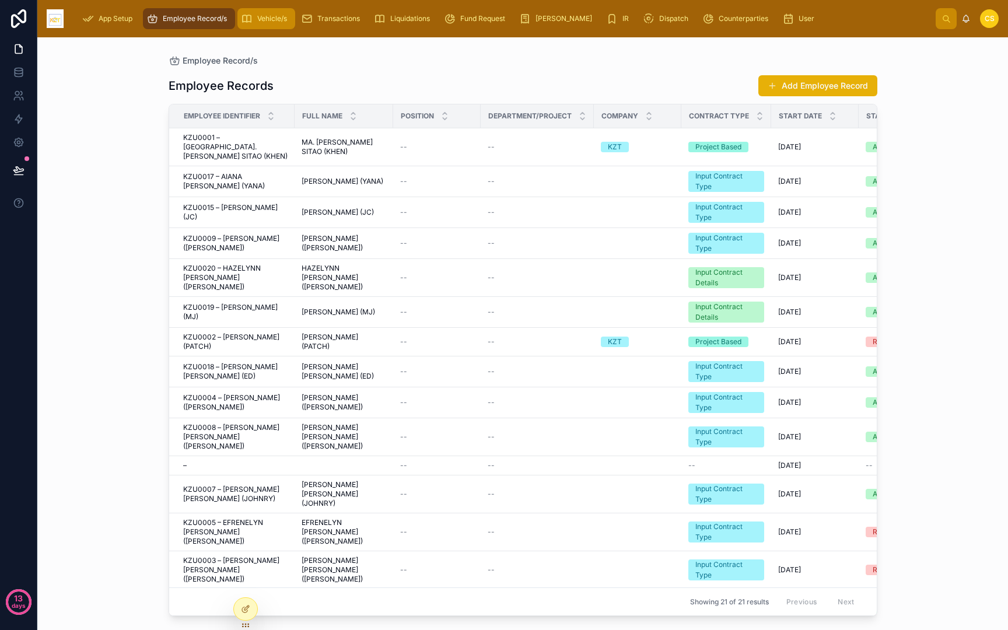
click at [271, 26] on div "Vehicle/s" at bounding box center [266, 18] width 51 height 19
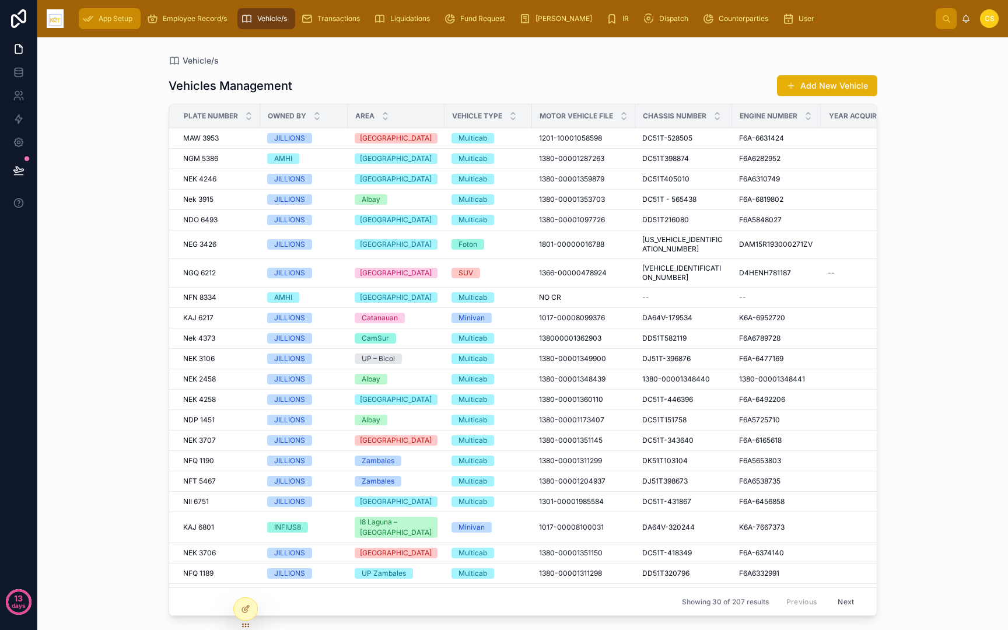
click at [122, 22] on span "App Setup" at bounding box center [116, 18] width 34 height 9
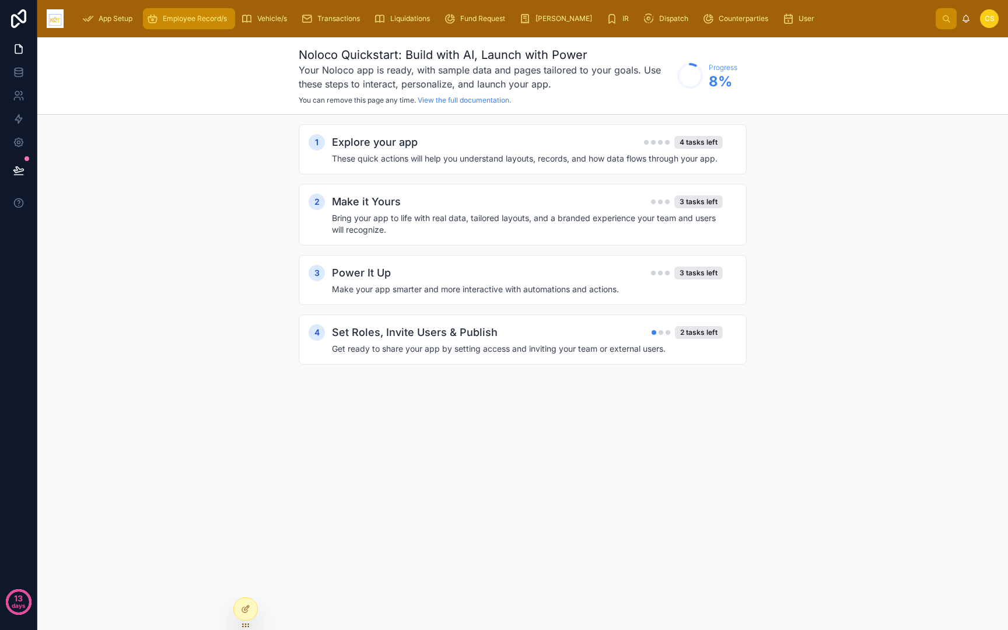
click at [188, 22] on span "Employee Record/s" at bounding box center [195, 18] width 64 height 9
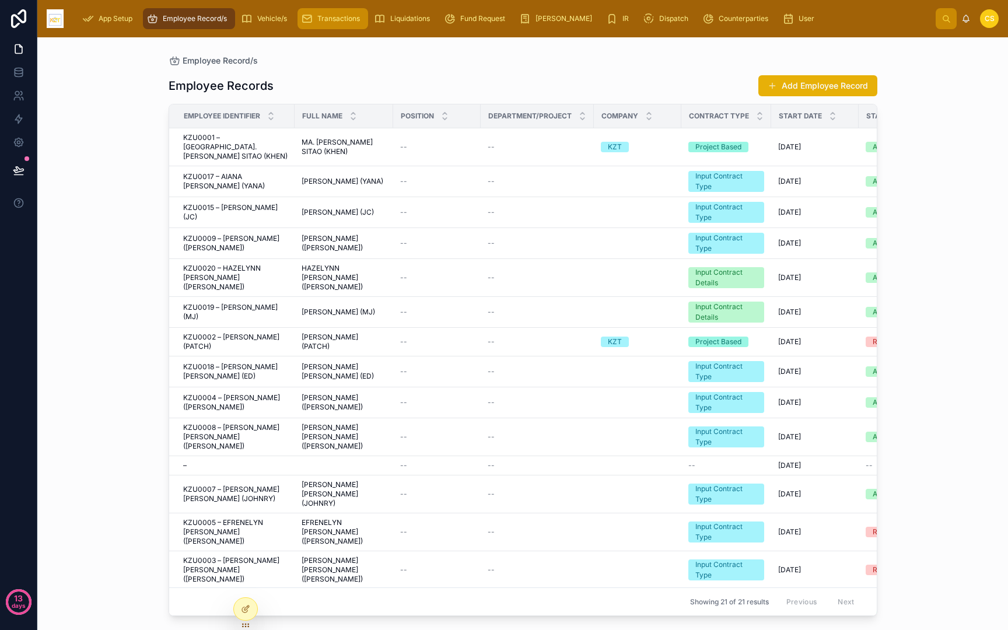
click at [327, 21] on span "Transactions" at bounding box center [338, 18] width 43 height 9
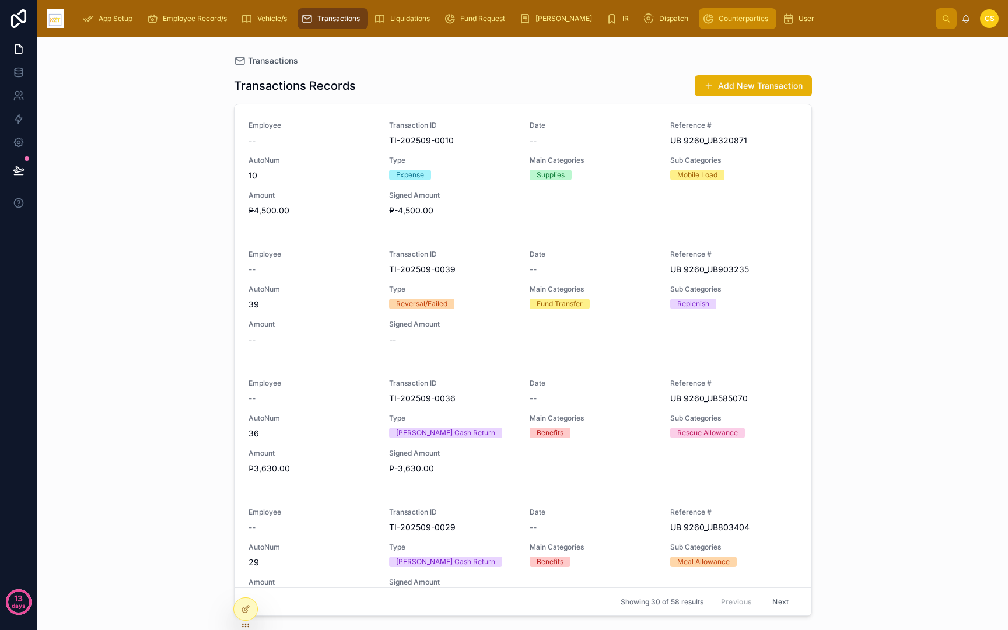
click at [702, 24] on div "Counterparties" at bounding box center [737, 18] width 71 height 19
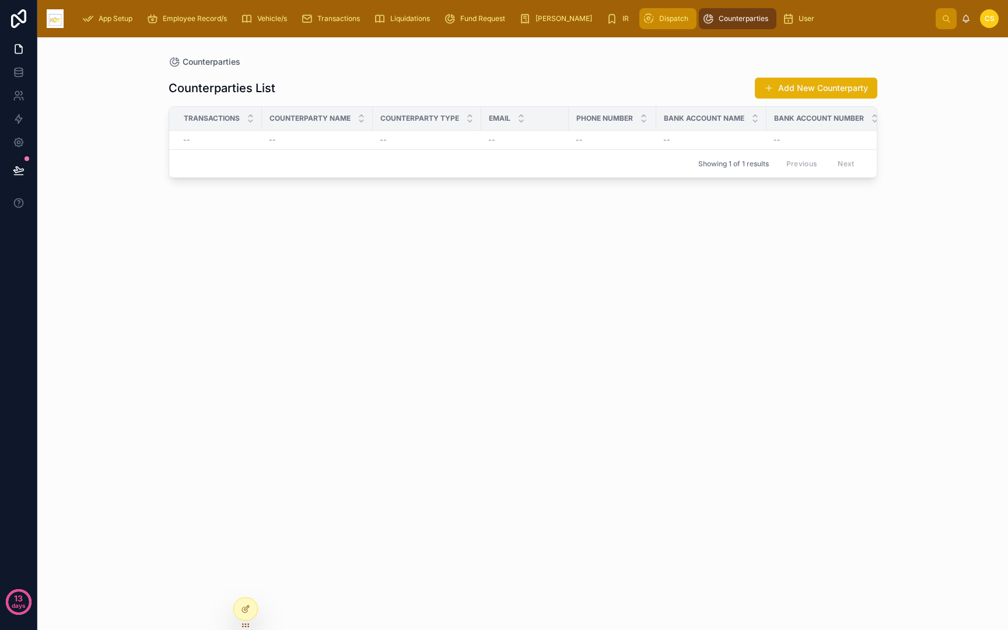
click at [639, 29] on link "Dispatch" at bounding box center [667, 18] width 57 height 21
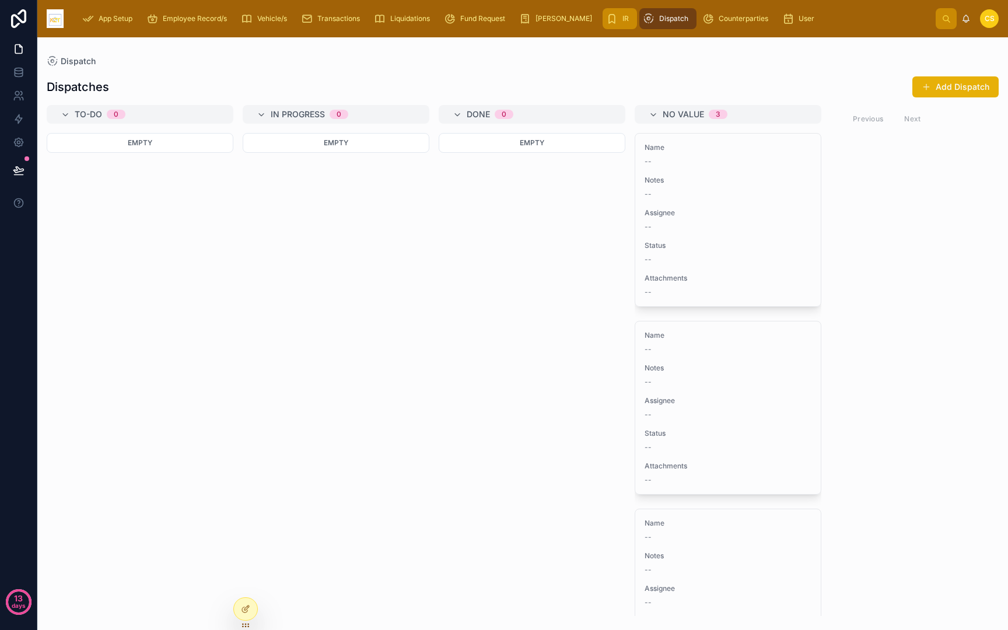
click at [606, 22] on icon "scrollable content" at bounding box center [612, 19] width 12 height 12
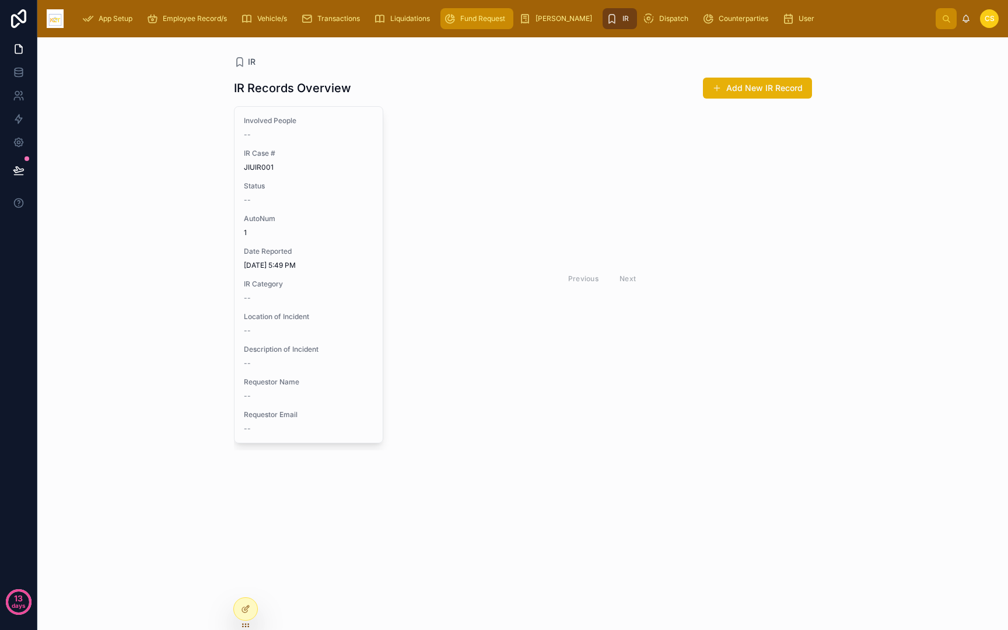
click at [508, 28] on link "Fund Request" at bounding box center [476, 18] width 73 height 21
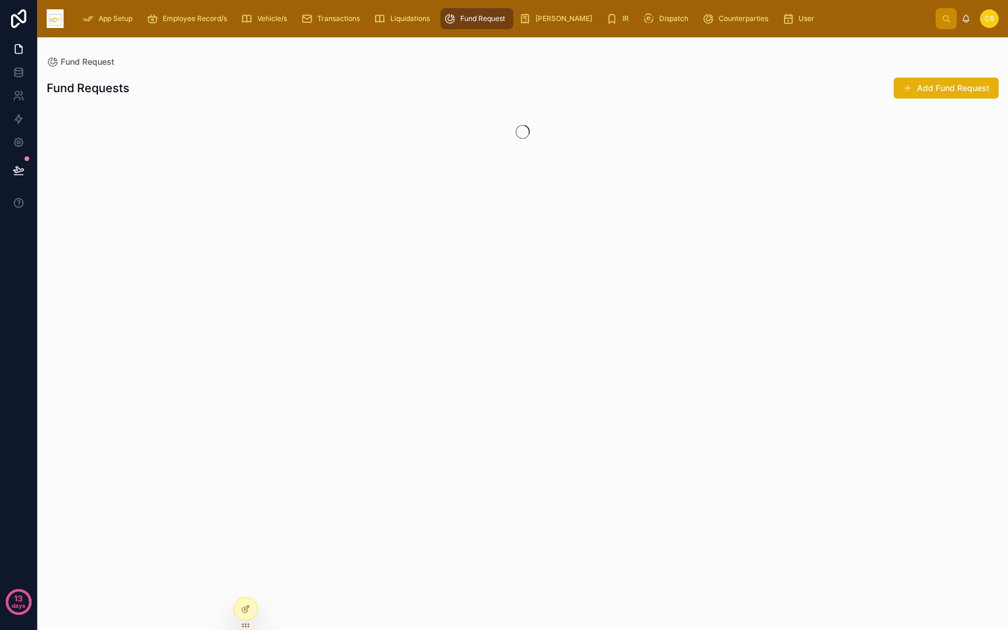
click at [446, 26] on div "Fund Request" at bounding box center [477, 18] width 66 height 19
click at [400, 26] on div "Liquidations" at bounding box center [404, 18] width 61 height 19
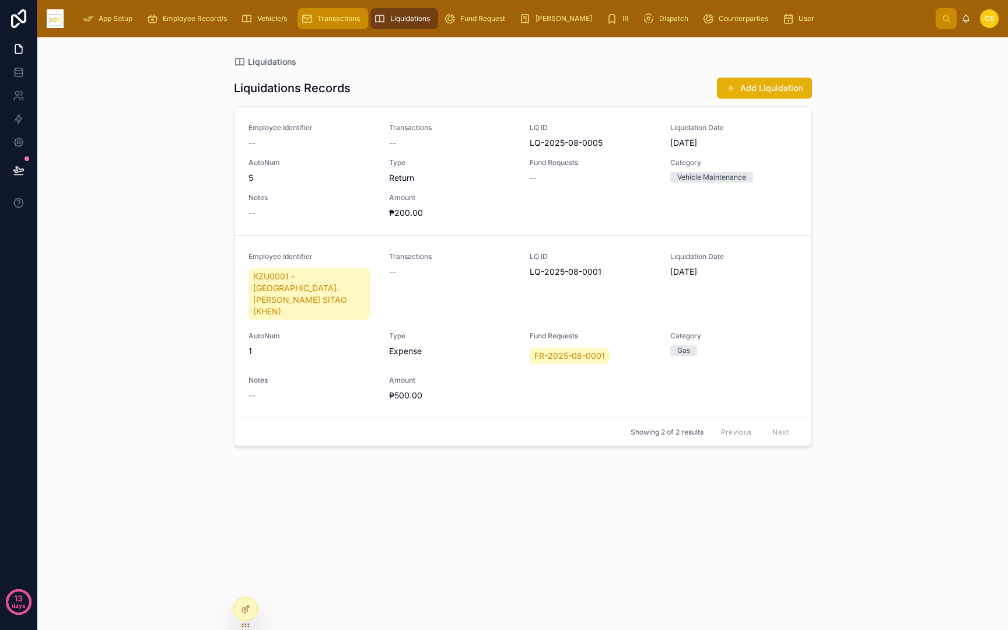
click at [328, 21] on span "Transactions" at bounding box center [338, 18] width 43 height 9
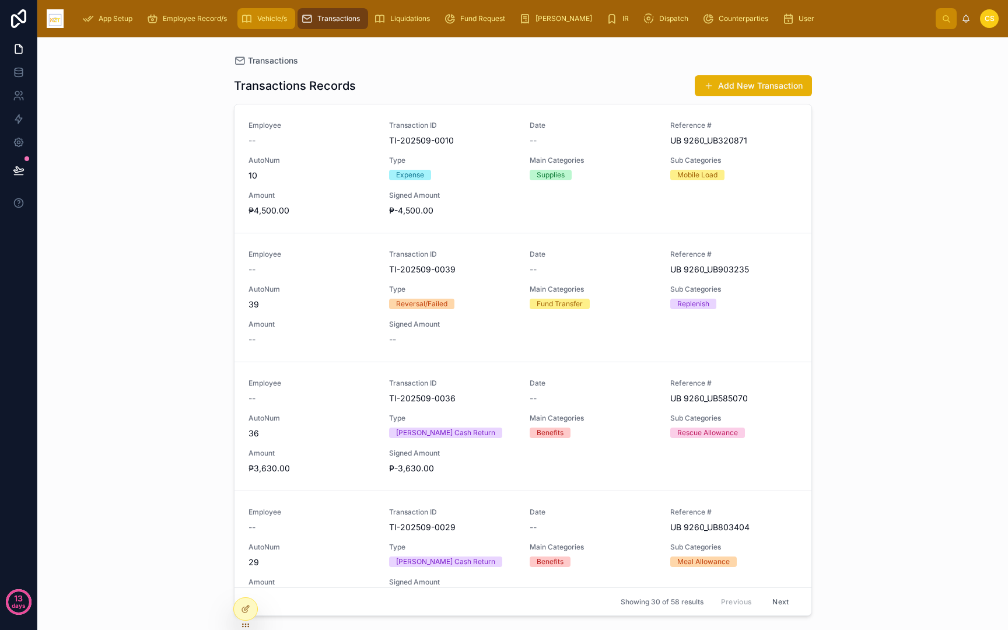
click at [248, 21] on icon "scrollable content" at bounding box center [247, 19] width 12 height 12
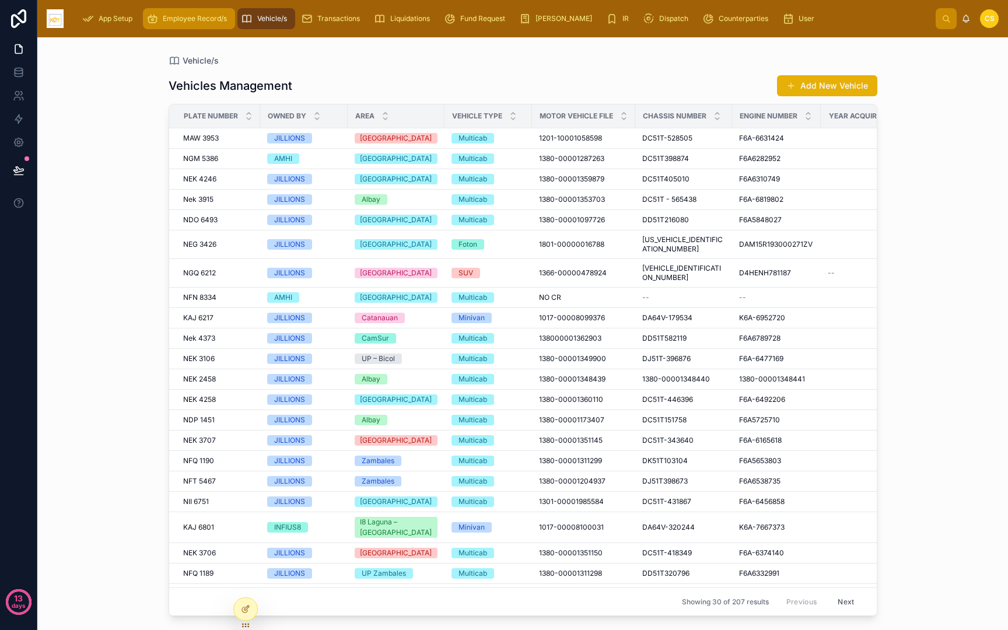
click at [168, 25] on div "Employee Record/s" at bounding box center [188, 18] width 85 height 19
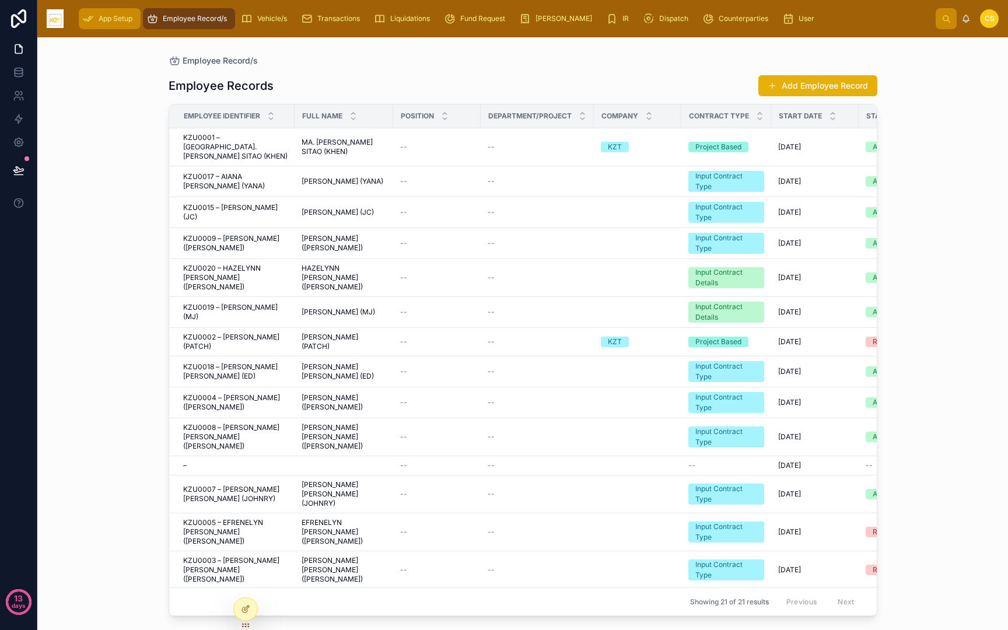
click at [103, 27] on div "App Setup" at bounding box center [109, 18] width 55 height 19
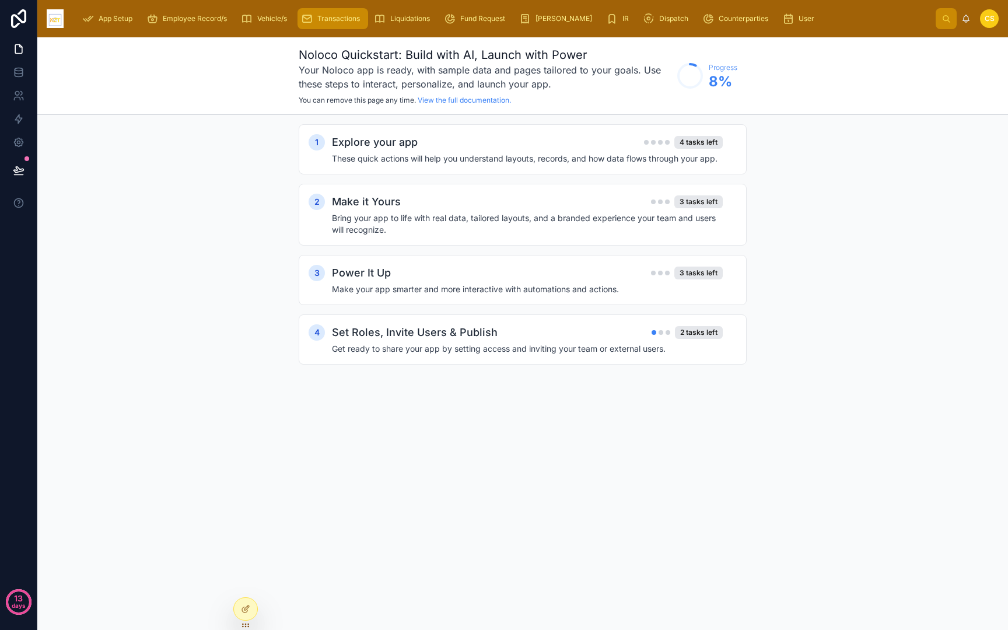
click at [330, 24] on div "Transactions" at bounding box center [333, 18] width 64 height 19
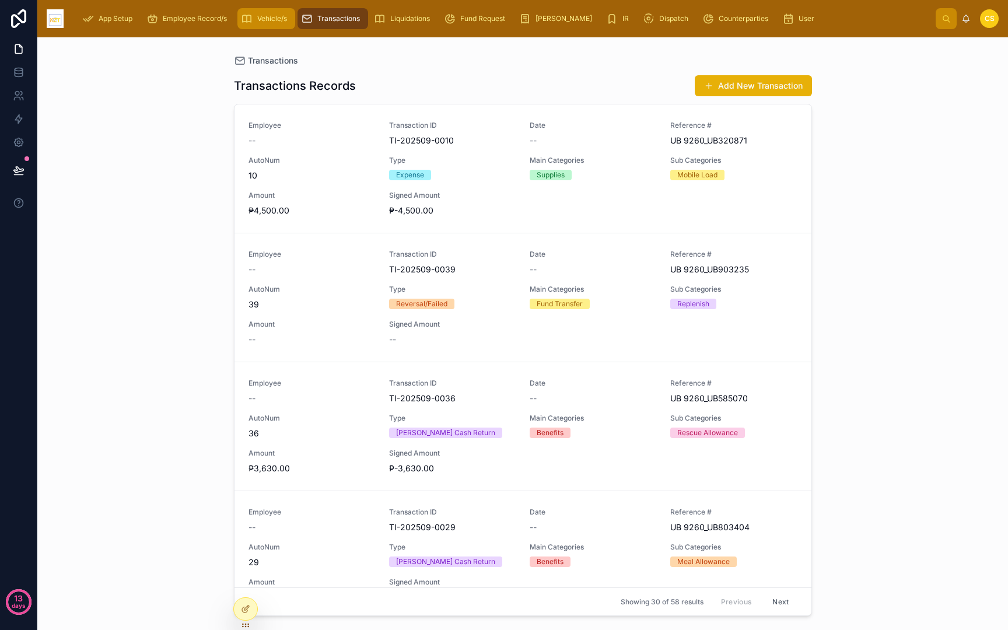
click at [255, 18] on div "Vehicle/s" at bounding box center [266, 18] width 51 height 19
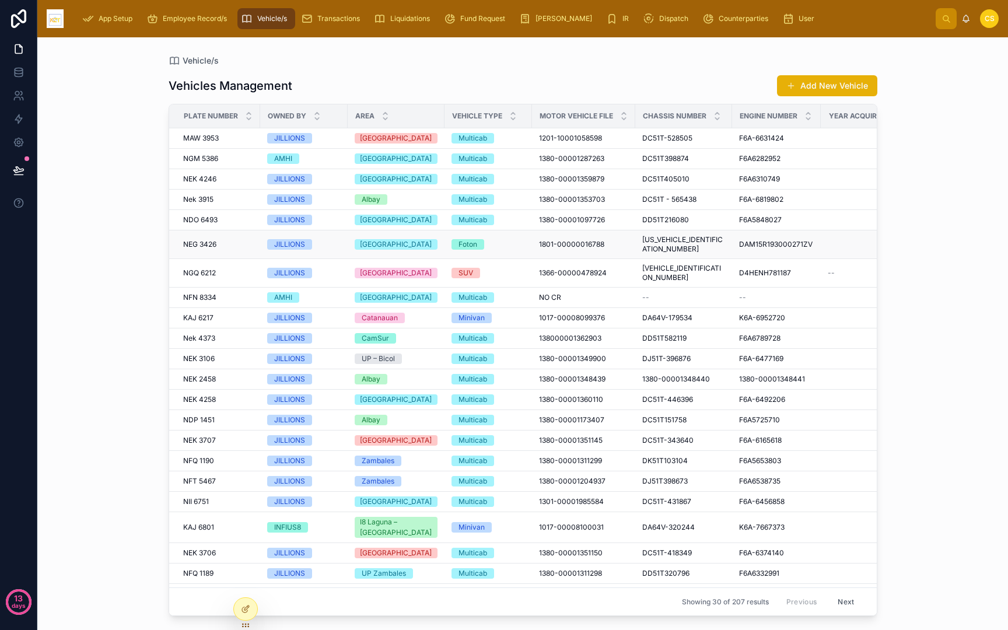
scroll to position [0, 203]
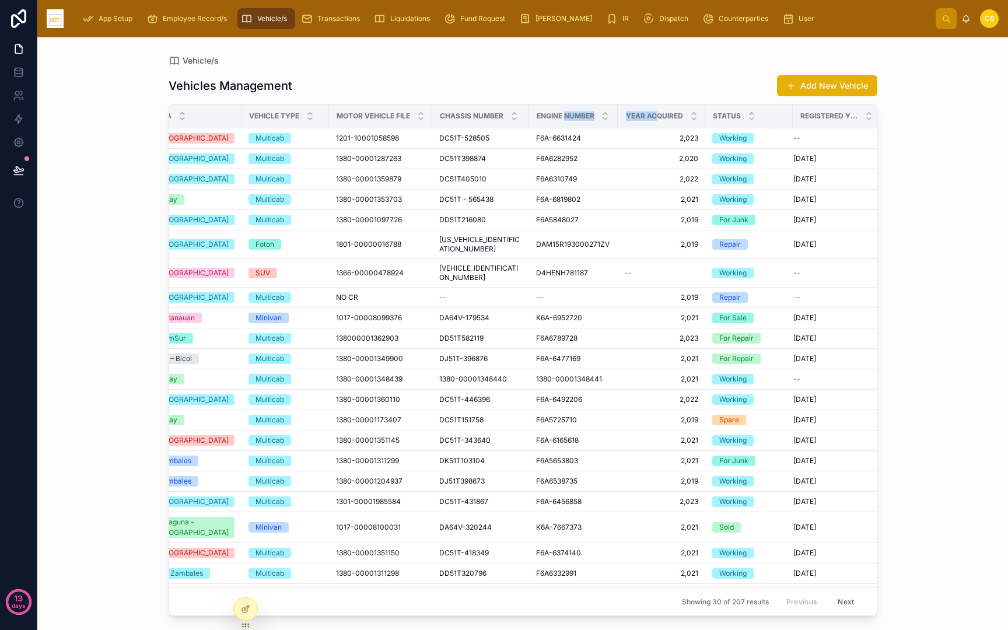
drag, startPoint x: 642, startPoint y: 116, endPoint x: 543, endPoint y: 114, distance: 98.6
click at [543, 114] on tr "Plate Number Owned By Area Vehicle Type Motor Vehicle File Chassis Number Engin…" at bounding box center [423, 116] width 915 height 24
click at [531, 82] on div "Vehicles Management Add New Vehicle" at bounding box center [523, 86] width 709 height 22
click at [799, 22] on span "User" at bounding box center [807, 18] width 16 height 9
